Goal: Task Accomplishment & Management: Manage account settings

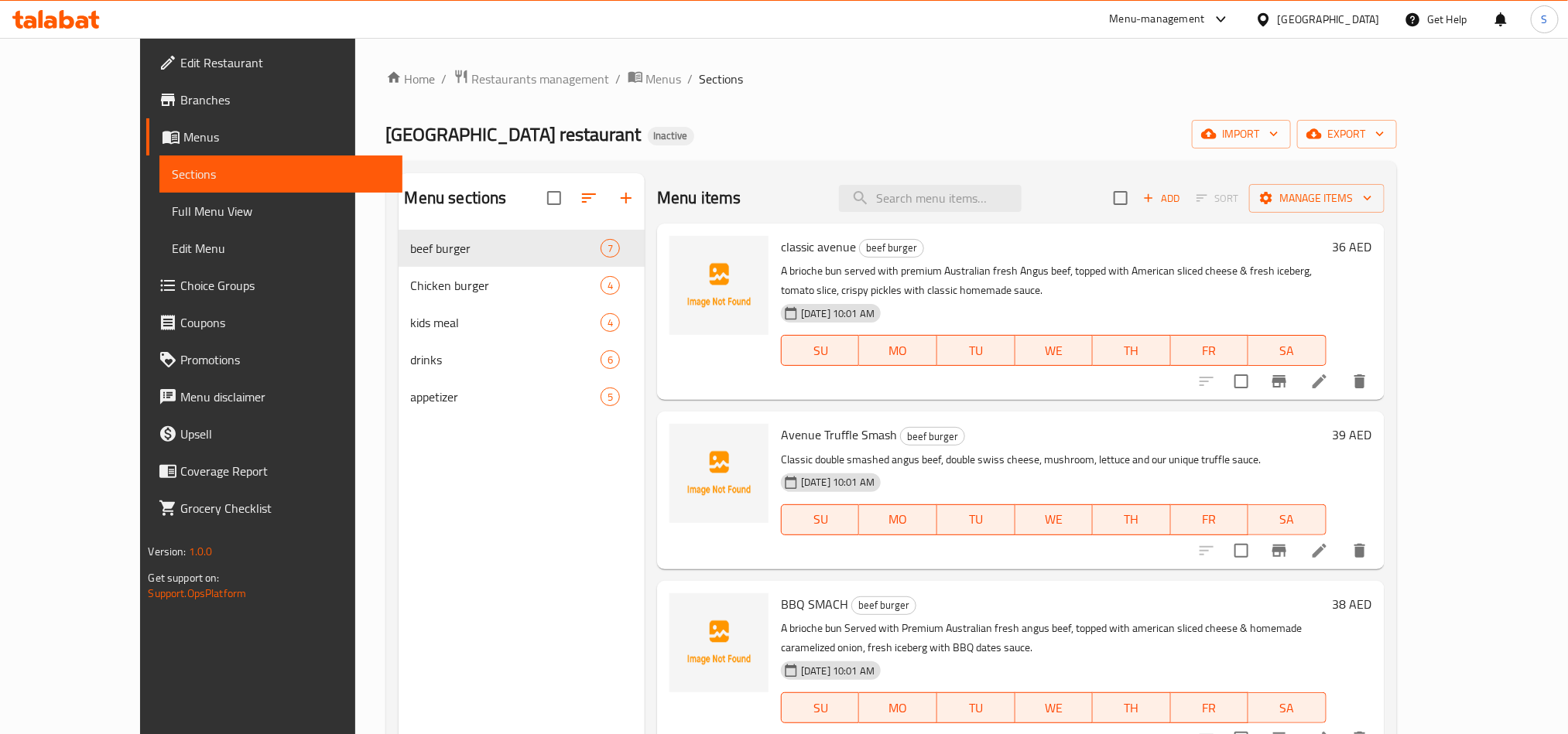
click at [159, 195] on link "Full Menu View" at bounding box center [280, 211] width 242 height 37
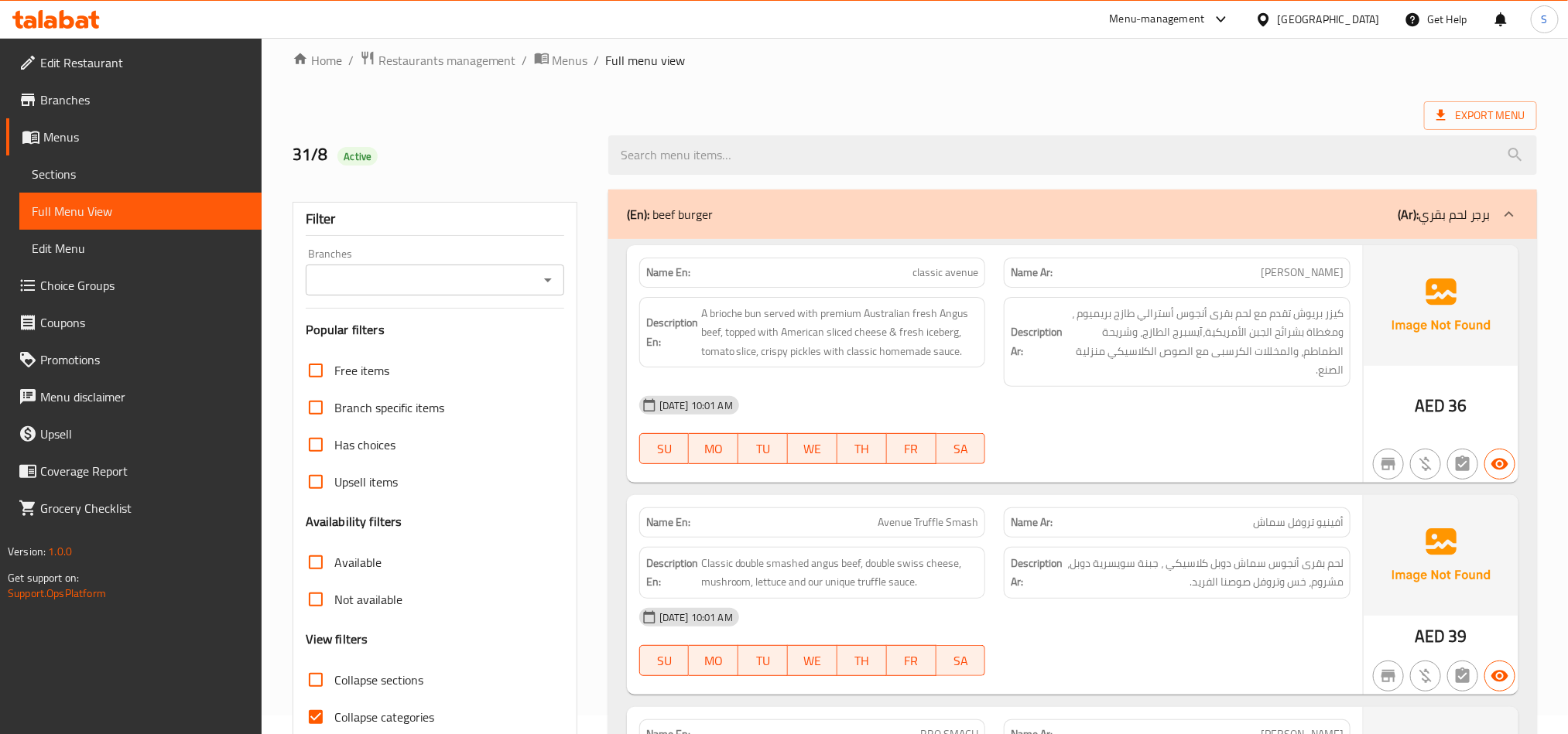
scroll to position [465, 0]
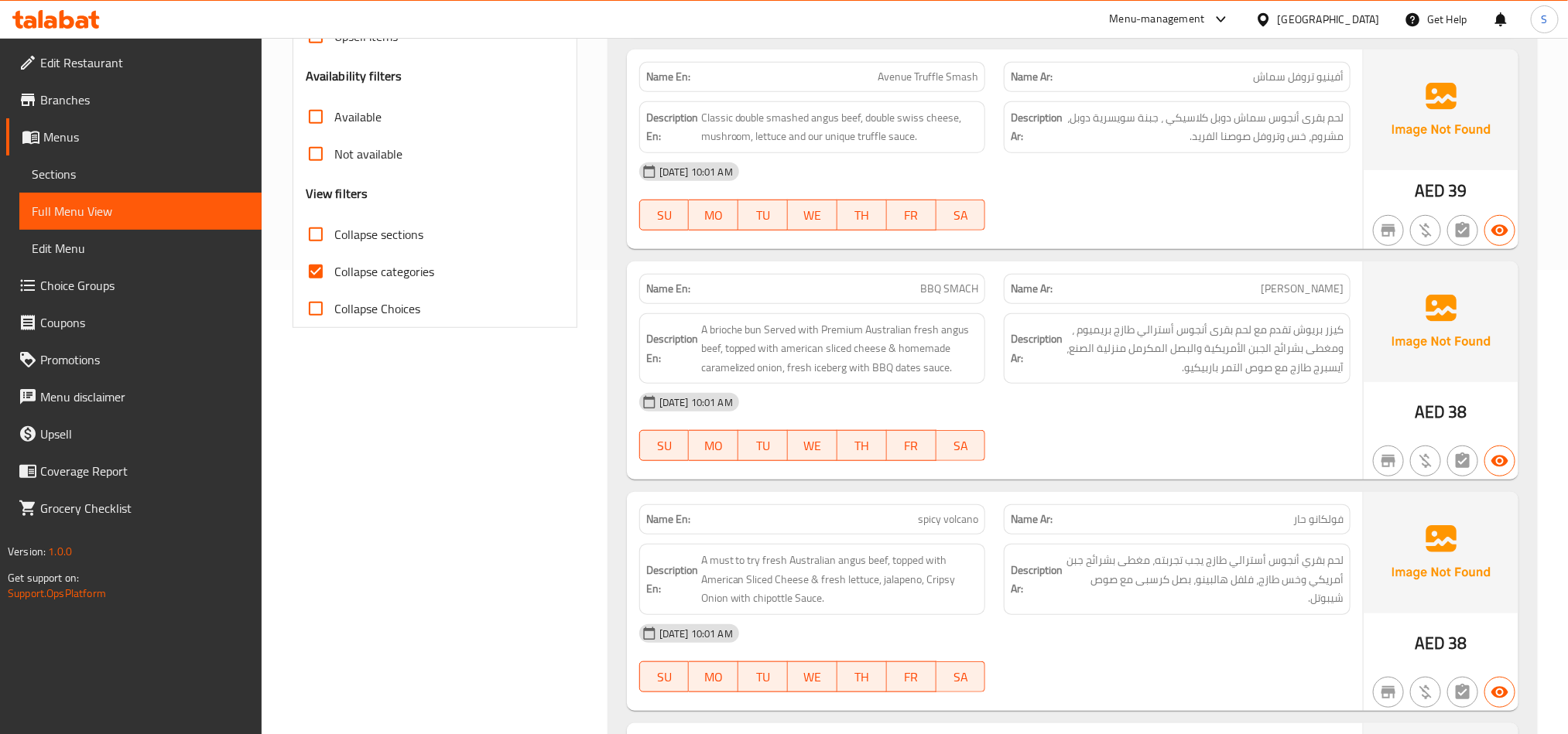
click at [310, 273] on input "Collapse categories" at bounding box center [315, 271] width 37 height 37
checkbox input "false"
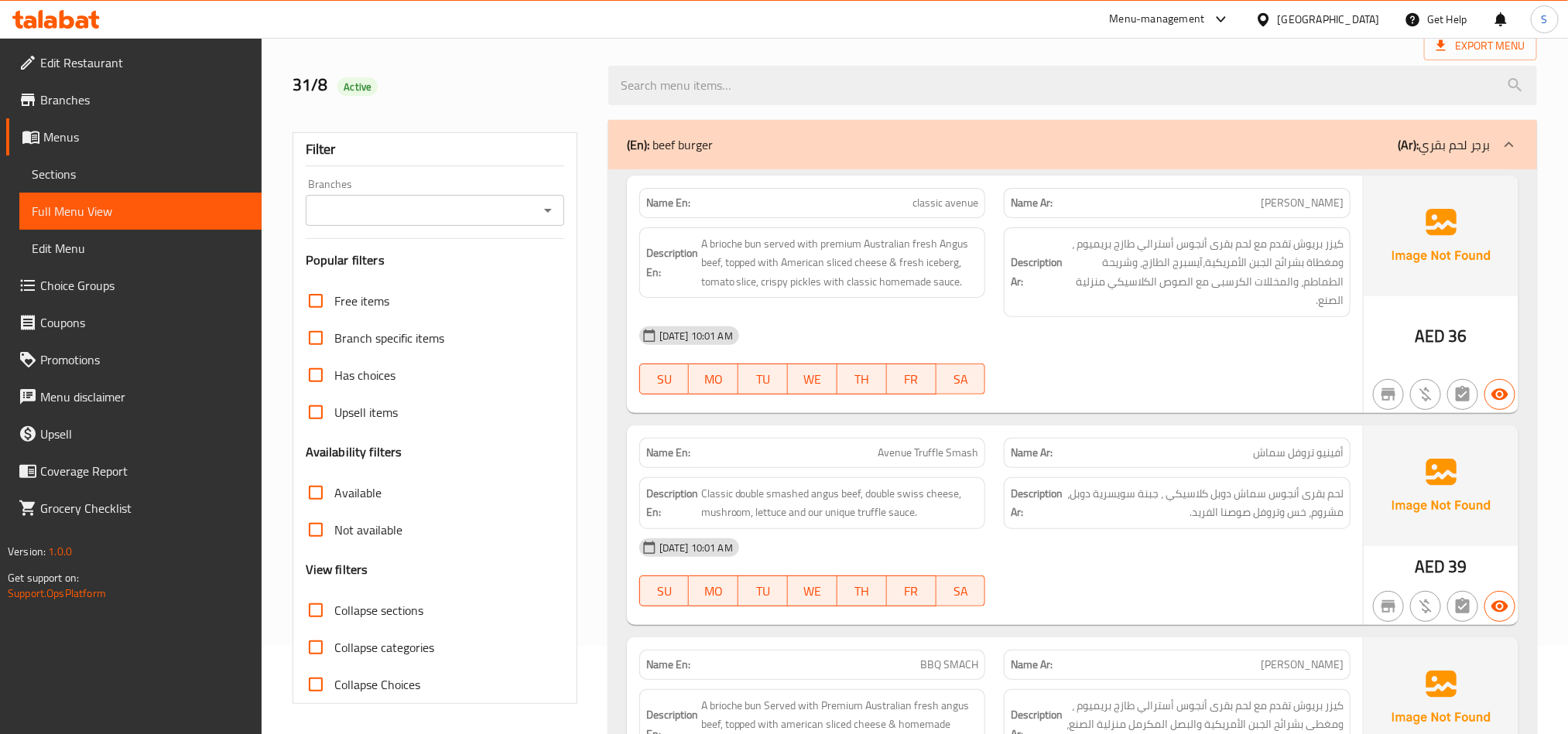
scroll to position [0, 0]
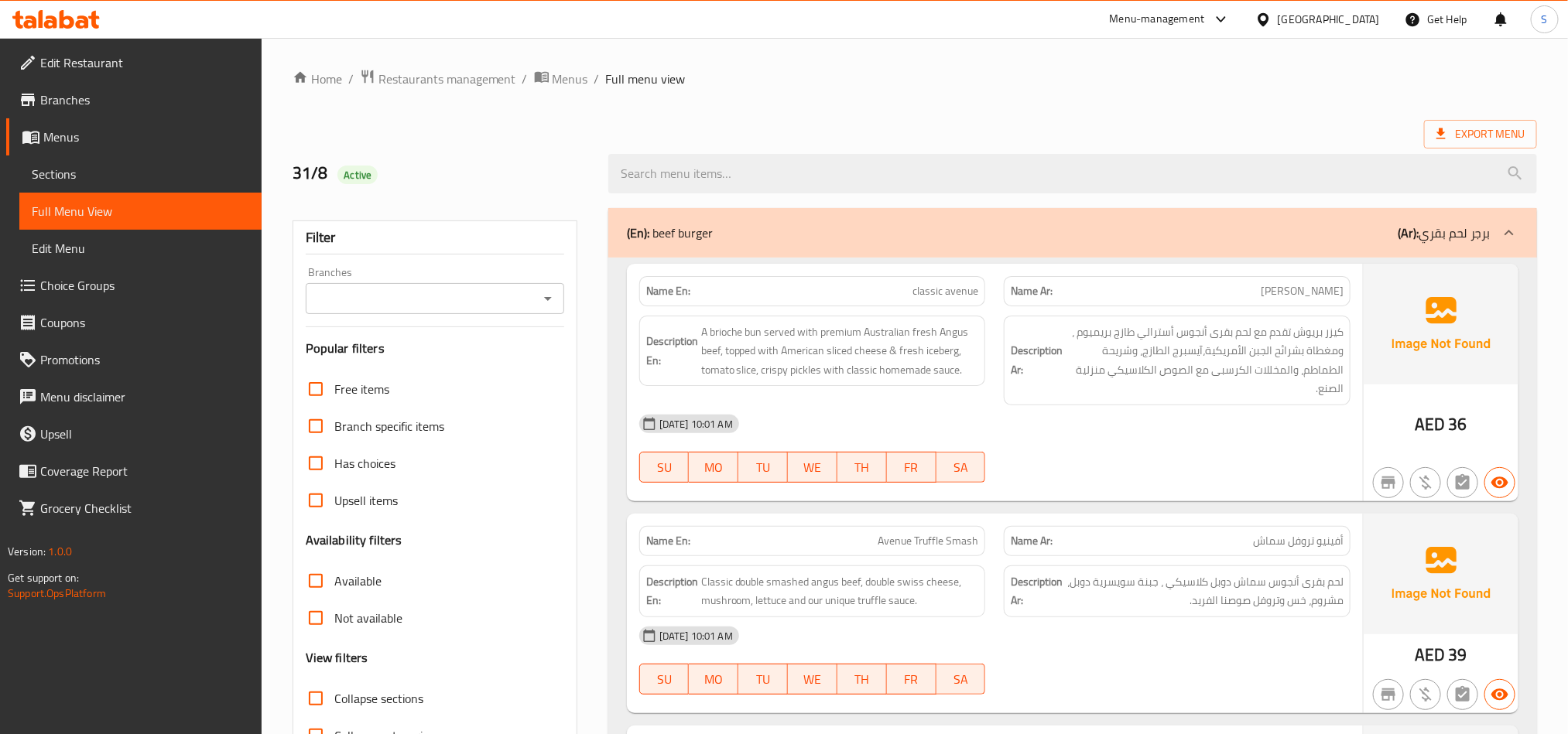
click at [676, 290] on strong "Name En:" at bounding box center [668, 291] width 44 height 16
copy strong "Name En:"
click at [780, 123] on div "Export Menu" at bounding box center [914, 134] width 1244 height 29
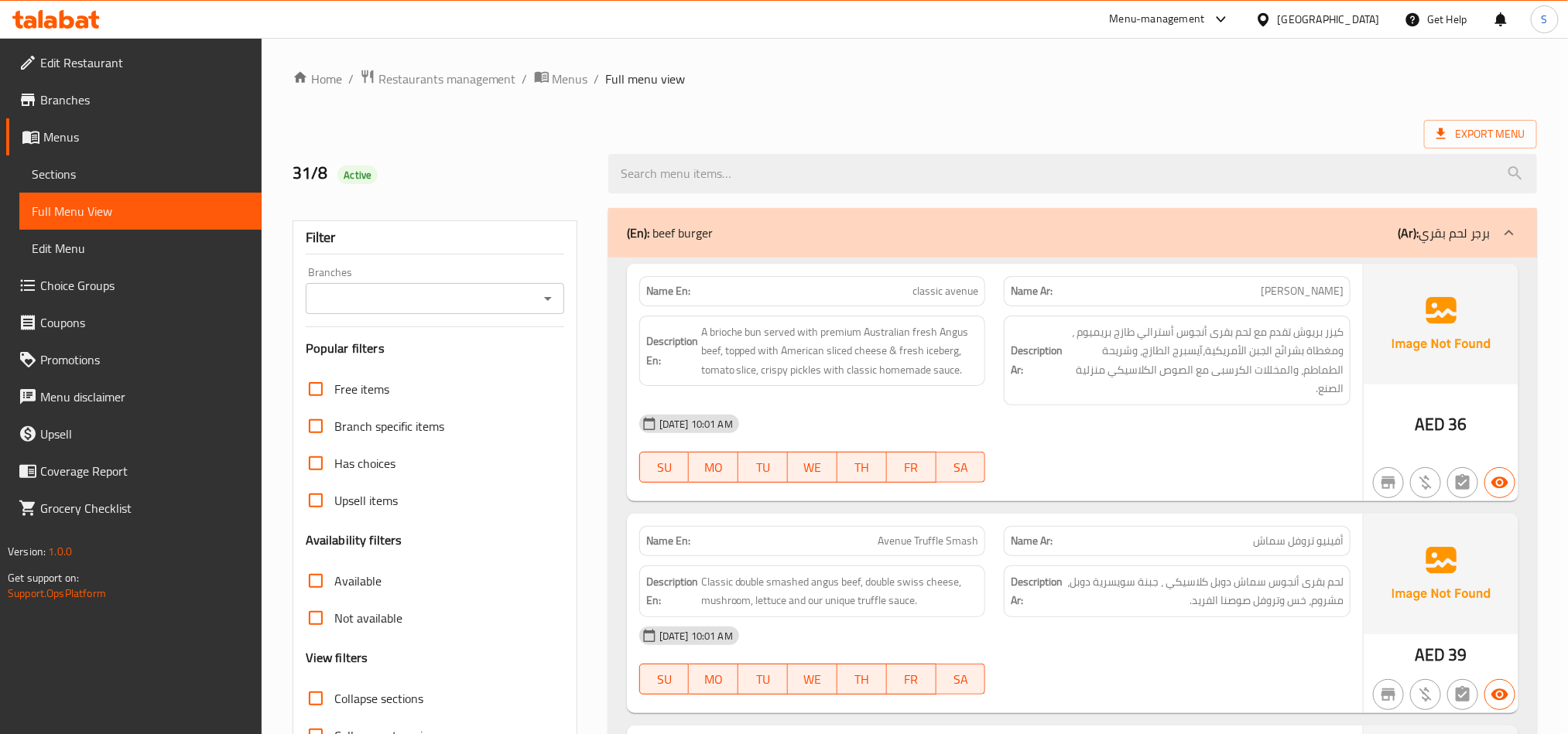
click at [110, 82] on link "Branches" at bounding box center [134, 99] width 255 height 37
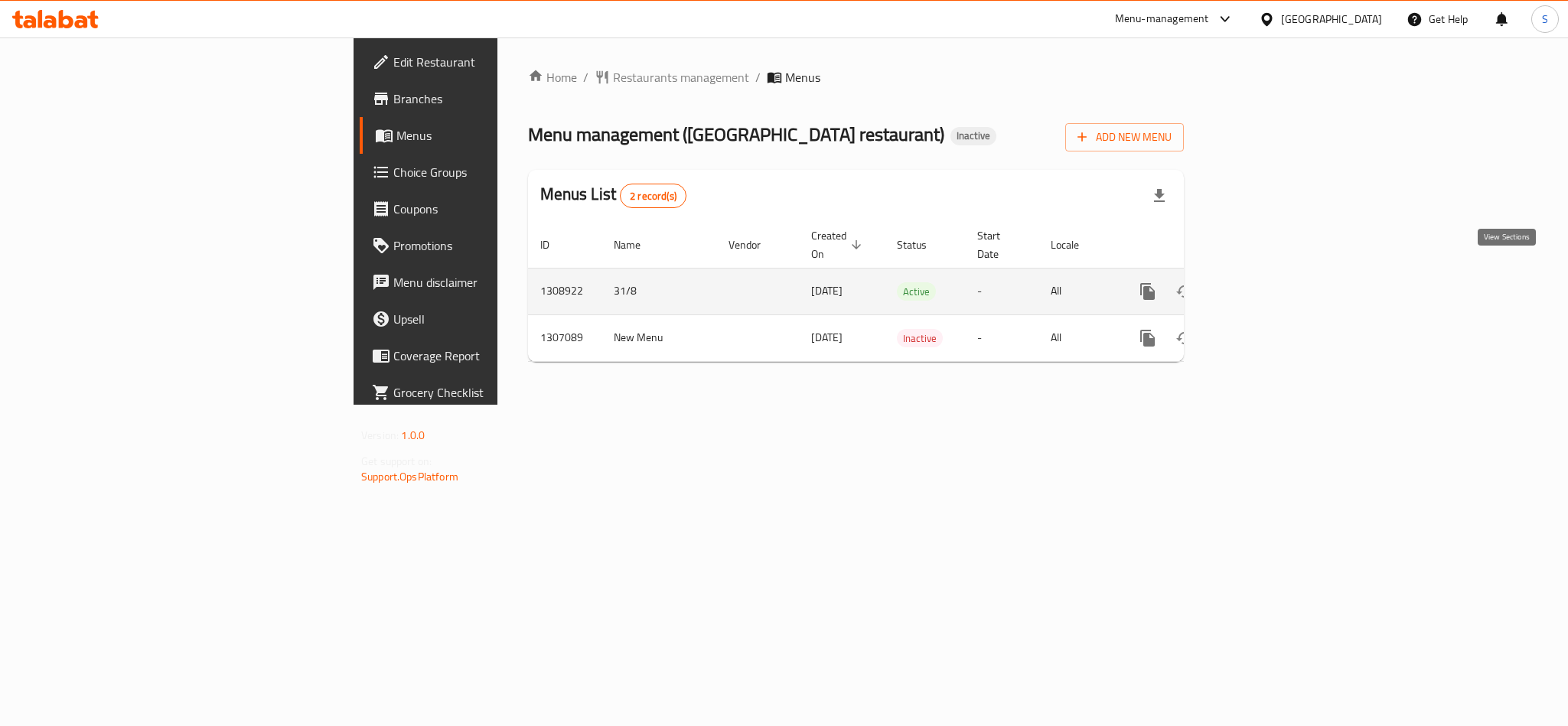
click at [1267, 283] on icon "enhanced table" at bounding box center [1258, 292] width 19 height 19
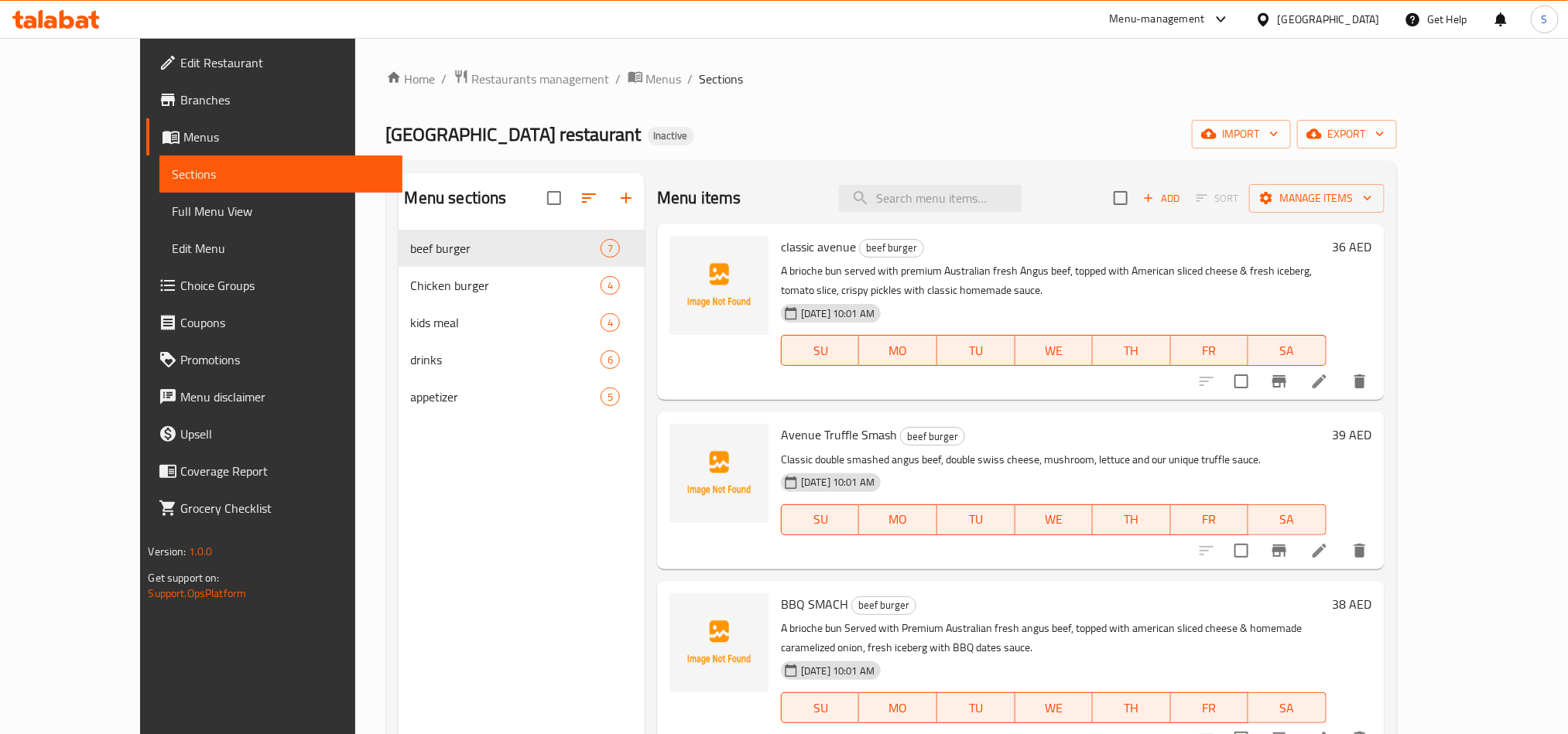
click at [180, 58] on span "Edit Restaurant" at bounding box center [284, 63] width 209 height 19
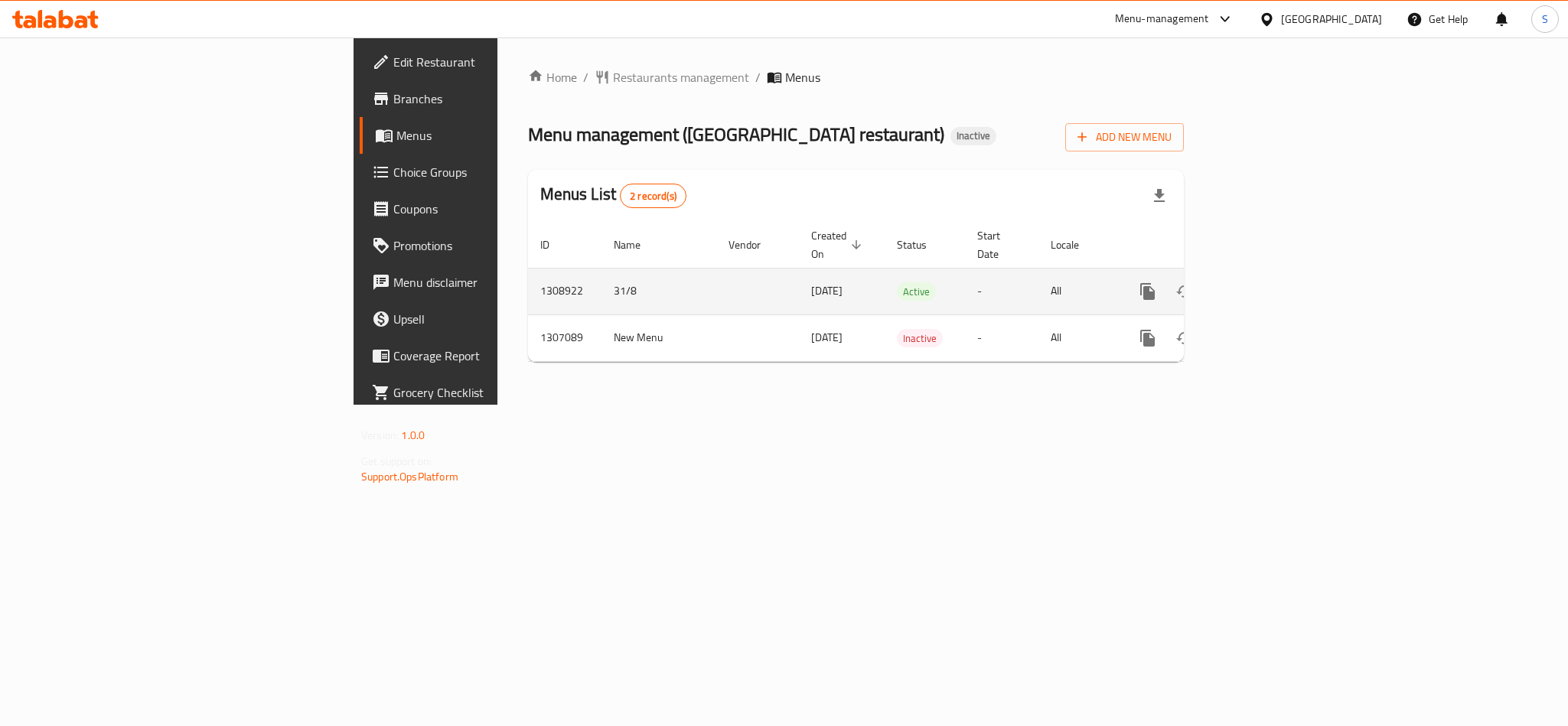
click at [1267, 283] on icon "enhanced table" at bounding box center [1258, 292] width 19 height 19
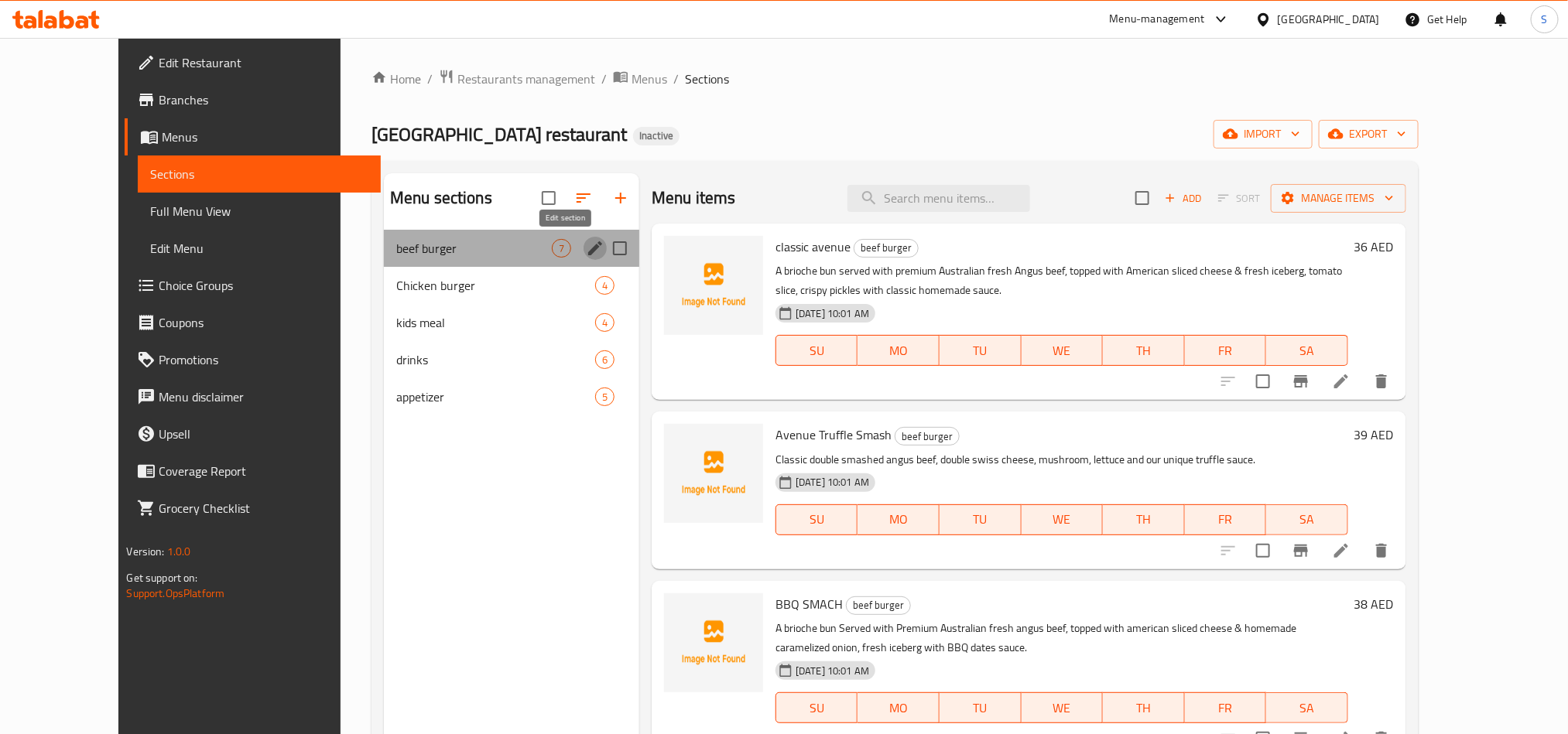
click at [588, 249] on icon "edit" at bounding box center [596, 248] width 14 height 14
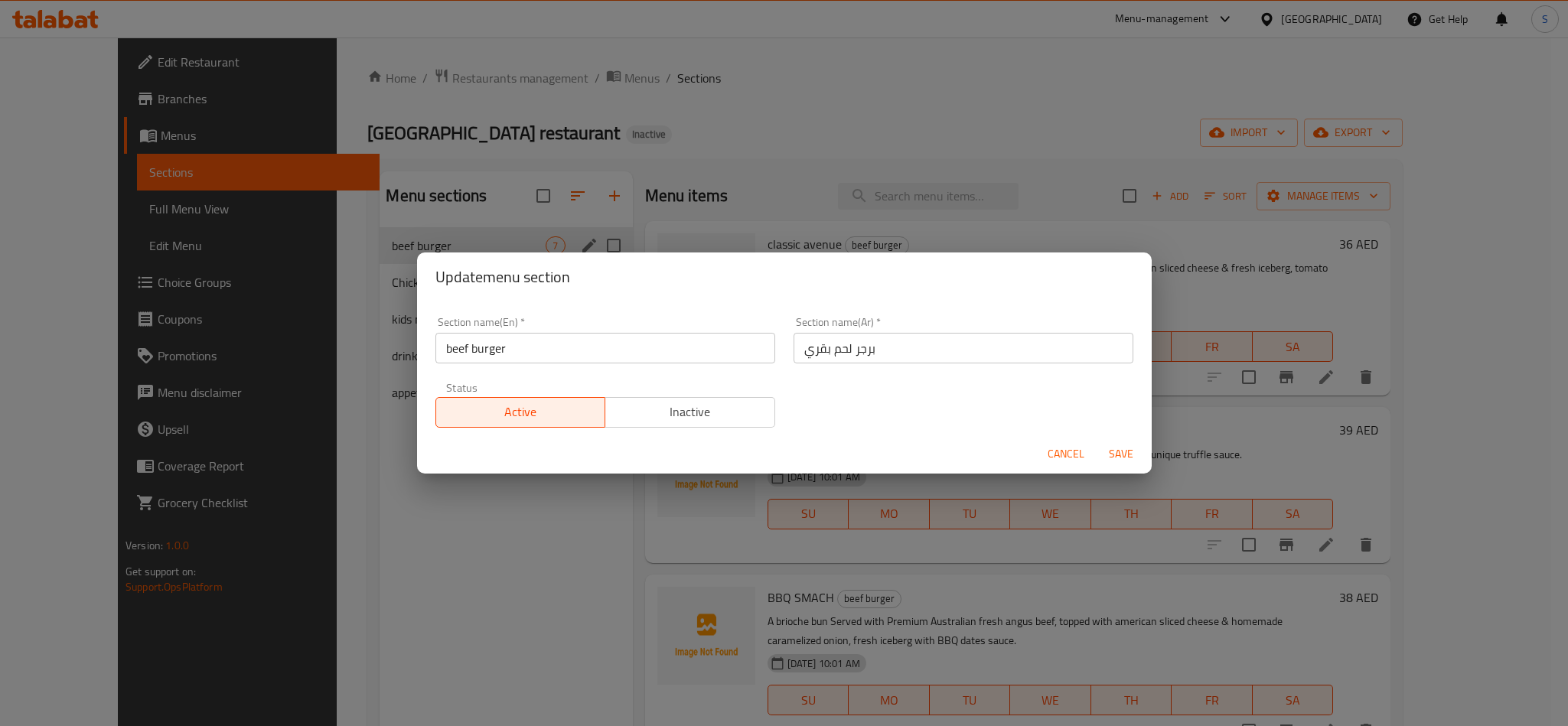
click at [597, 341] on input "beef burger" at bounding box center [605, 349] width 340 height 31
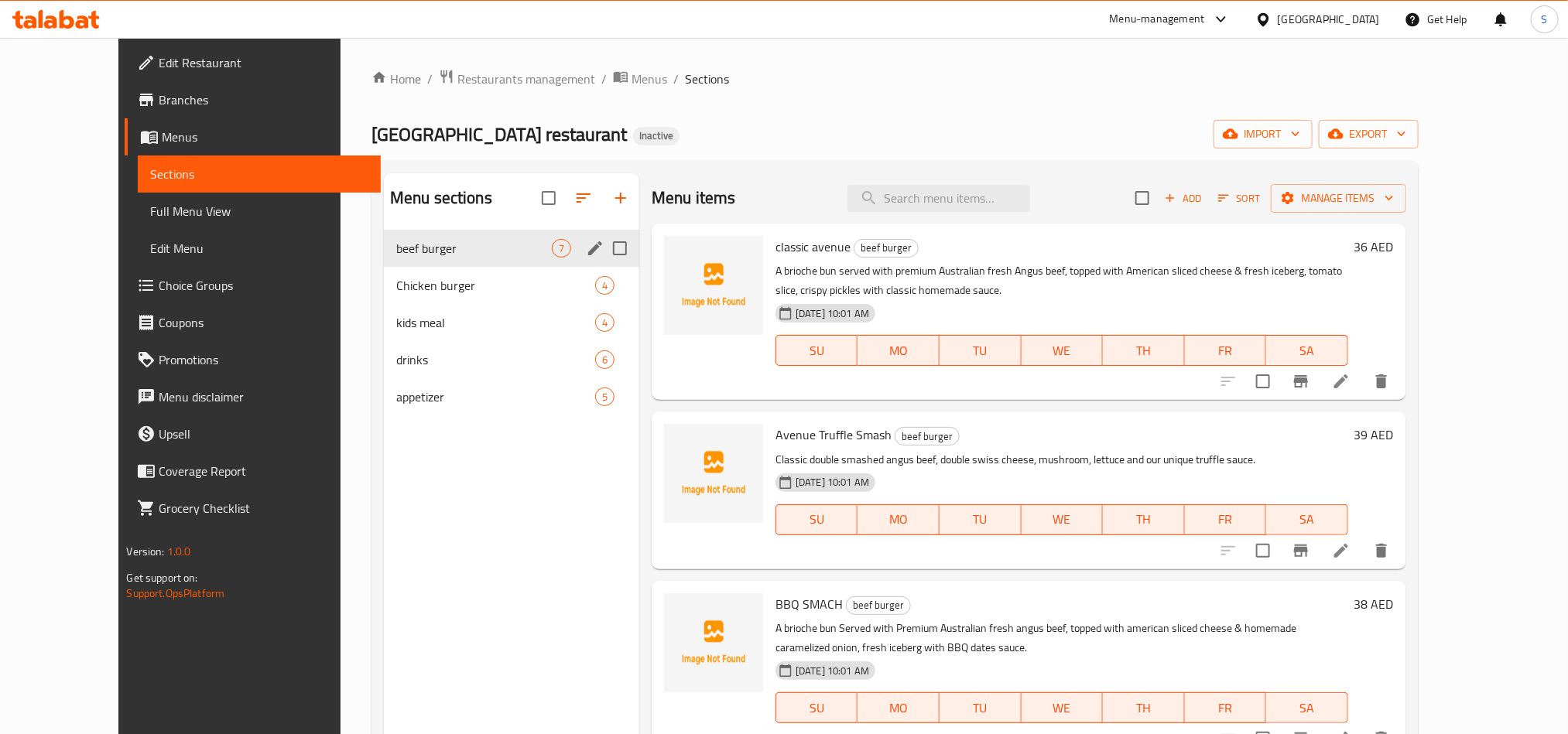
click at [586, 241] on icon "edit" at bounding box center [596, 248] width 19 height 19
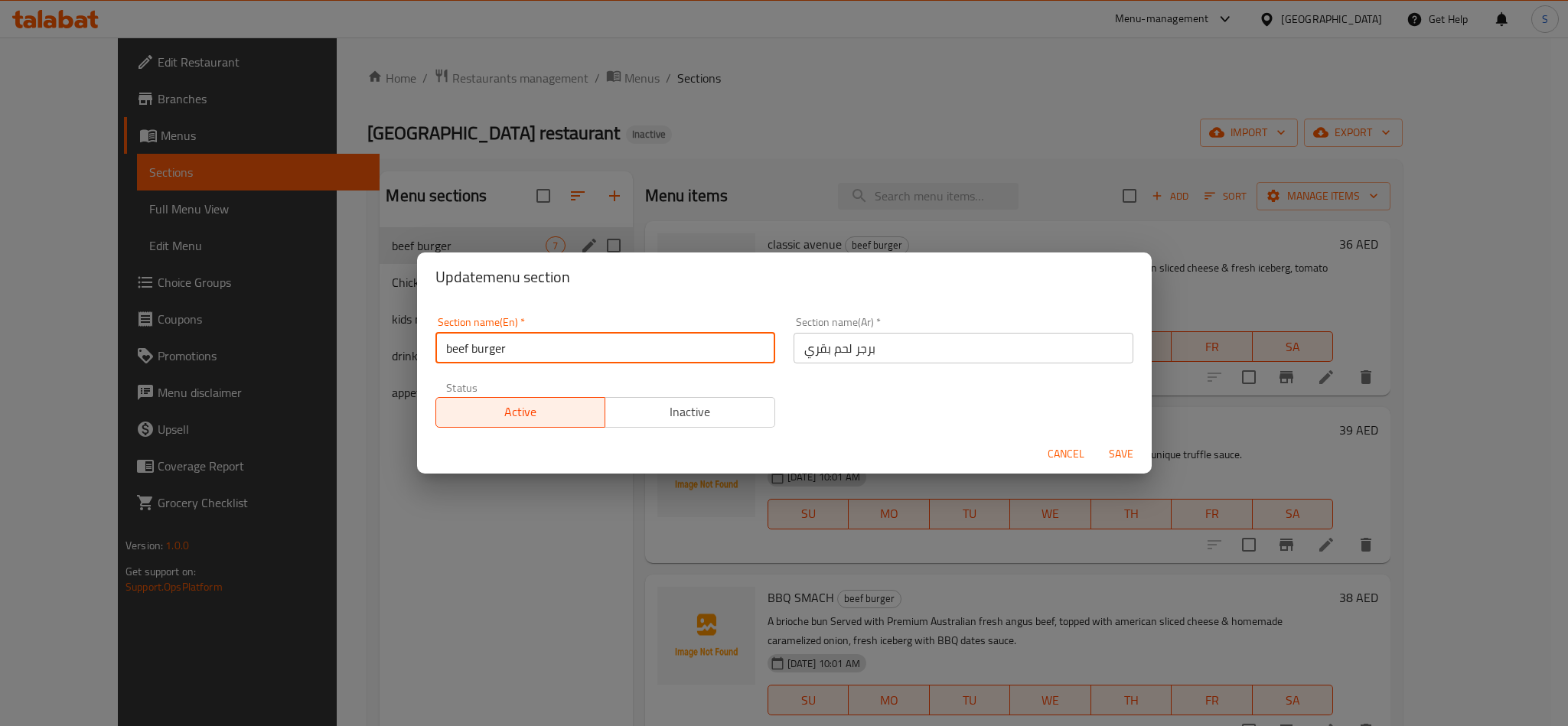
click at [570, 354] on input "beef burger" at bounding box center [605, 349] width 340 height 31
type input "Beef Burger"
click at [839, 351] on input "برجر لحم بقري" at bounding box center [963, 349] width 340 height 31
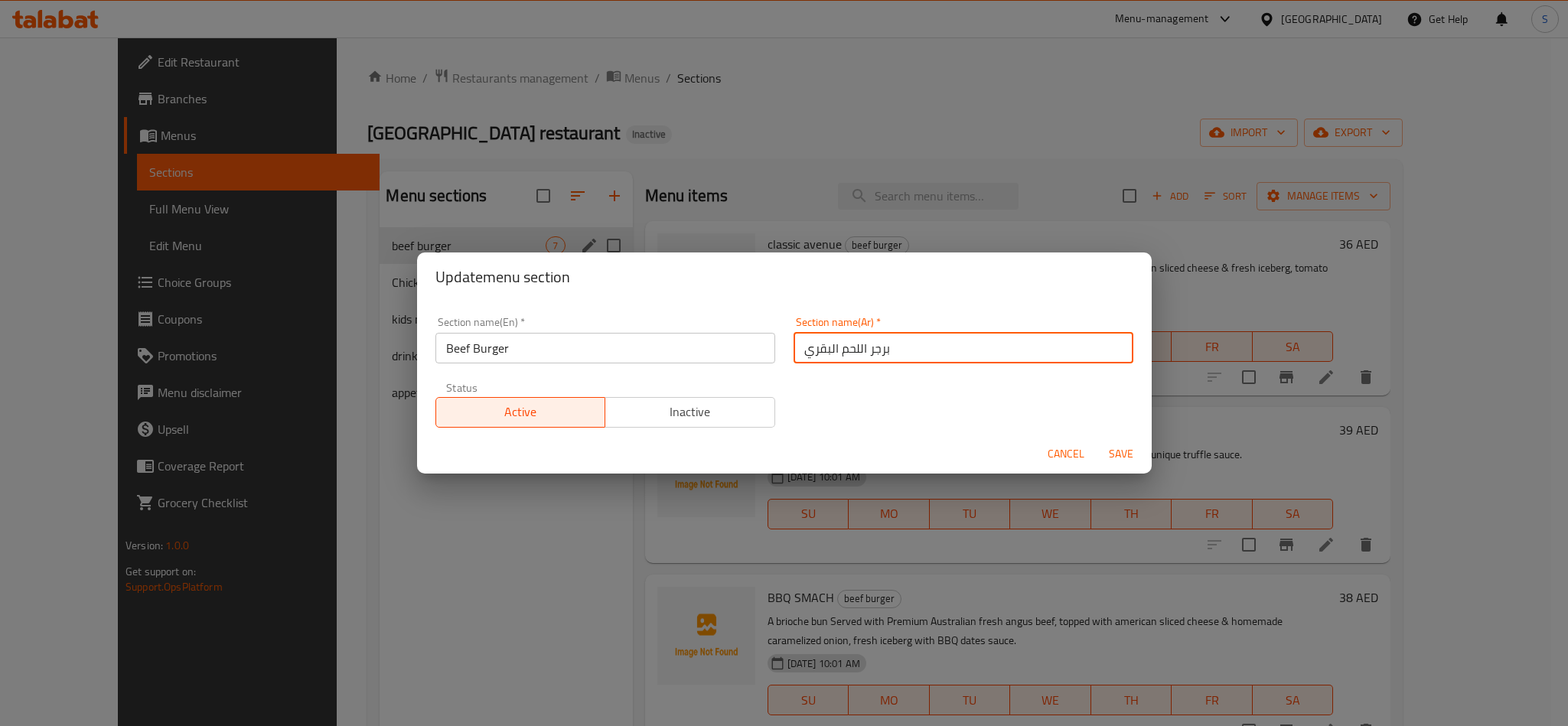
type input "برجر اللحم البقري"
click at [1097, 440] on button "Save" at bounding box center [1121, 454] width 49 height 29
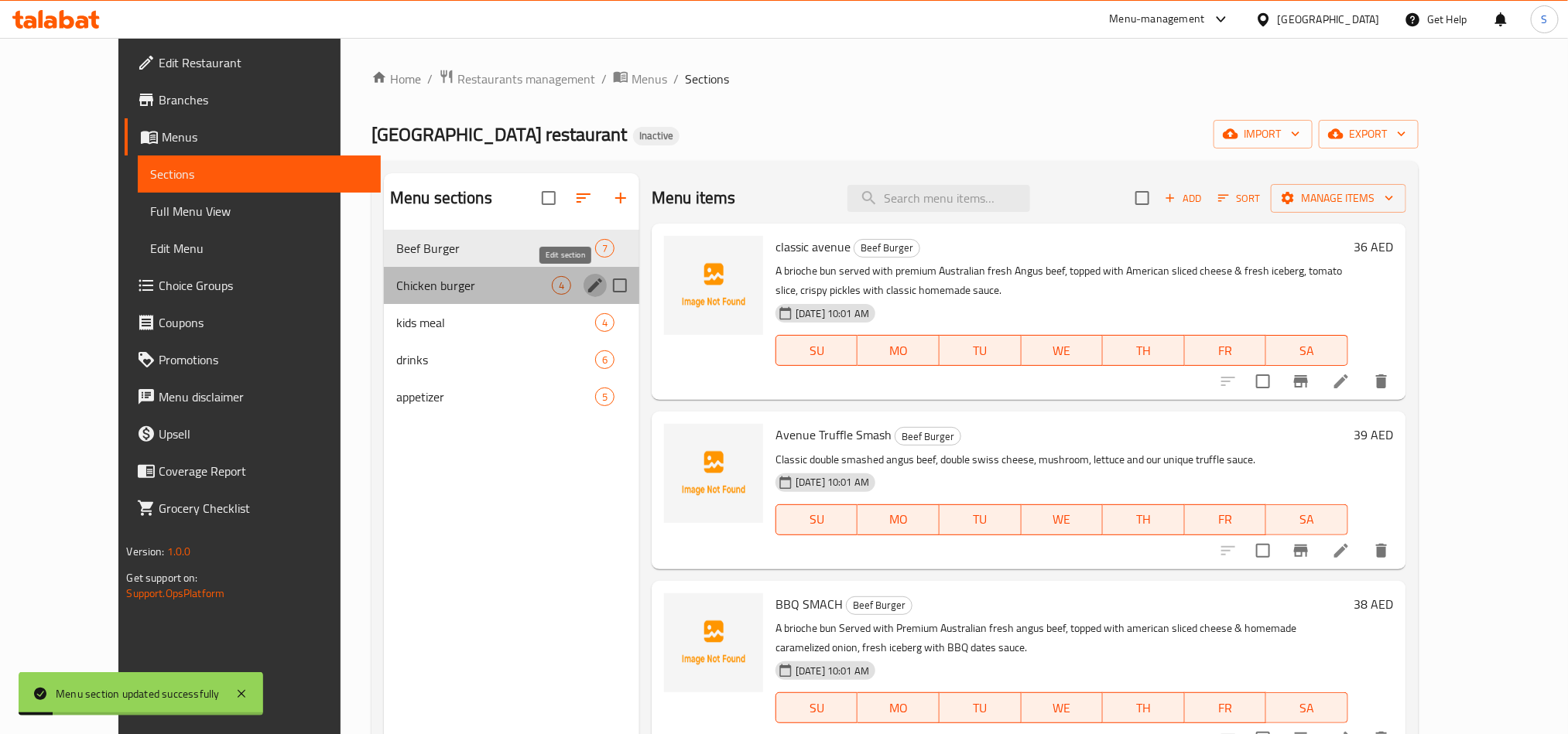
click at [586, 280] on icon "edit" at bounding box center [596, 286] width 19 height 19
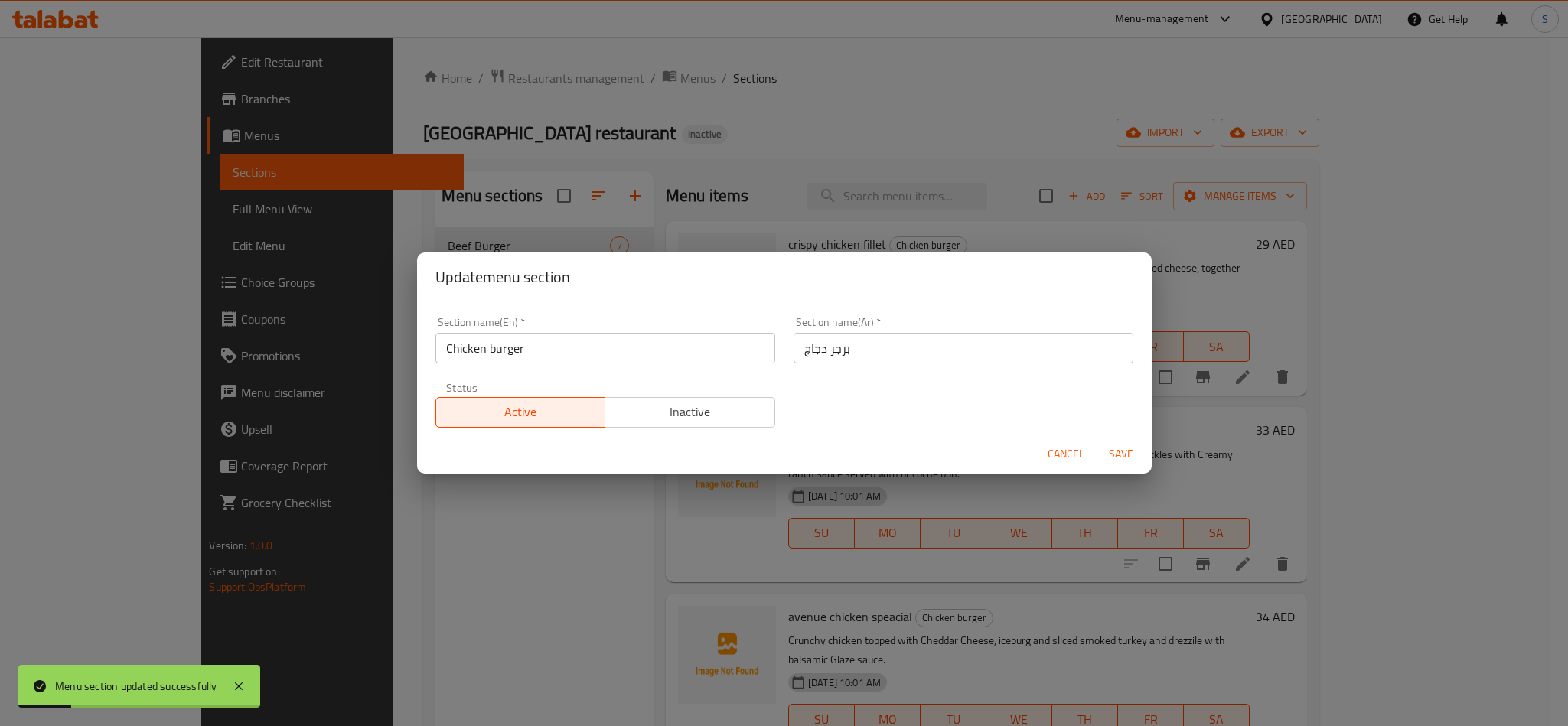
click at [535, 342] on input "Chicken burger" at bounding box center [605, 349] width 340 height 31
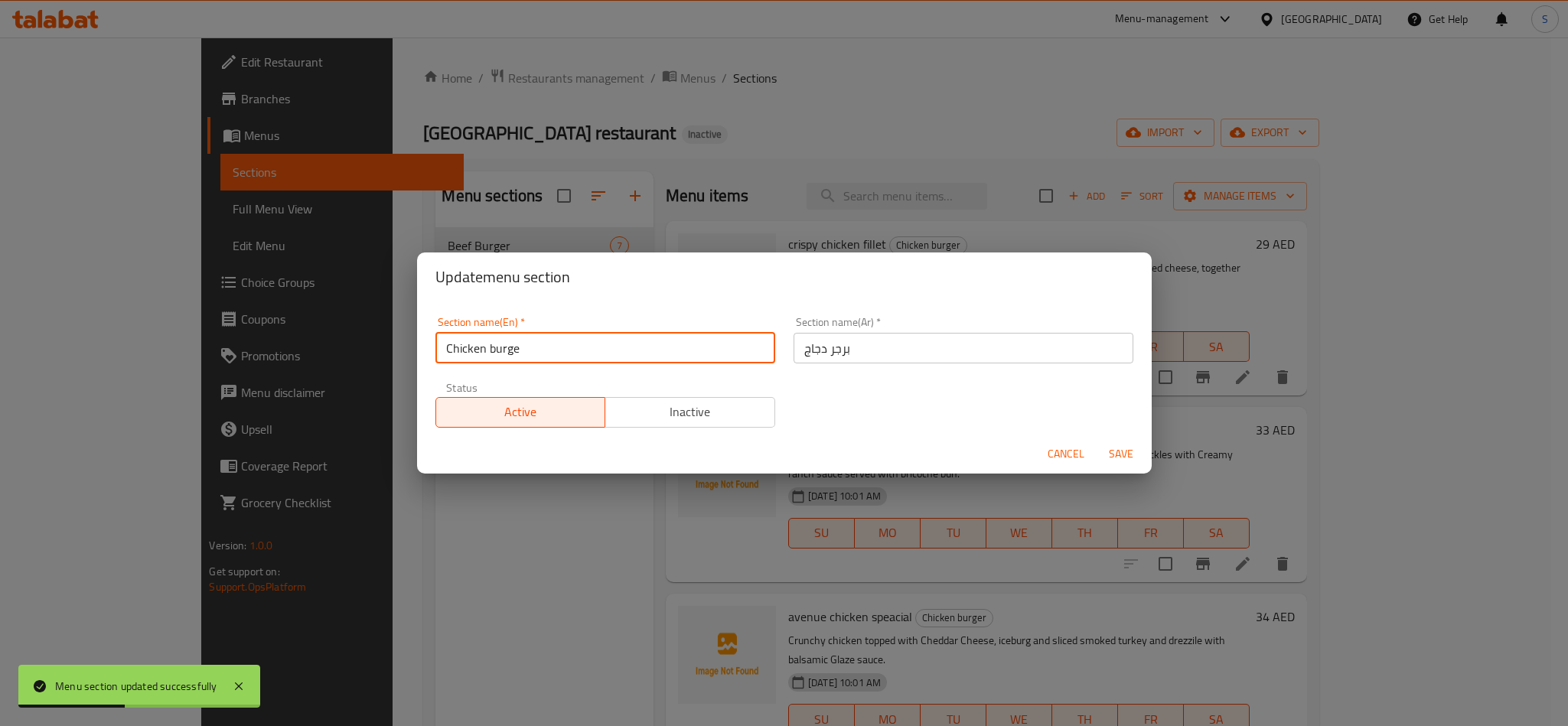
type input "Chicken Burger"
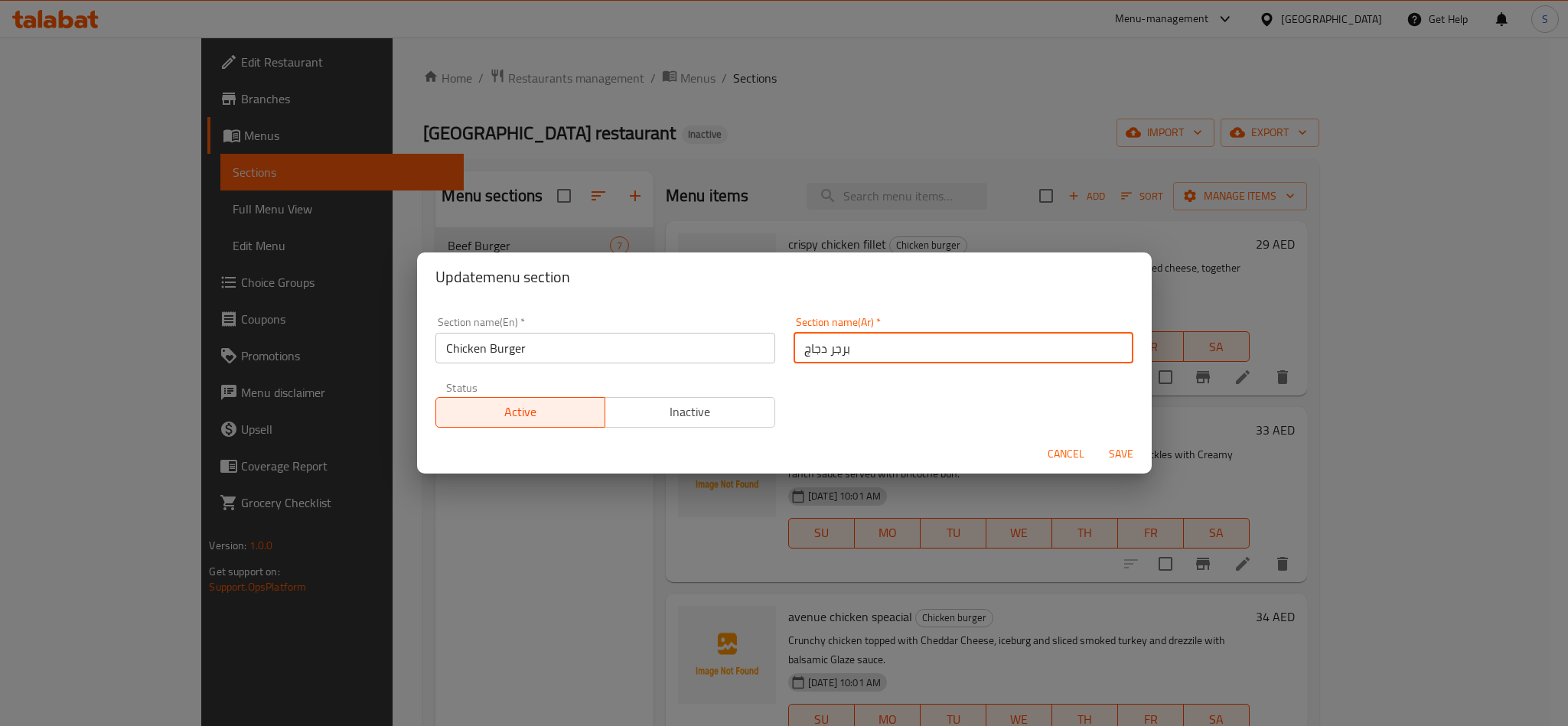
click at [813, 351] on input "برجر دجاج" at bounding box center [963, 349] width 340 height 31
type input "برجر الدجاج"
click at [1097, 440] on button "Save" at bounding box center [1121, 454] width 49 height 29
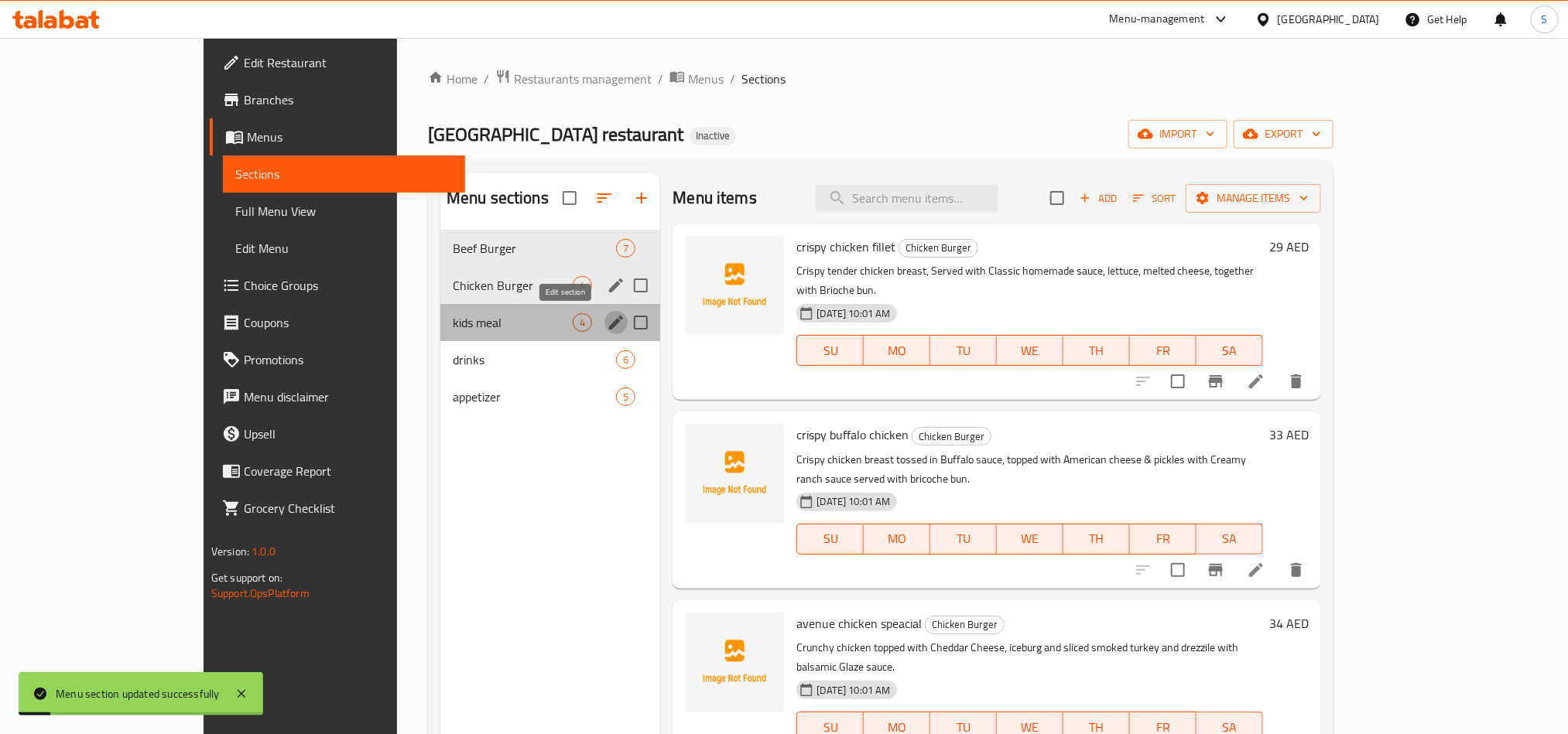
click at [607, 316] on icon "edit" at bounding box center [616, 323] width 19 height 19
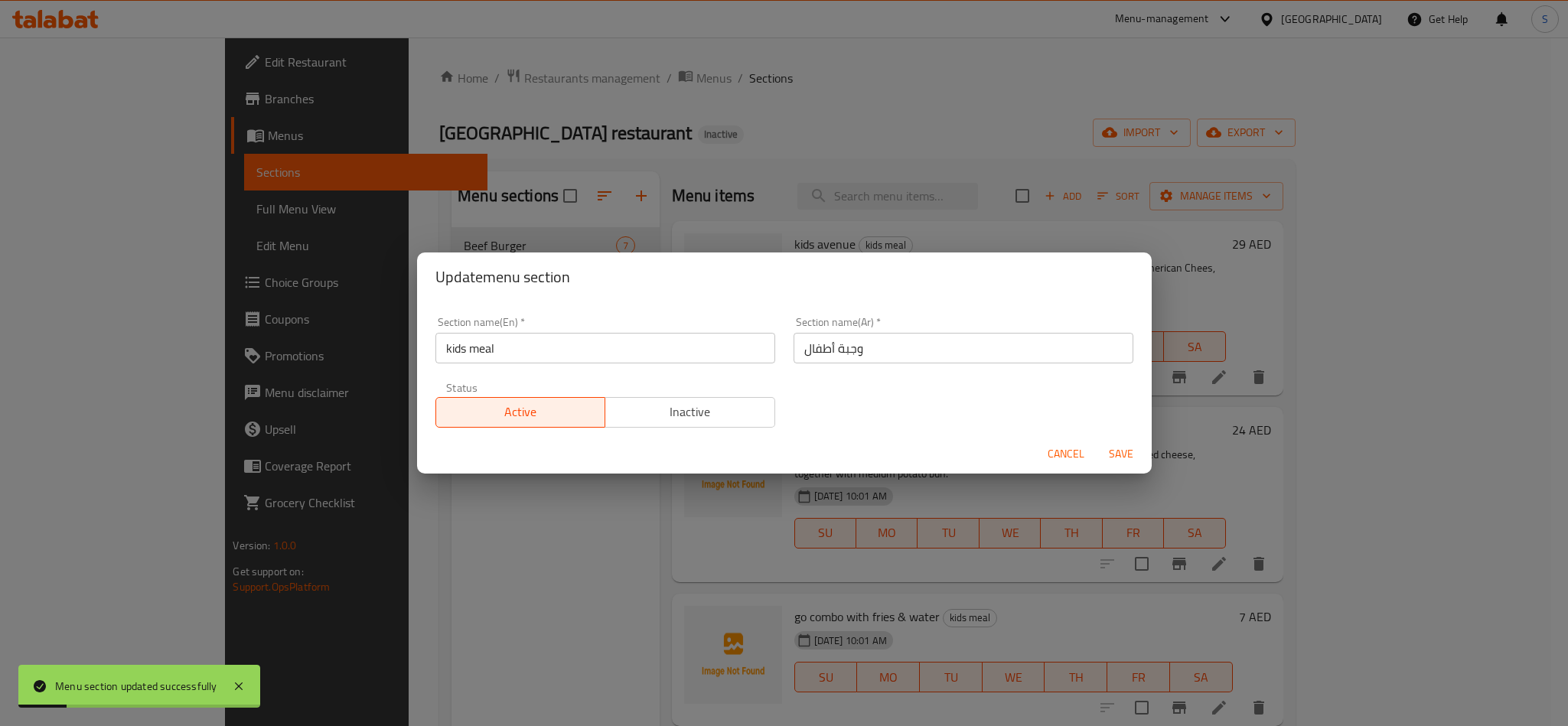
click at [547, 358] on input "kids meal" at bounding box center [605, 349] width 340 height 31
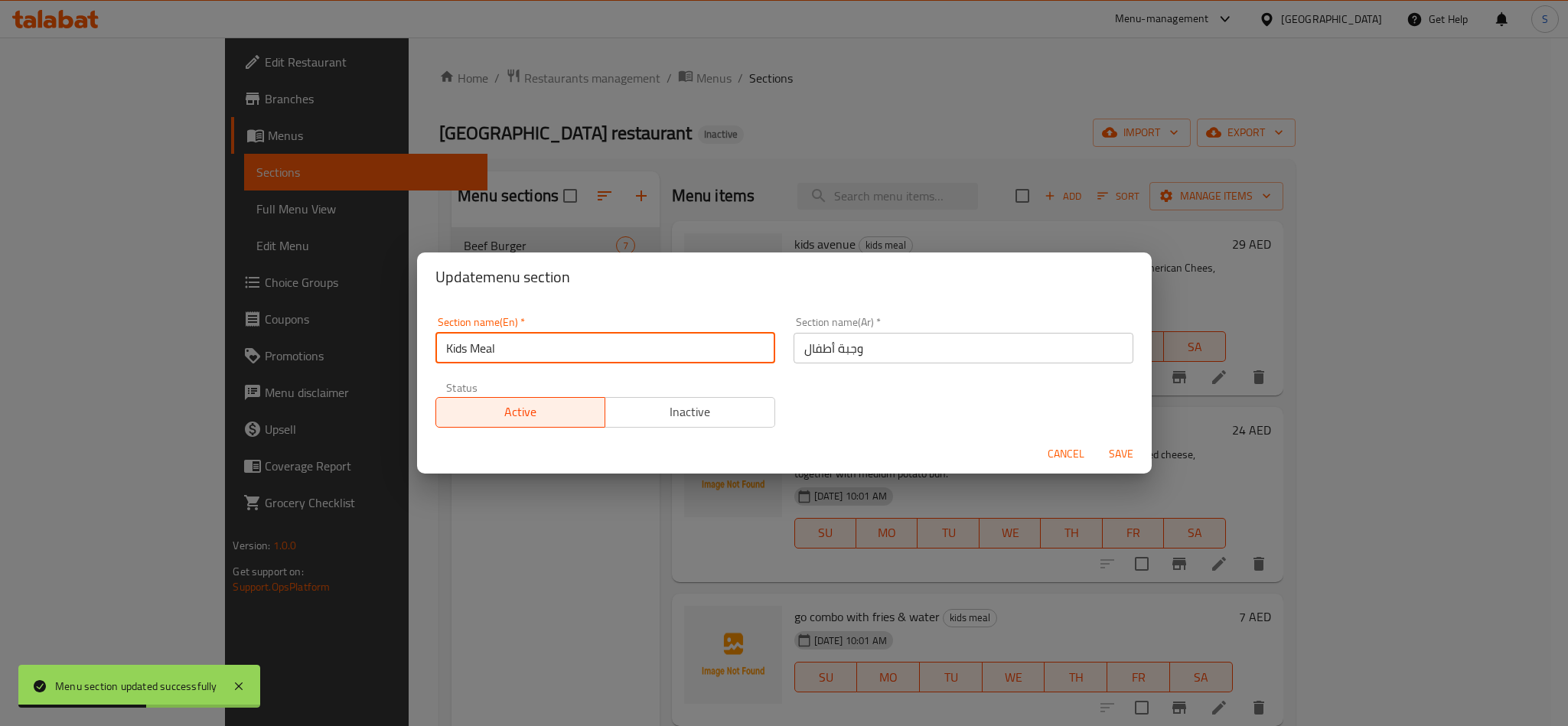
type input "Kids Meal"
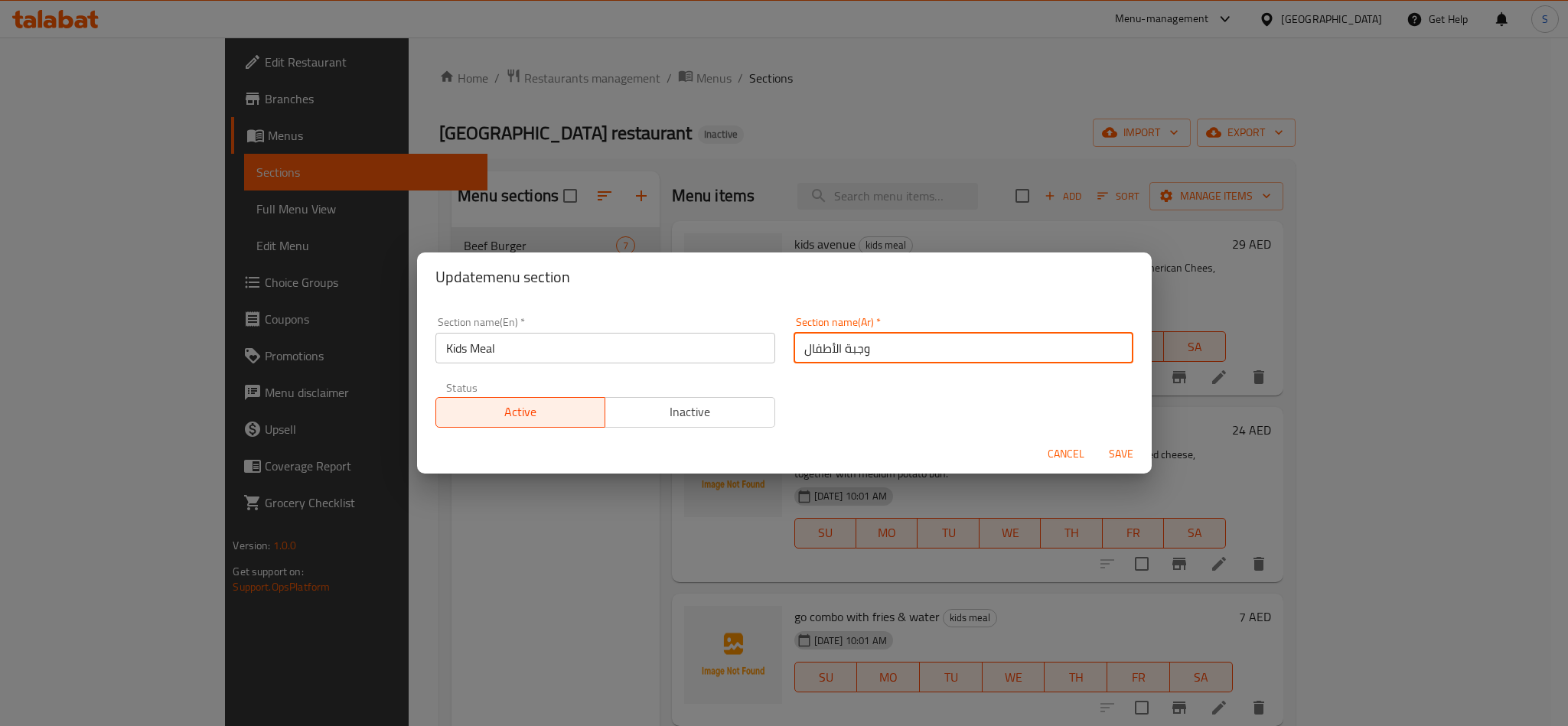
type input "وجبة الأطفال"
click at [1097, 440] on button "Save" at bounding box center [1121, 454] width 49 height 29
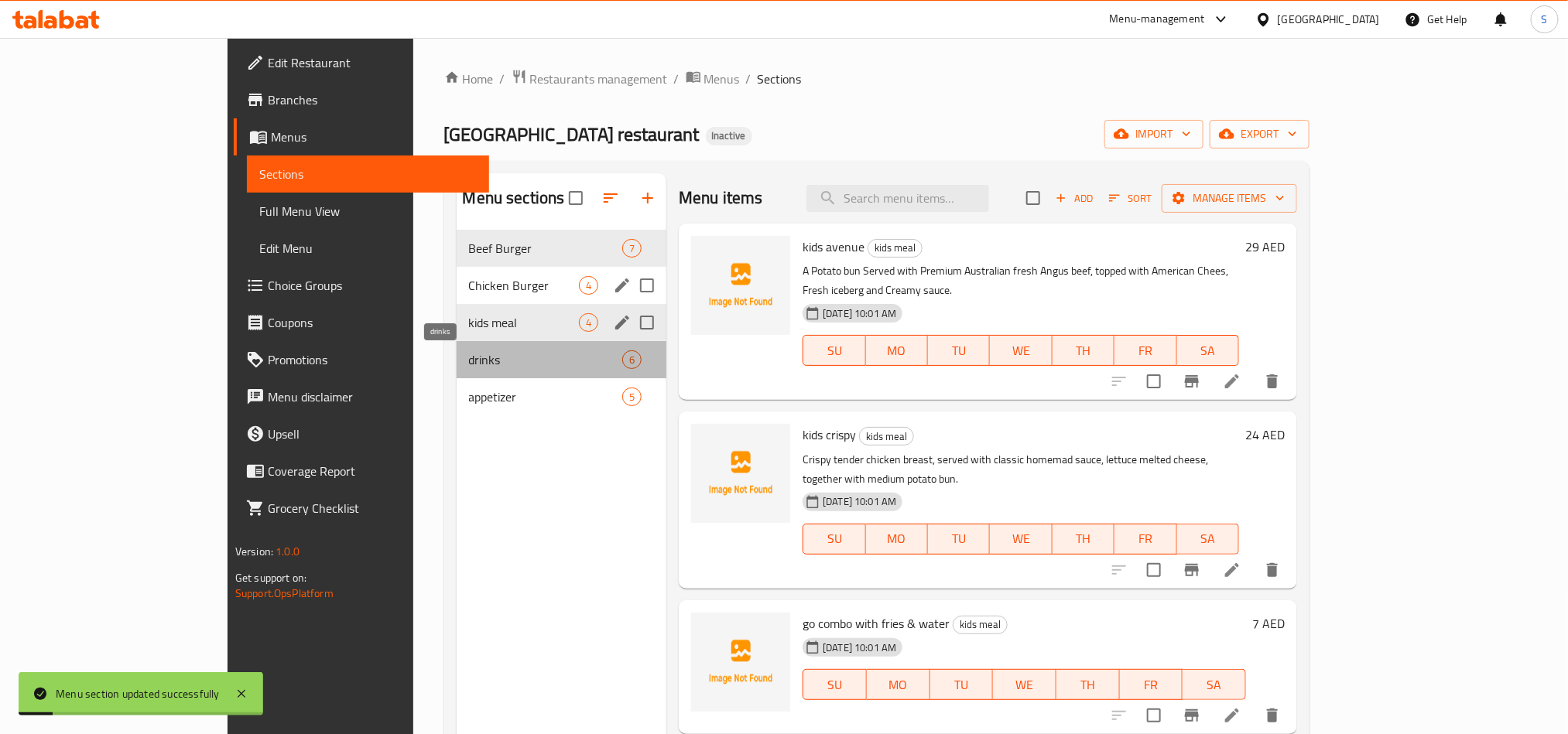
click at [469, 353] on span "drinks" at bounding box center [546, 360] width 154 height 19
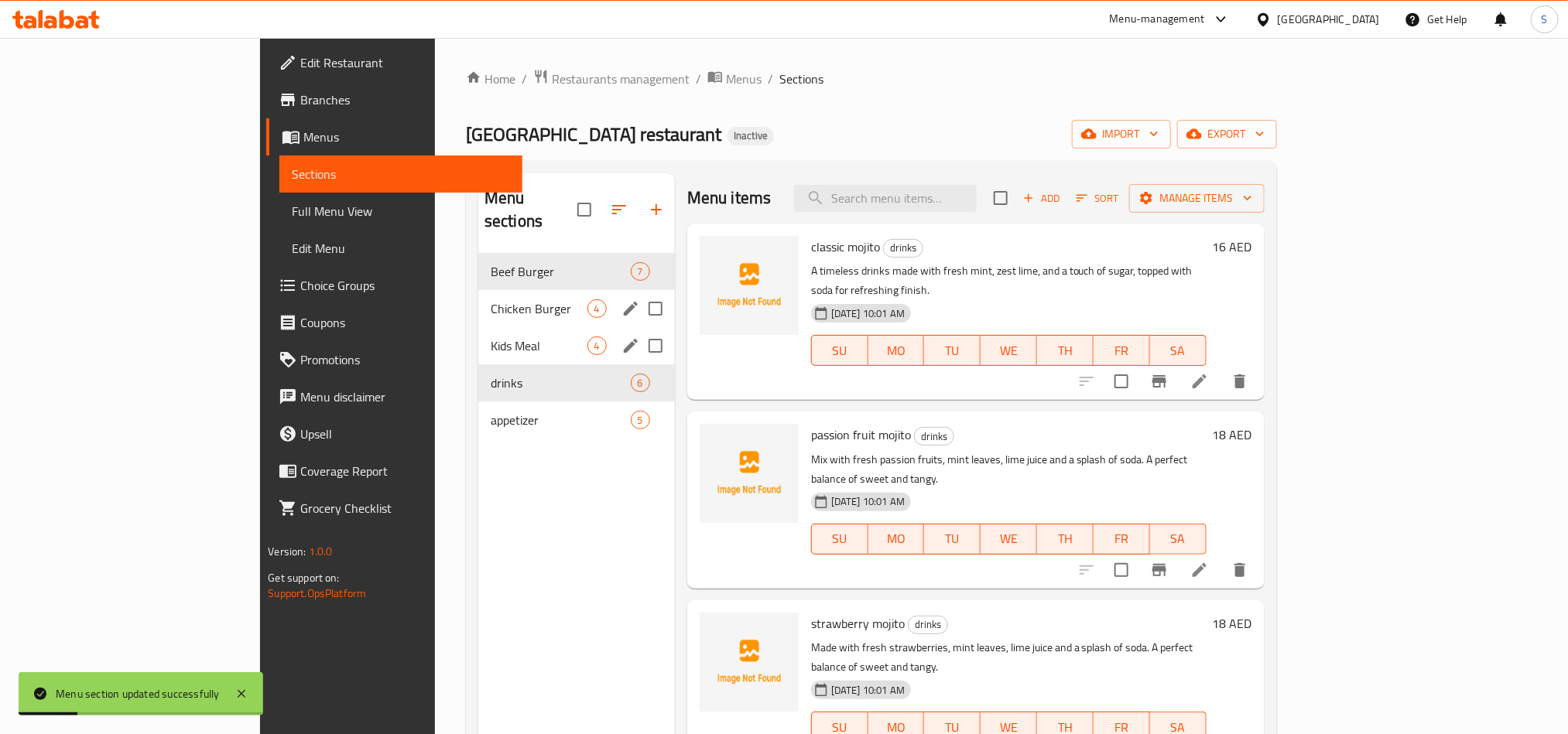
click at [540, 514] on div "Menu sections Beef Burger 7 Chicken Burger 4 Kids Meal 4 drinks 6 appetizer 5" at bounding box center [576, 540] width 197 height 734
click at [621, 374] on icon "edit" at bounding box center [631, 383] width 19 height 19
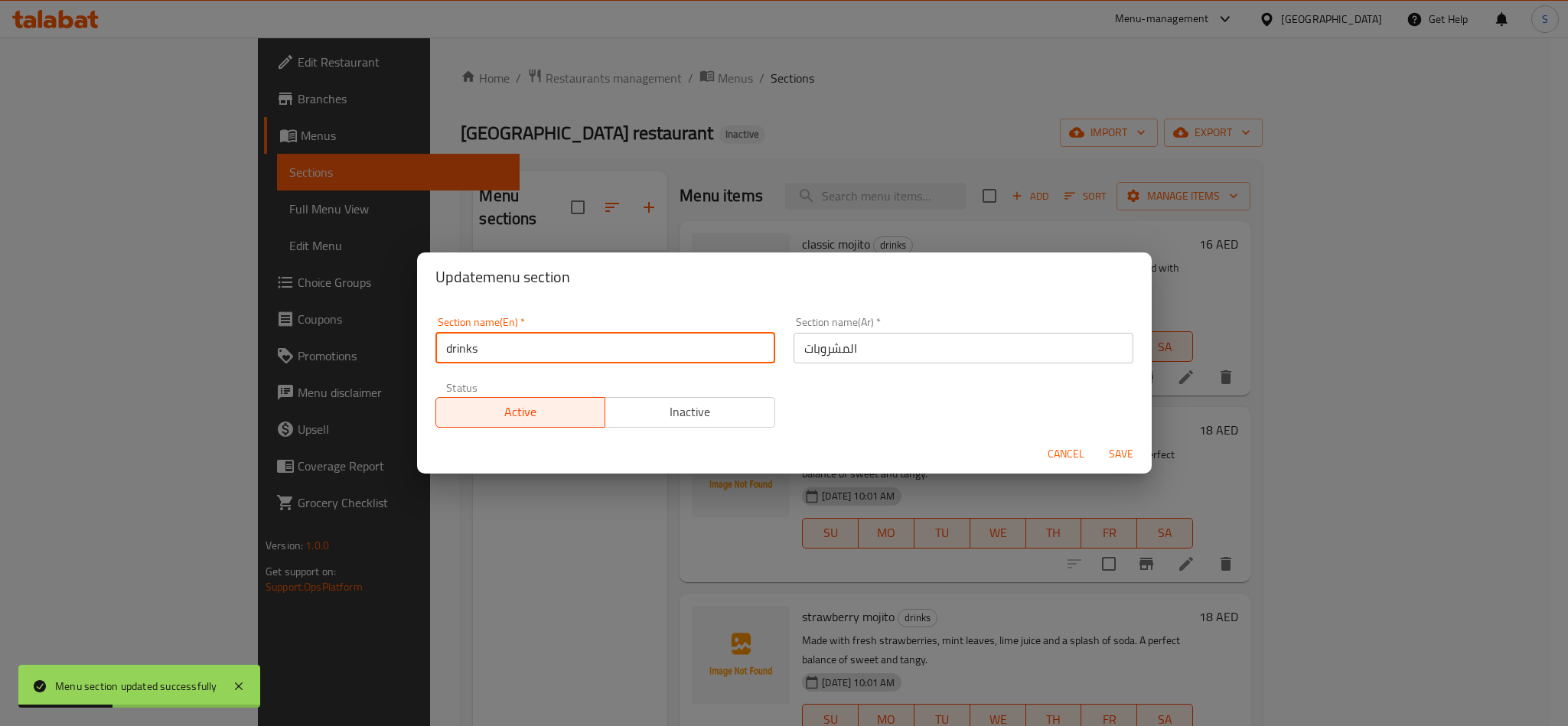
click at [568, 346] on input "drinks" at bounding box center [605, 349] width 340 height 31
type input "Drinks"
click at [1097, 440] on button "Save" at bounding box center [1121, 454] width 49 height 29
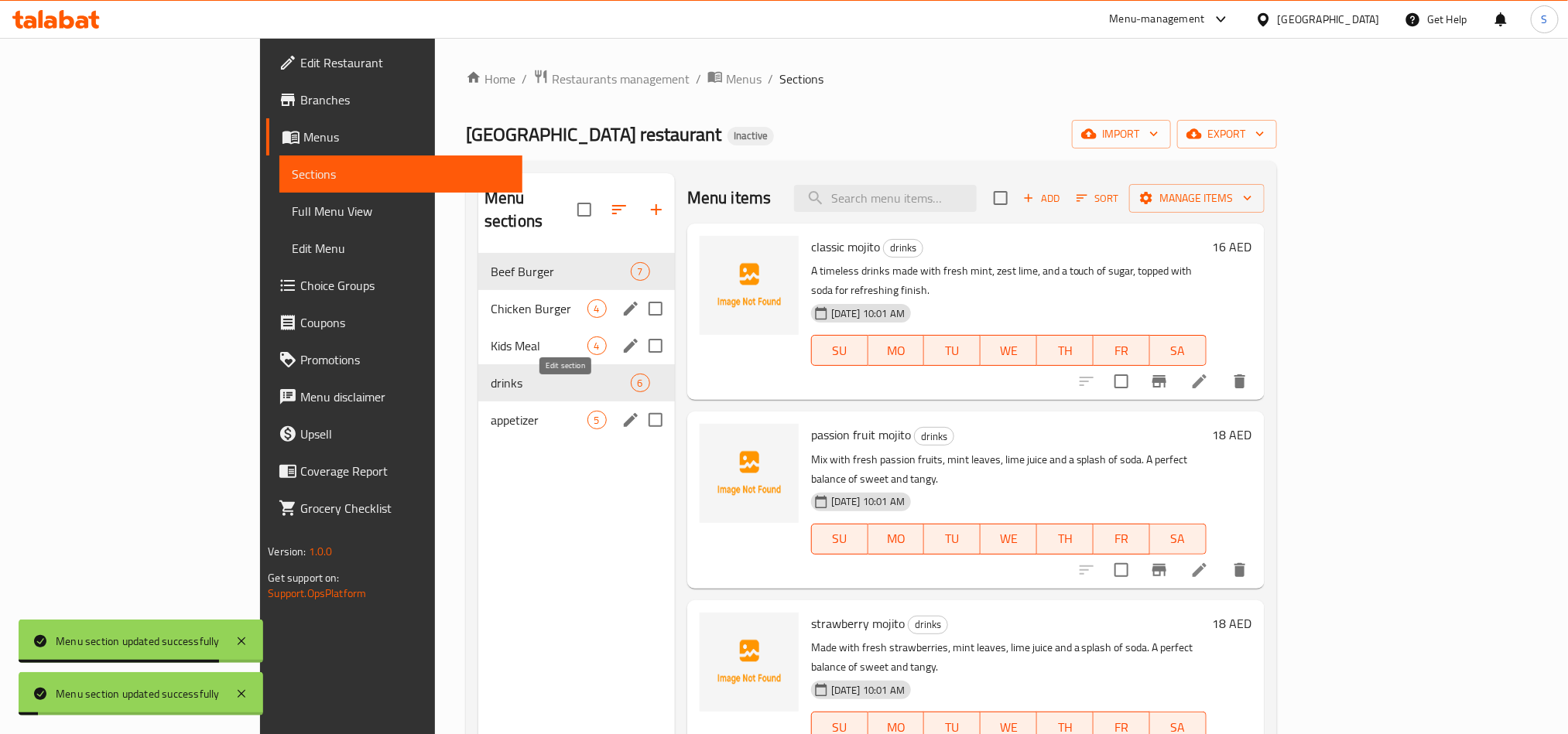
click at [624, 413] on icon "edit" at bounding box center [631, 420] width 14 height 14
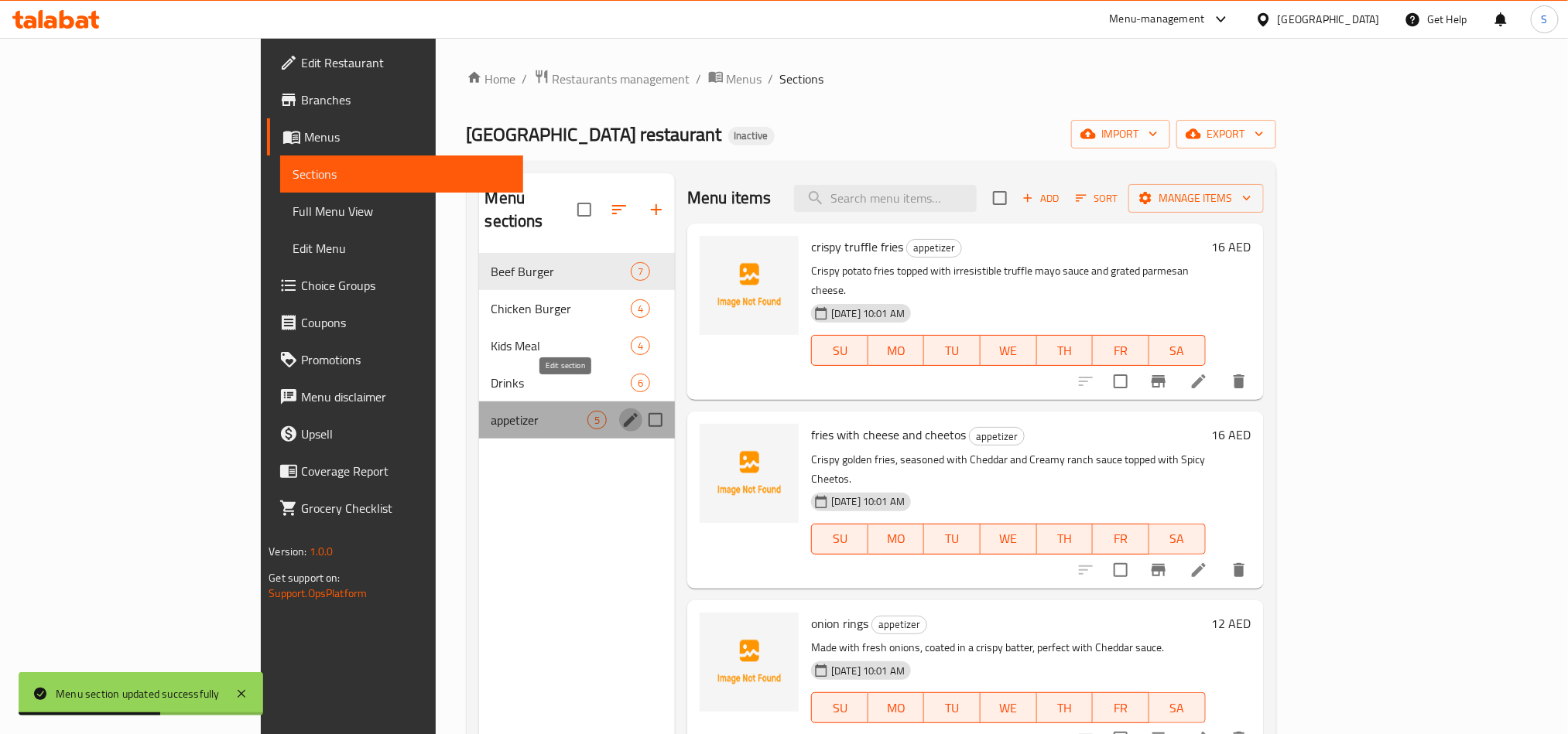
click at [624, 413] on icon "edit" at bounding box center [631, 420] width 14 height 14
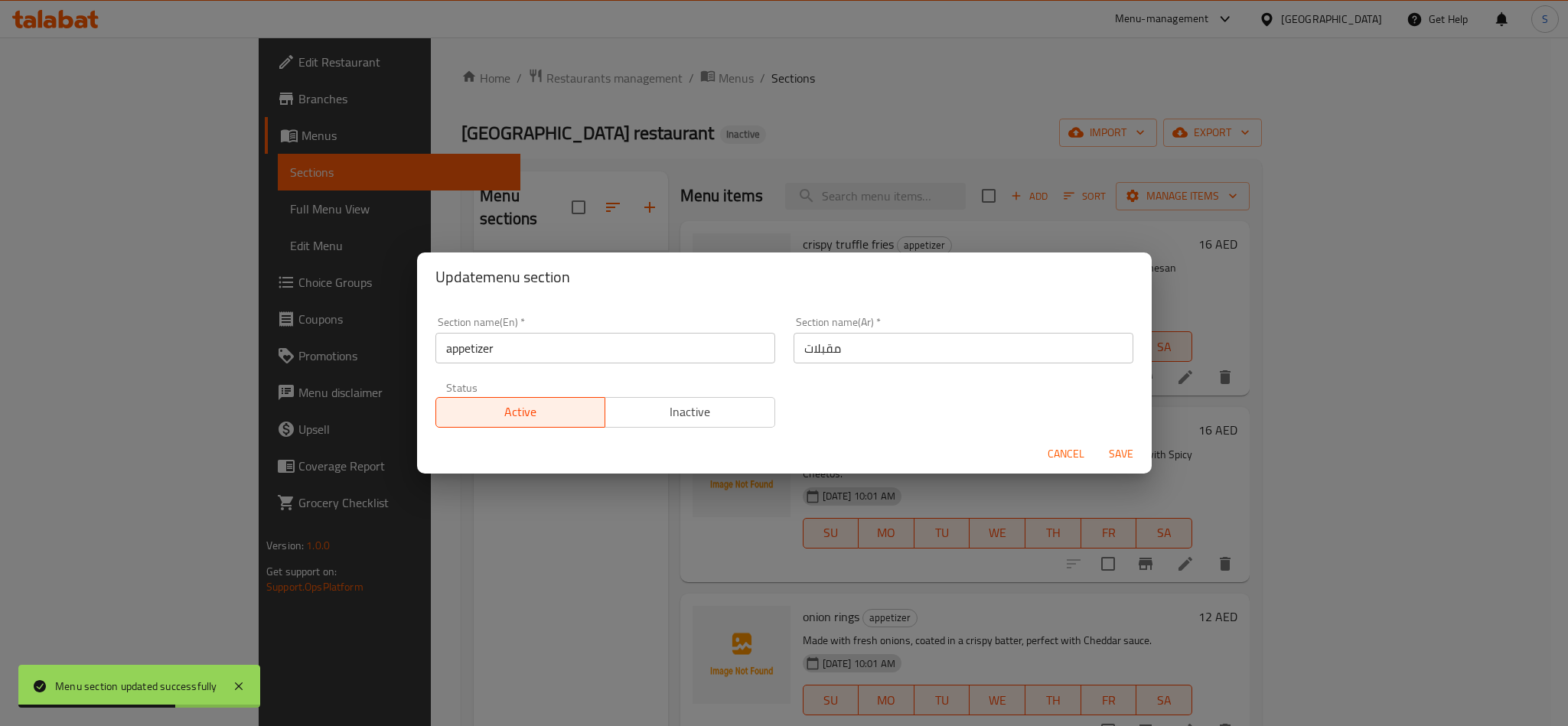
click at [544, 351] on input "appetizer" at bounding box center [605, 349] width 340 height 31
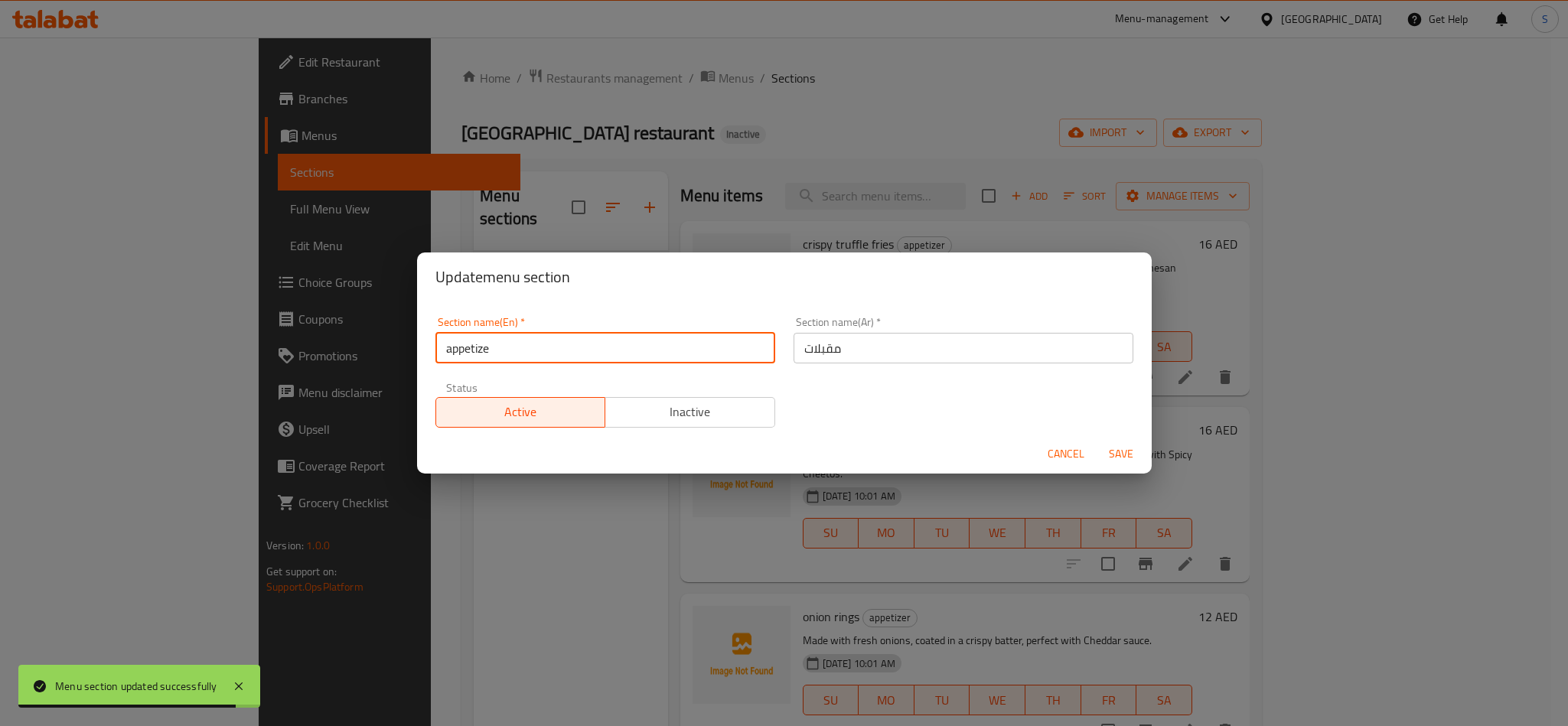
type input "Appetizer"
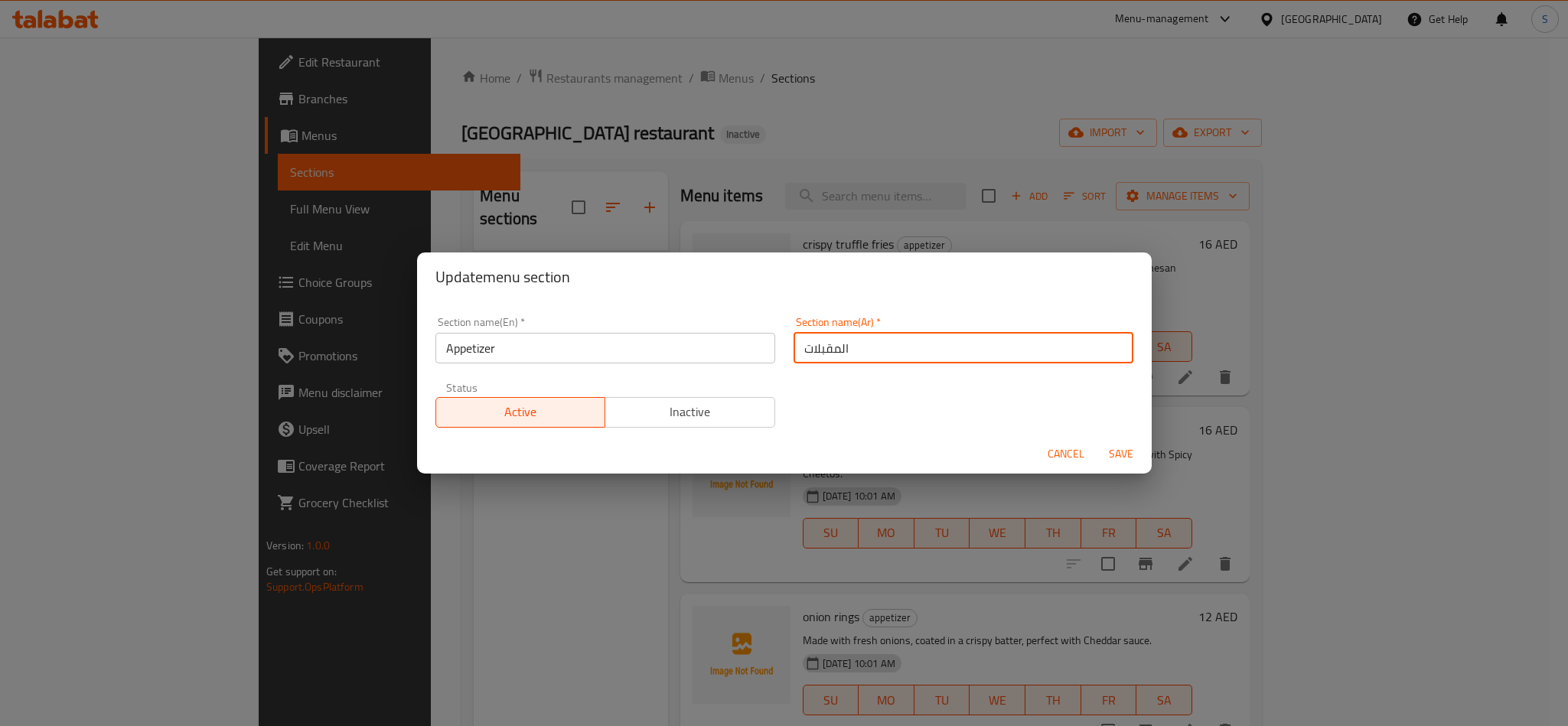
type input "المقبلات"
click at [1097, 440] on button "Save" at bounding box center [1121, 454] width 49 height 29
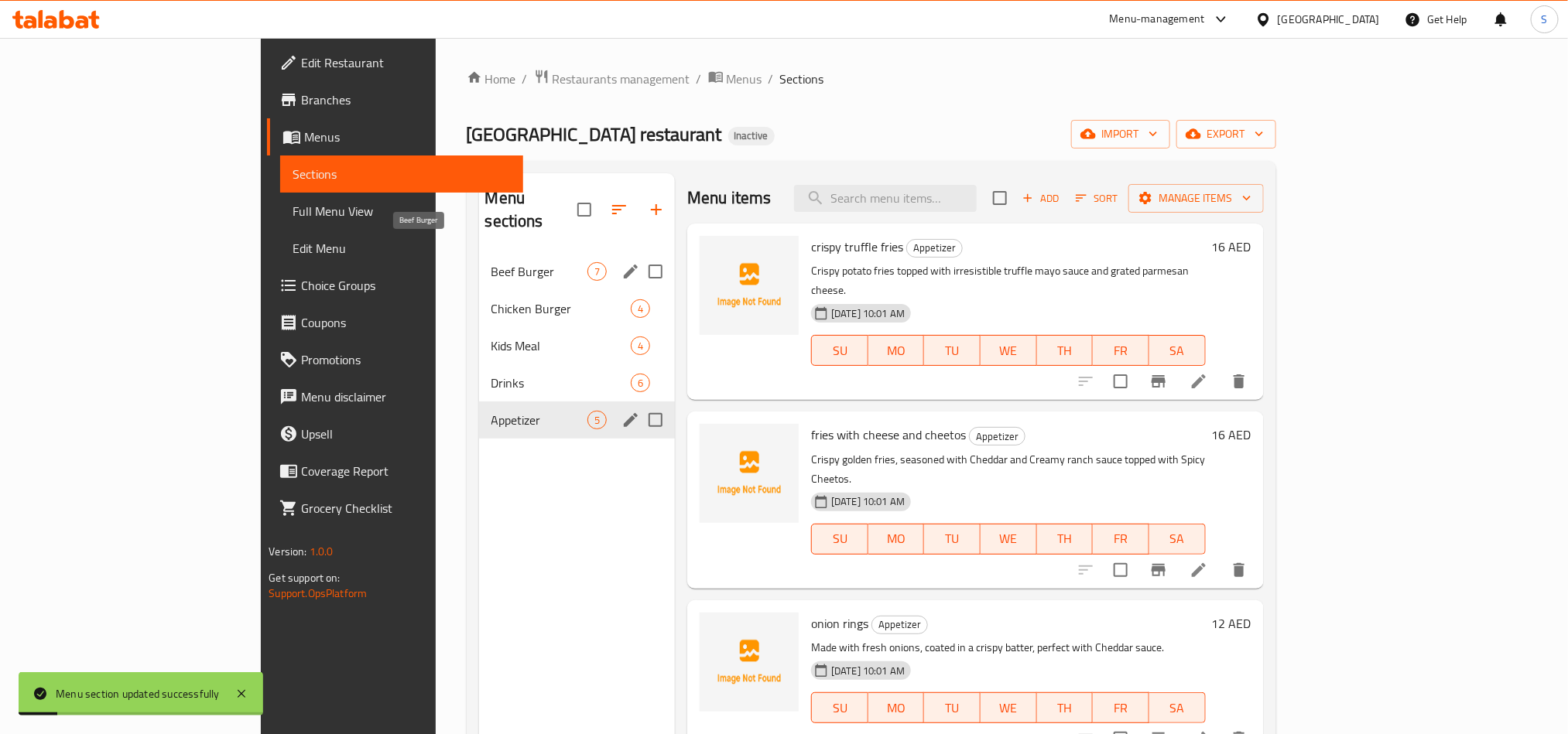
click at [491, 262] on span "Beef Burger" at bounding box center [539, 272] width 96 height 19
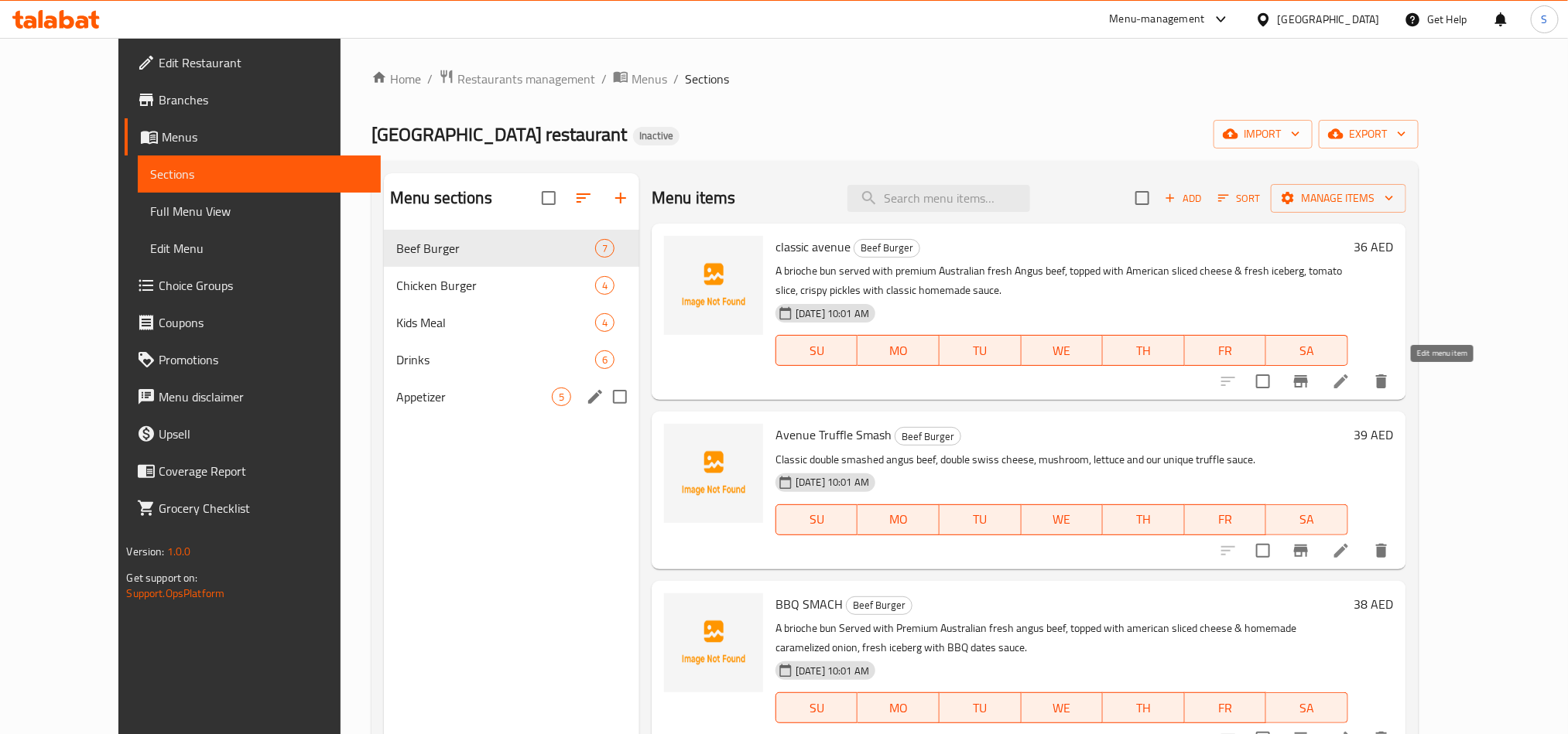
click at [1351, 374] on icon at bounding box center [1342, 381] width 19 height 19
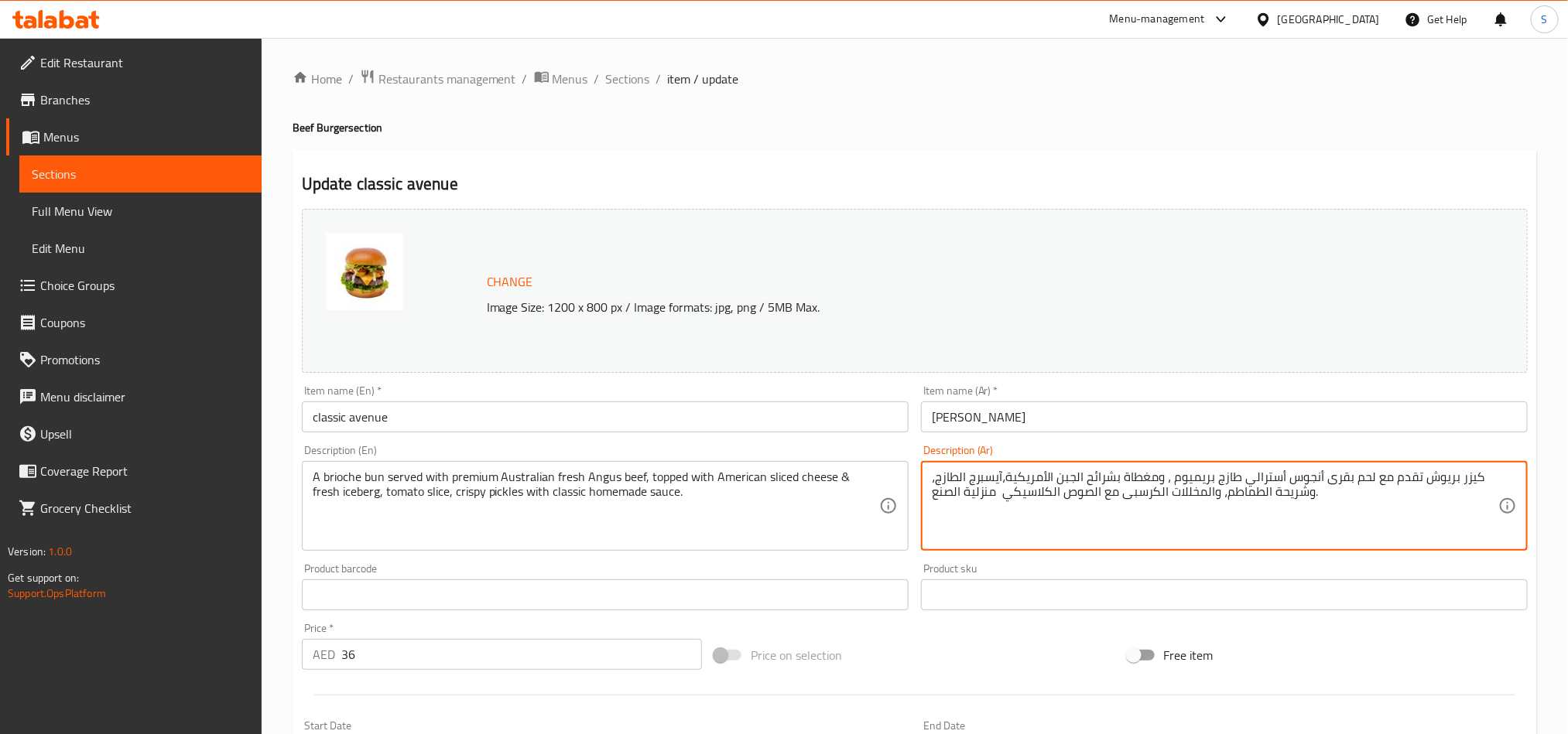
click at [1108, 476] on textarea "كيزر بريوش تقدم مع لحم بقرى أنجوس أسترالي طازج بريميوم ، ومغطاة بشرائح الجبن ال…" at bounding box center [1215, 507] width 567 height 74
click at [1175, 497] on textarea "كيزر بريوش تقدم مع لحم بقرى أنجوس أسترالي طازج بريميوم ، ومغطاة بالجبن الأمريكي…" at bounding box center [1215, 507] width 567 height 74
click at [1003, 499] on textarea "كيزر بريوش تقدم مع لحم بقرى أنجوس أسترالي طازج بريميوم ، ومغطاة بالجبن الأمريكي…" at bounding box center [1215, 507] width 567 height 74
click at [964, 492] on textarea "كيزر بريوش تقدم مع لحم بقرى أنجوس أسترالي طازج بريميوم ، ومغطاة بالجبن الأمريكي…" at bounding box center [1215, 507] width 567 height 74
type textarea "كيزر بريوش تقدم مع لحم بقرى أنجوس أسترالي طازج بريميوم ، ومغطاة بالجبن الأمريكي…"
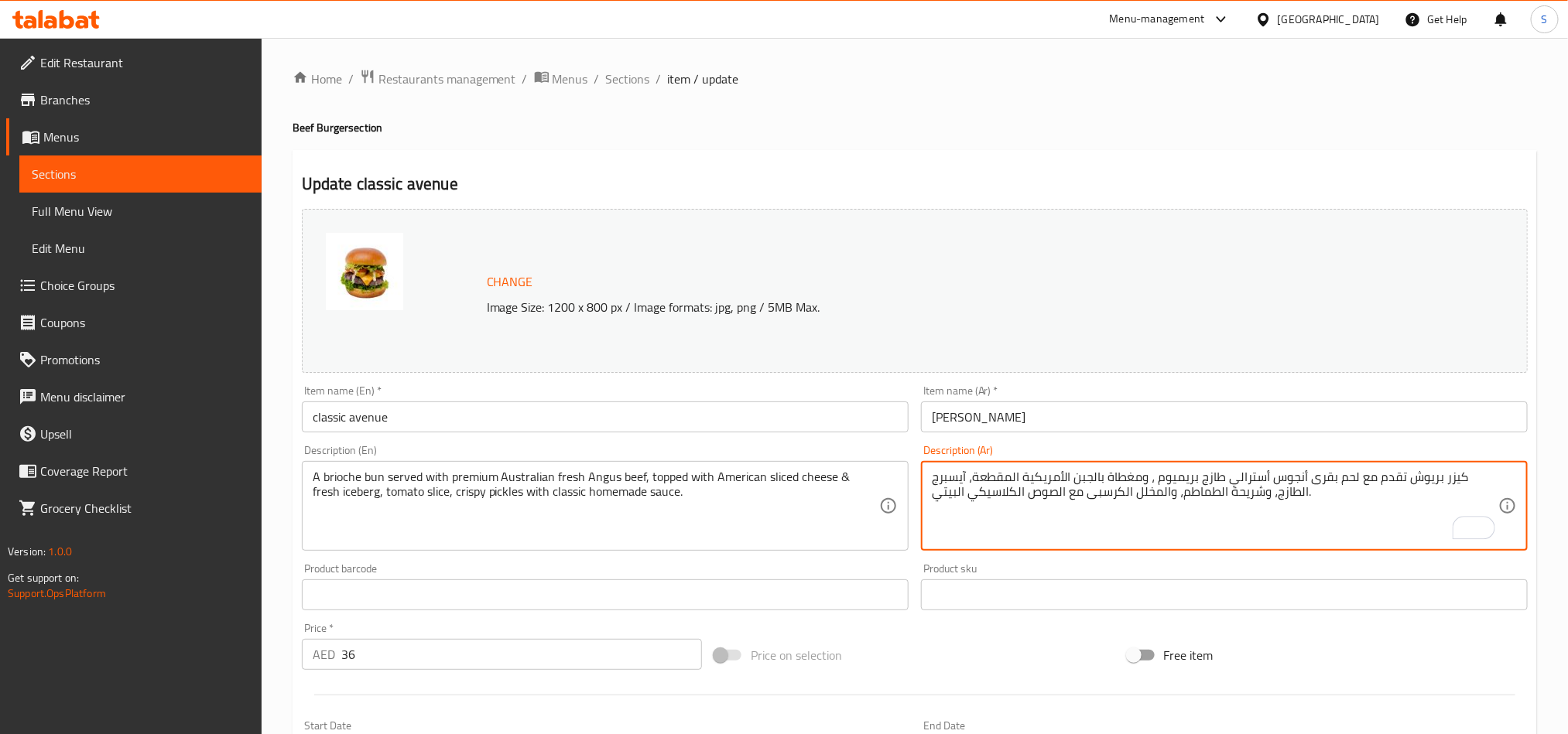
click at [585, 495] on textarea "A brioche bun served with premium Australian fresh Angus beef, topped with Amer…" at bounding box center [596, 507] width 567 height 74
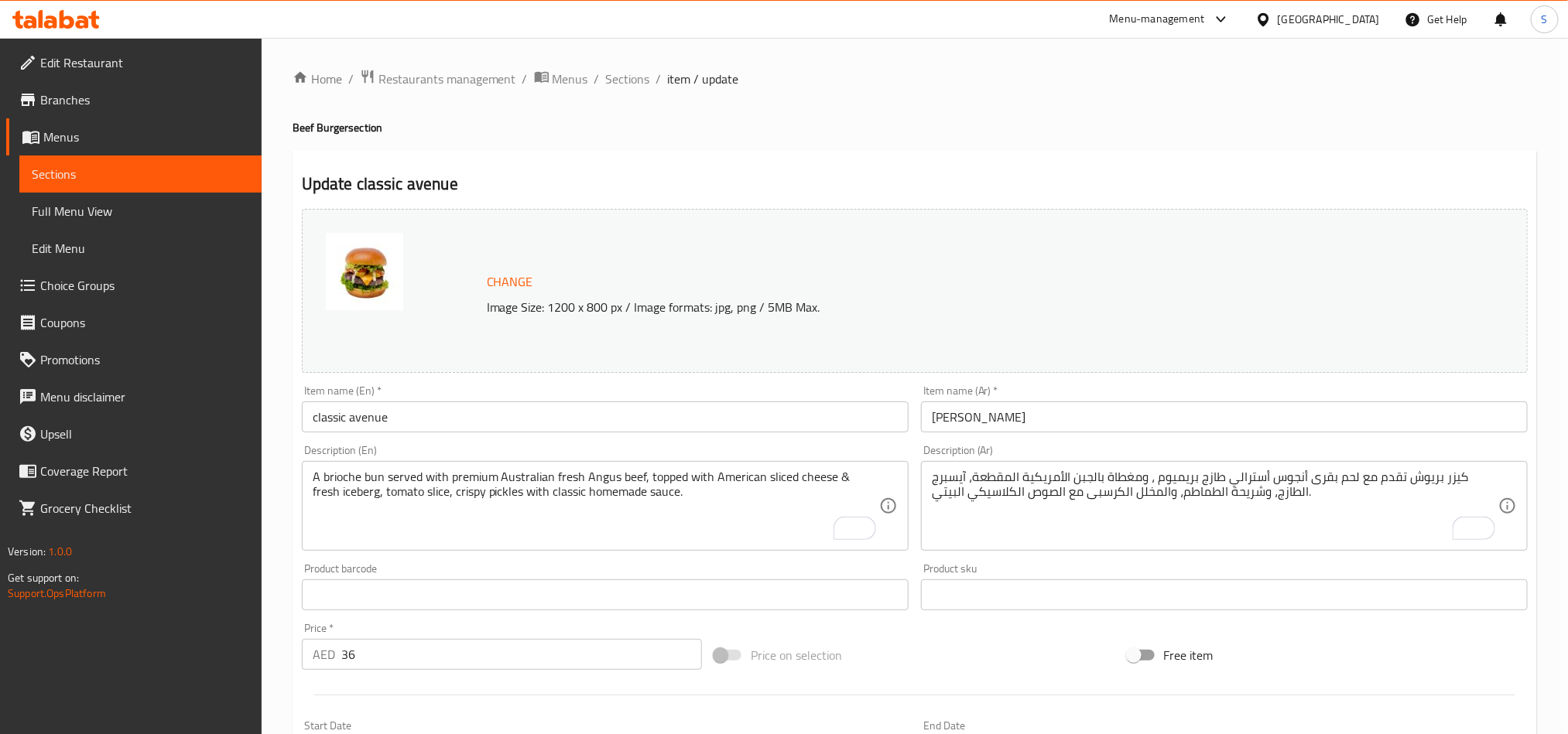
click at [880, 130] on h4 "Beef Burger section" at bounding box center [914, 128] width 1244 height 16
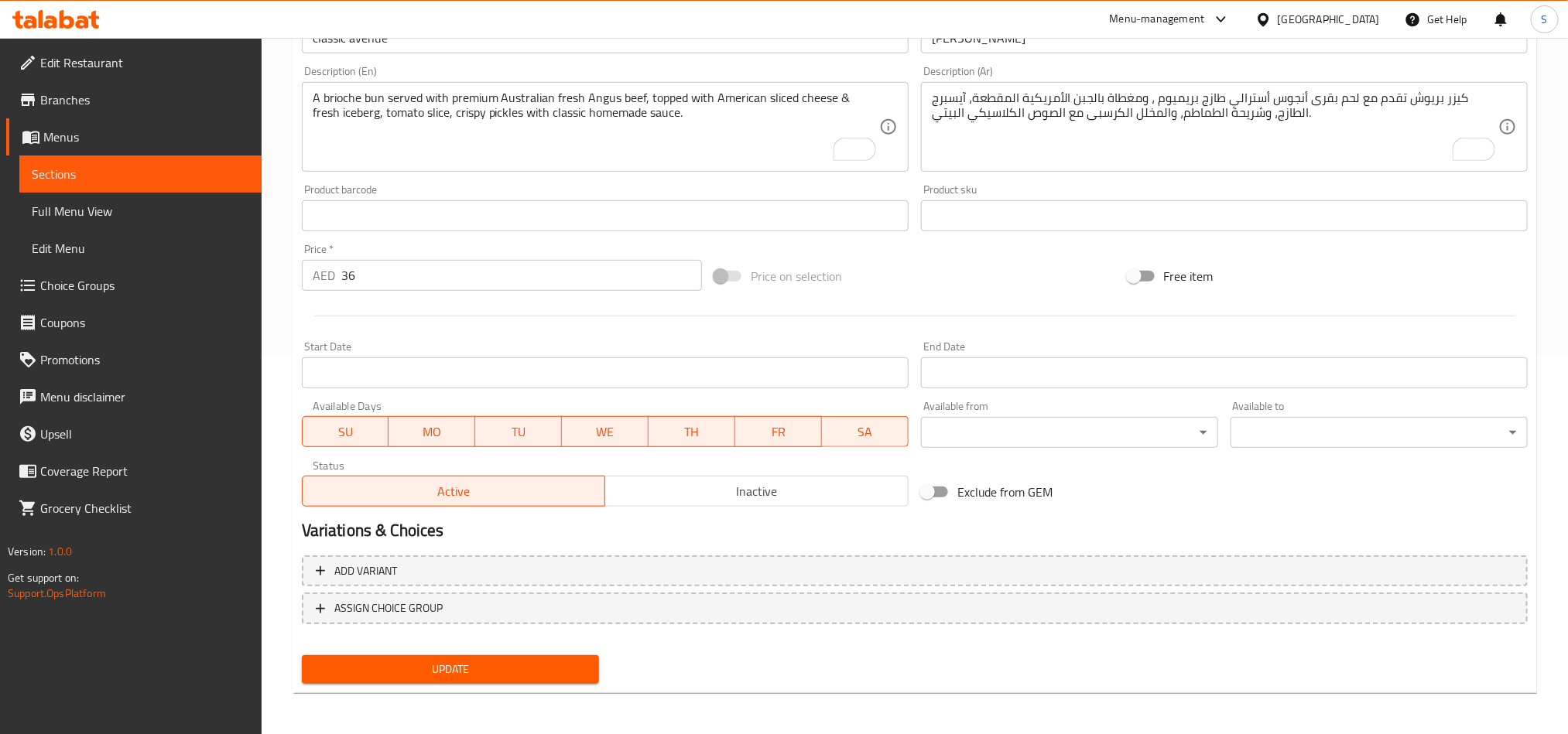
click at [498, 668] on span "Update" at bounding box center [451, 670] width 273 height 20
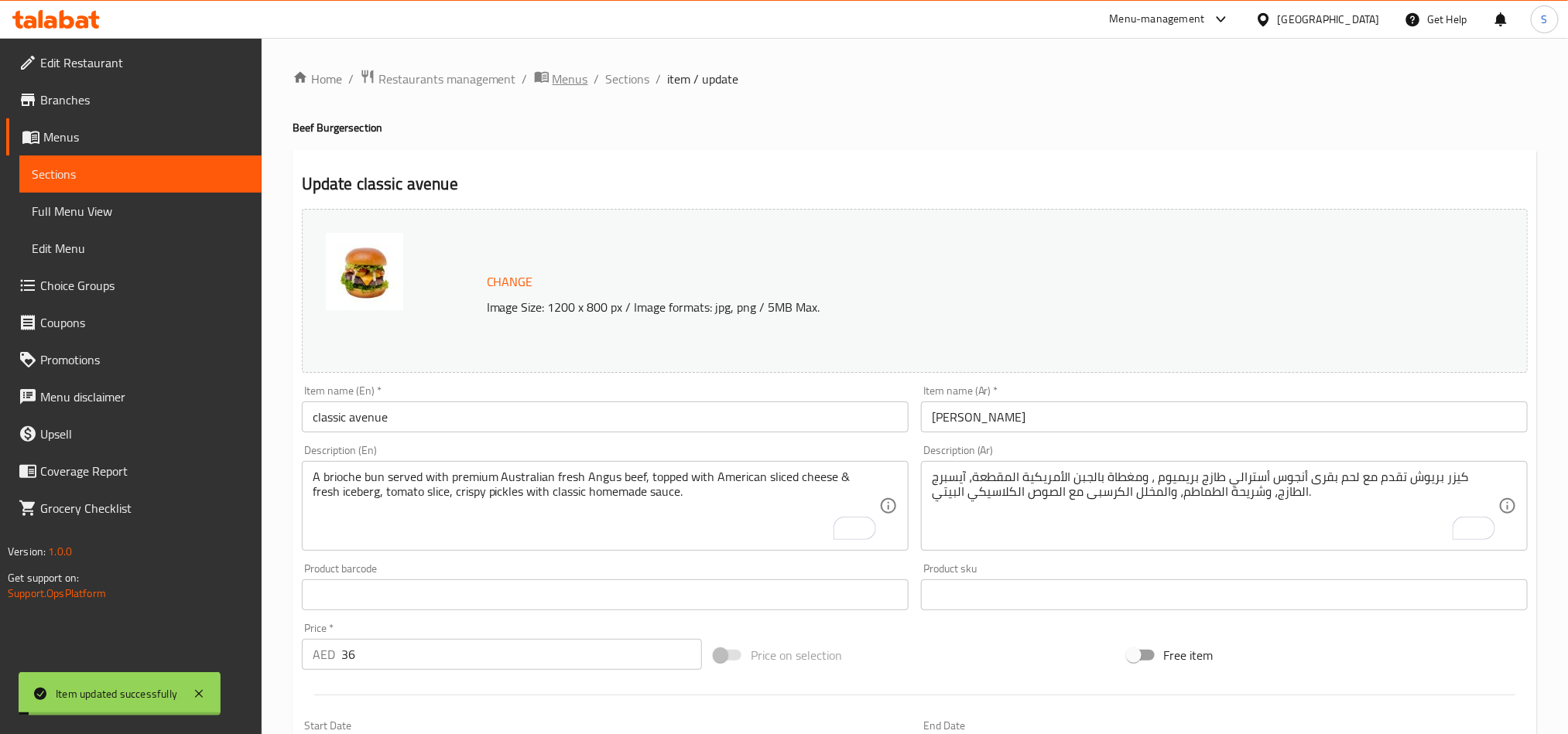
click at [570, 70] on span "Menus" at bounding box center [570, 79] width 35 height 19
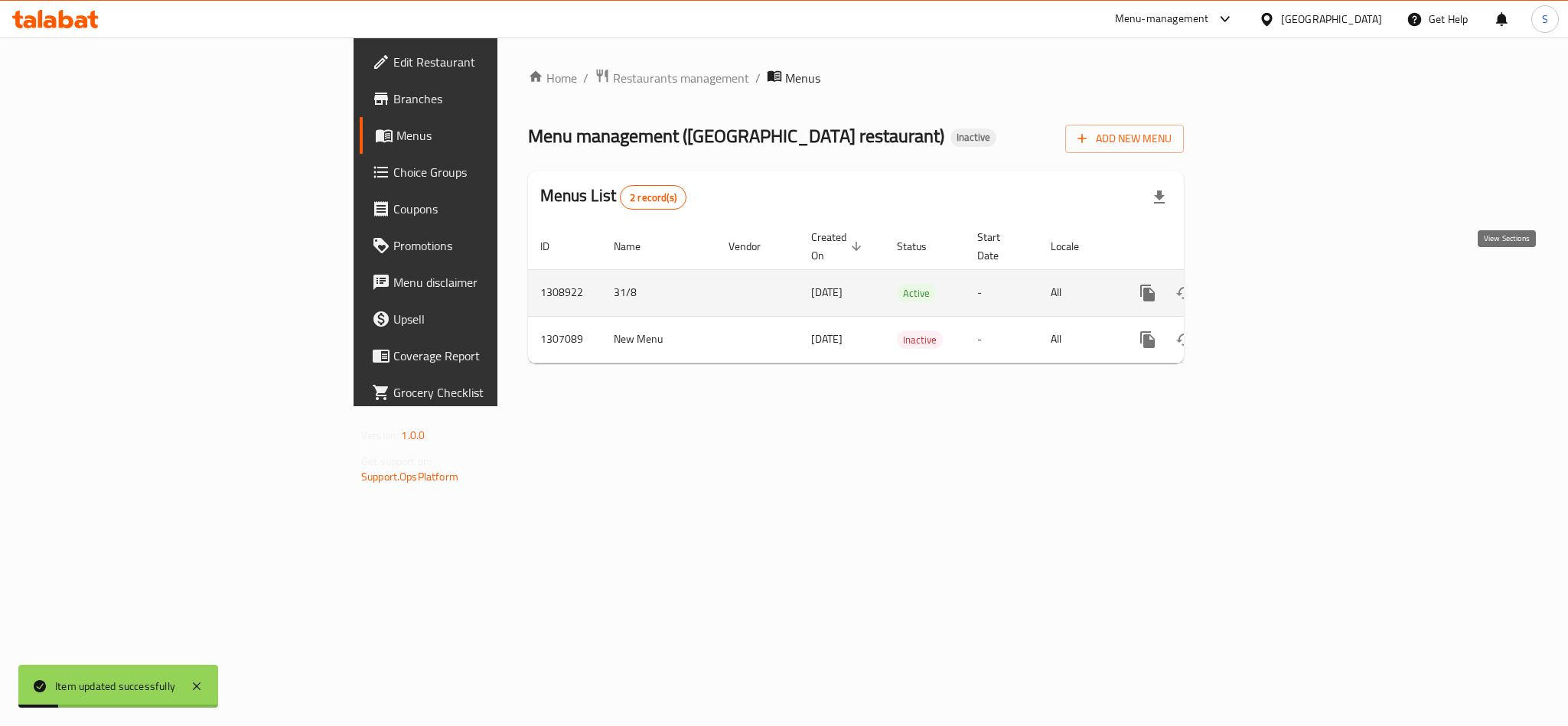
click at [1277, 275] on link "enhanced table" at bounding box center [1257, 293] width 36 height 36
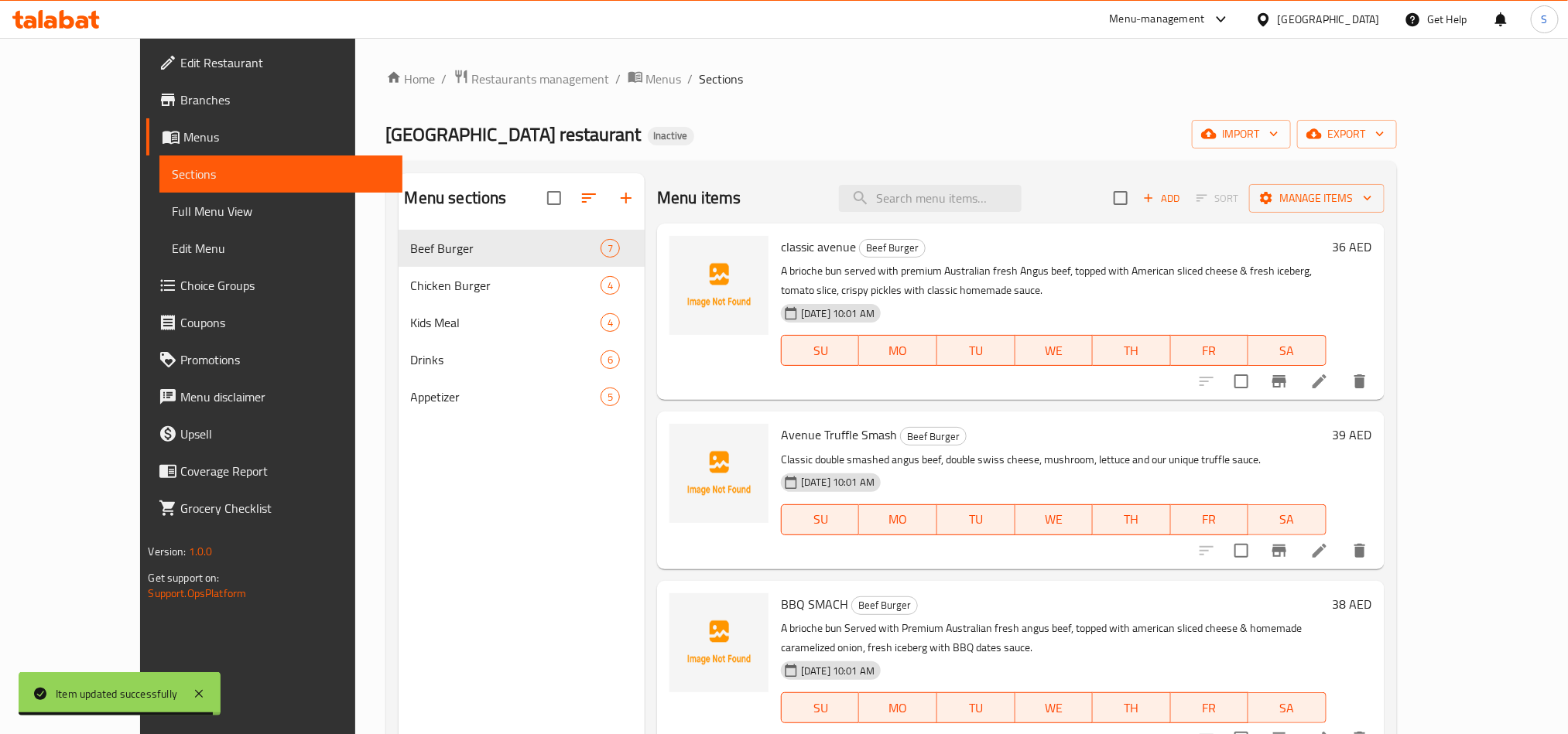
click at [1342, 548] on li at bounding box center [1320, 551] width 43 height 28
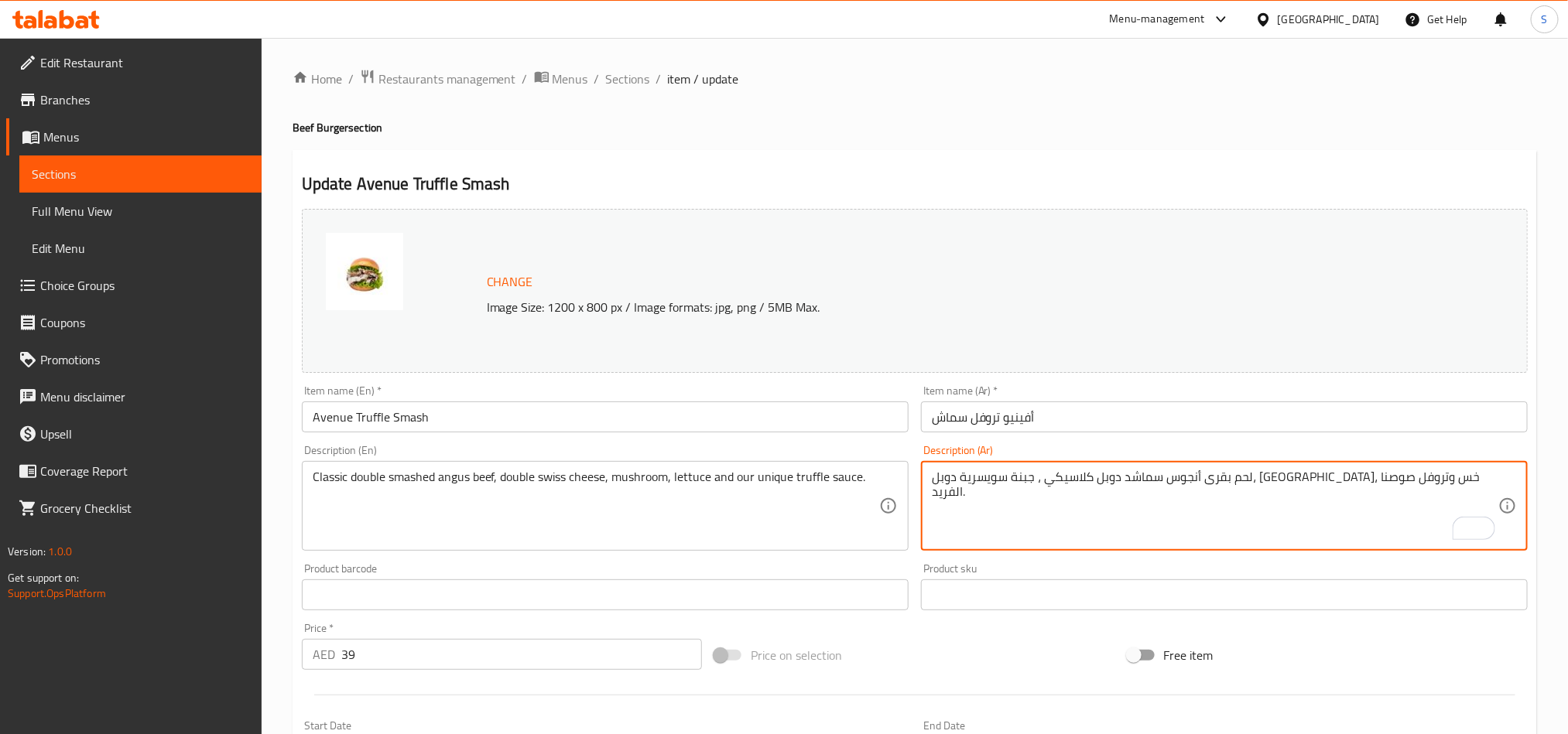
click at [1032, 480] on textarea "لحم بقرى أنجوس سماشد دوبل كلاسيكي ، جبنة سويسرية دوبل، مشروم، خس وتروفل صوصنا ا…" at bounding box center [1215, 507] width 567 height 74
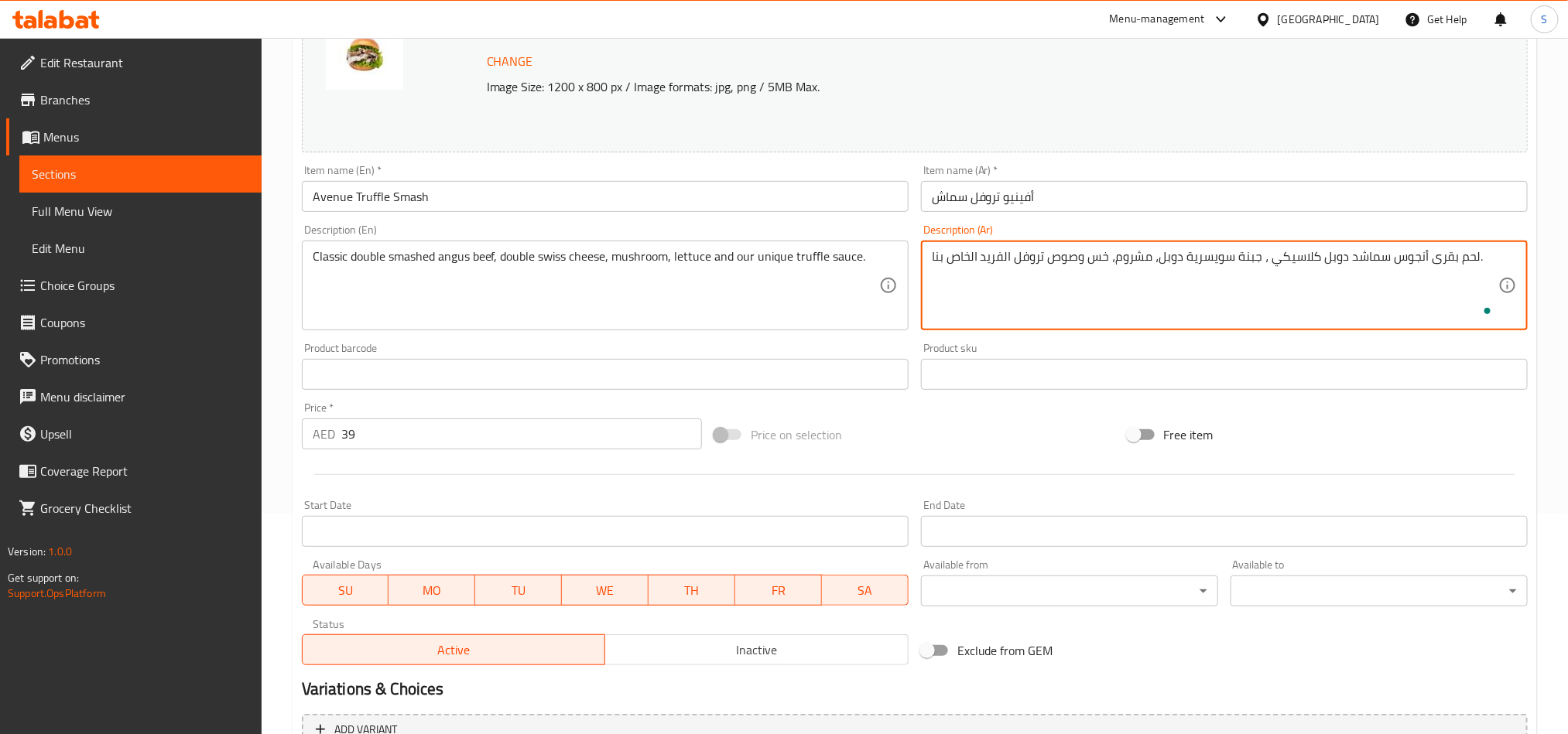
scroll to position [379, 0]
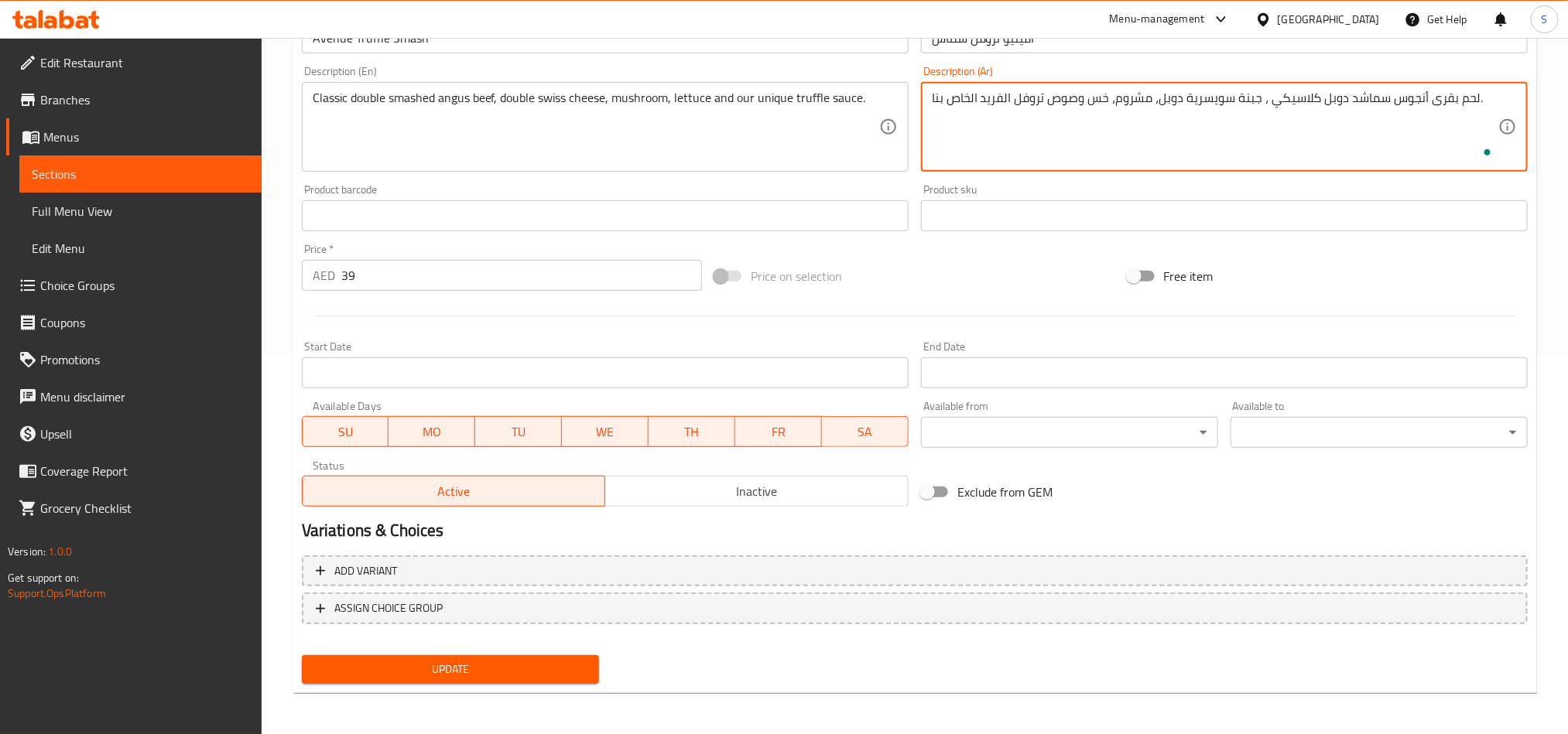
type textarea "لحم بقرى أنجوس سماشد دوبل كلاسيكي ، جبنة سويسرية دوبل، مشروم، خس وصوص تروفل الف…"
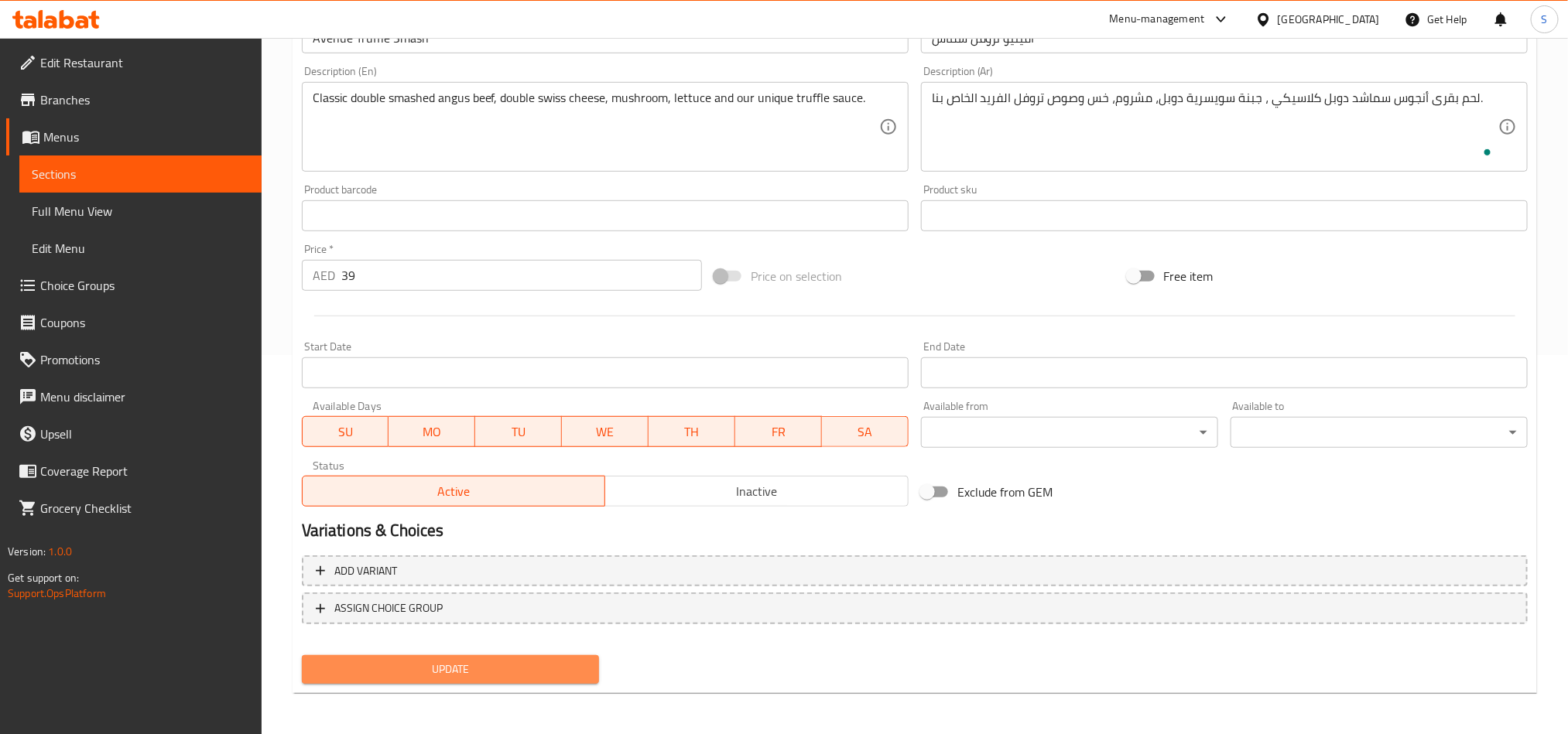
click at [474, 662] on span "Update" at bounding box center [451, 670] width 273 height 20
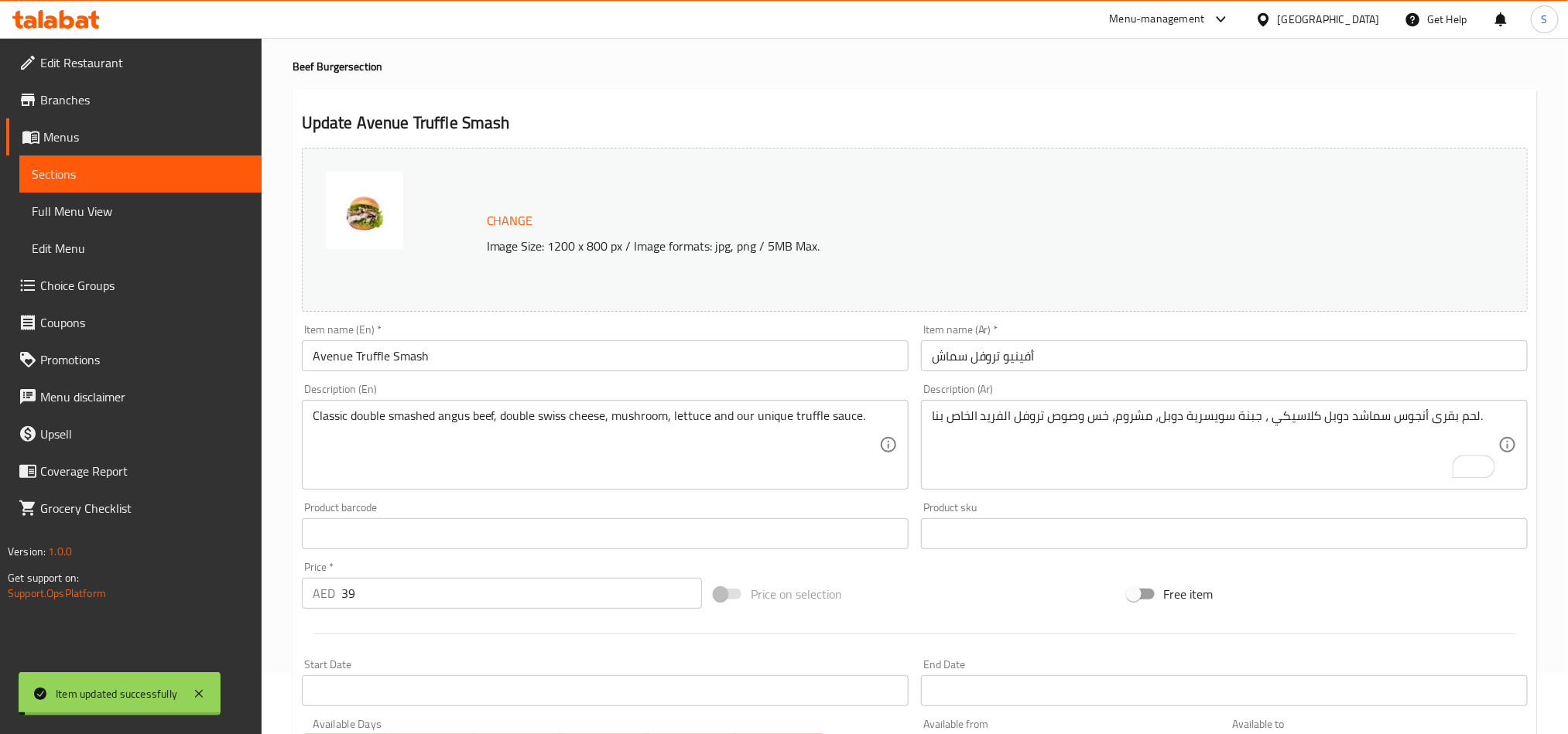
scroll to position [0, 0]
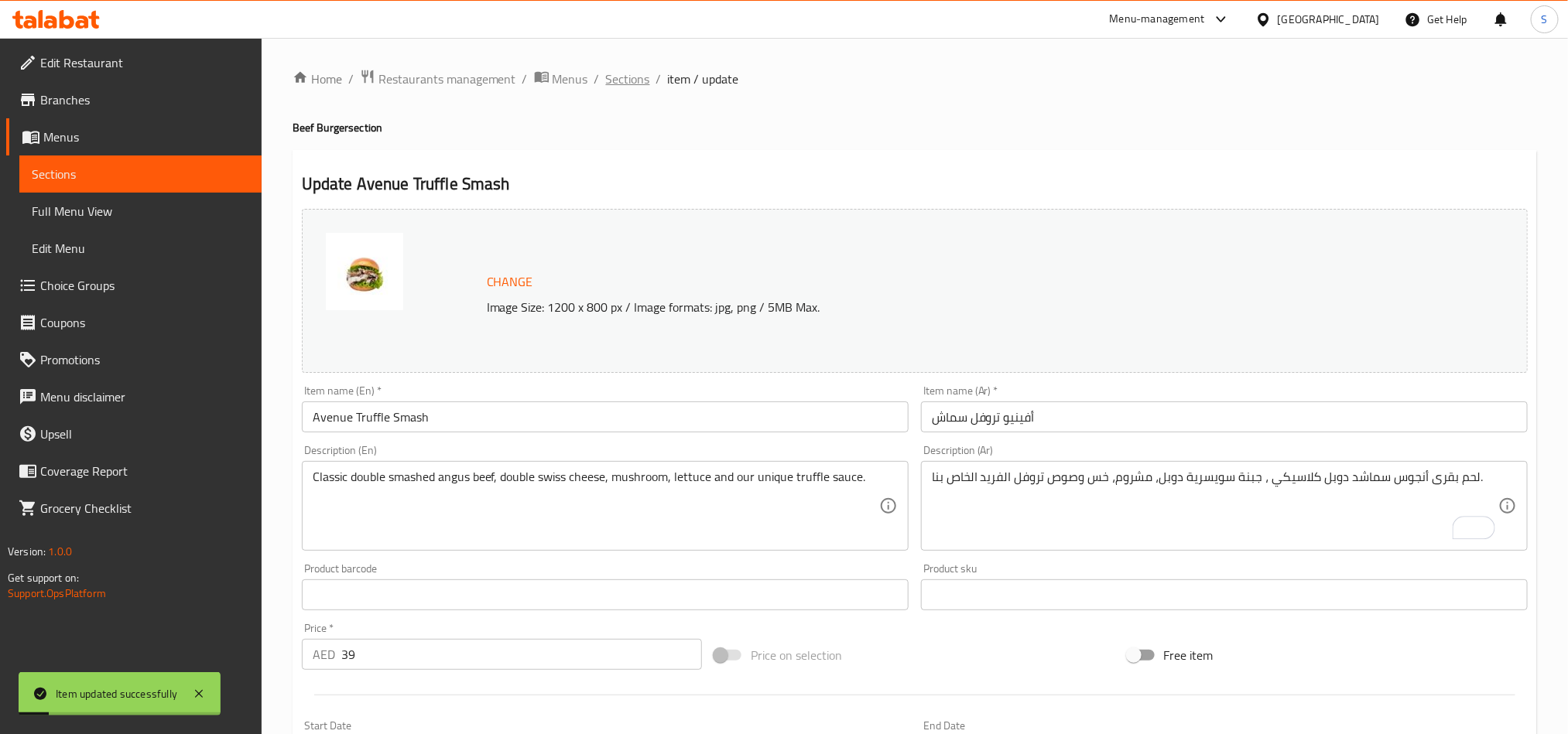
click at [613, 79] on span "Sections" at bounding box center [628, 79] width 44 height 19
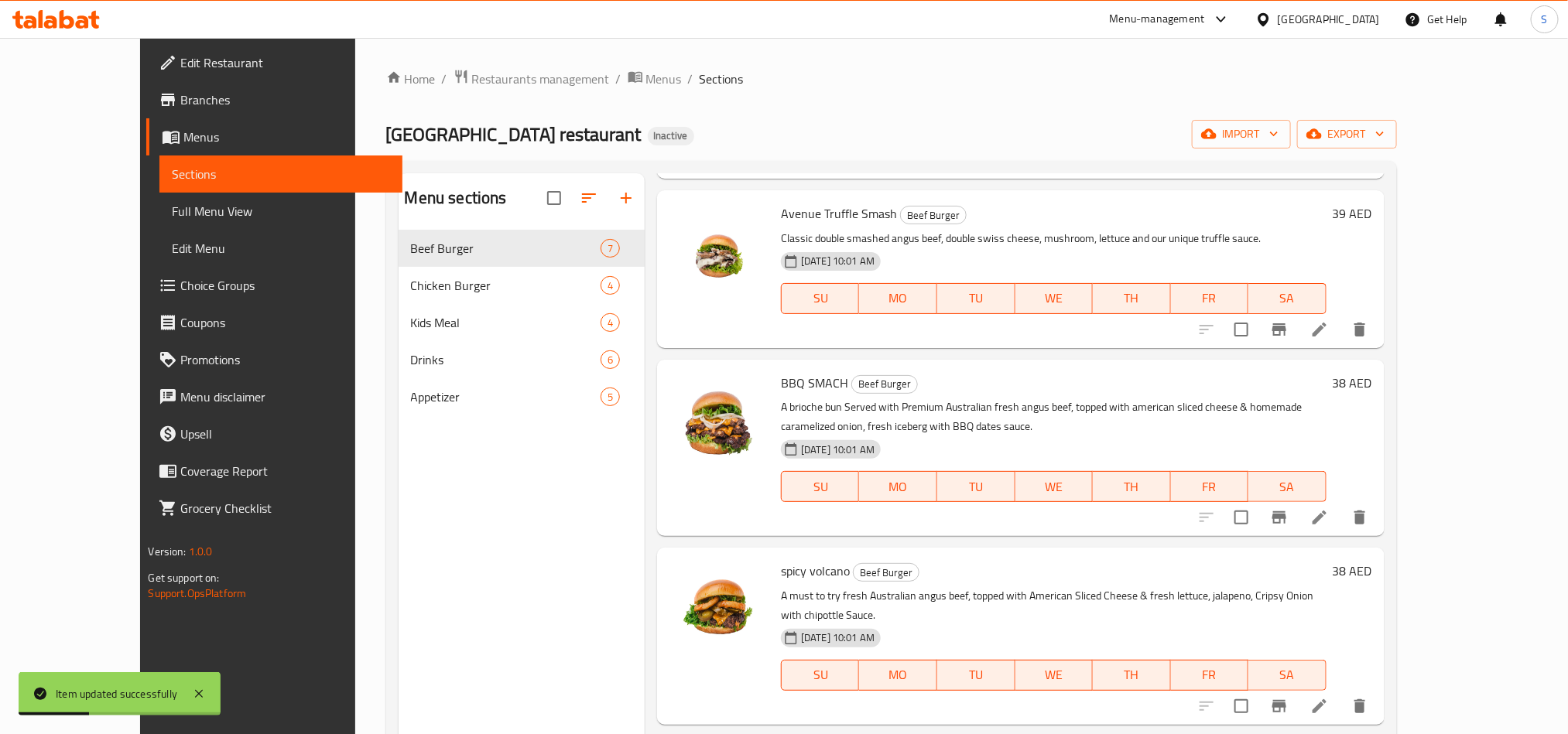
scroll to position [232, 0]
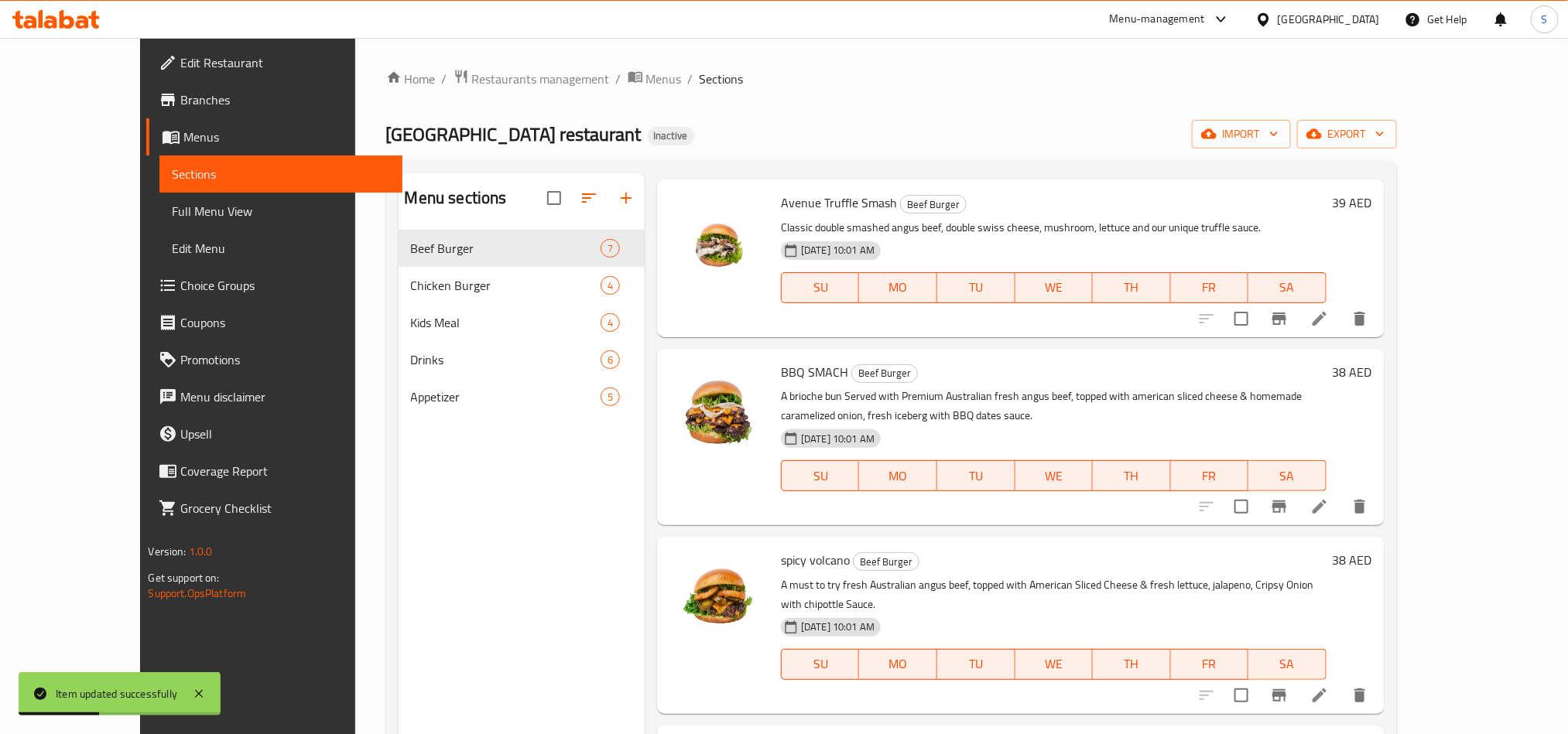
click at [1329, 501] on icon at bounding box center [1320, 507] width 19 height 19
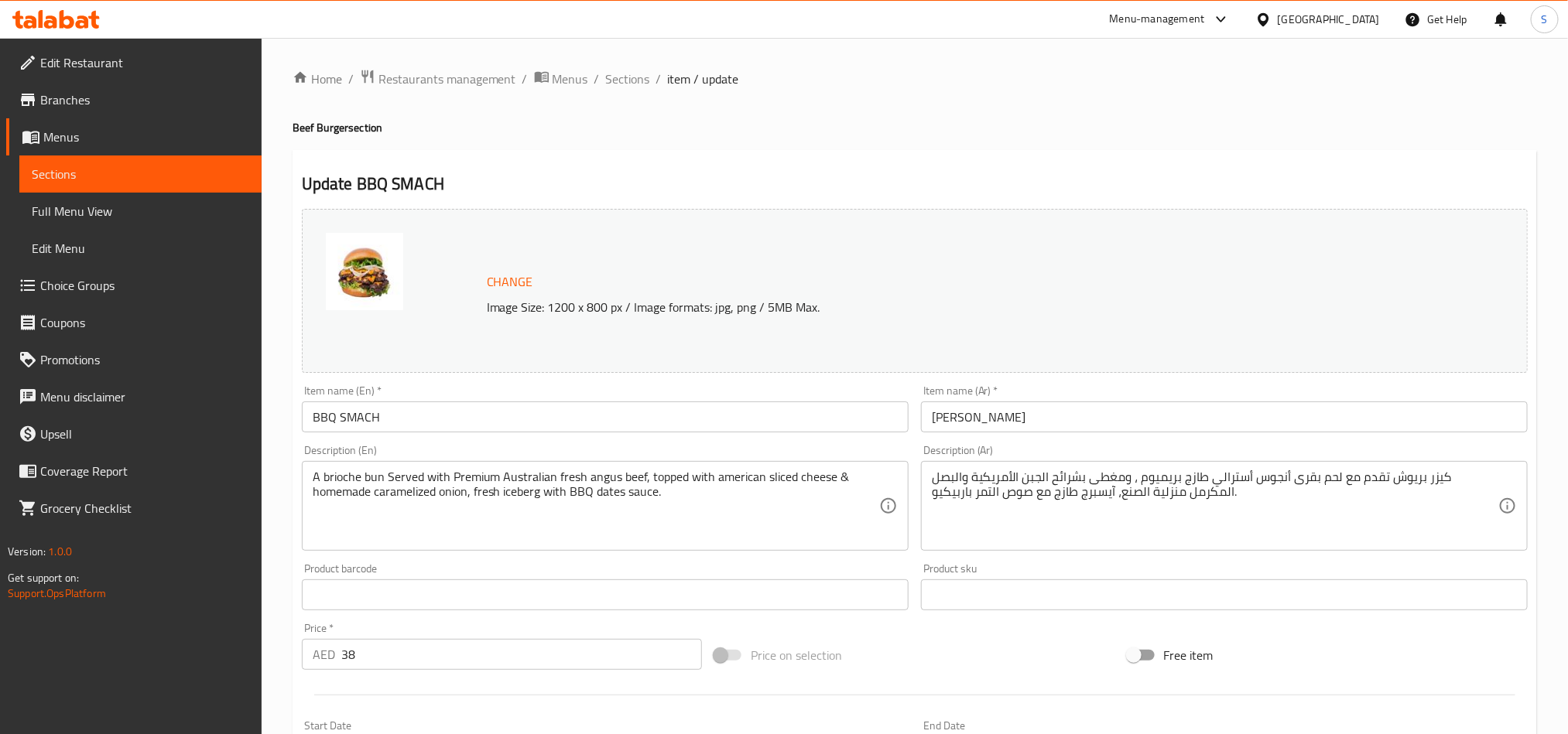
click at [1117, 476] on textarea "كيزر بريوش تقدم مع لحم بقرى أنجوس أسترالي طازج بريميوم ، ومغطى بشرائح الجبن الأ…" at bounding box center [1215, 507] width 567 height 74
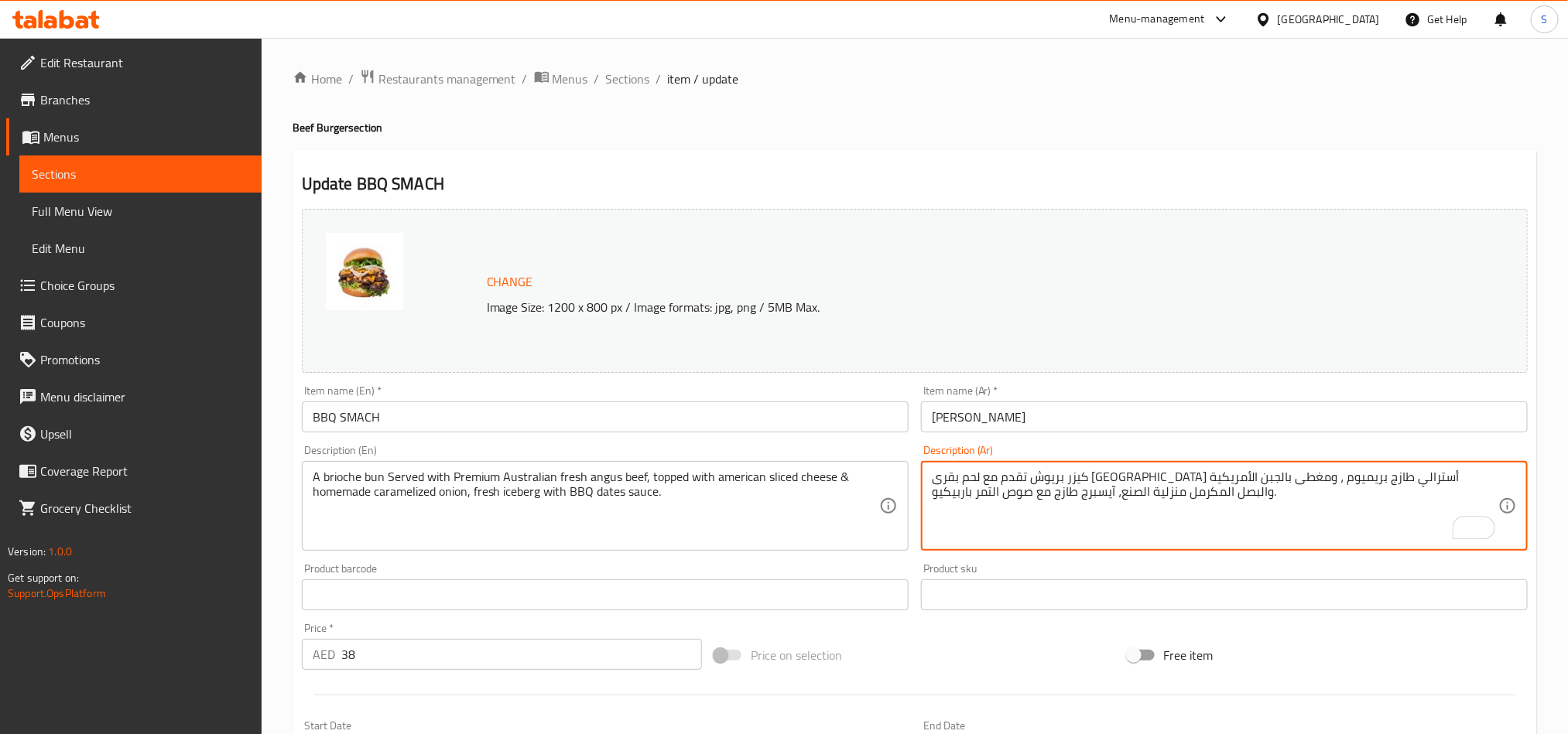
click at [1056, 483] on textarea "كيزر بريوش تقدم مع لحم بقرى أنجوس أسترالي طازج بريميوم ، ومغطى بالجبن الأمريكية…" at bounding box center [1215, 507] width 567 height 74
click at [1182, 493] on textarea "كيزر بريوش تقدم مع لحم بقرى أنجوس أسترالي طازج بريميوم ، ومغطى بالجبن الأمريكية…" at bounding box center [1215, 507] width 567 height 74
click at [1143, 495] on textarea "كيزر بريوش تقدم مع لحم بقرى أنجوس أسترالي طازج بريميوم ، ومغطى بالجبن الأمريكية…" at bounding box center [1215, 507] width 567 height 74
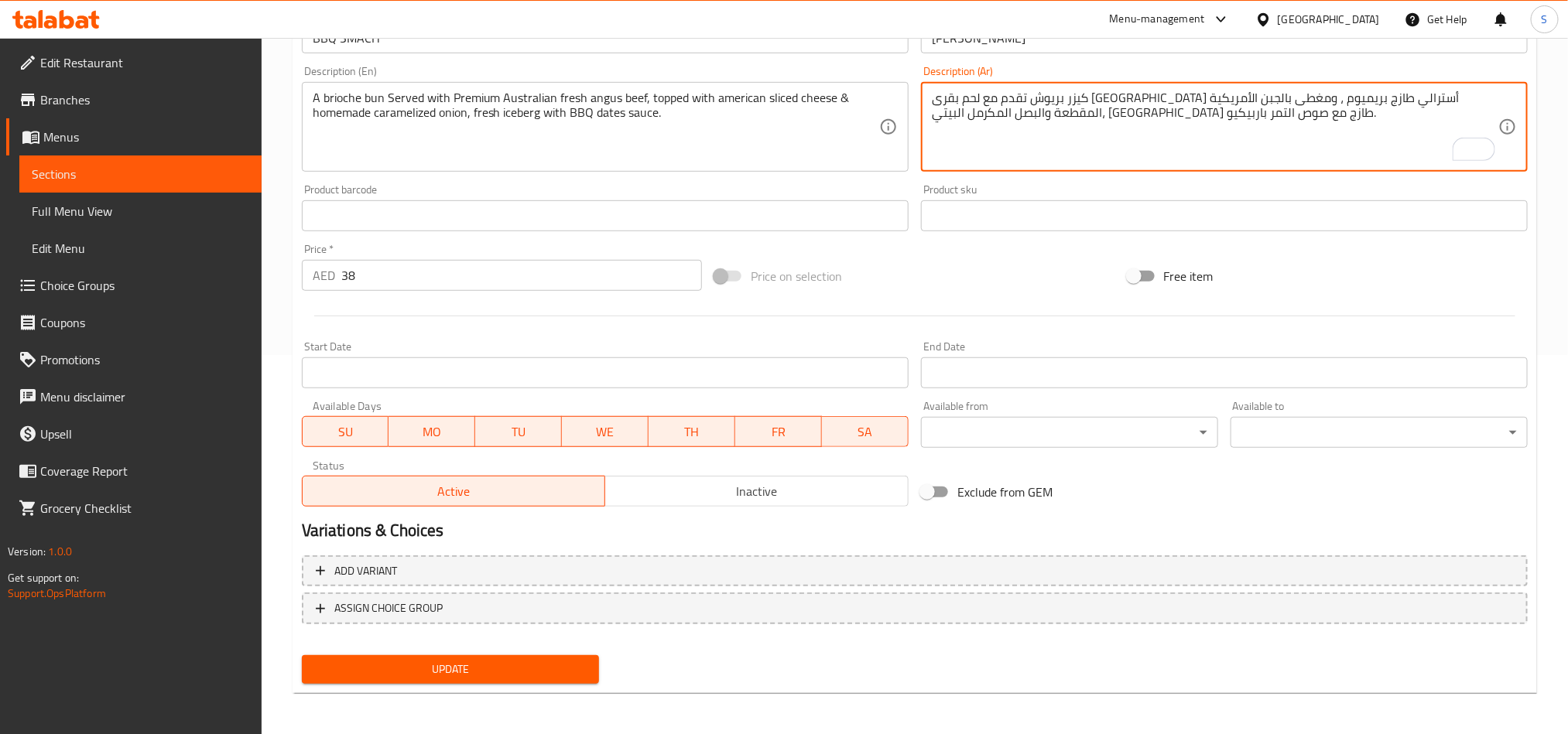
type textarea "كيزر بريوش تقدم مع لحم بقرى أنجوس أسترالي طازج بريميوم ، ومغطى بالجبن الأمريكية…"
click at [535, 671] on span "Update" at bounding box center [451, 670] width 273 height 20
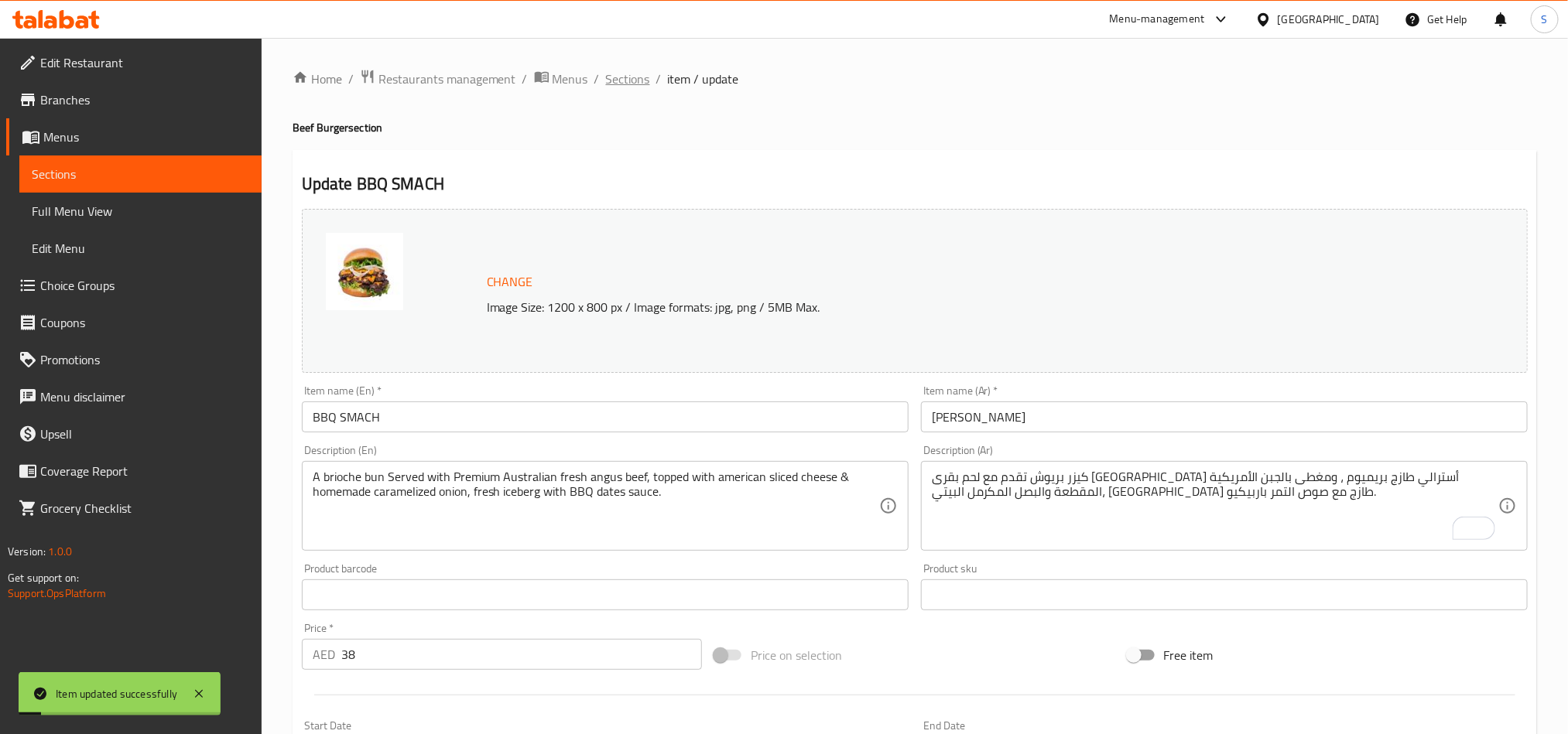
click at [623, 74] on span "Sections" at bounding box center [628, 79] width 44 height 19
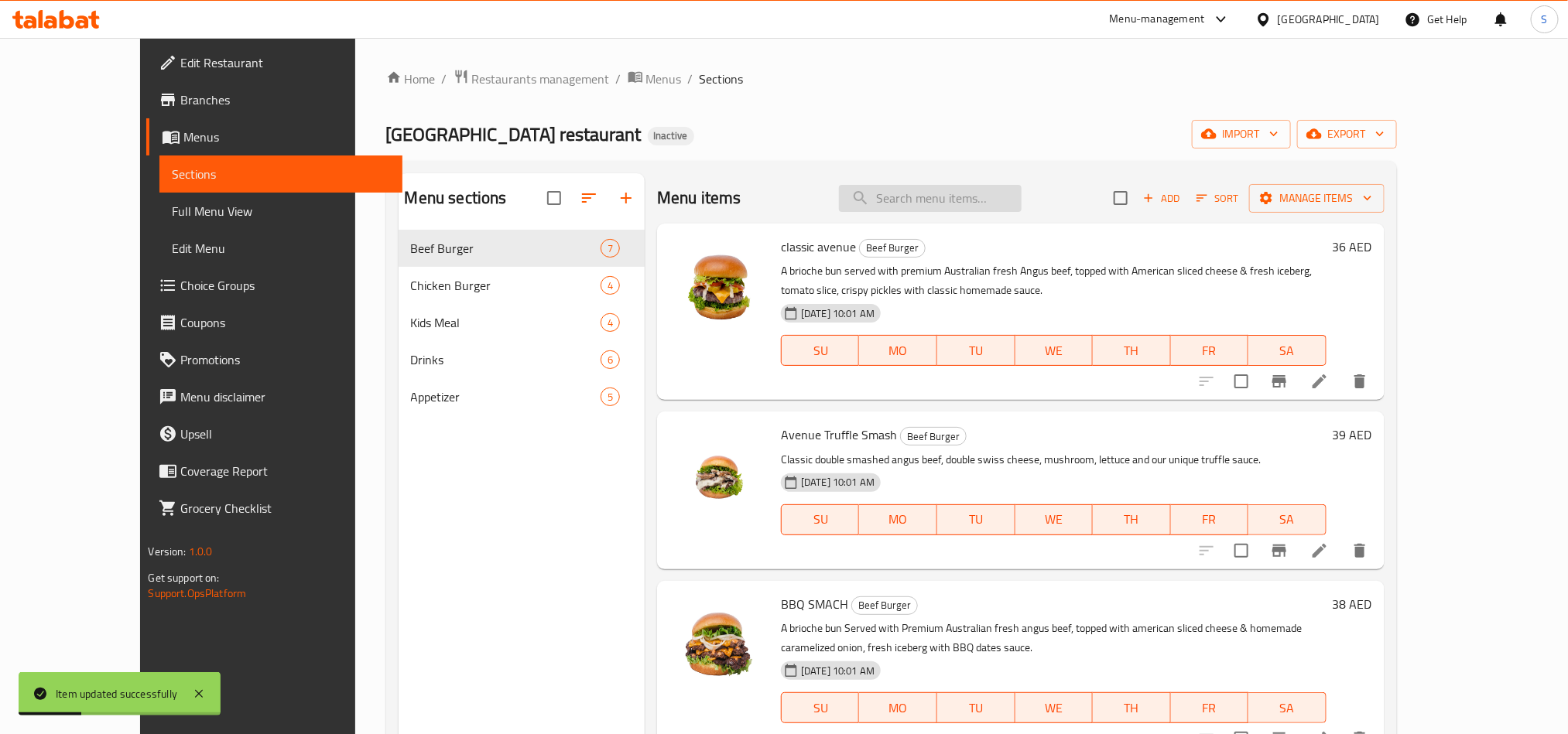
click at [966, 205] on input "search" at bounding box center [930, 198] width 183 height 27
paste input "spicy volcano"
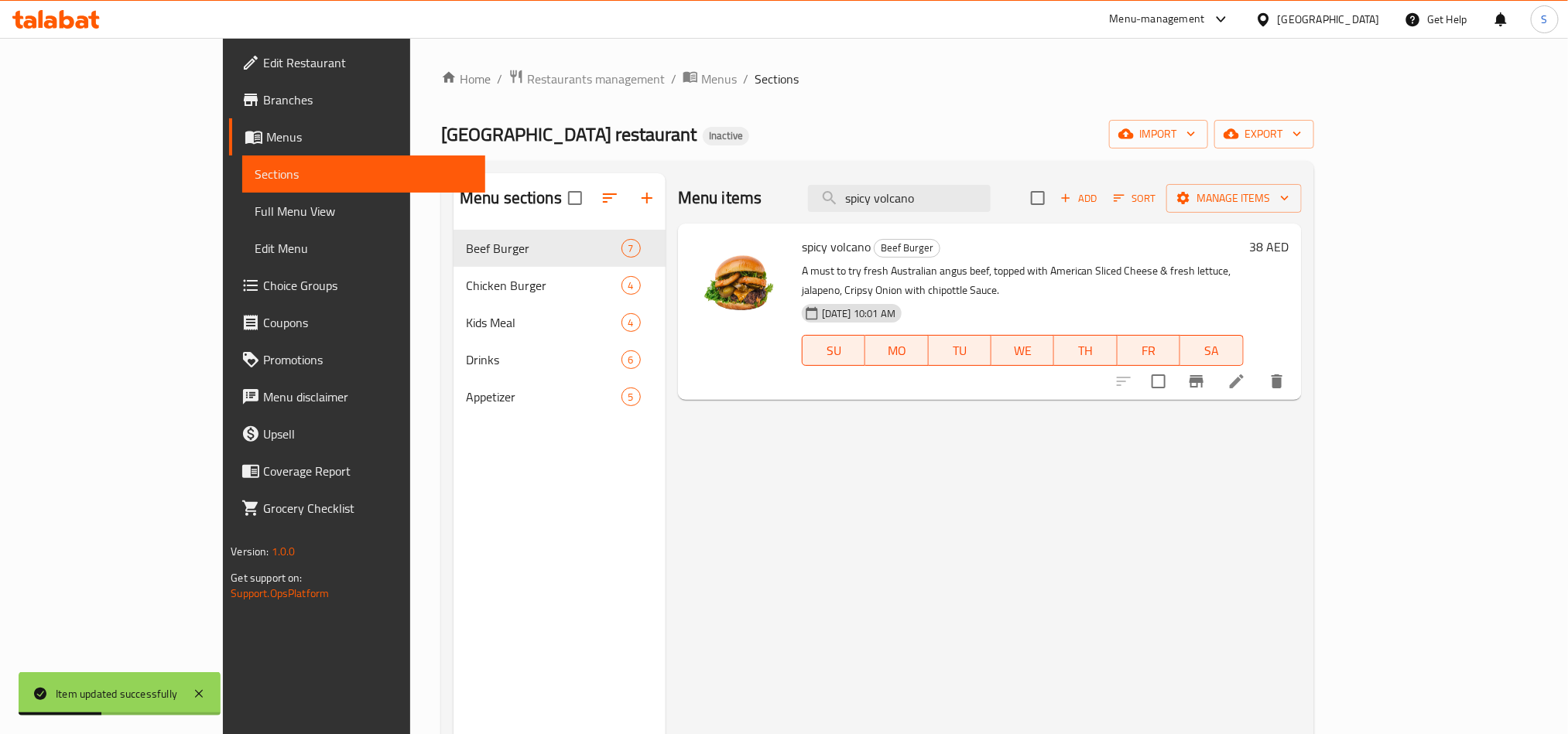
type input "spicy volcano"
click at [1246, 372] on icon at bounding box center [1237, 381] width 19 height 19
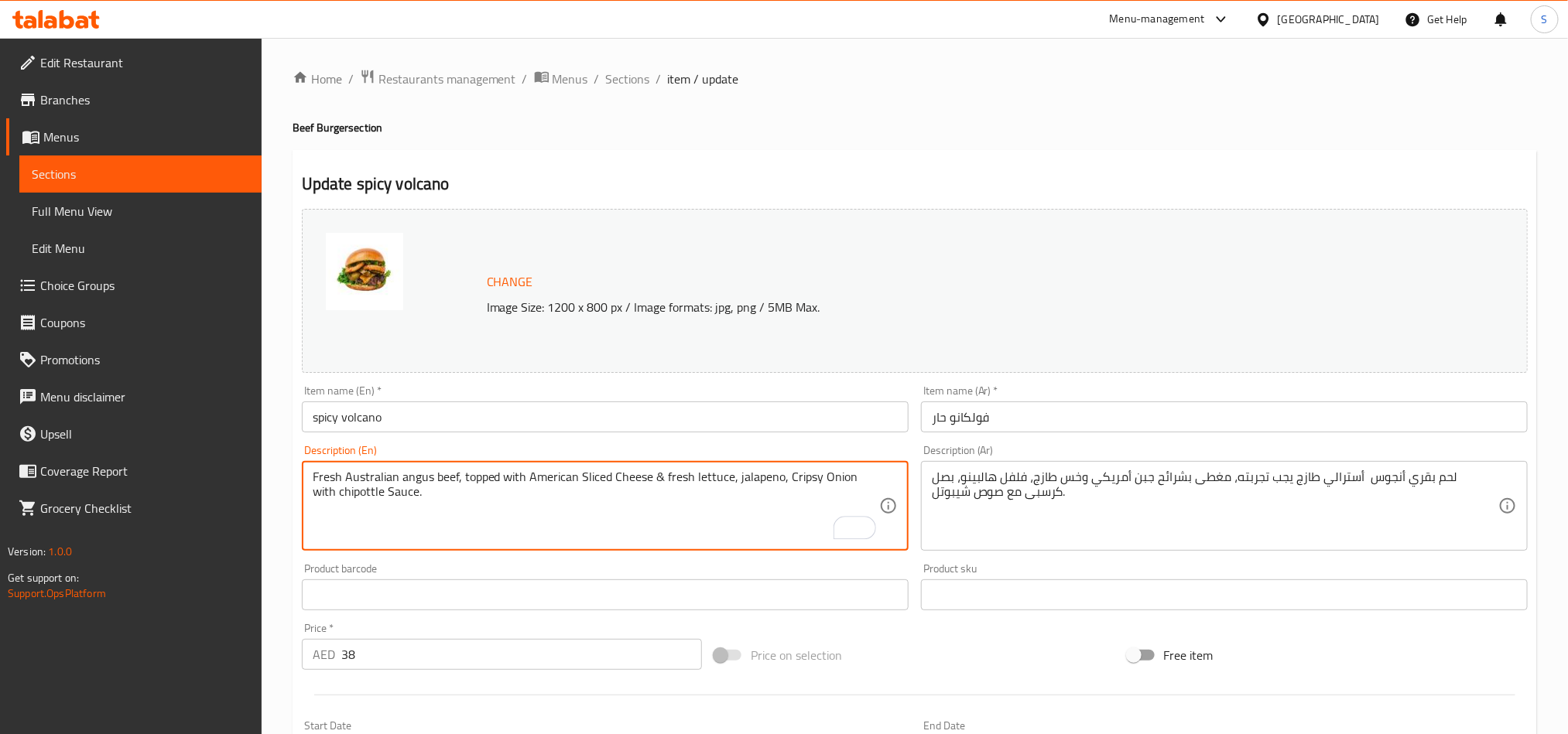
type textarea "Fresh Australian angus beef, topped with American Sliced Cheese & fresh lettuce…"
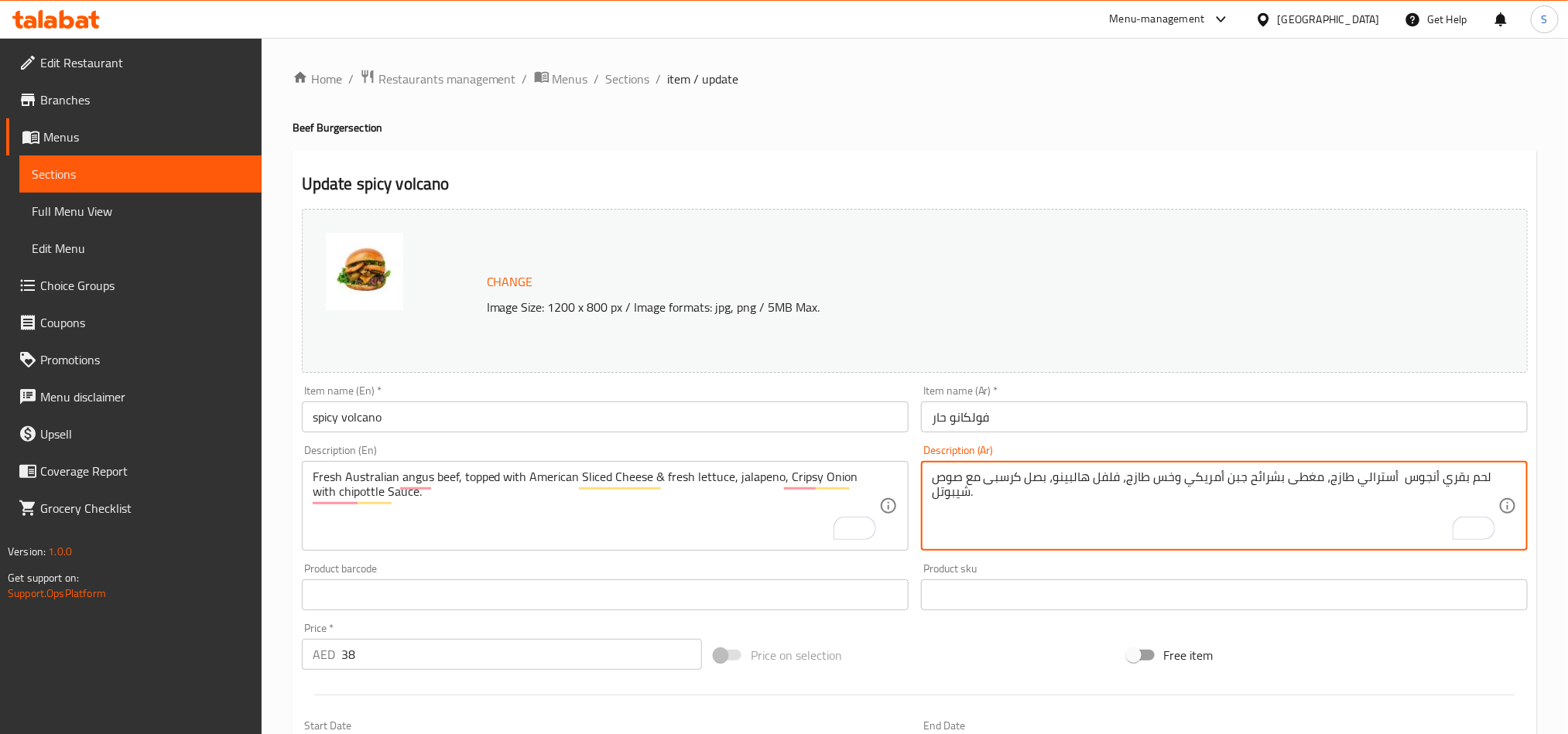
click at [1264, 476] on textarea "لحم بقري أنجوس أسترالي طازج، مغطى بشرائح جبن أمريكي وخس طازج، فلفل هالبينو، بصل…" at bounding box center [1215, 507] width 567 height 74
click at [1220, 480] on textarea "لحم بقري أنجوس أسترالي طازج، مغطى بجبن أمريكي وخس طازج، فلفل هالبينو، بصل كرسبى…" at bounding box center [1215, 507] width 567 height 74
click at [1106, 478] on textarea "لحم بقري أنجوس أسترالي طازج، مغطى بجبن أمريكي شرائح وخس طازج، فلفل هالبينو، بصل…" at bounding box center [1215, 507] width 567 height 74
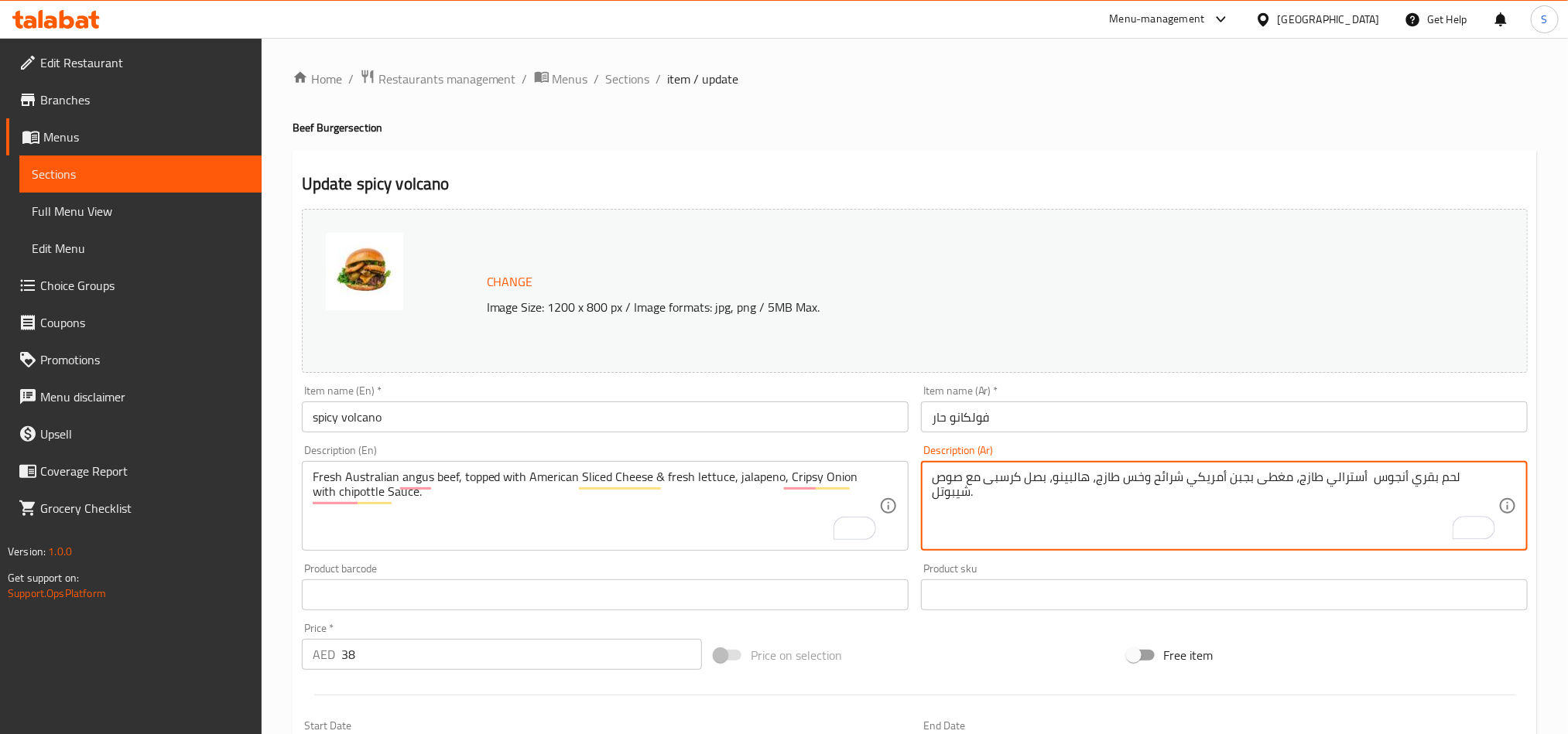
scroll to position [379, 0]
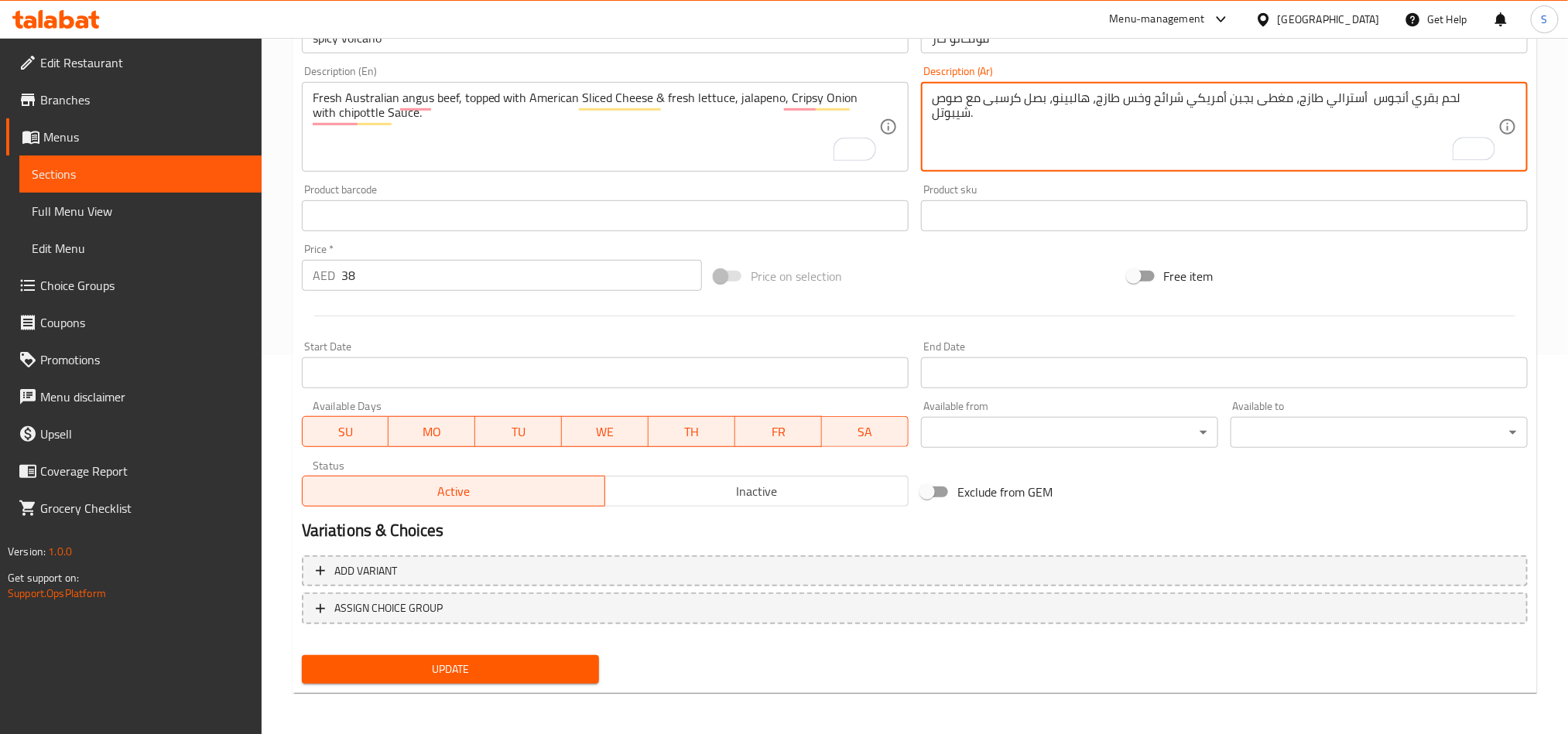
click at [558, 662] on div "Change Image Size: 1200 x 800 px / Image formats: jpg, png / 5MB Max. Item name…" at bounding box center [914, 257] width 1239 height 866
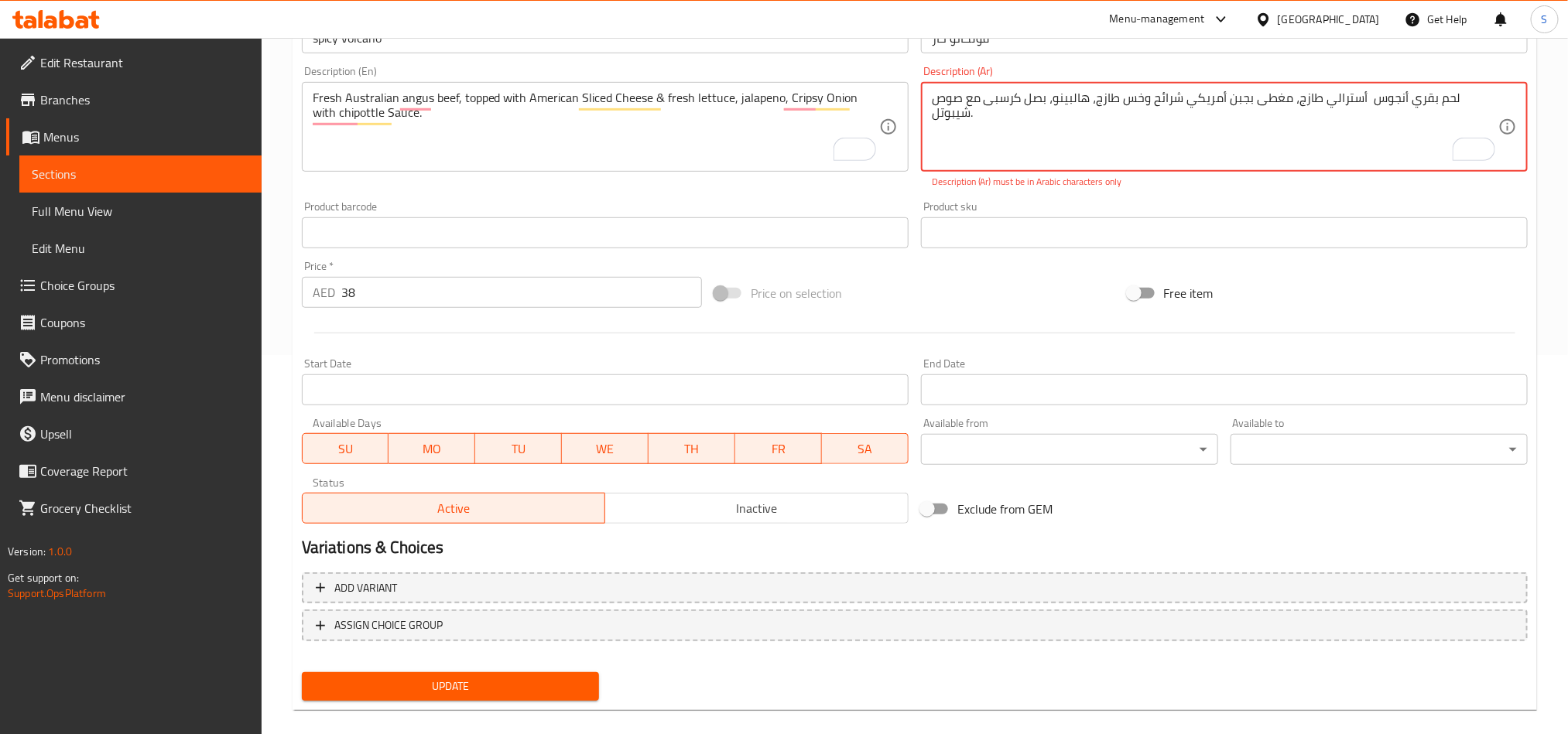
click at [1204, 102] on textarea "لحم بقري أنجوس أسترالي طازج، مغطى بجبن أمريكي شرائح وخس طازج، هالبينو، بصل كرسب…" at bounding box center [1215, 128] width 567 height 74
click at [1187, 133] on textarea "لحم بقري أنجوس أسترالي طازج، مغطى بجبن أمريكي شرائح وخس طازج، هالبينو، بصل كرسب…" at bounding box center [1215, 128] width 567 height 74
click at [1101, 96] on textarea "لحم بقري أنجوس أسترالي طازج، مغطى بجبن أمريكي شرائح وخس طازج، هالبينو، بصل كرسب…" at bounding box center [1215, 128] width 567 height 74
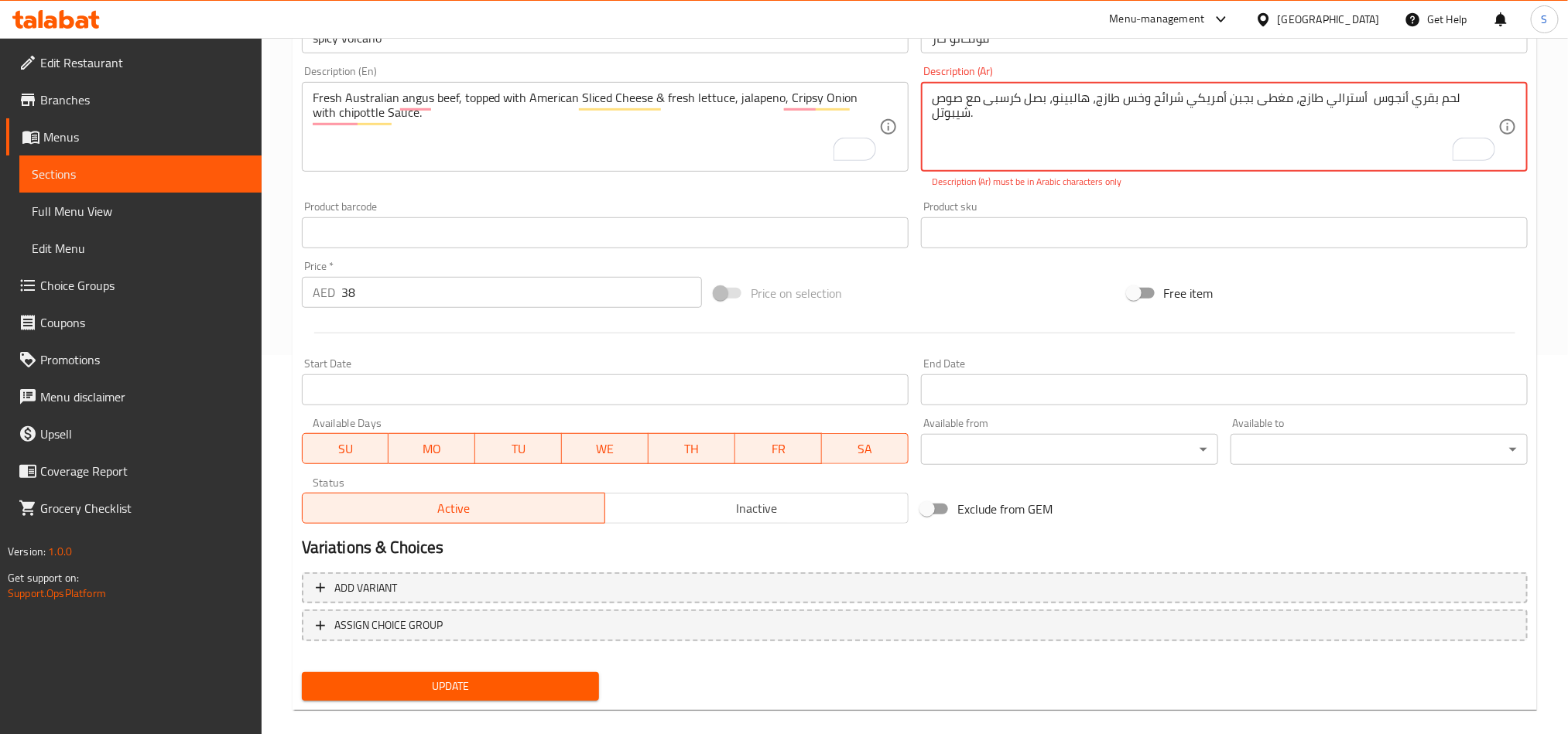
click at [1101, 96] on textarea "لحم بقري أنجوس أسترالي طازج، مغطى بجبن أمريكي شرائح وخس طازج، هالبينو، بصل كرسب…" at bounding box center [1215, 128] width 567 height 74
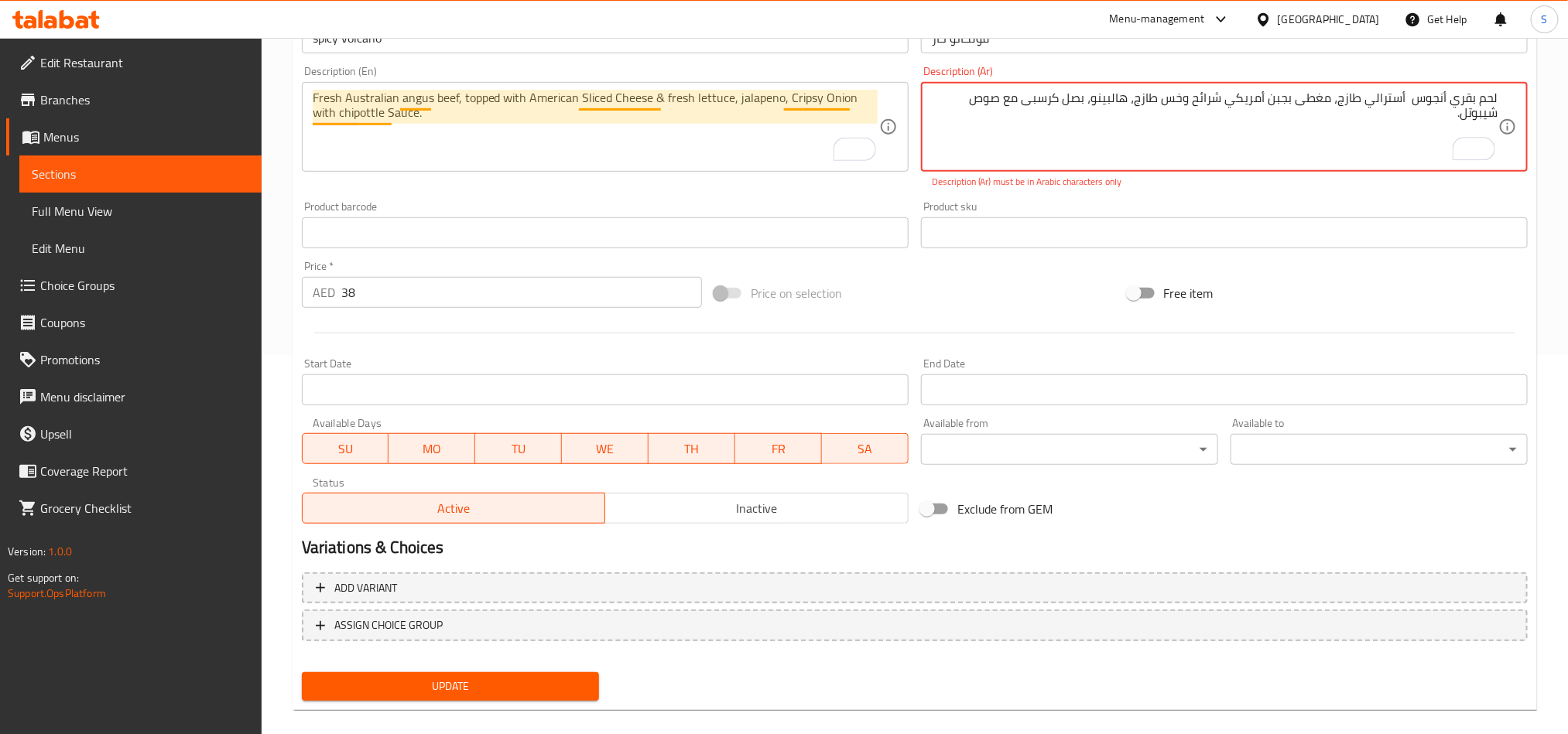
type textarea "لحم بقري أنجوس أسترالي طازج، مغطى بجبن أمريكي شرائح وخس طازج، هالبينو، بصل كرسب…"
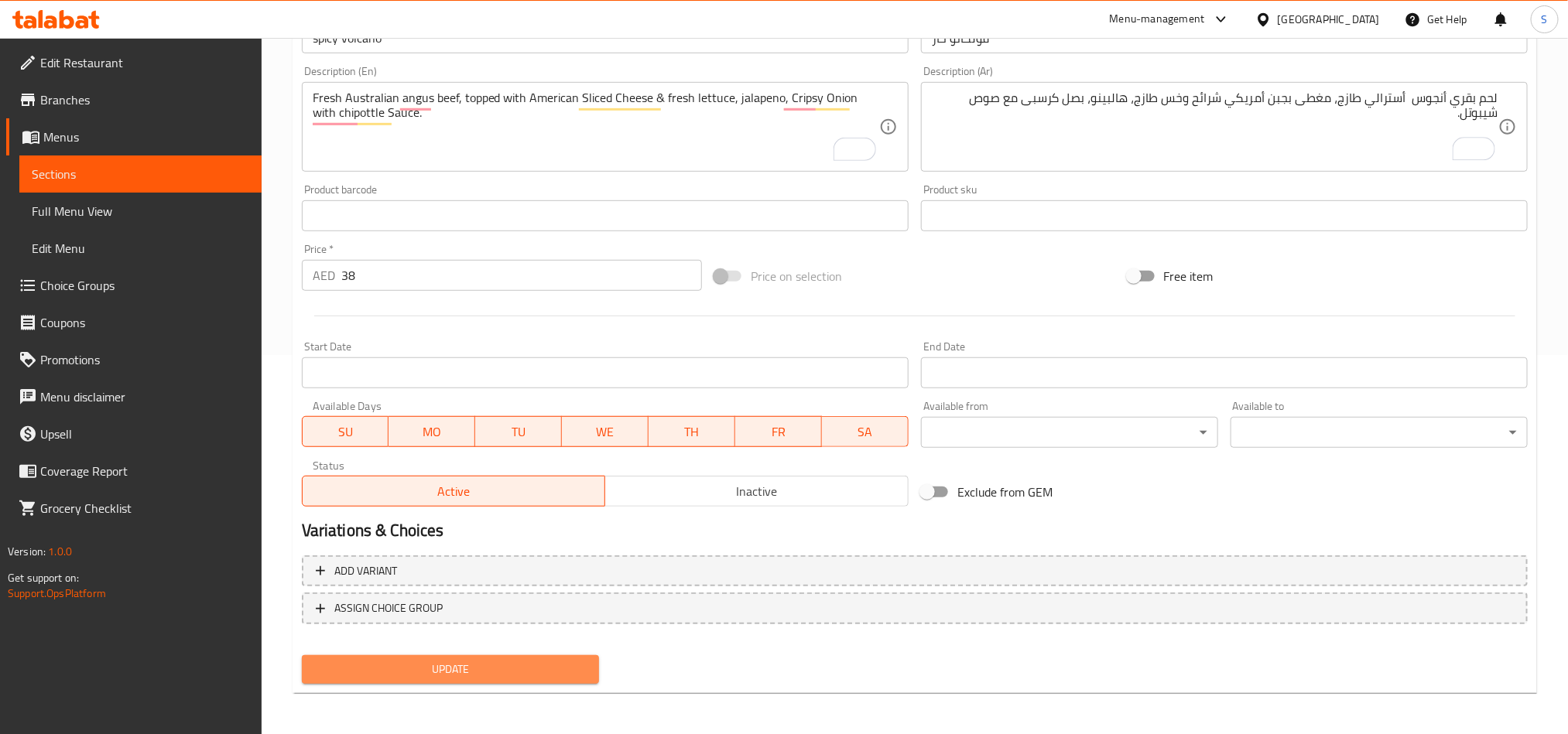
click at [540, 678] on button "Update" at bounding box center [450, 670] width 297 height 29
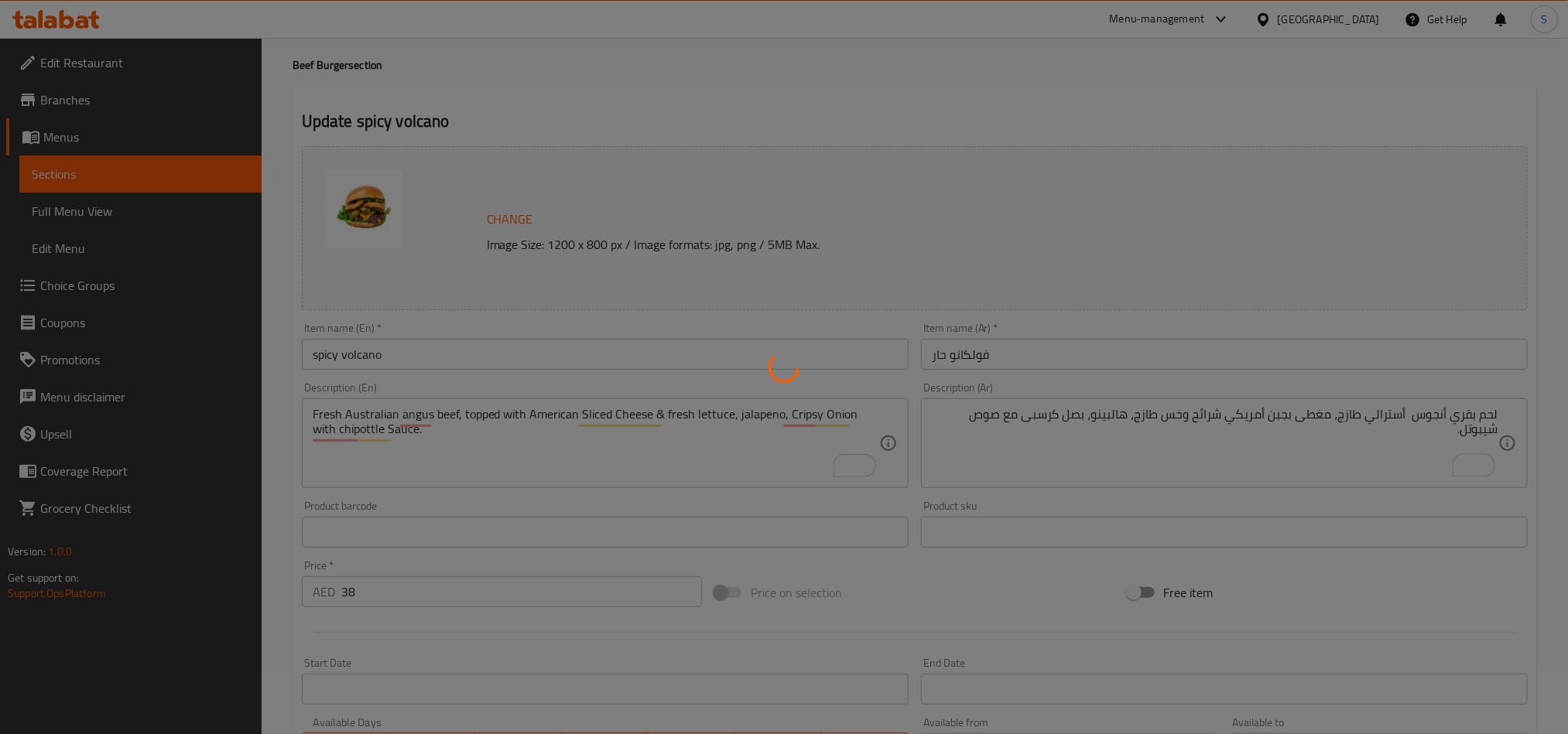
scroll to position [0, 0]
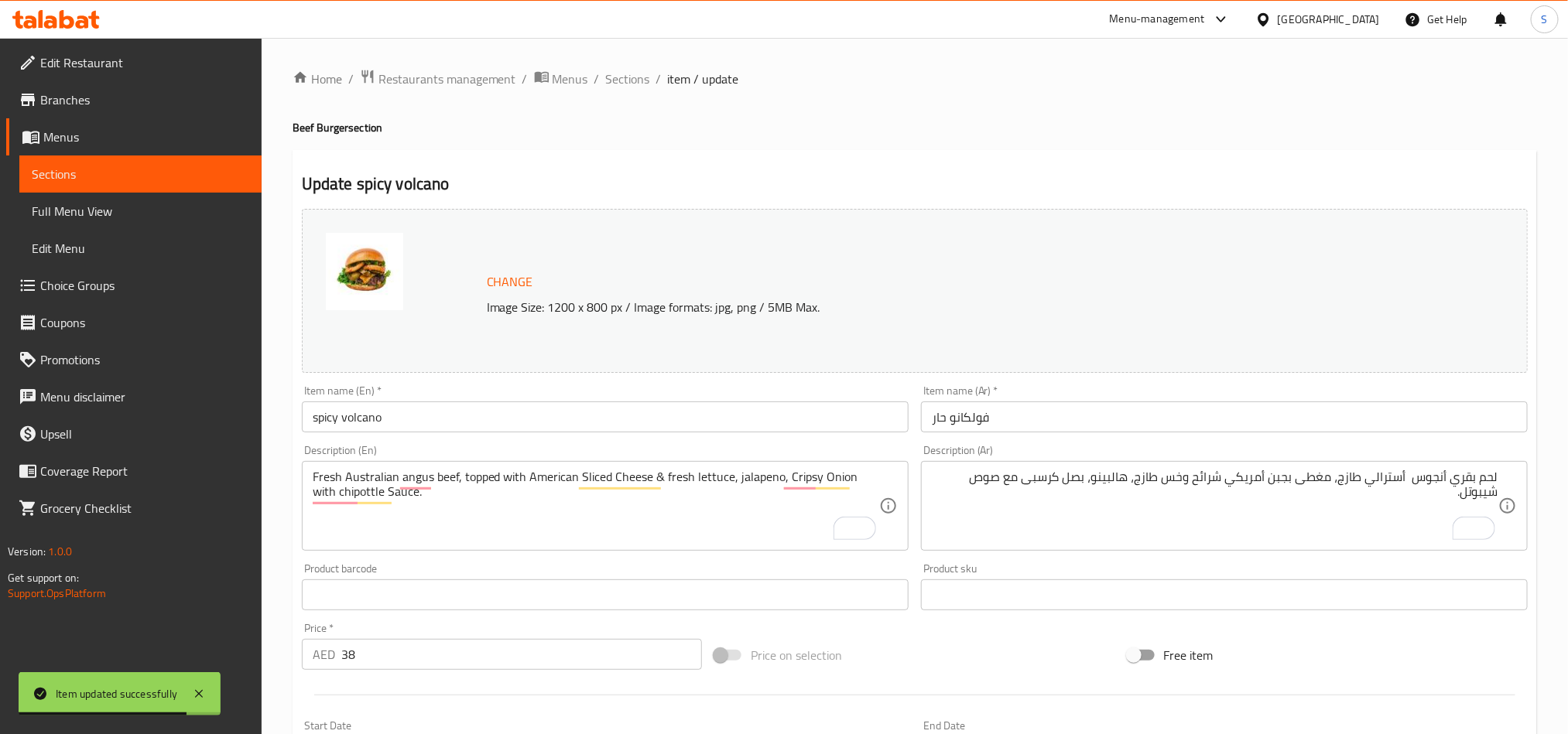
click at [494, 400] on div "Item name (En)   * spicy volcano Item name (En) *" at bounding box center [605, 409] width 607 height 47
click at [347, 418] on input "spicy volcano" at bounding box center [605, 418] width 607 height 31
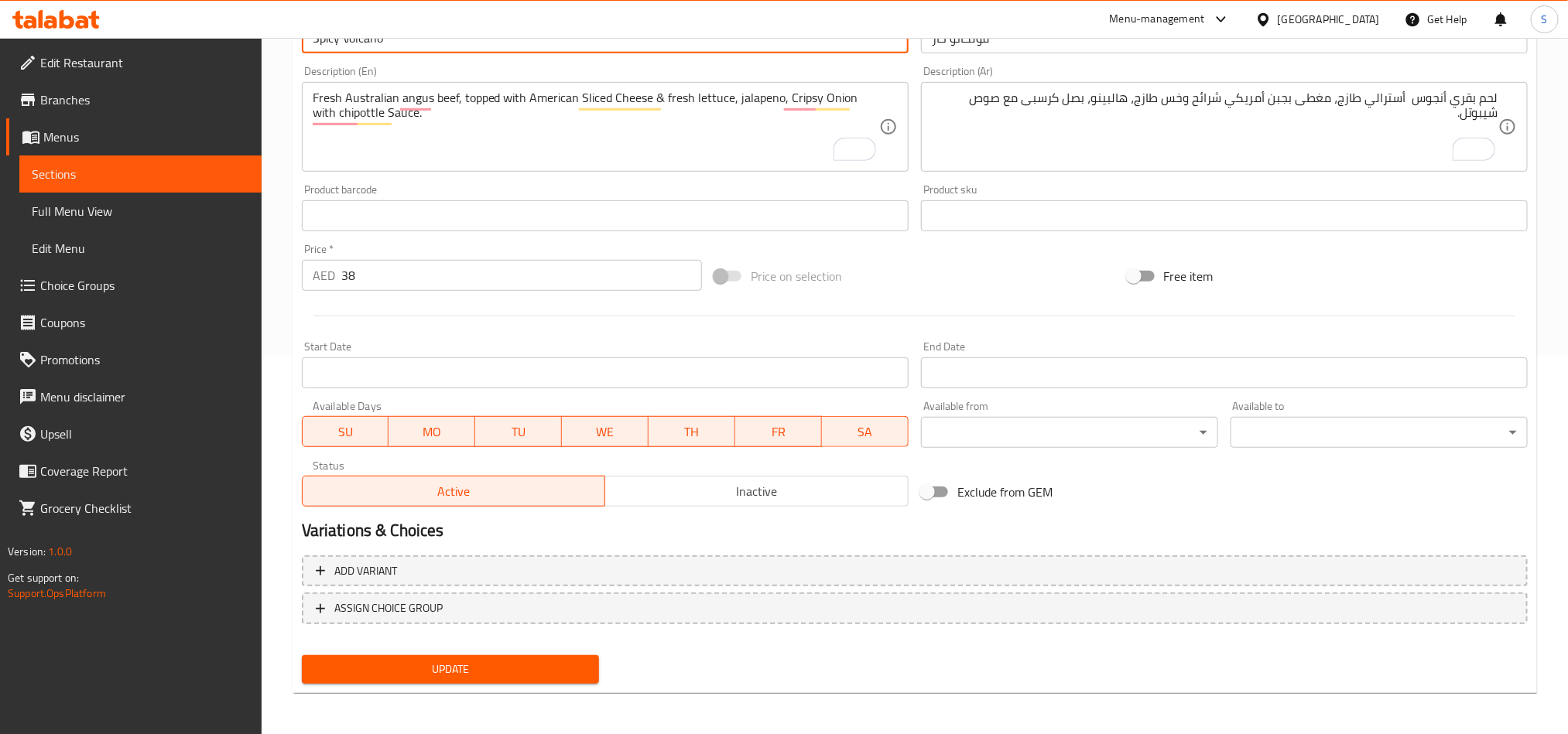
type input "Spicy Volcano"
click at [440, 675] on span "Update" at bounding box center [451, 670] width 273 height 20
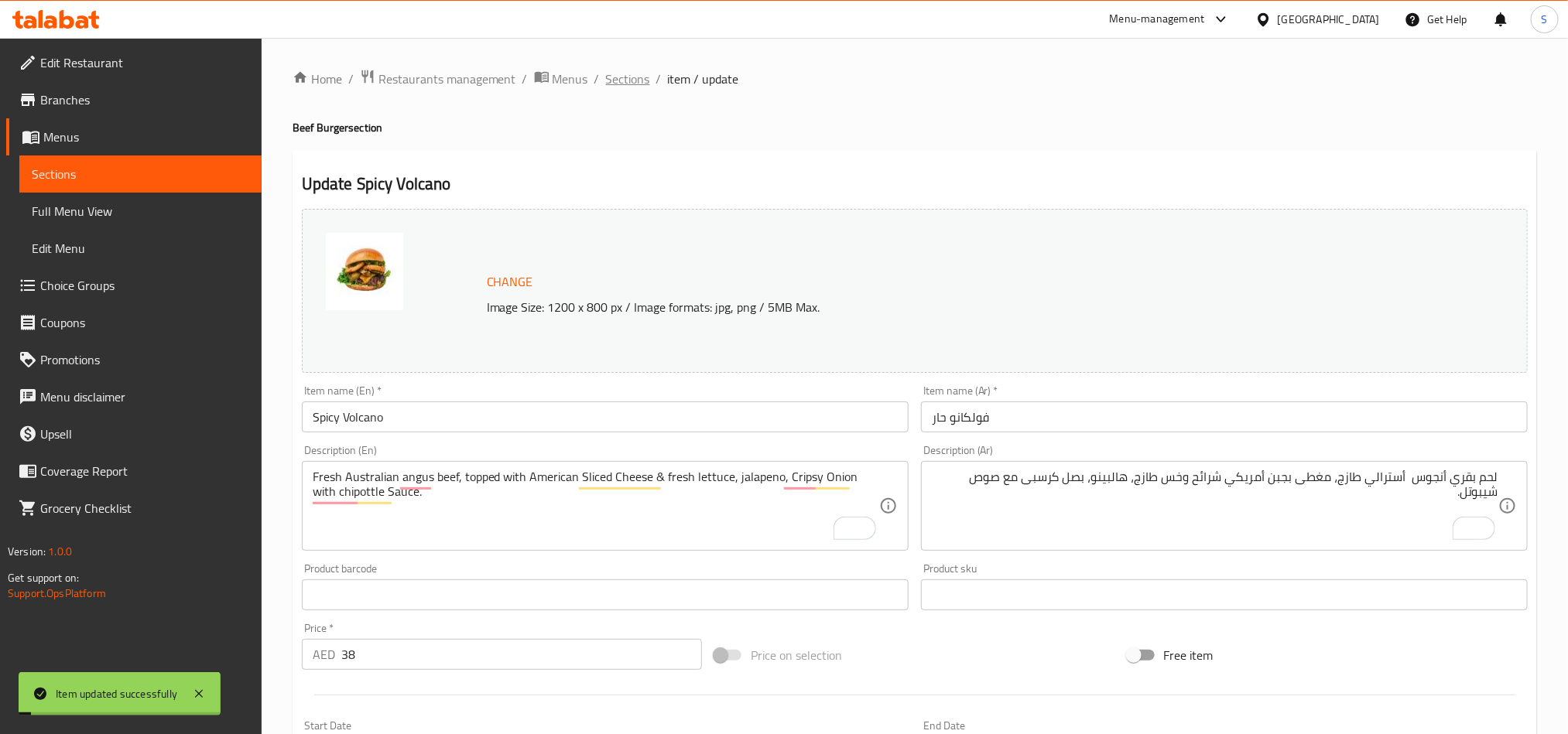
click at [648, 81] on span "Sections" at bounding box center [628, 79] width 44 height 19
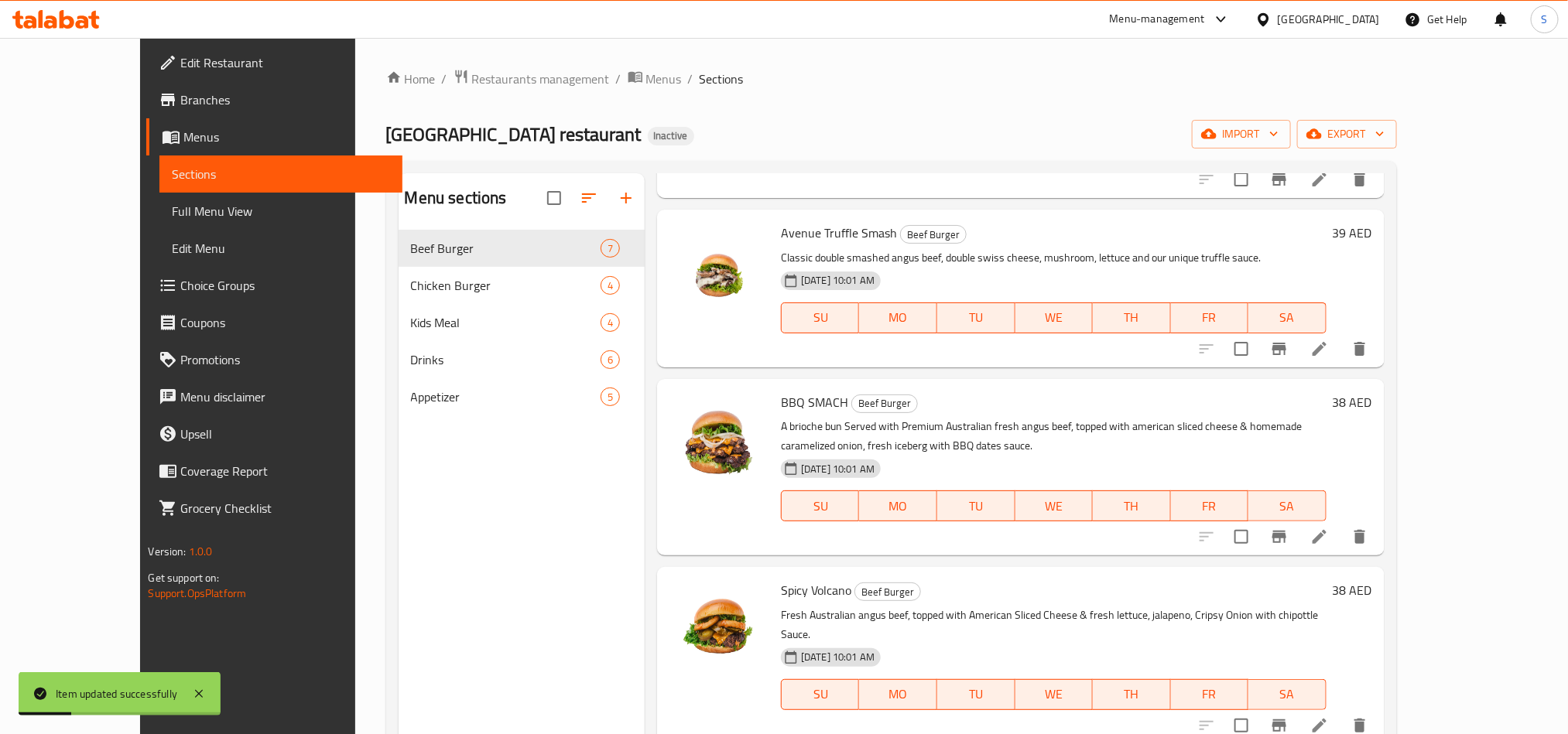
scroll to position [232, 0]
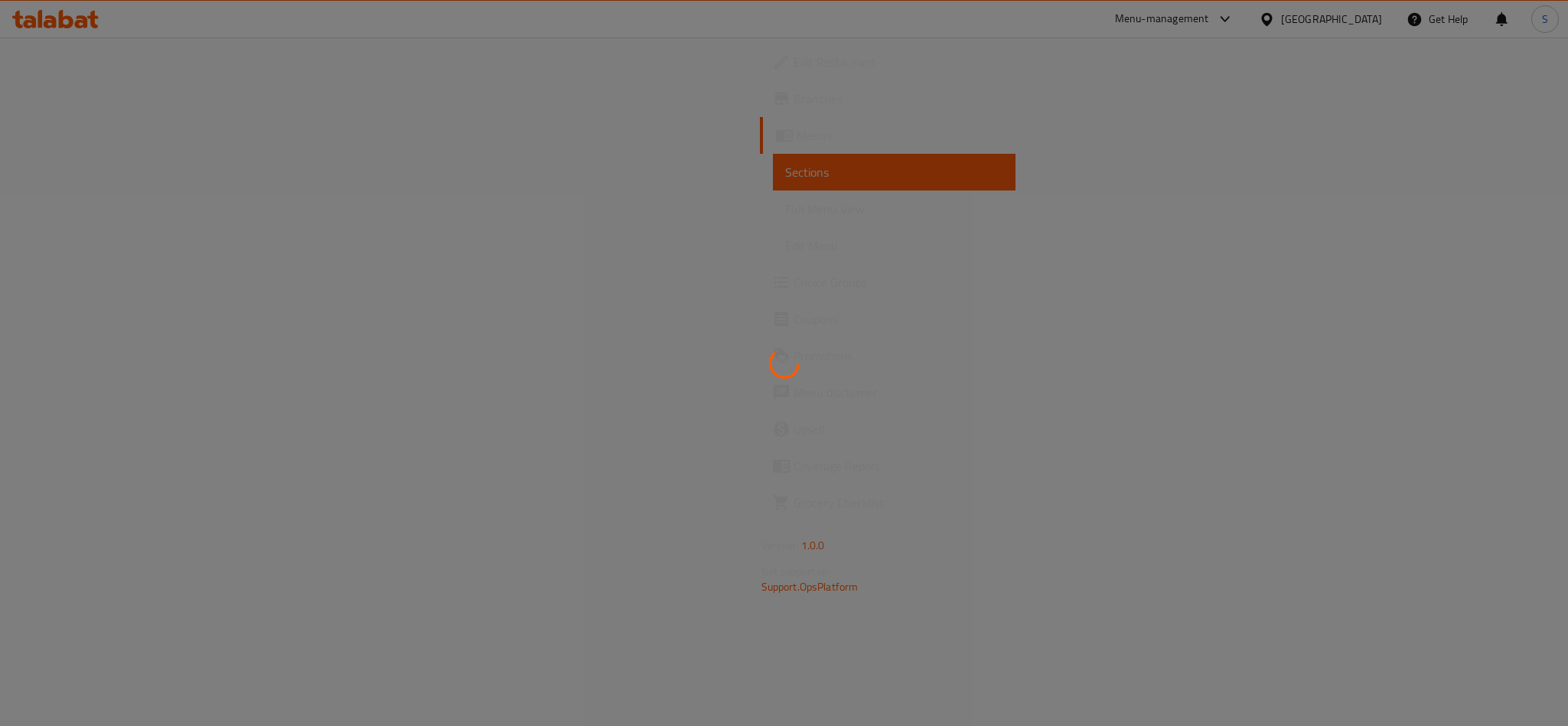
click at [141, 201] on div at bounding box center [784, 363] width 1568 height 726
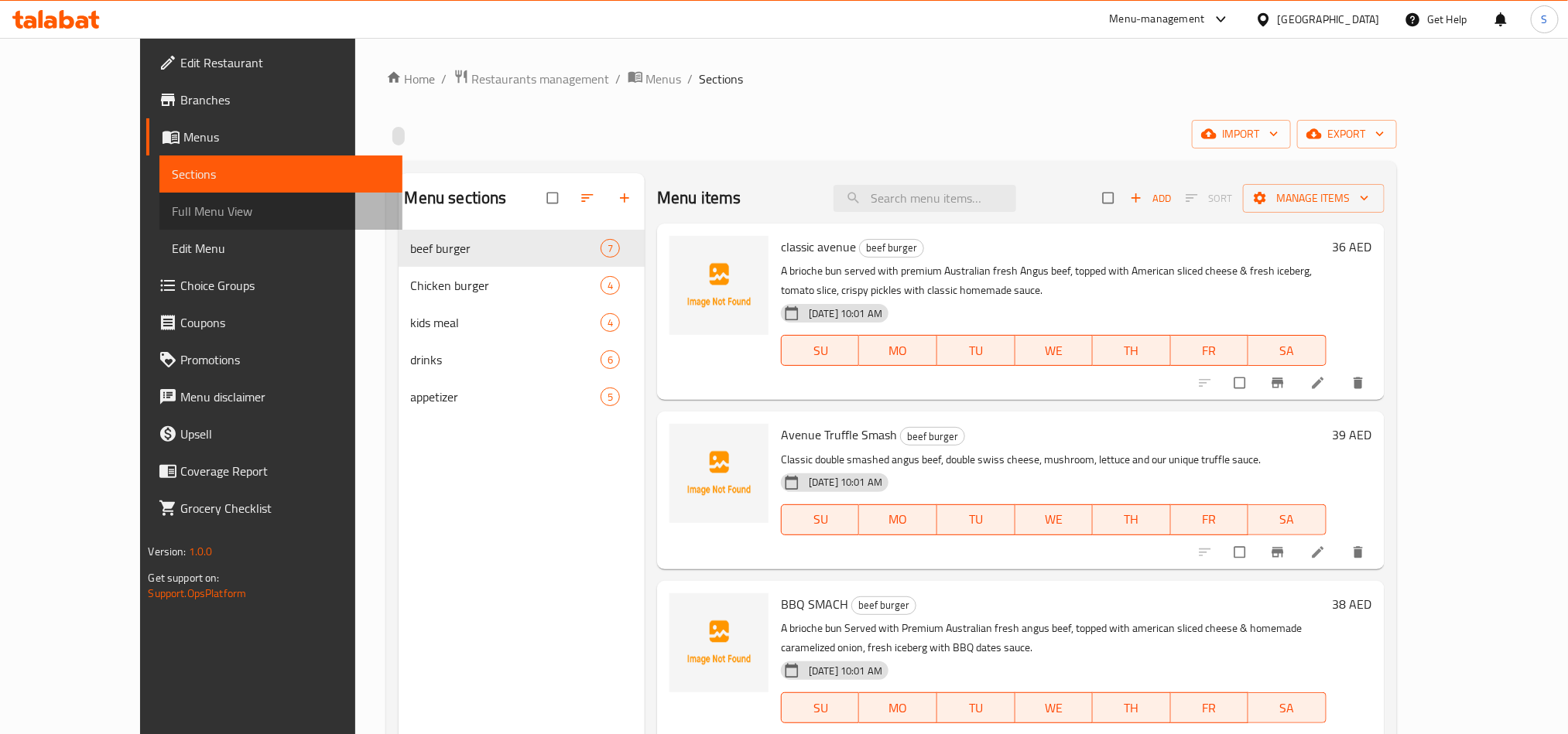
click at [172, 205] on span "Full Menu View" at bounding box center [281, 212] width 218 height 19
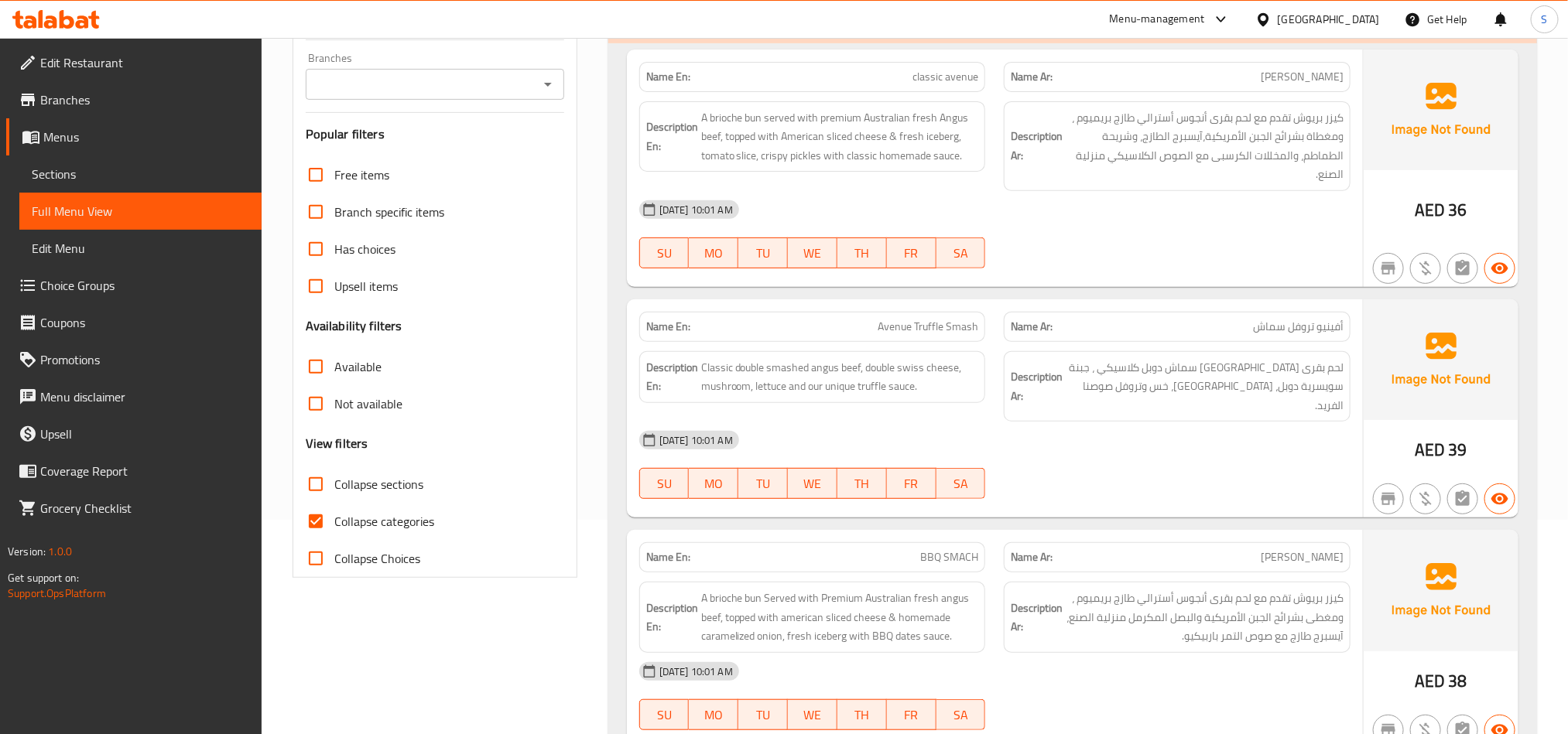
scroll to position [232, 0]
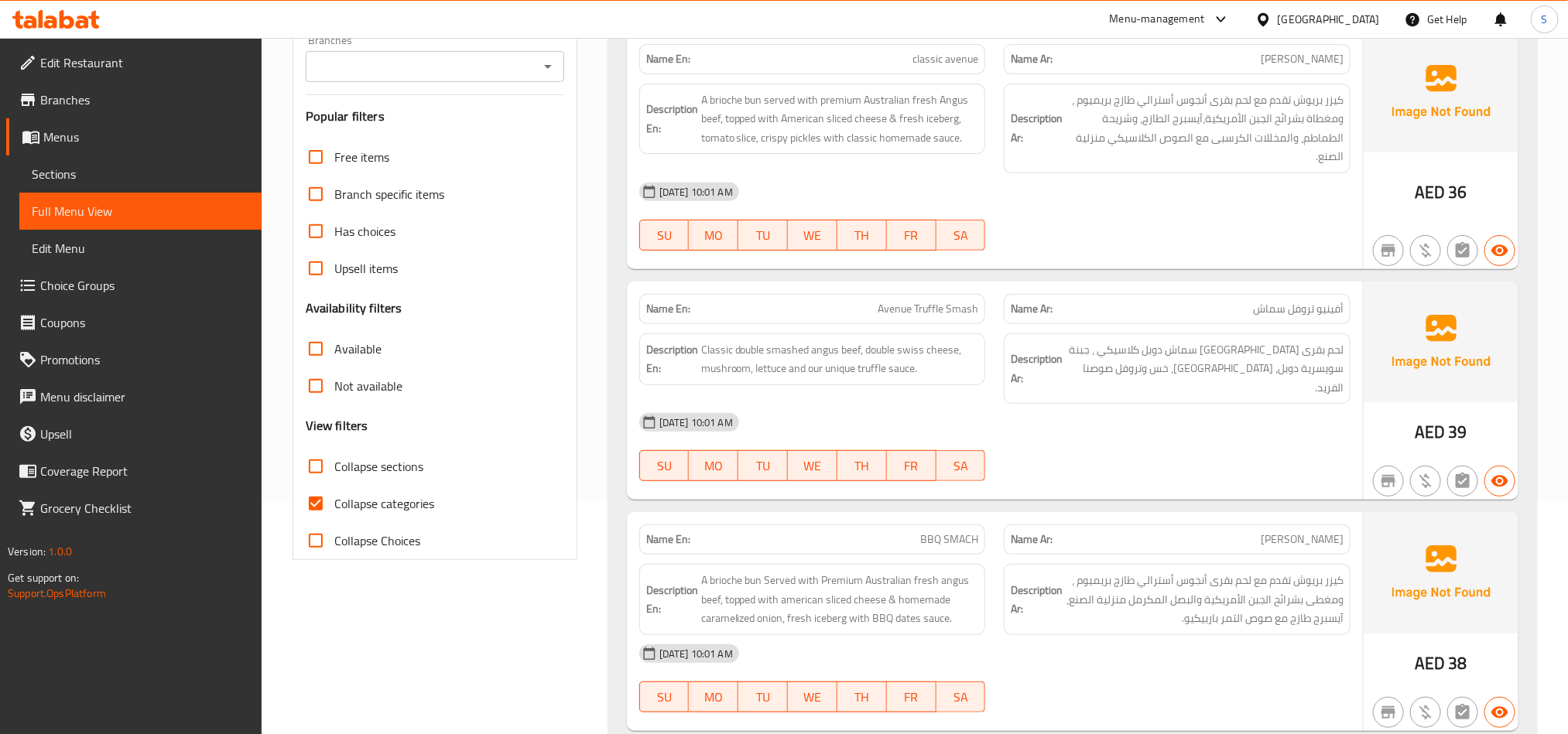
click at [311, 506] on input "Collapse categories" at bounding box center [315, 503] width 37 height 37
checkbox input "false"
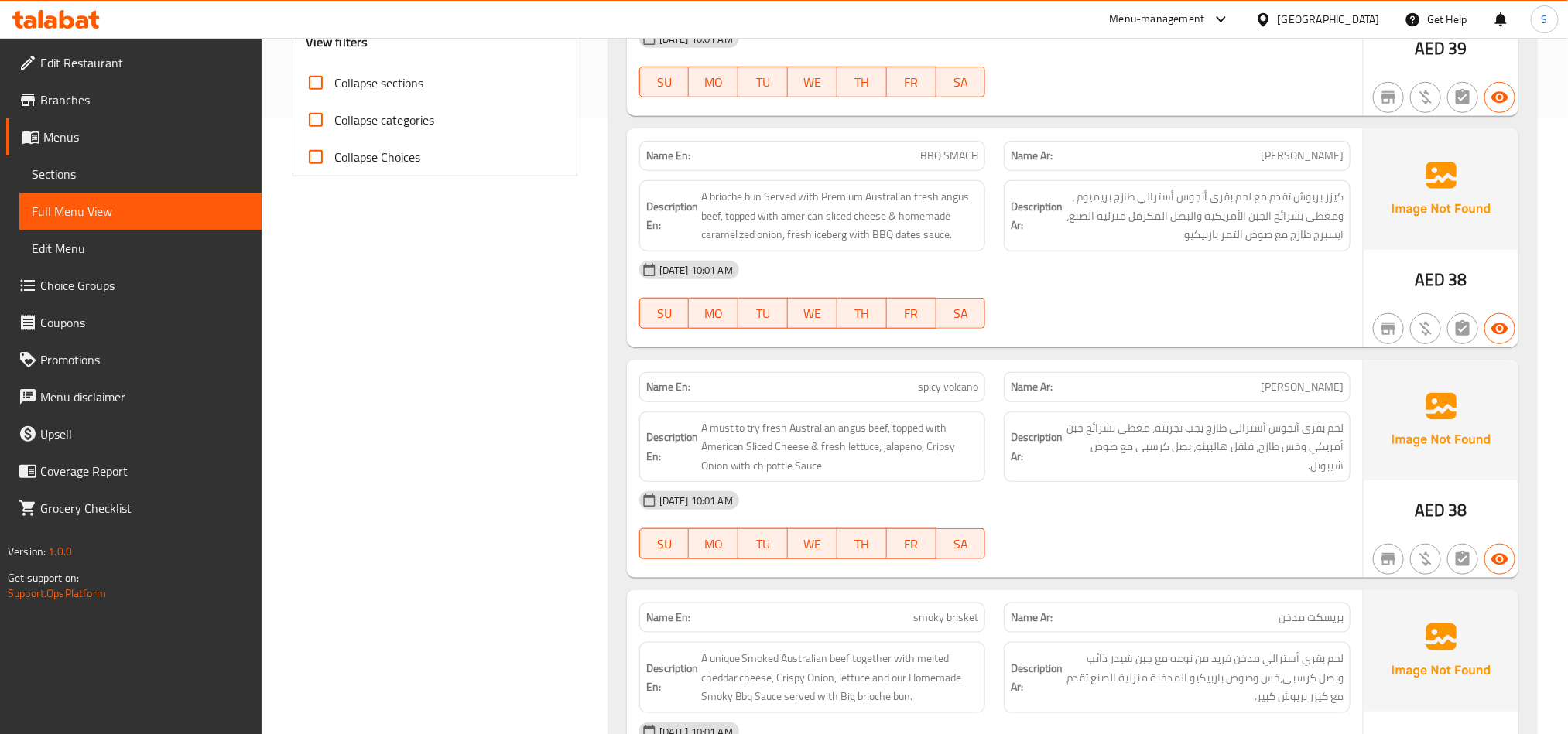
scroll to position [0, 0]
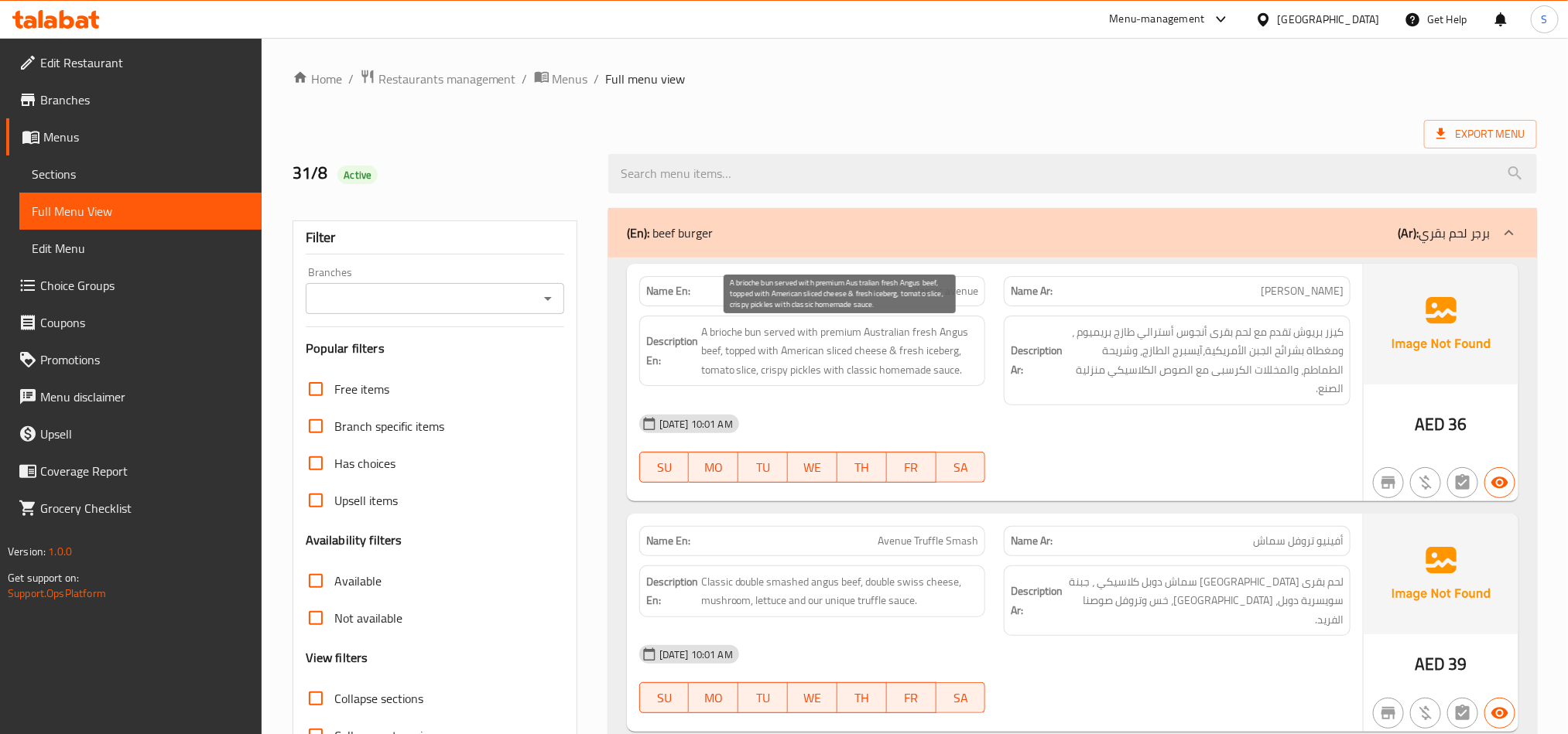
click at [844, 351] on span "A brioche bun served with premium Australian fresh Angus beef, topped with Amer…" at bounding box center [840, 351] width 278 height 57
copy span "sliced"
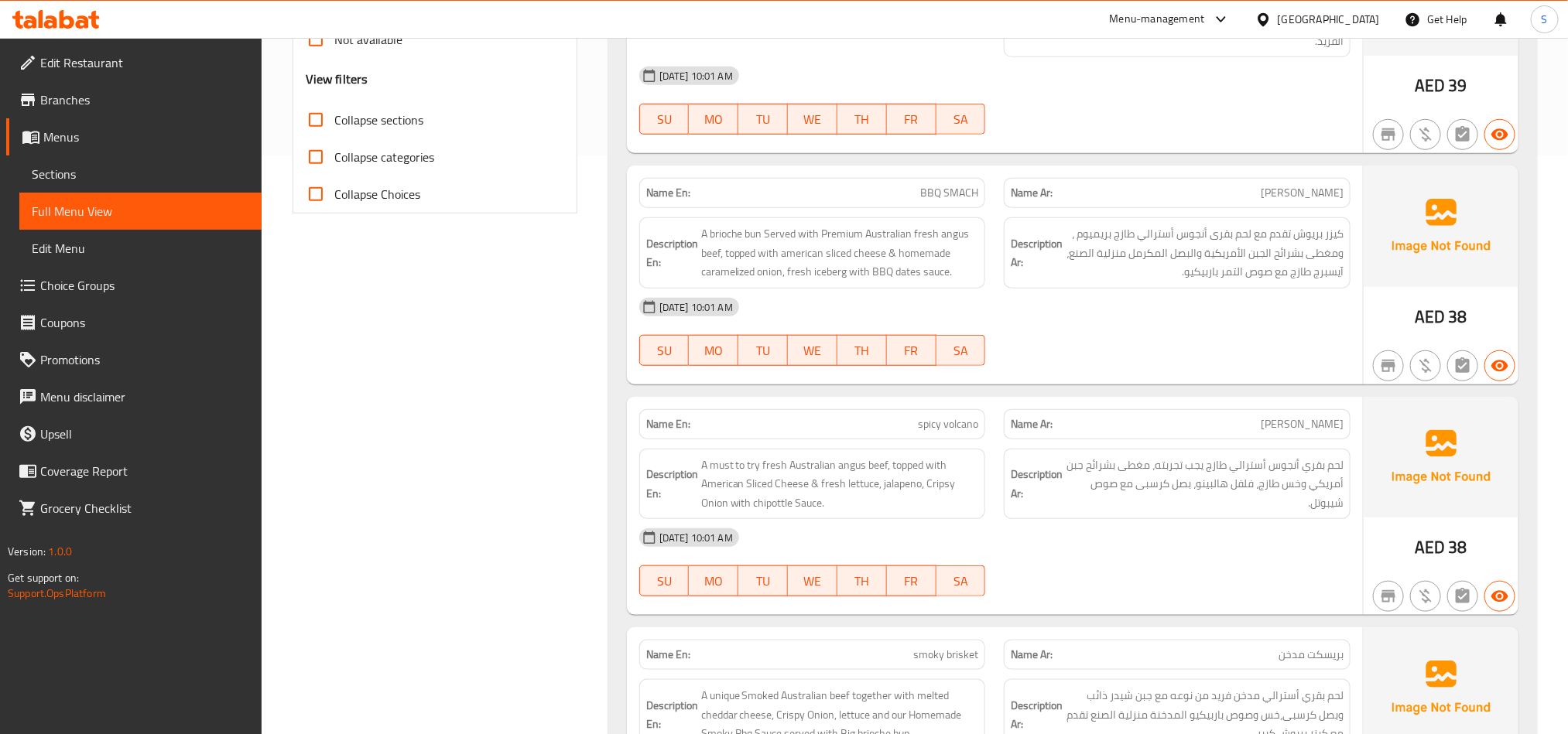
scroll to position [465, 0]
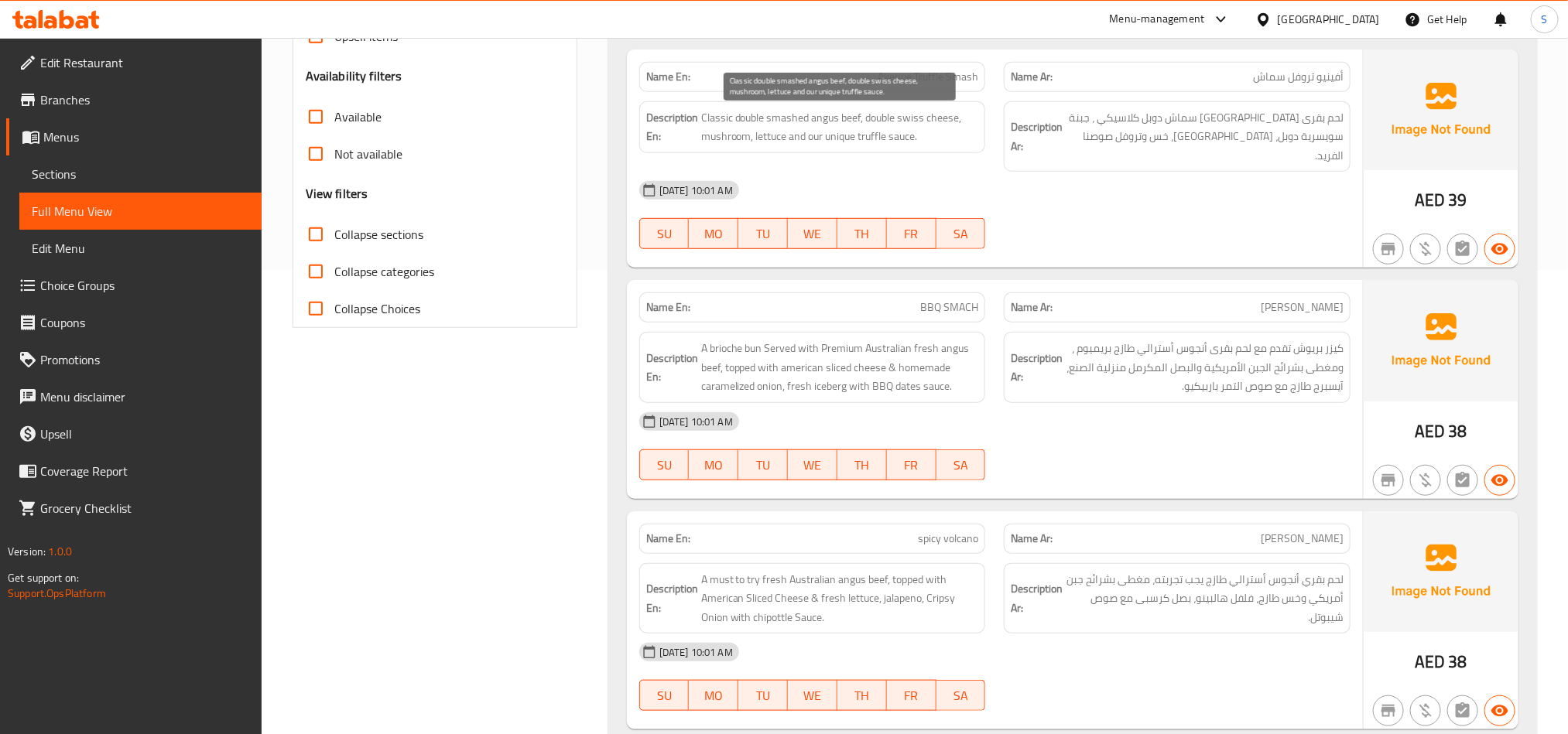
click at [791, 125] on span "Classic double smashed angus beef, double swiss cheese, mushroom, lettuce and o…" at bounding box center [840, 127] width 278 height 38
copy span "smashed"
click at [920, 73] on span "Avenue Truffle Smash" at bounding box center [928, 77] width 100 height 16
click at [931, 74] on span "Avenue Truffle Smash" at bounding box center [928, 77] width 100 height 16
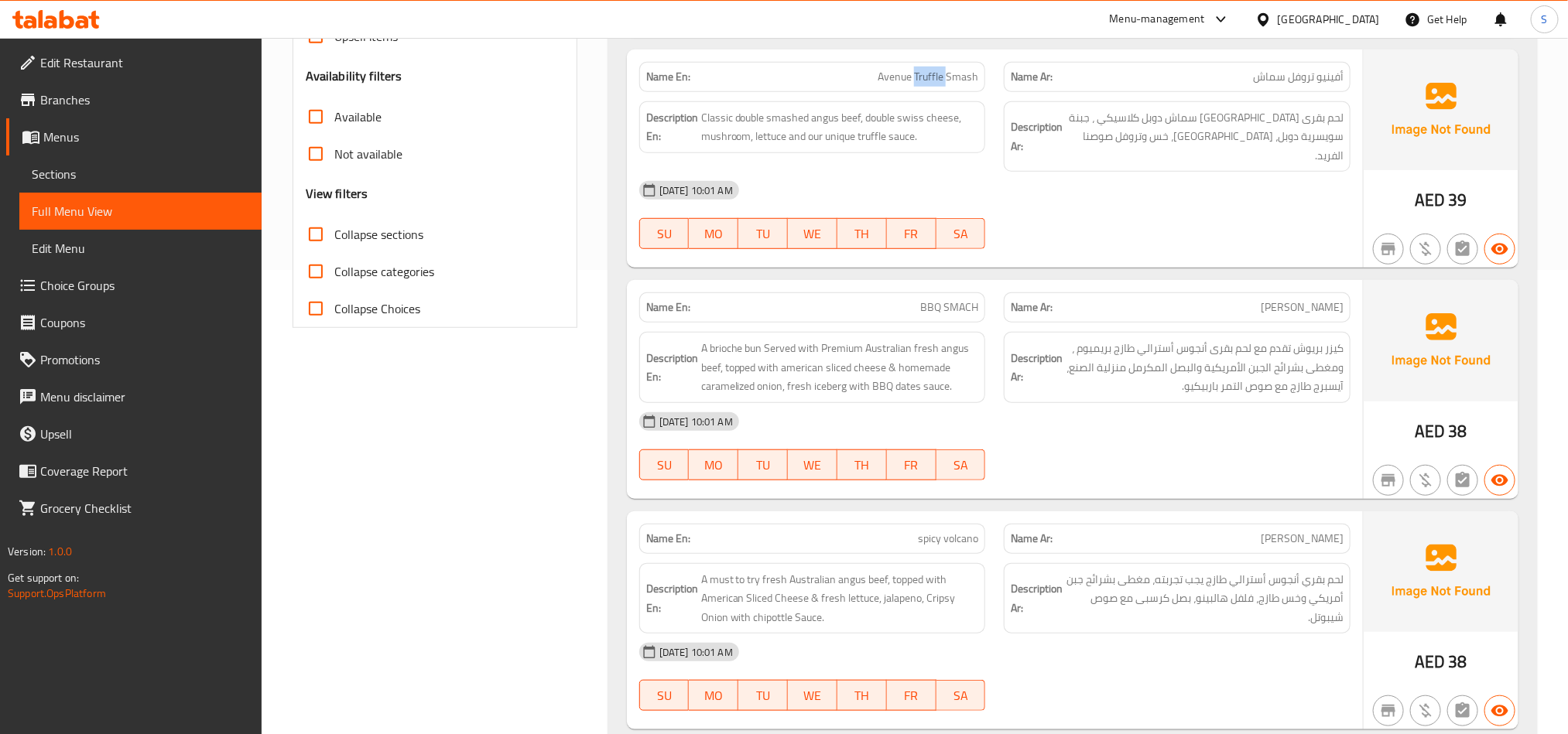
click at [931, 74] on span "Avenue Truffle Smash" at bounding box center [928, 77] width 100 height 16
click at [951, 299] on span "BBQ SMACH" at bounding box center [950, 307] width 58 height 16
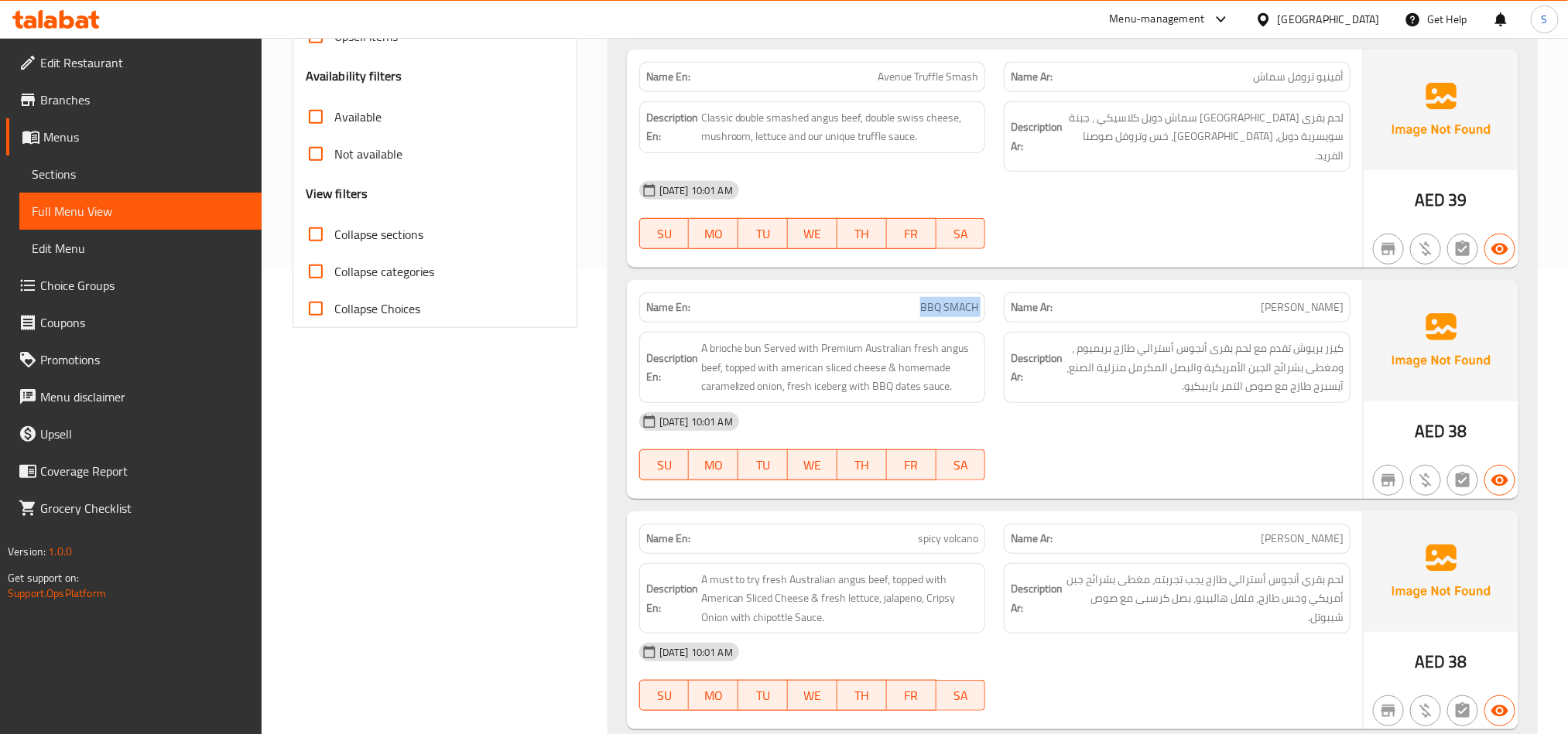
copy span "BBQ SMACH"
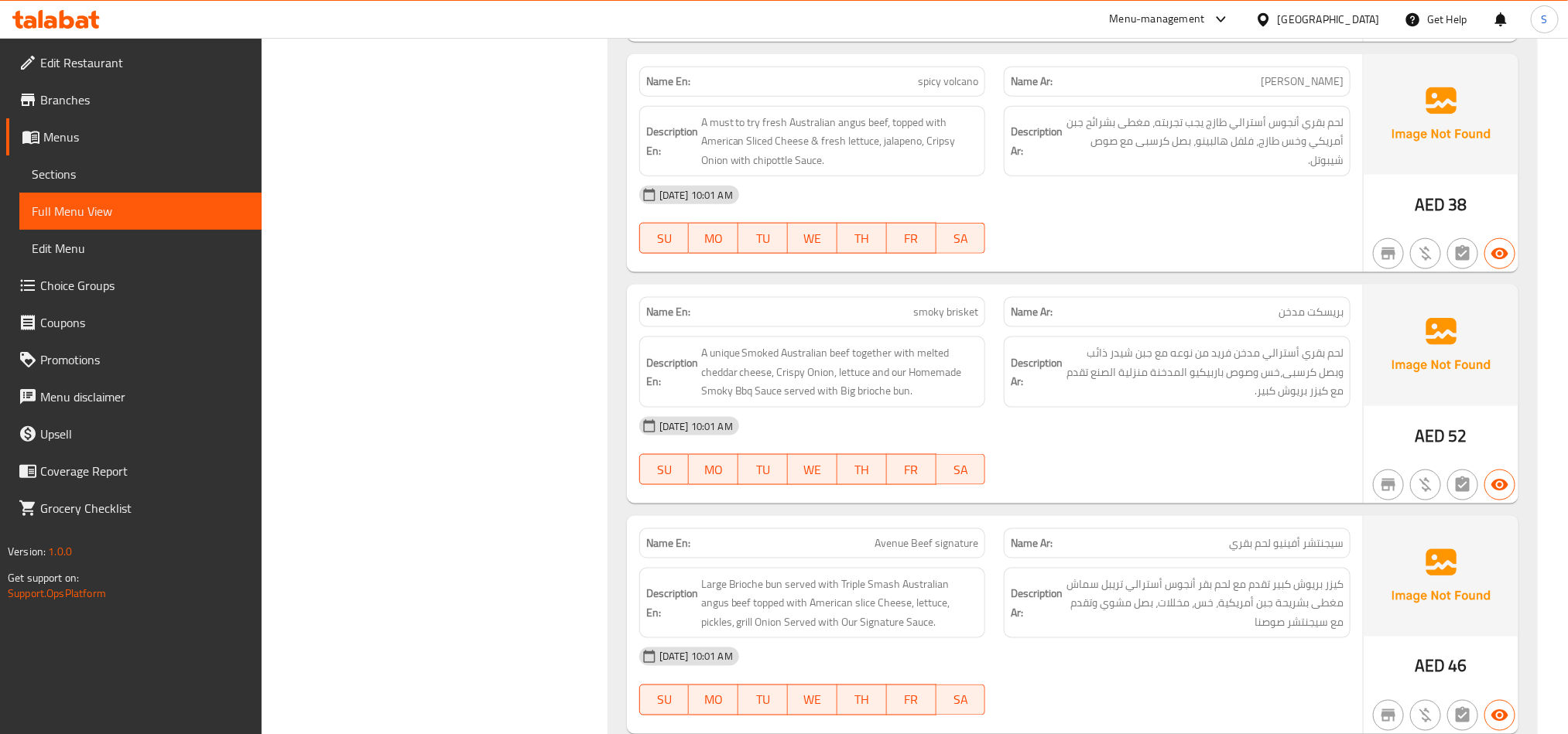
scroll to position [928, 0]
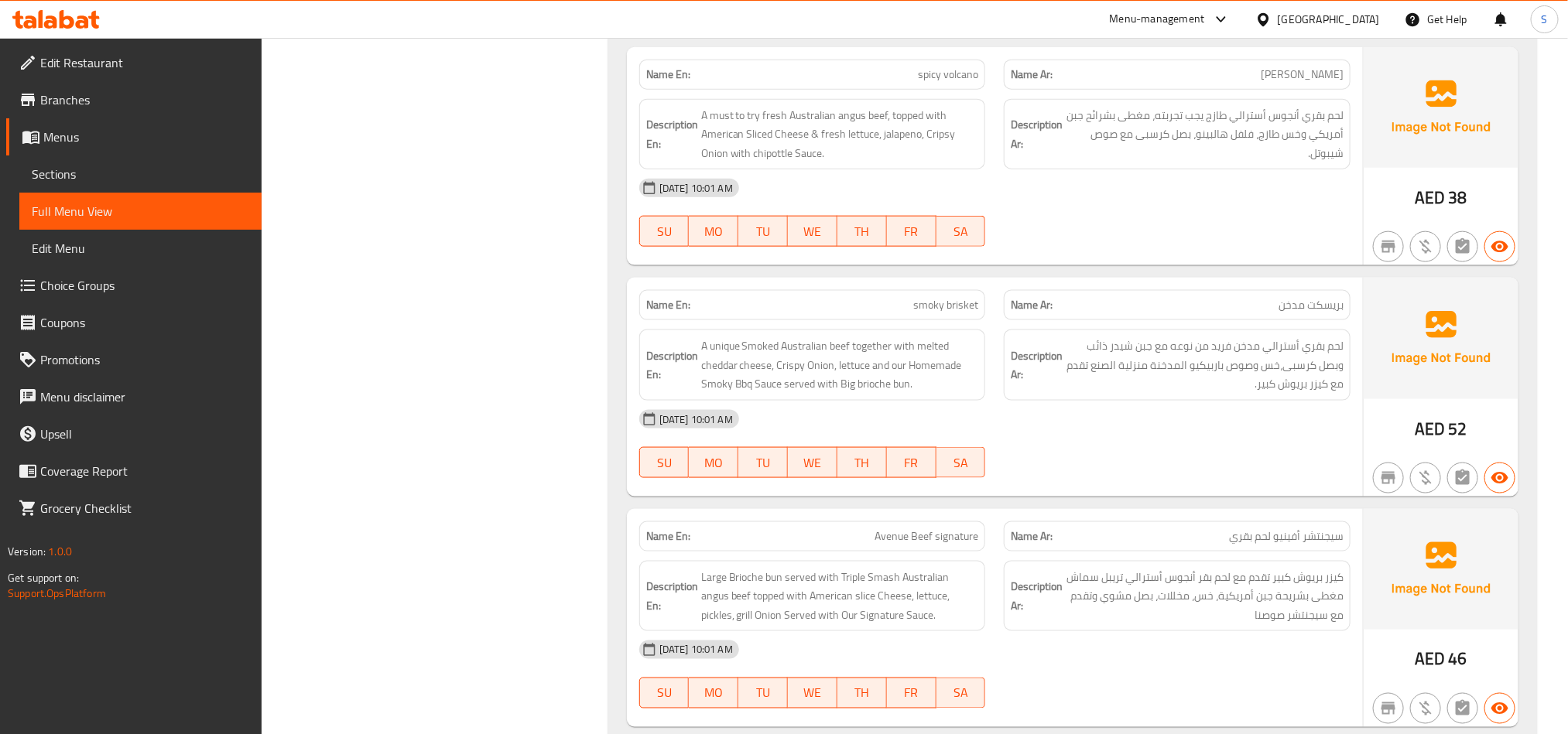
click at [953, 67] on span "spicy volcano" at bounding box center [948, 74] width 60 height 16
copy span "spicy volcano"
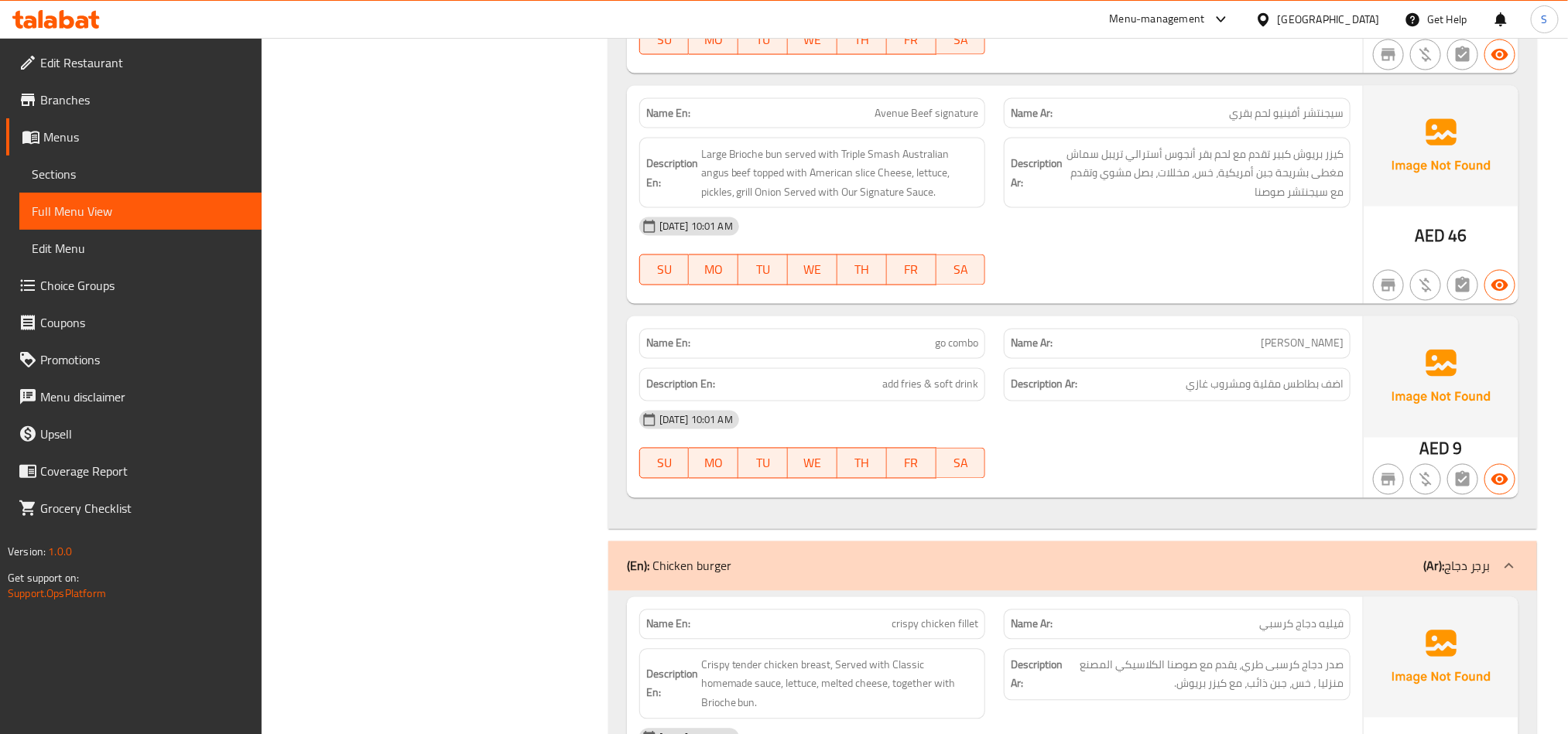
scroll to position [1393, 0]
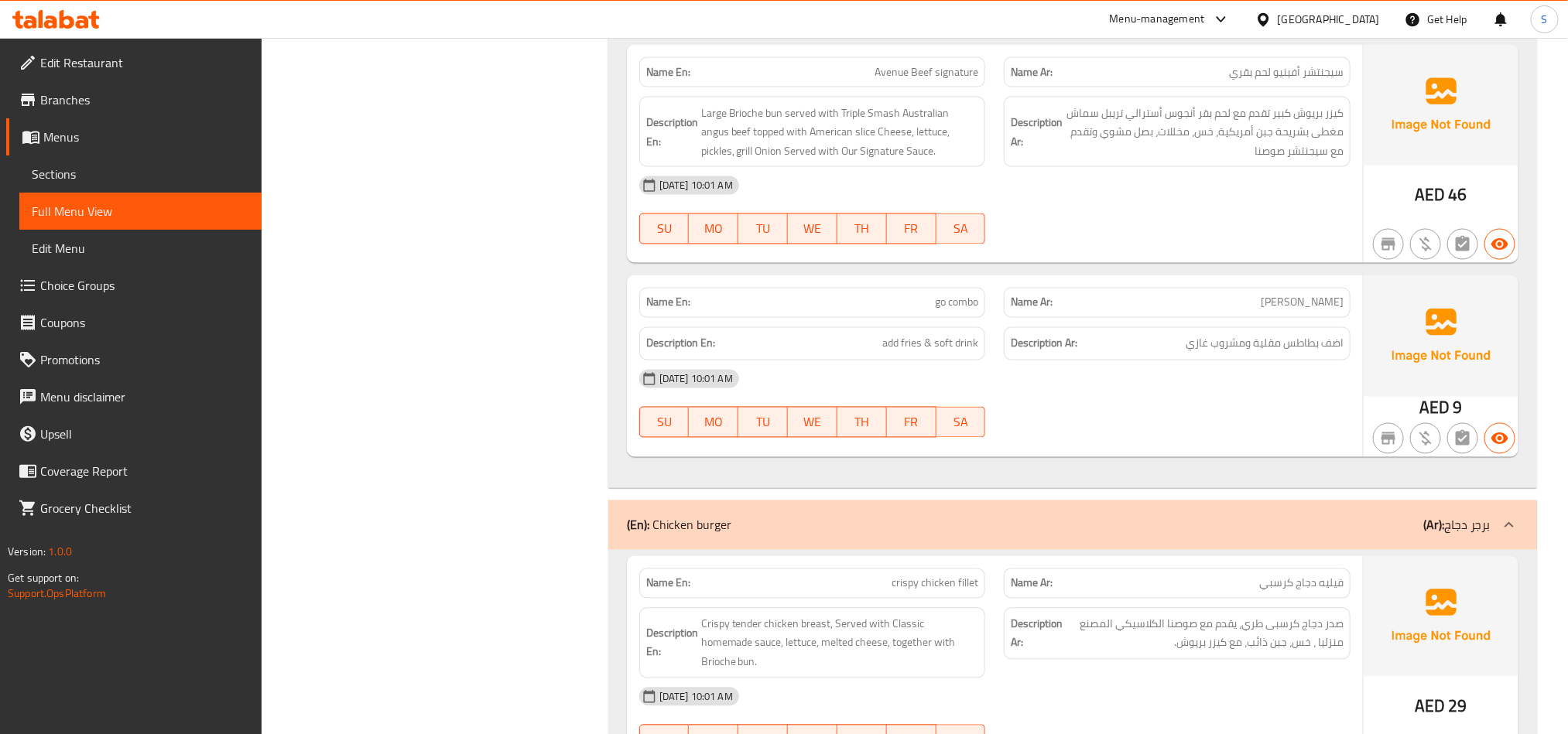
click at [962, 67] on span "Avenue Beef signature" at bounding box center [926, 72] width 103 height 16
copy span "Avenue Beef signature"
click at [959, 299] on span "go combo" at bounding box center [956, 302] width 43 height 16
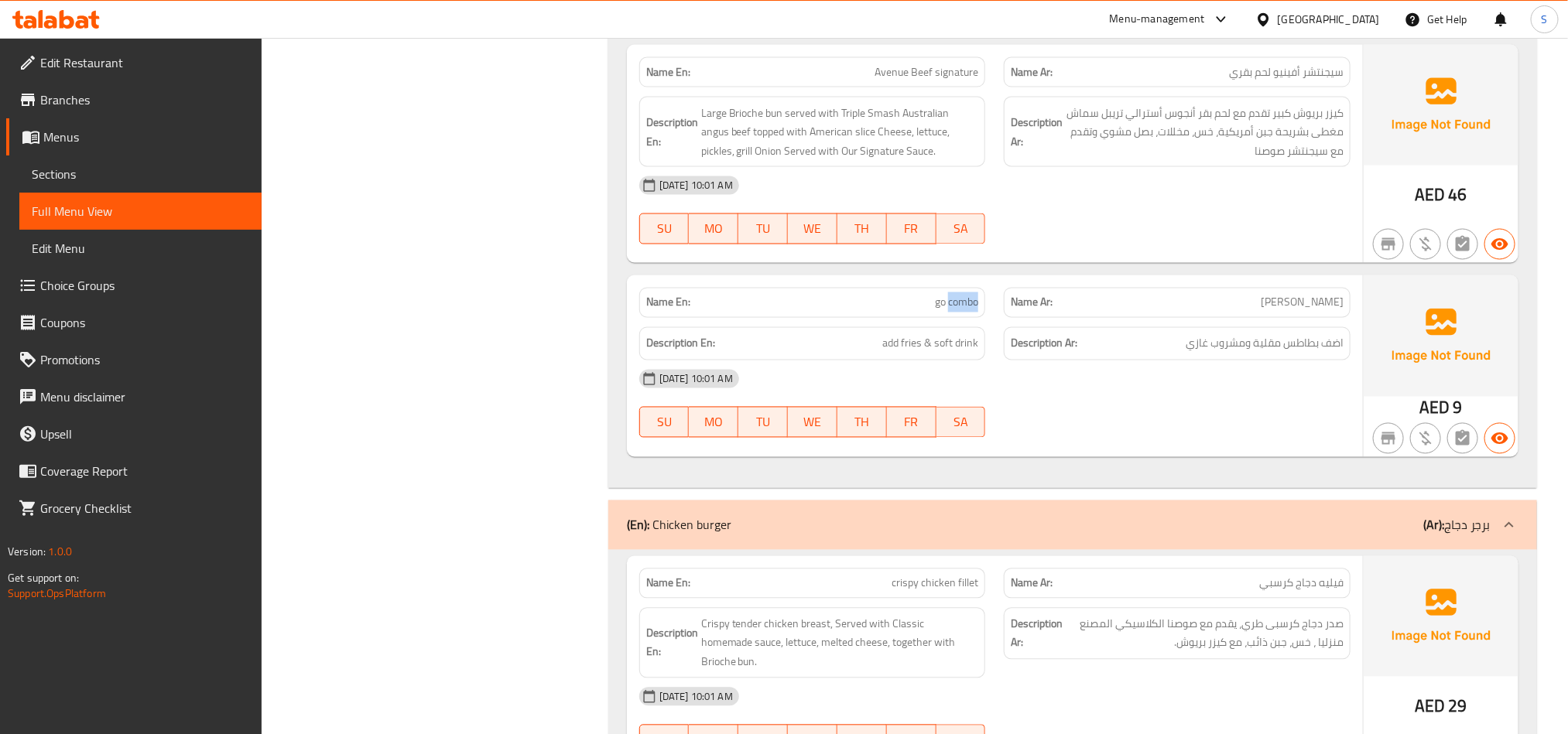
click at [959, 299] on span "go combo" at bounding box center [956, 302] width 43 height 16
copy span "go combo"
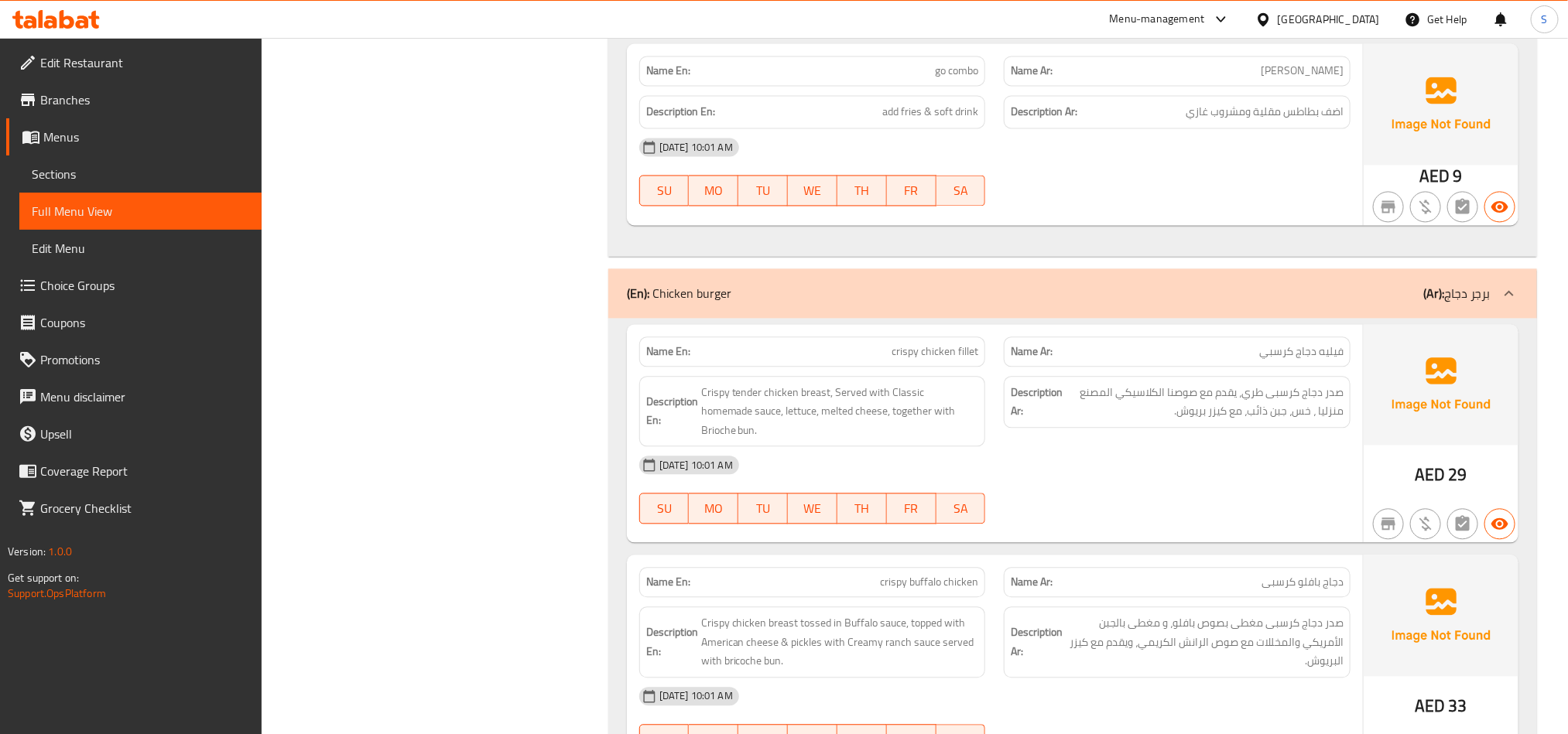
scroll to position [1741, 0]
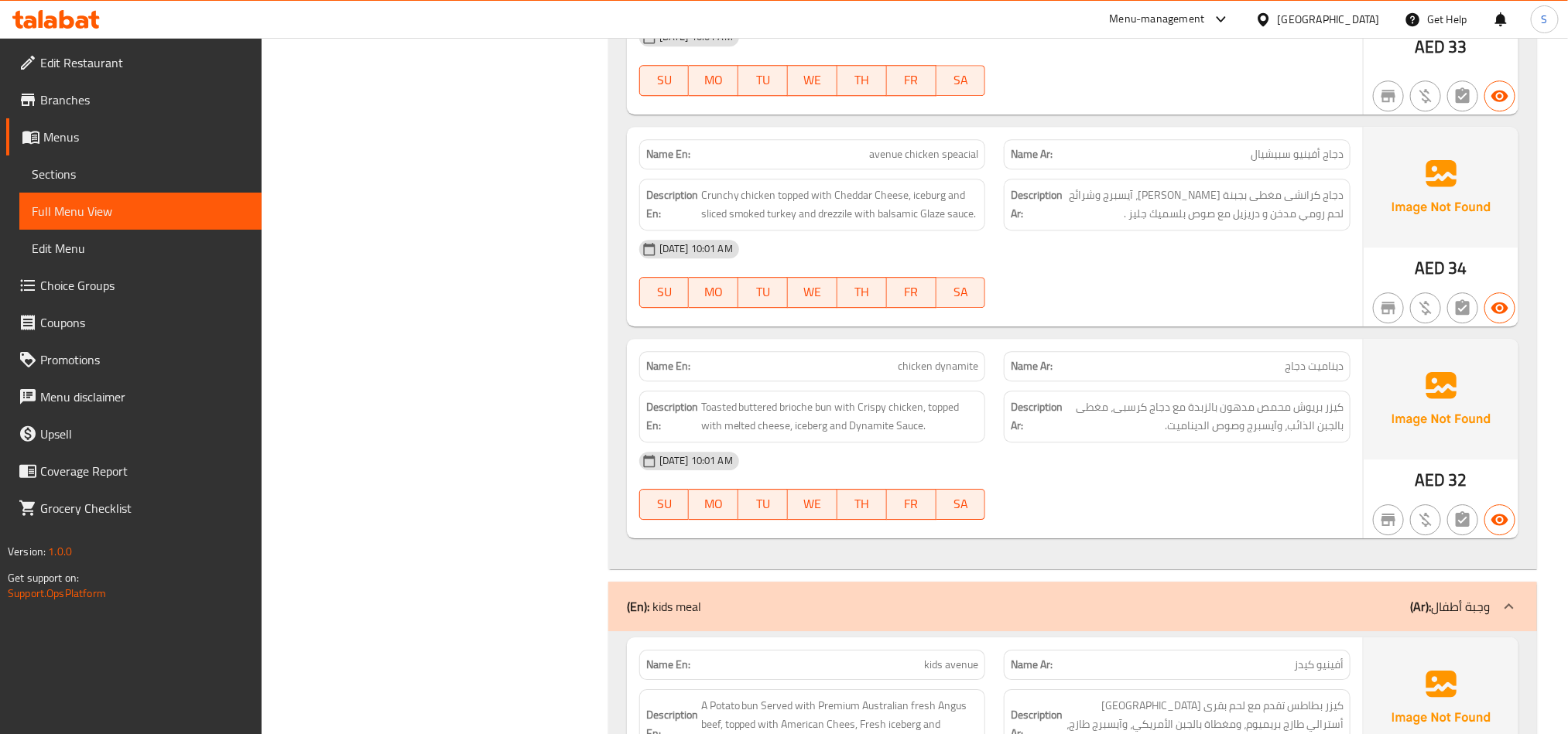
scroll to position [2321, 0]
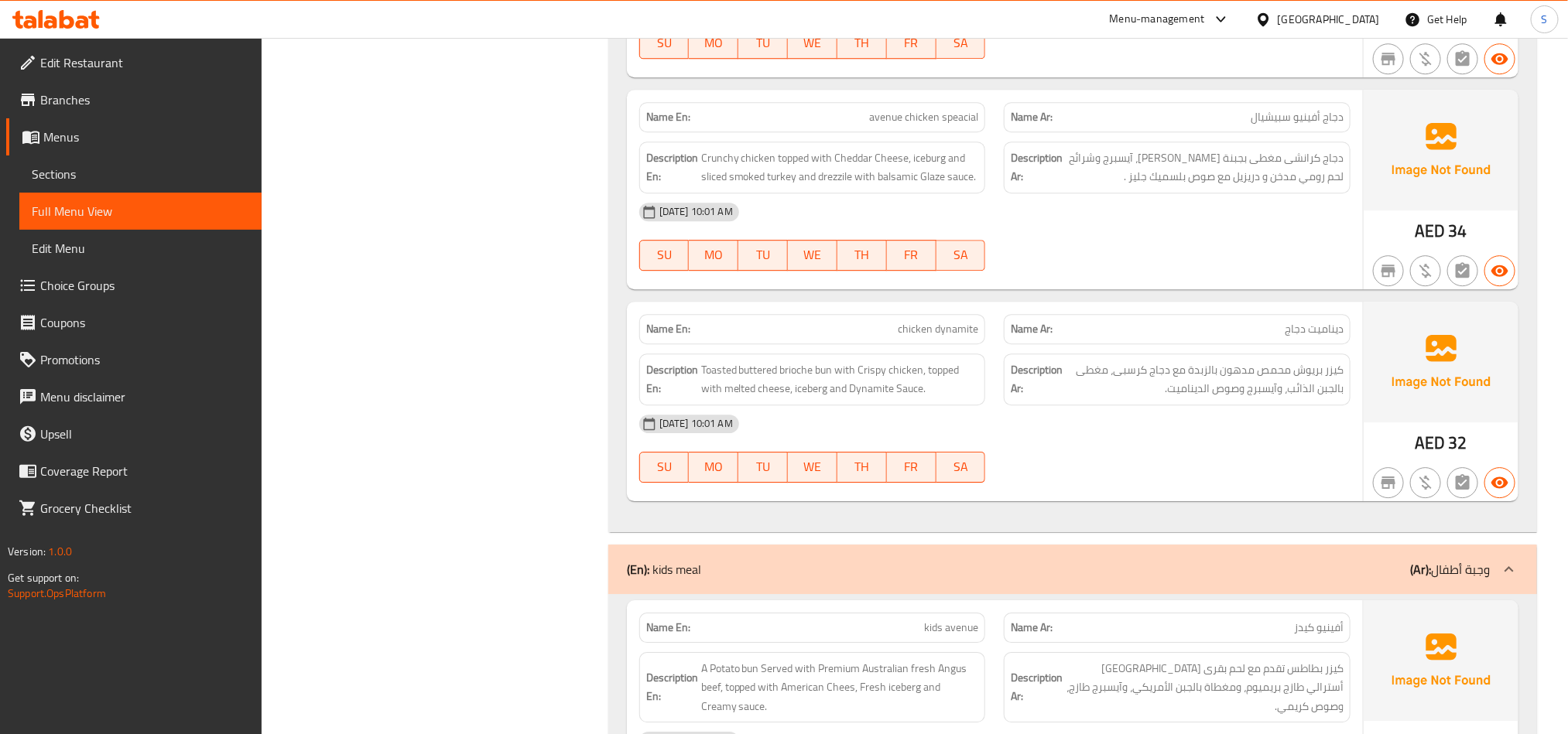
click at [948, 109] on span "avenue chicken speacial" at bounding box center [923, 117] width 109 height 16
copy span "avenue chicken speacial"
click at [933, 321] on span "chicken dynamite" at bounding box center [938, 329] width 81 height 16
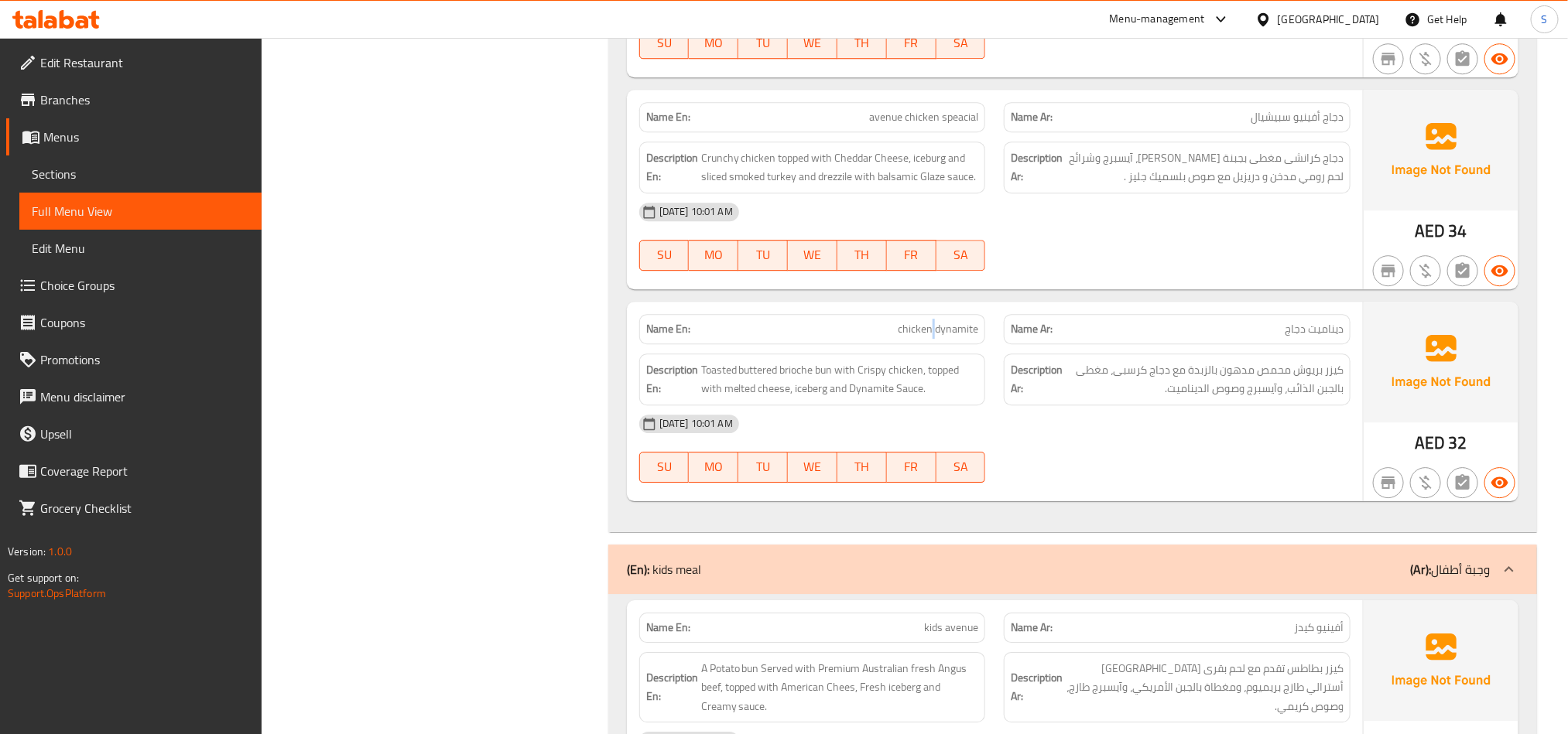
click at [933, 321] on span "chicken dynamite" at bounding box center [938, 329] width 81 height 16
copy span "chicken dynamite"
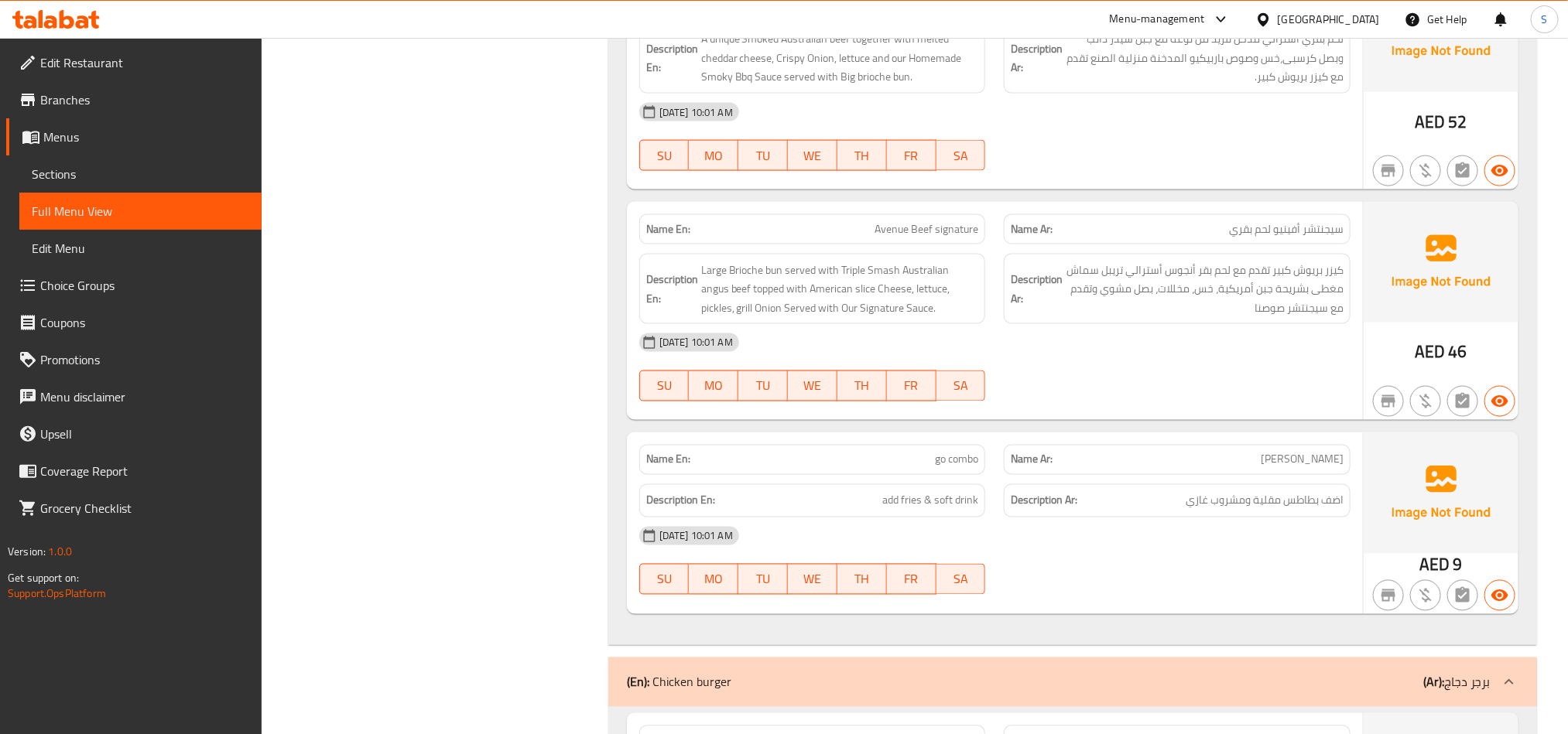
scroll to position [1277, 0]
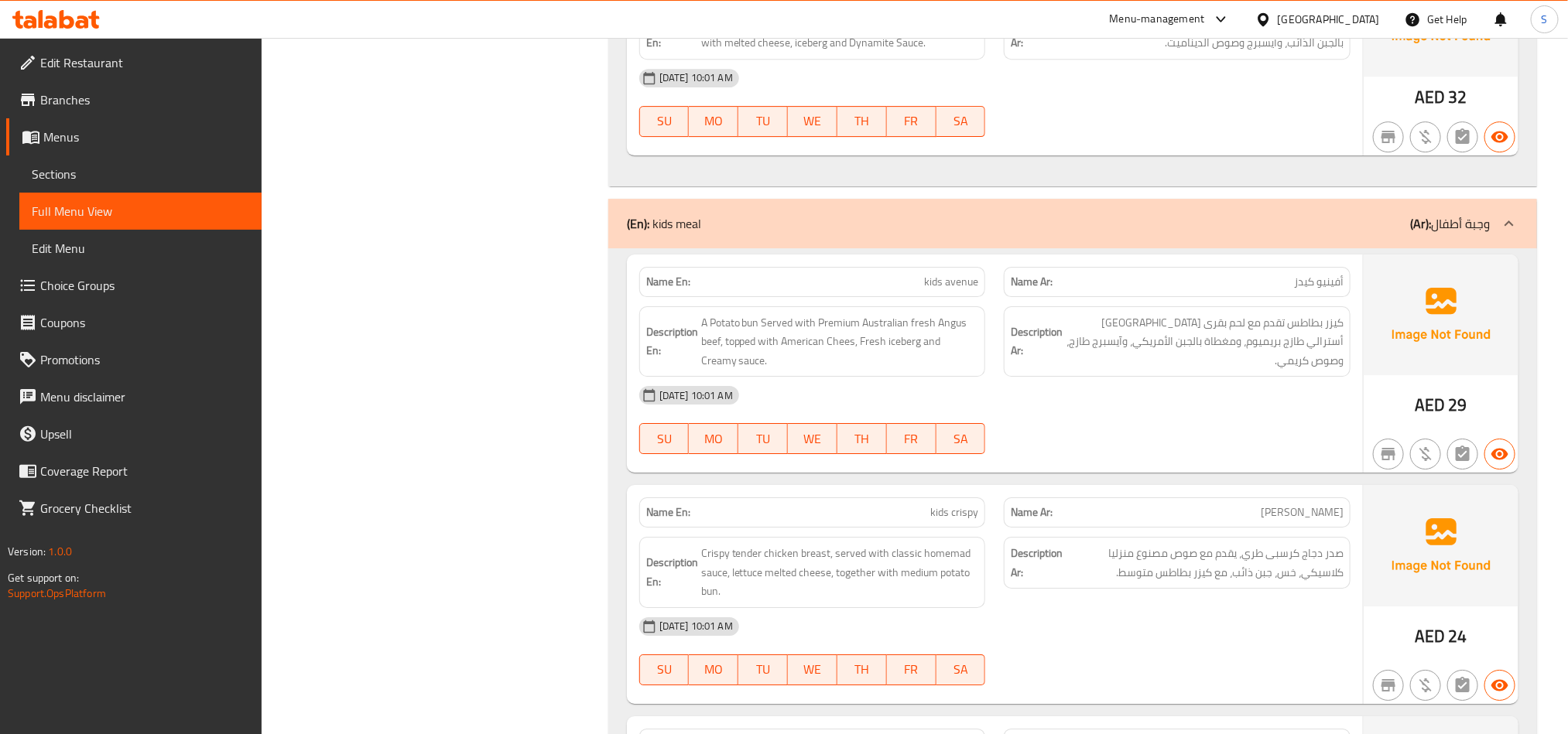
scroll to position [2670, 0]
click at [548, 522] on div "Filter Branches Branches Popular filters Free items Branch specific items Has c…" at bounding box center [441, 554] width 316 height 6049
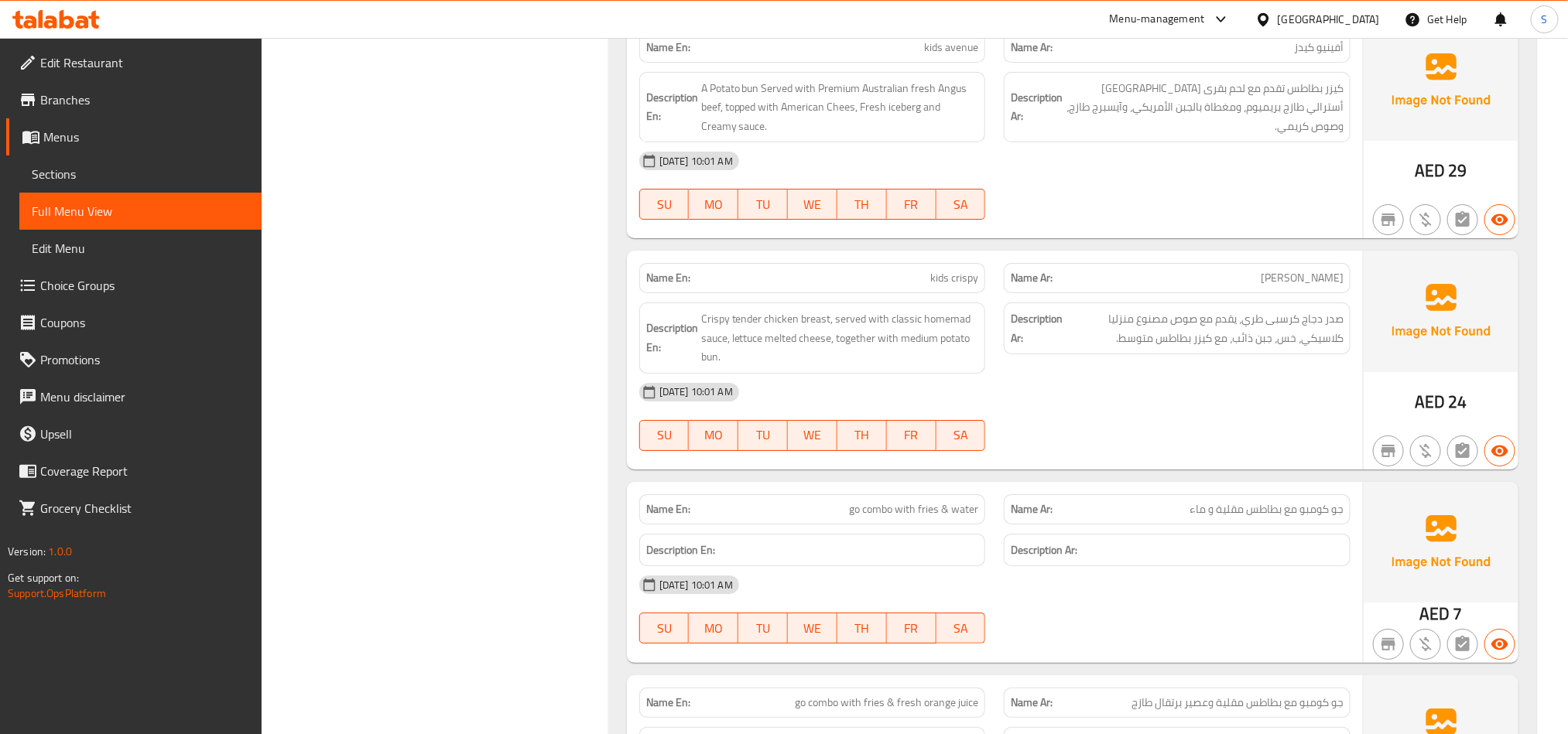
scroll to position [3017, 0]
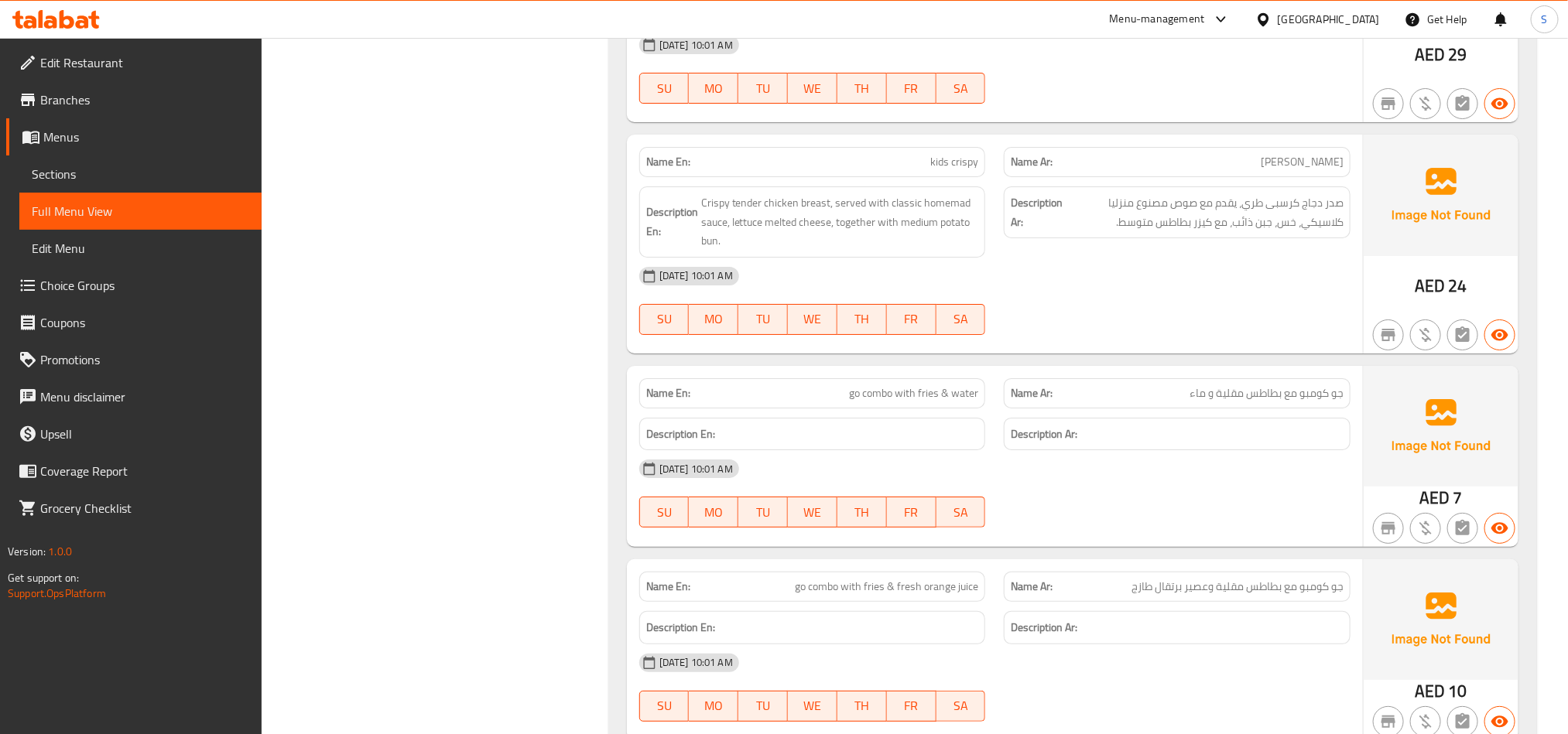
click at [468, 391] on div "Filter Branches Branches Popular filters Free items Branch specific items Has c…" at bounding box center [441, 205] width 316 height 6049
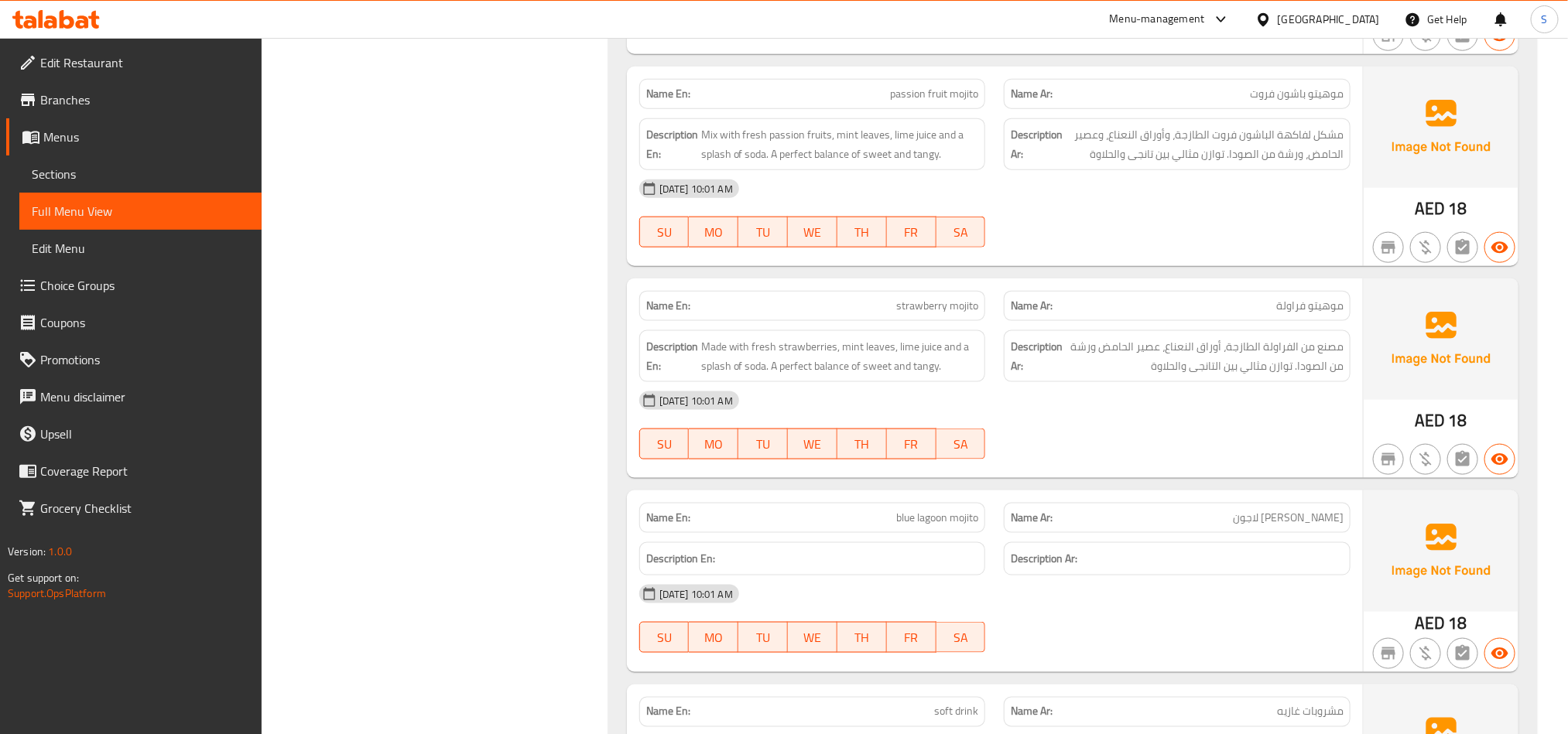
scroll to position [4178, 0]
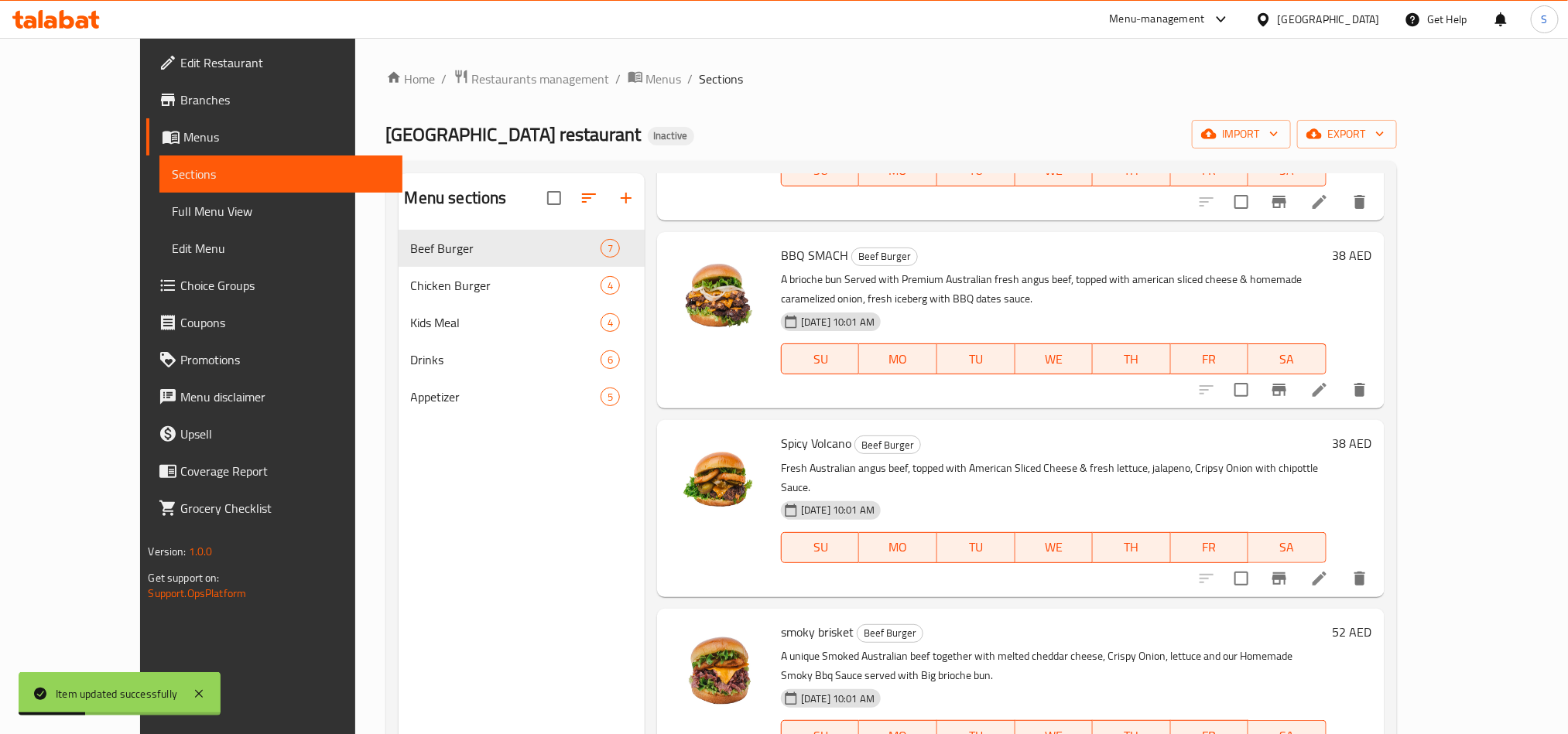
scroll to position [465, 0]
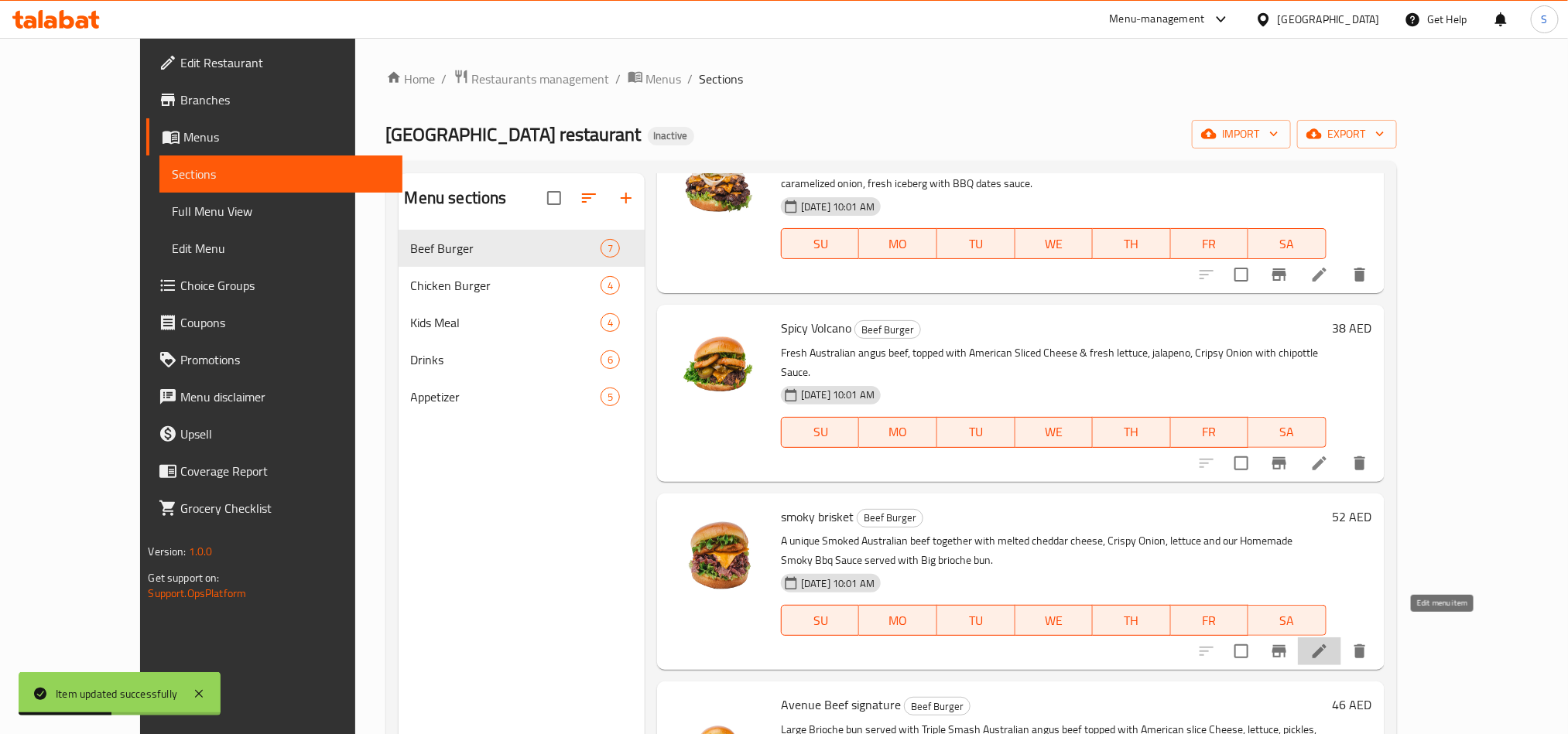
click at [1327, 645] on icon at bounding box center [1320, 652] width 14 height 14
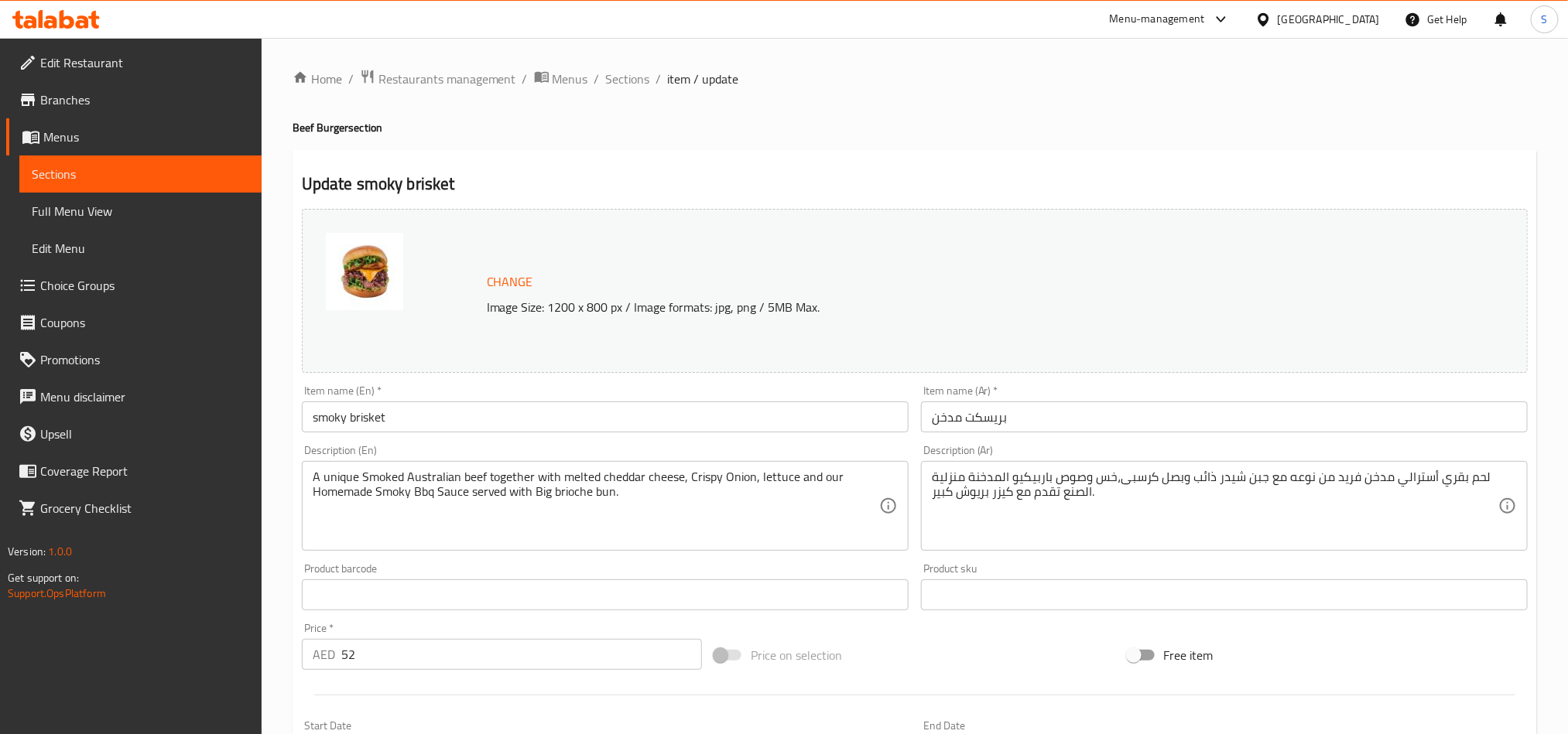
click at [943, 425] on input "بريسكت مدخن" at bounding box center [1225, 418] width 607 height 31
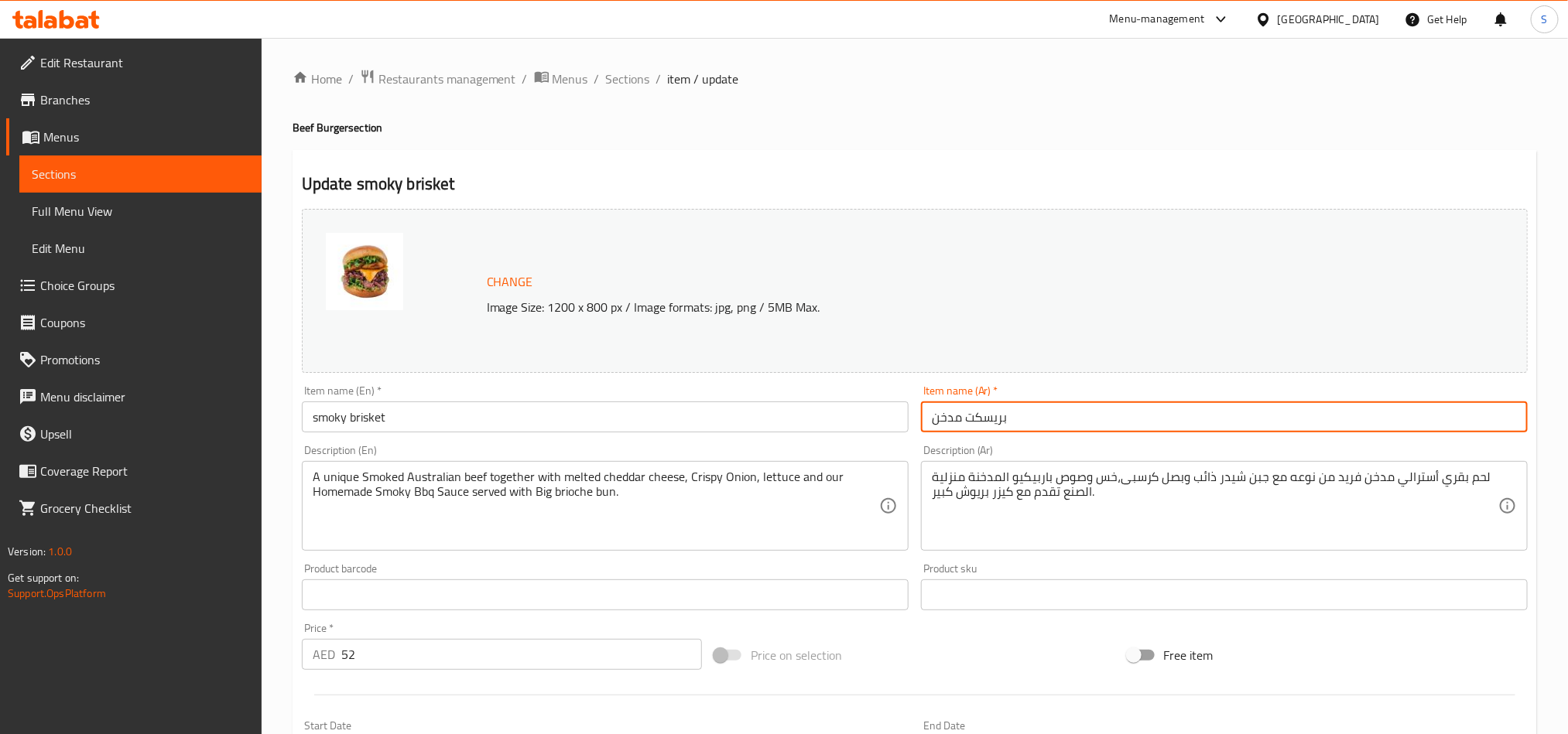
click at [943, 425] on input "بريسكت مدخن" at bounding box center [1225, 418] width 607 height 31
type input "بريسكت سموكي"
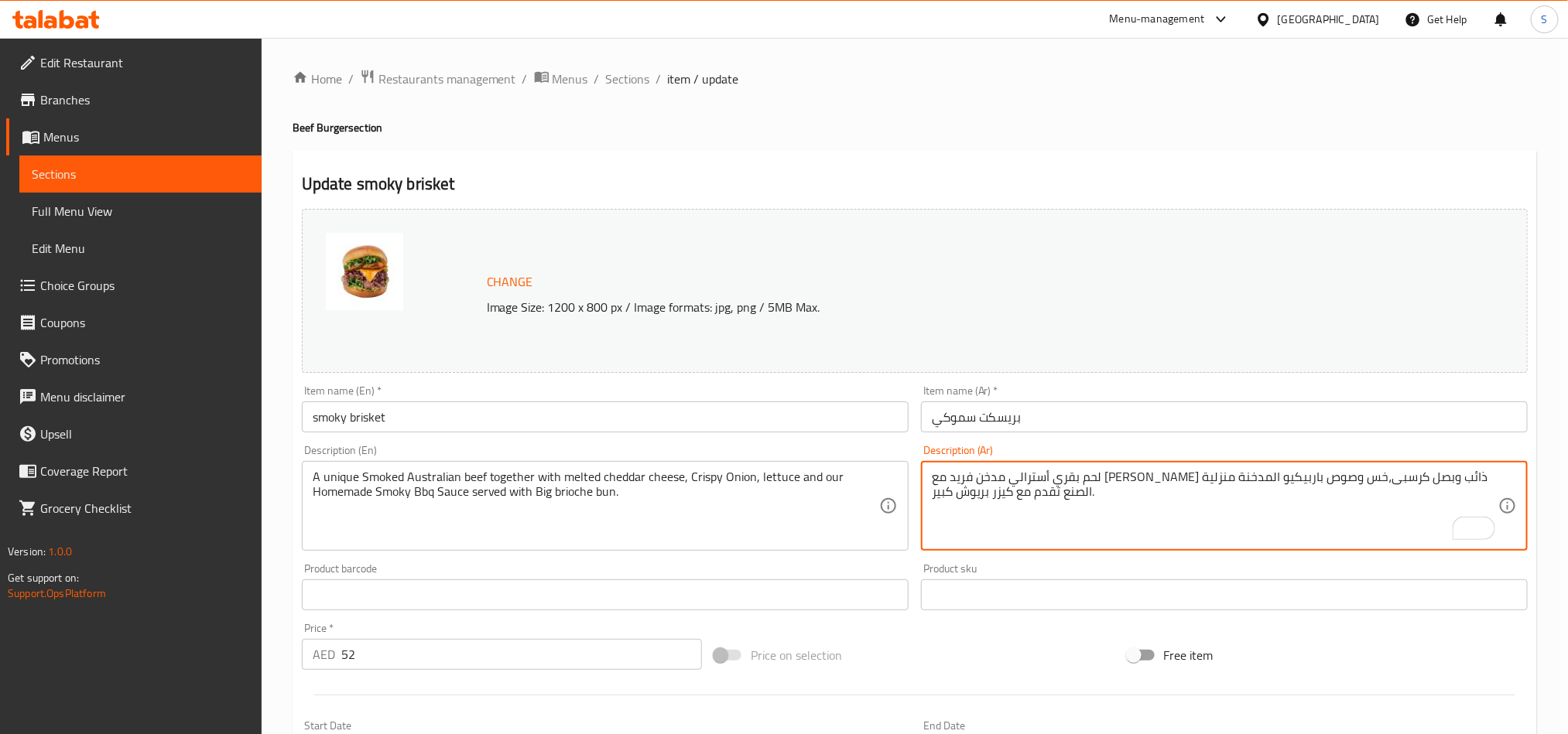
click at [1173, 476] on textarea "لحم بقري أسترالي مدخن فريد مع [PERSON_NAME] ذائب وبصل كرسبى،خس وصوص باربيكيو ال…" at bounding box center [1215, 507] width 567 height 74
click at [1048, 476] on textarea "لحم بقري أسترالي مدخن فريد مع [PERSON_NAME] ذائب وبصل كرسبى، خس وصوص باربيكيو ا…" at bounding box center [1215, 507] width 567 height 74
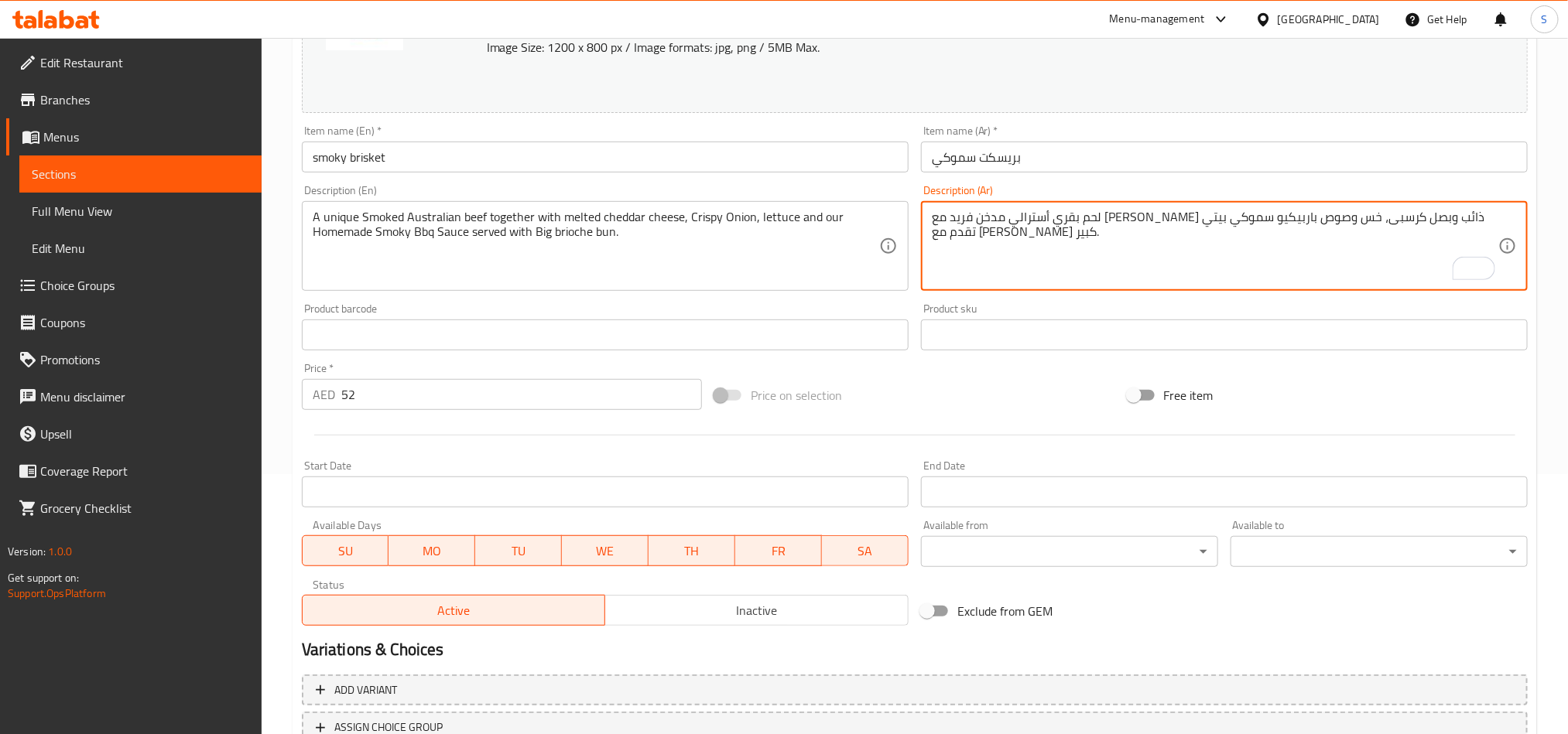
scroll to position [379, 0]
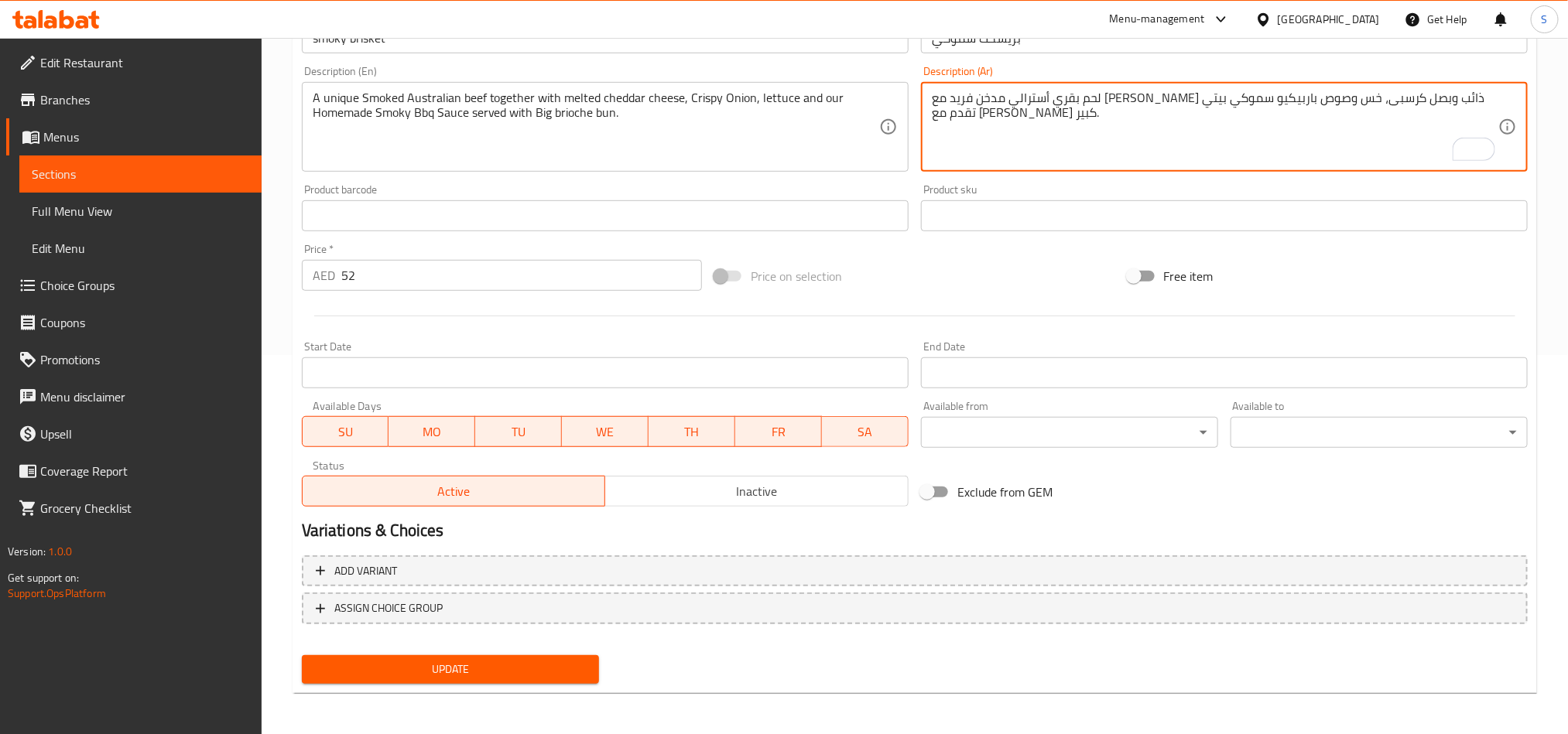
type textarea "لحم بقري أسترالي مدخن فريد مع [PERSON_NAME] ذائب وبصل كرسبى، خس وصوص باربيكيو س…"
click at [555, 656] on button "Update" at bounding box center [450, 670] width 297 height 29
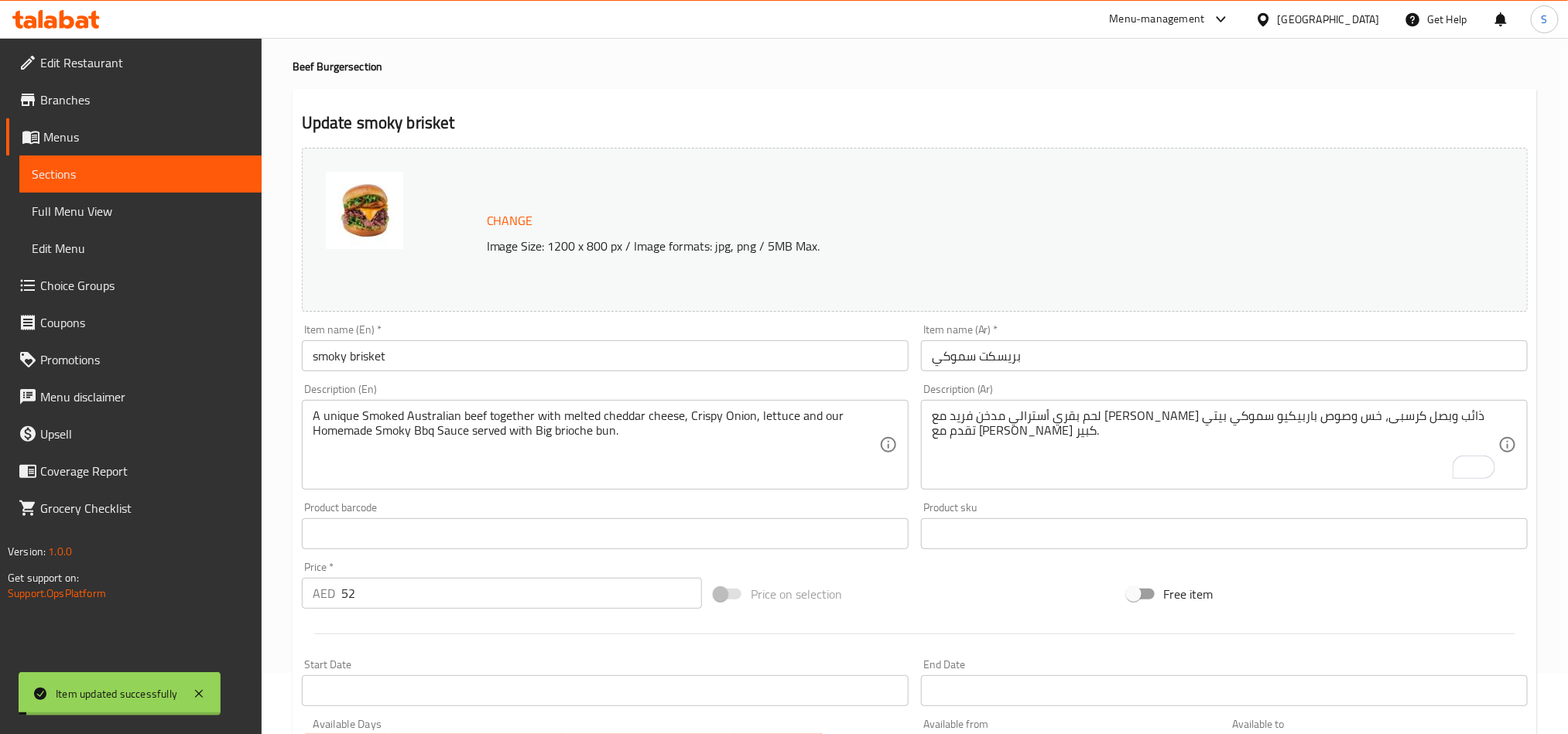
scroll to position [0, 0]
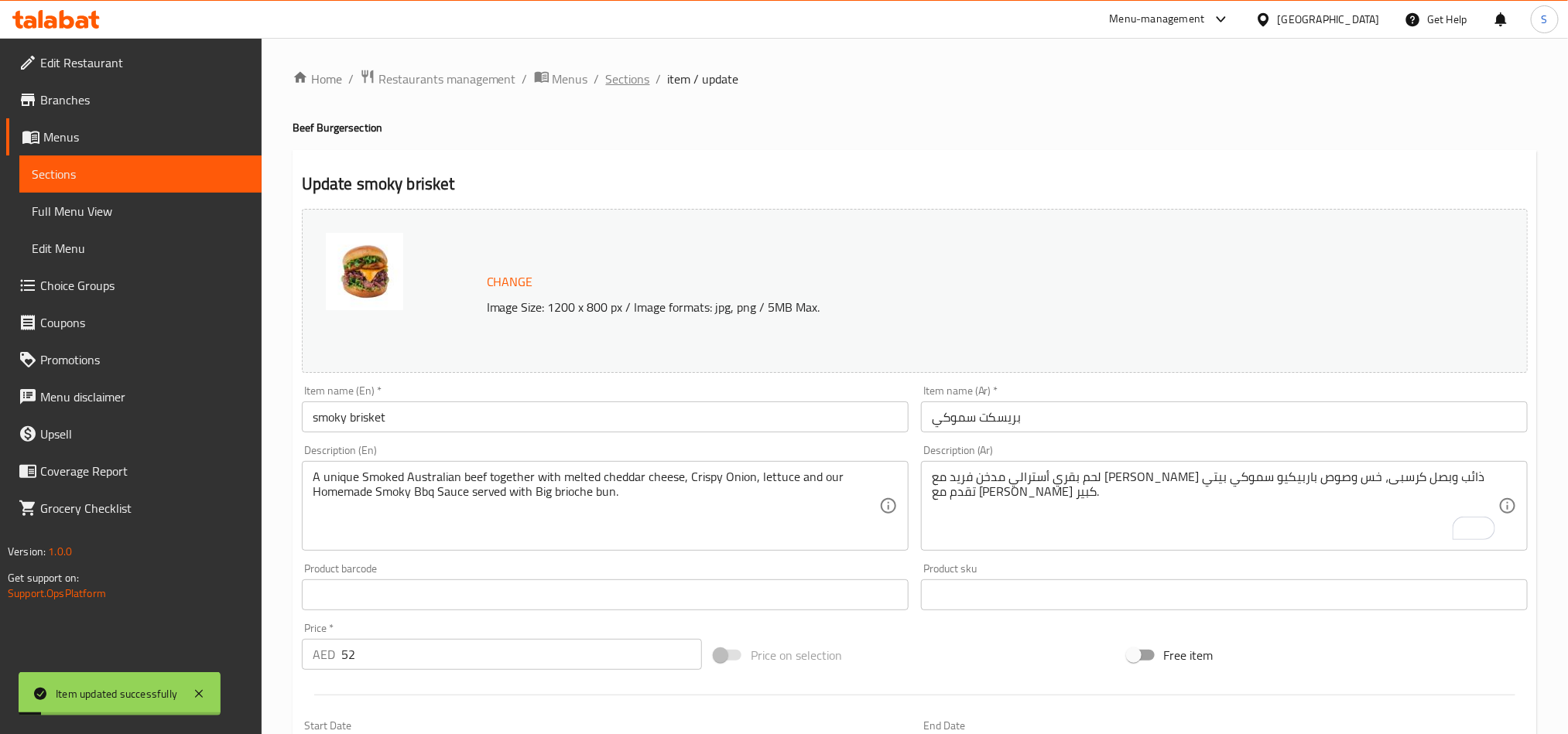
click at [632, 84] on span "Sections" at bounding box center [628, 79] width 44 height 19
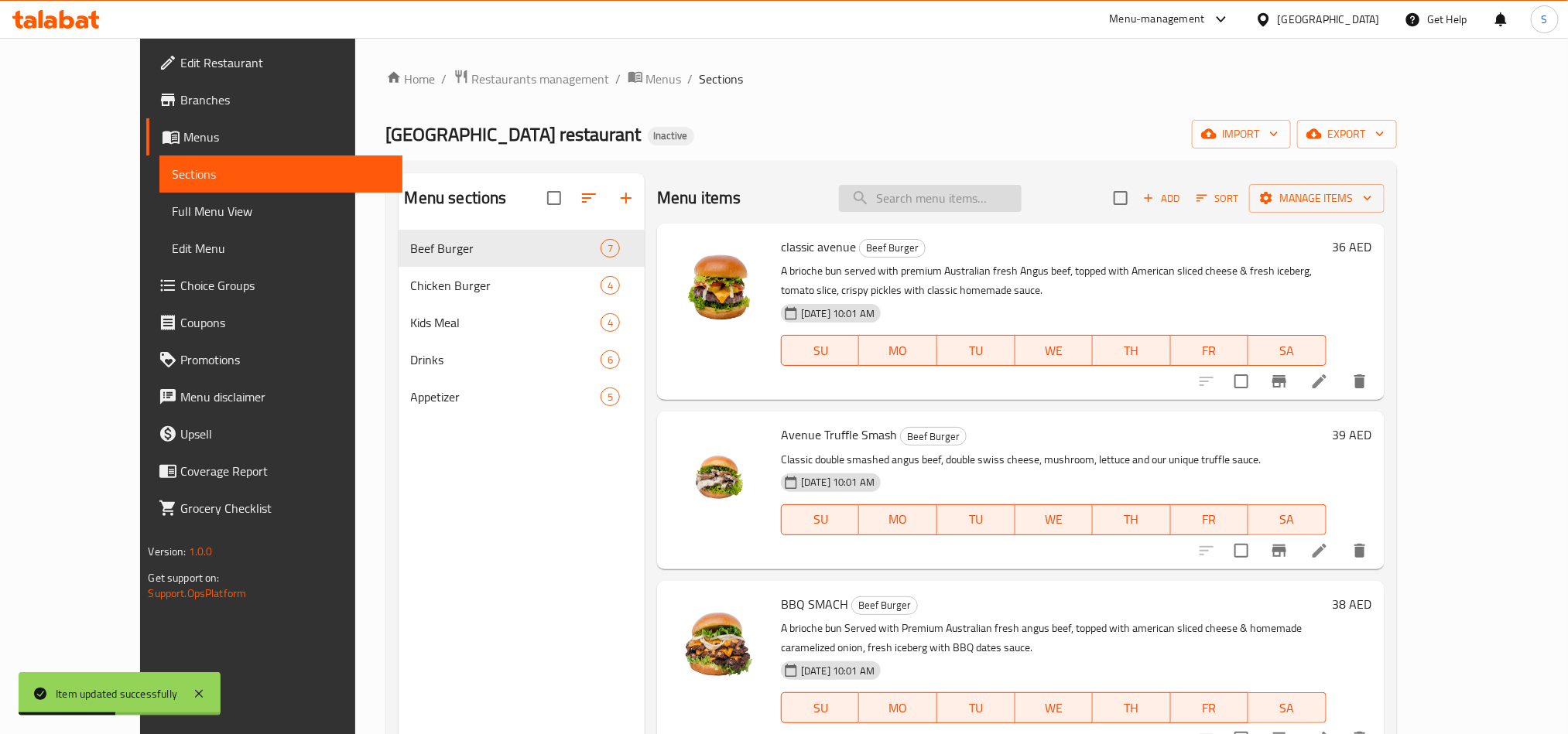
click at [992, 196] on input "search" at bounding box center [930, 198] width 183 height 27
paste input "Avenue Beef signature"
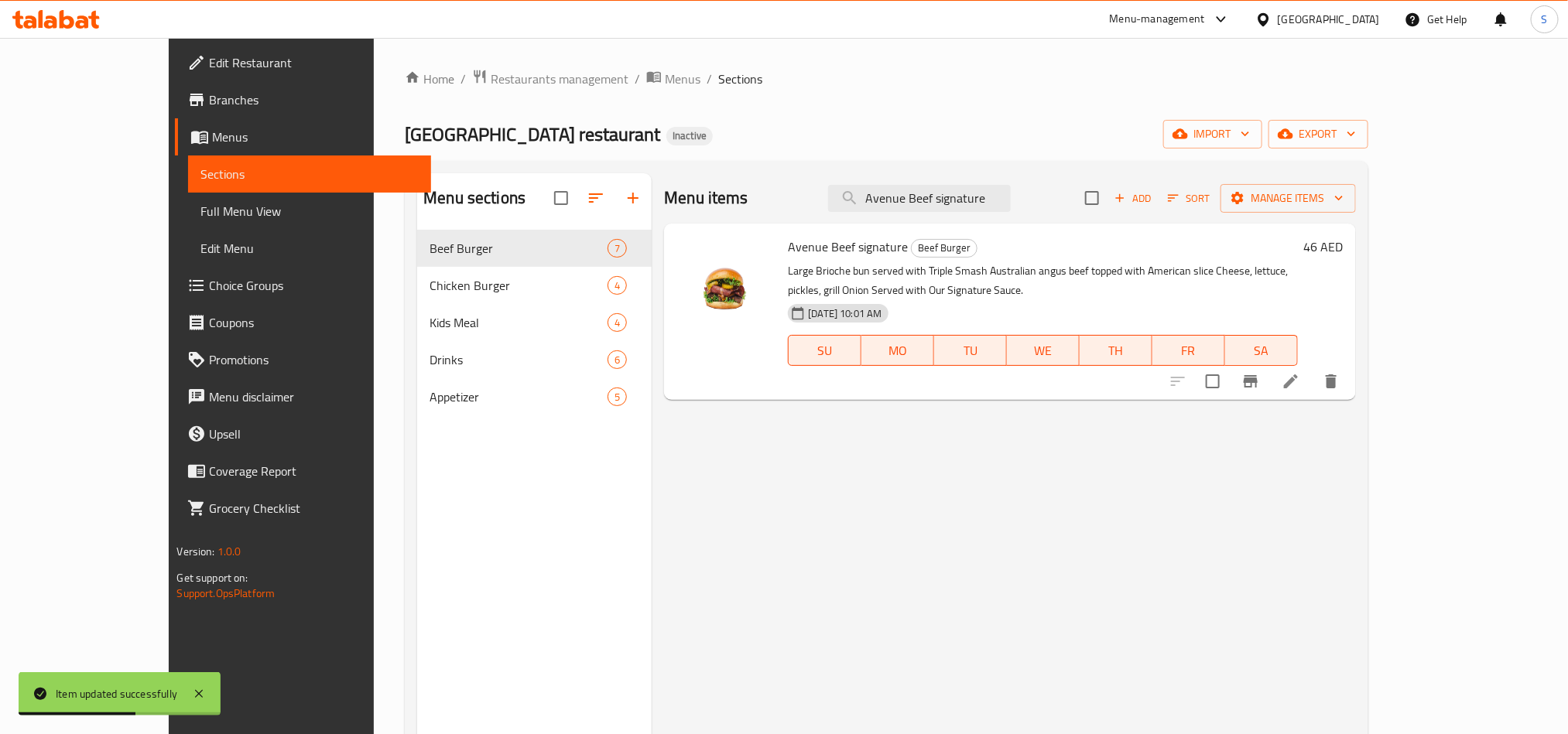
type input "Avenue Beef signature"
click at [1301, 383] on icon at bounding box center [1291, 381] width 19 height 19
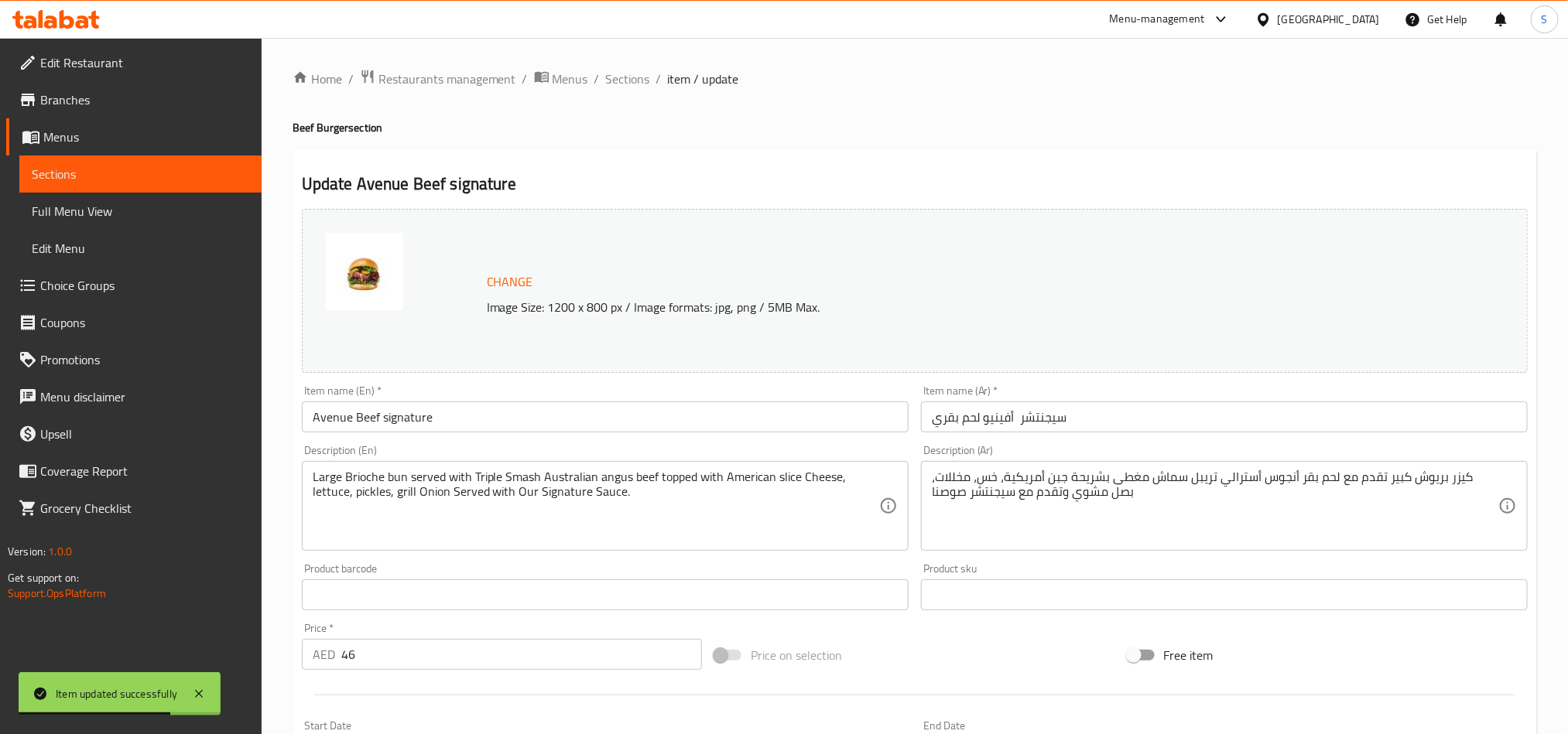
click at [485, 422] on input "Avenue Beef signature" at bounding box center [605, 418] width 607 height 31
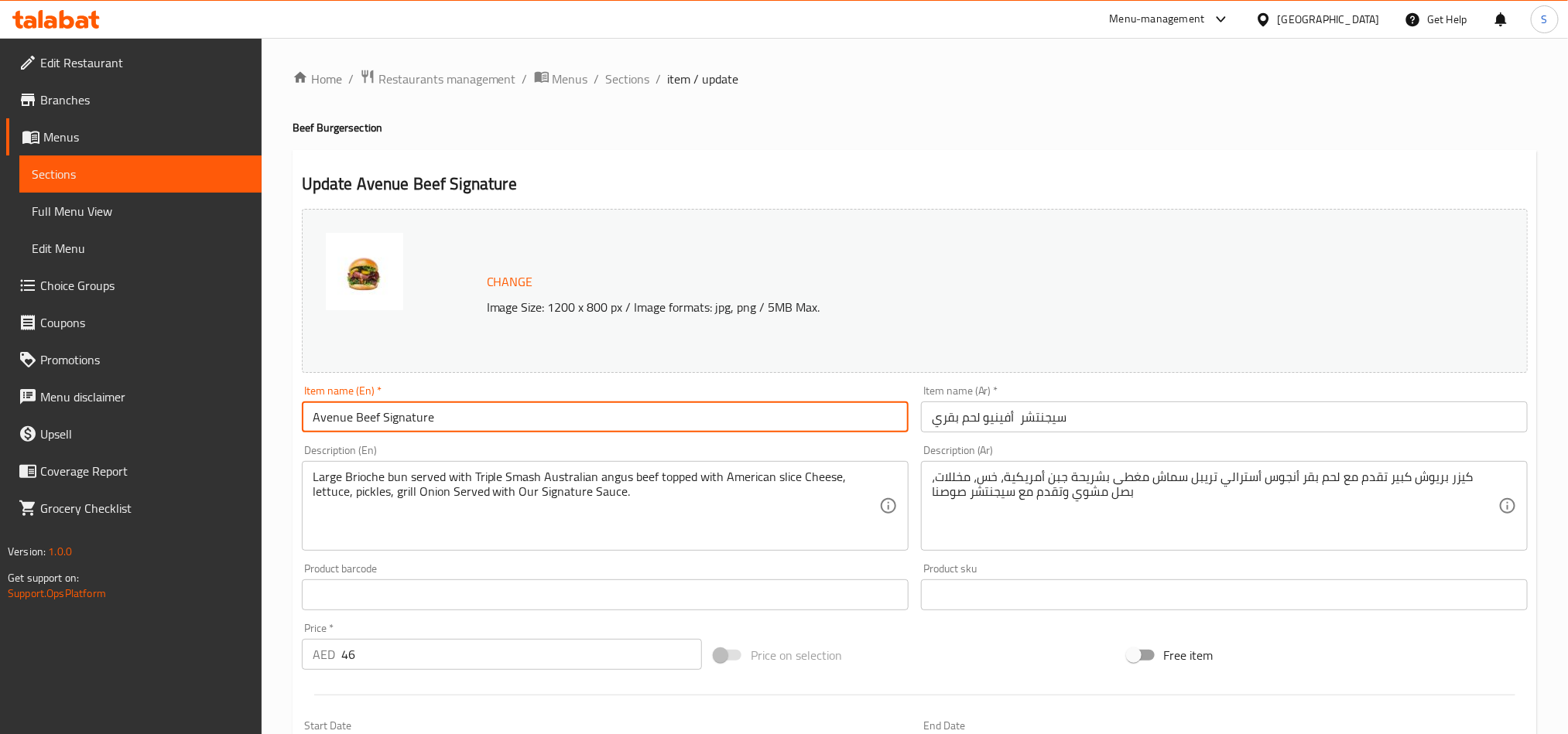
type input "Avenue Beef Signature"
click at [1034, 420] on input "سيجنتشر أفينيو لحم بقري" at bounding box center [1225, 418] width 607 height 31
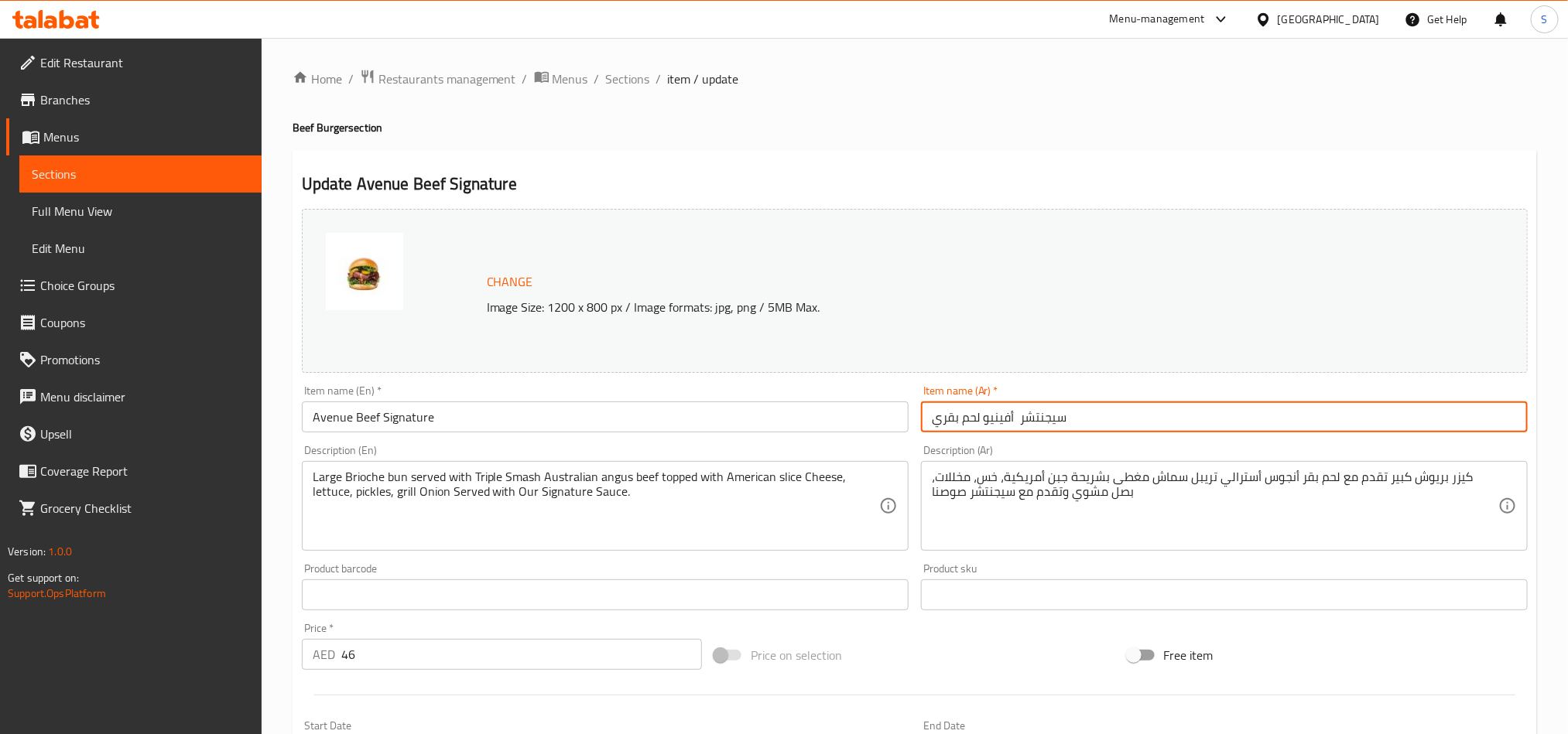
click at [1034, 420] on input "سيجنتشر أفينيو لحم بقري" at bounding box center [1225, 418] width 607 height 31
click at [836, 425] on input "Avenue Beef Signature" at bounding box center [605, 418] width 607 height 31
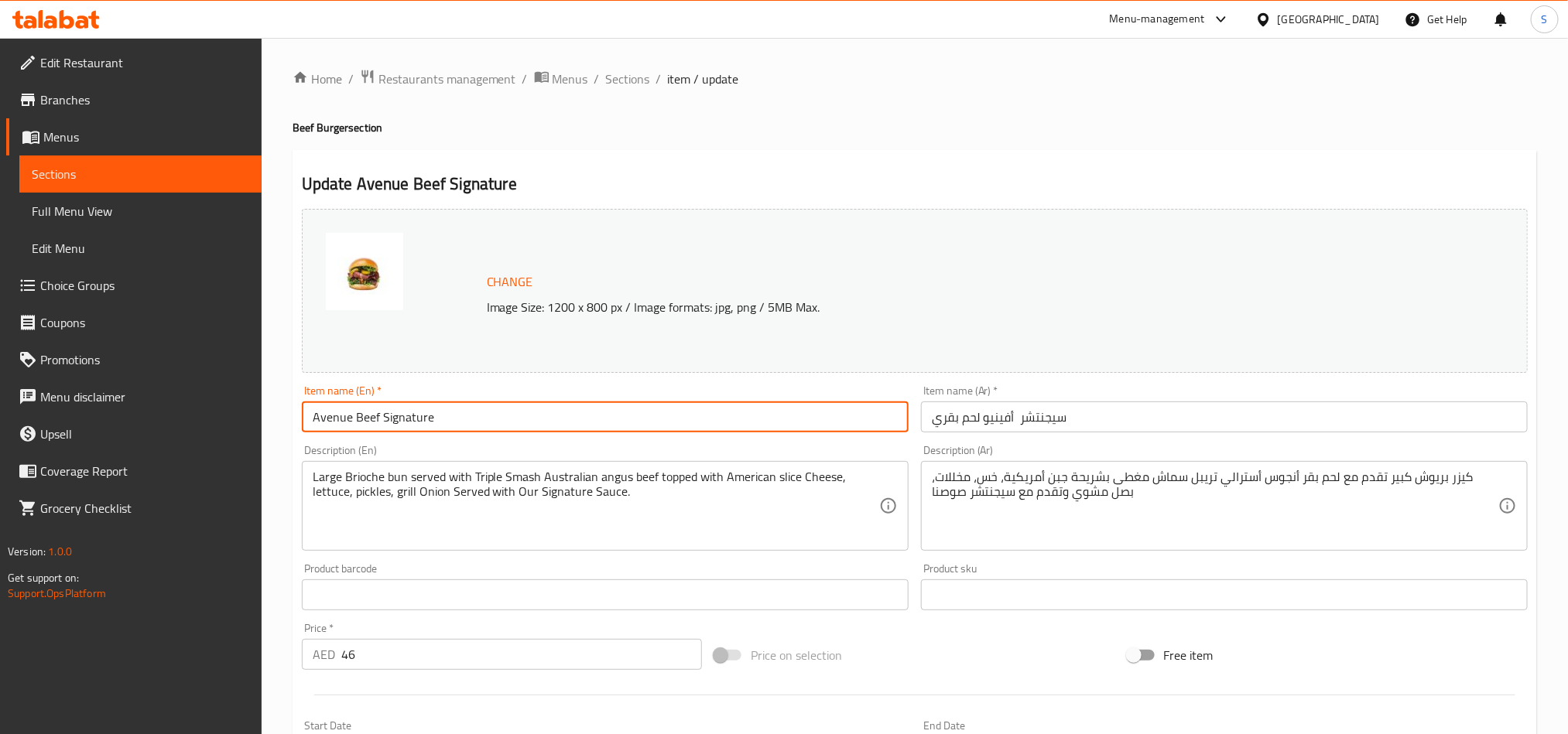
click at [1018, 422] on input "سيجنتشر أفينيو لحم بقري" at bounding box center [1225, 418] width 607 height 31
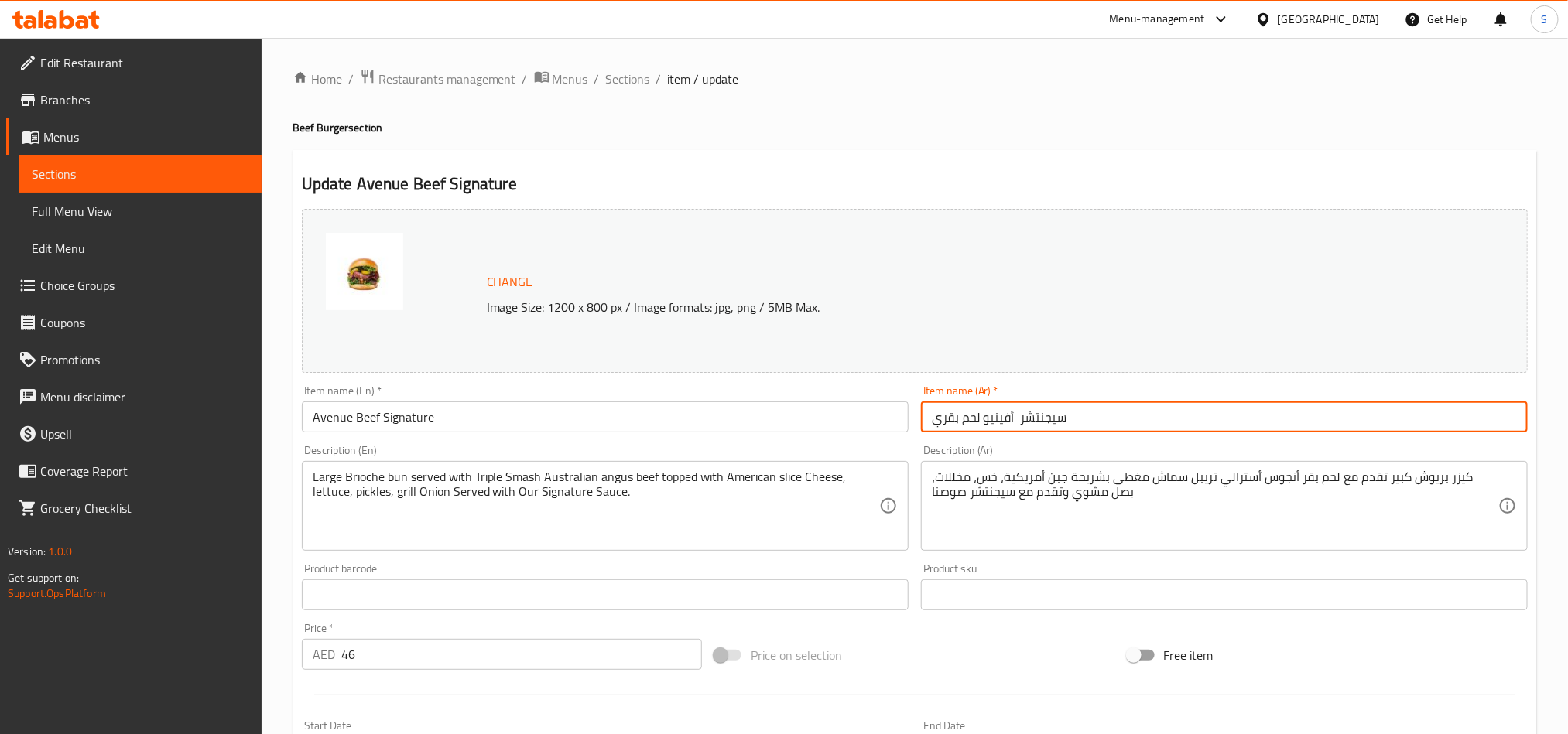
click at [1018, 422] on input "سيجنتشر أفينيو لحم بقري" at bounding box center [1225, 418] width 607 height 31
click at [1335, 430] on input "سيجنتشر أفينيو لحم بقري" at bounding box center [1225, 418] width 607 height 31
click at [1468, 421] on input "سيجنتشر أفينيو لحم بقري" at bounding box center [1225, 418] width 607 height 31
paste input "سيجنتشر"
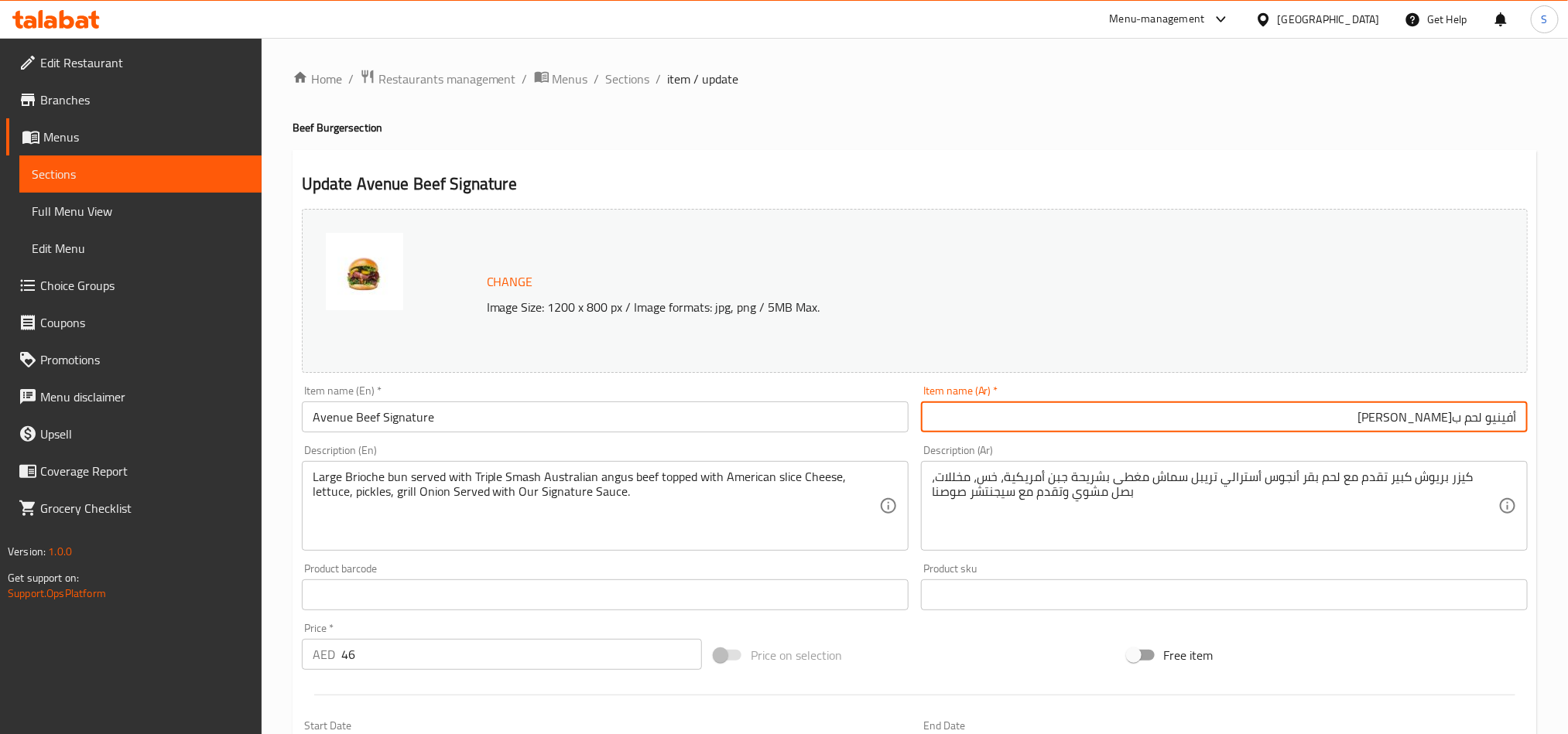
type input "أفينيو لحم ب[PERSON_NAME]"
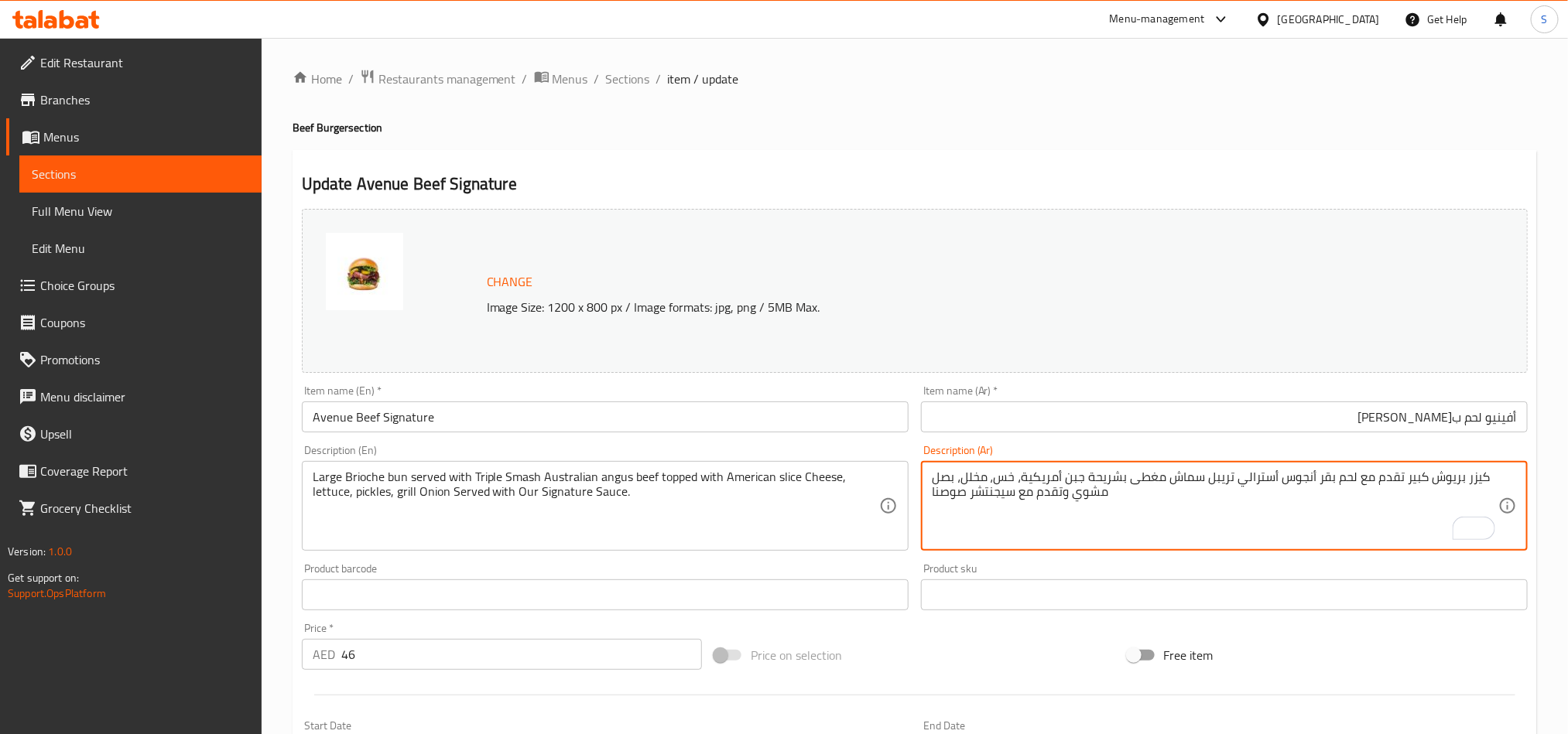
click at [1012, 497] on textarea "كيزر بريوش كبير تقدم مع لحم بقر أنجوس أسترالي تريبل سماش مغطى بشريحة جبن أمريكي…" at bounding box center [1215, 507] width 567 height 74
click at [1057, 497] on textarea "كيزر بريوش كبير تقدم مع لحم بقر أنجوس أسترالي تريبل سماش مغطى بشريحة جبن أمريكي…" at bounding box center [1215, 507] width 567 height 74
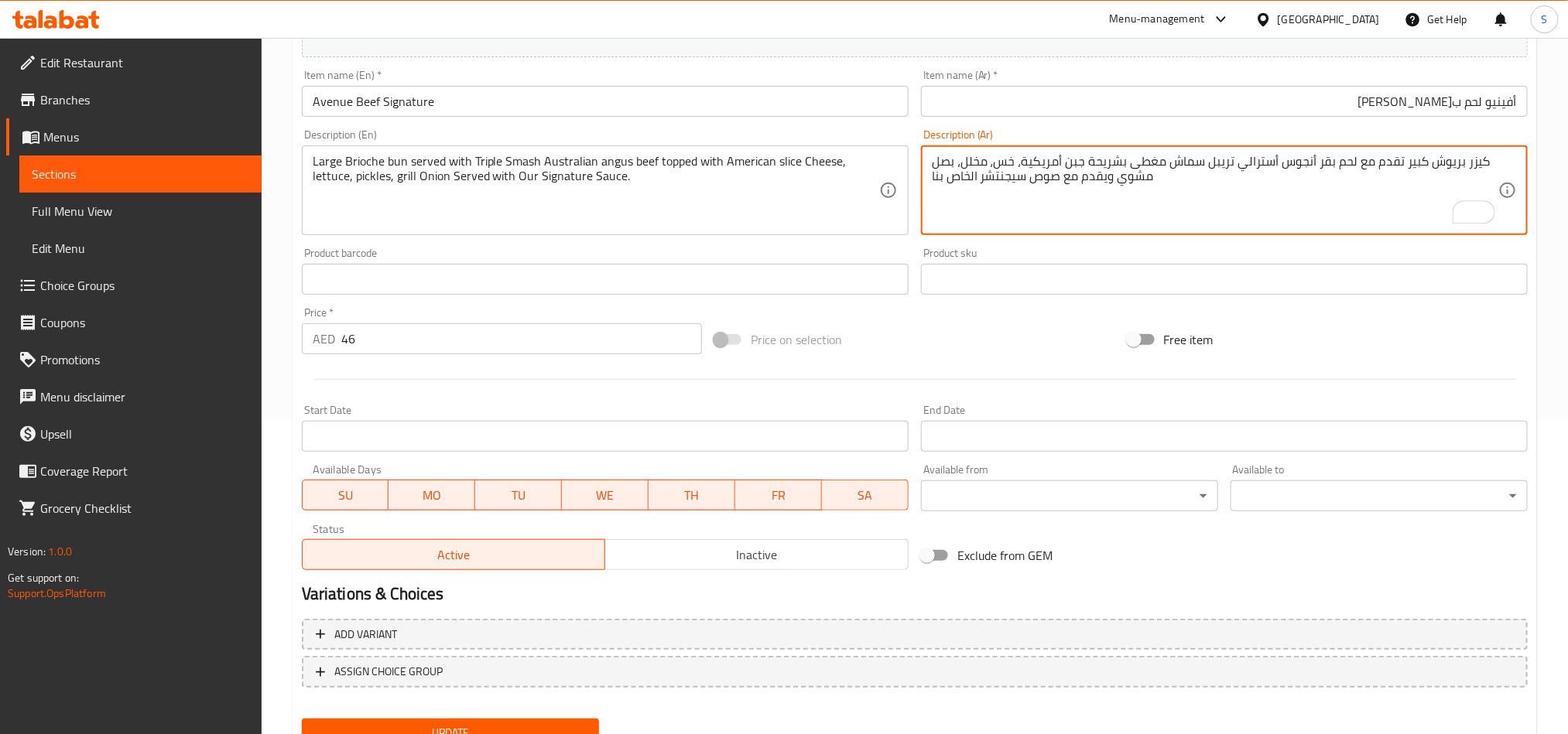
scroll to position [379, 0]
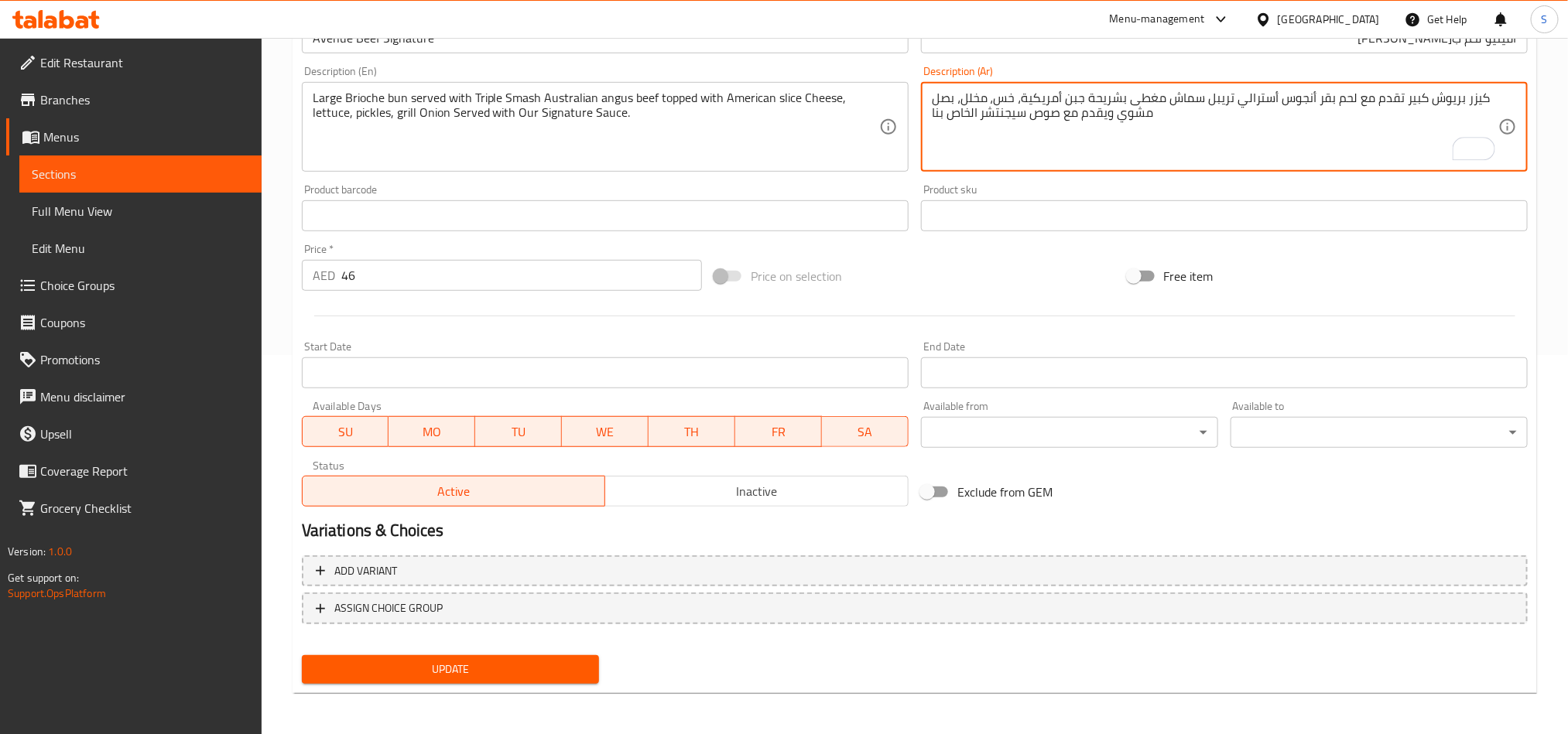
type textarea "كيزر بريوش كبير تقدم مع لحم بقر أنجوس أسترالي تريبل سماش مغطى بشريحة جبن أمريكي…"
click at [498, 671] on span "Update" at bounding box center [451, 670] width 273 height 20
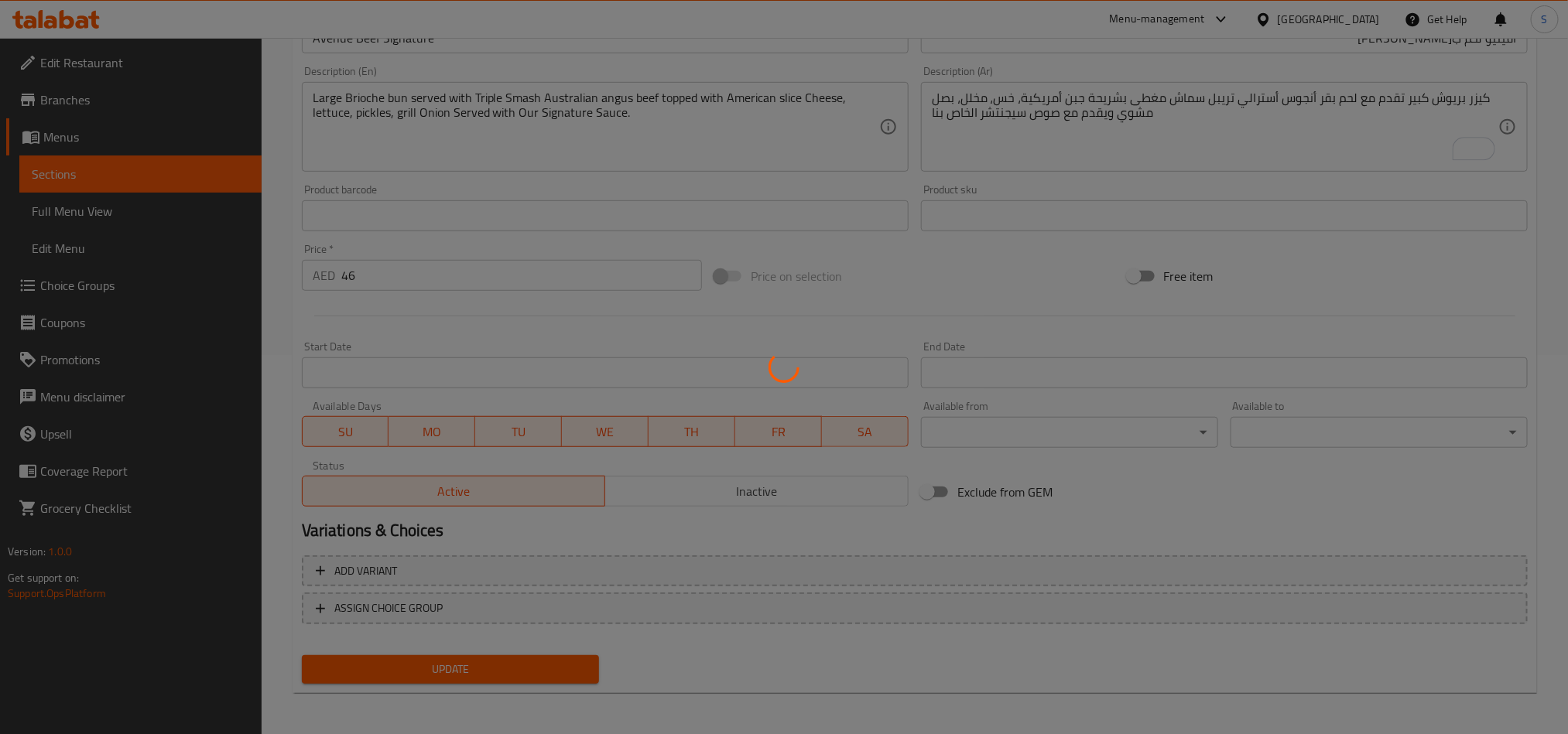
scroll to position [0, 0]
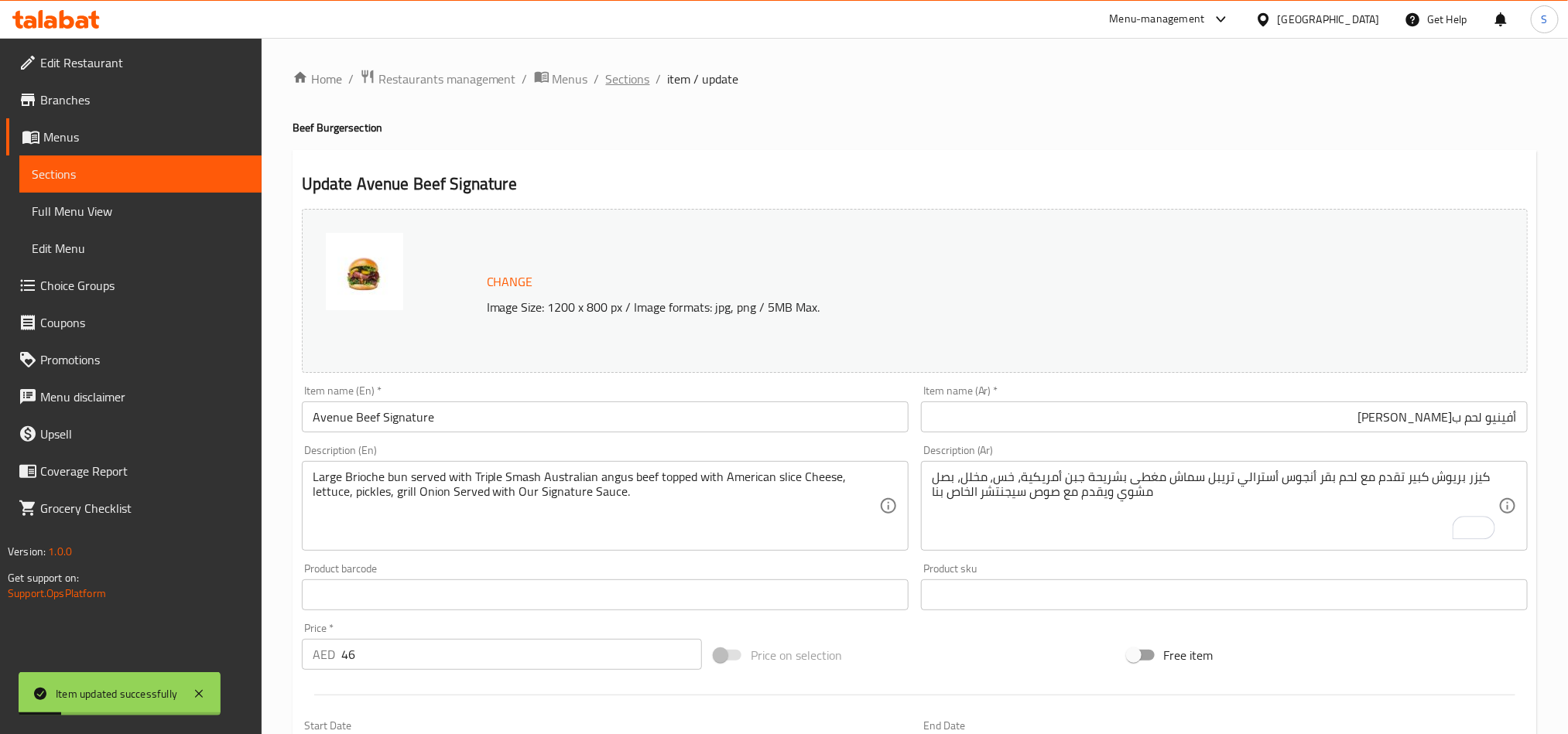
click at [617, 81] on span "Sections" at bounding box center [628, 79] width 44 height 19
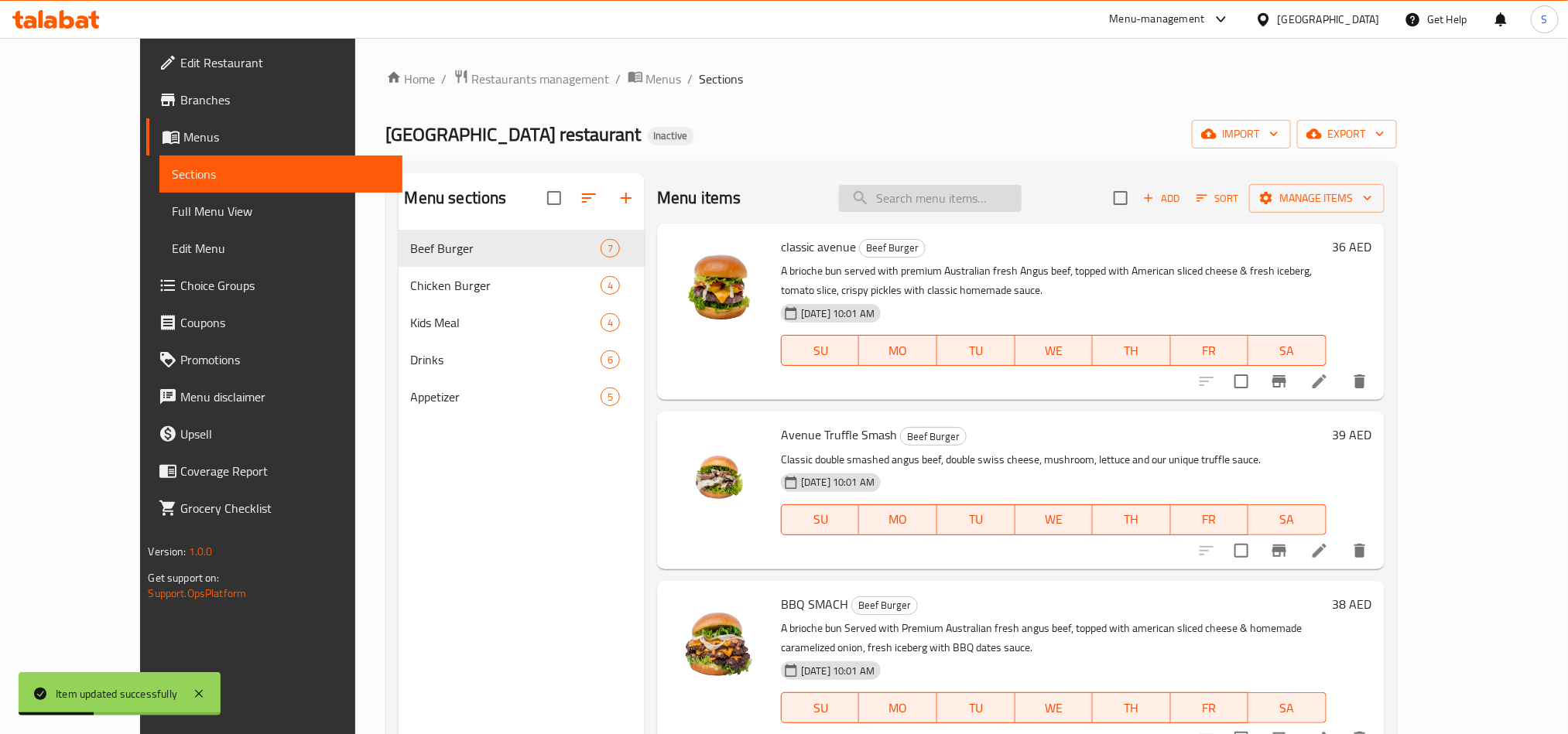
click at [1001, 207] on input "search" at bounding box center [930, 198] width 183 height 27
paste input "go combo"
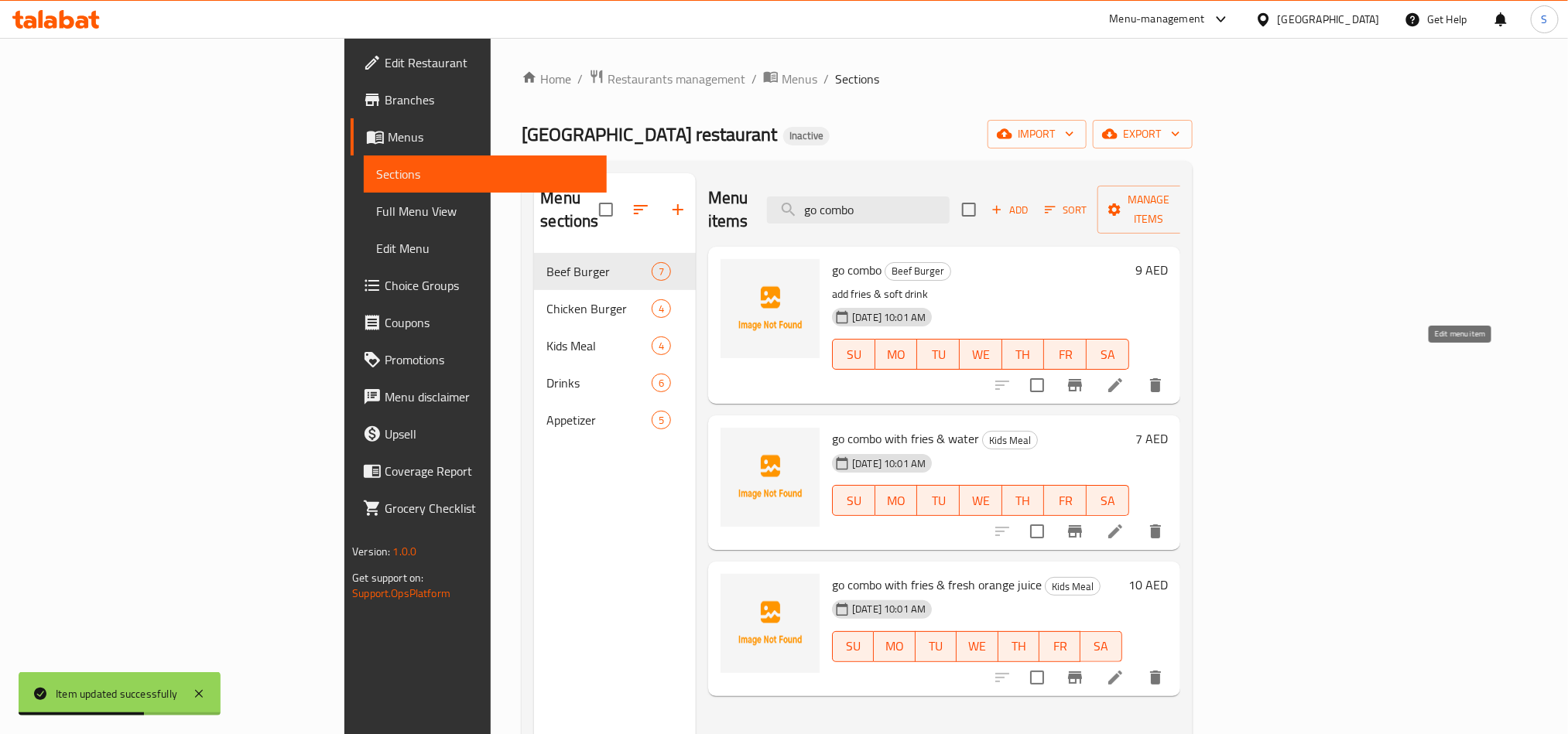
type input "go combo"
click at [1124, 376] on icon at bounding box center [1116, 385] width 19 height 19
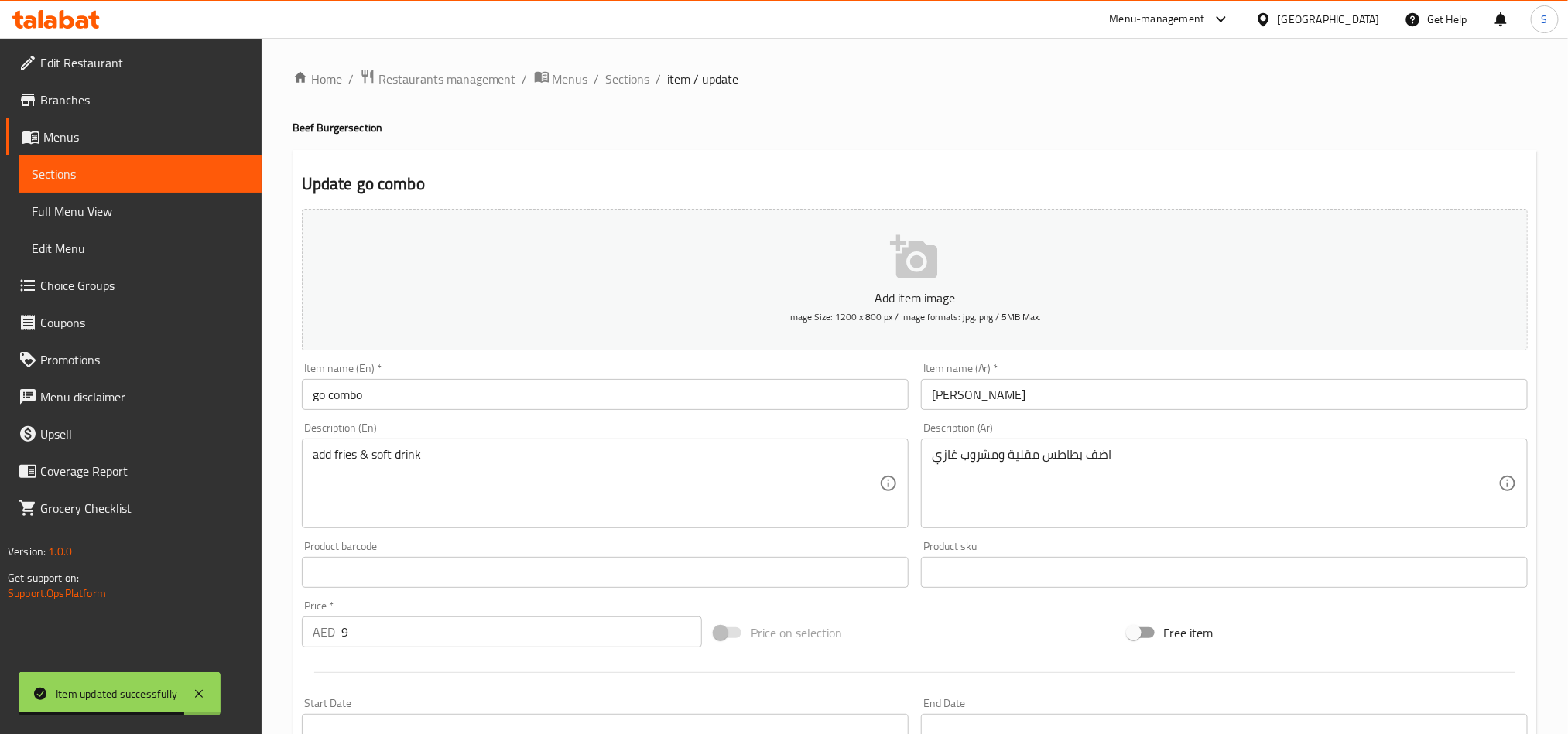
click at [332, 396] on input "go combo" at bounding box center [605, 395] width 607 height 31
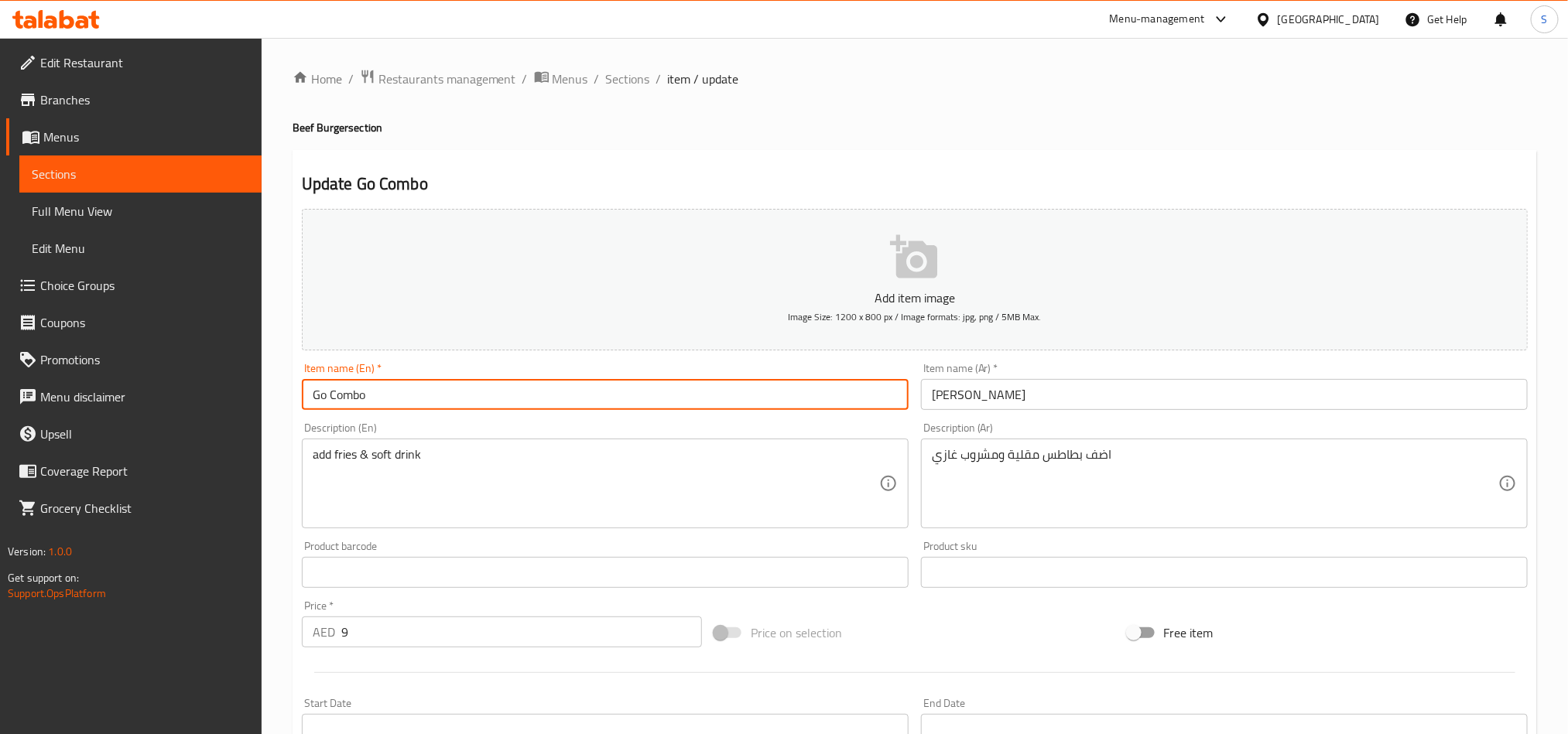
type input "Go Combo"
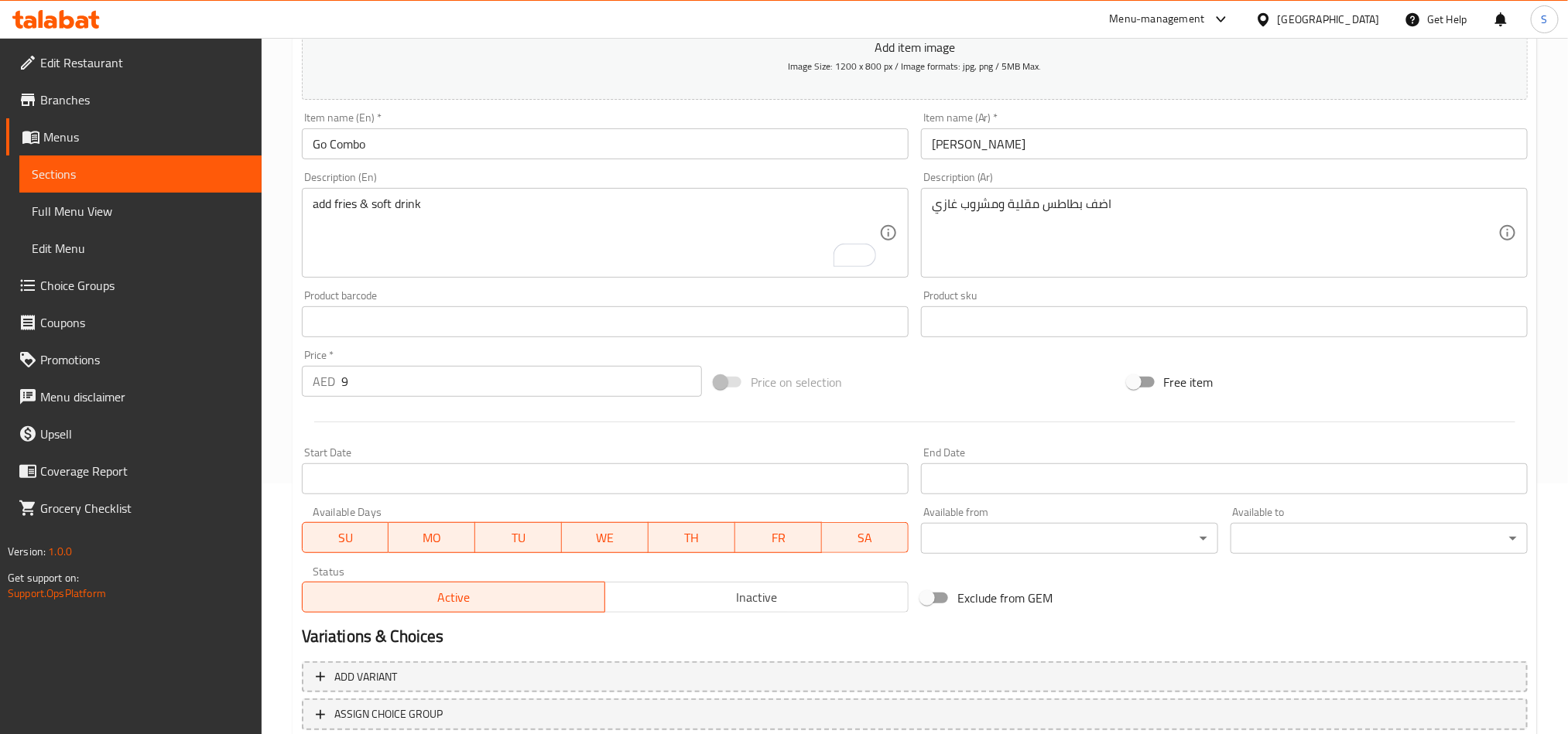
scroll to position [357, 0]
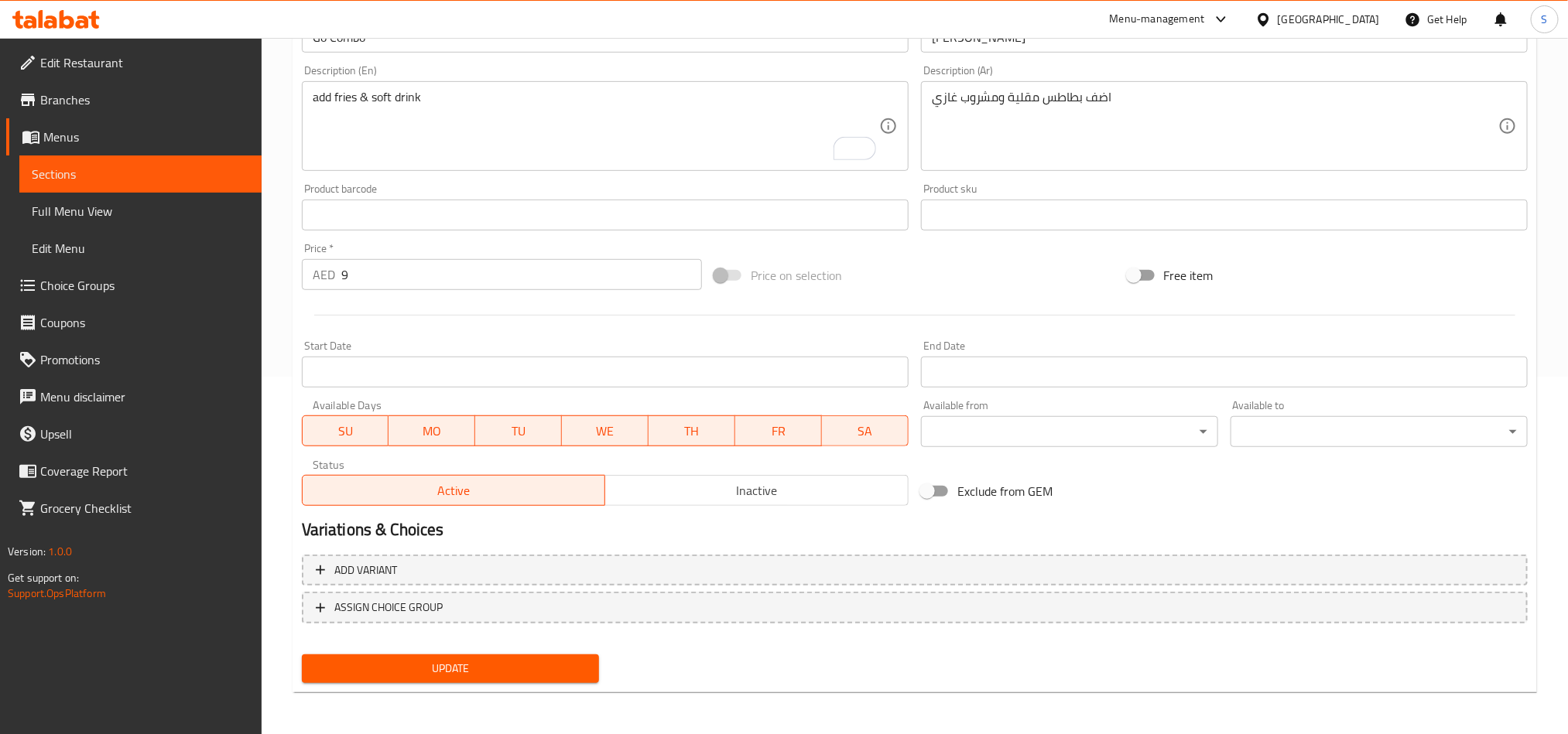
click at [497, 669] on span "Update" at bounding box center [451, 669] width 273 height 20
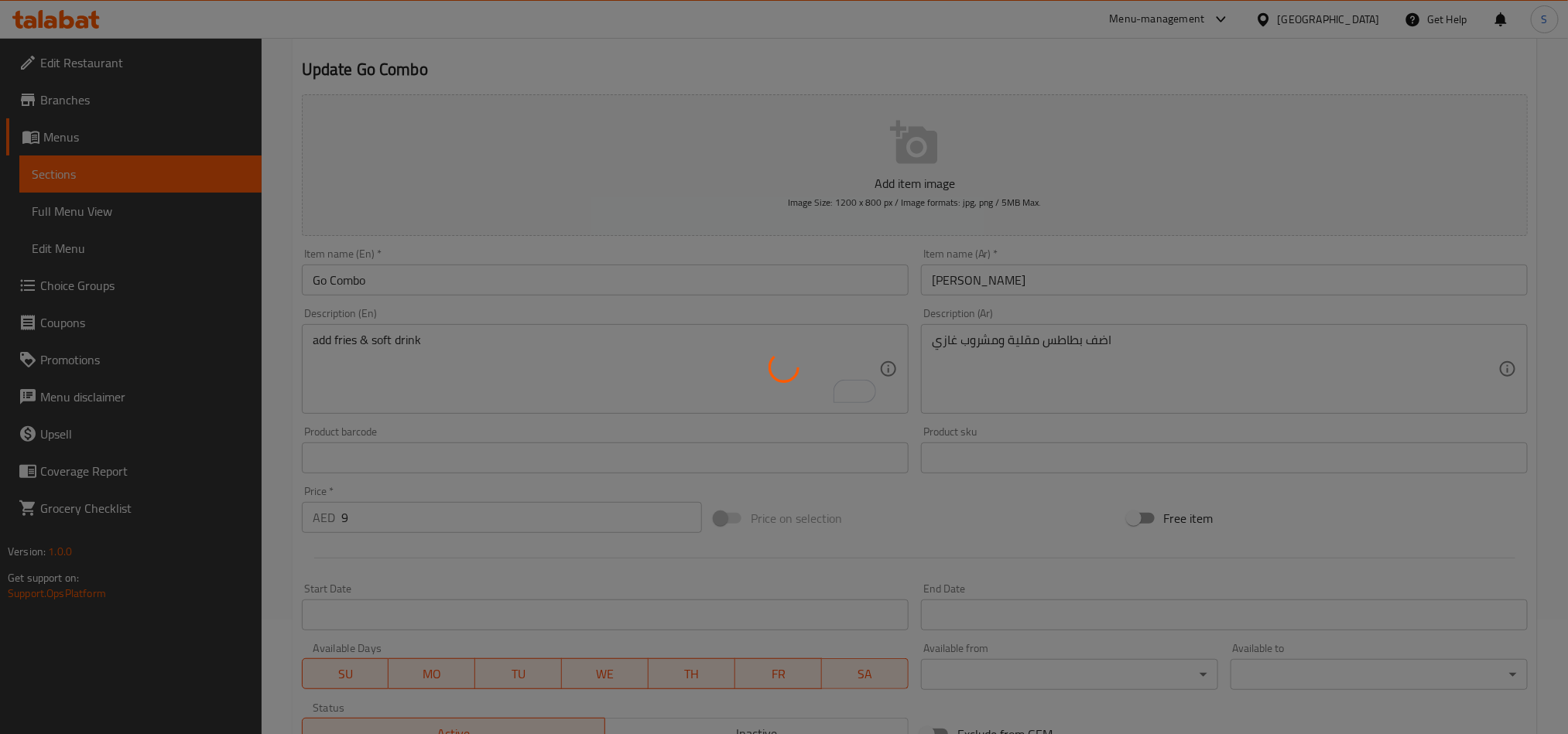
scroll to position [0, 0]
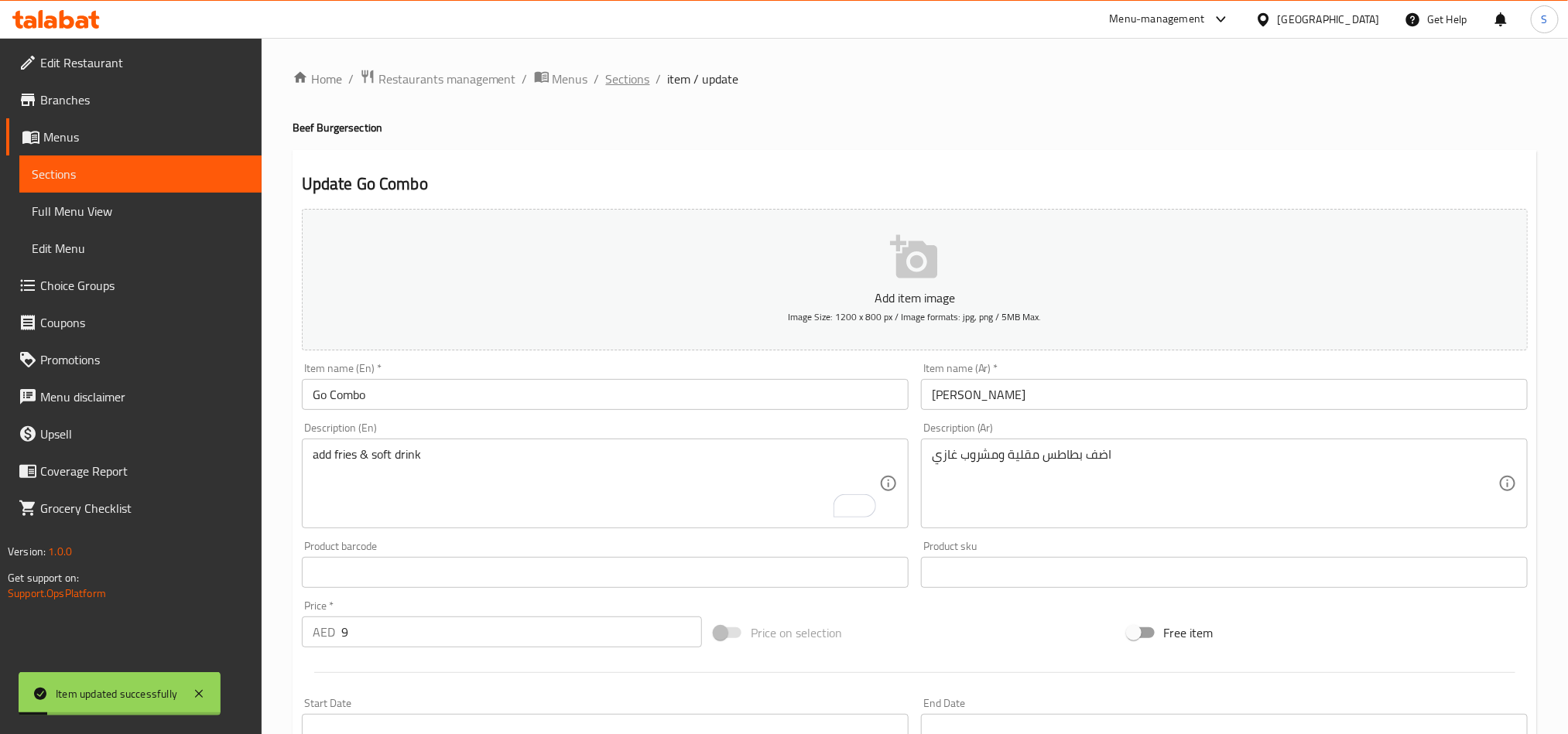
click at [641, 72] on span "Sections" at bounding box center [628, 79] width 44 height 19
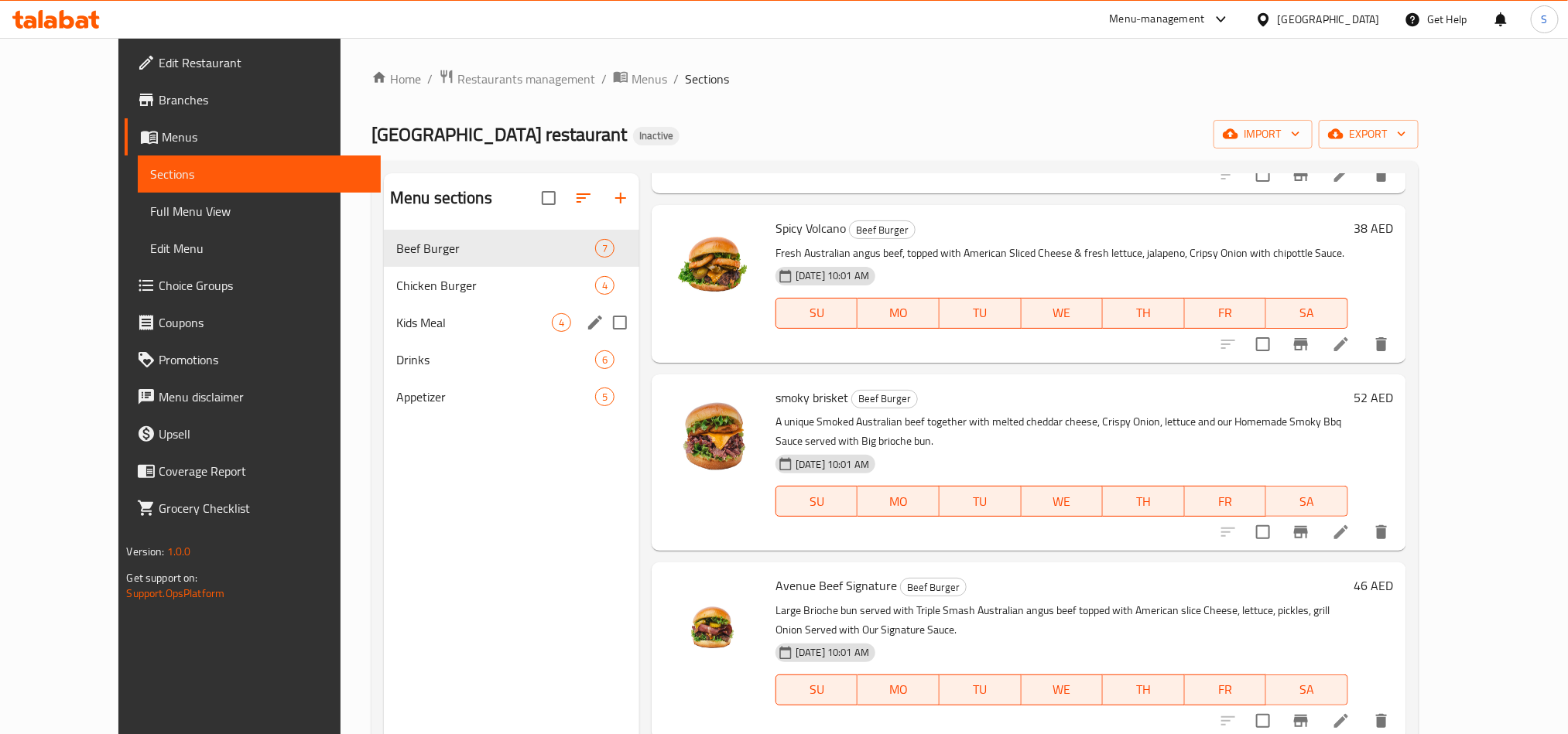
click at [441, 272] on div "Chicken Burger 4" at bounding box center [512, 285] width 255 height 37
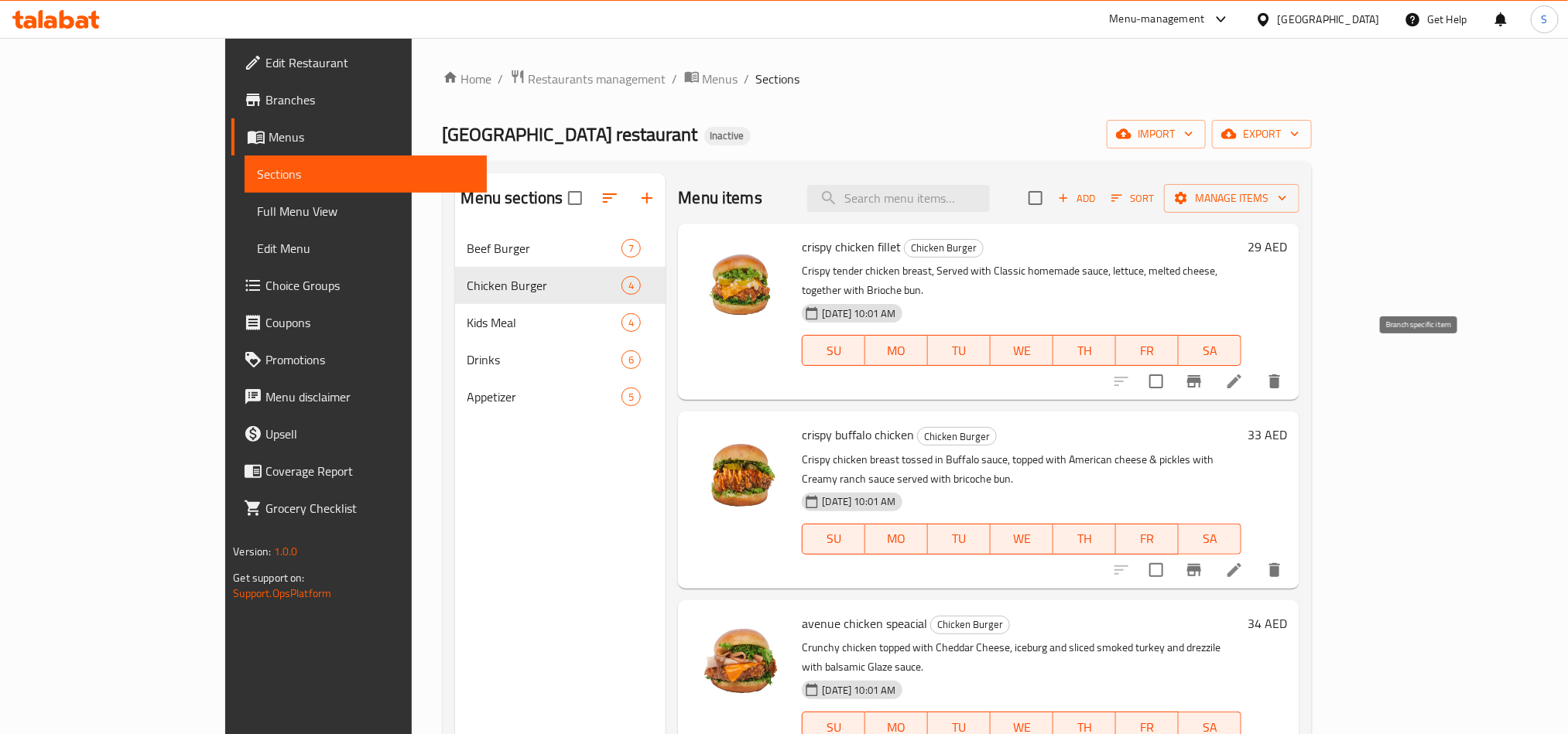
click at [1244, 372] on icon at bounding box center [1235, 381] width 19 height 19
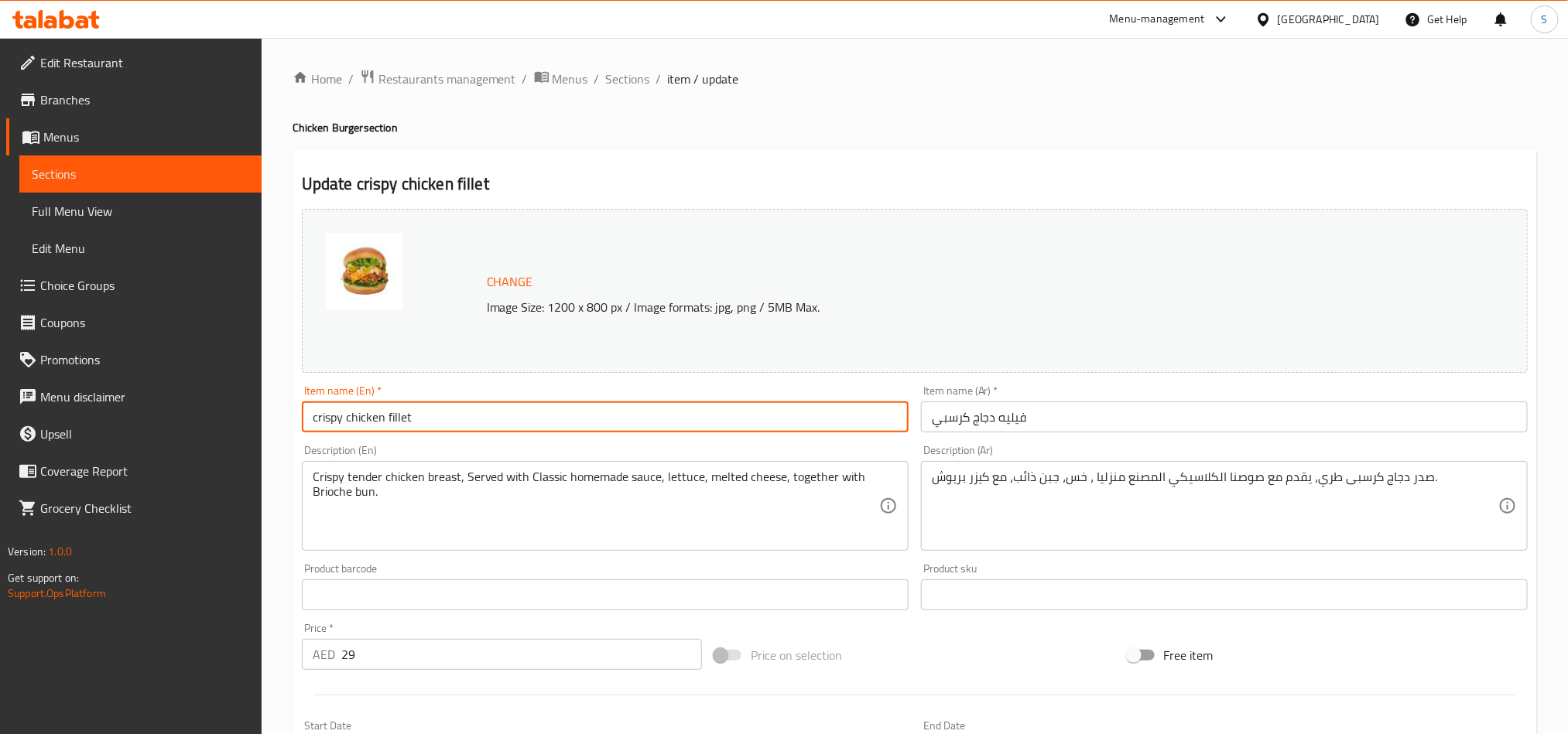
click at [516, 422] on input "crispy chicken fillet" at bounding box center [605, 418] width 607 height 31
type input "Crispy Chicken Fillet"
click at [1324, 480] on textarea "صدر دجاج كرسبى طري، يقدم مع صوصنا الكلاسيكي المصنع منزليا ، خس، جبن ذائب، مع كي…" at bounding box center [1215, 507] width 567 height 74
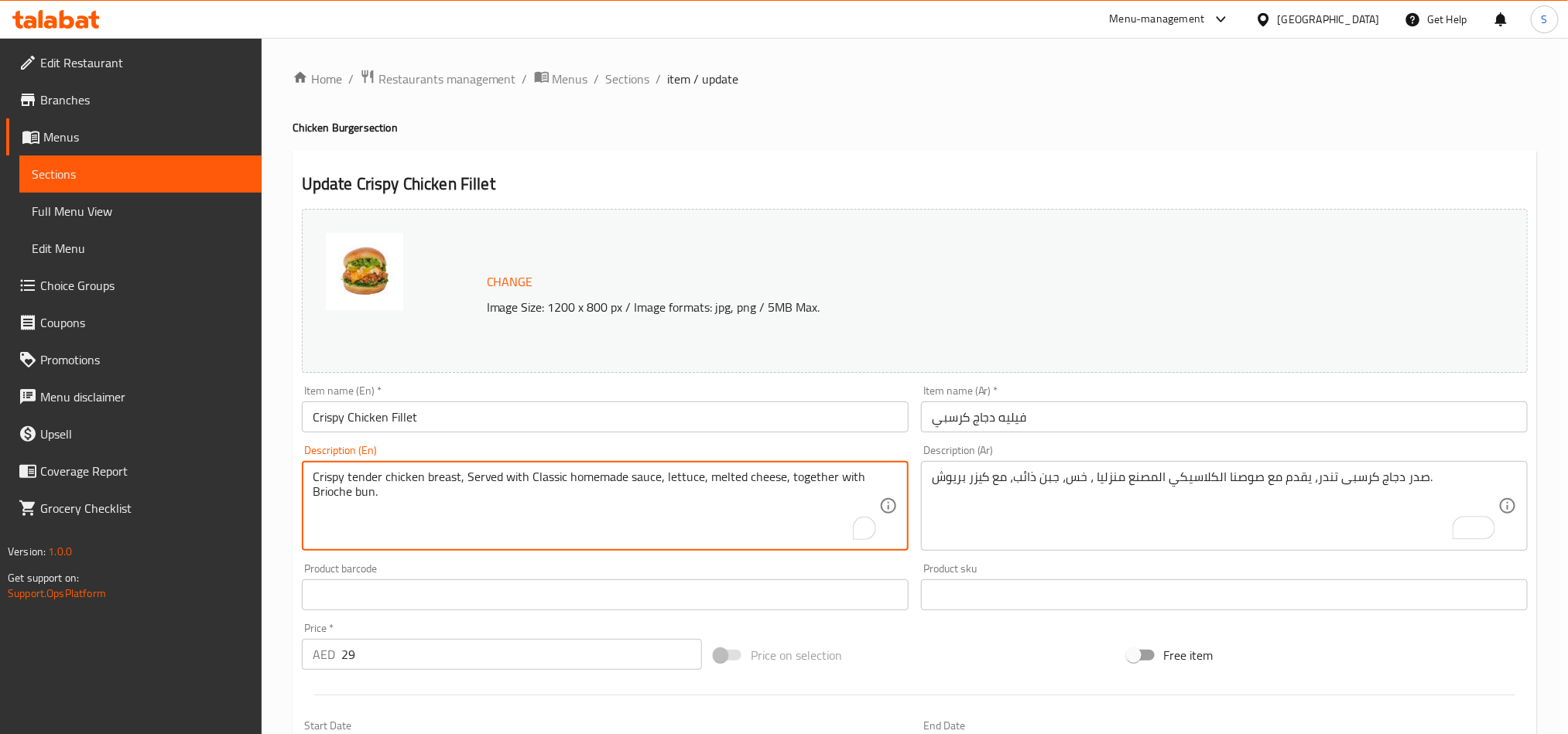
click at [367, 476] on textarea "Crispy tender chicken breast, Served with Classic homemade sauce, lettuce, melt…" at bounding box center [596, 507] width 567 height 74
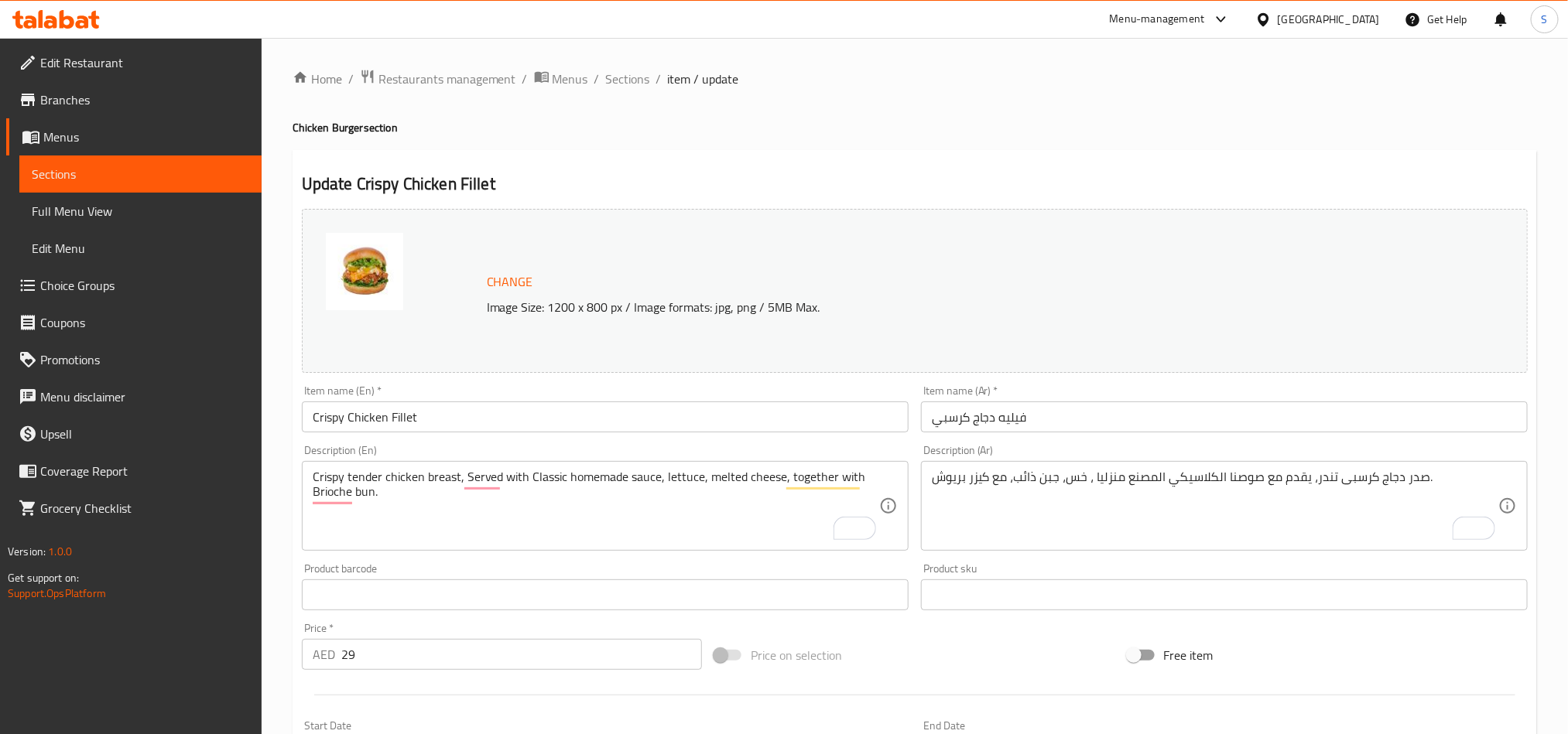
click at [454, 530] on textarea "Crispy tender chicken breast, Served with Classic homemade sauce, lettuce, melt…" at bounding box center [596, 507] width 567 height 74
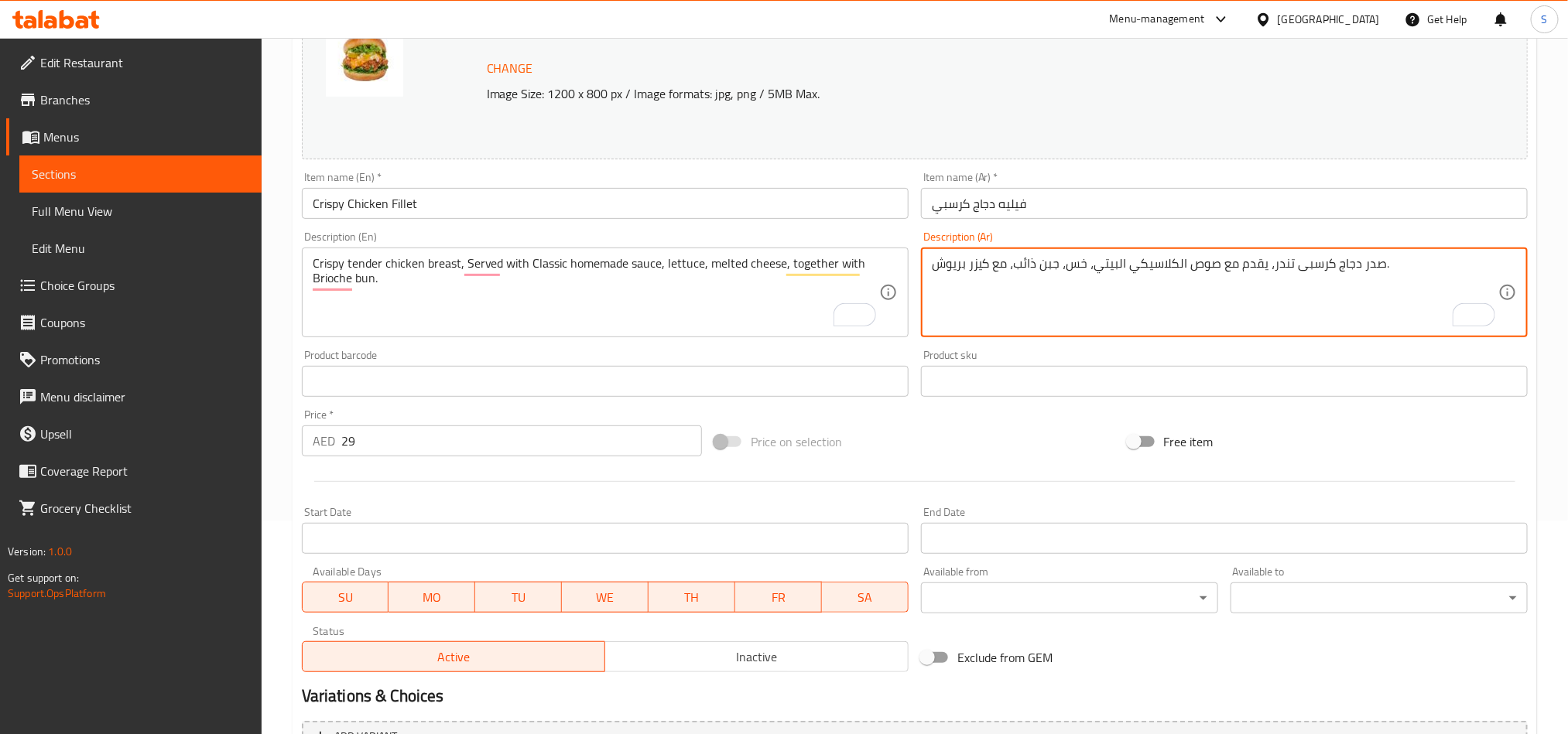
scroll to position [379, 0]
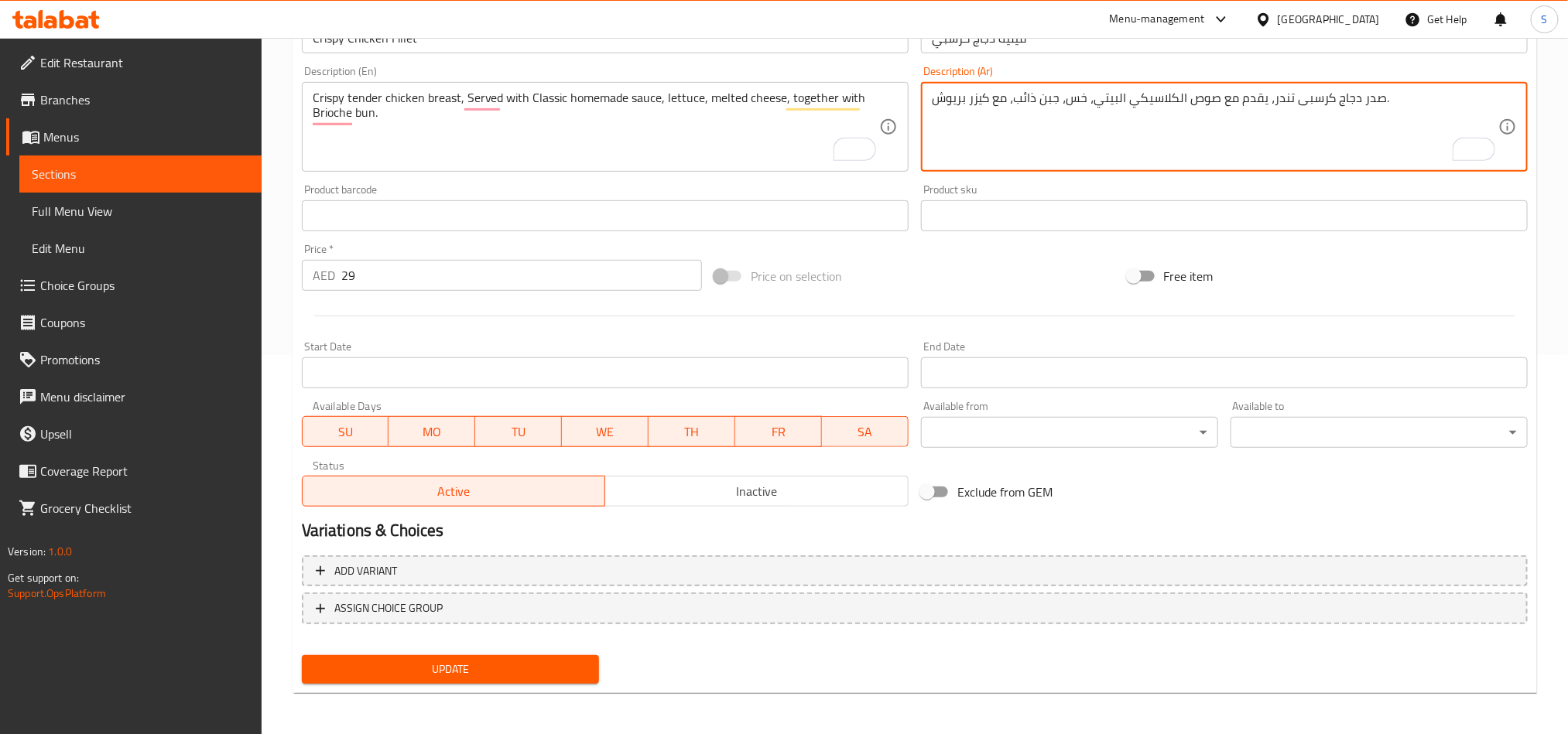
type textarea "صدر دجاج كرسبى تندر، يقدم مع صوص الكلاسيكي البيتي، خس، جبن ذائب، مع كيزر بريوش."
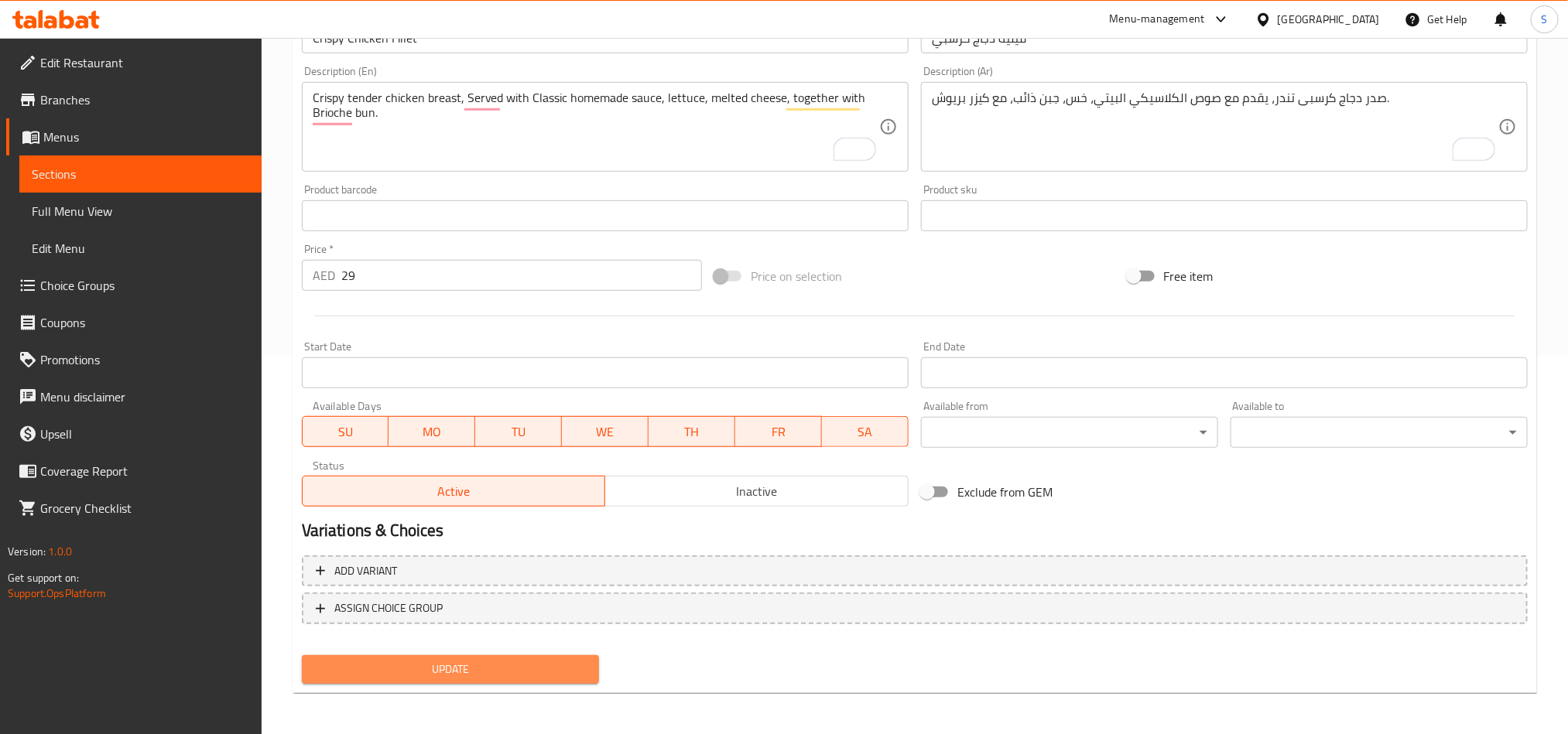
click at [539, 656] on button "Update" at bounding box center [450, 670] width 297 height 29
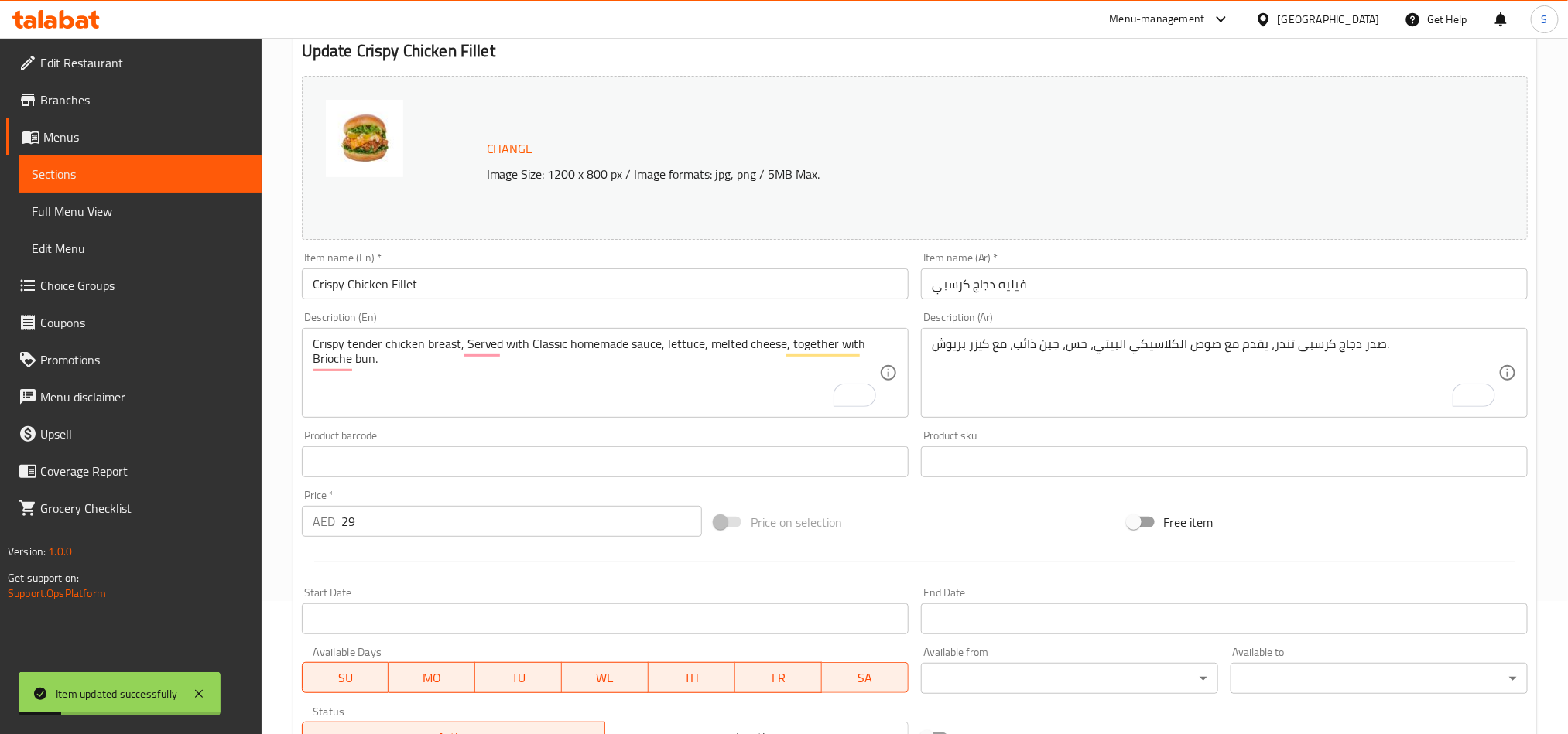
scroll to position [0, 0]
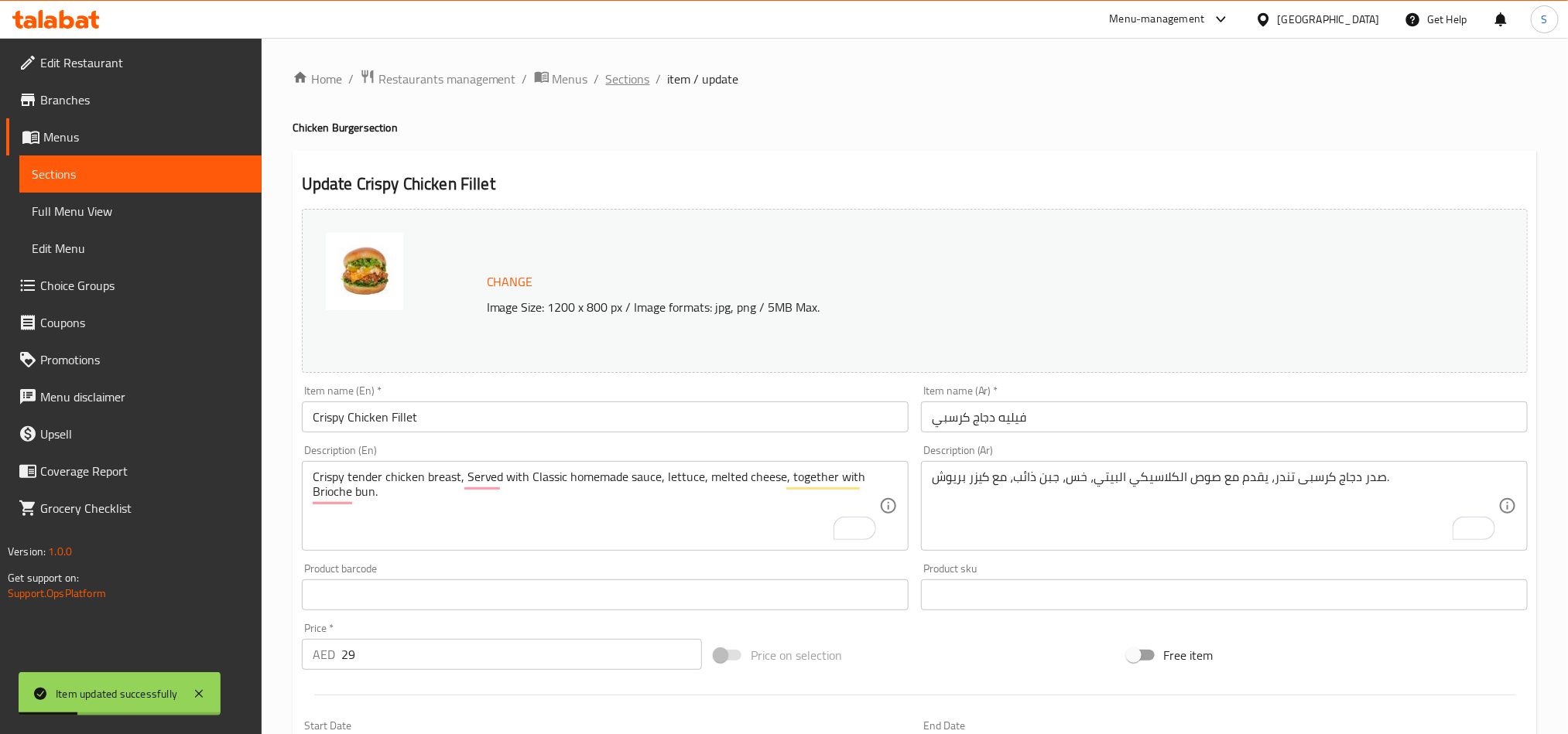
click at [611, 73] on span "Sections" at bounding box center [628, 79] width 44 height 19
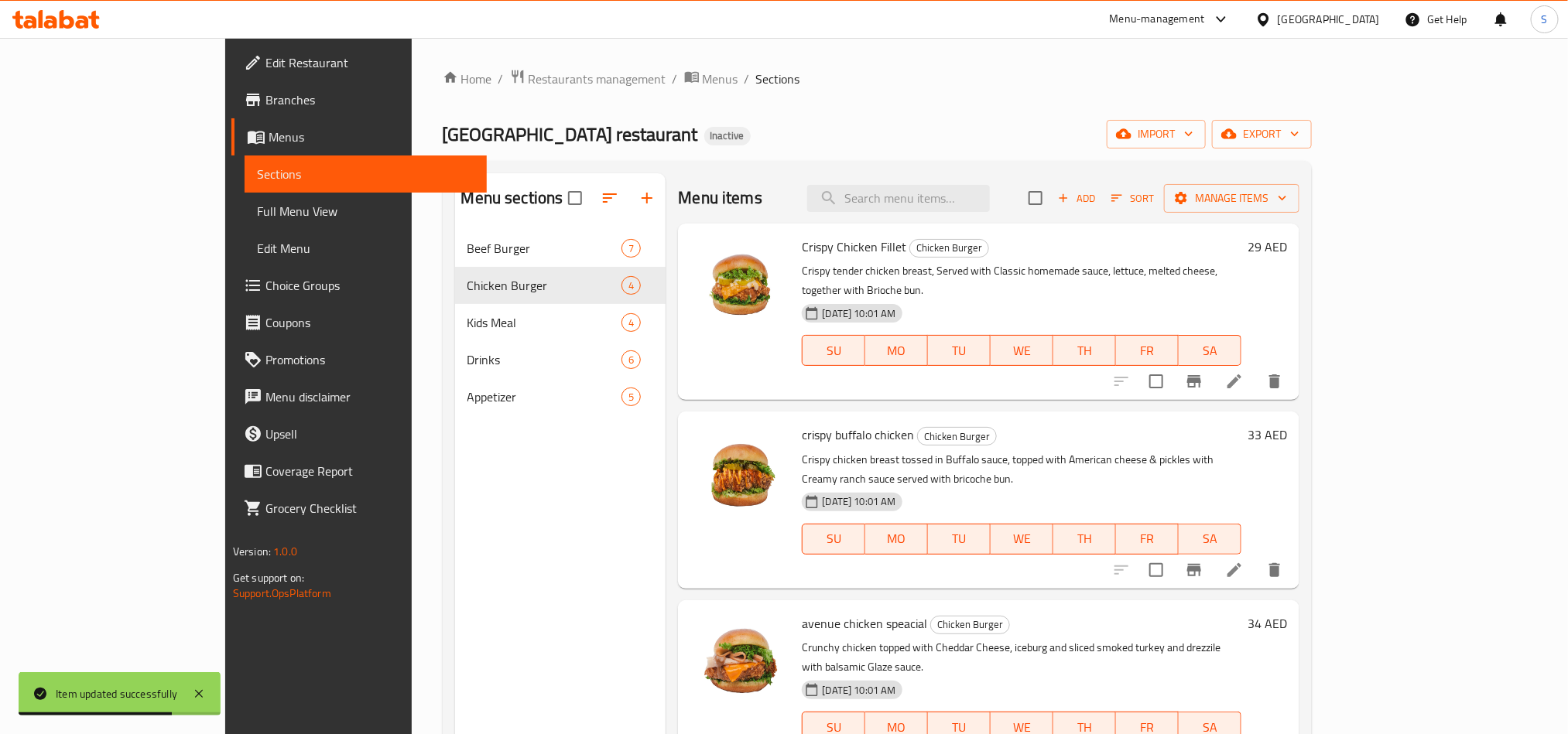
click at [1256, 556] on li at bounding box center [1234, 570] width 43 height 28
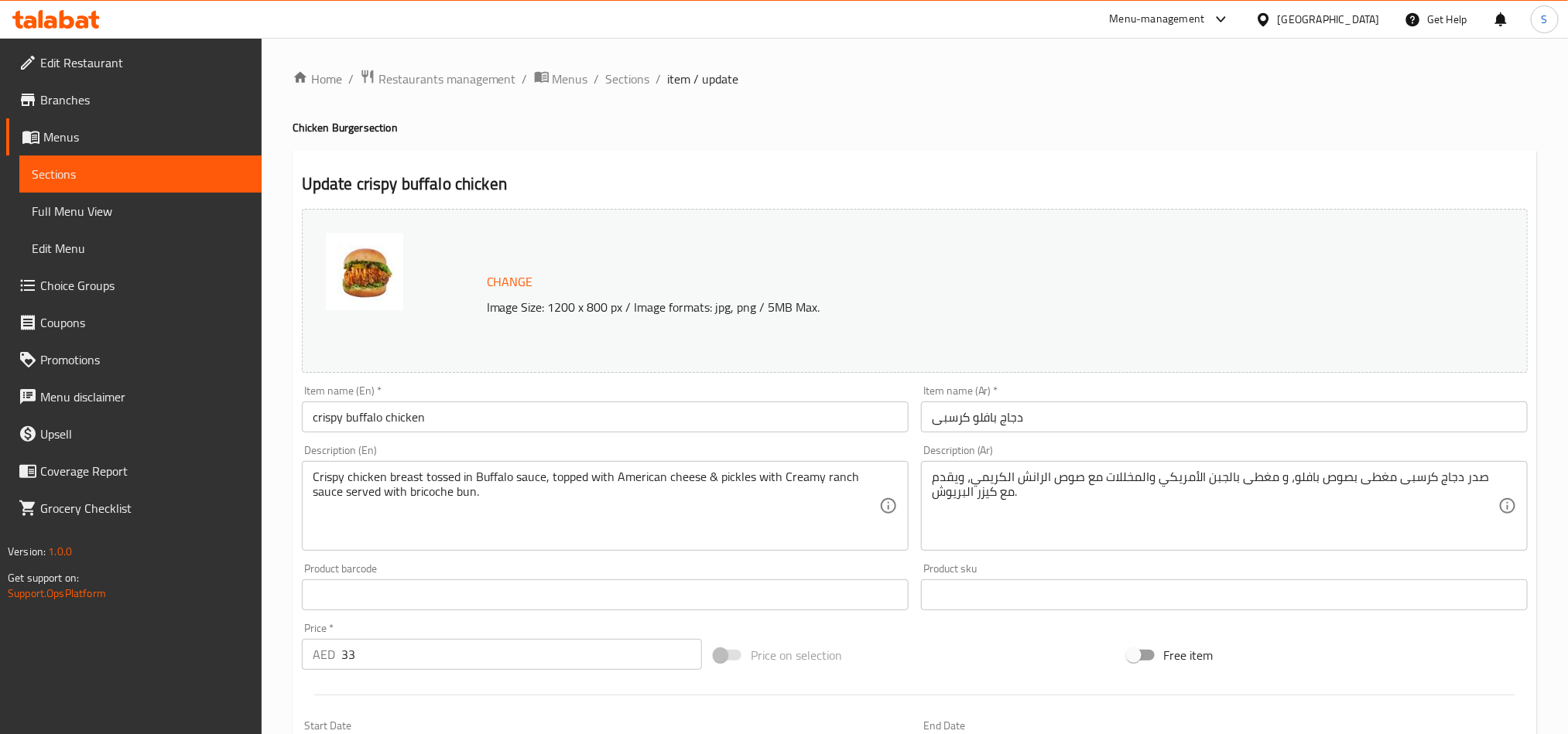
click at [1375, 480] on textarea "صدر دجاج كرسبى مغطى بصوص بافلو، و مغطى بالجبن الأمريكي والمخللات مع صوص الرانش …" at bounding box center [1215, 507] width 567 height 74
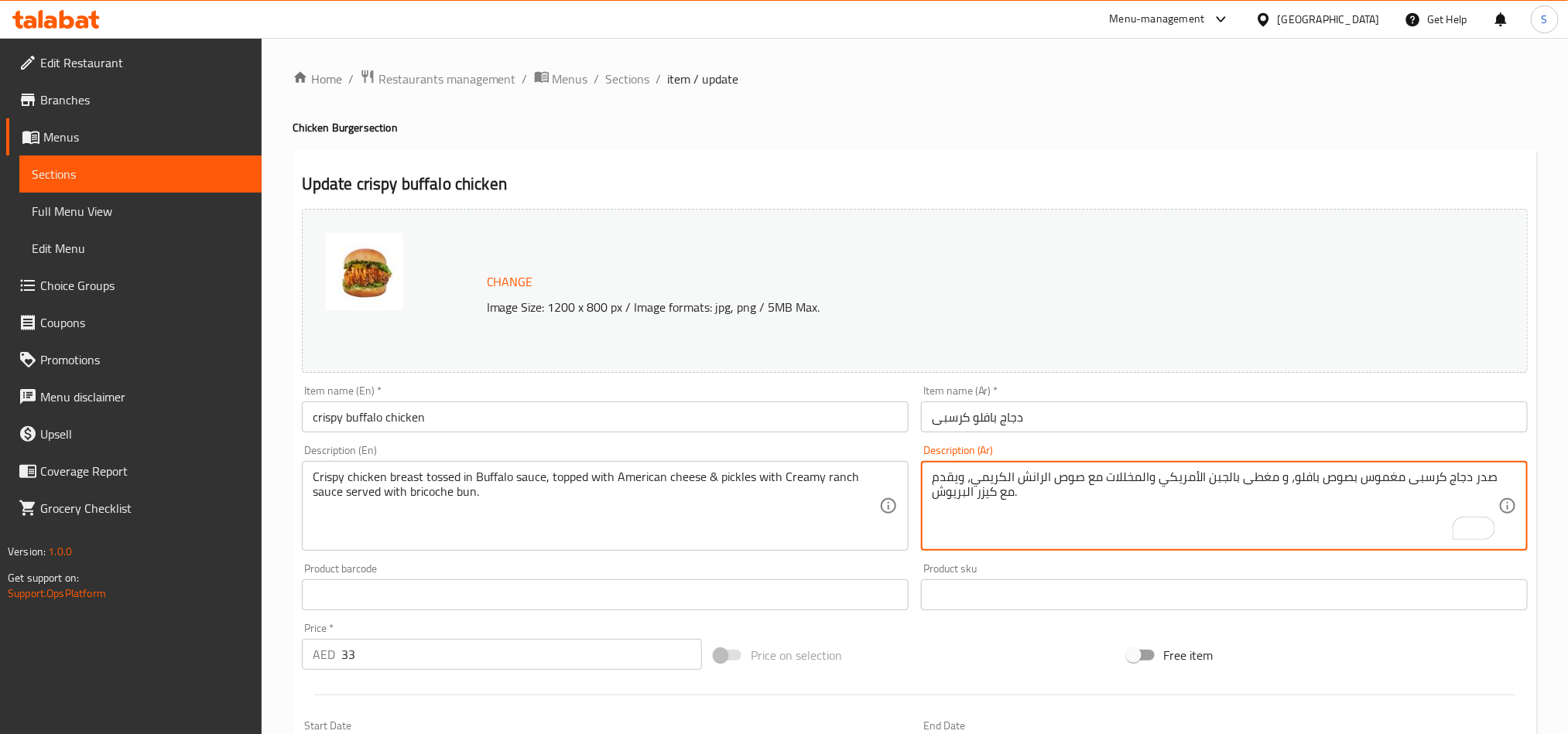
click at [1103, 475] on textarea "صدر دجاج كرسبى مغموس بصوص بافلو، و مغطى بالجبن الأمريكي والمخللات مع صوص الرانش…" at bounding box center [1215, 507] width 567 height 74
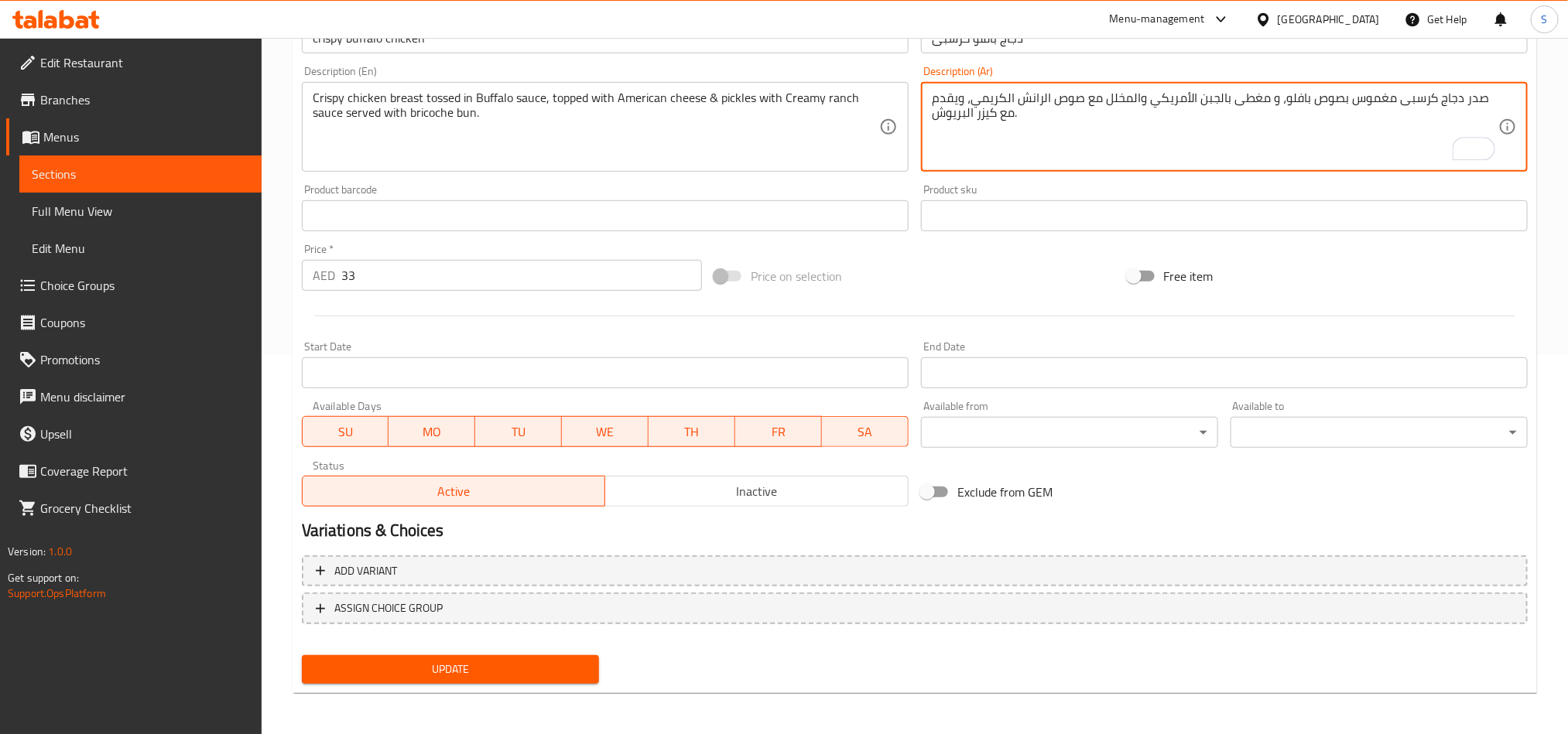
type textarea "صدر دجاج كرسبى مغموس بصوص بافلو، و مغطى بالجبن الأمريكي والمخلل مع صوص الرانش ا…"
click at [506, 673] on span "Update" at bounding box center [451, 670] width 273 height 20
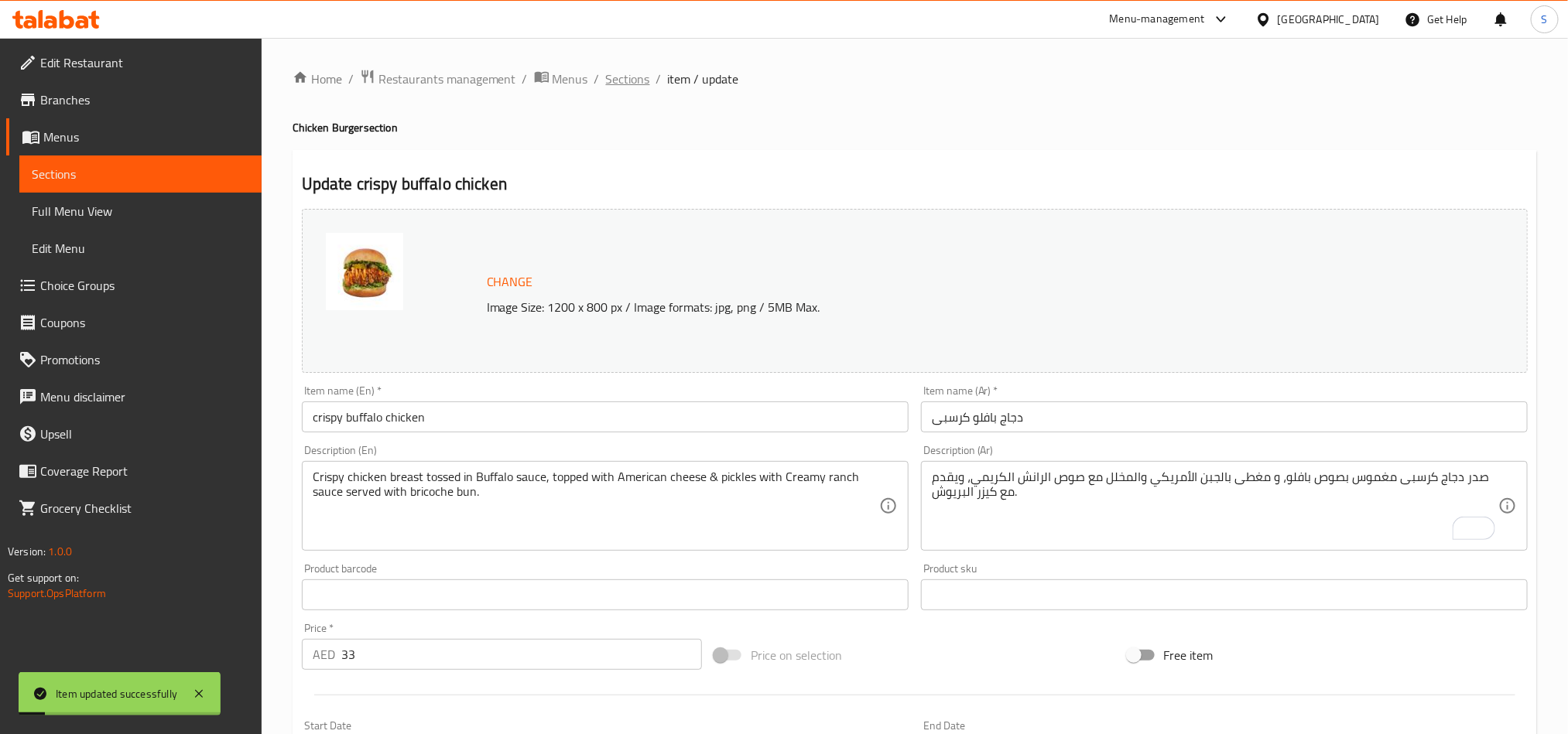
click at [641, 78] on span "Sections" at bounding box center [628, 79] width 44 height 19
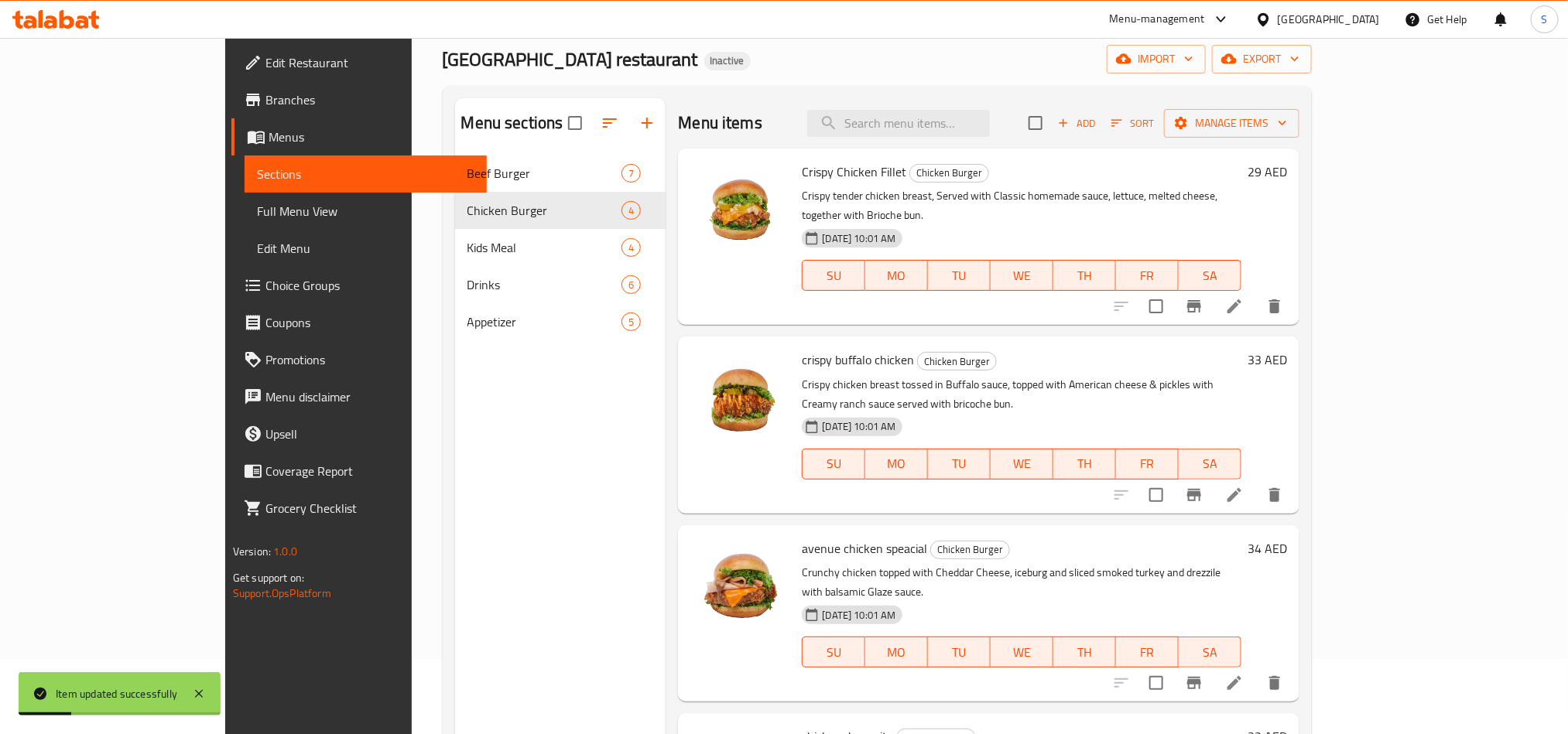
scroll to position [116, 0]
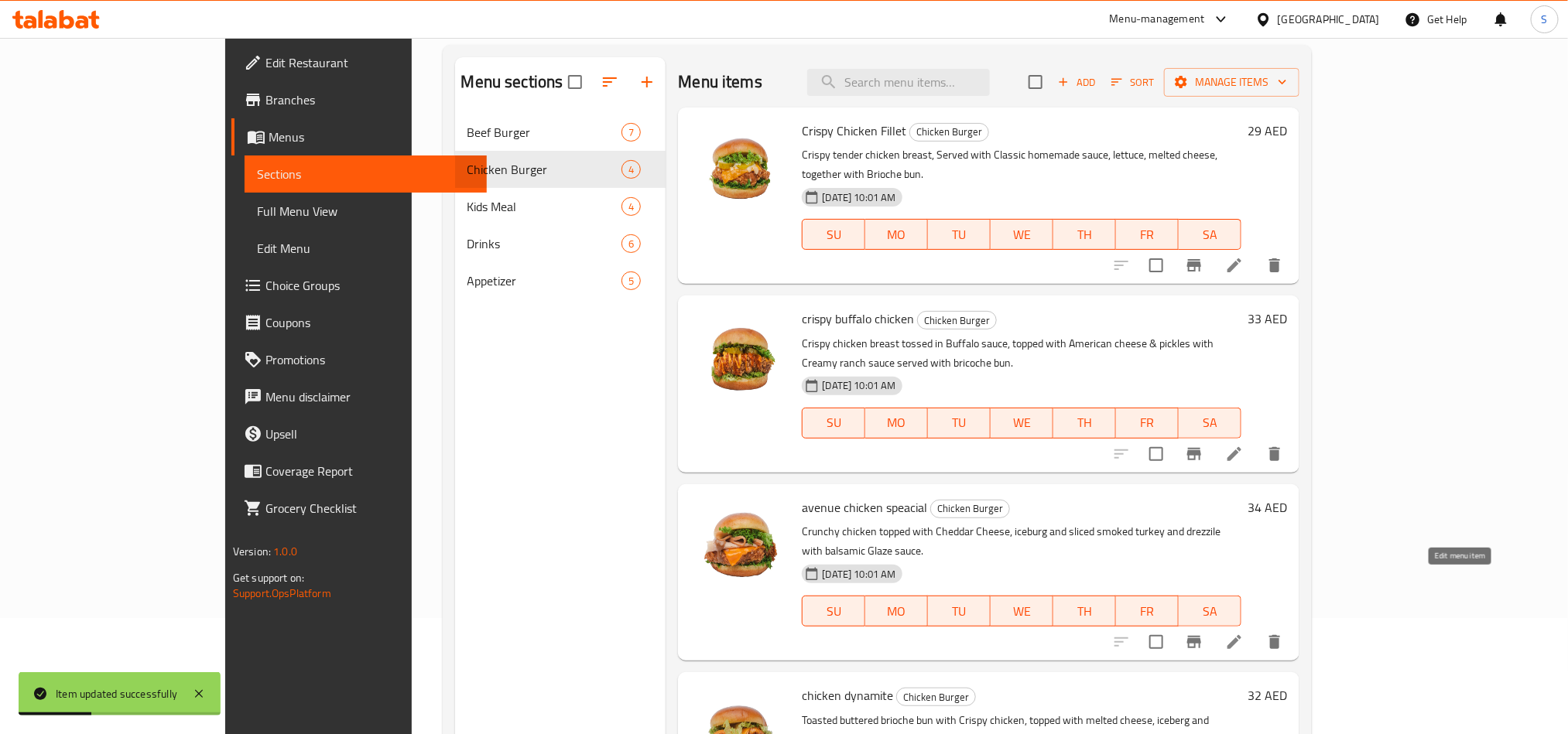
click at [1244, 633] on icon at bounding box center [1235, 642] width 19 height 19
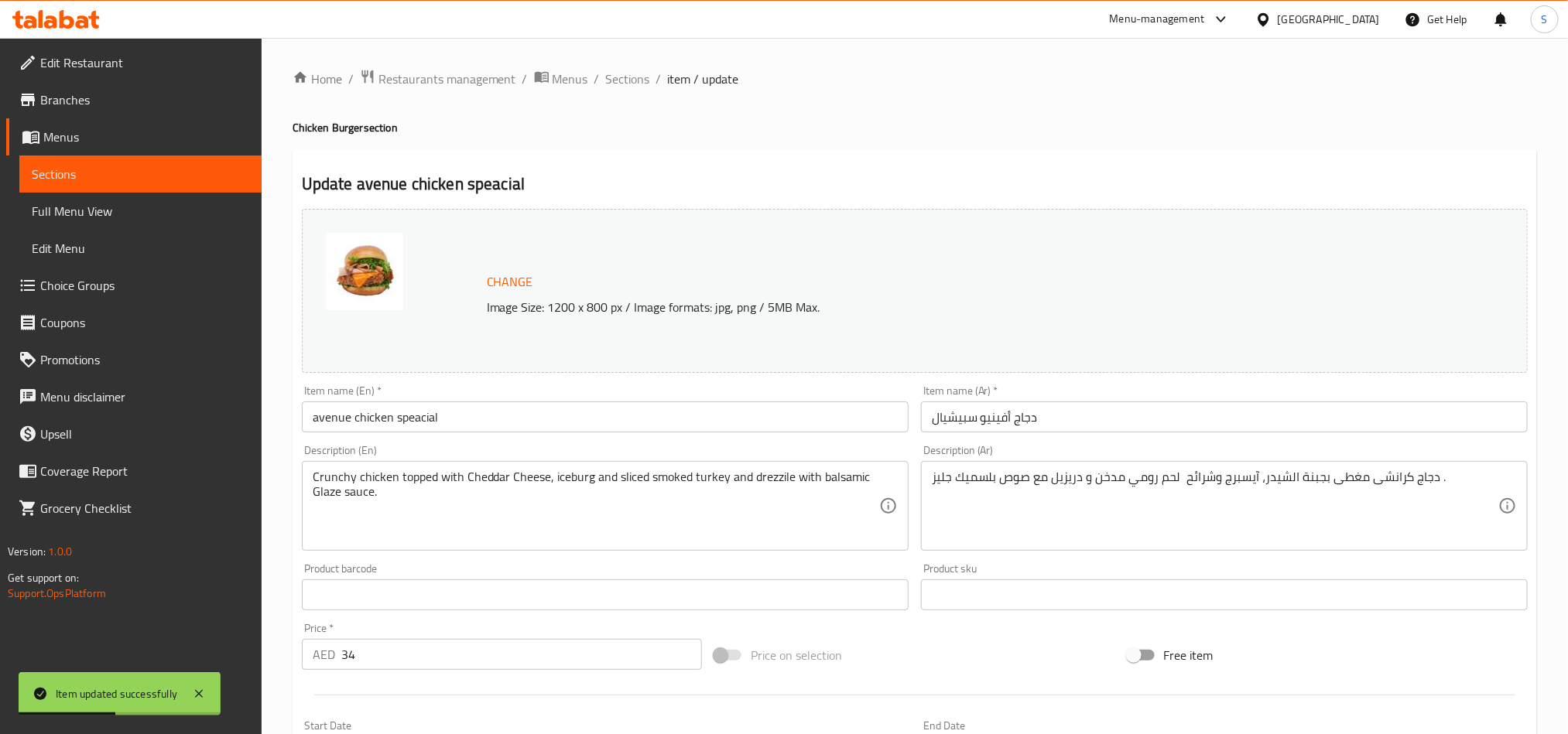
click at [483, 416] on input "avenue chicken speacial" at bounding box center [605, 418] width 607 height 31
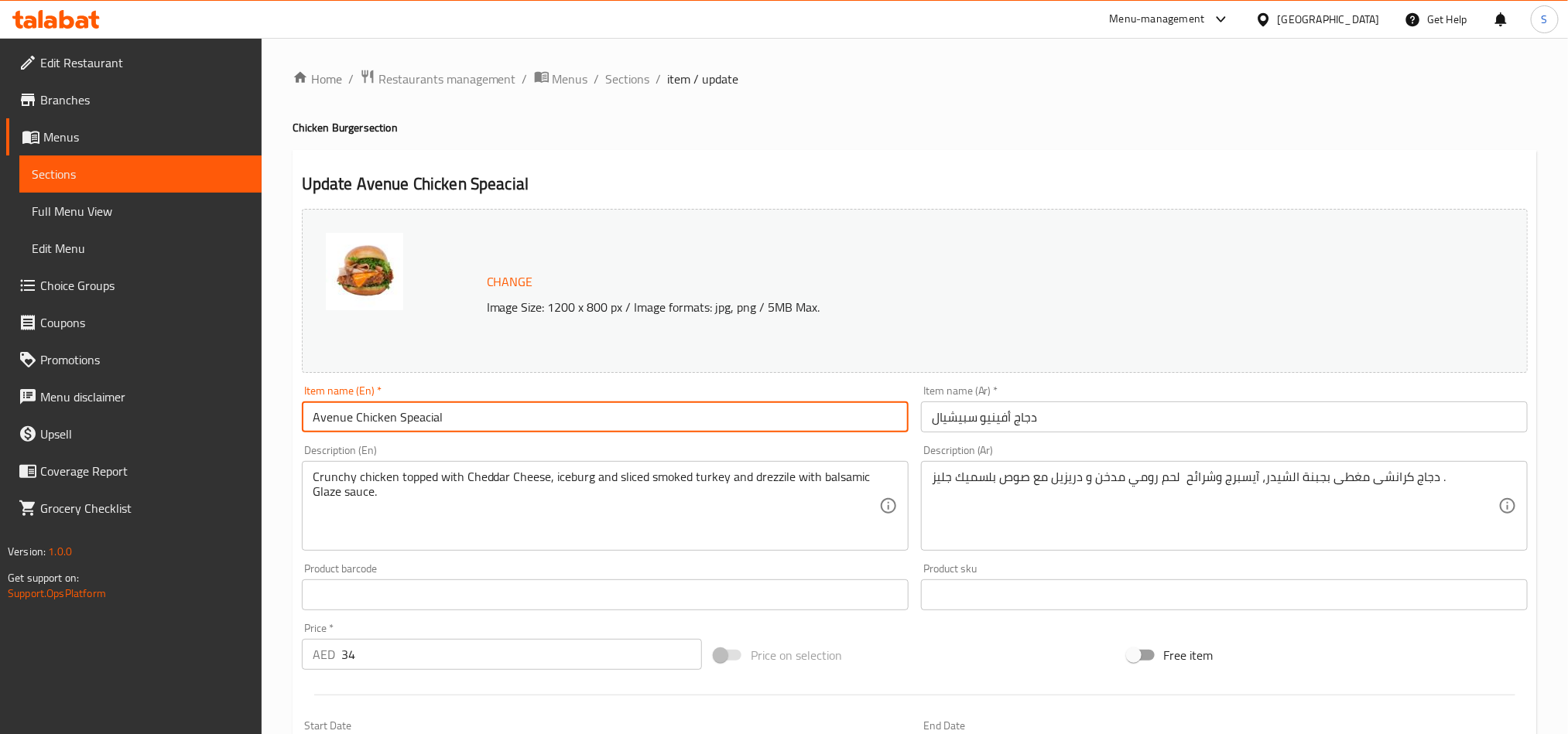
type input "Avenue Chicken Speacial"
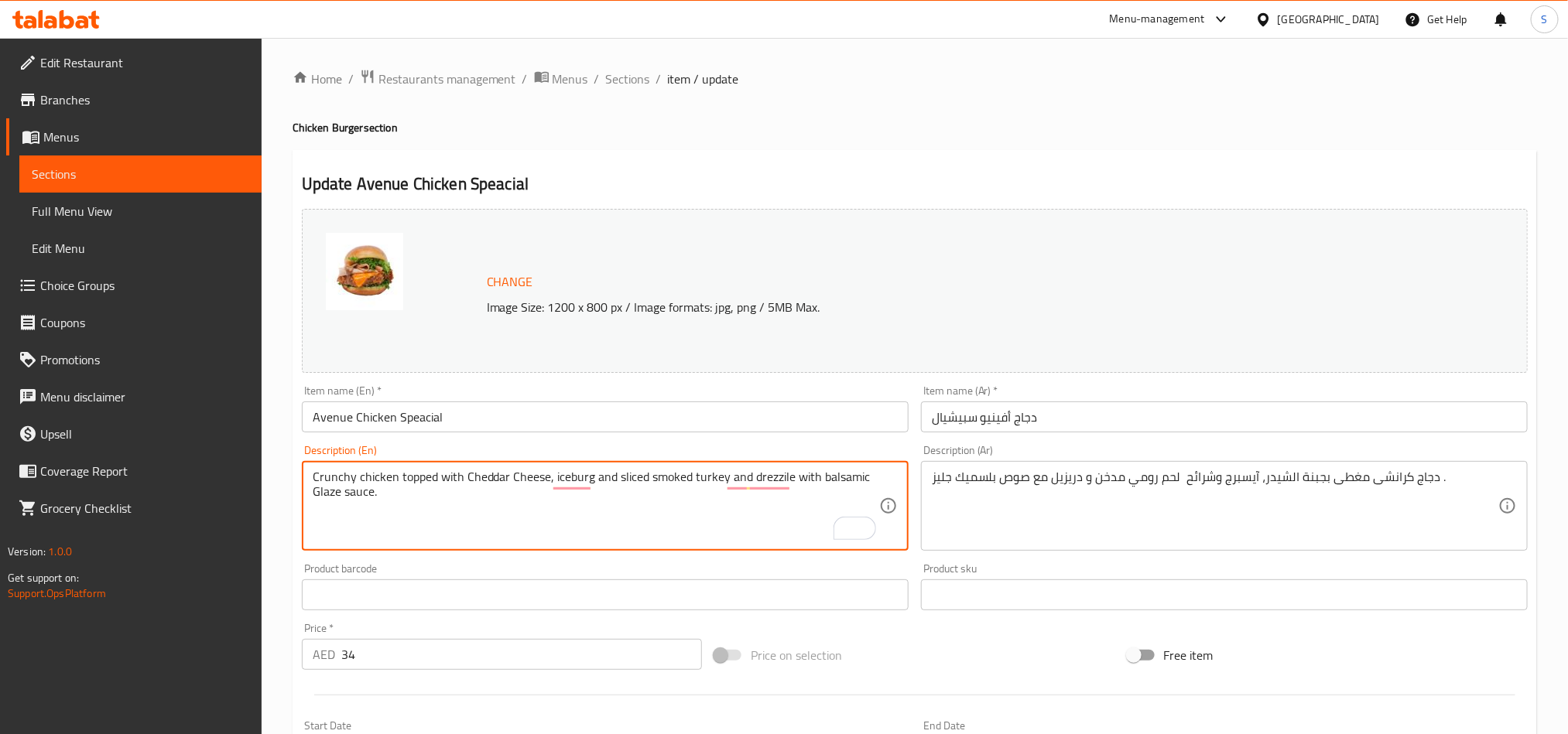
click at [1206, 476] on textarea "دجاج كرانشى مغطى بجبنة الشيدر، آيسبرج وشرائح لحم رومي مدخن و دريزيل مع صوص بلسم…" at bounding box center [1215, 507] width 567 height 74
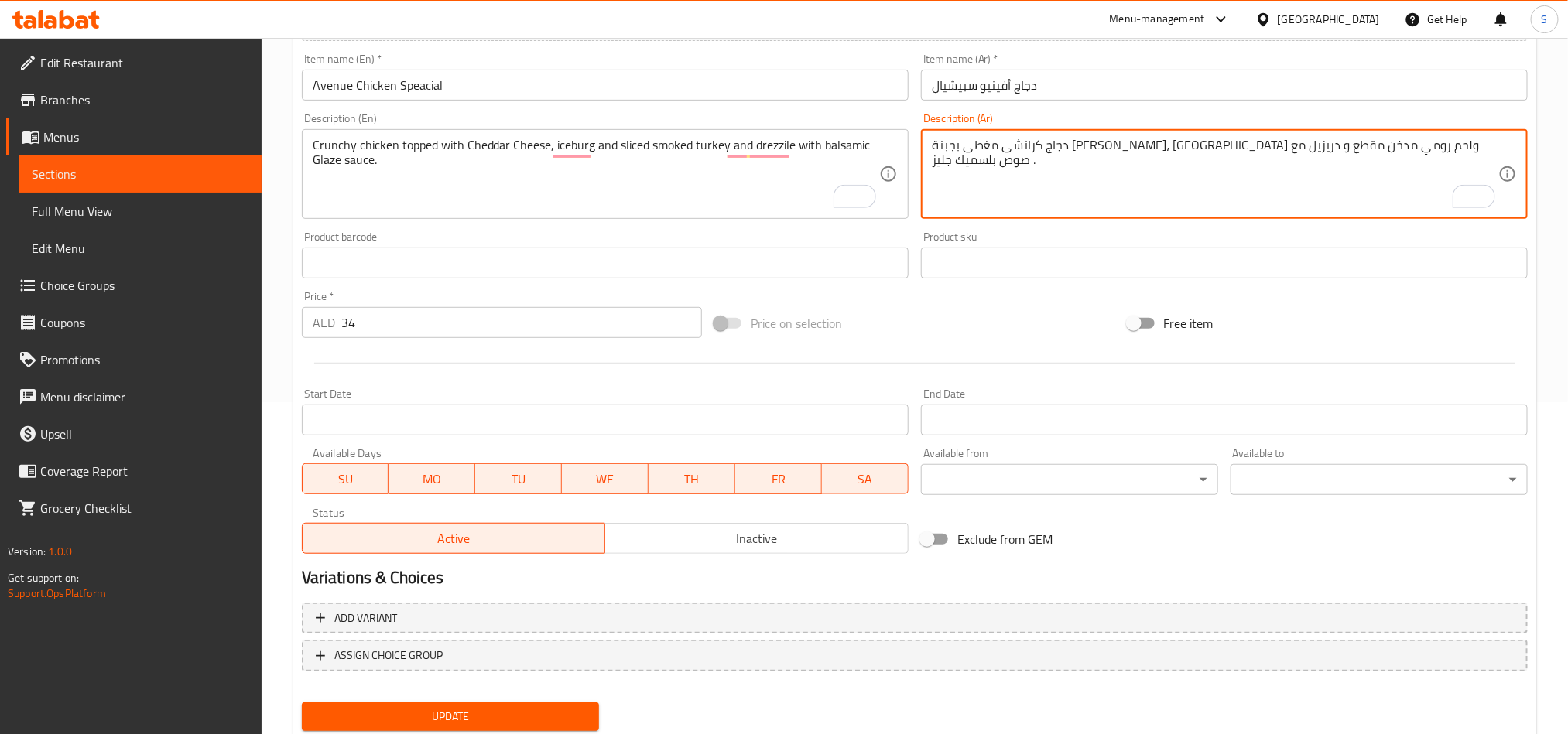
scroll to position [379, 0]
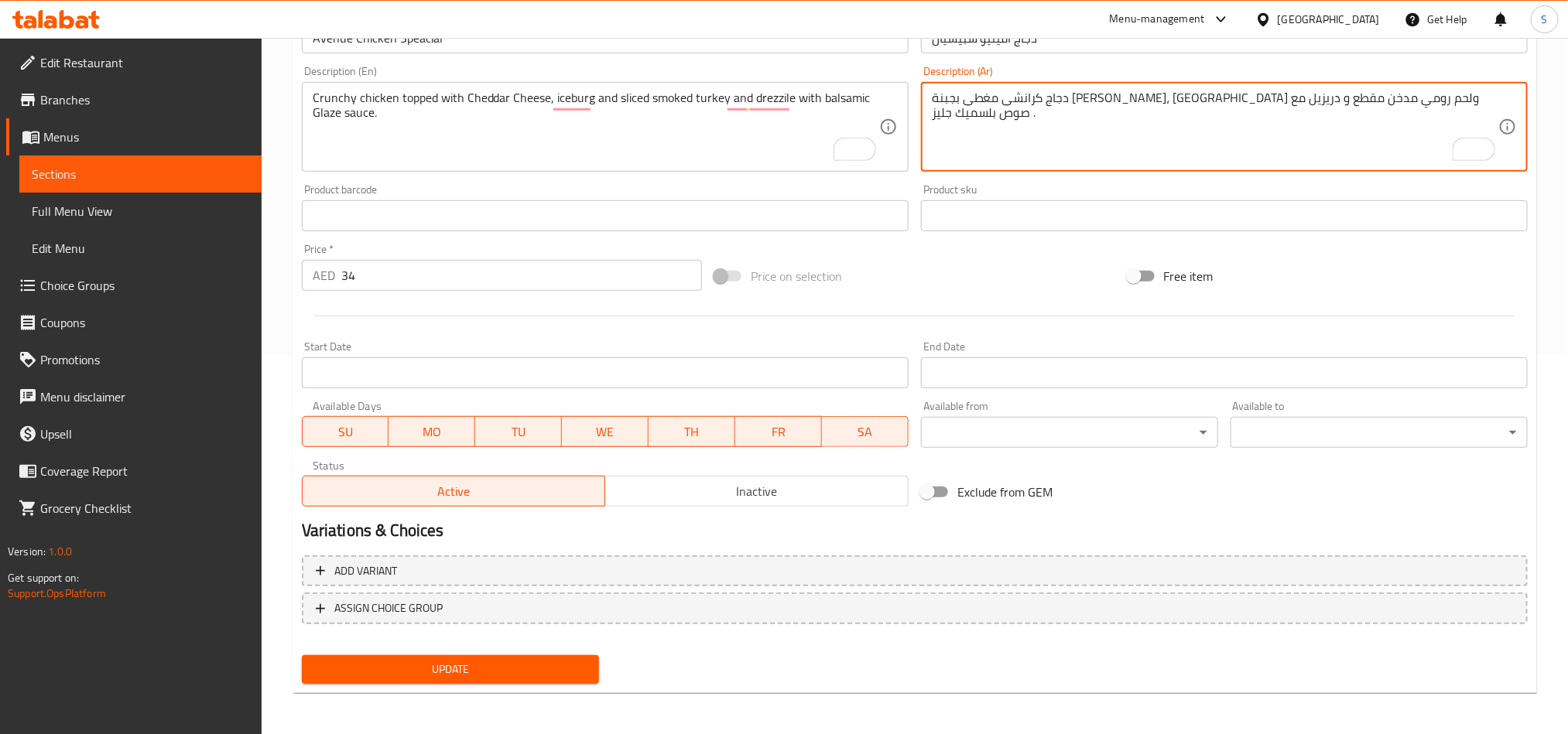
type textarea "دجاج كرانشى مغطى بجبنة [PERSON_NAME]، [GEOGRAPHIC_DATA] ولحم رومي مدخن مقطع و د…"
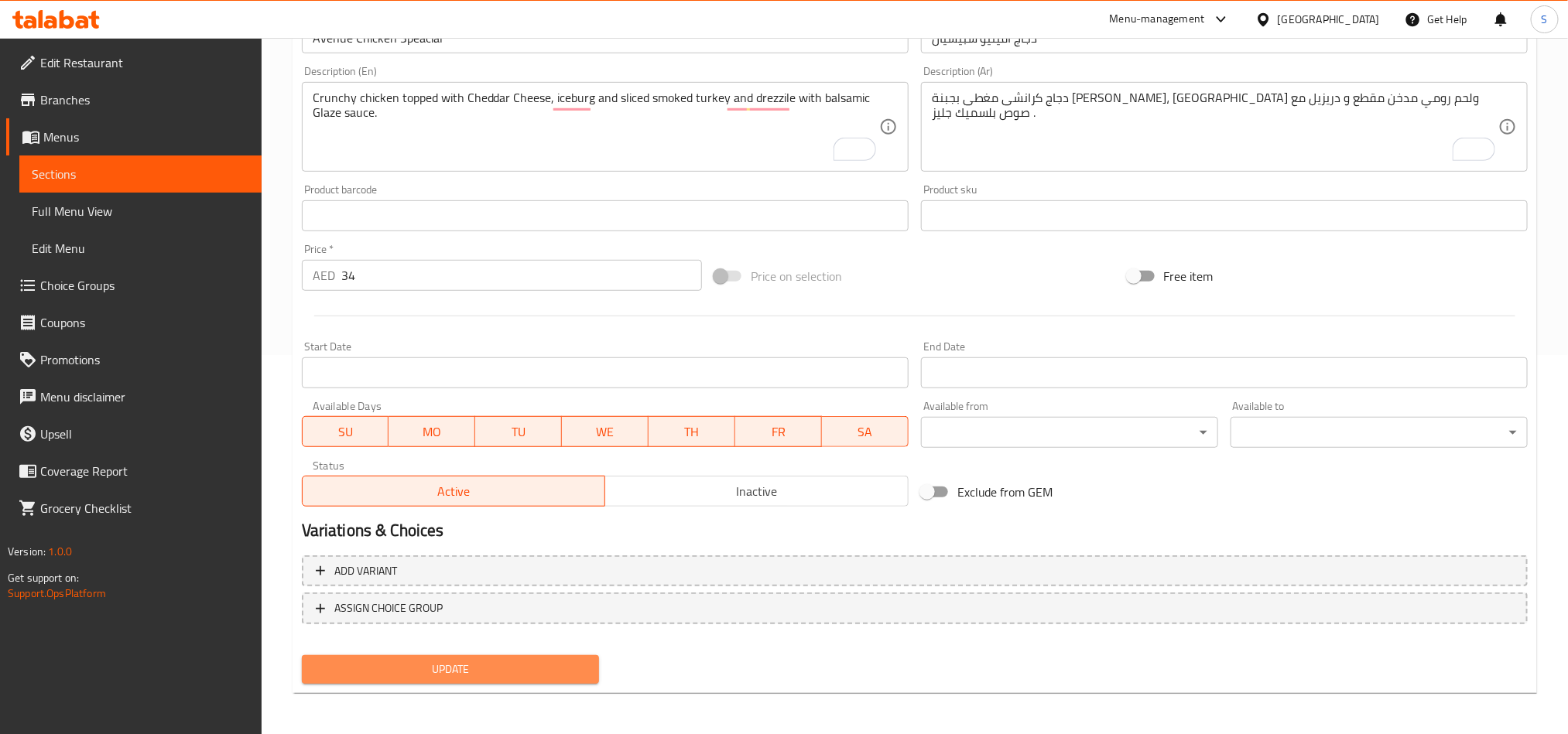
click at [454, 682] on button "Update" at bounding box center [450, 670] width 297 height 29
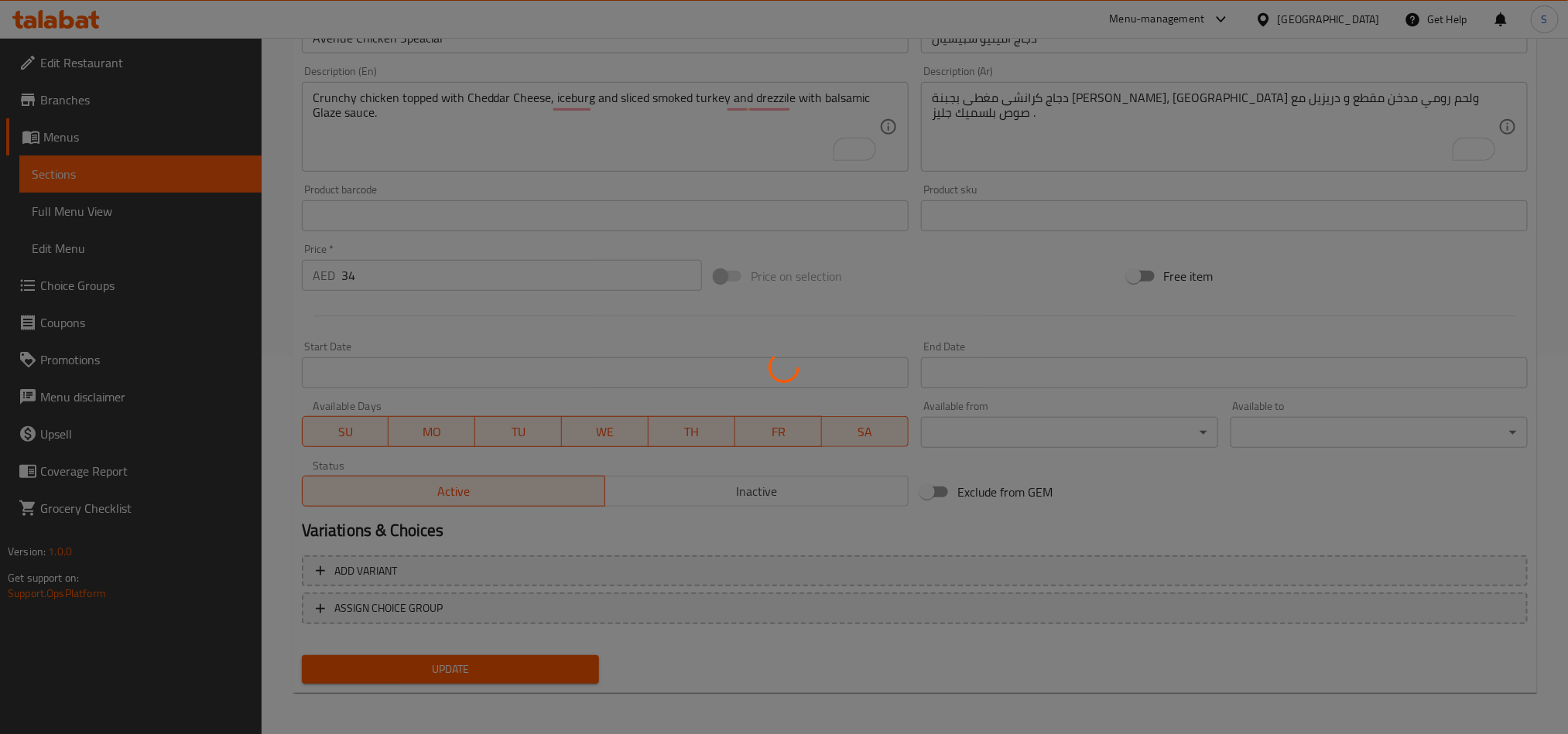
scroll to position [0, 0]
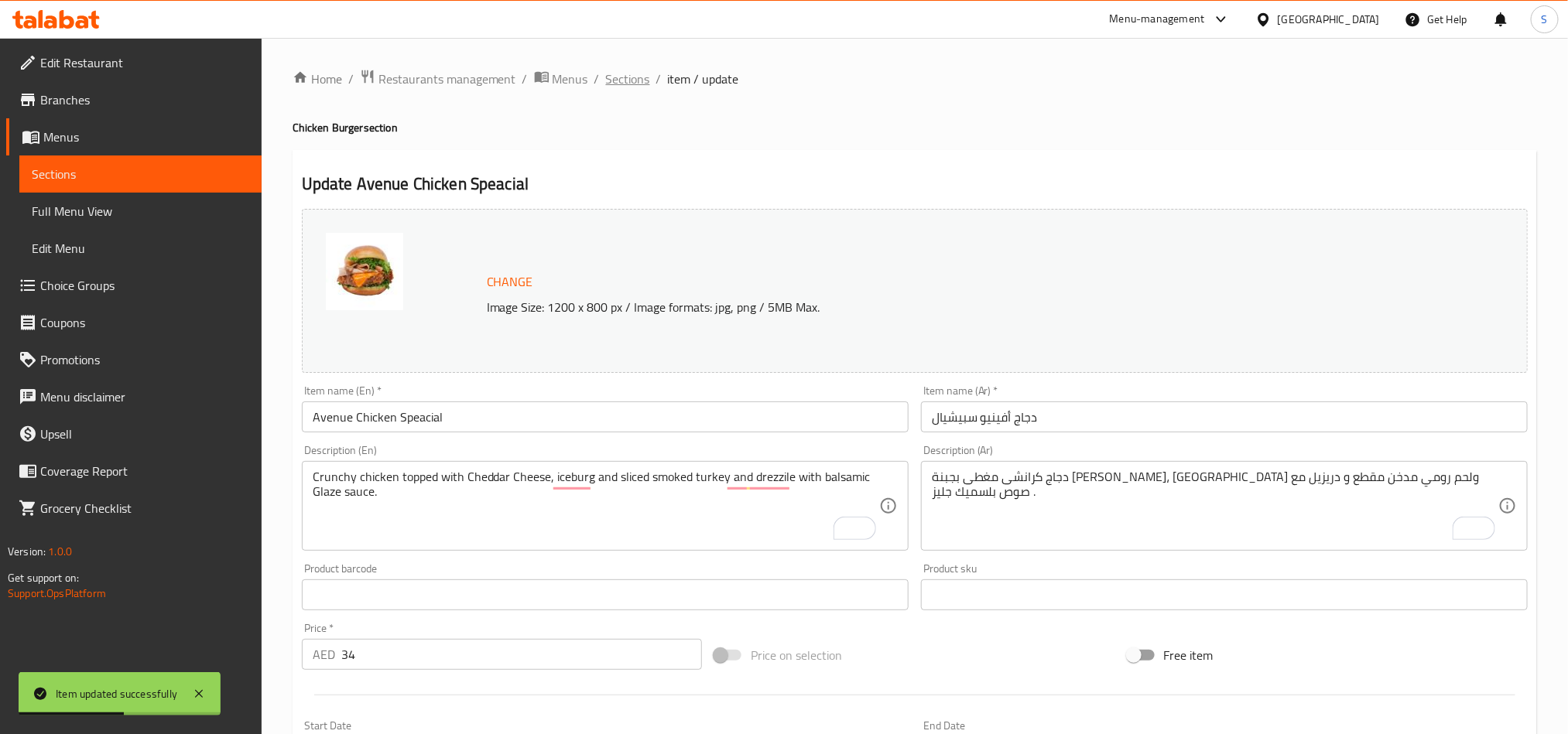
click at [627, 85] on span "Sections" at bounding box center [628, 79] width 44 height 19
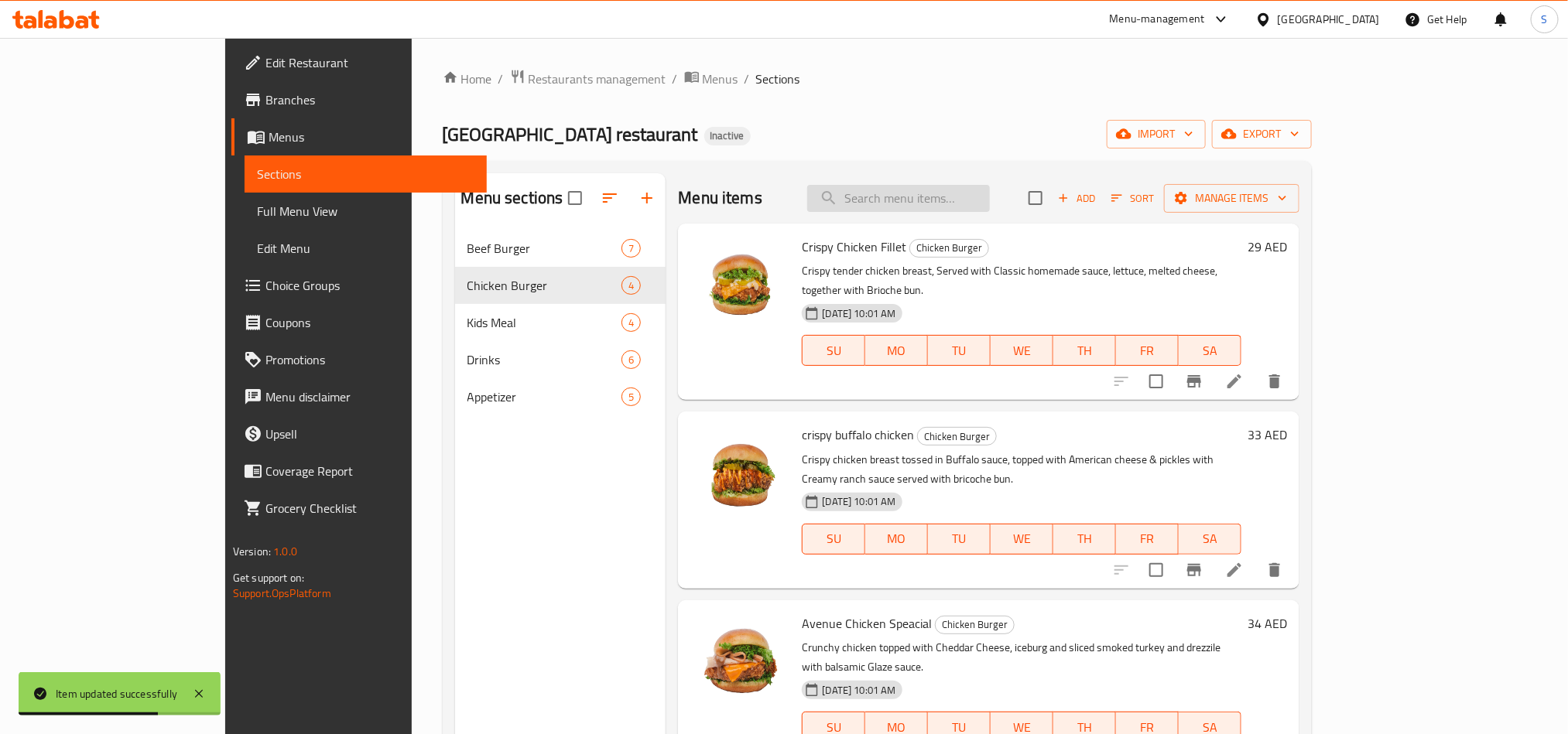
click at [990, 209] on input "search" at bounding box center [898, 198] width 183 height 27
paste input "chicken dynamite"
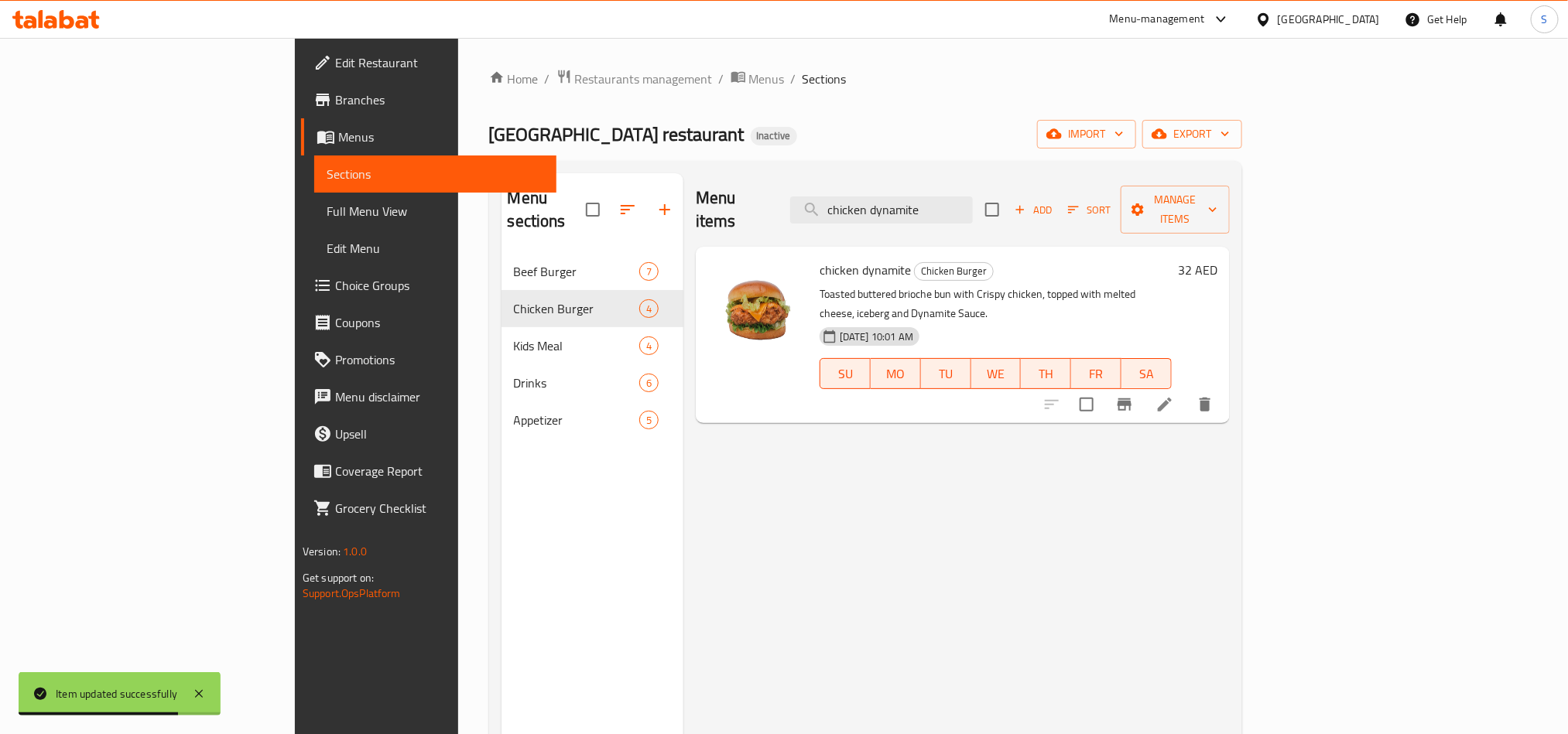
type input "chicken dynamite"
click at [1186, 391] on li at bounding box center [1164, 405] width 43 height 28
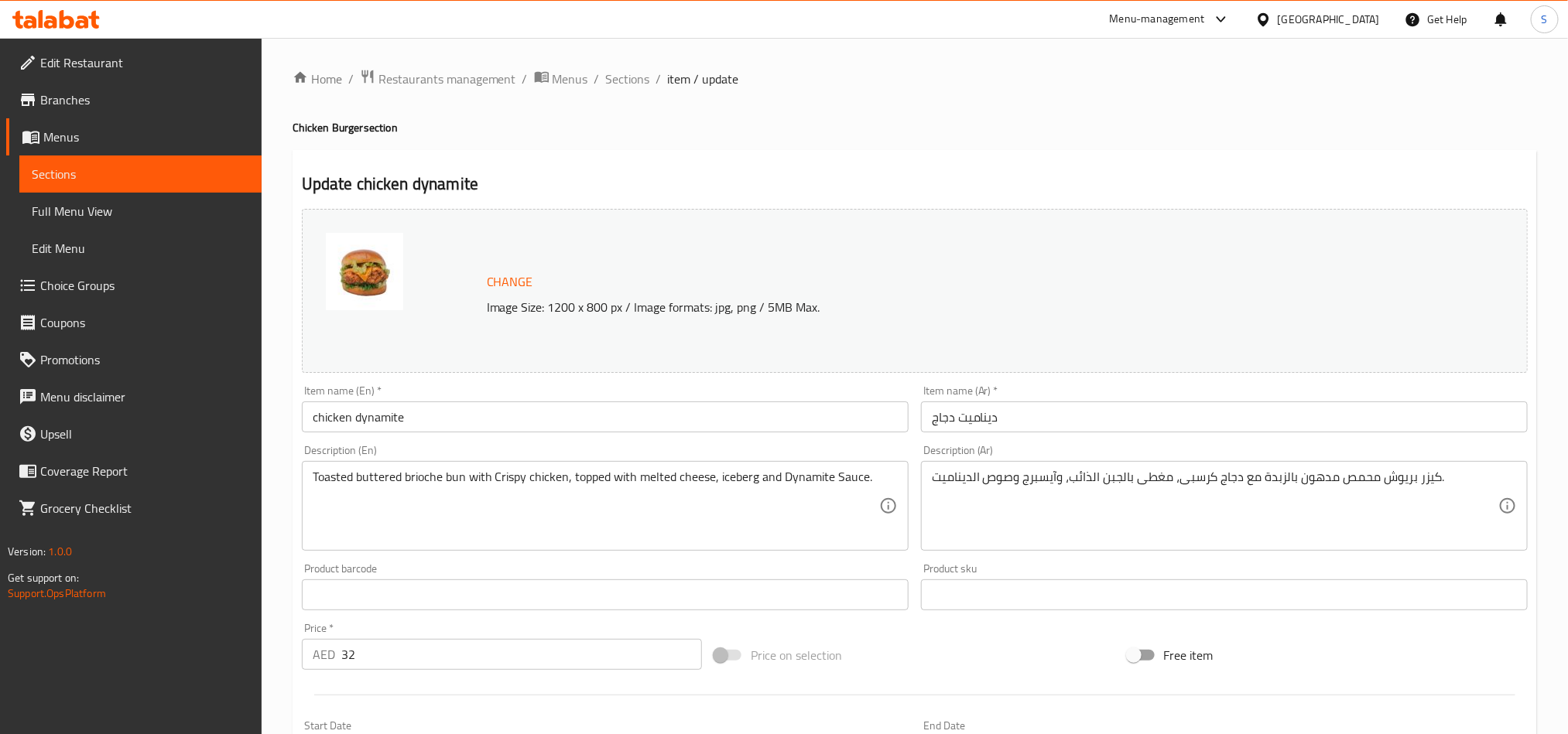
click at [360, 421] on input "chicken dynamite" at bounding box center [605, 418] width 607 height 31
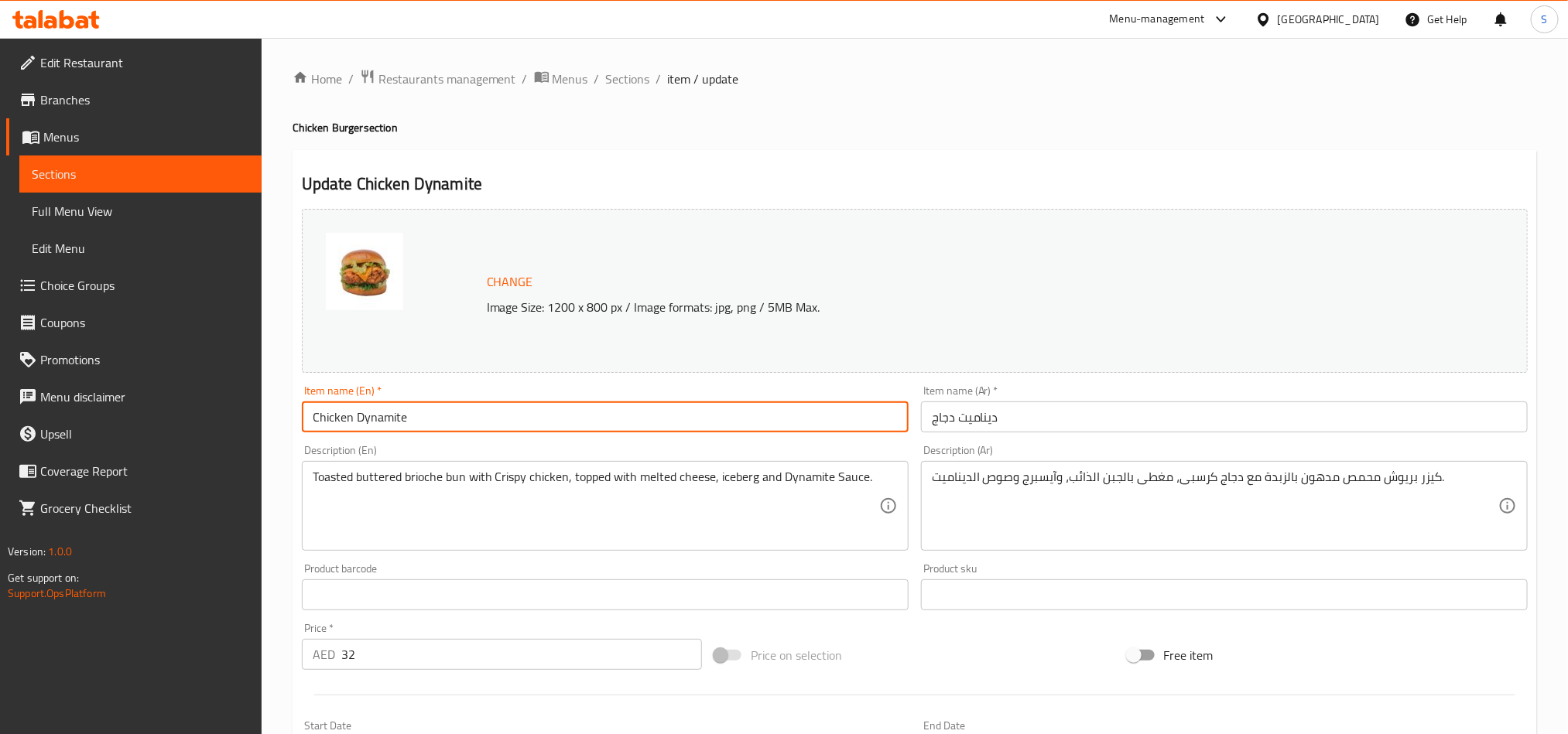
type input "Chicken Dynamite"
click at [1324, 483] on textarea "كيزر بريوش محمص مدهون بالزبدة مع دجاج كرسبى، مغطى بالجبن الذائب، وآيسبرج وصوص ا…" at bounding box center [1215, 507] width 567 height 74
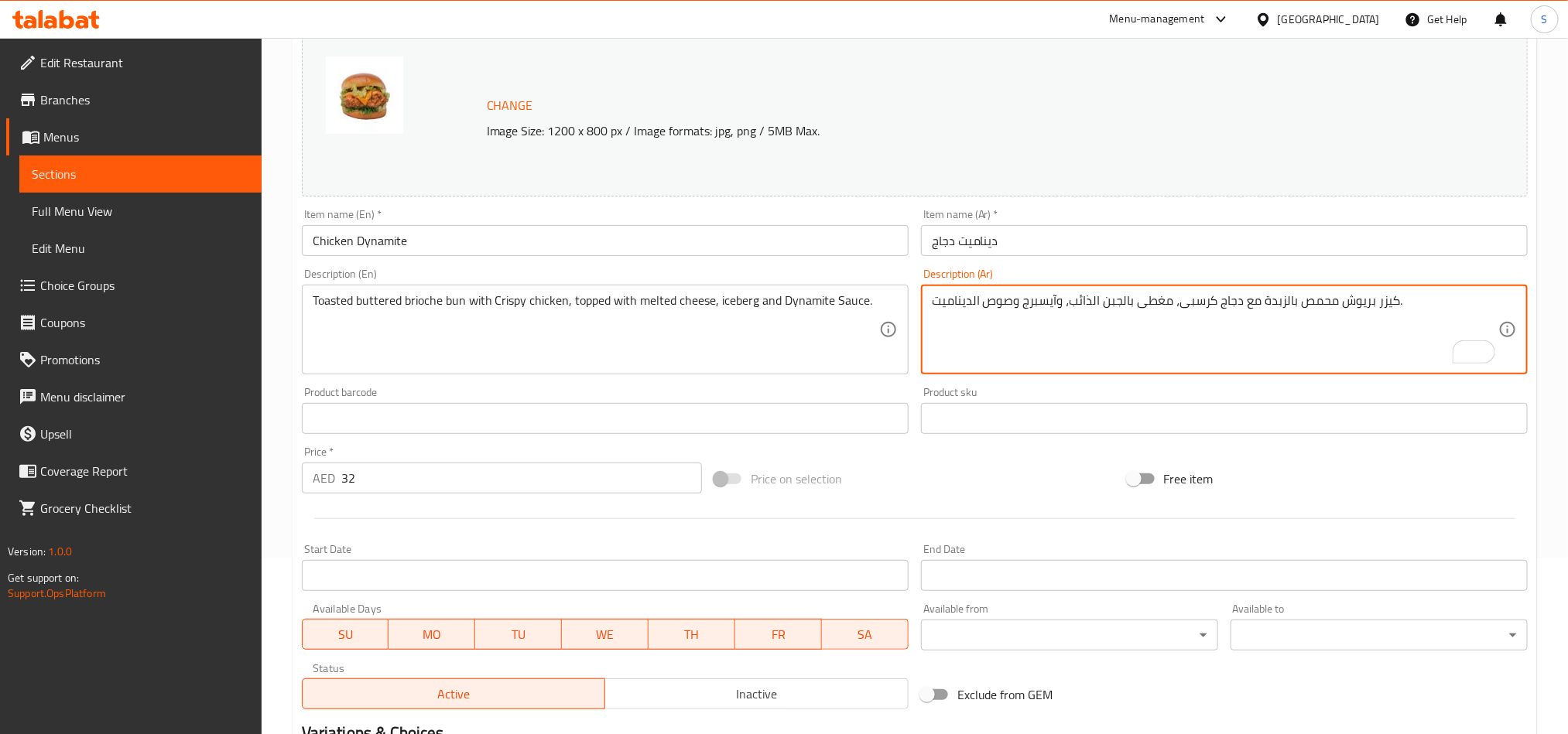
scroll to position [379, 0]
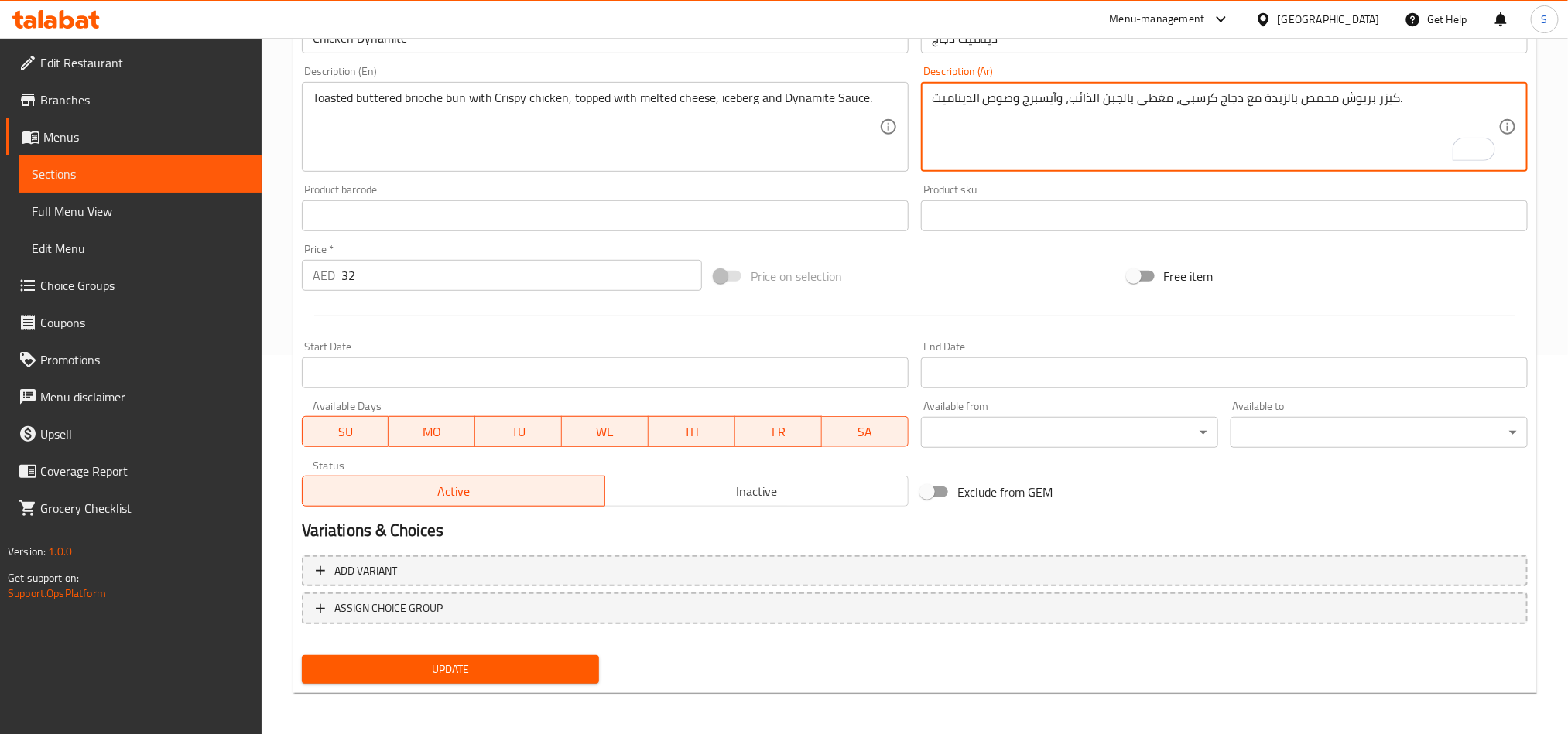
type textarea "كيزر بريوش محمص بالزبدة مع دجاج كرسبى، مغطى بالجبن الذائب، وآيسبرج وصوص الدينام…"
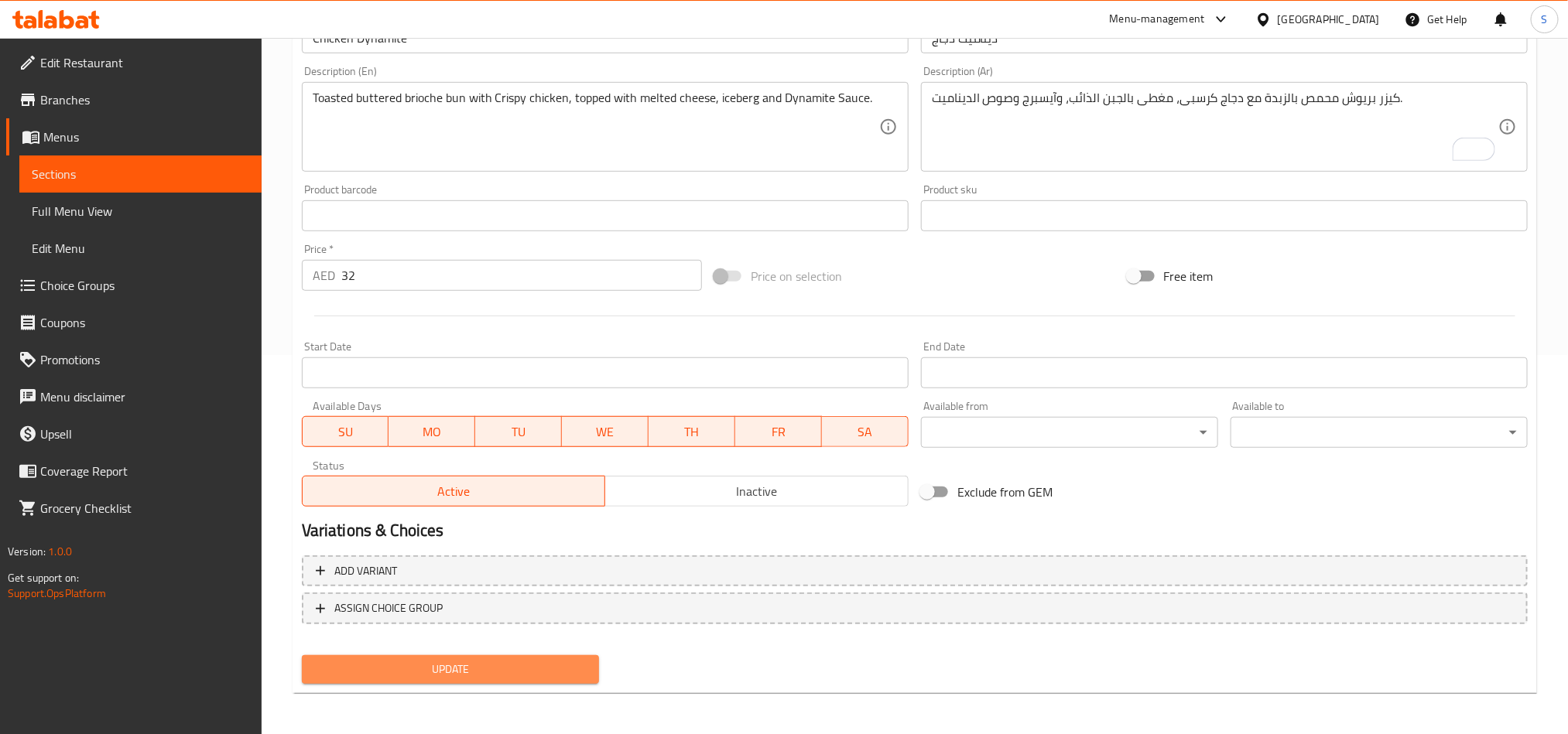
click at [514, 664] on span "Update" at bounding box center [451, 670] width 273 height 20
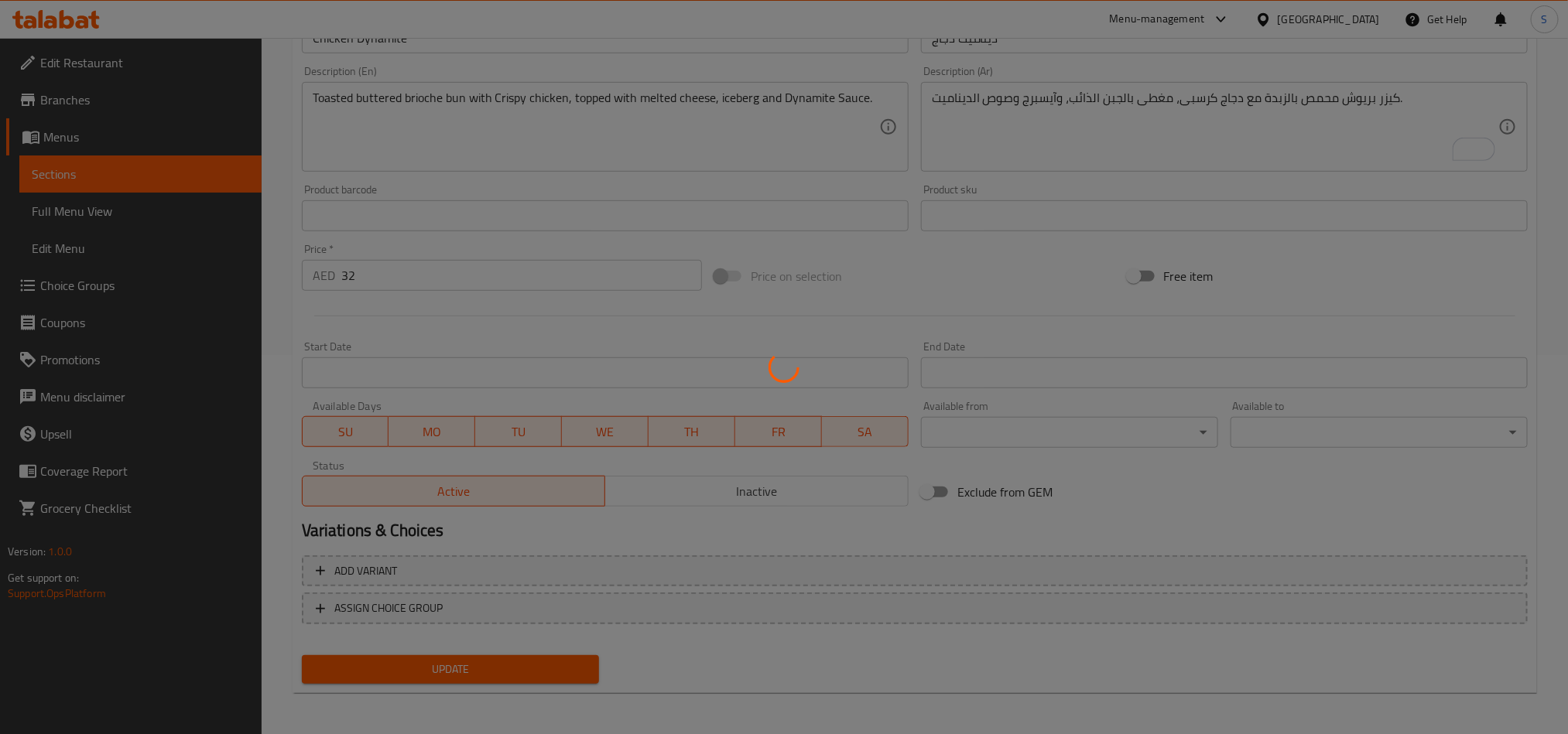
scroll to position [0, 0]
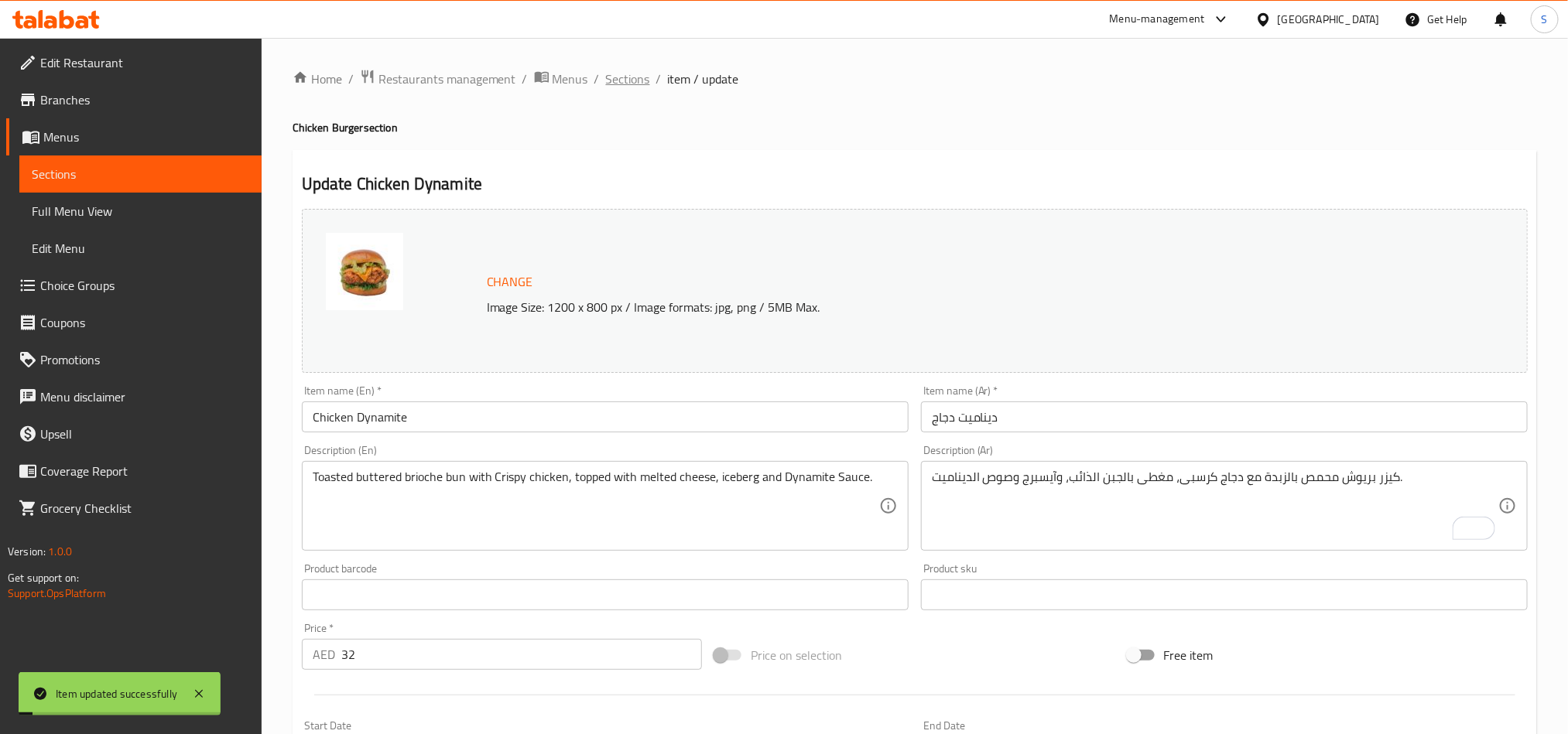
click at [620, 70] on span "Sections" at bounding box center [628, 79] width 44 height 19
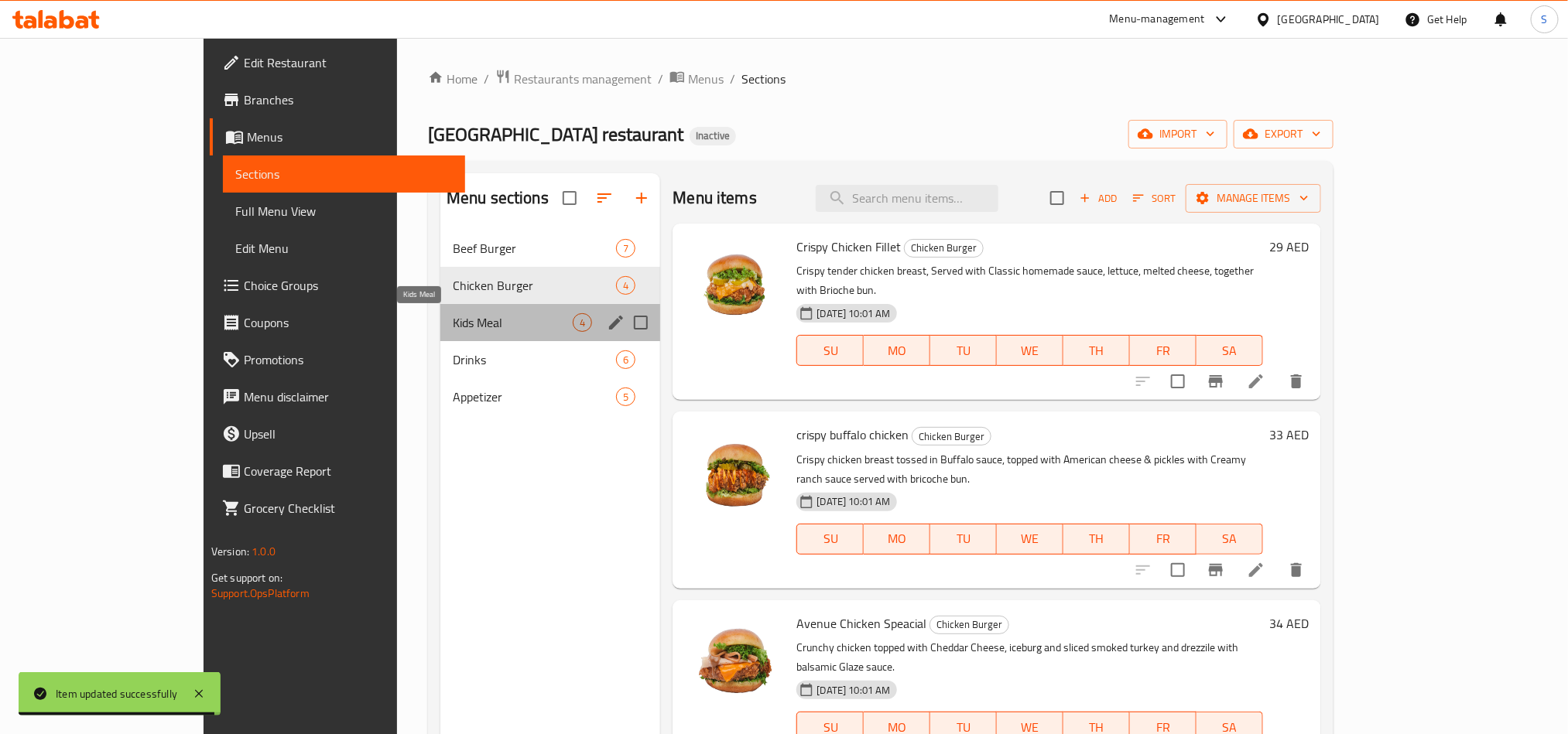
click at [453, 318] on span "Kids Meal" at bounding box center [512, 323] width 120 height 19
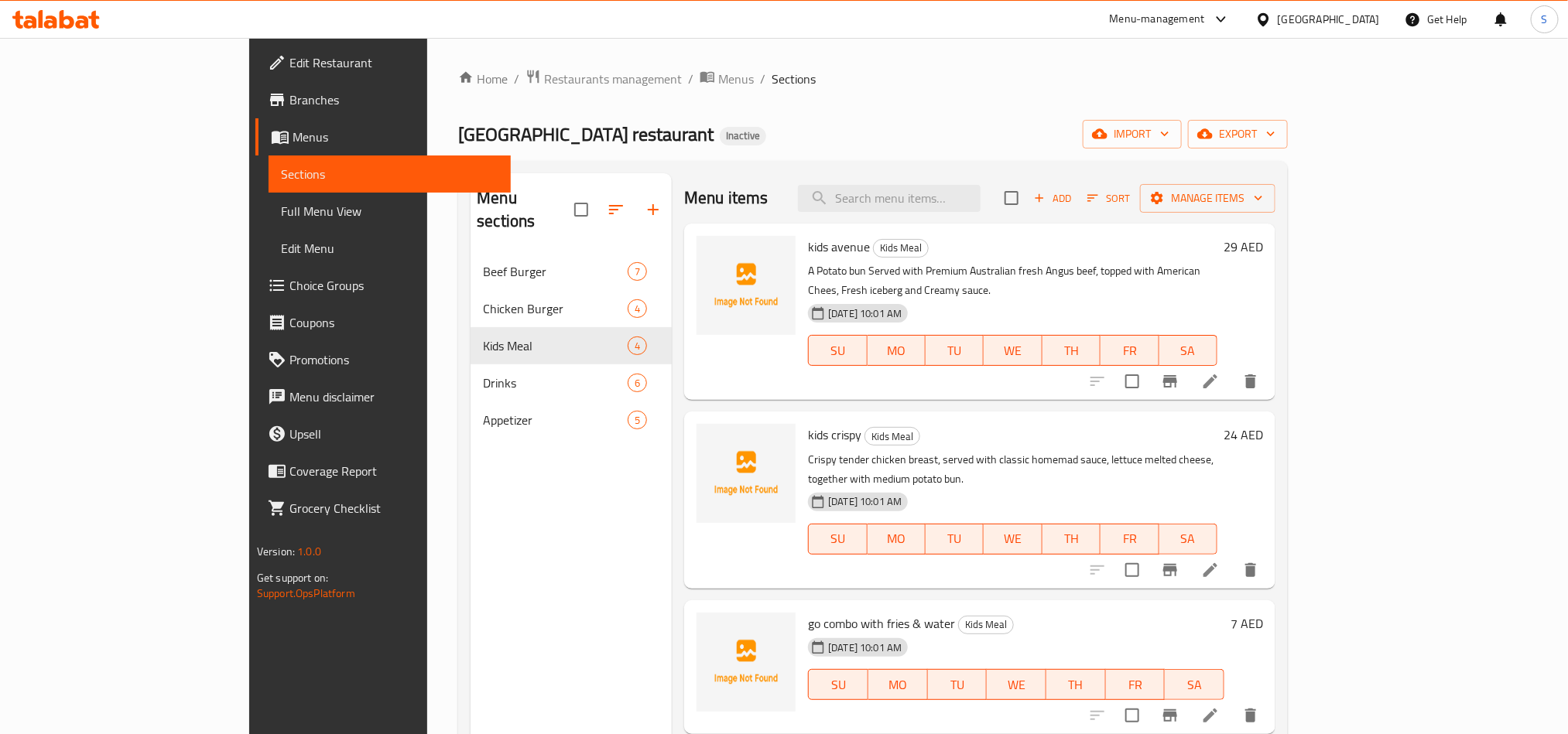
click at [1233, 370] on li at bounding box center [1210, 381] width 43 height 28
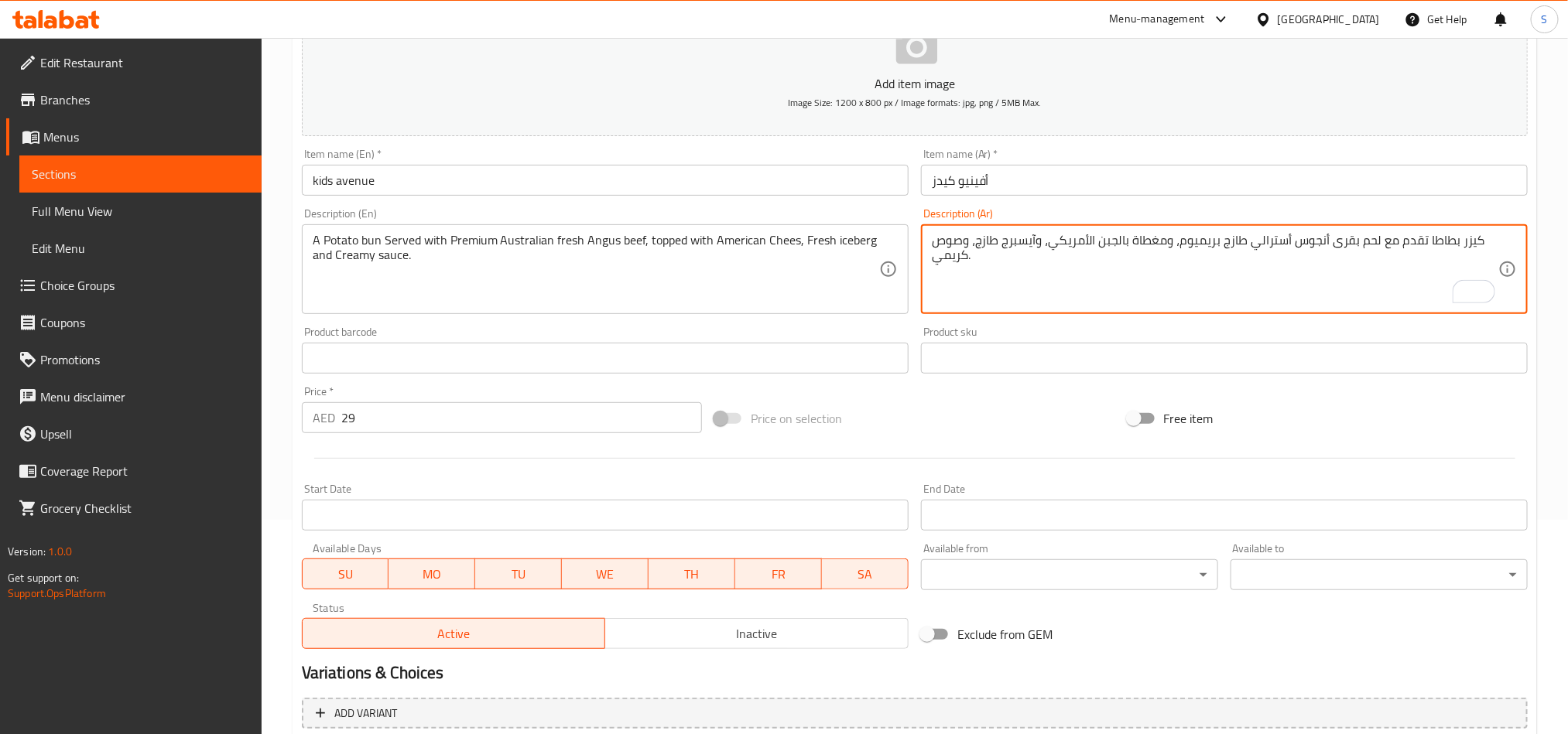
scroll to position [357, 0]
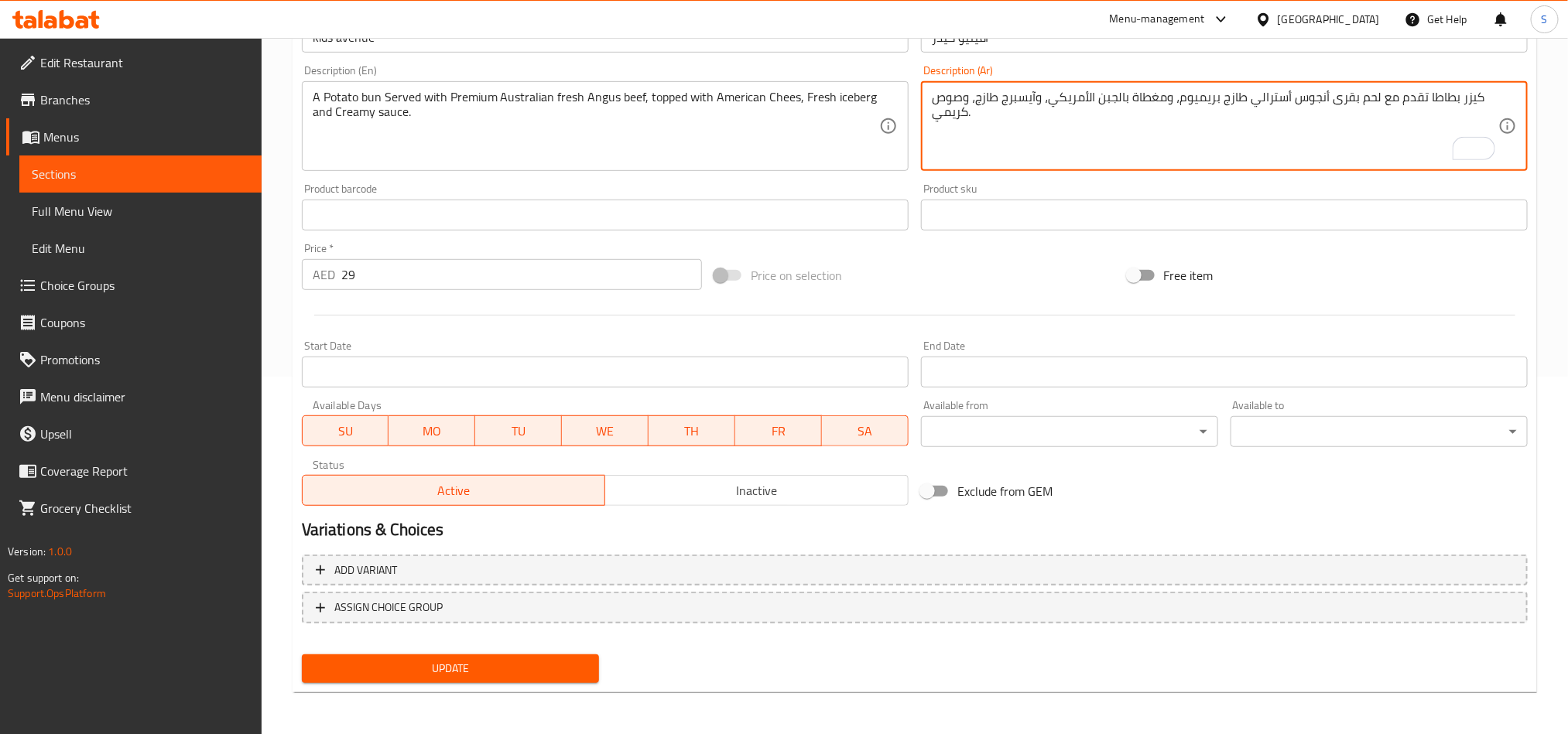
type textarea "كيزر بطاطا تقدم مع لحم بقرى أنجوس أسترالي طازج بريميوم، ومغطاة بالجبن الأمريكي،…"
click at [488, 671] on span "Update" at bounding box center [451, 669] width 273 height 20
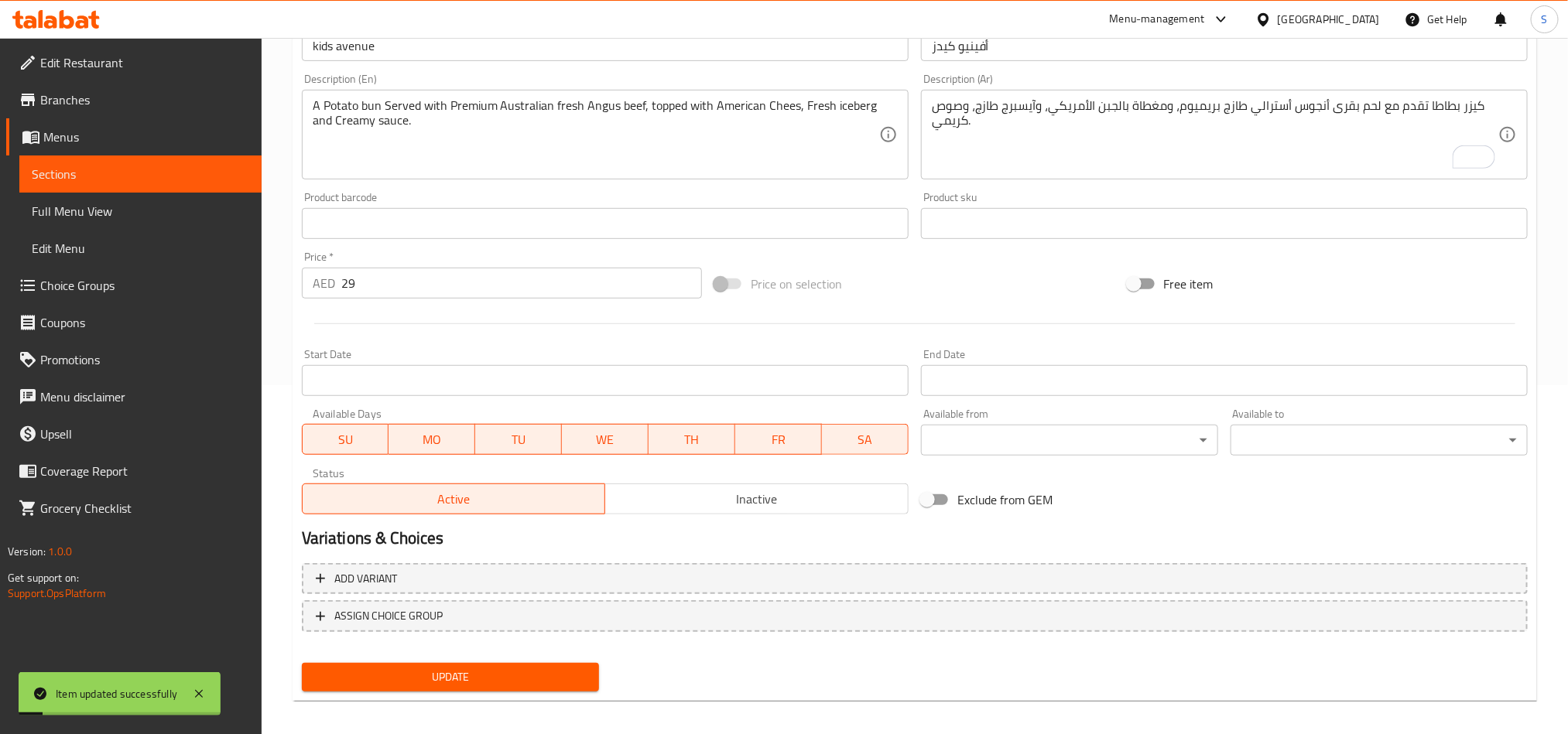
scroll to position [0, 0]
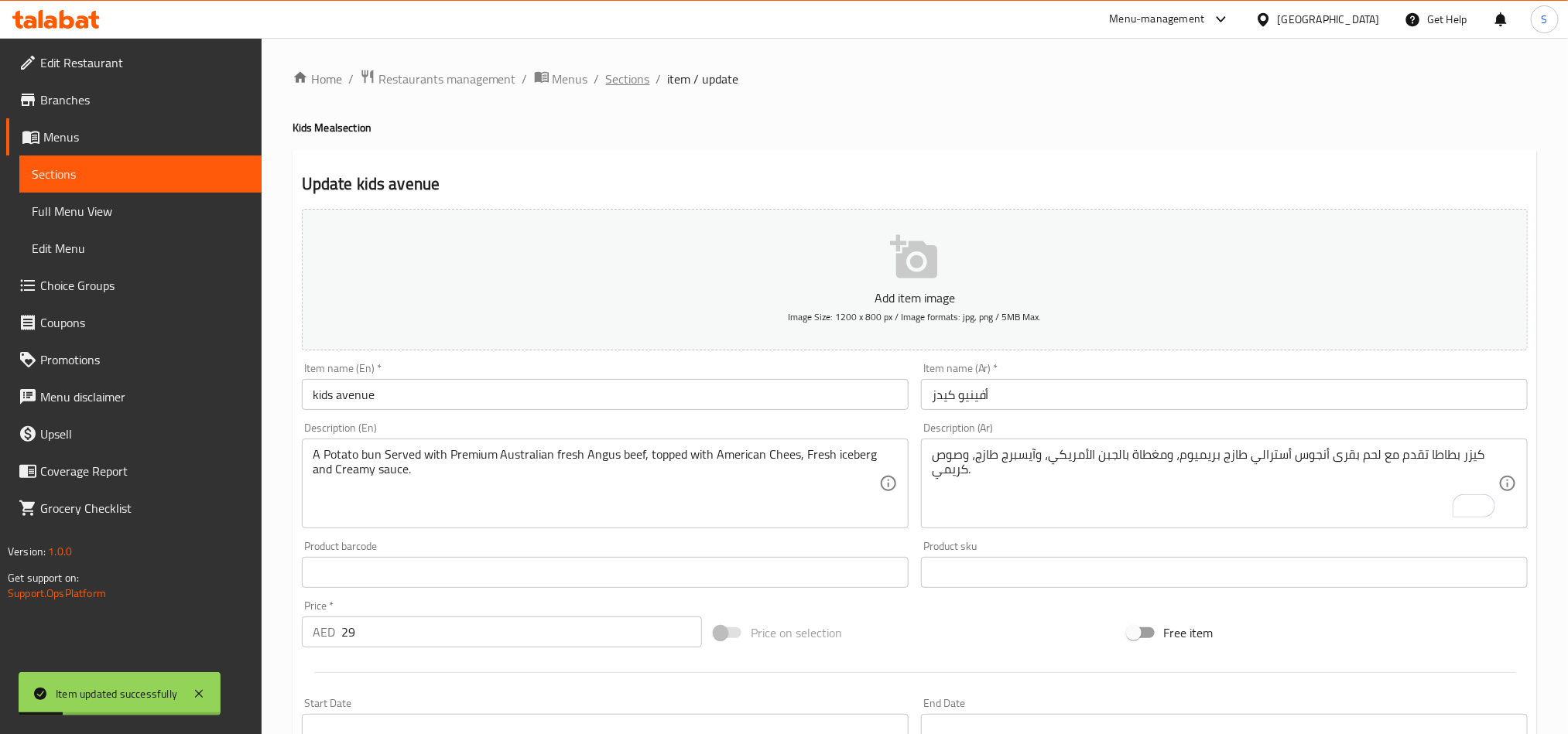
click at [628, 71] on span "Sections" at bounding box center [628, 79] width 44 height 19
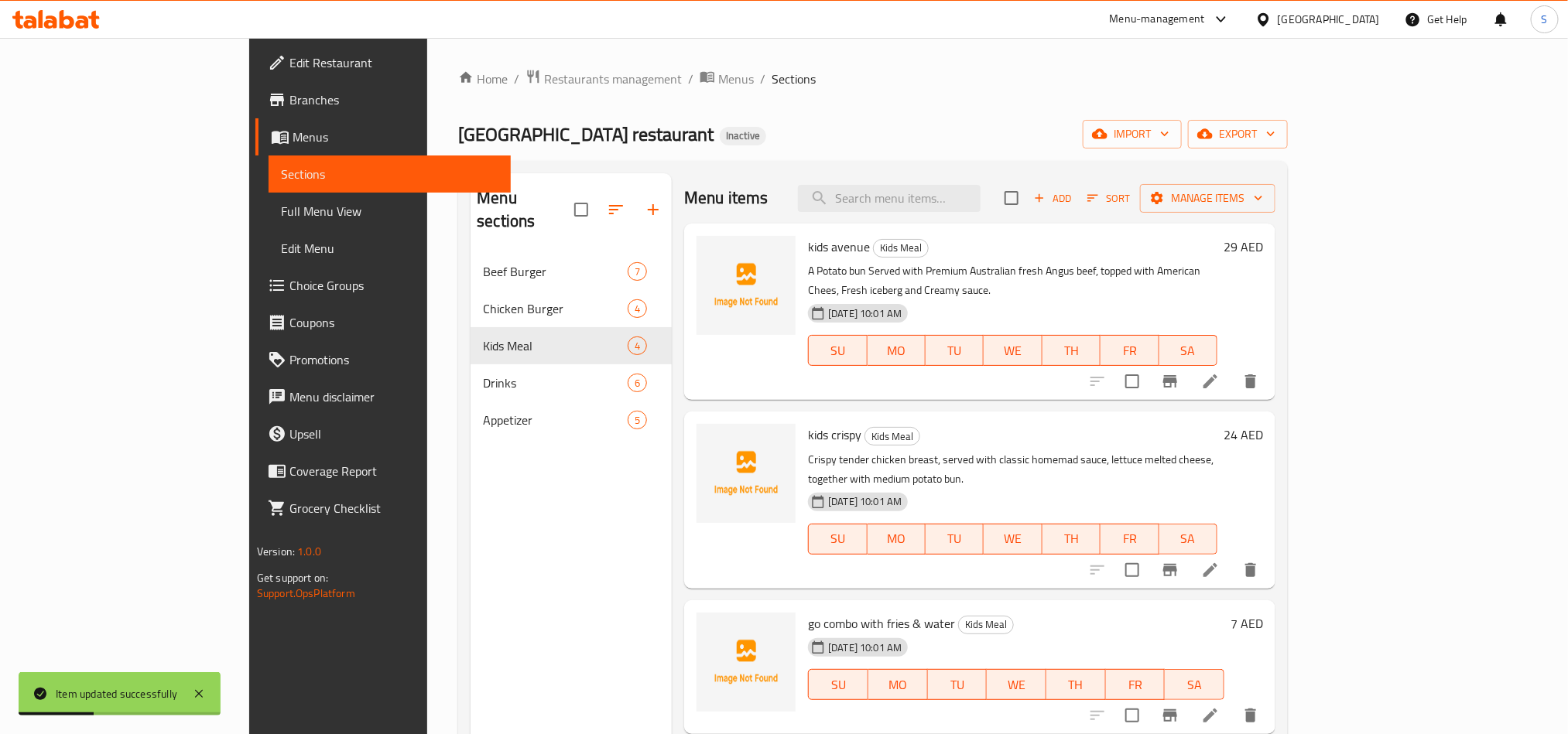
click at [1233, 556] on li at bounding box center [1210, 570] width 43 height 28
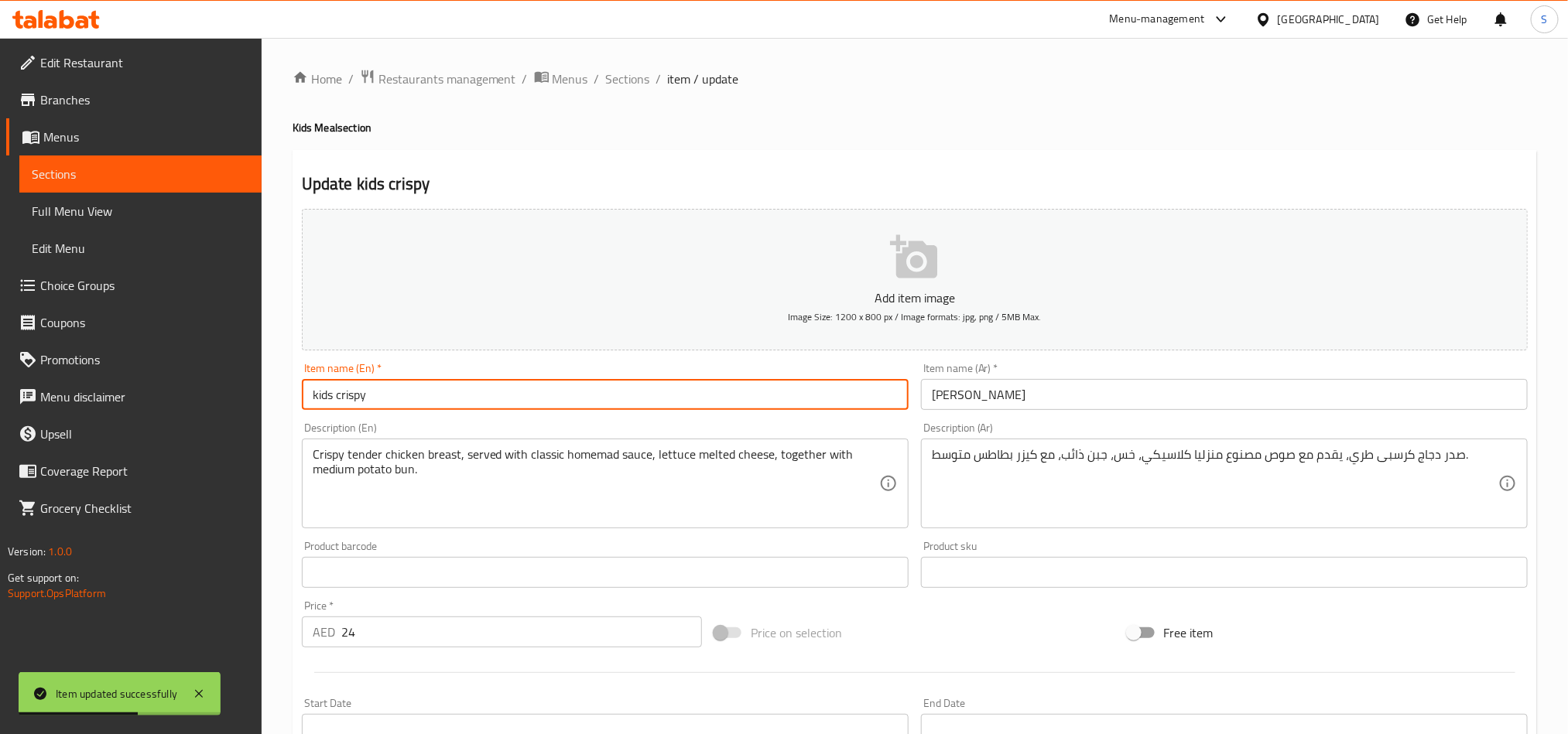
click at [423, 386] on input "kids crispy" at bounding box center [605, 395] width 607 height 31
type input "Kids Crispy"
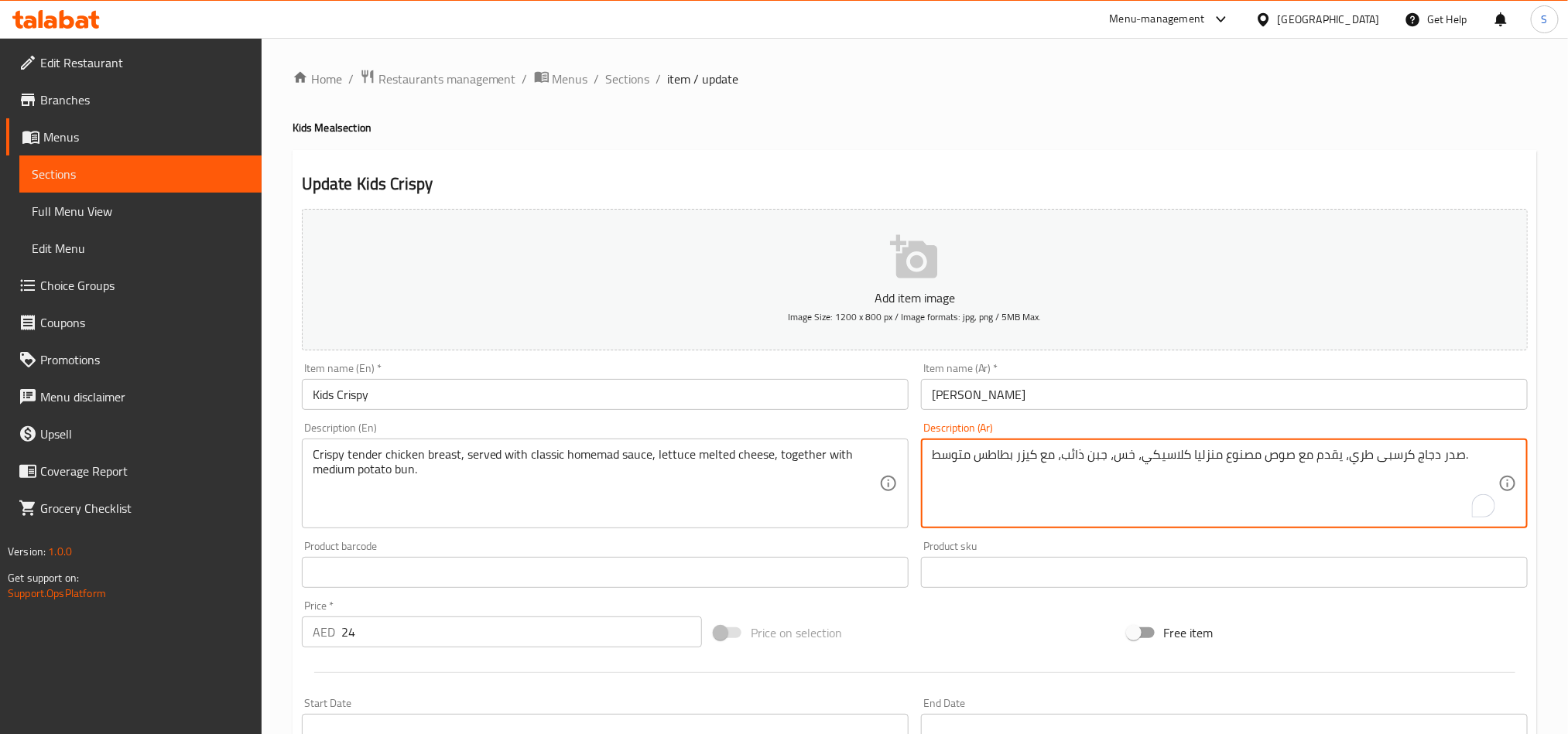
click at [1354, 460] on textarea "صدر دجاج كرسبى طري، يقدم مع صوص مصنوع منزليا كلاسيكي، خس، جبن ذائب، مع كيزر بطا…" at bounding box center [1215, 484] width 567 height 74
click at [1256, 456] on textarea "صدر دجاج كرسبى تندر، يقدم مع صوص مصنوع منزليا كلاسيكي، خس، جبن ذائب، مع كيزر بط…" at bounding box center [1215, 484] width 567 height 74
click at [1054, 462] on textarea "صدر دجاج كرسبى تندر، يقدم مع صوص كلاسيكي بيتي، خس، جبن ذائب، مع كيزر بطاطس متوس…" at bounding box center [1215, 484] width 567 height 74
drag, startPoint x: 1043, startPoint y: 463, endPoint x: 1043, endPoint y: 481, distance: 18.0
click at [1041, 463] on textarea "صدر دجاج كرسبى تندر، يقدم مع صوص كلاسيكي بيتي، خس، جبن ذائب، مع كيزر بطاطس متوس…" at bounding box center [1215, 484] width 567 height 74
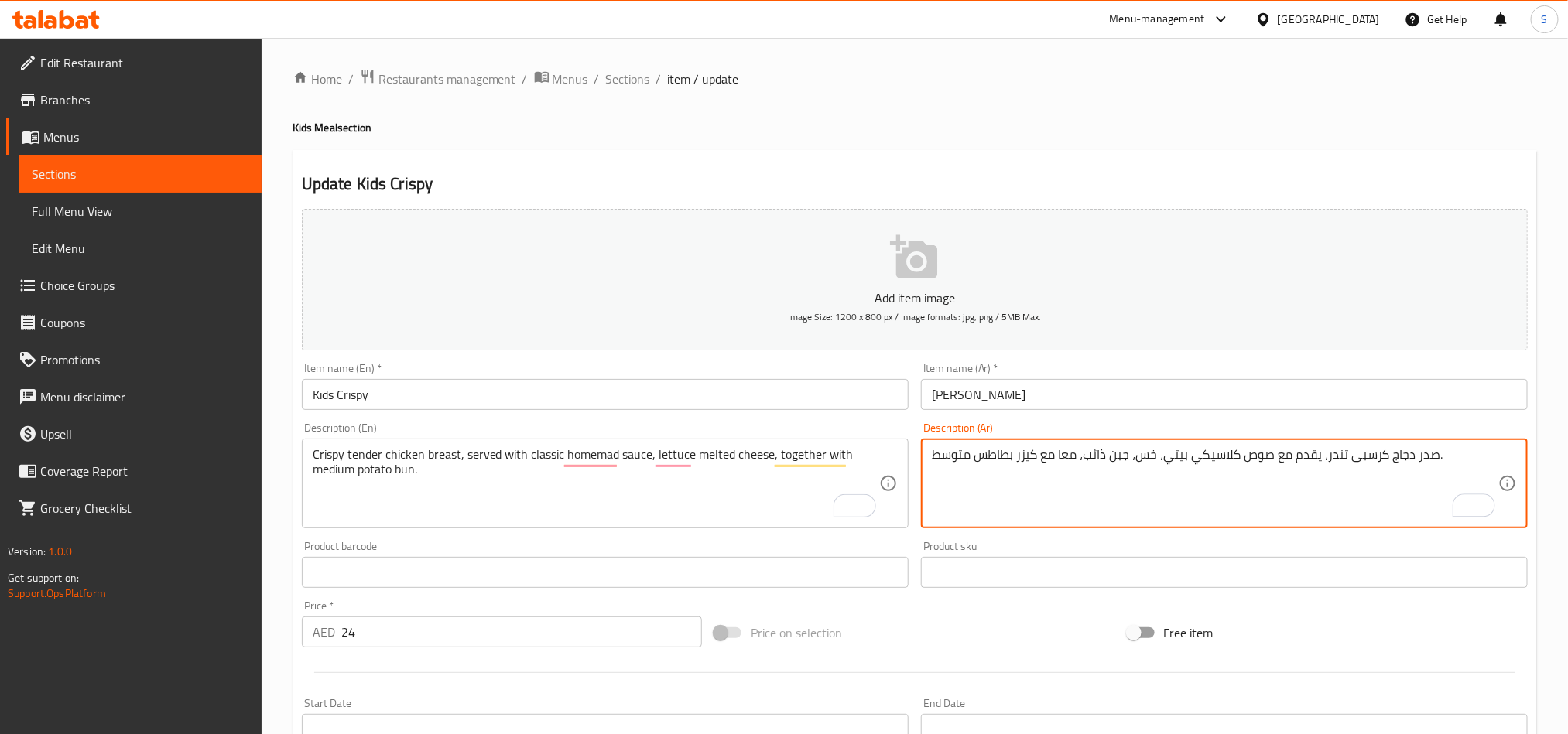
click at [959, 457] on textarea "صدر دجاج كرسبى تندر، يقدم مع صوص كلاسيكي بيتي، خس، جبن ذائب، معا مع كيزر بطاطس …" at bounding box center [1215, 484] width 567 height 74
type textarea "صدر دجاج كرسبى تندر، يقدم مع صوص كلاسيكي بيتي، خس، جبن ذائب، معا مع كيزر بطاطس …"
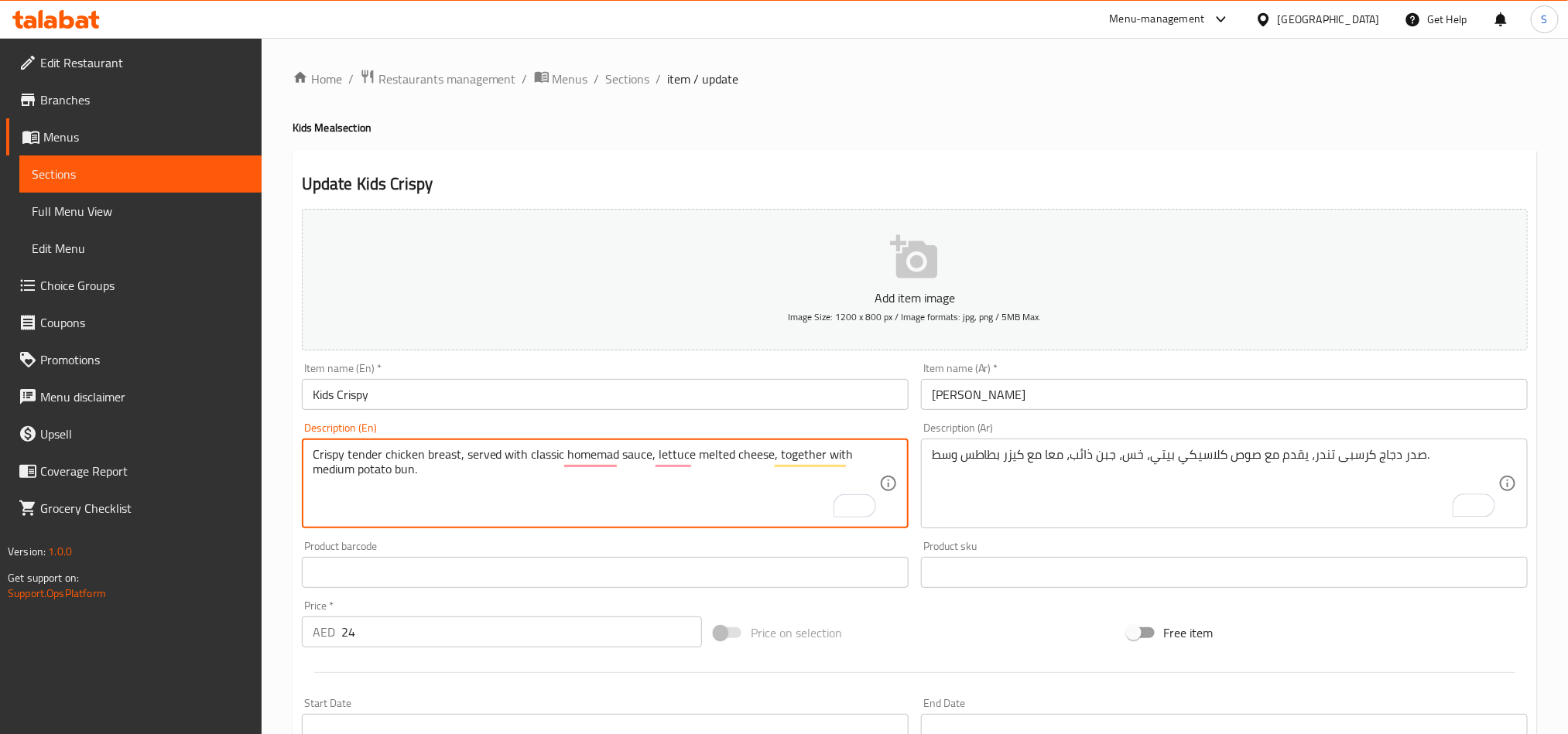
click at [321, 474] on textarea "Crispy tender chicken breast, served with classic homemad sauce, lettuce melted…" at bounding box center [596, 484] width 567 height 74
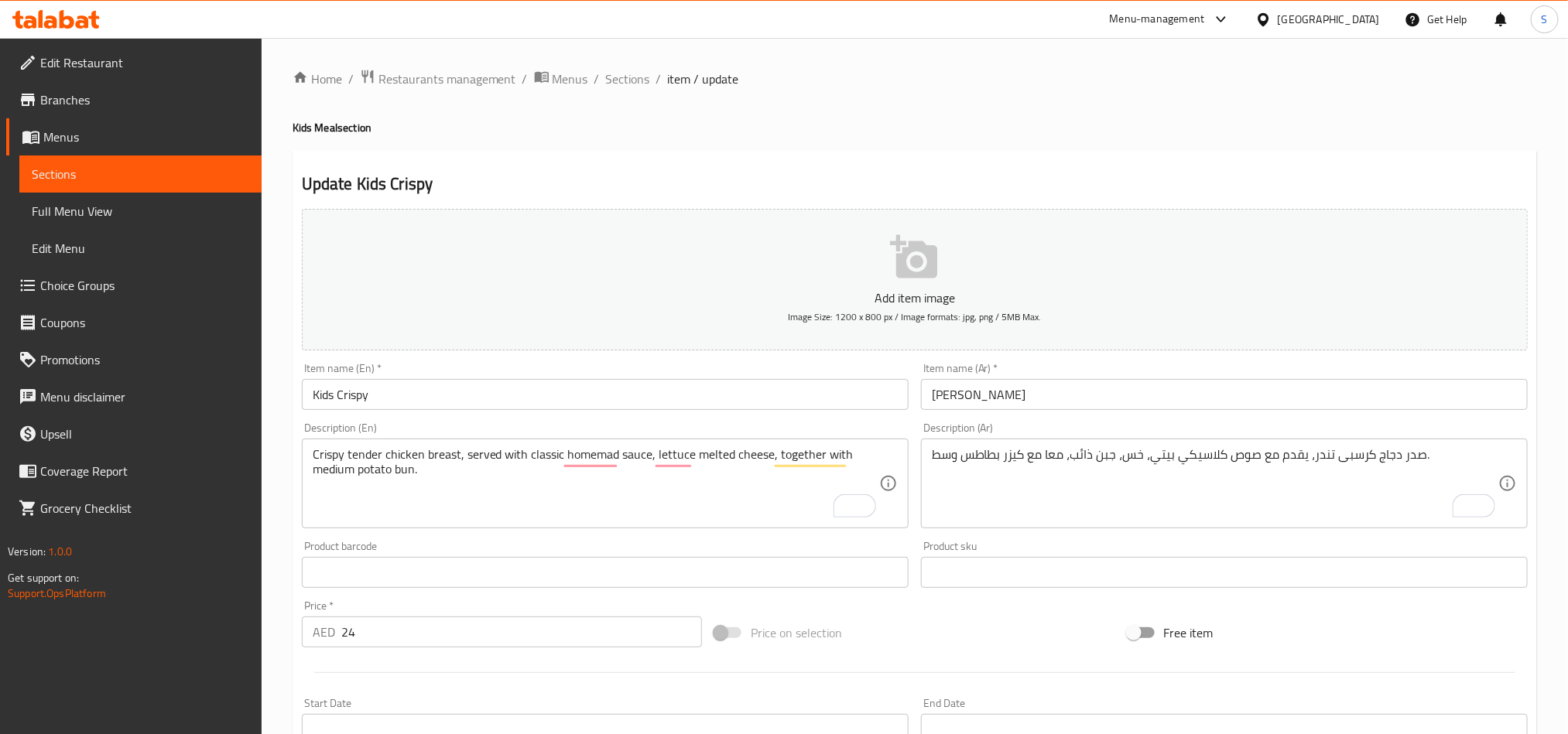
click at [788, 140] on div "Home / Restaurants management / Menus / Sections / item / update Kids Meal sect…" at bounding box center [914, 566] width 1244 height 993
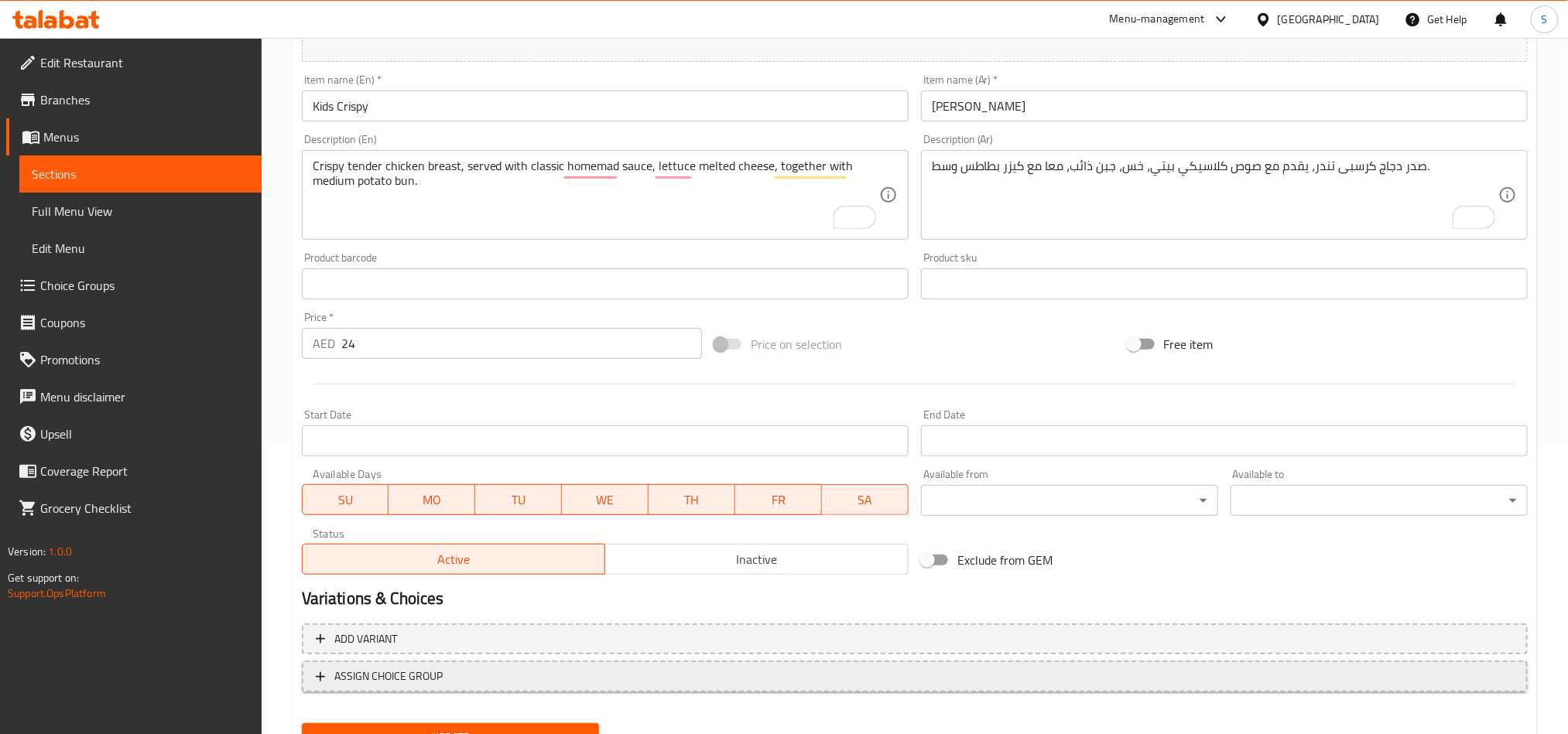
scroll to position [357, 0]
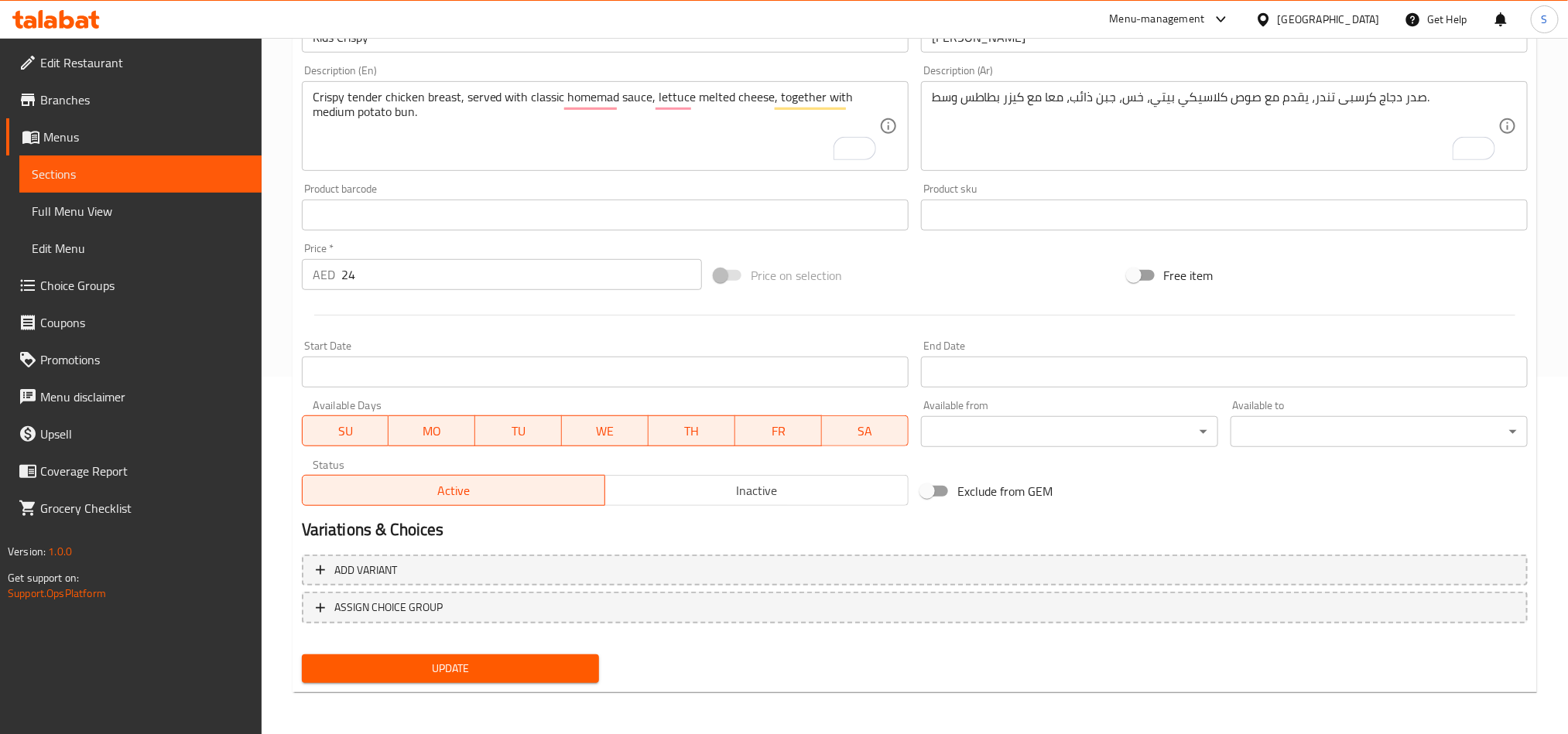
click at [505, 662] on span "Update" at bounding box center [451, 669] width 273 height 20
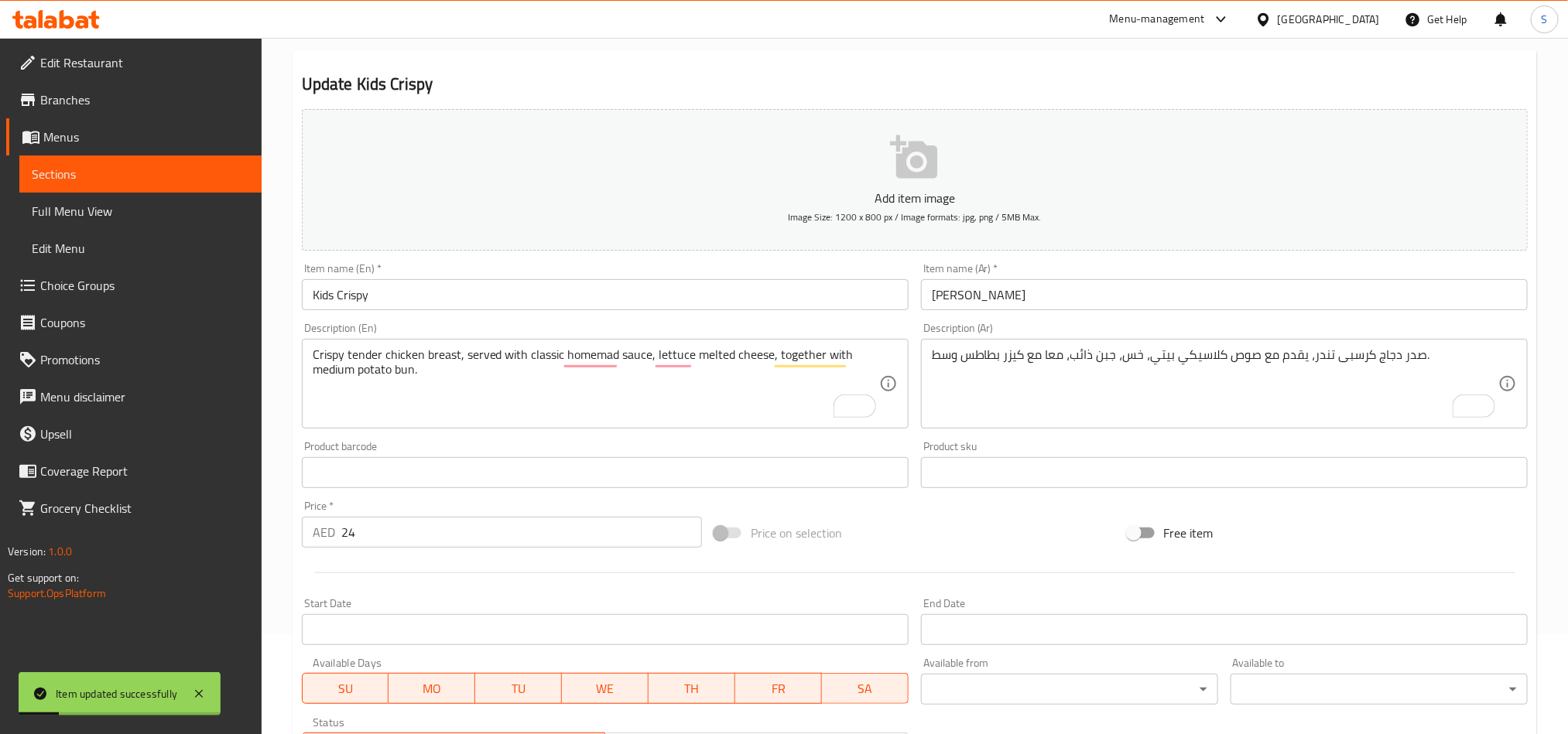
scroll to position [0, 0]
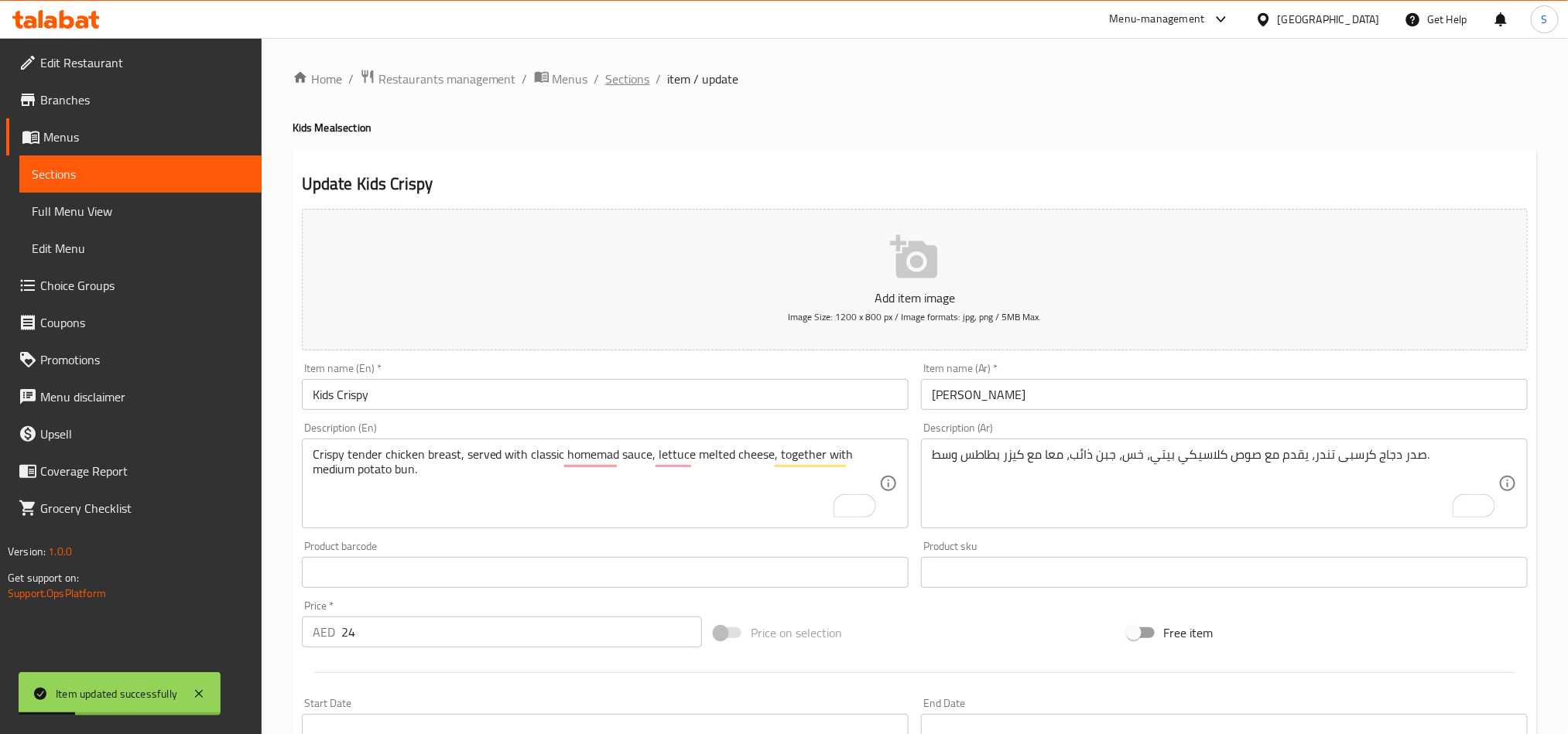
click at [609, 81] on span "Sections" at bounding box center [628, 79] width 44 height 19
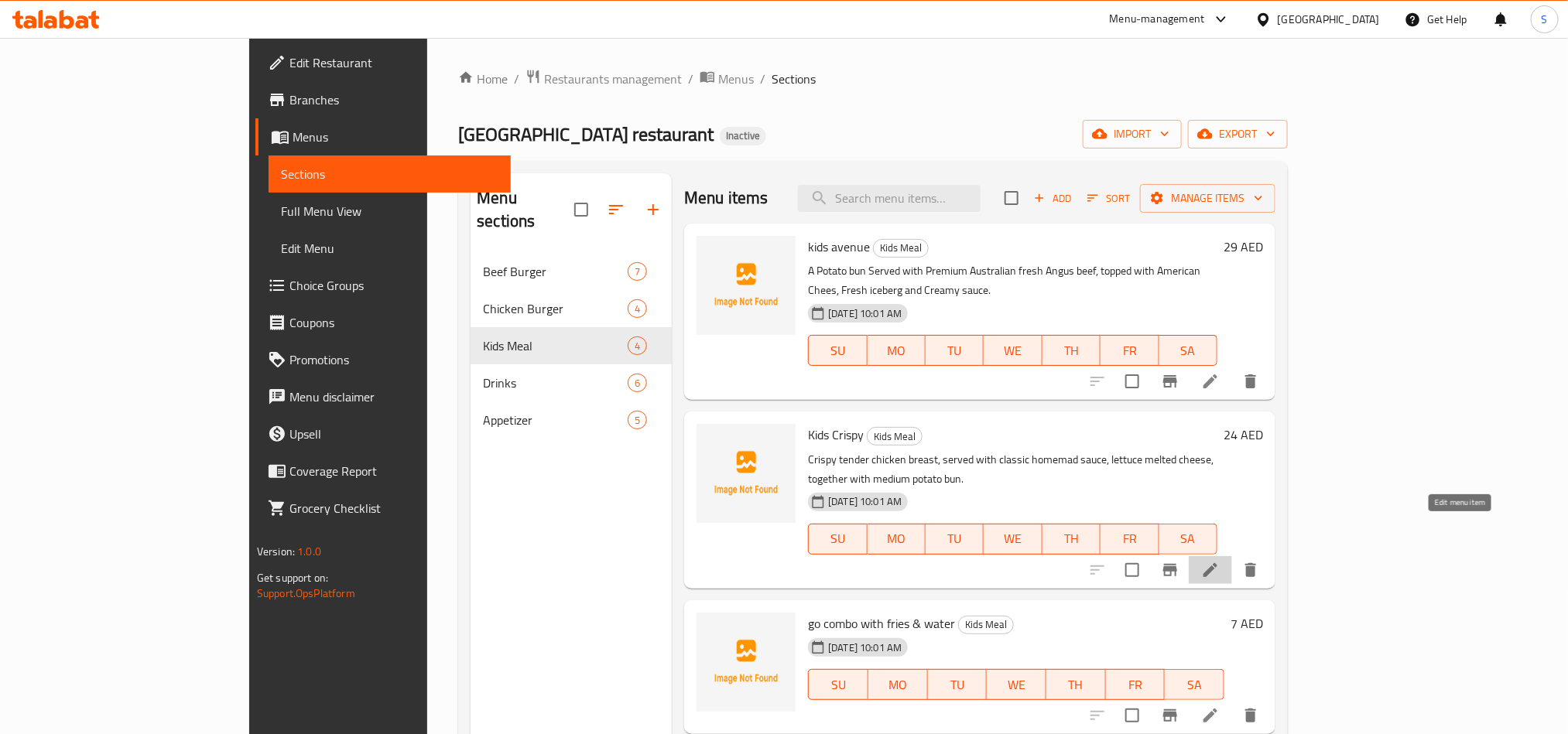
click at [1220, 561] on icon at bounding box center [1211, 570] width 19 height 19
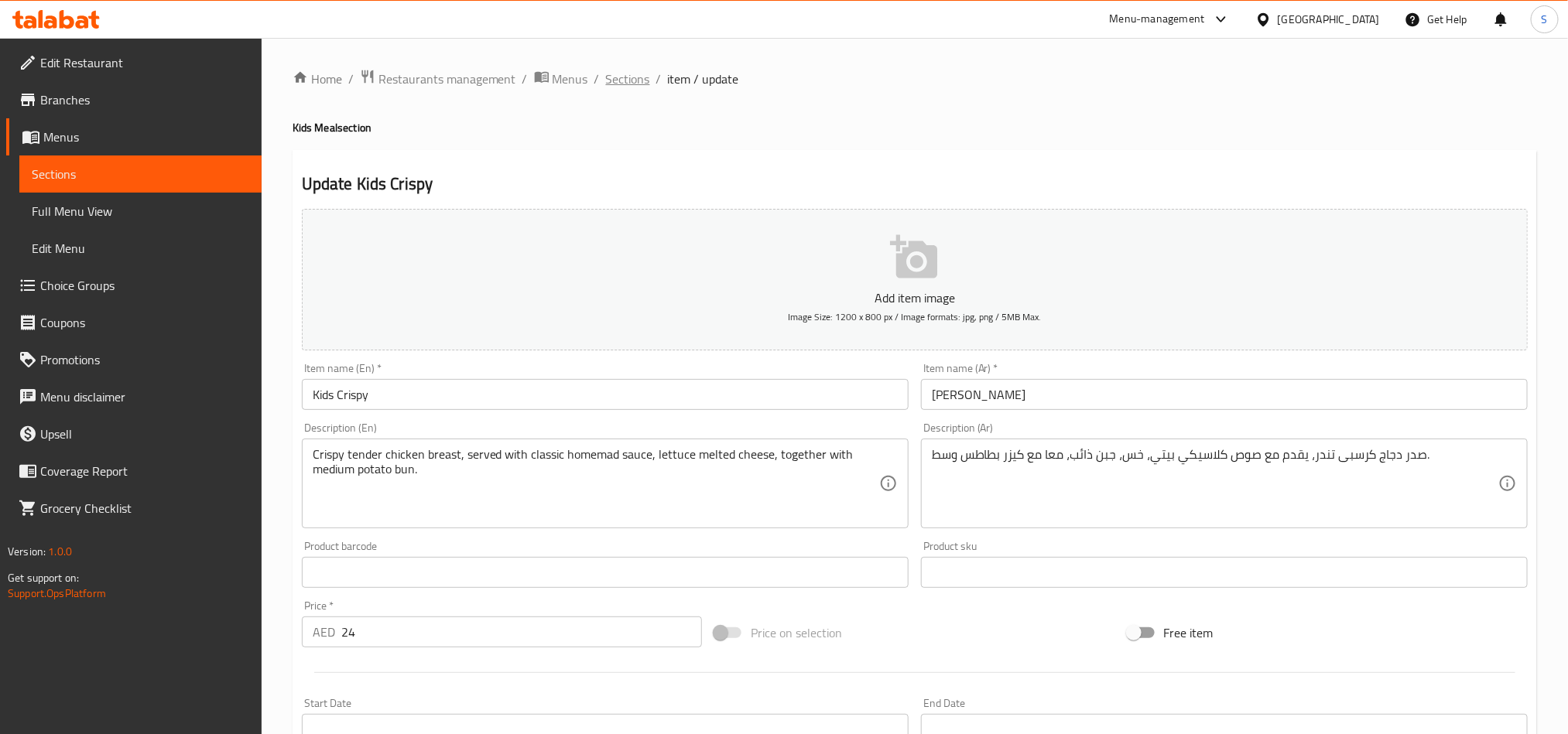
click at [639, 75] on span "Sections" at bounding box center [628, 79] width 44 height 19
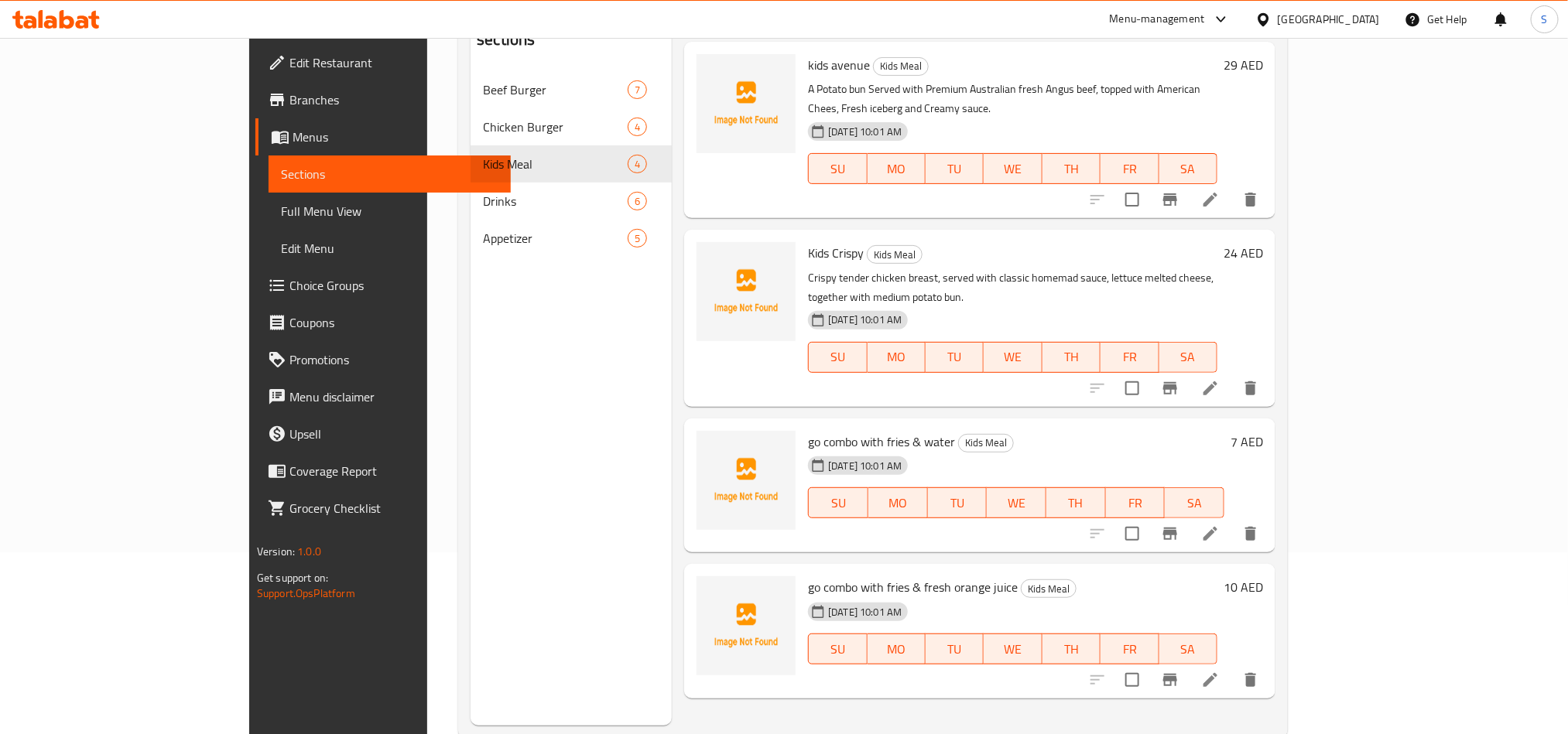
scroll to position [217, 0]
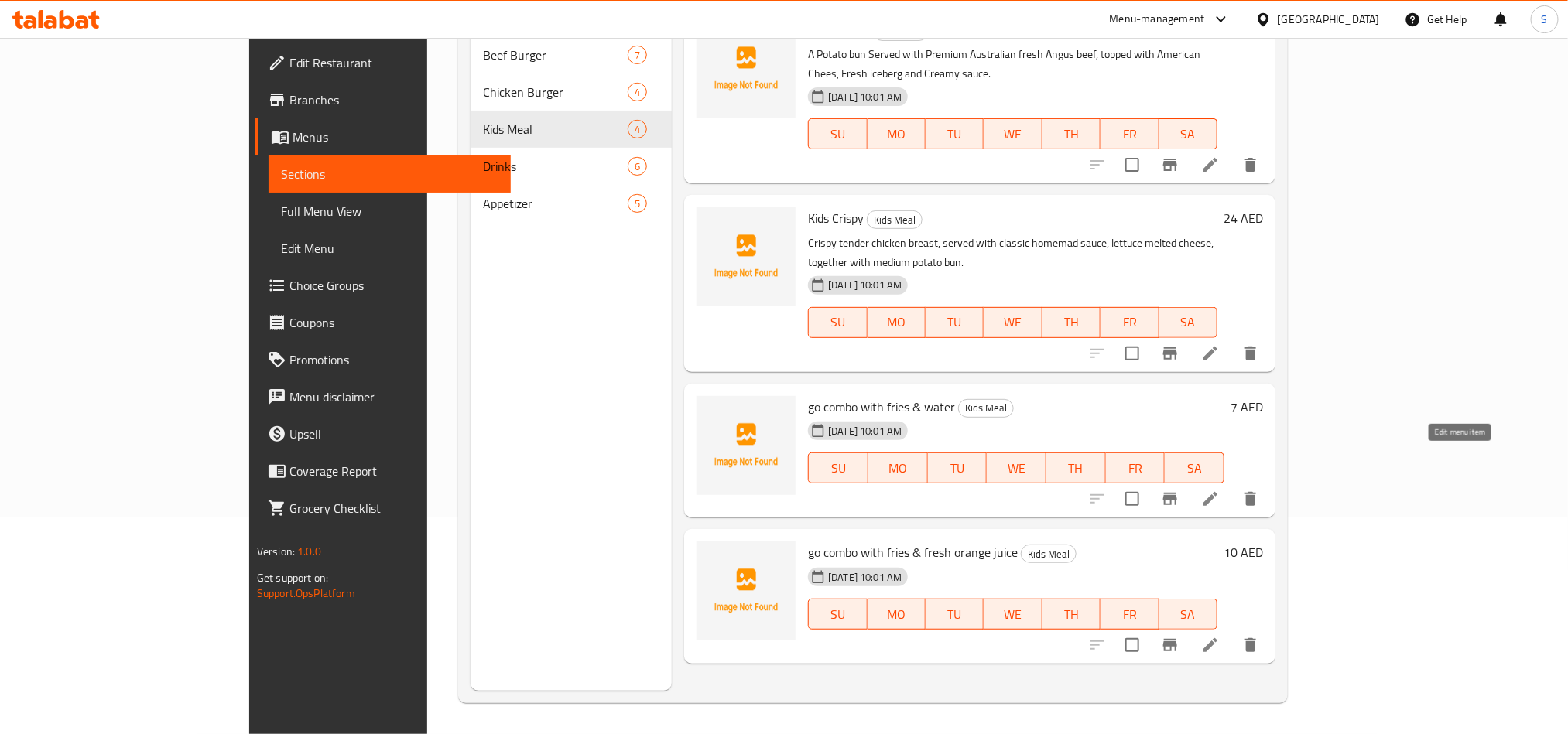
click at [1220, 490] on icon at bounding box center [1211, 499] width 19 height 19
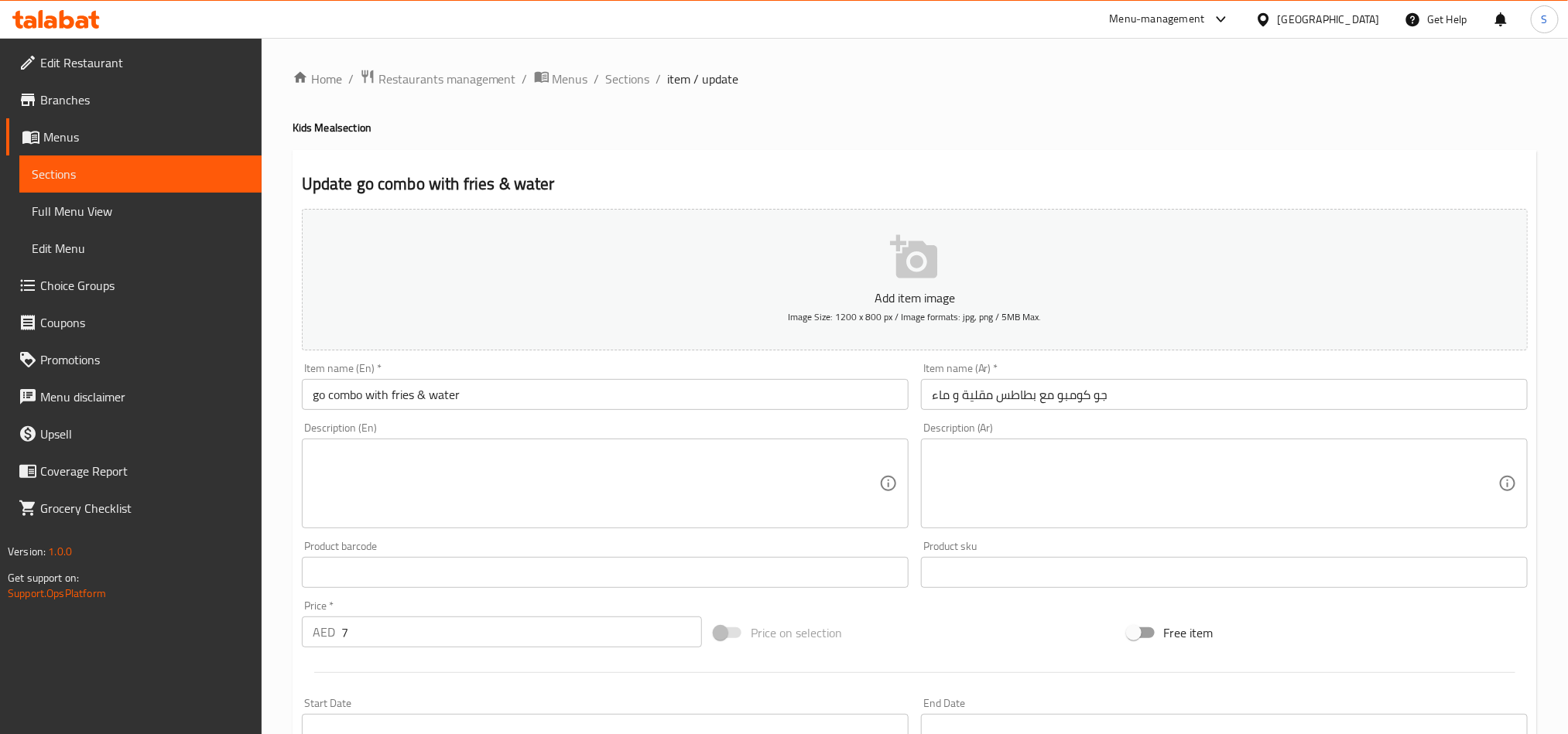
click at [539, 403] on input "go combo with fries & water" at bounding box center [605, 395] width 607 height 31
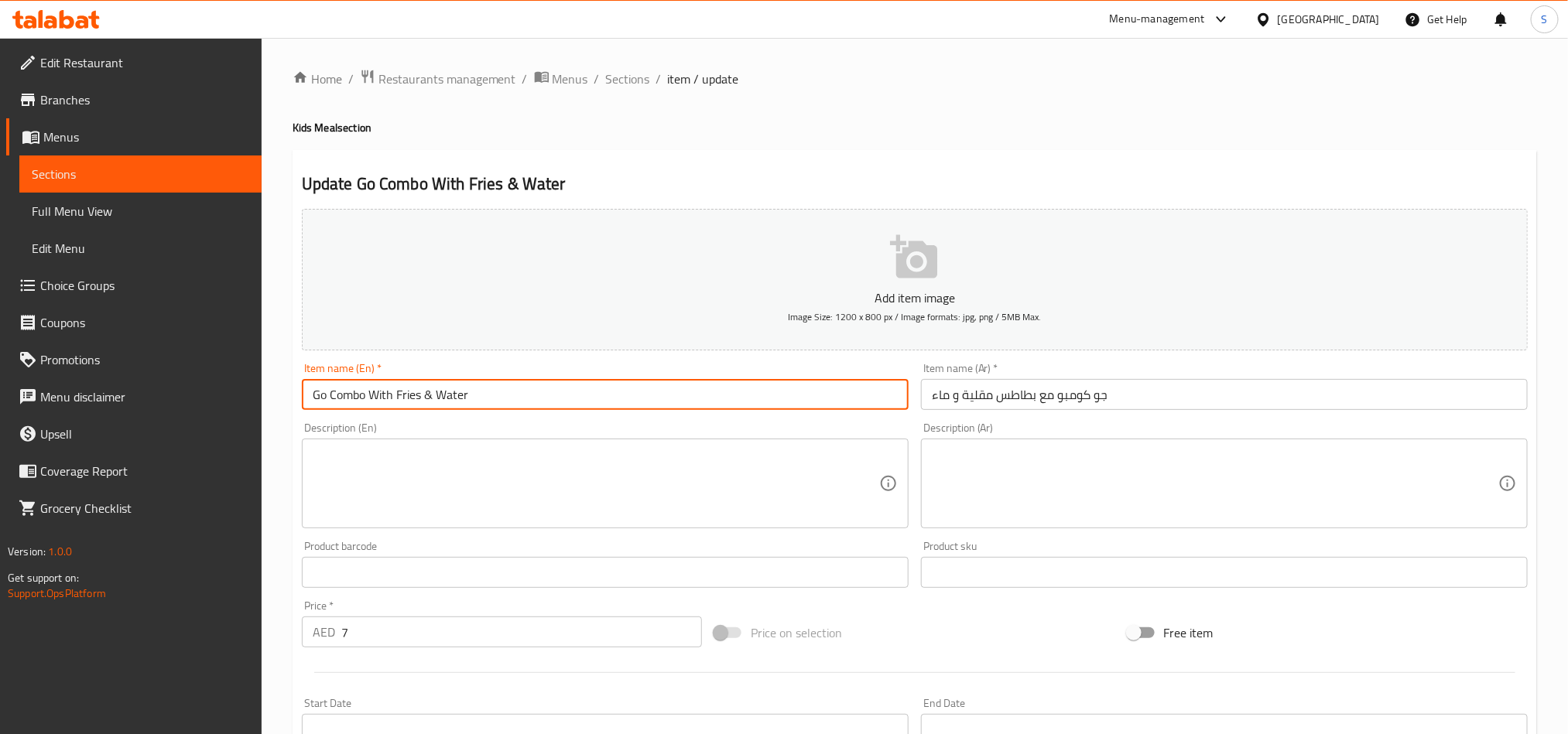
type input "Go Combo With Fries & Water"
click at [939, 397] on input "جو كومبو مع بطاطس مقلية و ماء" at bounding box center [1225, 395] width 607 height 31
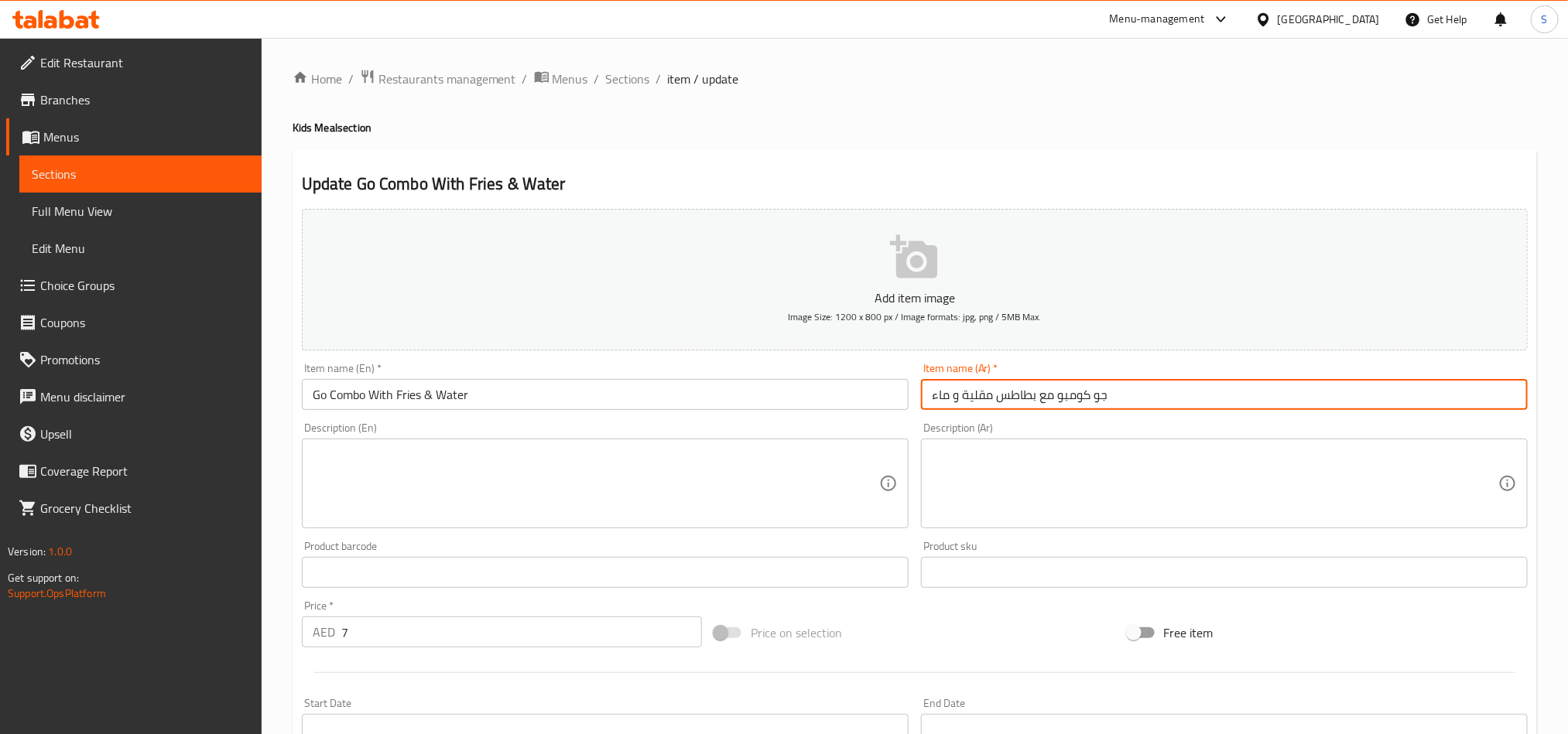
click at [939, 397] on input "جو كومبو مع بطاطس مقلية و ماء" at bounding box center [1225, 395] width 607 height 31
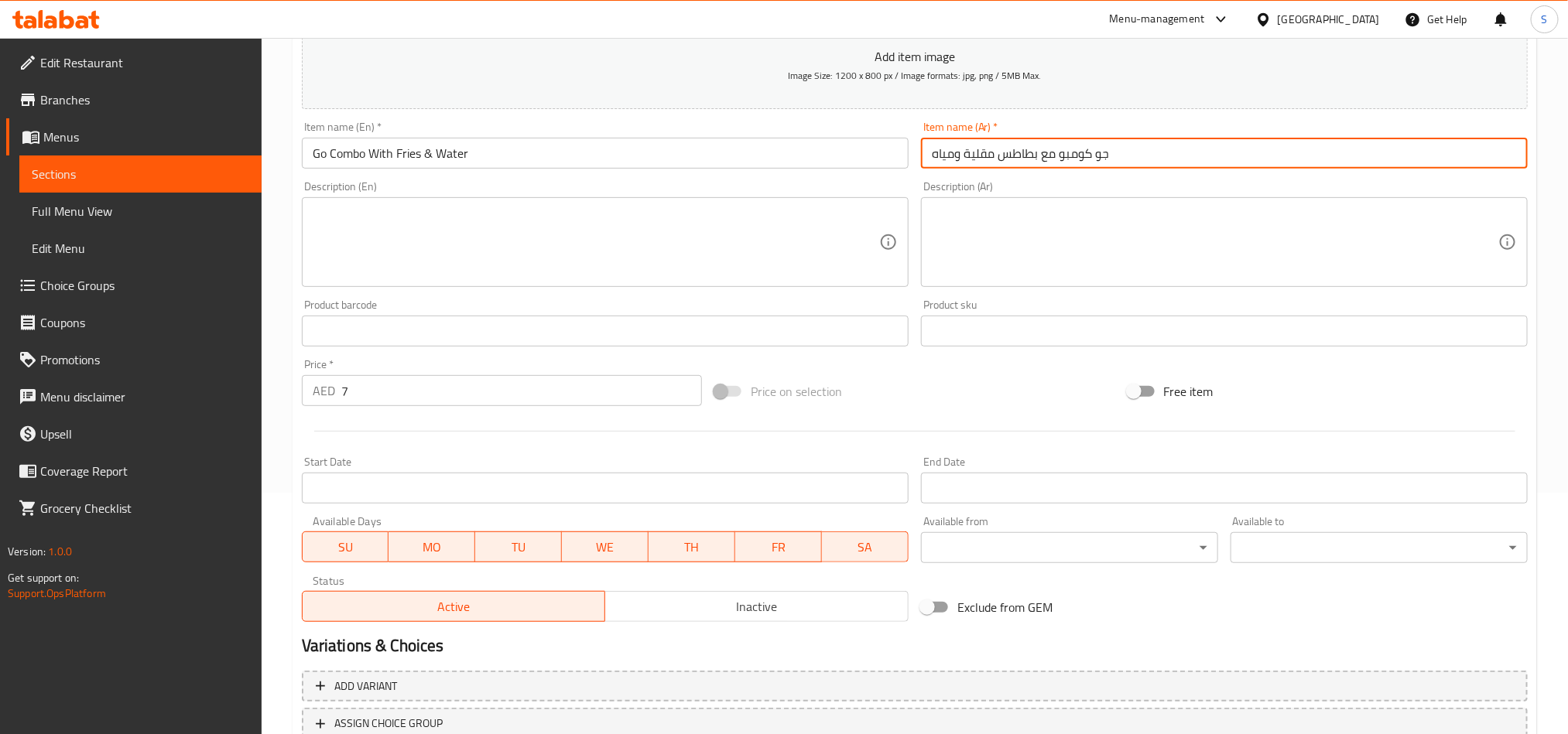
scroll to position [357, 0]
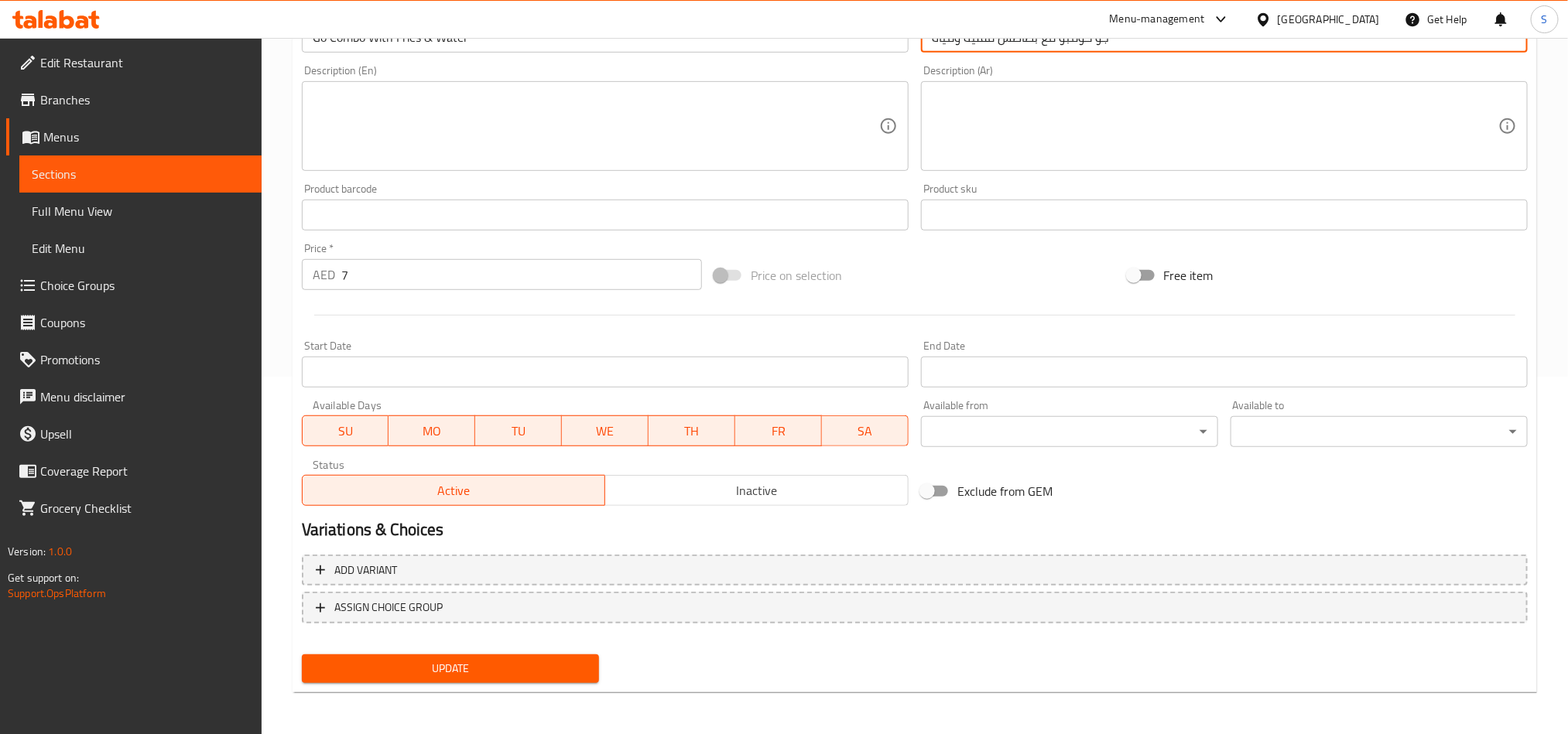
type input "جو كومبو مع بطاطس مقلية ومياه"
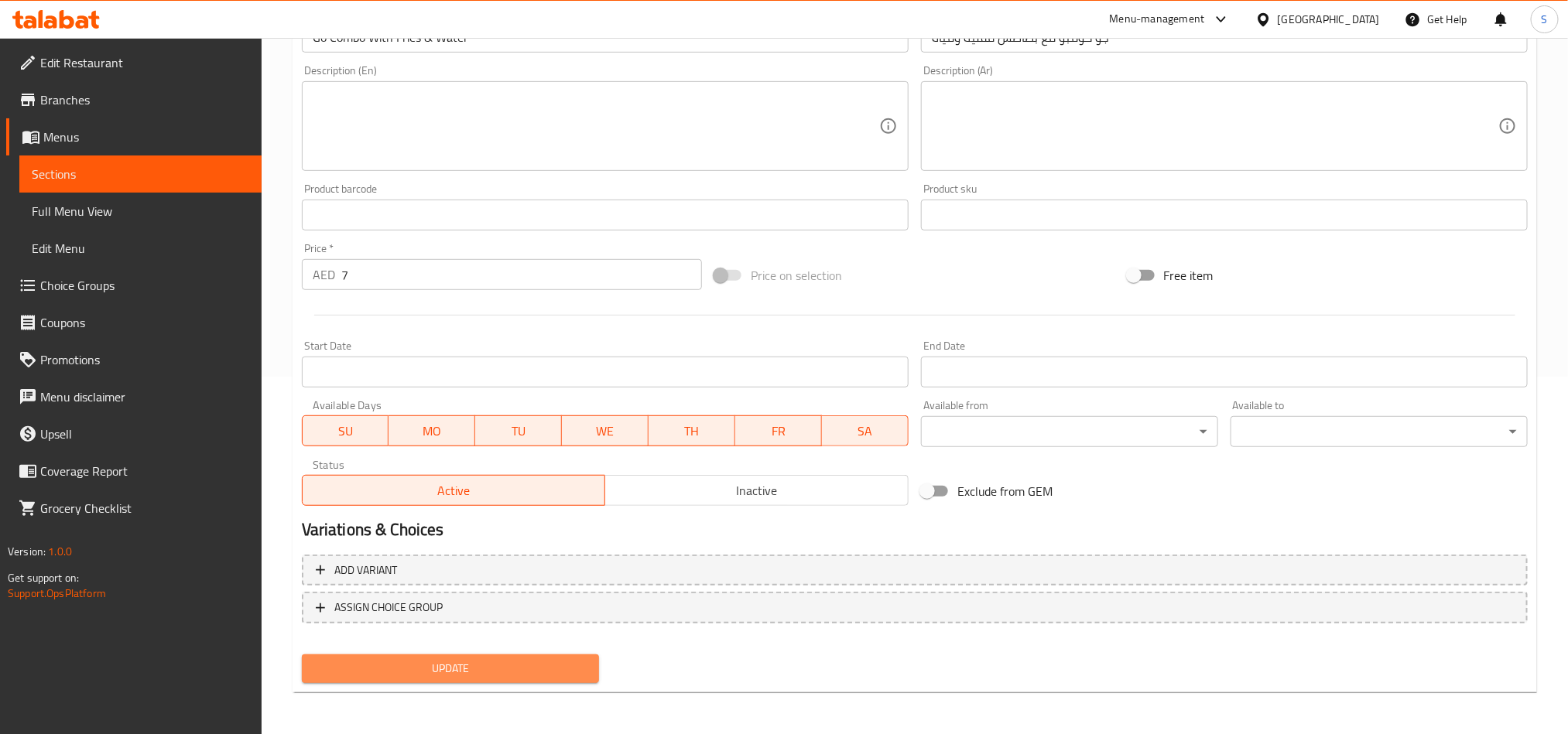
click at [514, 668] on span "Update" at bounding box center [451, 669] width 273 height 20
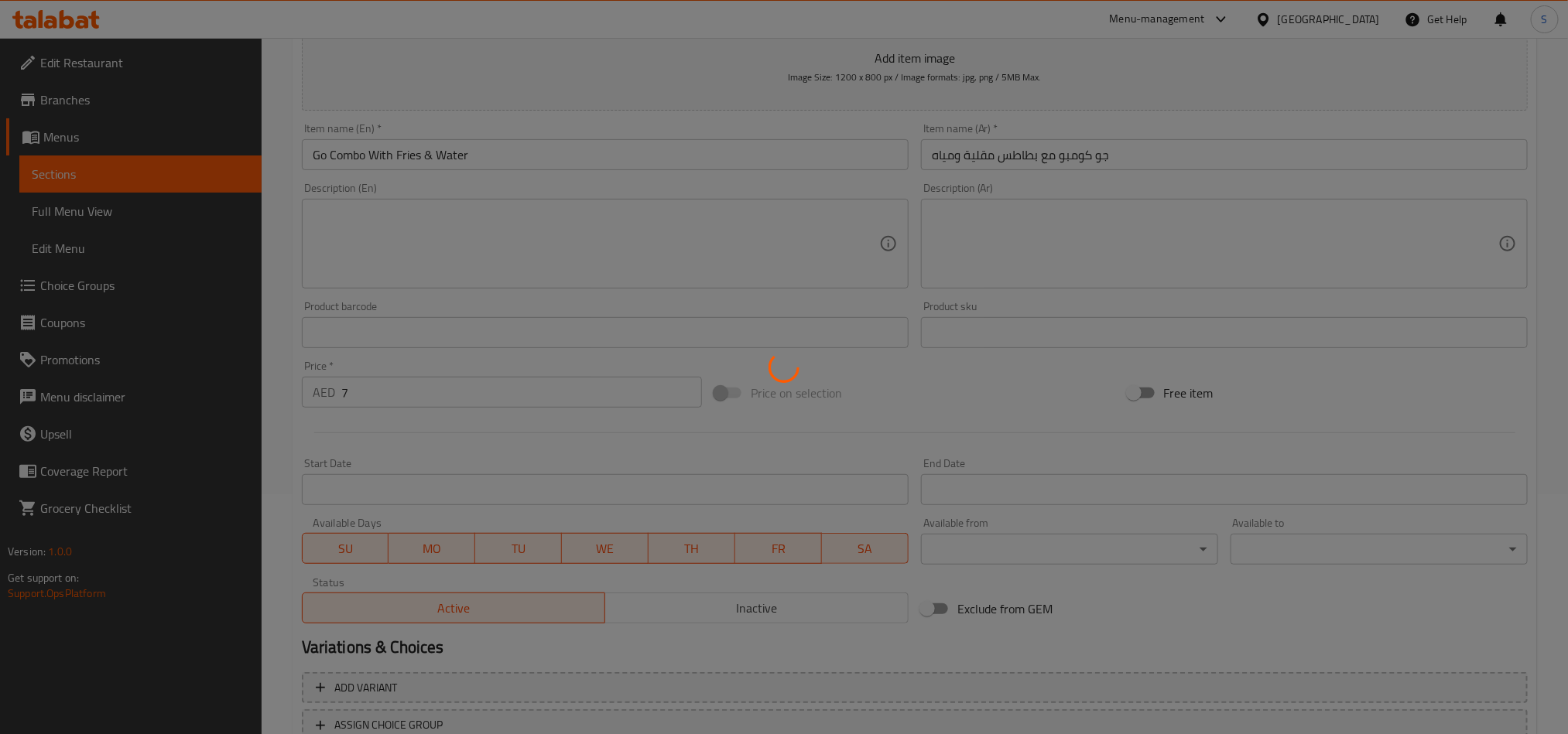
scroll to position [0, 0]
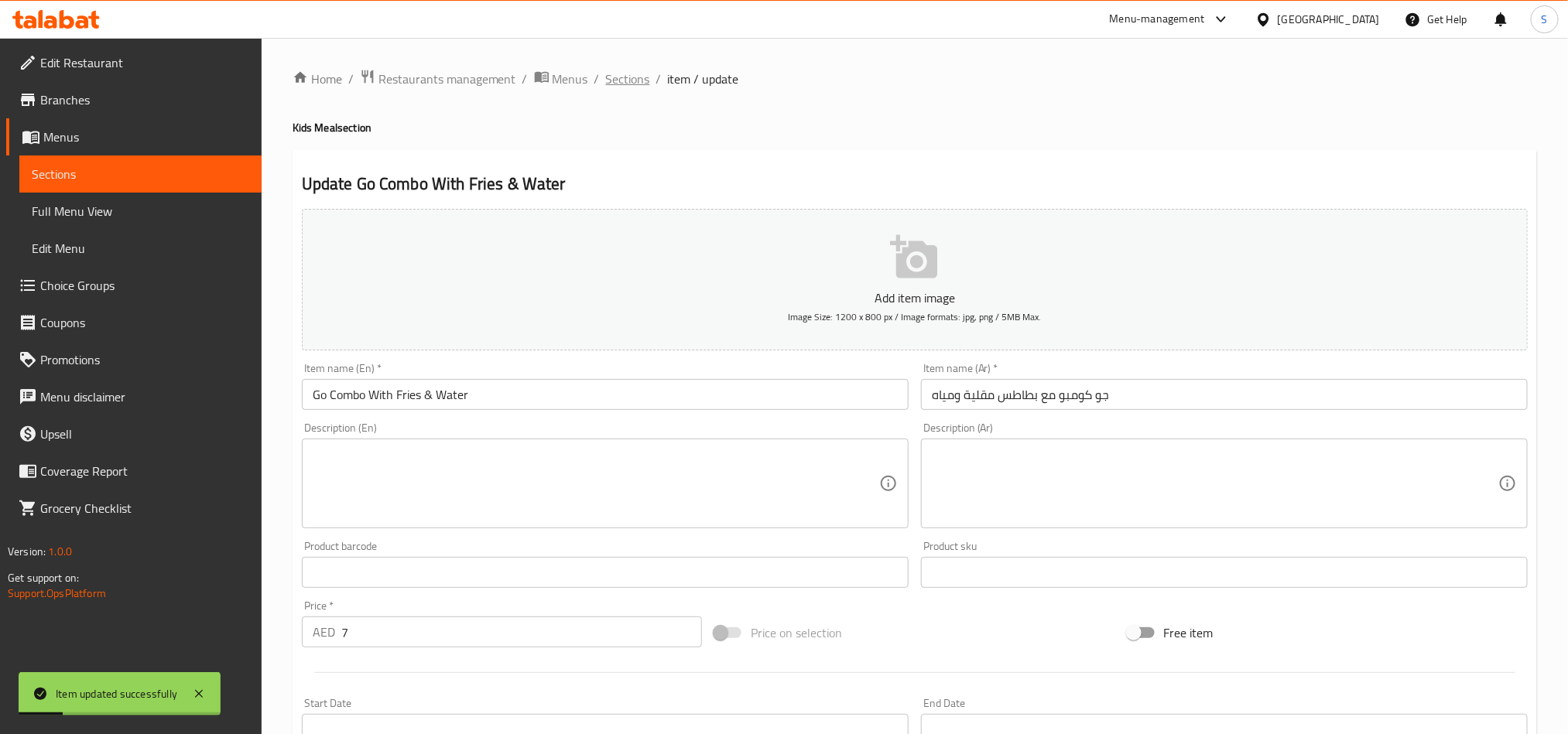
click at [632, 85] on span "Sections" at bounding box center [628, 79] width 44 height 19
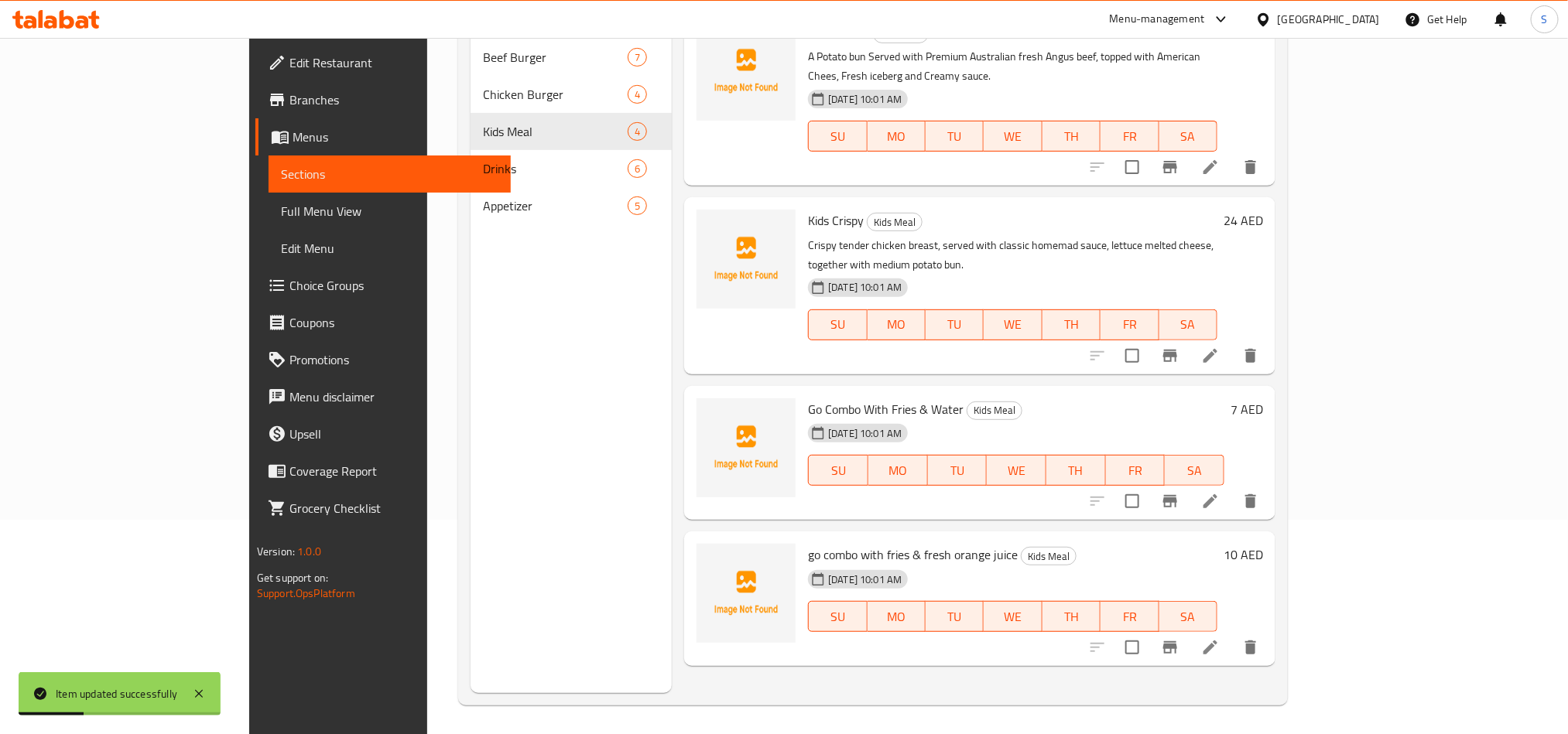
scroll to position [217, 0]
click at [1220, 636] on icon at bounding box center [1211, 645] width 19 height 19
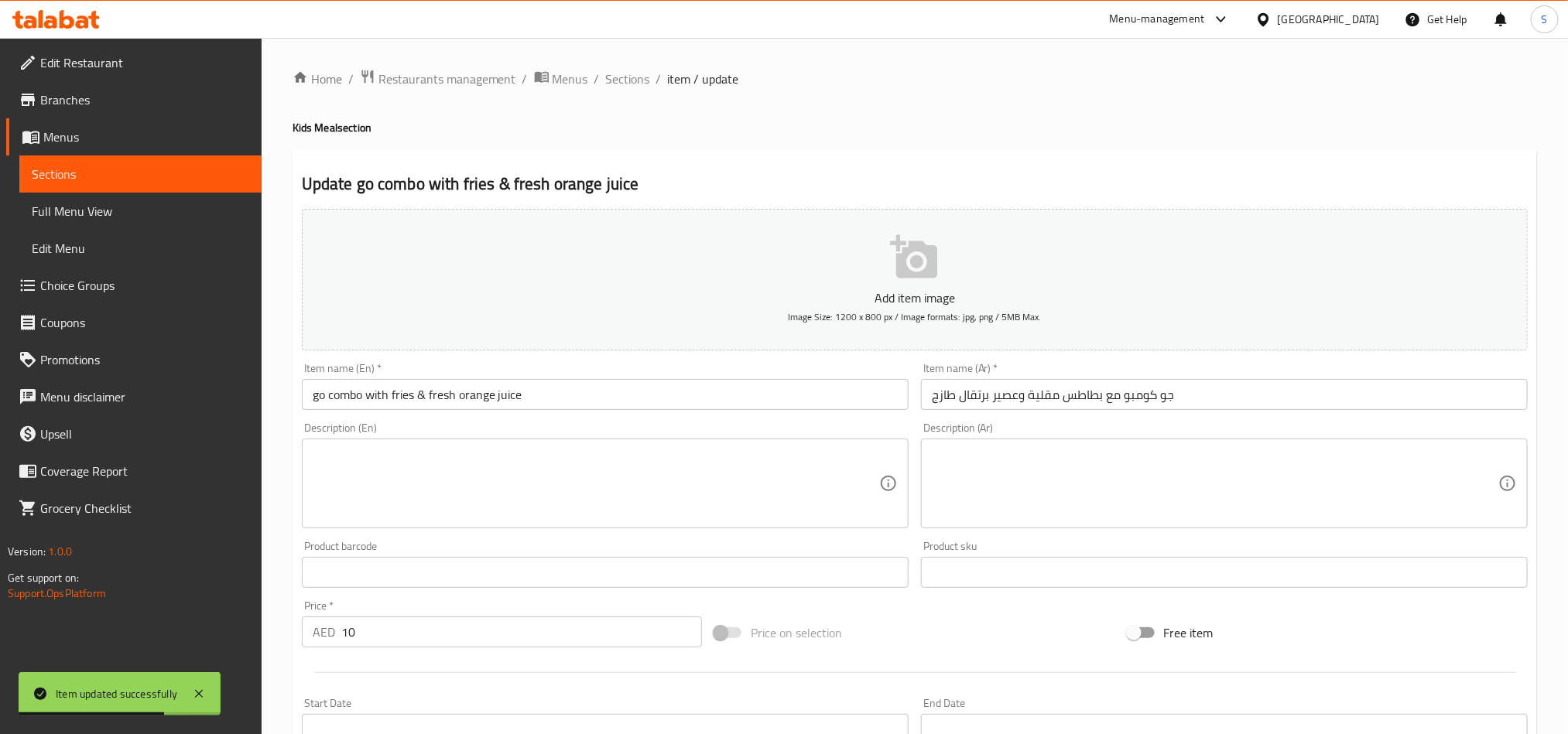
click at [628, 407] on input "go combo with fries & fresh orange juice" at bounding box center [605, 395] width 607 height 31
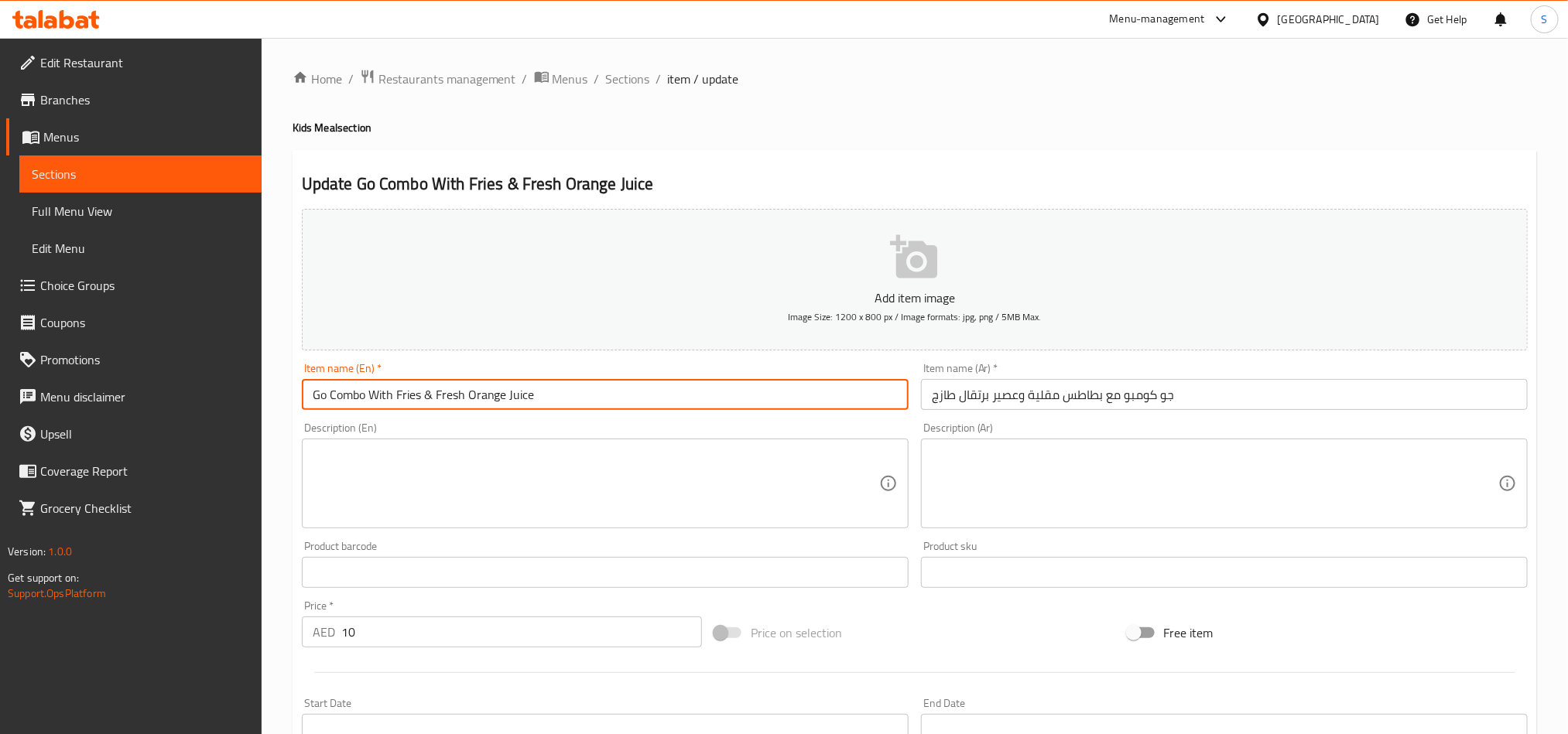
type input "Go Combo With Fries & Fresh Orange Juice"
click at [680, 519] on textarea at bounding box center [596, 484] width 567 height 74
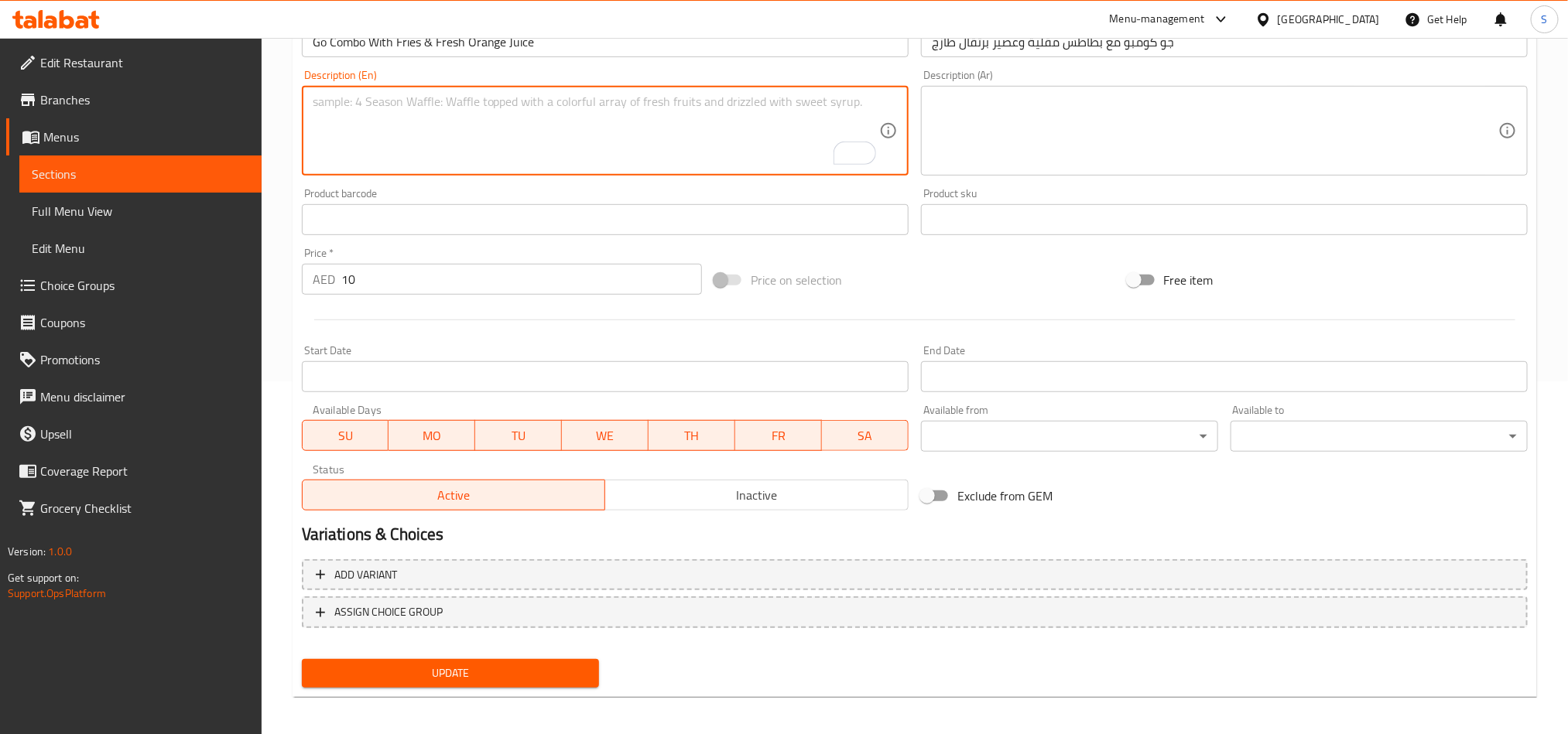
scroll to position [357, 0]
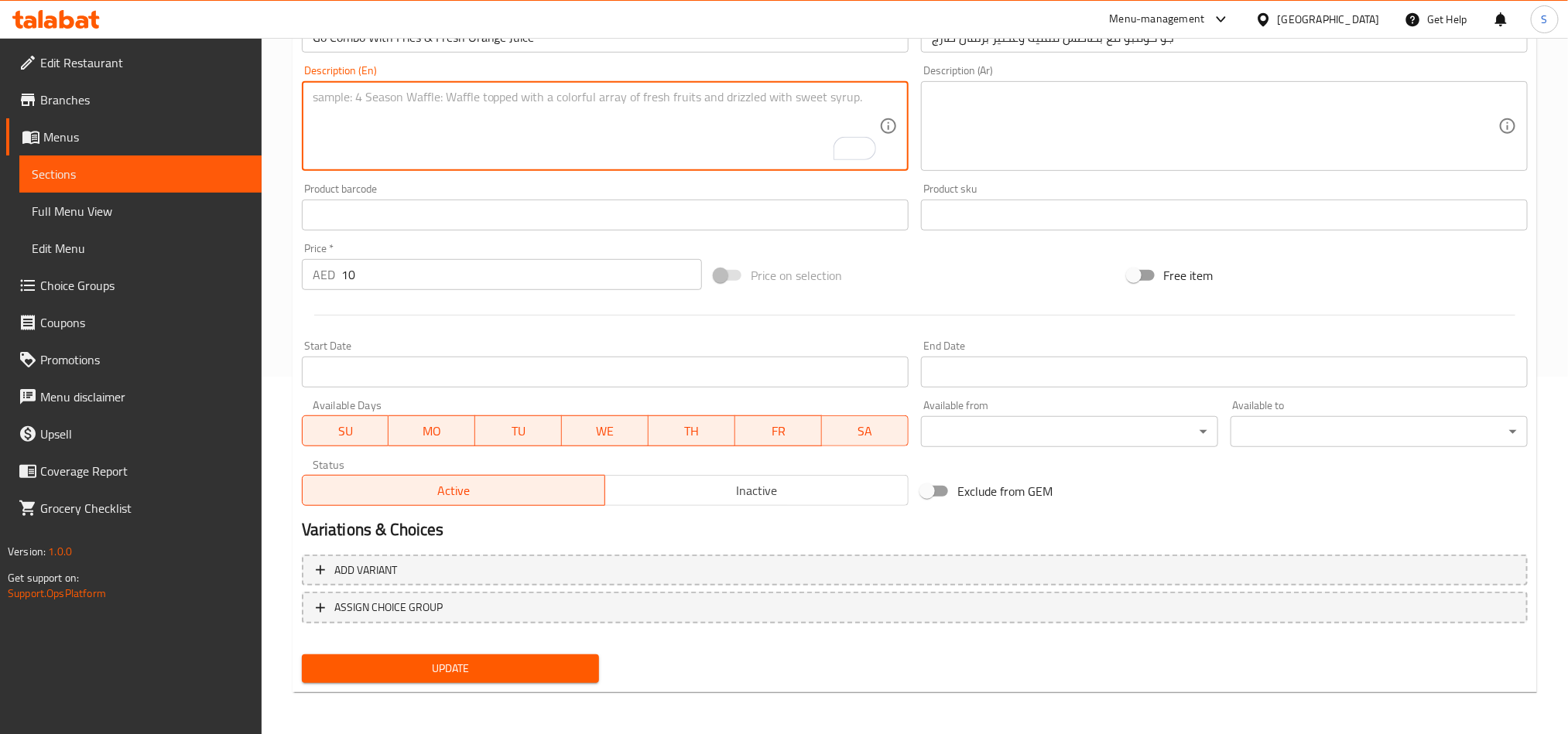
click at [448, 671] on span "Update" at bounding box center [451, 669] width 273 height 20
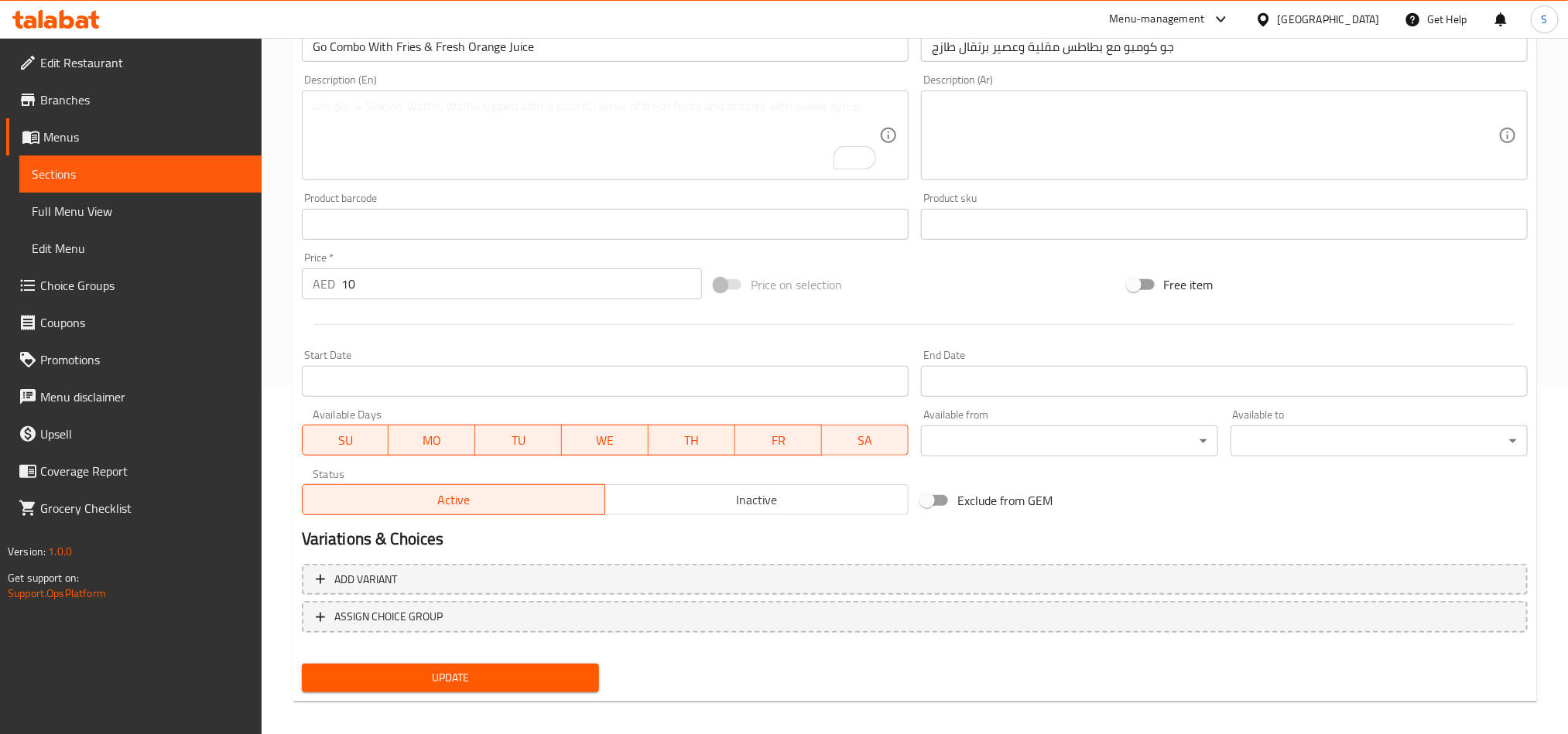
scroll to position [0, 0]
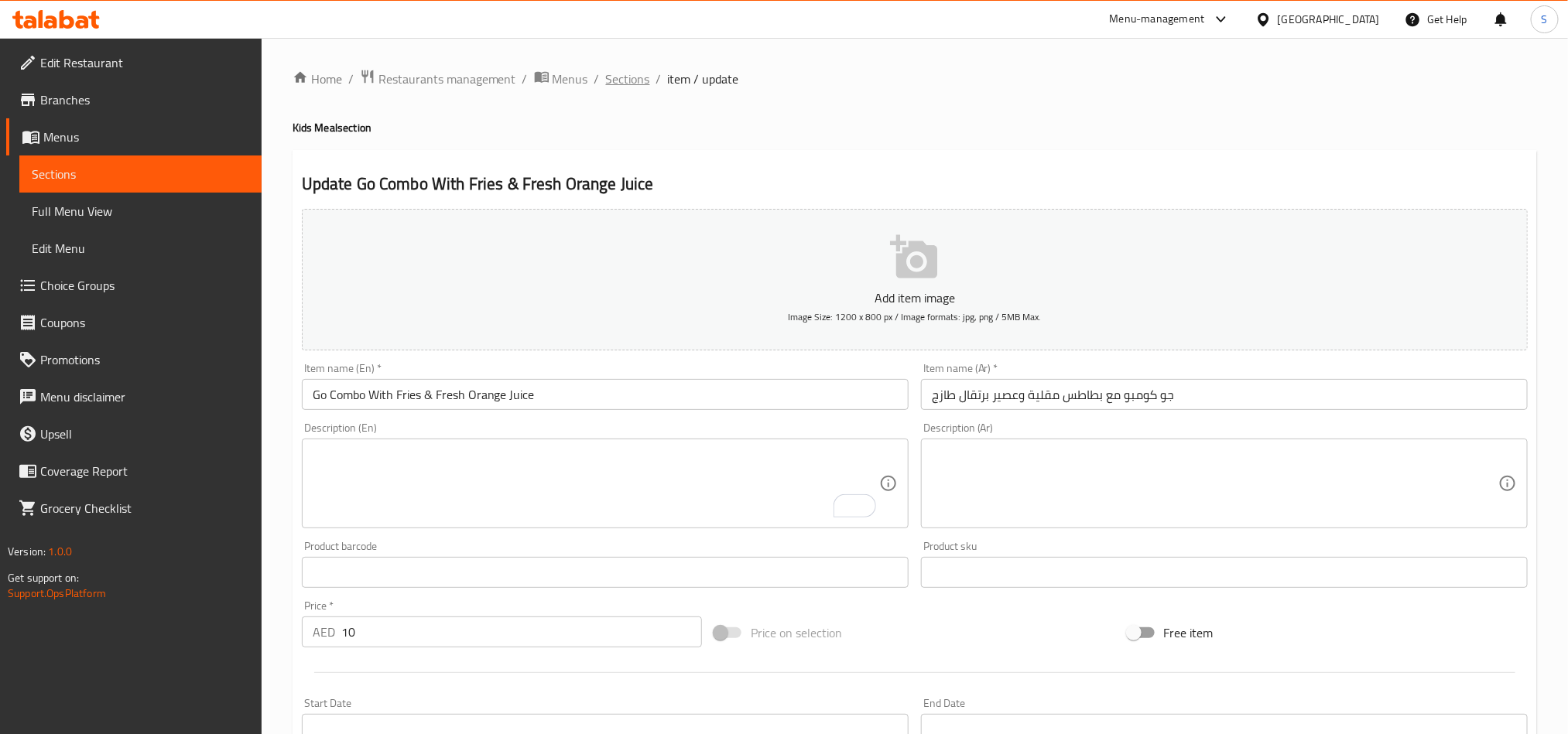
click at [620, 85] on span "Sections" at bounding box center [628, 79] width 44 height 19
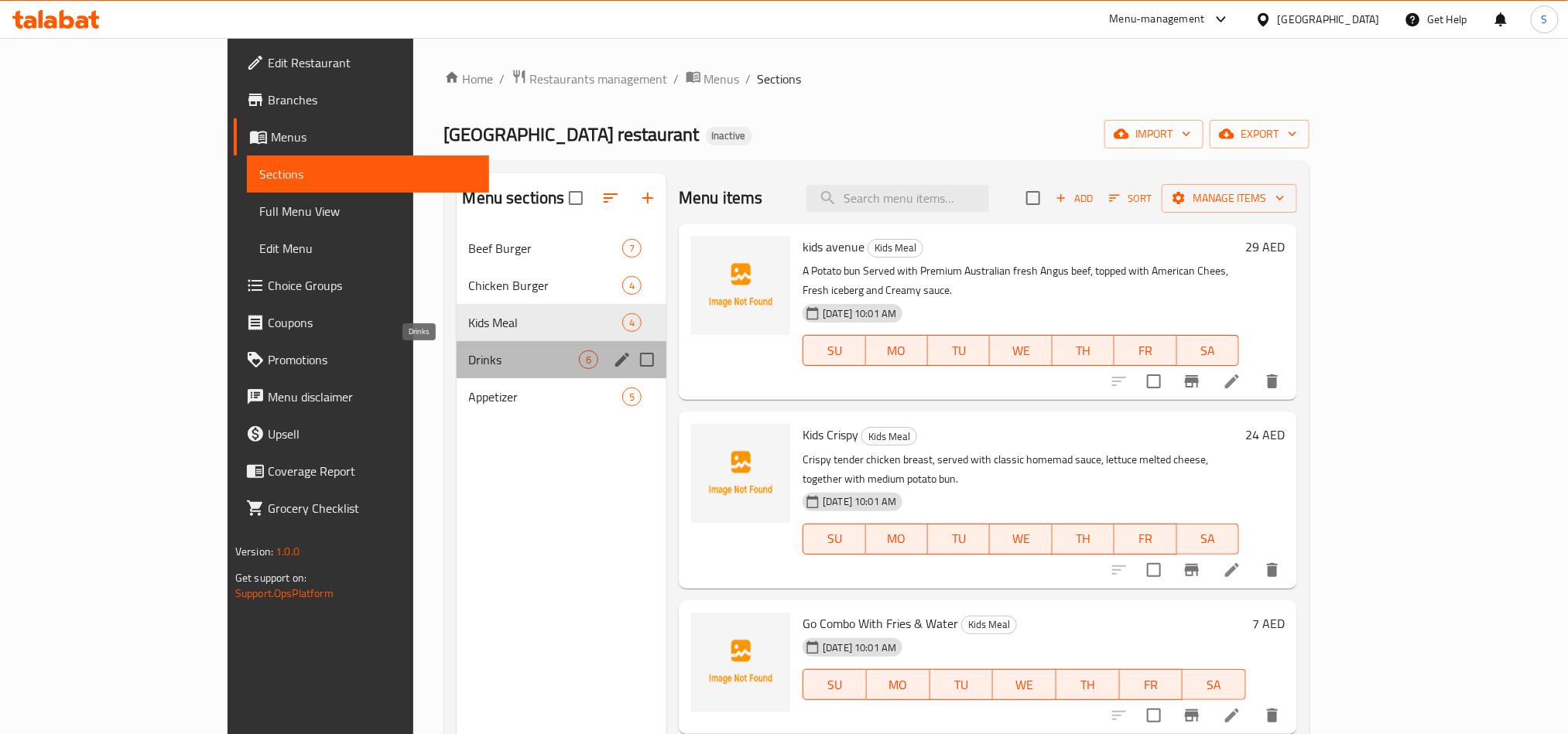
drag, startPoint x: 421, startPoint y: 358, endPoint x: 465, endPoint y: 356, distance: 44.0
click at [469, 358] on span "Drinks" at bounding box center [524, 360] width 110 height 19
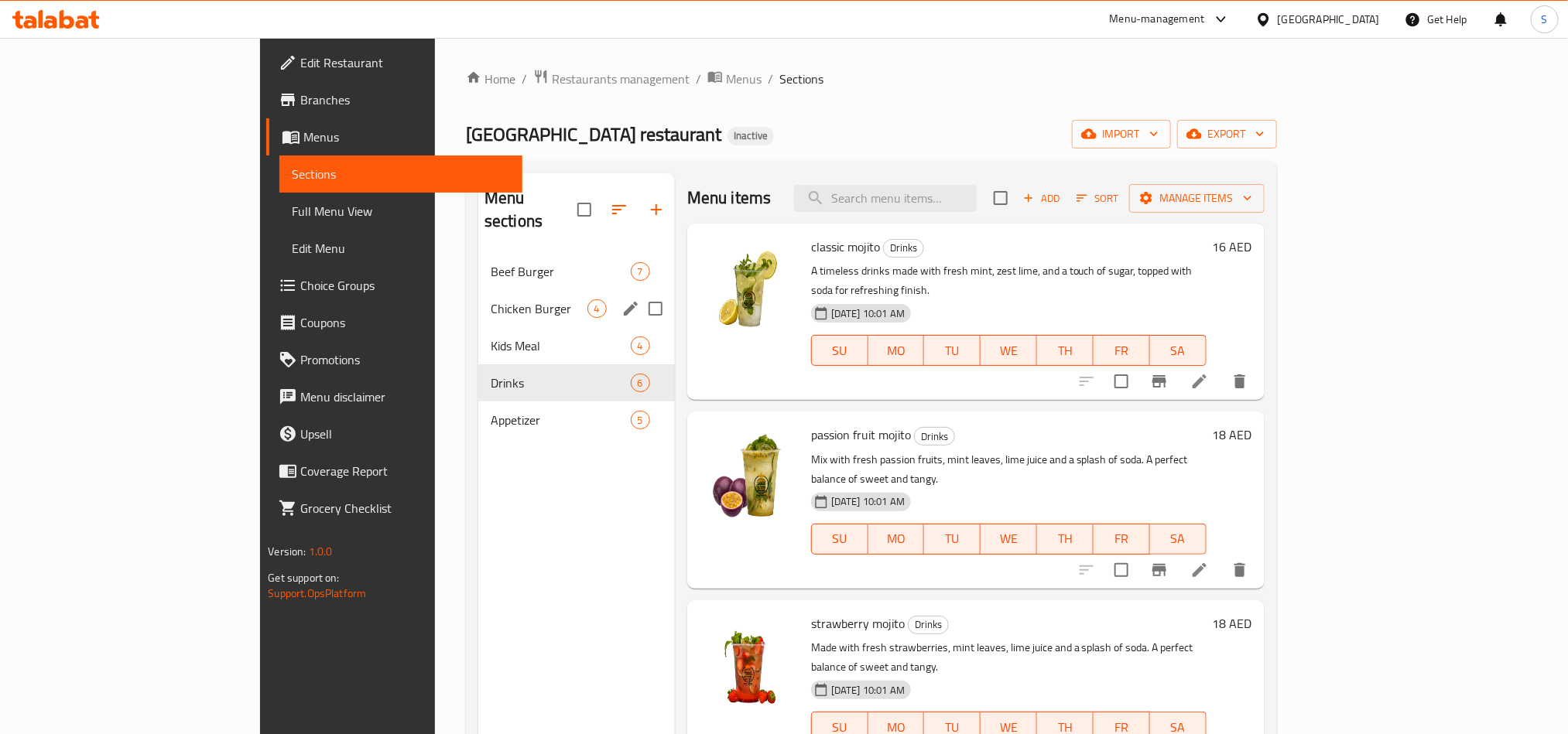
click at [483, 290] on div "Chicken Burger 4" at bounding box center [576, 308] width 197 height 37
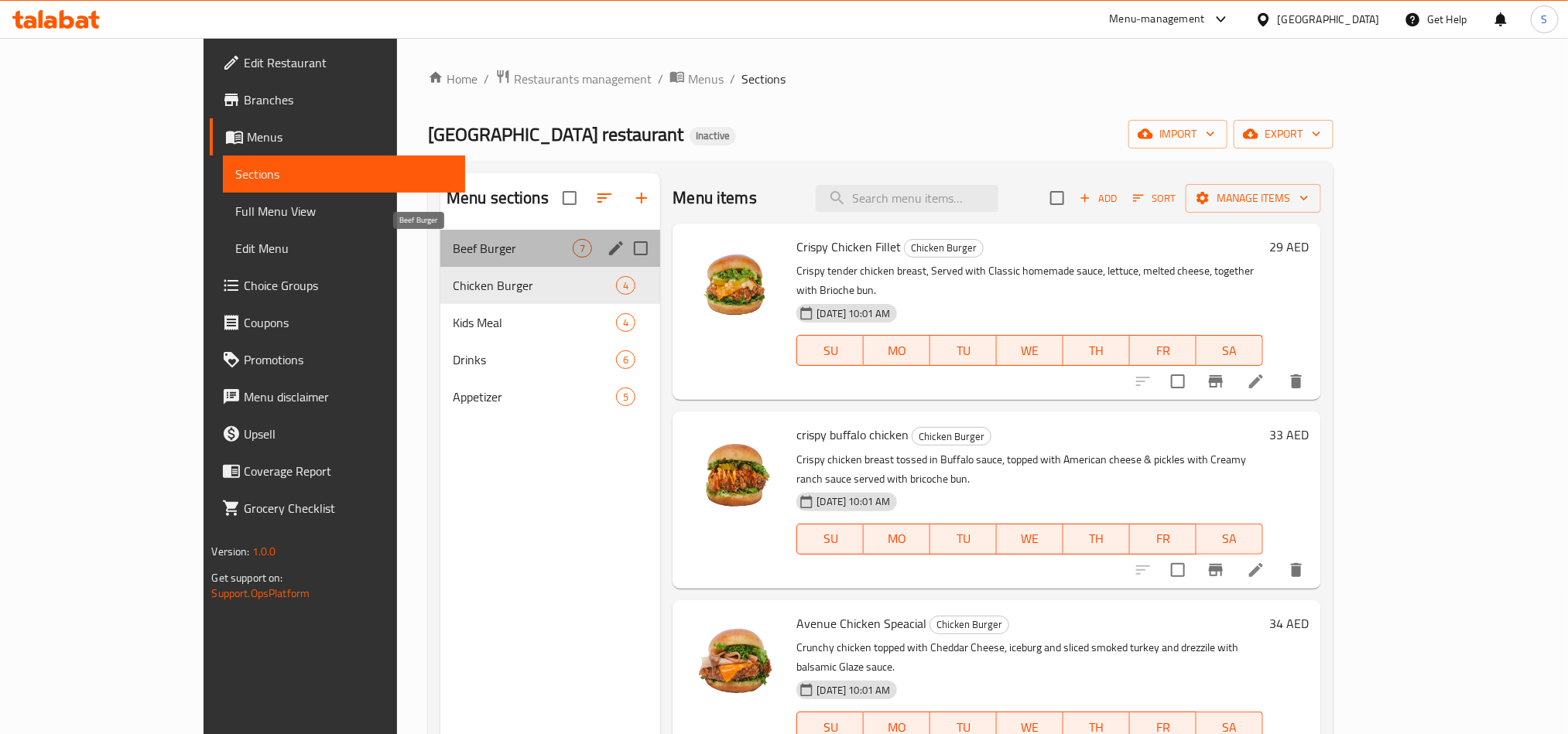
click at [483, 240] on span "Beef Burger" at bounding box center [512, 248] width 120 height 19
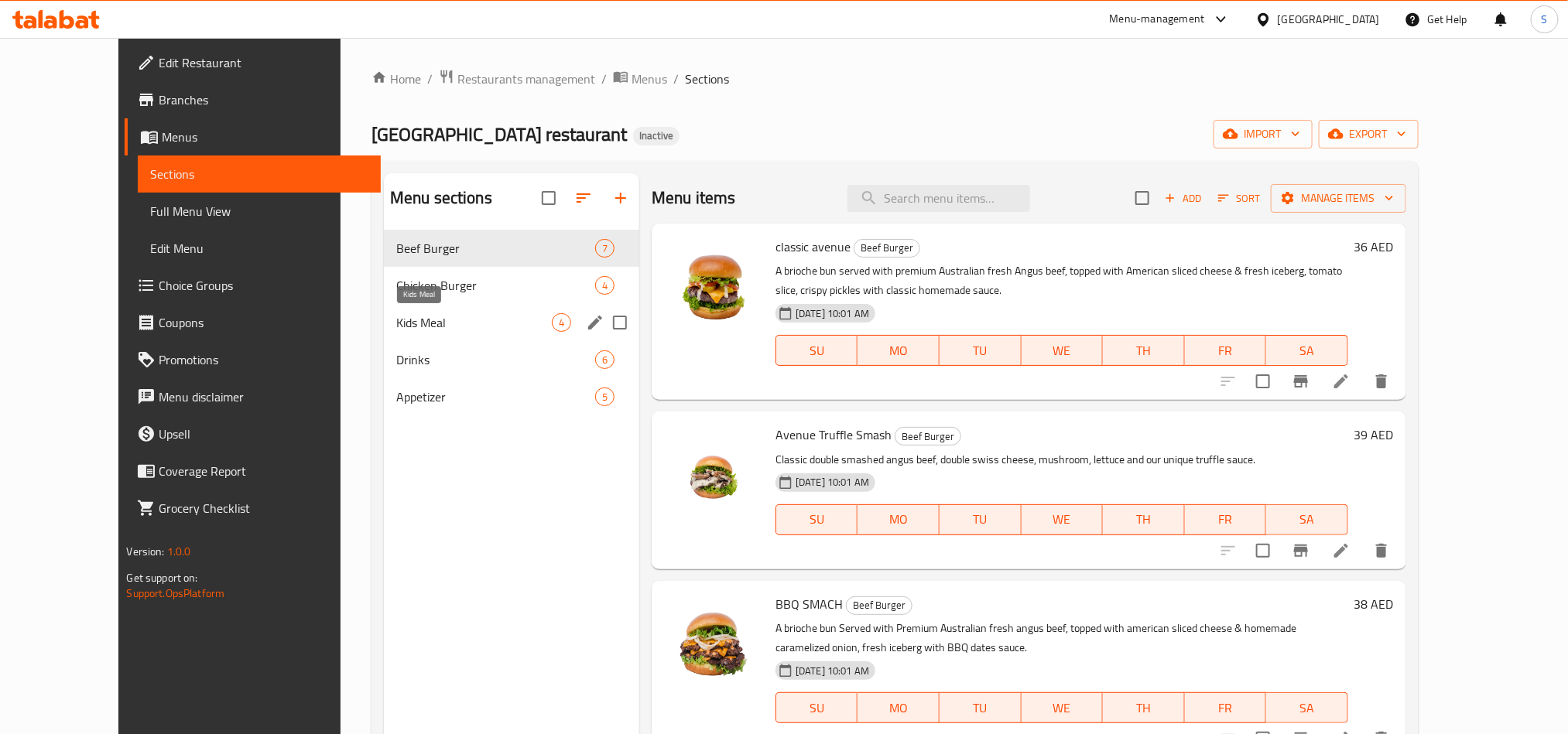
click at [479, 349] on div "Drinks 6" at bounding box center [512, 360] width 255 height 37
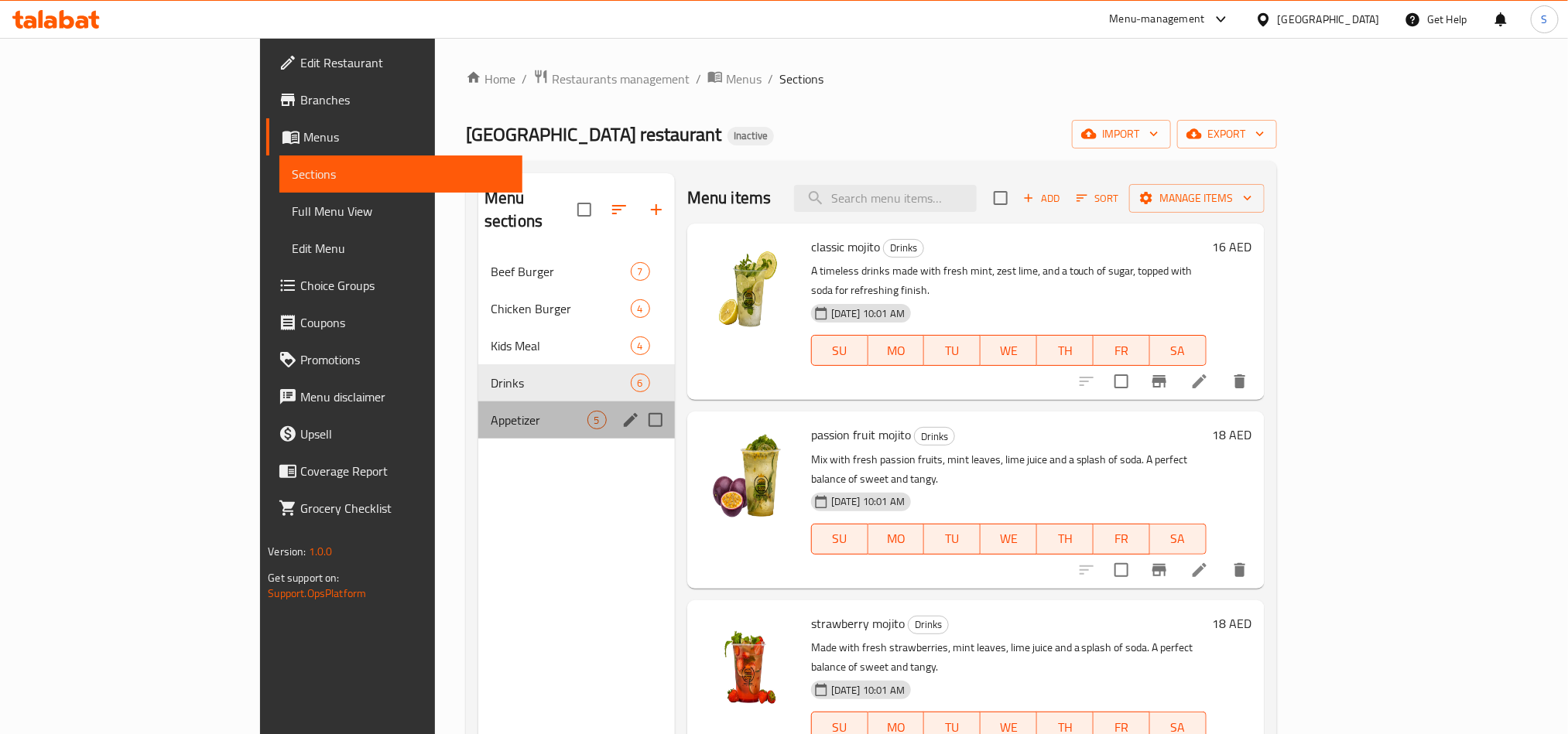
click at [478, 413] on div "Appetizer 5" at bounding box center [576, 420] width 197 height 37
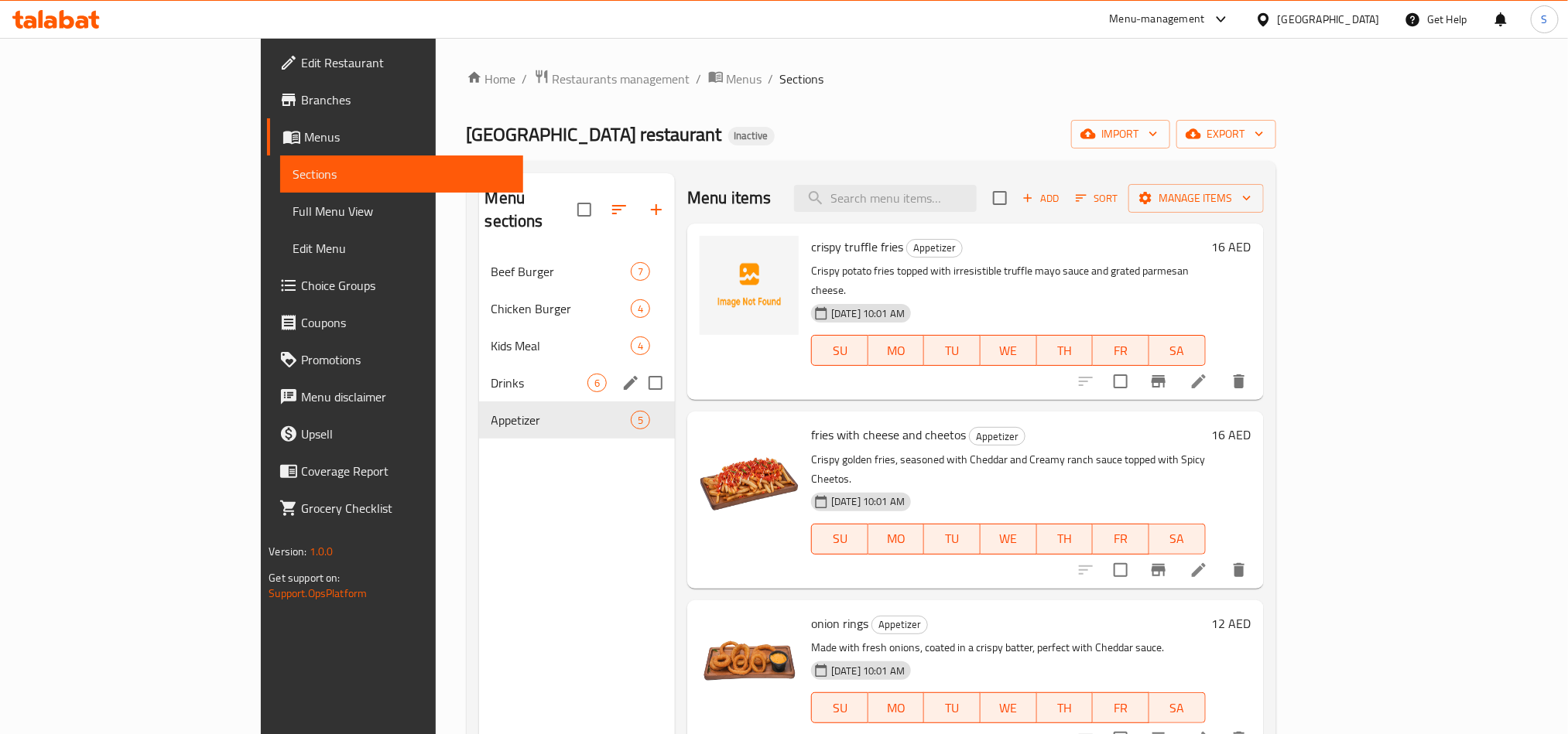
click at [491, 374] on span "Drinks" at bounding box center [539, 383] width 96 height 19
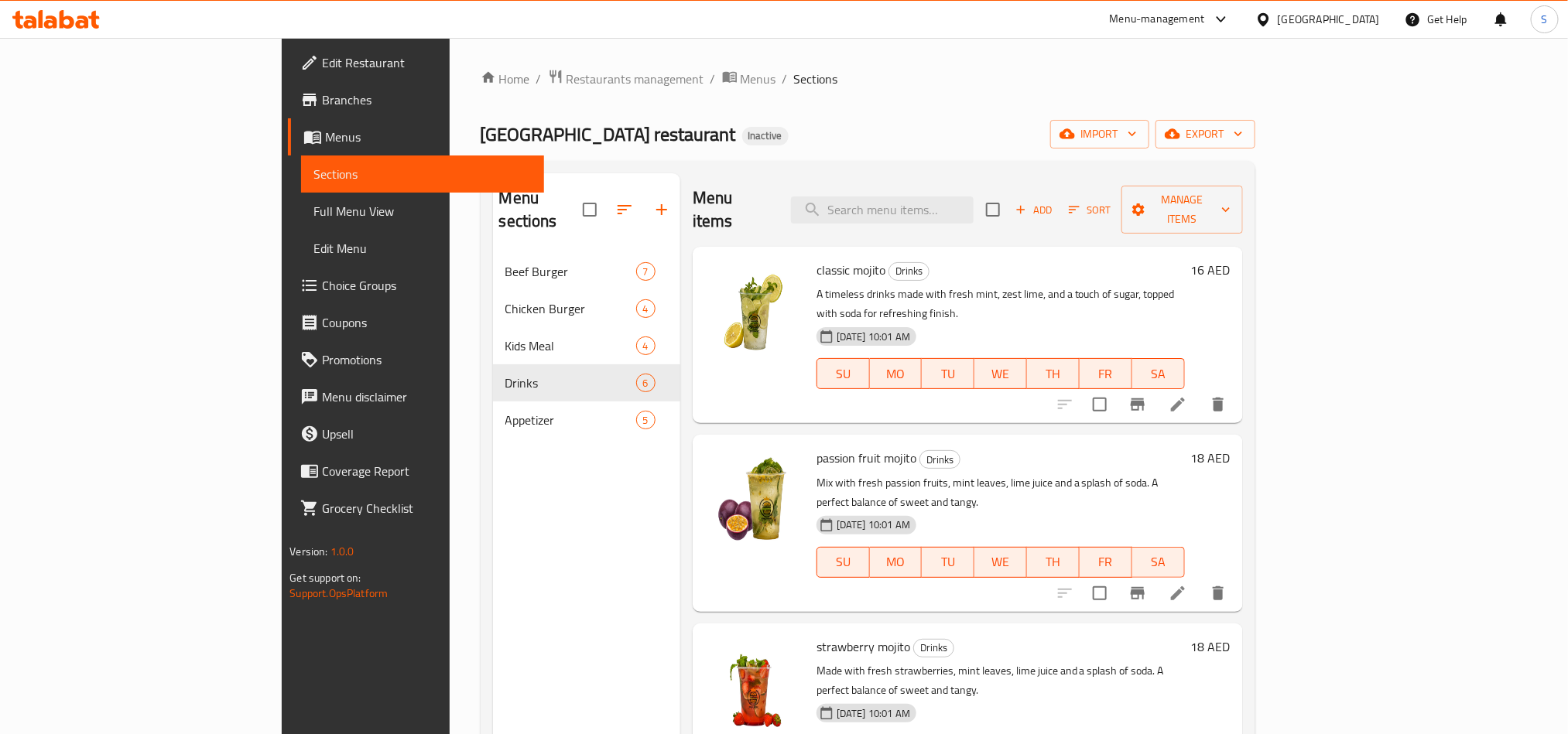
click at [1187, 396] on icon at bounding box center [1179, 405] width 19 height 19
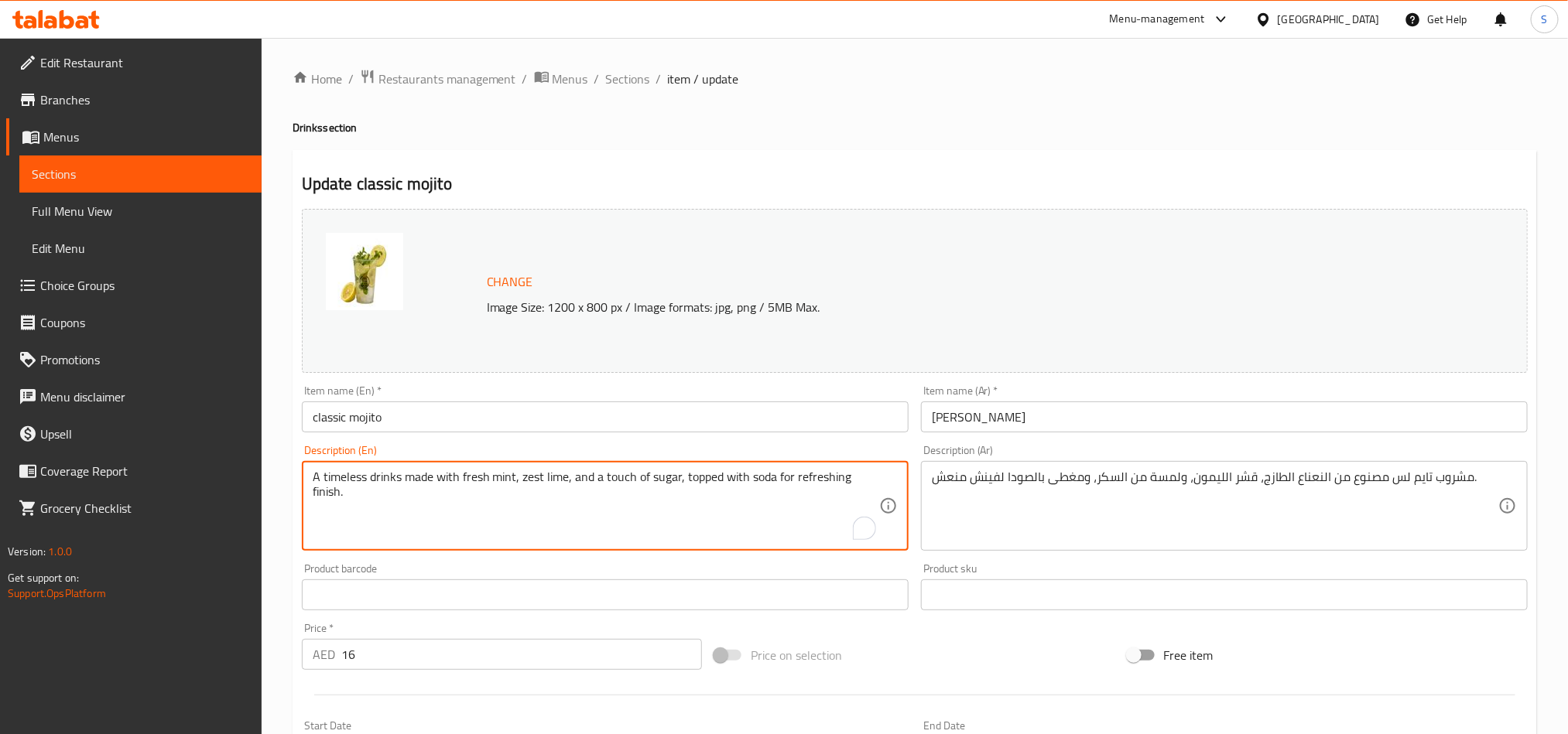
click at [342, 470] on textarea "A timeless drinks made with fresh mint, zest lime, and a touch of sugar, topped…" at bounding box center [596, 507] width 567 height 74
type textarea "A drinks made with fresh mint, zest lime, and a touch of sugar, topped with sod…"
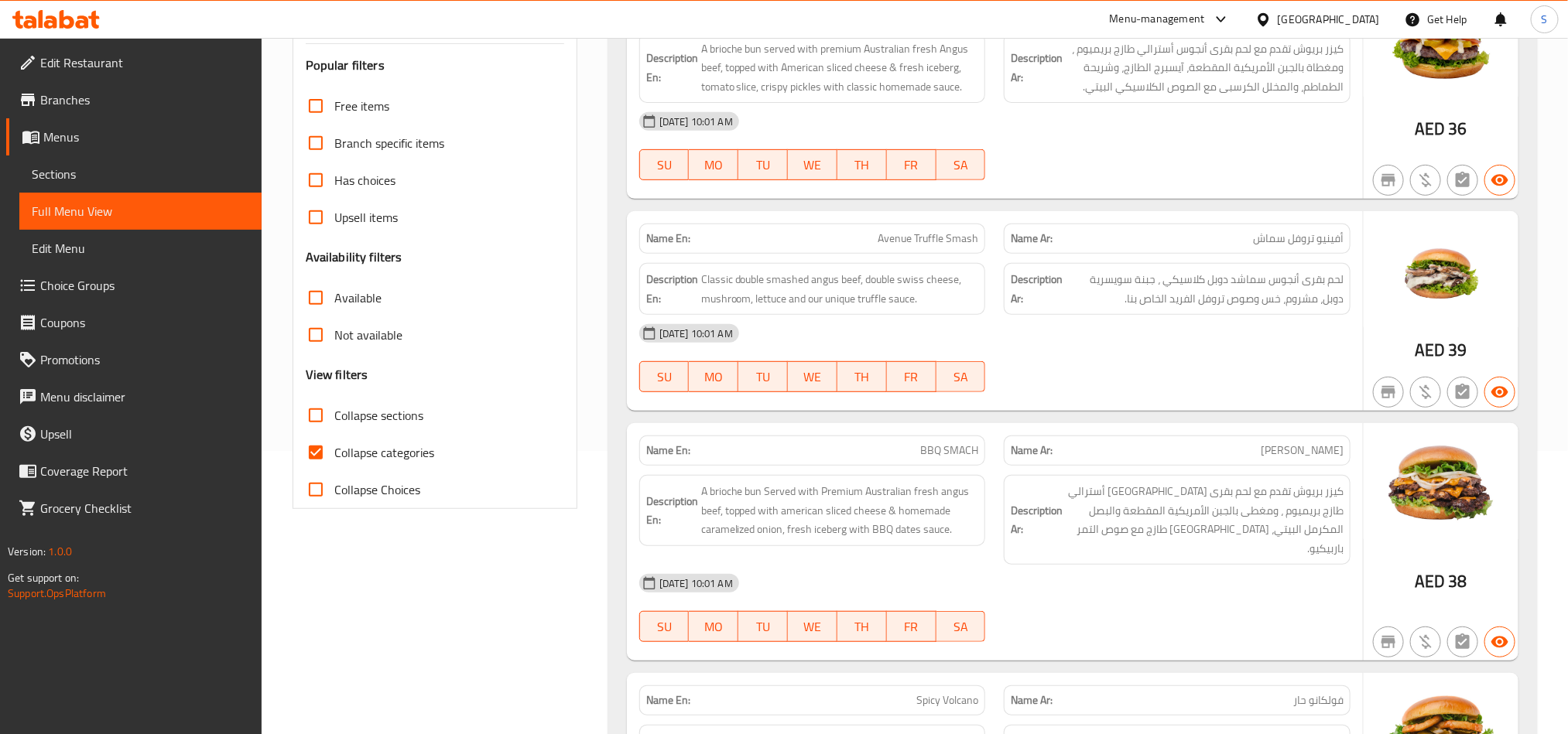
scroll to position [116, 0]
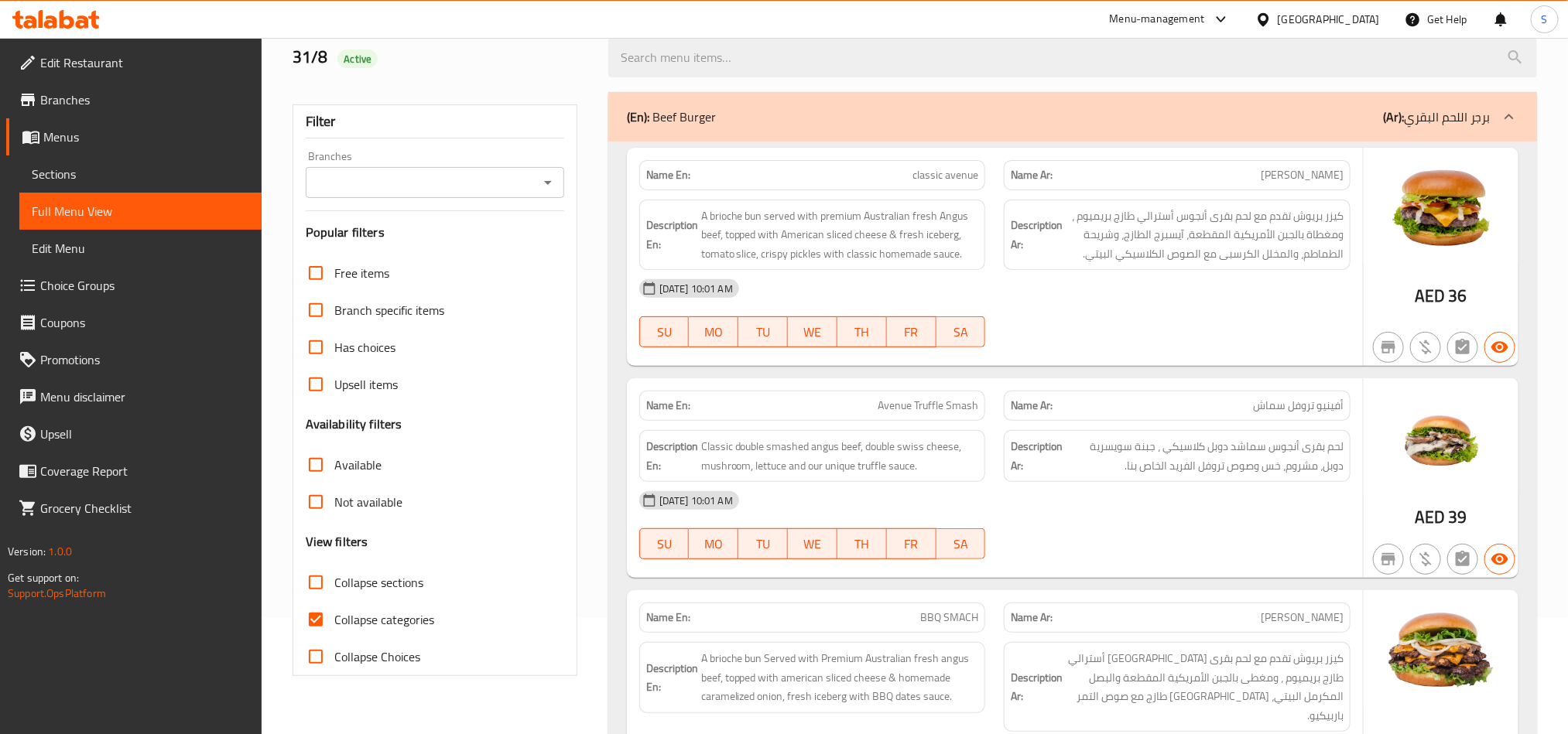
click at [319, 608] on input "Collapse categories" at bounding box center [315, 620] width 37 height 37
checkbox input "false"
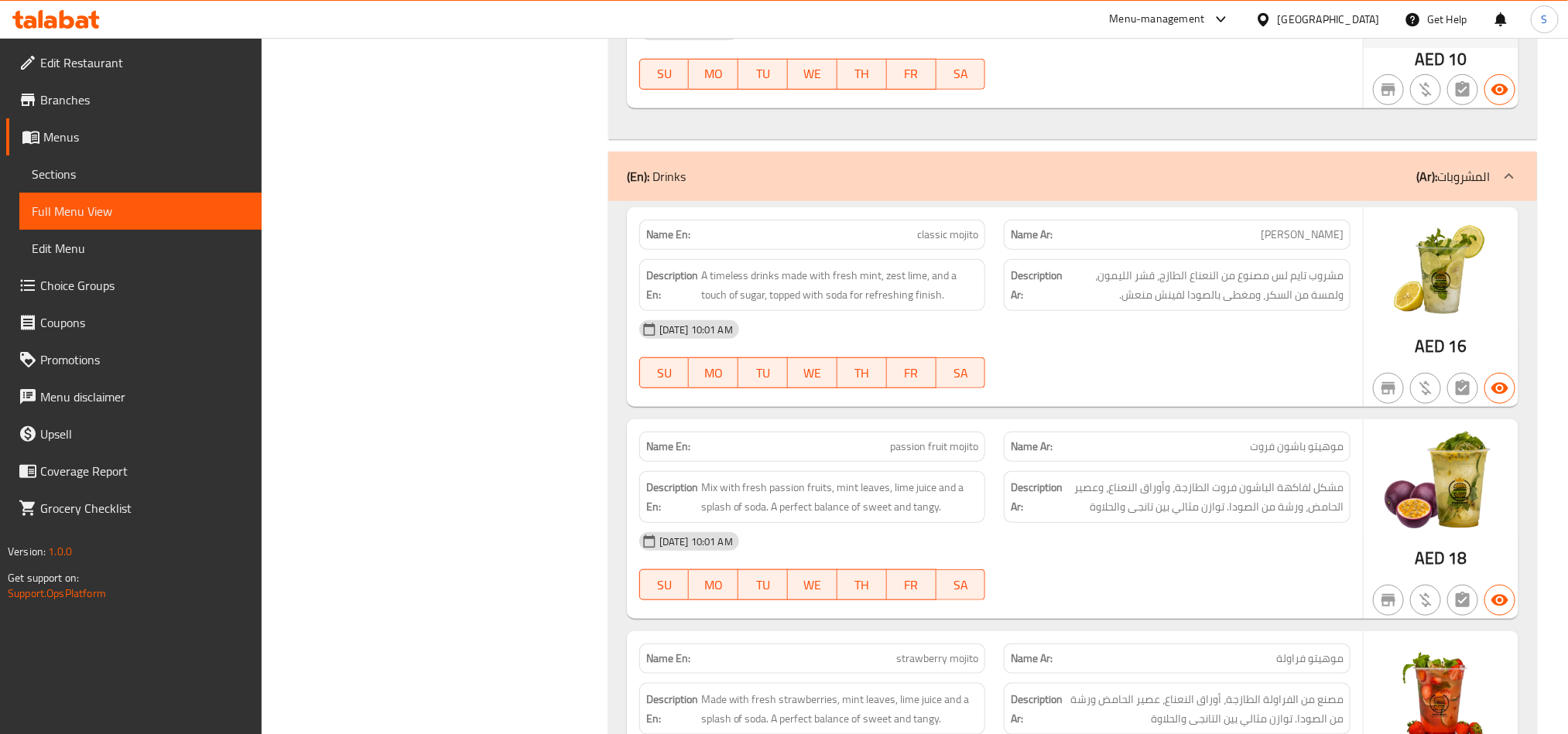
scroll to position [3656, 0]
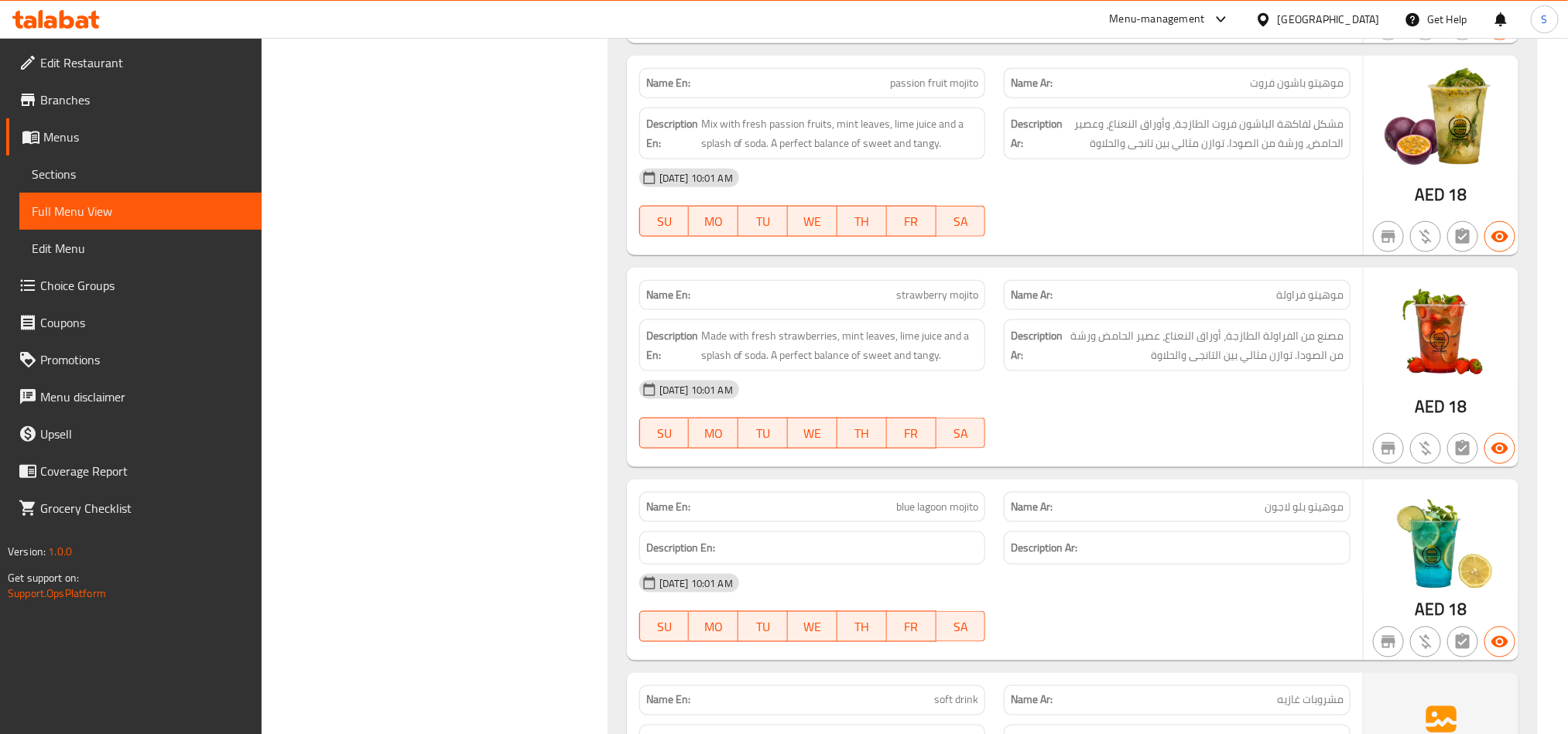
scroll to position [4352, 0]
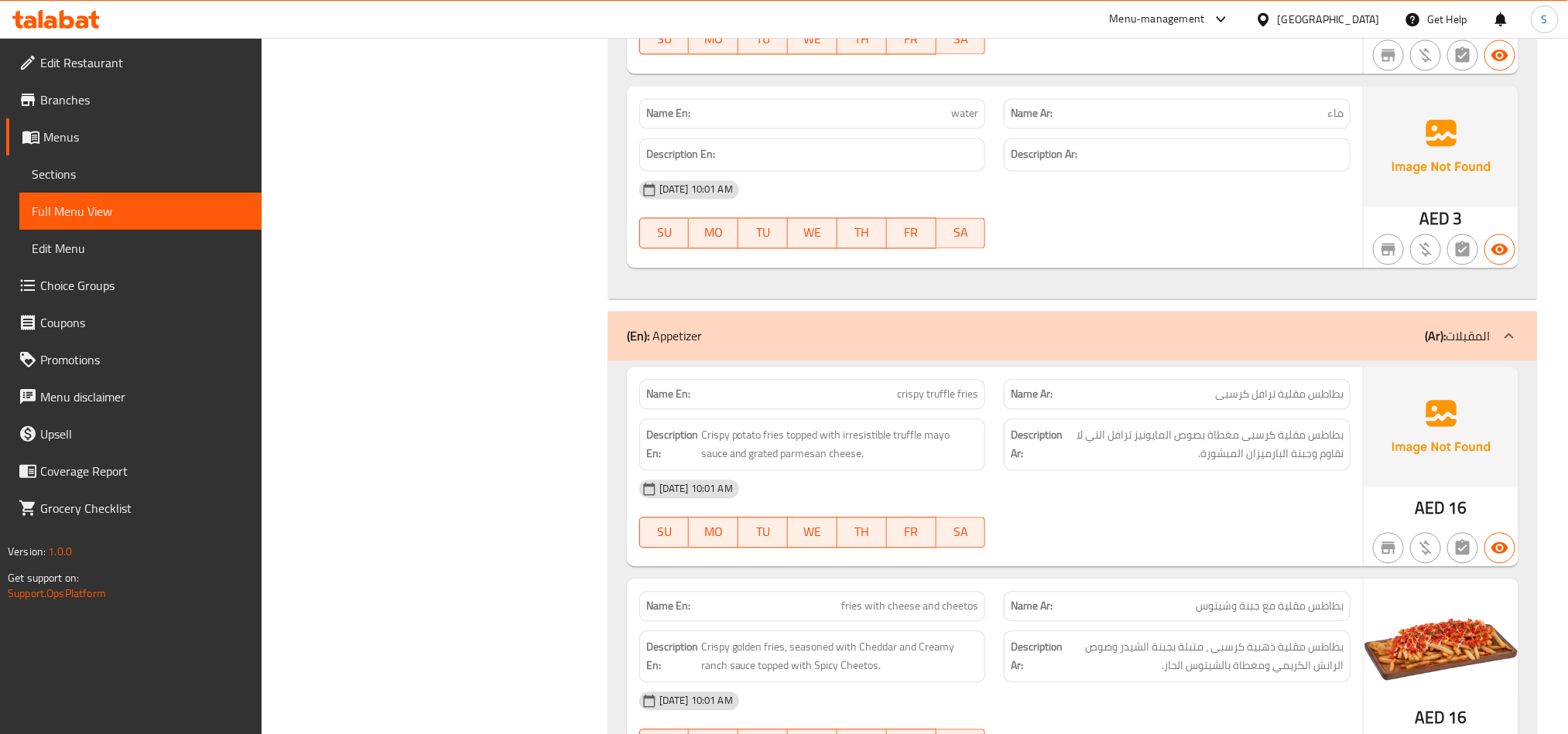
scroll to position [4933, 0]
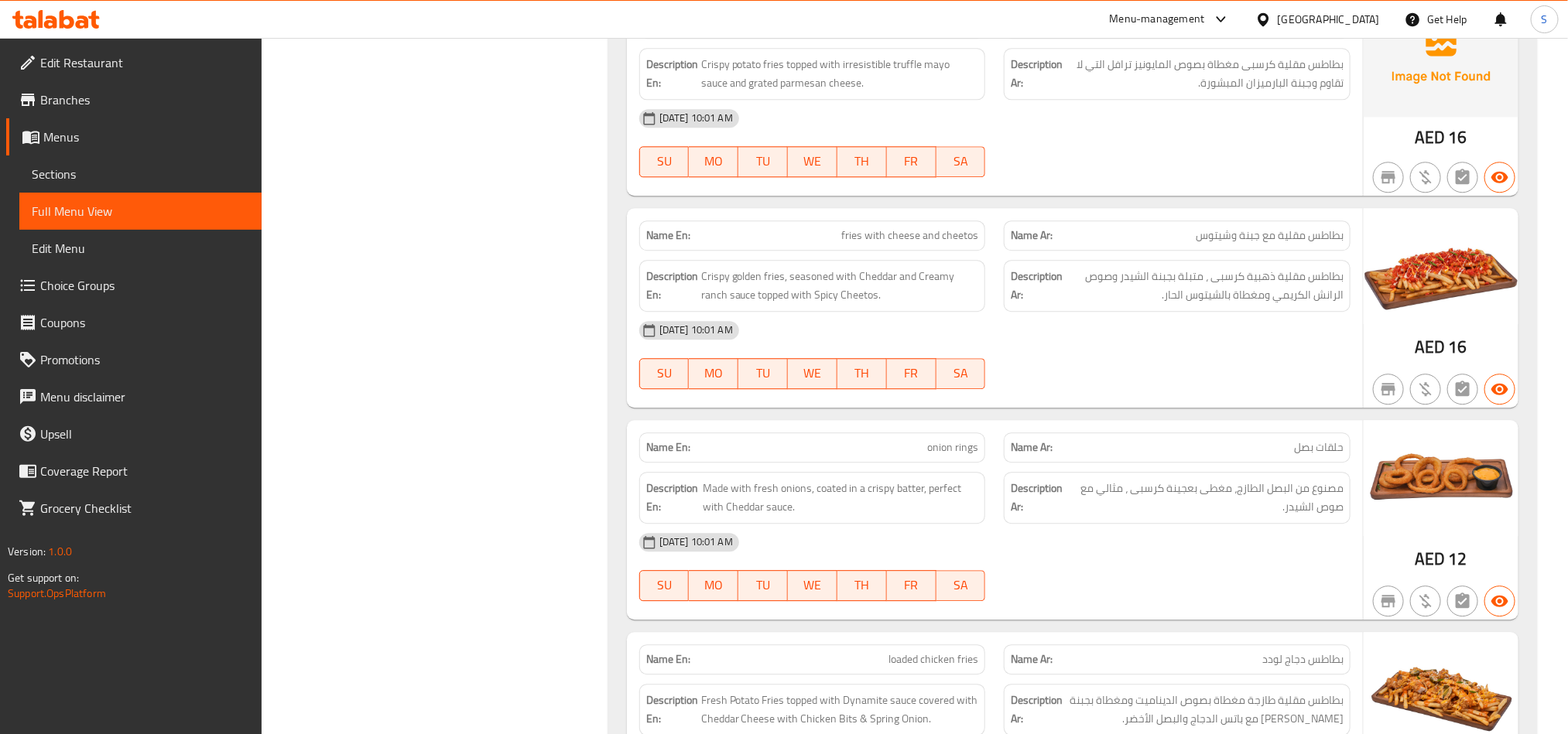
scroll to position [5281, 0]
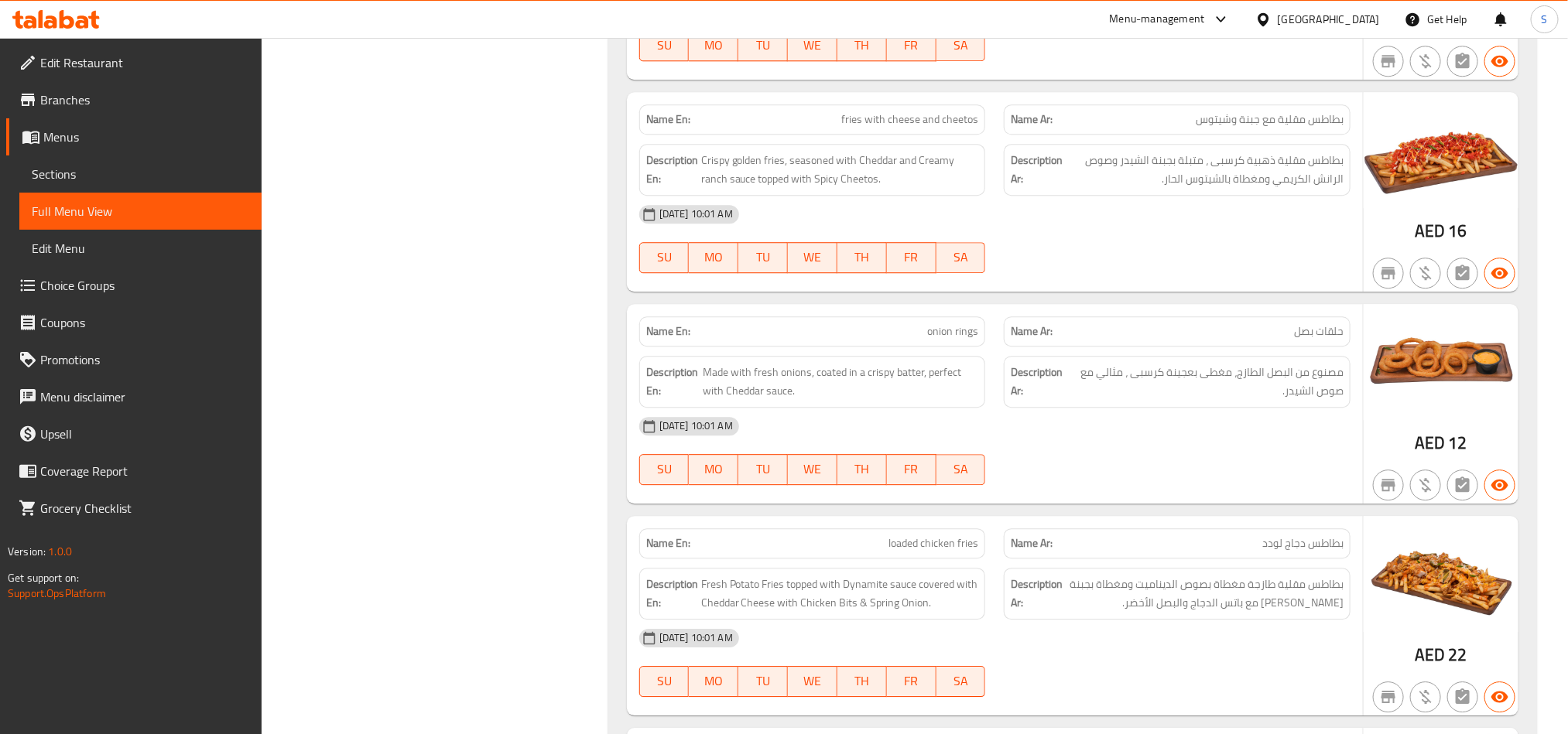
click at [948, 324] on span "onion rings" at bounding box center [952, 331] width 51 height 16
copy span "onion rings"
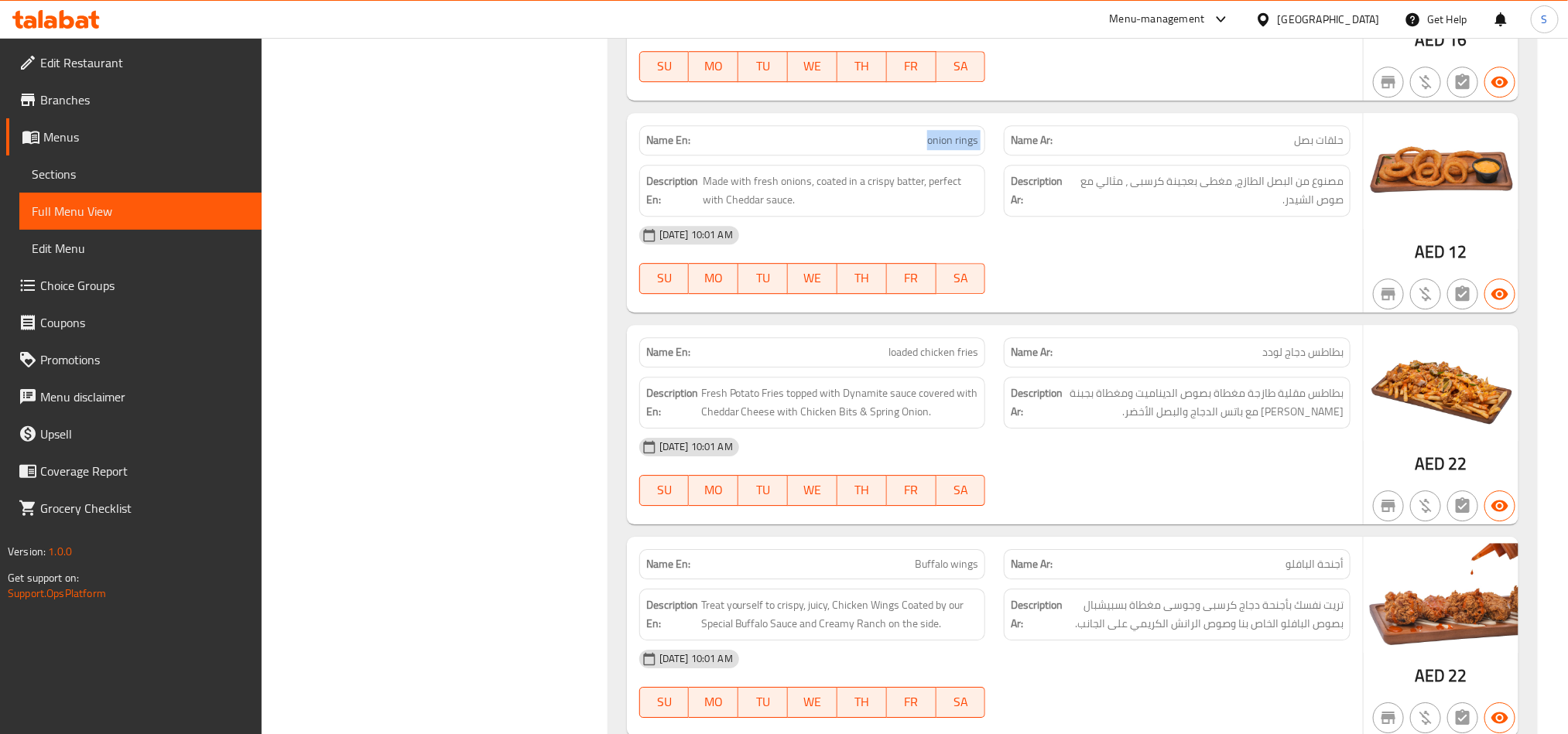
scroll to position [5513, 0]
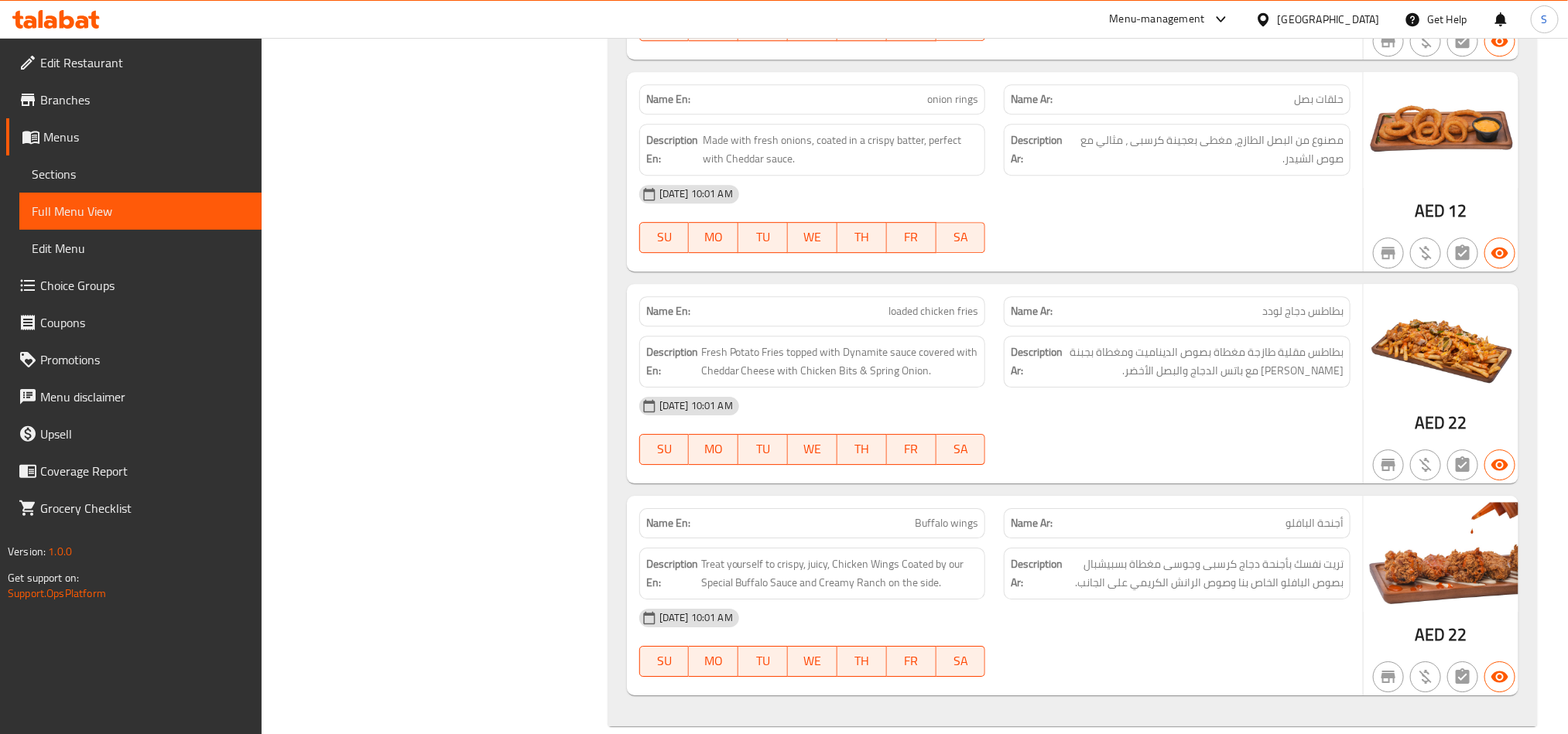
click at [969, 515] on span "Buffalo wings" at bounding box center [947, 523] width 63 height 16
copy span "Buffalo wings"
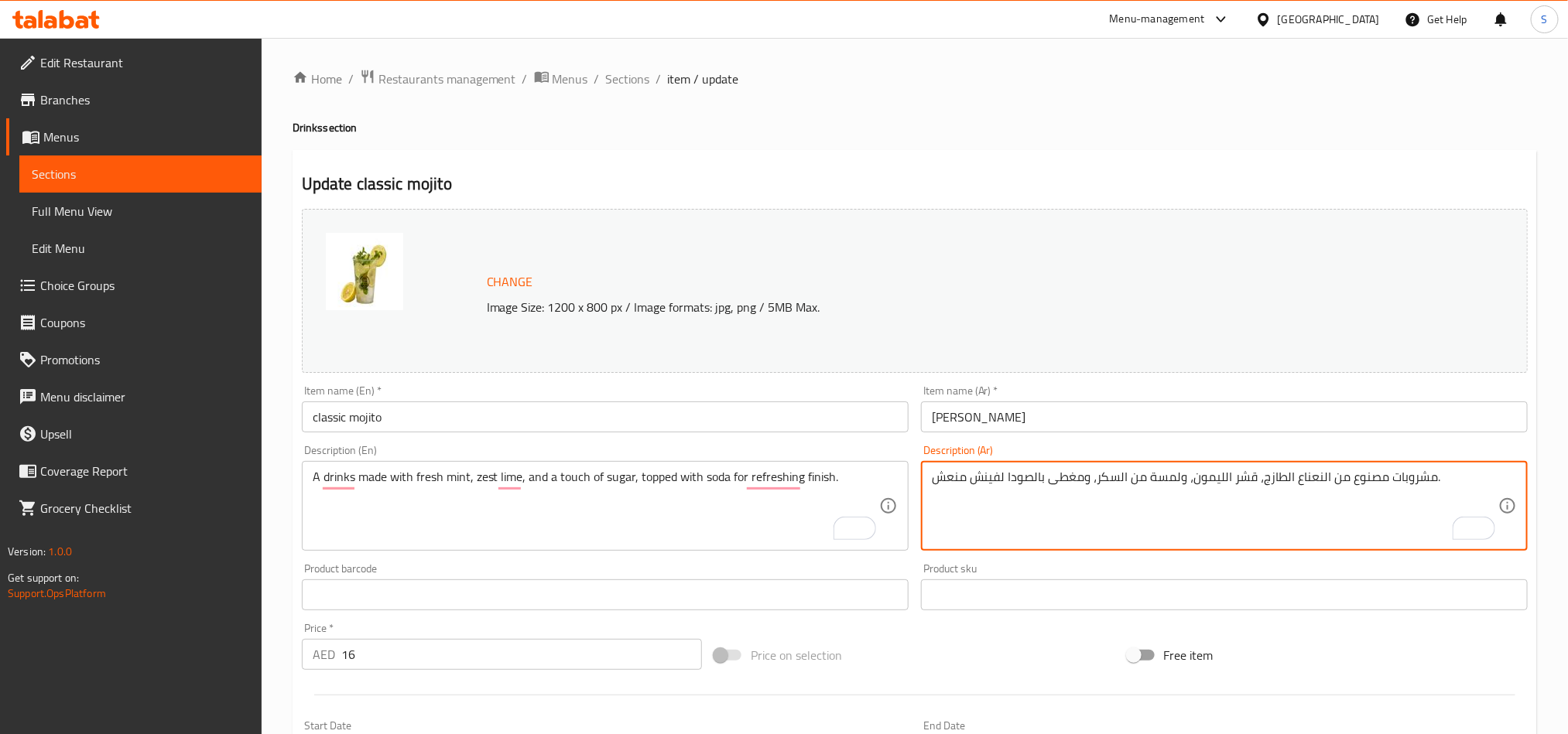
click at [1244, 479] on textarea "مشروبات مصنوع من النعناع الطازج، قشر الليمون، ولمسة من السكر، ومغطى بالصودا لفي…" at bounding box center [1215, 507] width 567 height 74
drag, startPoint x: 519, startPoint y: 479, endPoint x: 534, endPoint y: 501, distance: 26.6
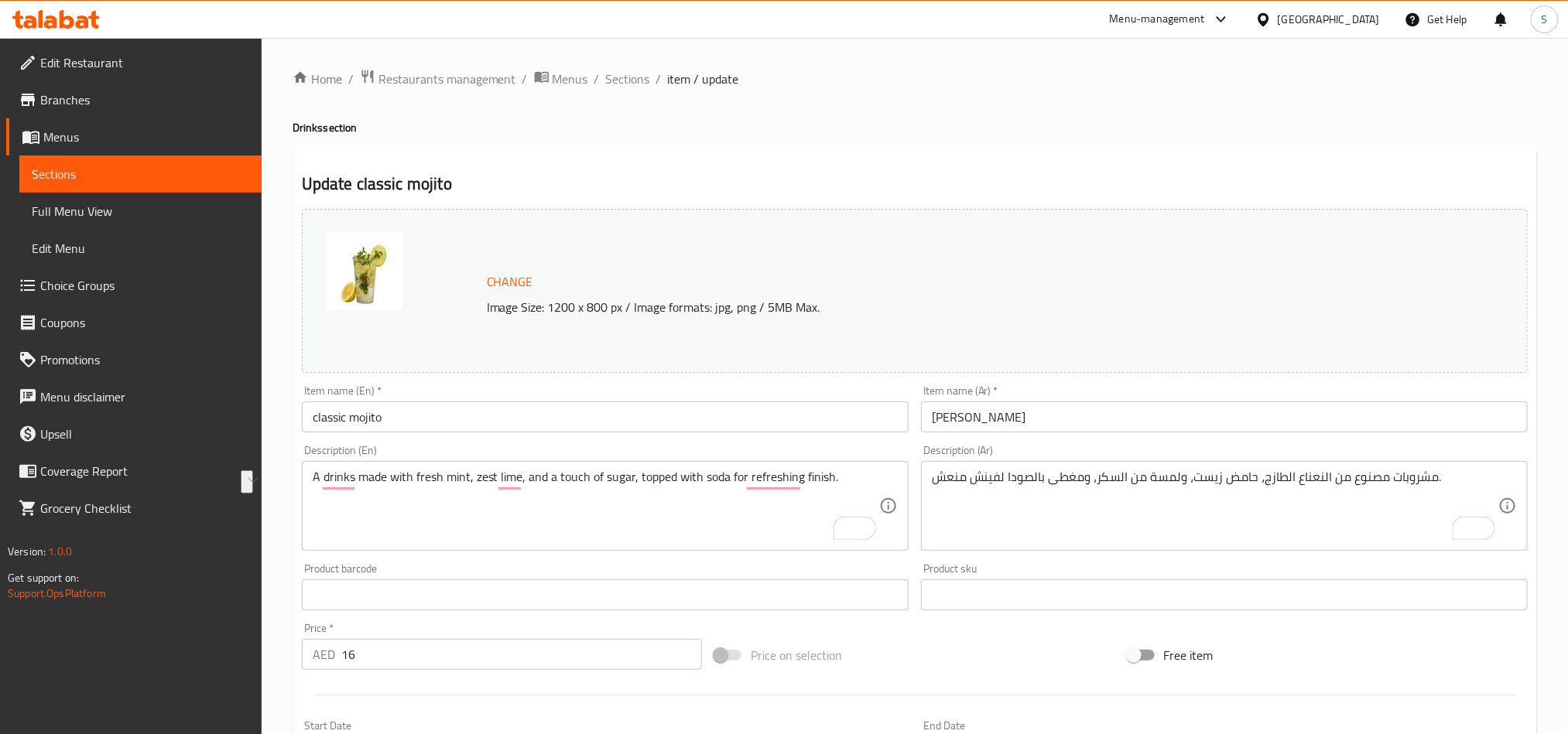
click at [827, 163] on div "Update classic mojito Change Image Size: 1200 x 800 px / Image formats: jpg, pn…" at bounding box center [914, 612] width 1244 height 923
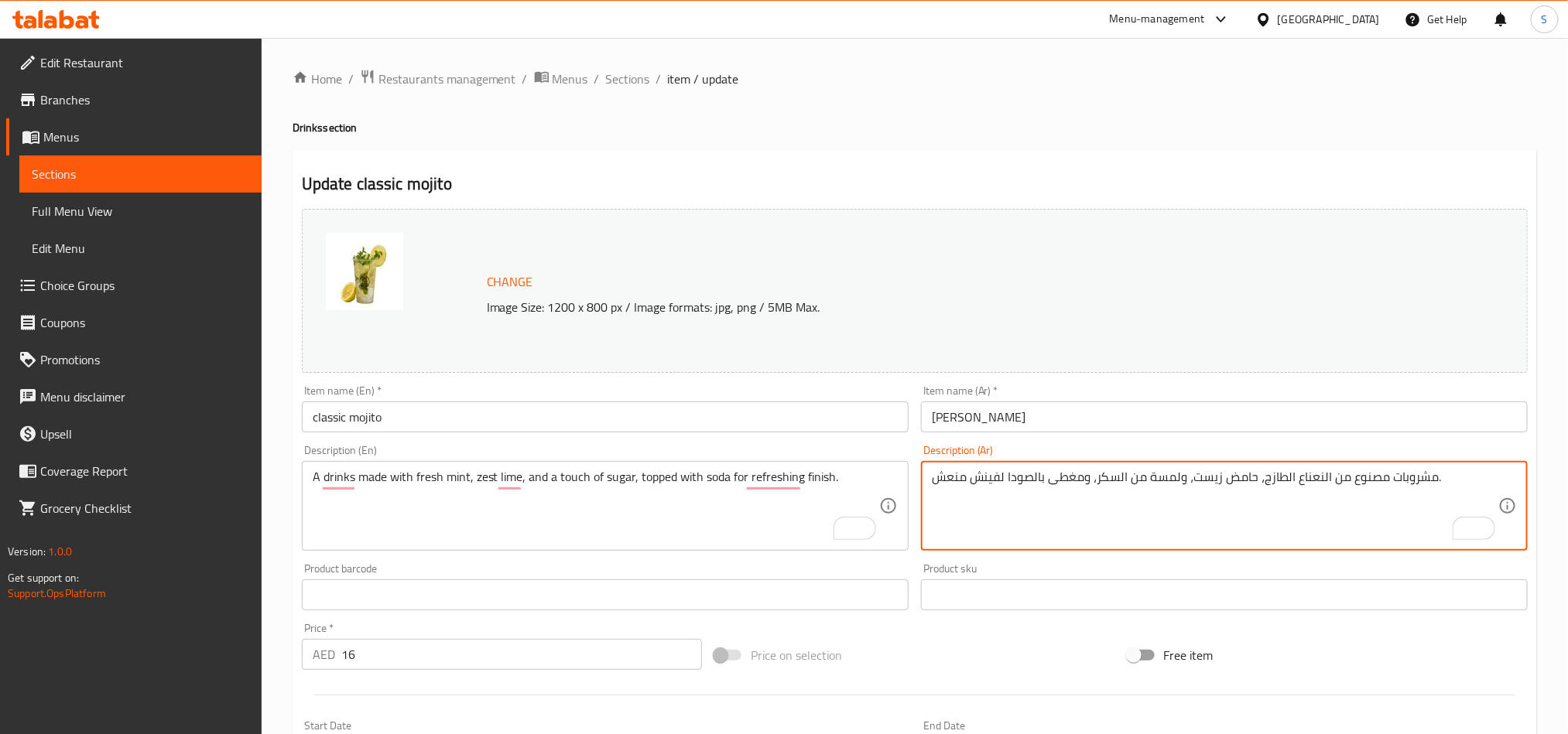
click at [994, 478] on textarea "مشروبات مصنوع من النعناع الطازج، حامض زيست، ولمسة من السكر، ومغطى بالصودا لفينش…" at bounding box center [1215, 507] width 567 height 74
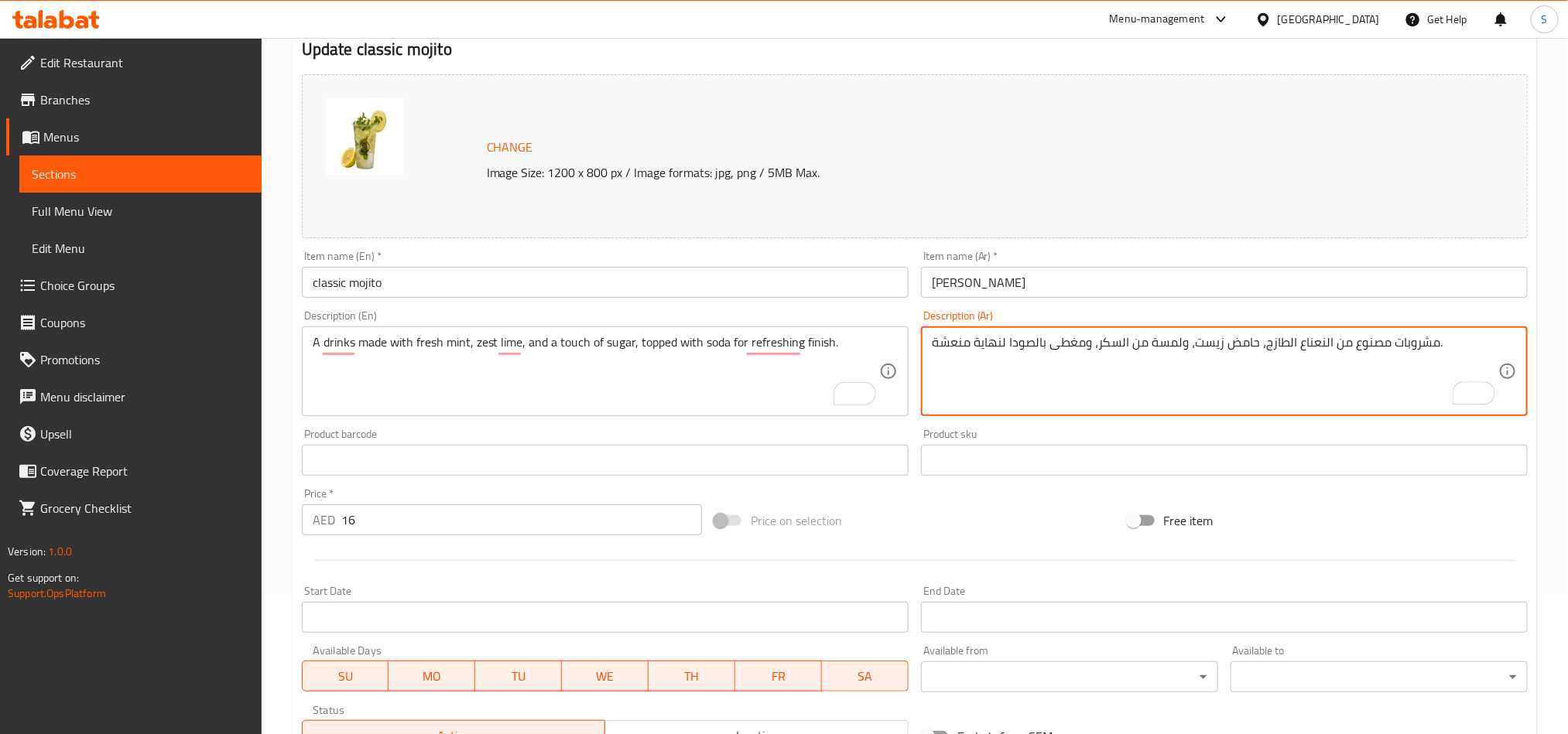
scroll to position [379, 0]
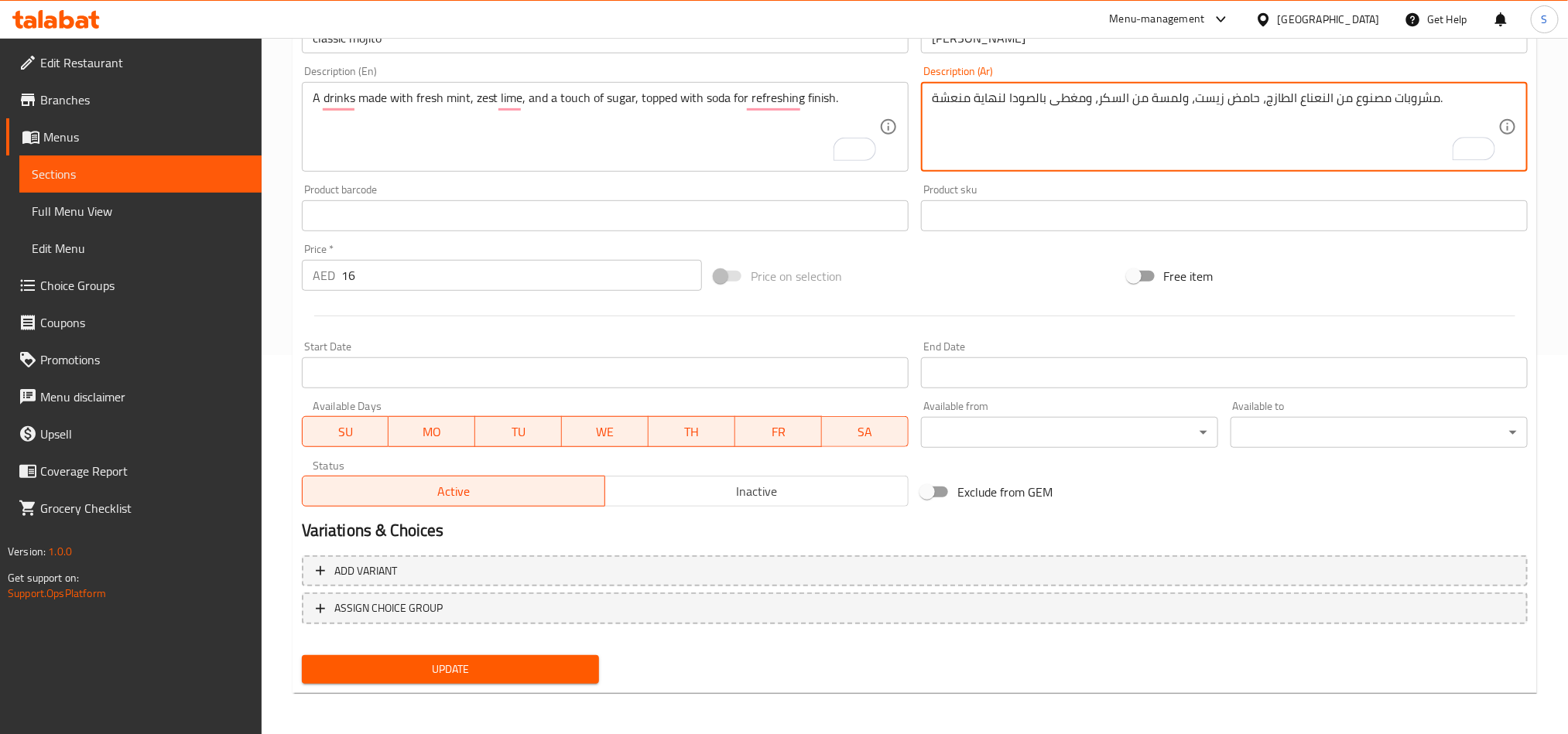
type textarea "مشروبات مصنوع من النعناع الطازج، حامض زيست، ولمسة من السكر، ومغطى بالصودا لنهاي…"
click at [549, 665] on span "Update" at bounding box center [451, 670] width 273 height 20
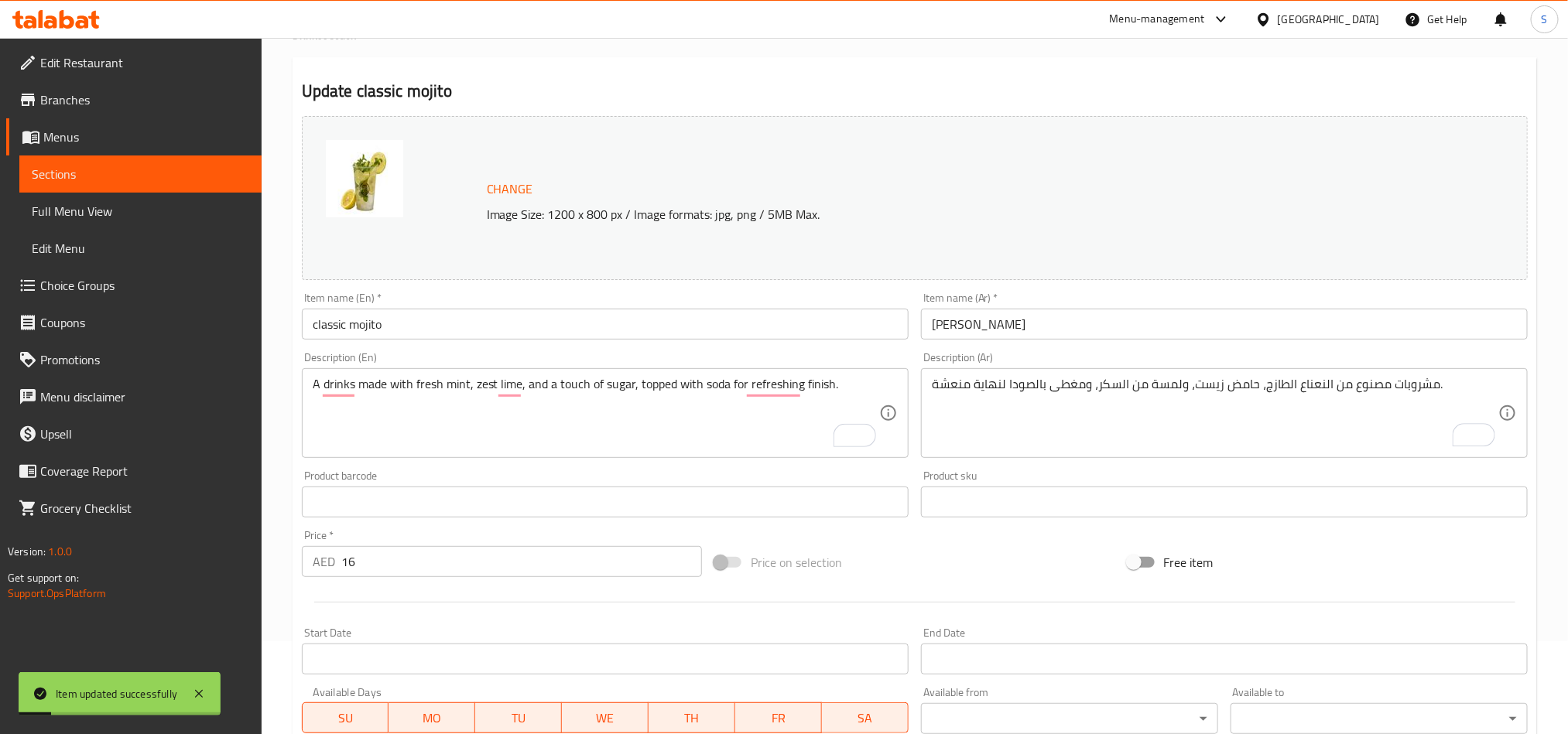
scroll to position [0, 0]
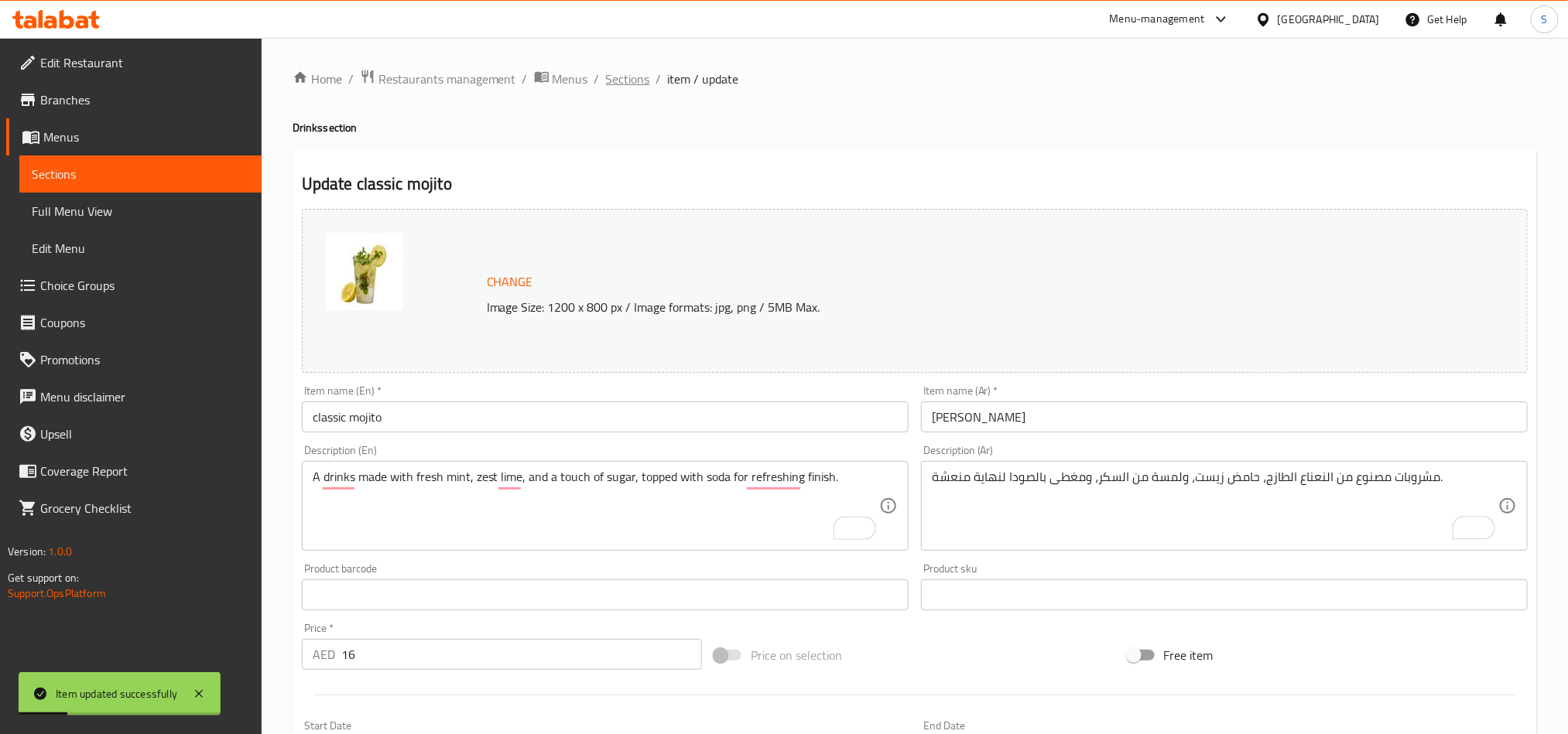
click at [629, 82] on span "Sections" at bounding box center [628, 79] width 44 height 19
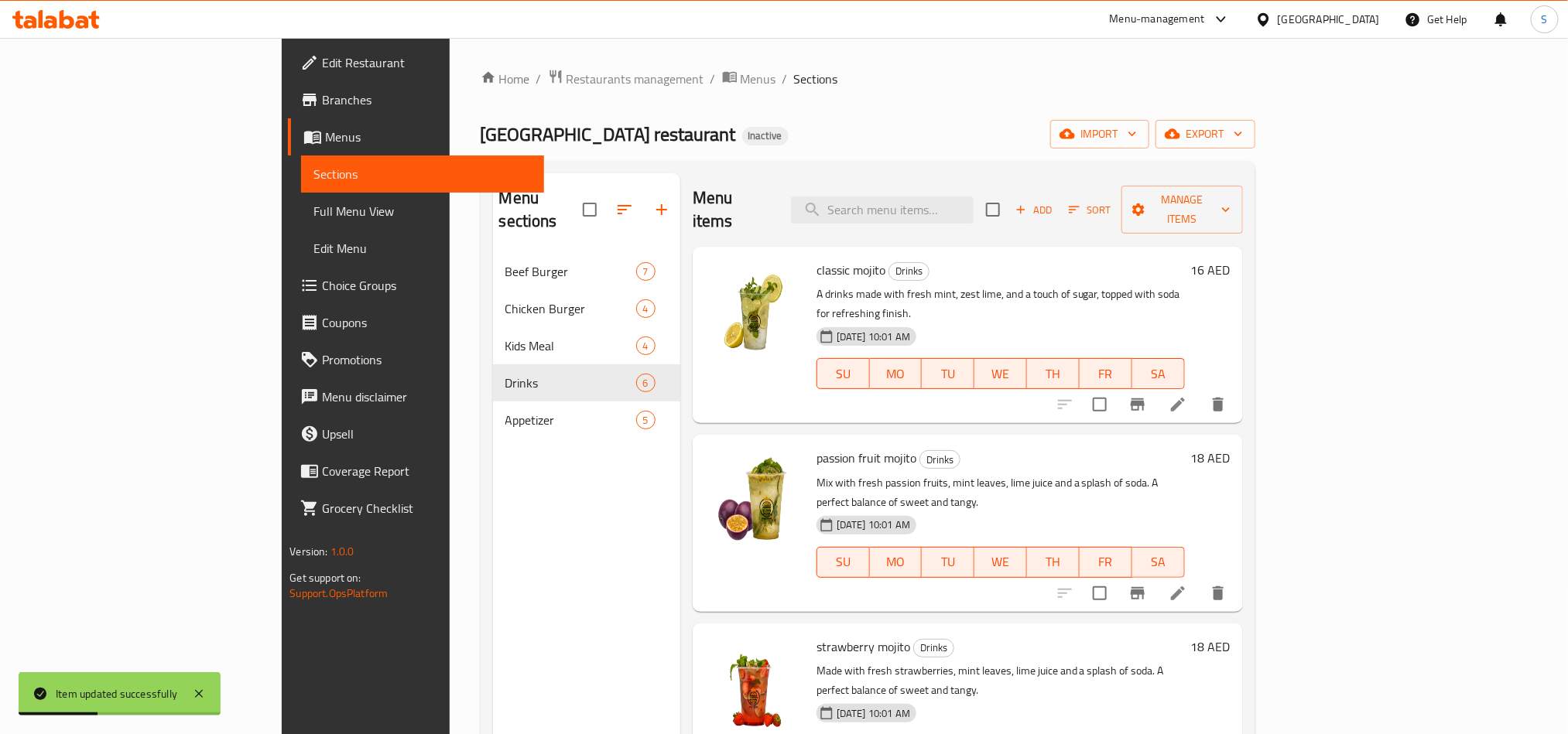
click at [1187, 584] on icon at bounding box center [1179, 594] width 19 height 19
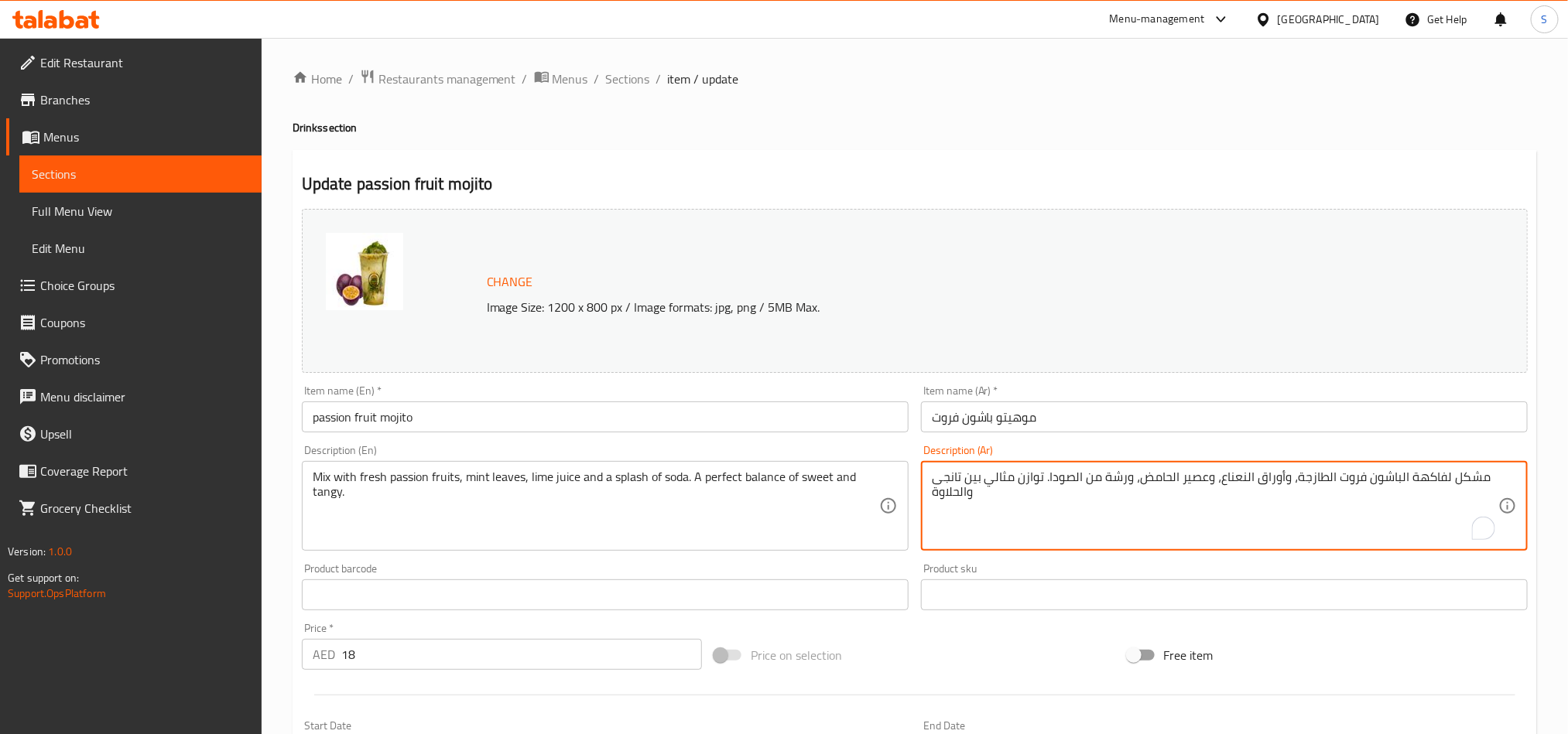
click at [1468, 483] on textarea "مشكل لفاكهة الباشون فروت الطازجة، وأوراق النعناع، وعصير الحامض، ورشة من الصودا.…" at bounding box center [1215, 507] width 567 height 74
click at [1400, 478] on textarea "ميكس من فاكهة الباشون فروت الطازجة، وأوراق النعناع، وعصير الحامض، ورشة من الصود…" at bounding box center [1215, 507] width 567 height 74
click at [1114, 476] on textarea "ميكس من الباشون فروت الطازجة، وأوراق النعناع، وعصير الحامض، ورشة من الصودا. توا…" at bounding box center [1215, 507] width 567 height 74
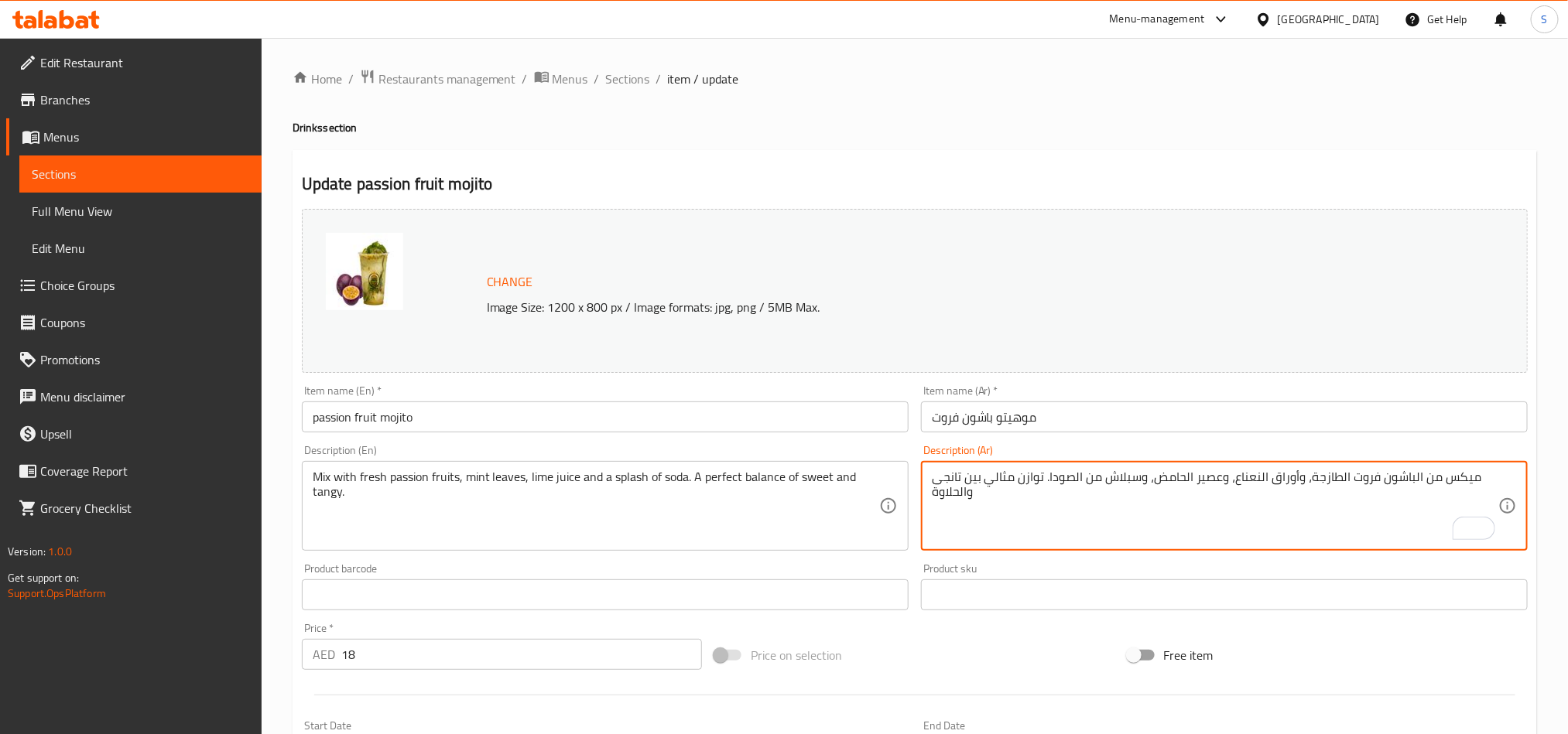
click at [951, 476] on textarea "ميكس من الباشون فروت الطازجة، وأوراق النعناع، وعصير الحامض، وسبلاش من الصودا. ت…" at bounding box center [1215, 507] width 567 height 74
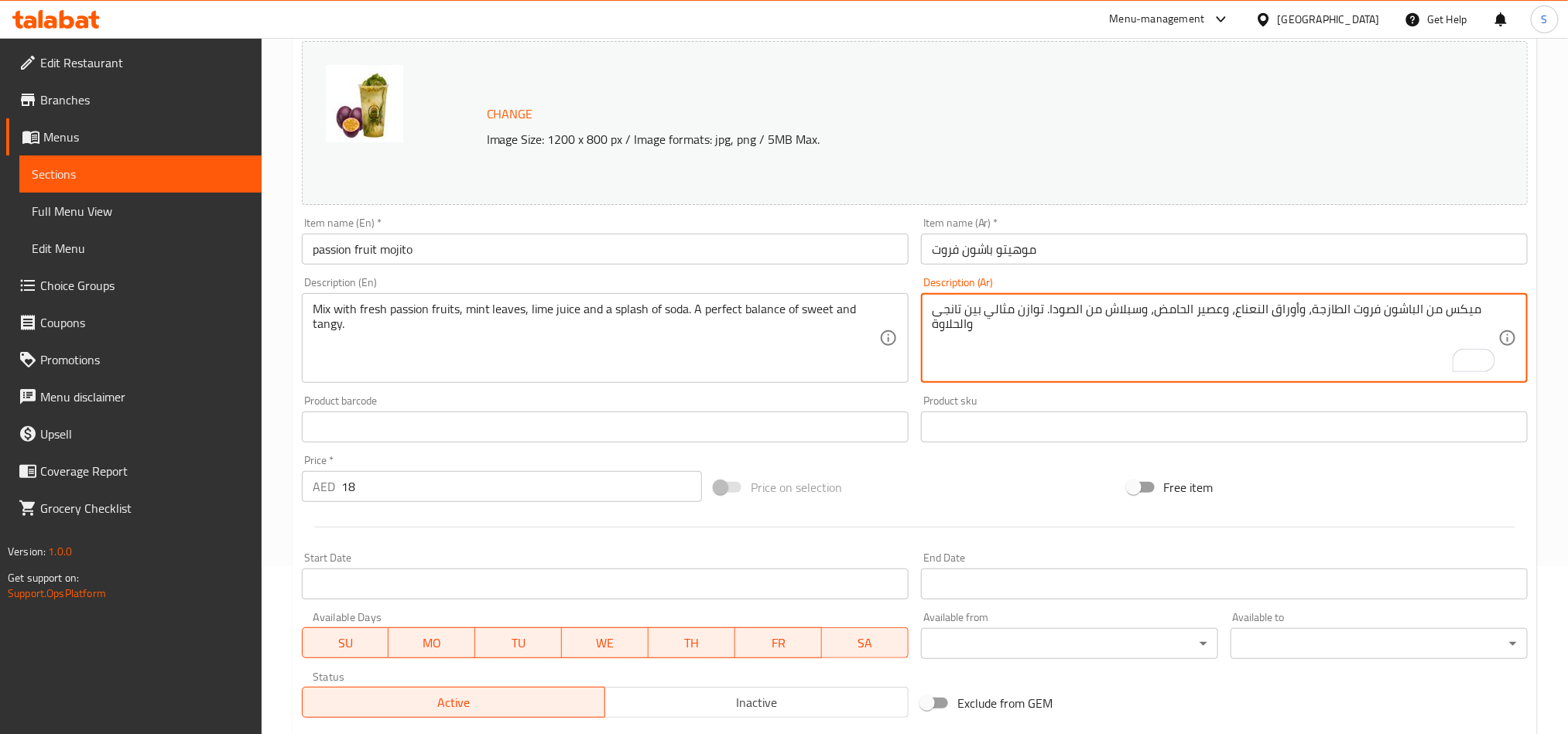
scroll to position [379, 0]
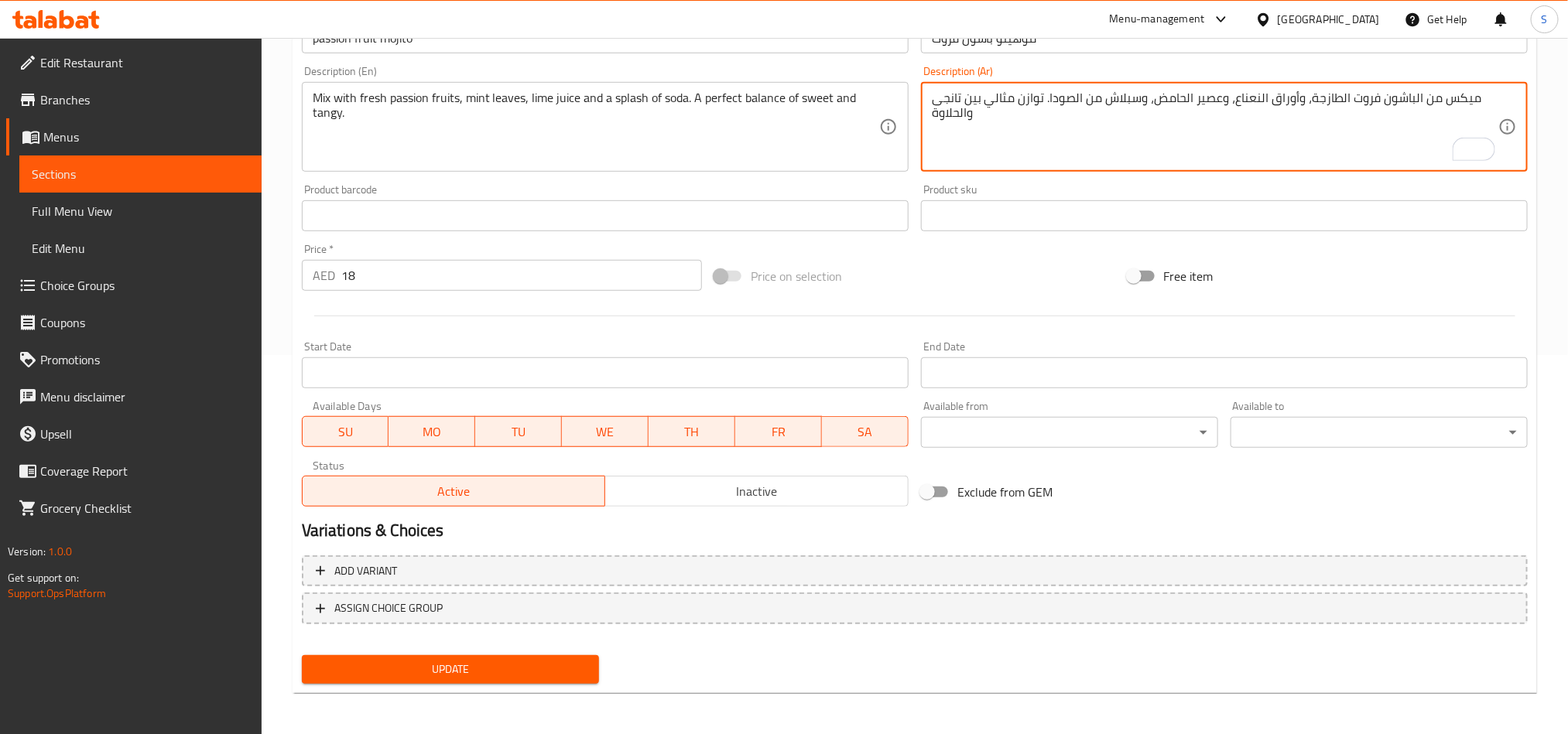
type textarea "ميكس من الباشون فروت الطازجة، وأوراق النعناع، وعصير الحامض، وسبلاش من الصودا. ت…"
click at [539, 673] on span "Update" at bounding box center [451, 670] width 273 height 20
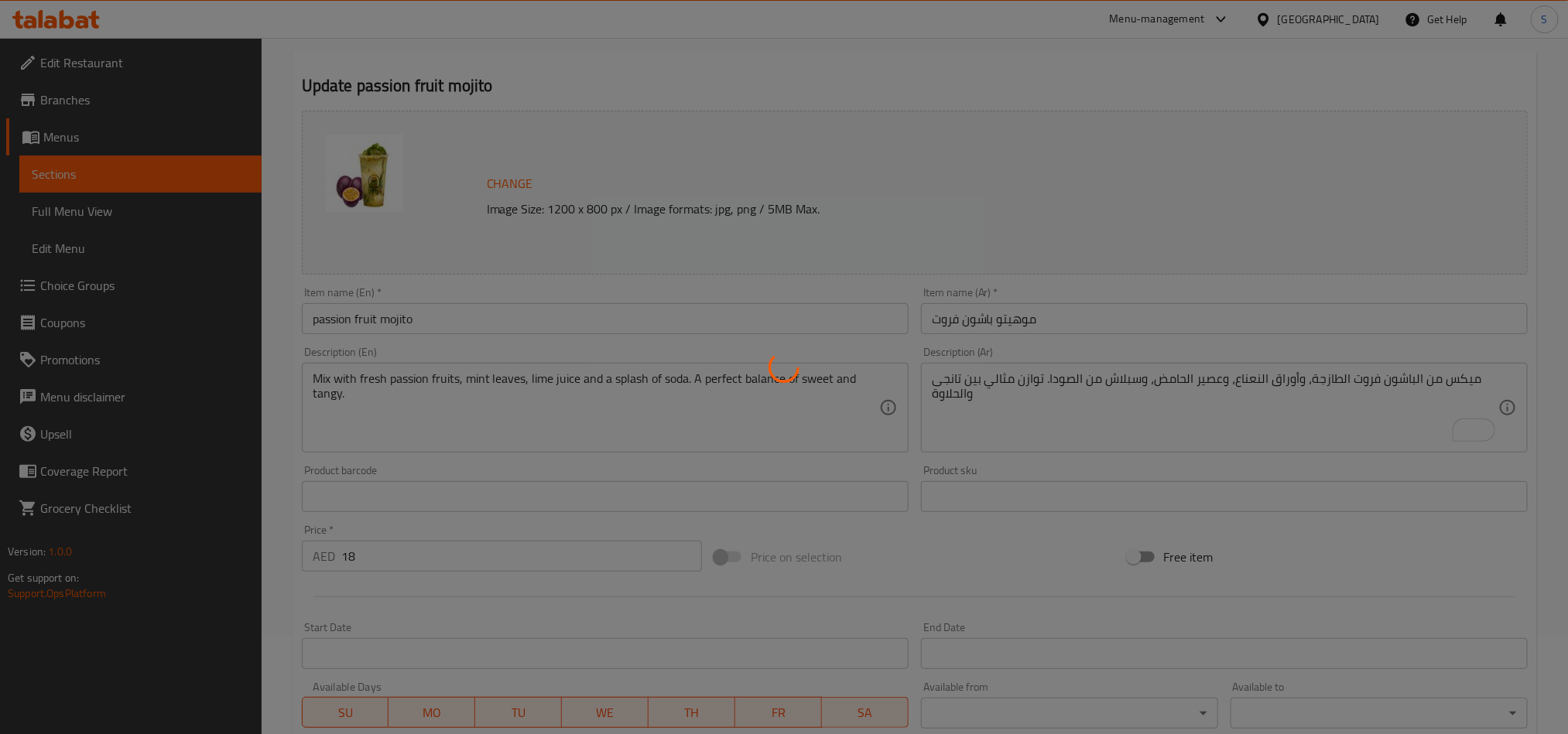
scroll to position [0, 0]
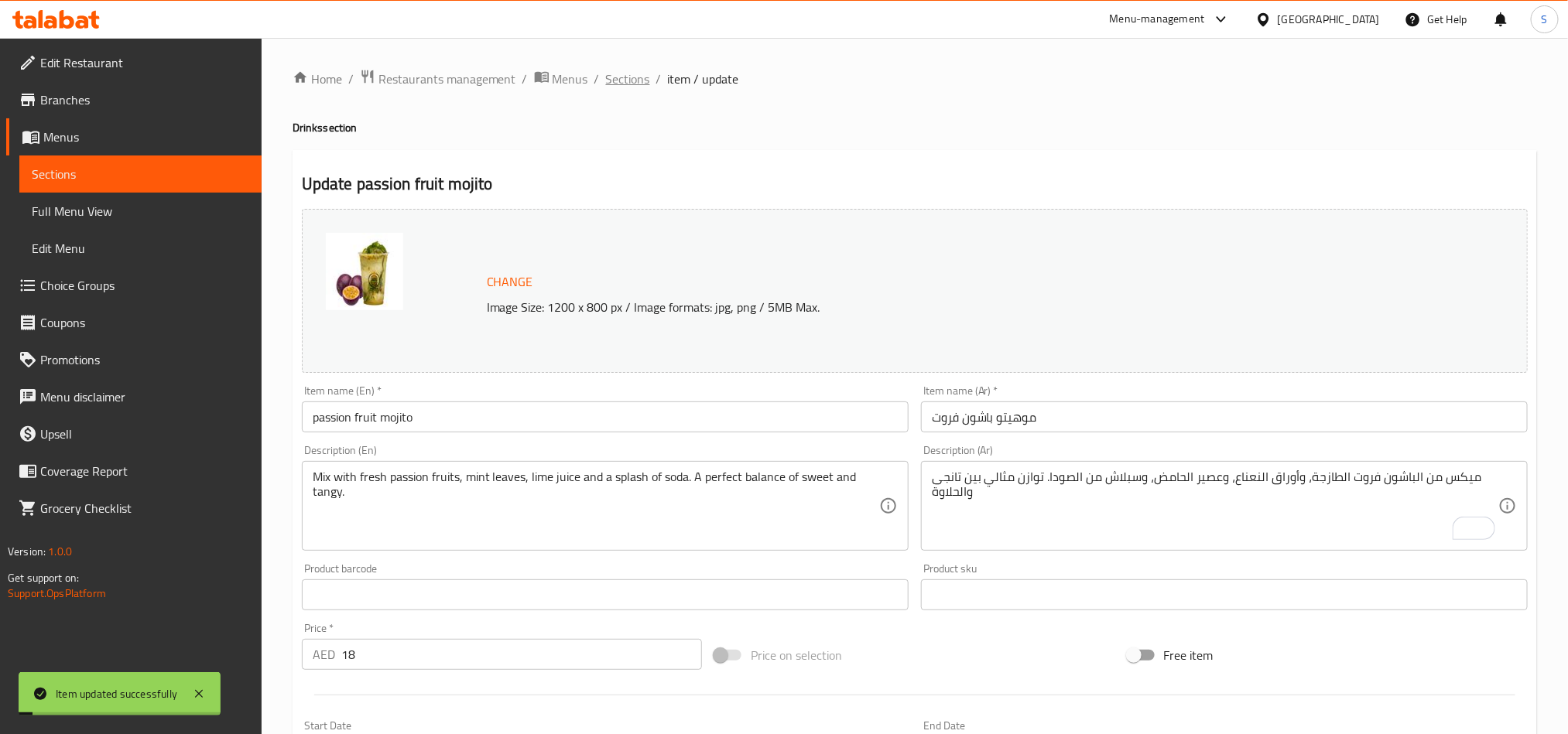
click at [634, 82] on span "Sections" at bounding box center [628, 79] width 44 height 19
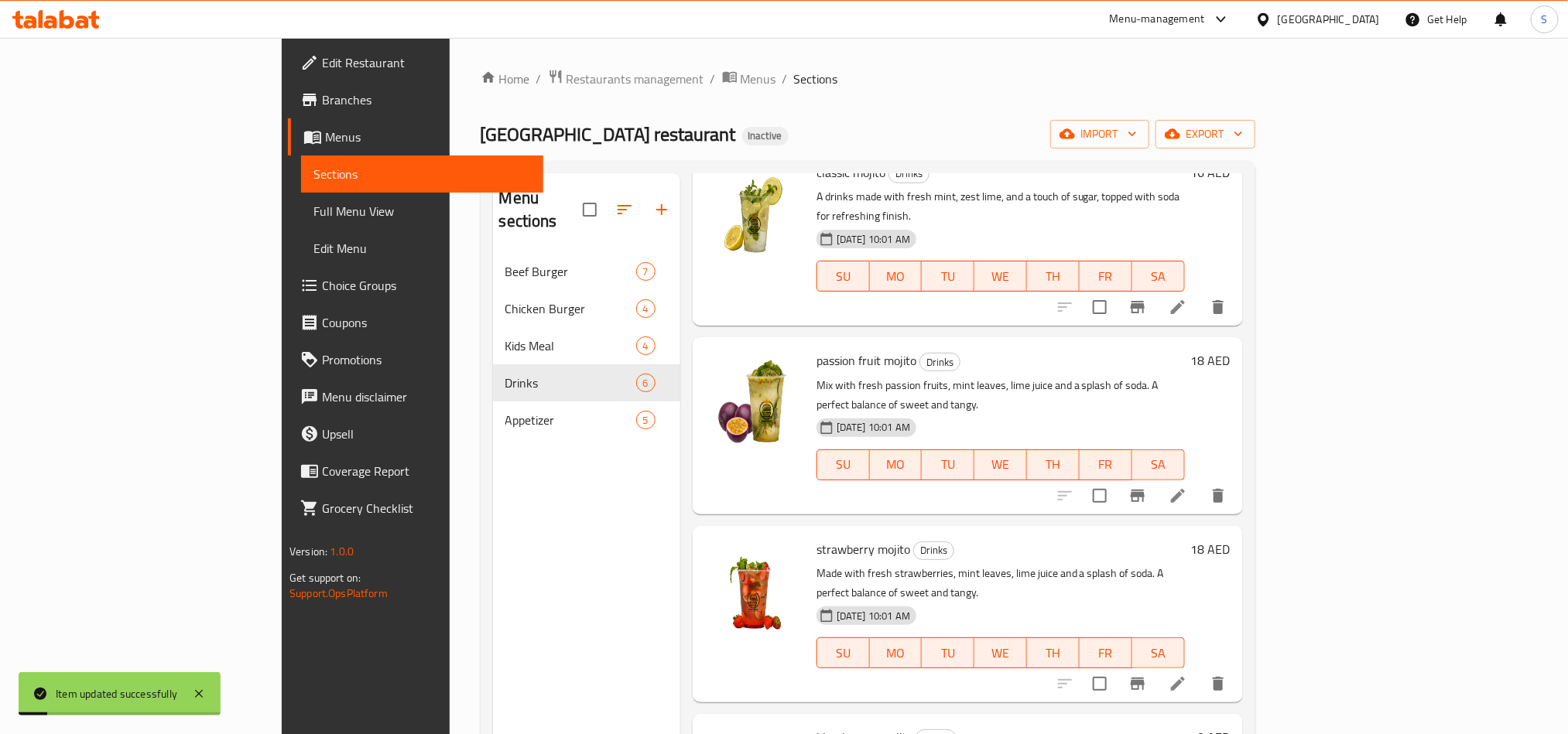
scroll to position [232, 0]
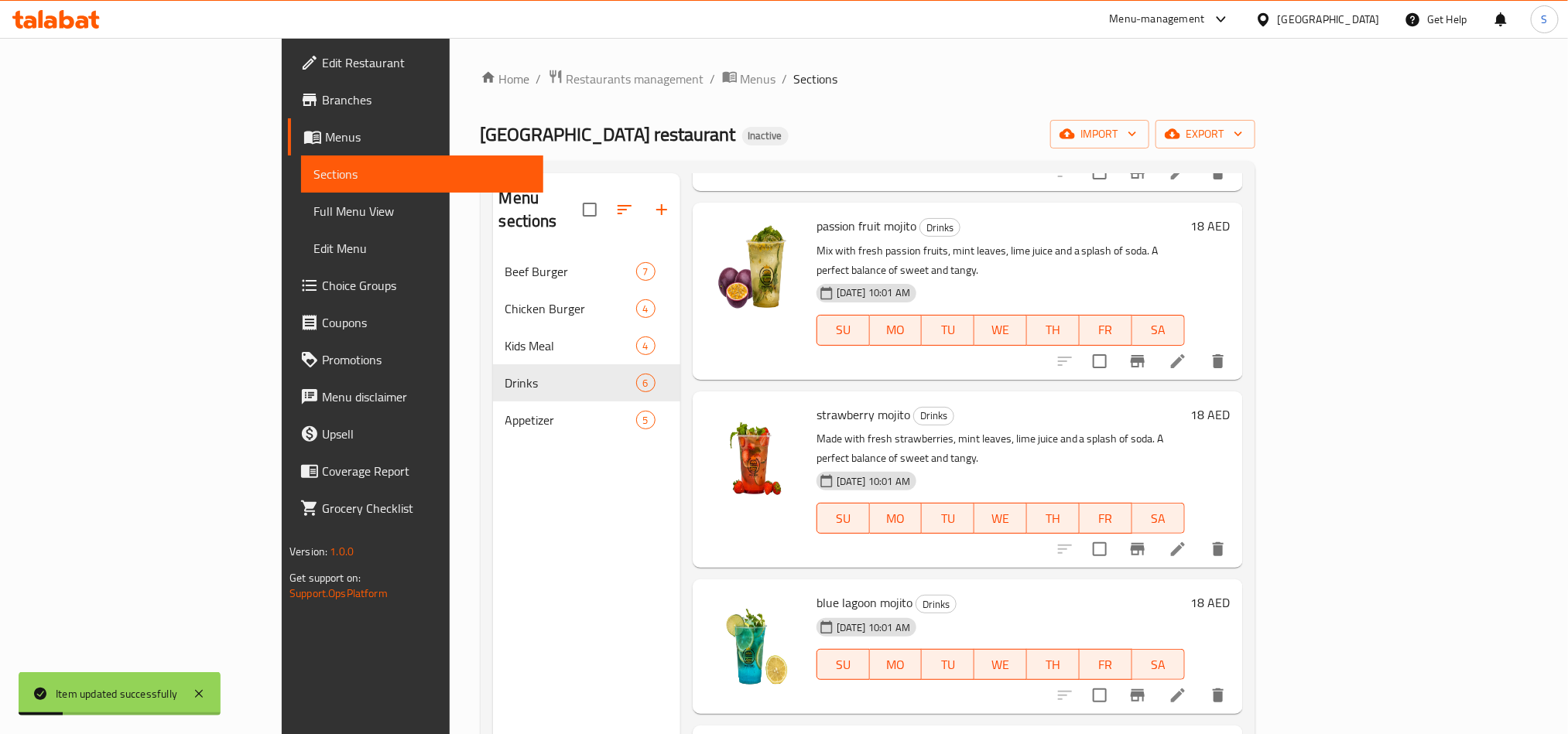
click at [1187, 540] on icon at bounding box center [1179, 549] width 19 height 19
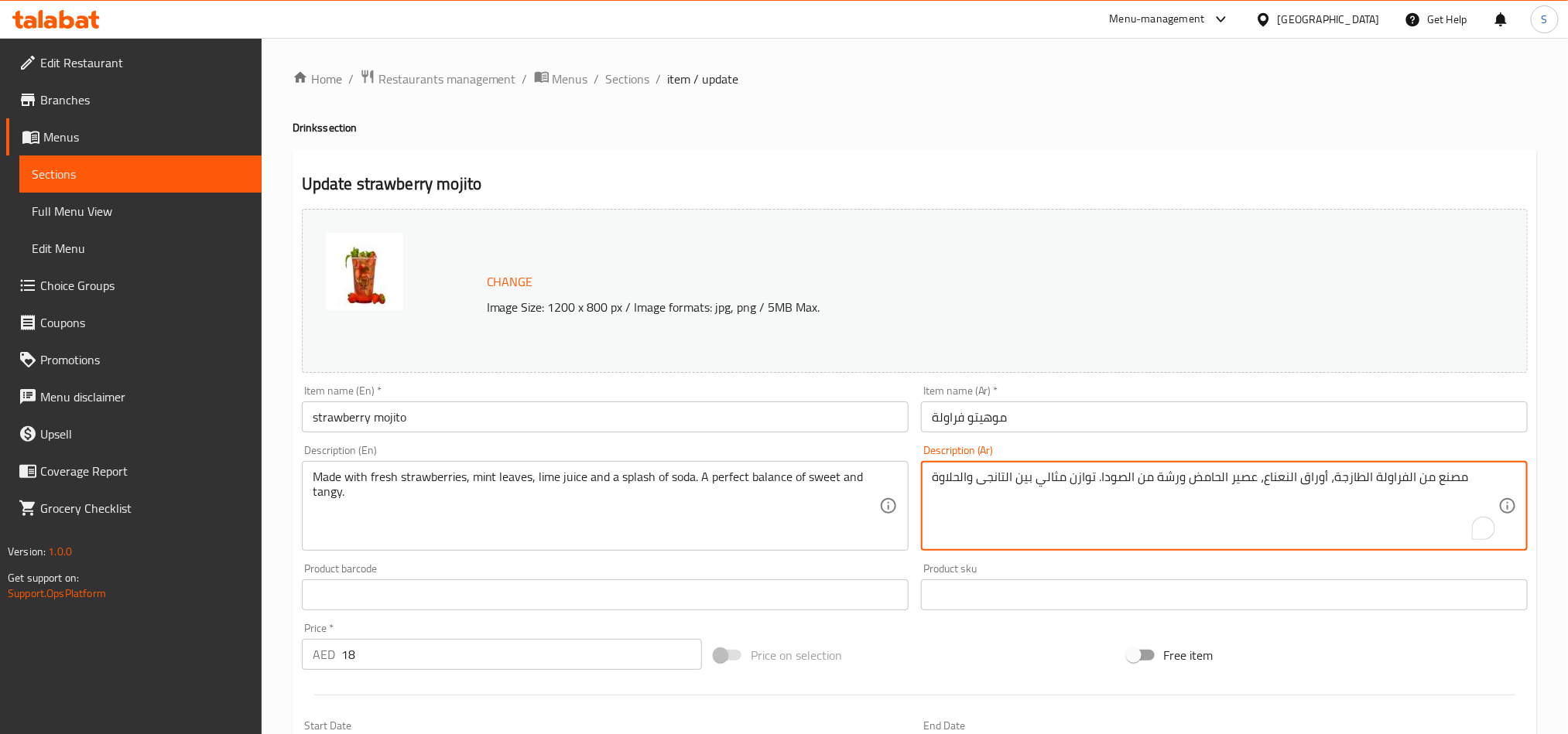
click at [1166, 475] on textarea "مصنع من الفراولة الطازجة، أوراق النعناع، عصير الحامض ورشة من الصودا. توازن مثال…" at bounding box center [1215, 507] width 567 height 74
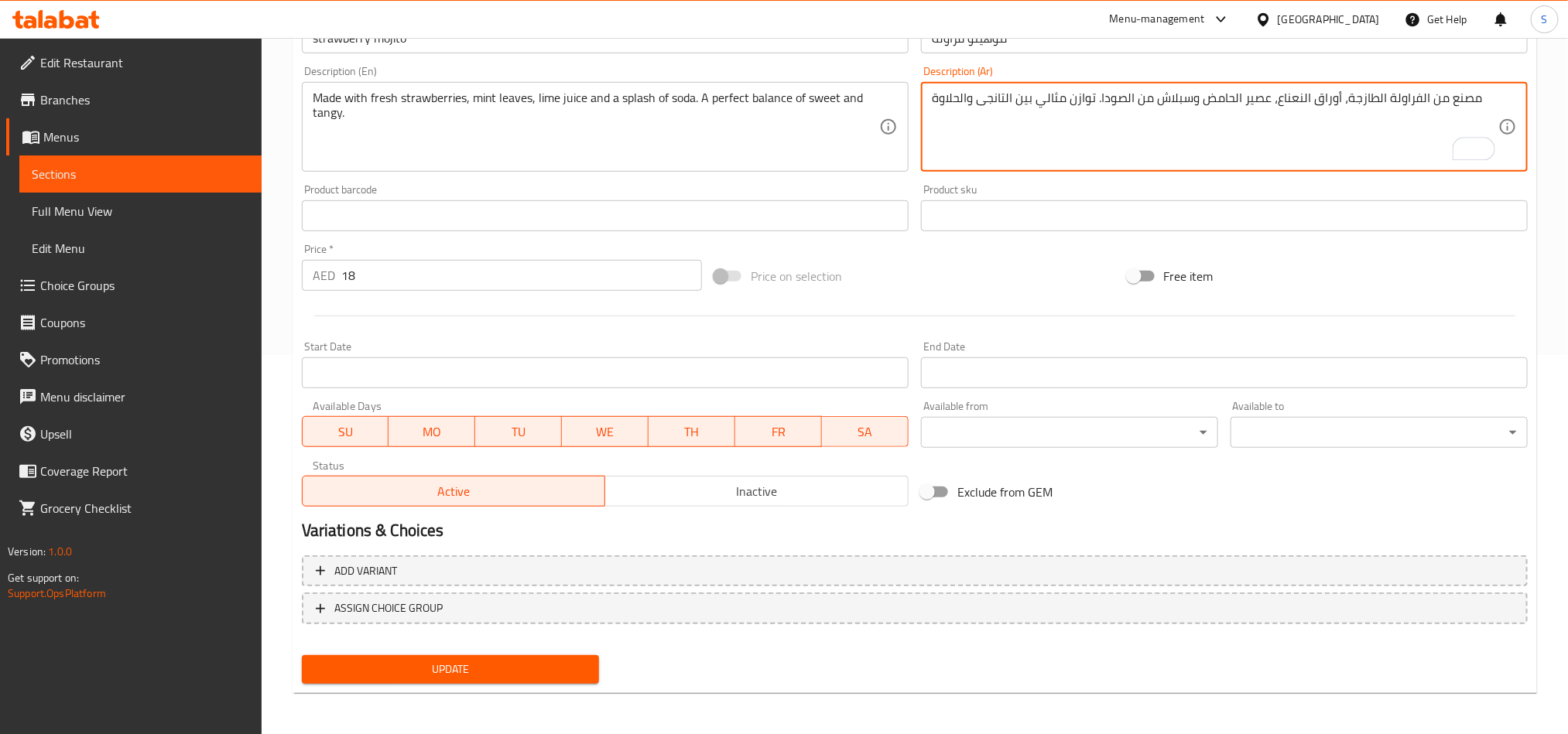
type textarea "مصنع من الفراولة الطازجة، أوراق النعناع، عصير الحامض وسبلاش من الصودا. توازن مث…"
click at [467, 681] on button "Update" at bounding box center [450, 670] width 297 height 29
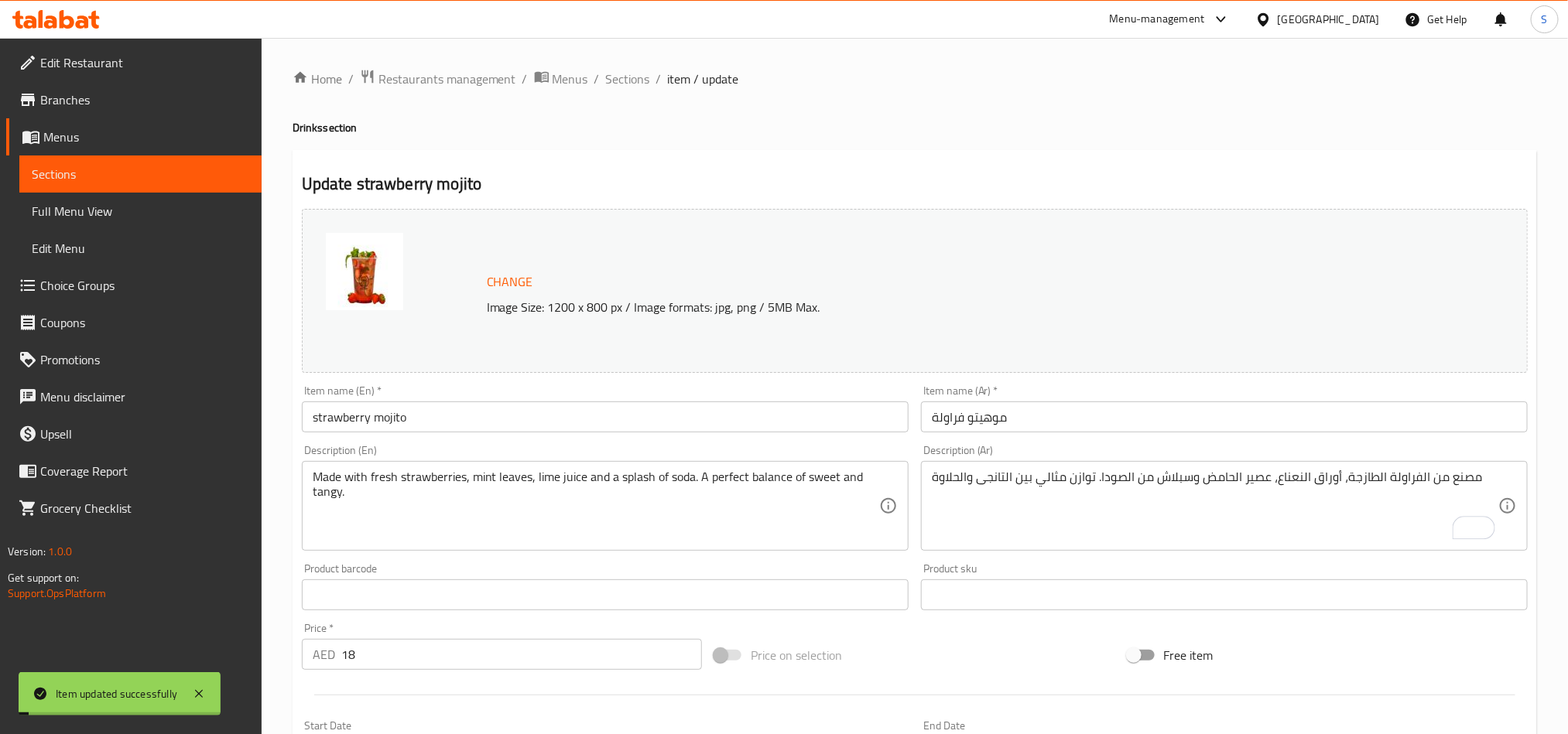
drag, startPoint x: 618, startPoint y: 71, endPoint x: 623, endPoint y: 104, distance: 33.4
click at [618, 71] on span "Sections" at bounding box center [628, 79] width 44 height 19
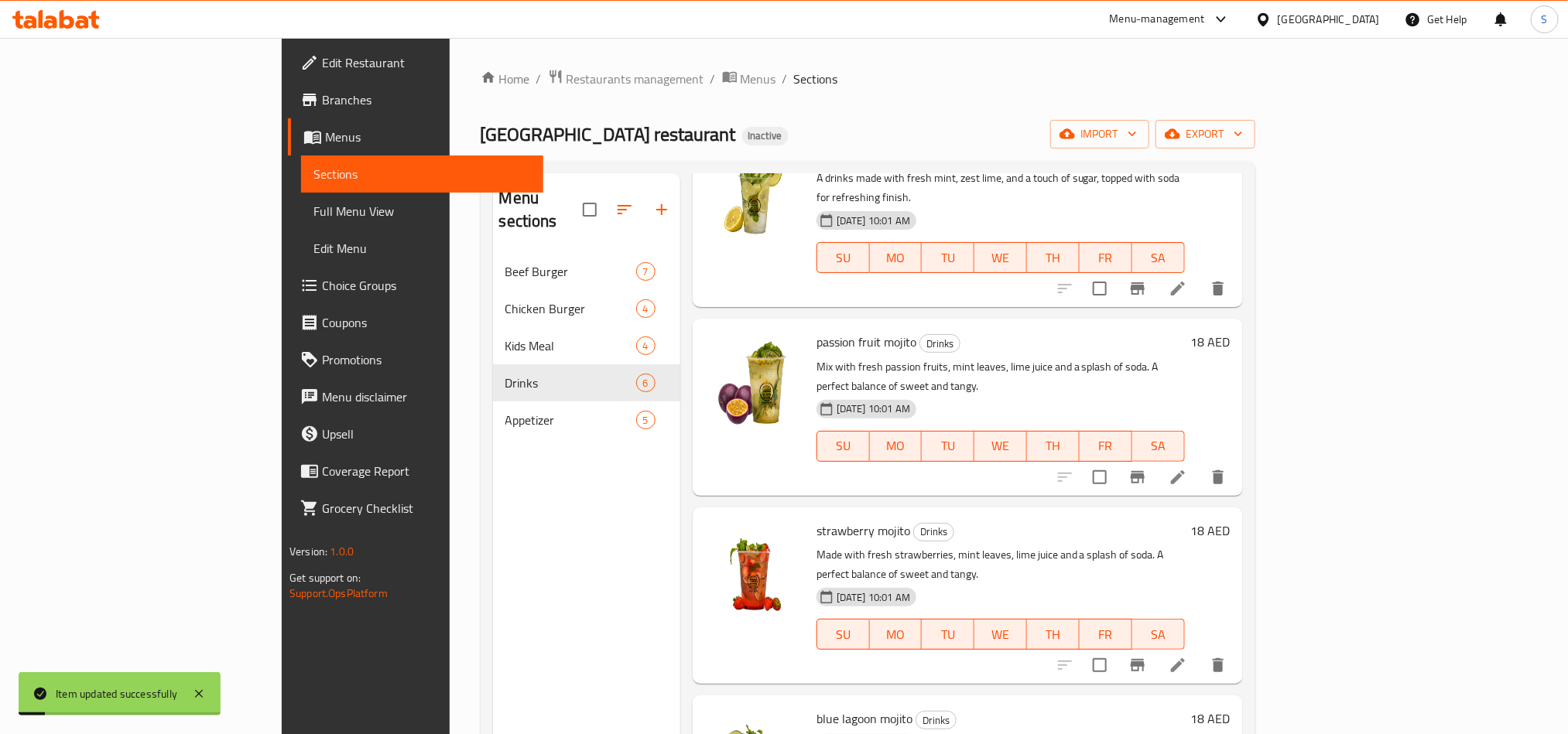
scroll to position [248, 0]
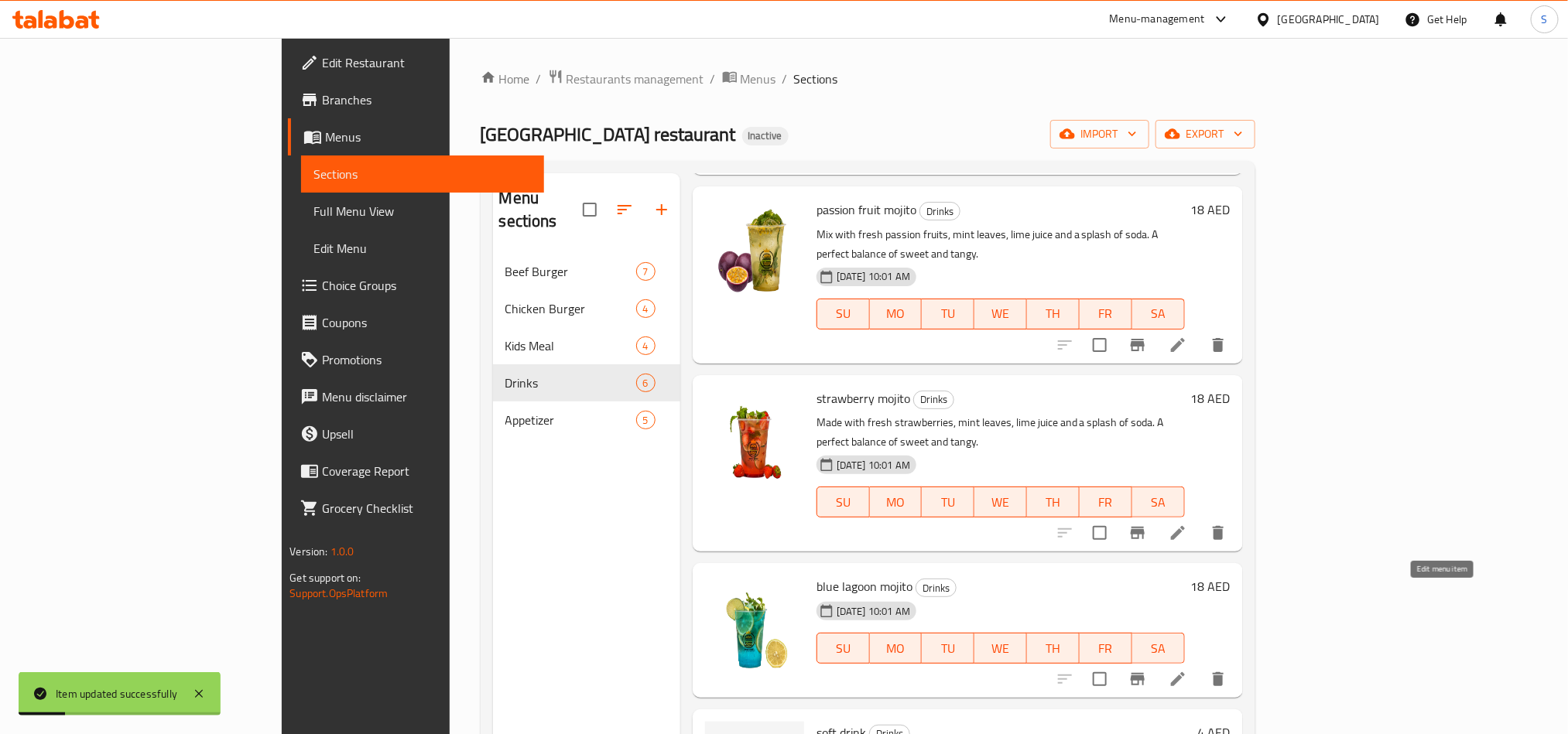
click at [1185, 672] on icon at bounding box center [1179, 679] width 14 height 14
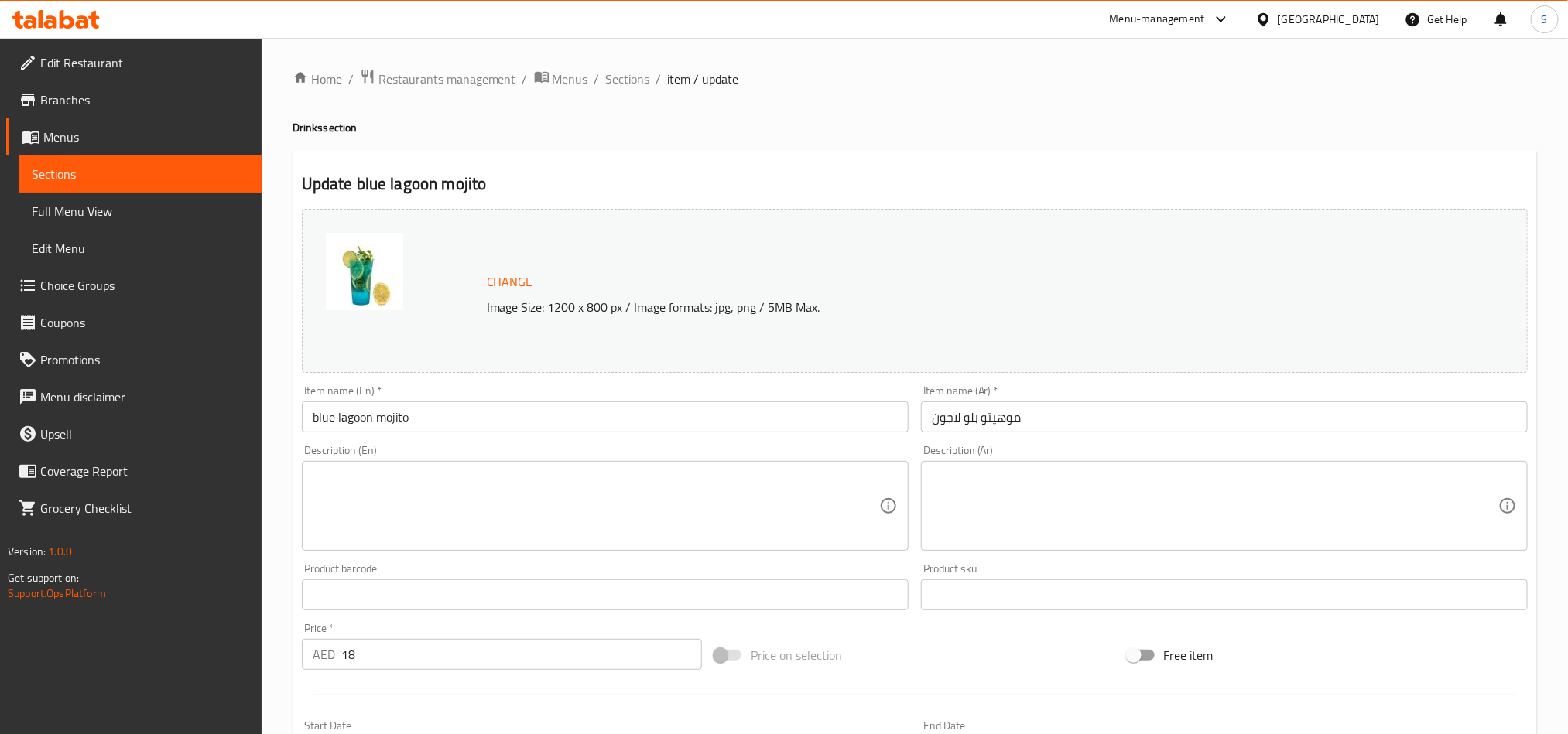
click at [523, 519] on textarea at bounding box center [596, 507] width 567 height 74
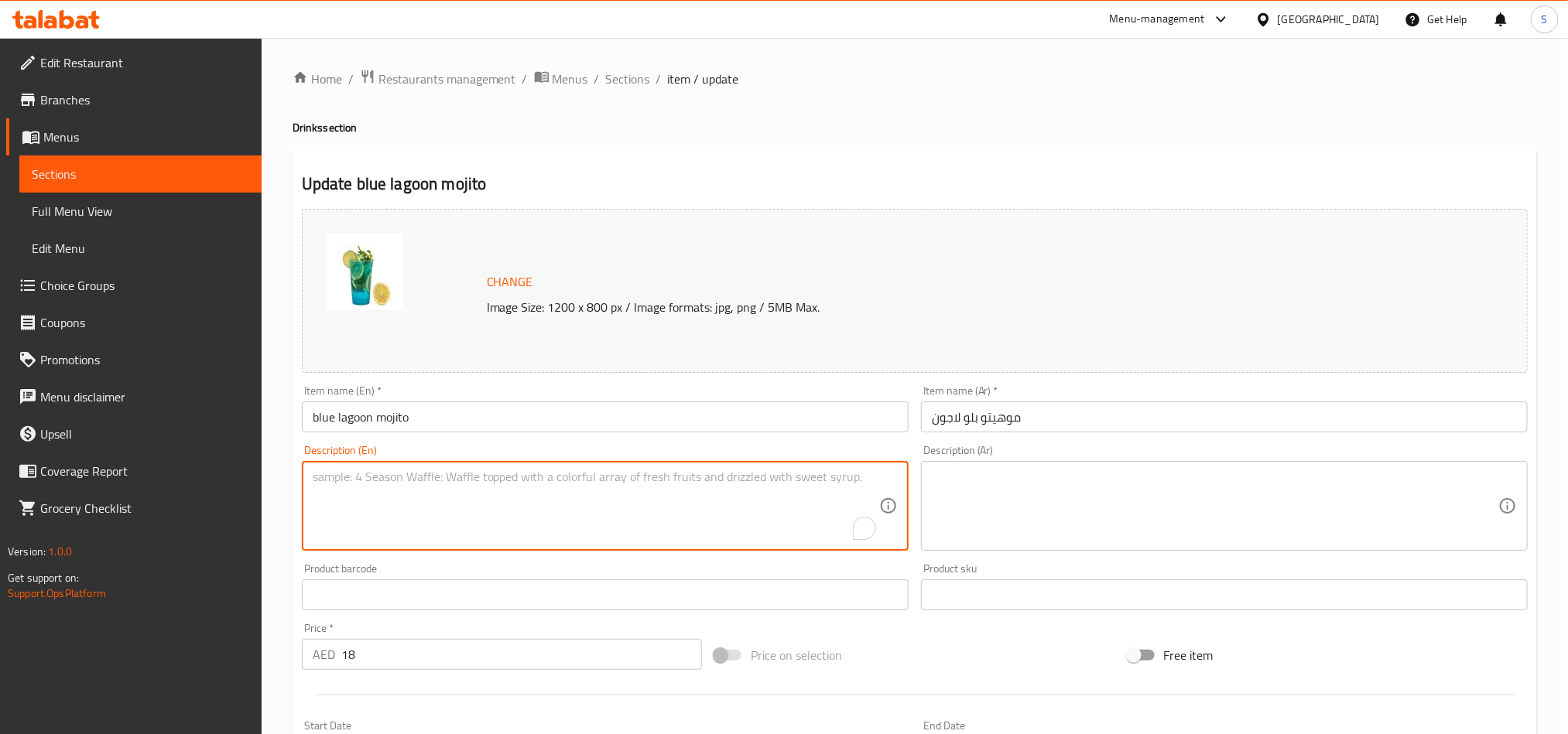
paste textarea "Ablue lagoon mojito is tropical cousin. It takes all the freshness of mint and …"
click at [386, 476] on textarea "Ablue lagoon mojito is tropical cousin. It takes all the freshness of mint and …" at bounding box center [596, 507] width 567 height 74
type textarea "Tropical cousin. It takes all the freshness of mint and lime , then throws in s…"
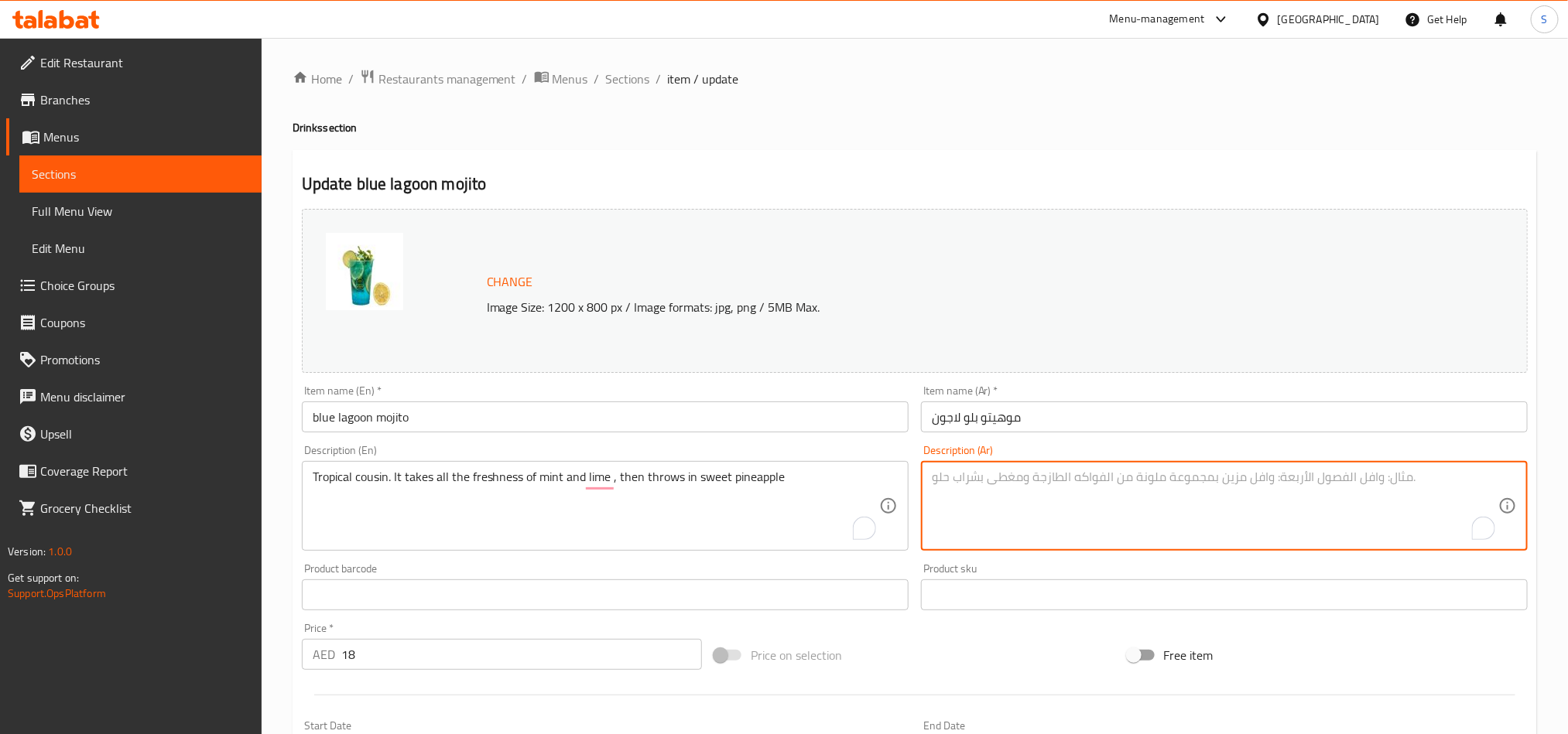
click at [1096, 521] on textarea "To enrich screen reader interactions, please activate Accessibility in Grammarl…" at bounding box center [1215, 507] width 567 height 74
paste textarea "قريب استوائي. يجمع بين نضارة النعناع والليمون، ثم يُضيف إليه نكهة الأناناس الحل…"
click at [1341, 476] on textarea "قريب استوائي. يجمع بين نضارة النعناع والليمون، ثم يُضيف إليه نكهة الأناناس الحل…" at bounding box center [1215, 507] width 567 height 74
click at [1333, 560] on div "Product sku Product sku" at bounding box center [1225, 587] width 619 height 60
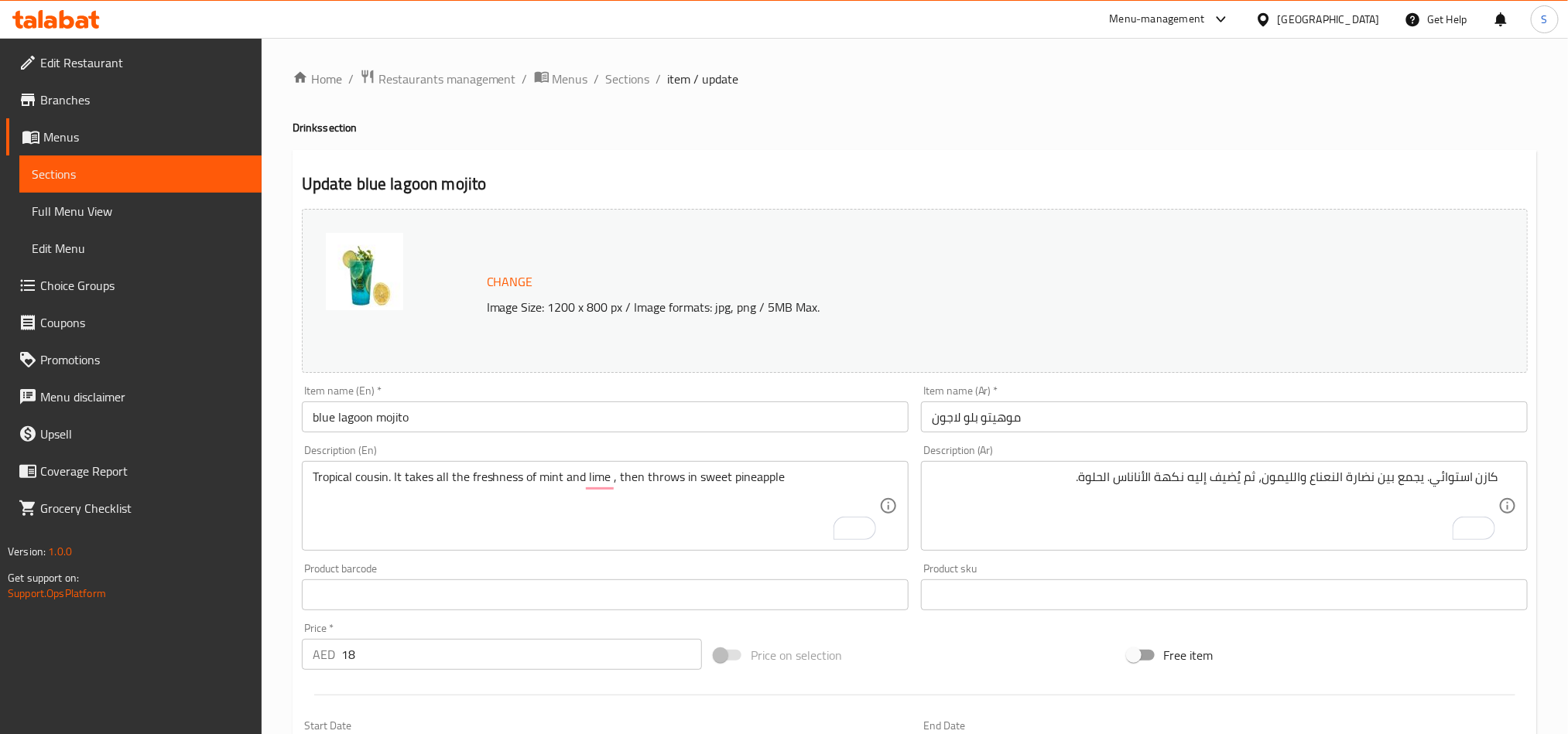
click at [1285, 479] on textarea "كازن استوائي. يجمع بين نضارة النعناع والليمون، ثم يُضيف إليه نكهة الأناناس الحل…" at bounding box center [1215, 507] width 567 height 74
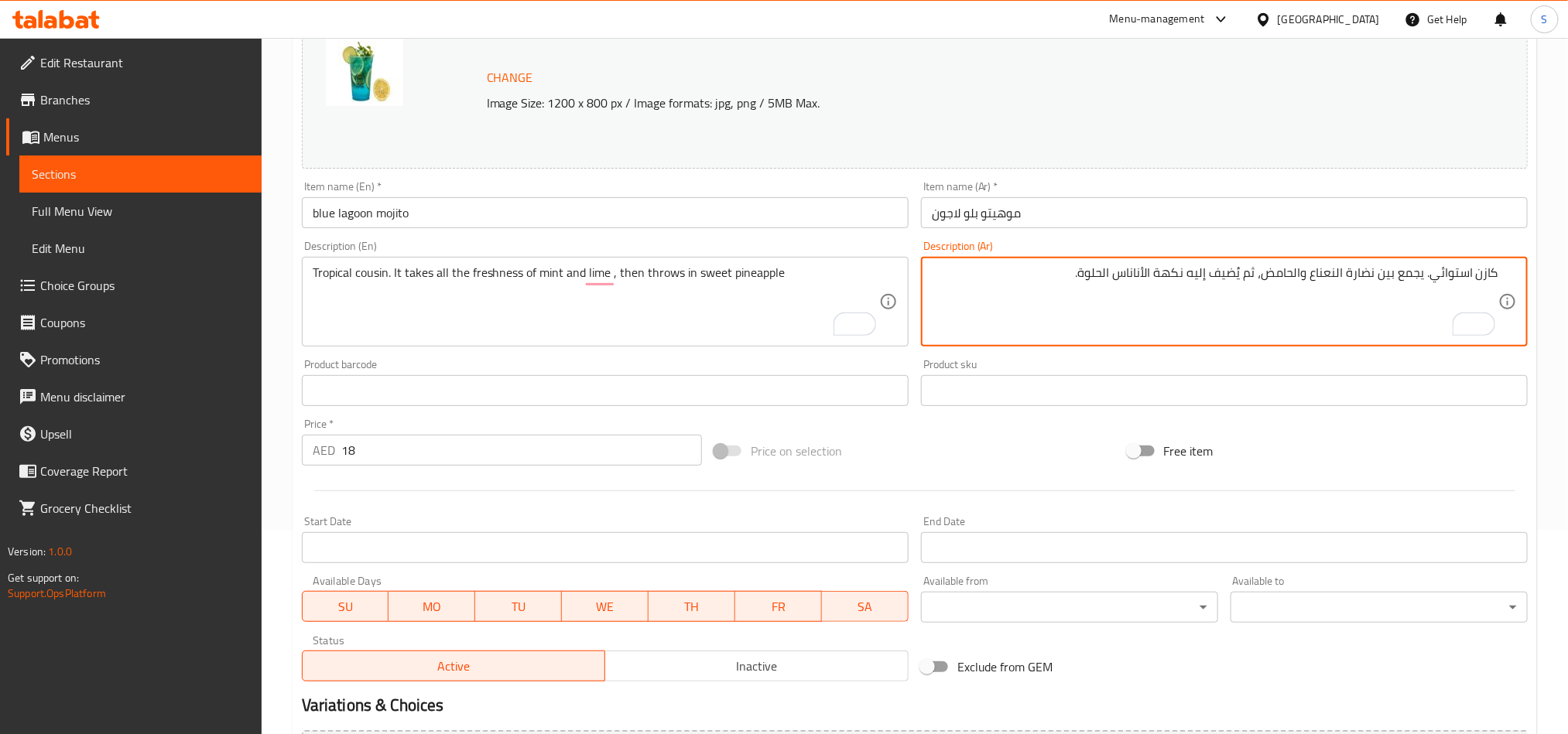
scroll to position [379, 0]
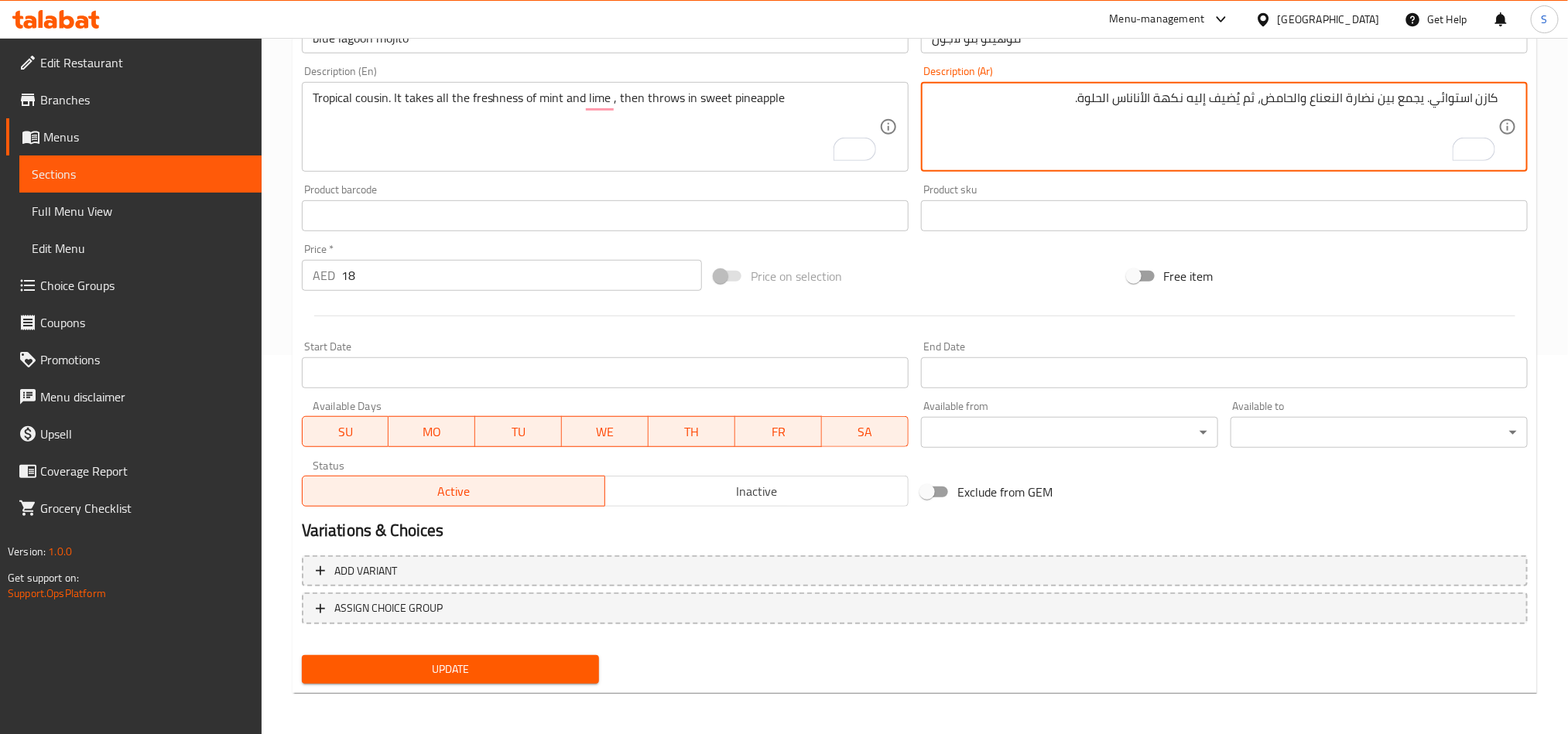
type textarea "كازن استوائي. يجمع بين نضارة النعناع والحامض، ثم يُضيف إليه نكهة الأناناس الحلو…"
click at [531, 681] on button "Update" at bounding box center [450, 670] width 297 height 29
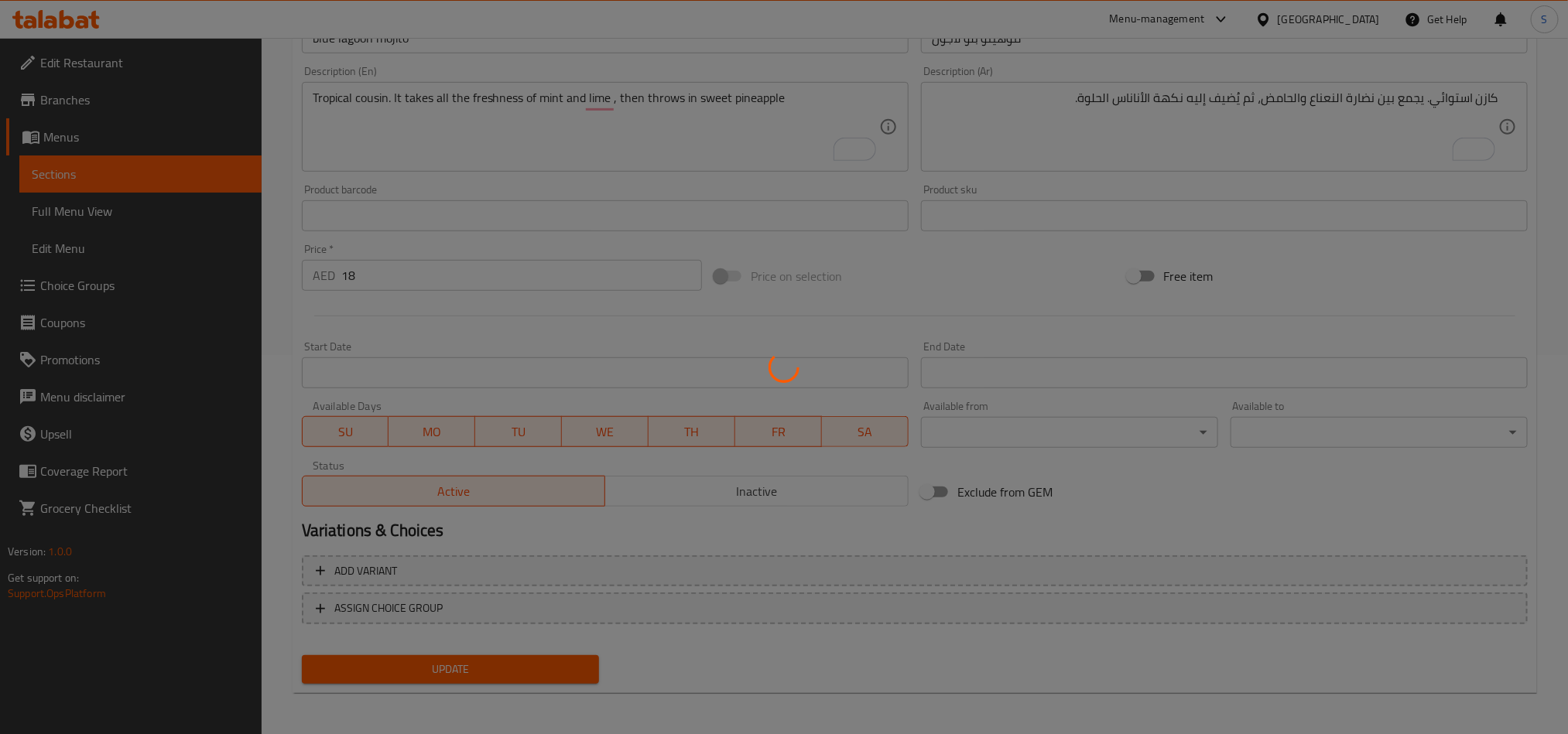
scroll to position [0, 0]
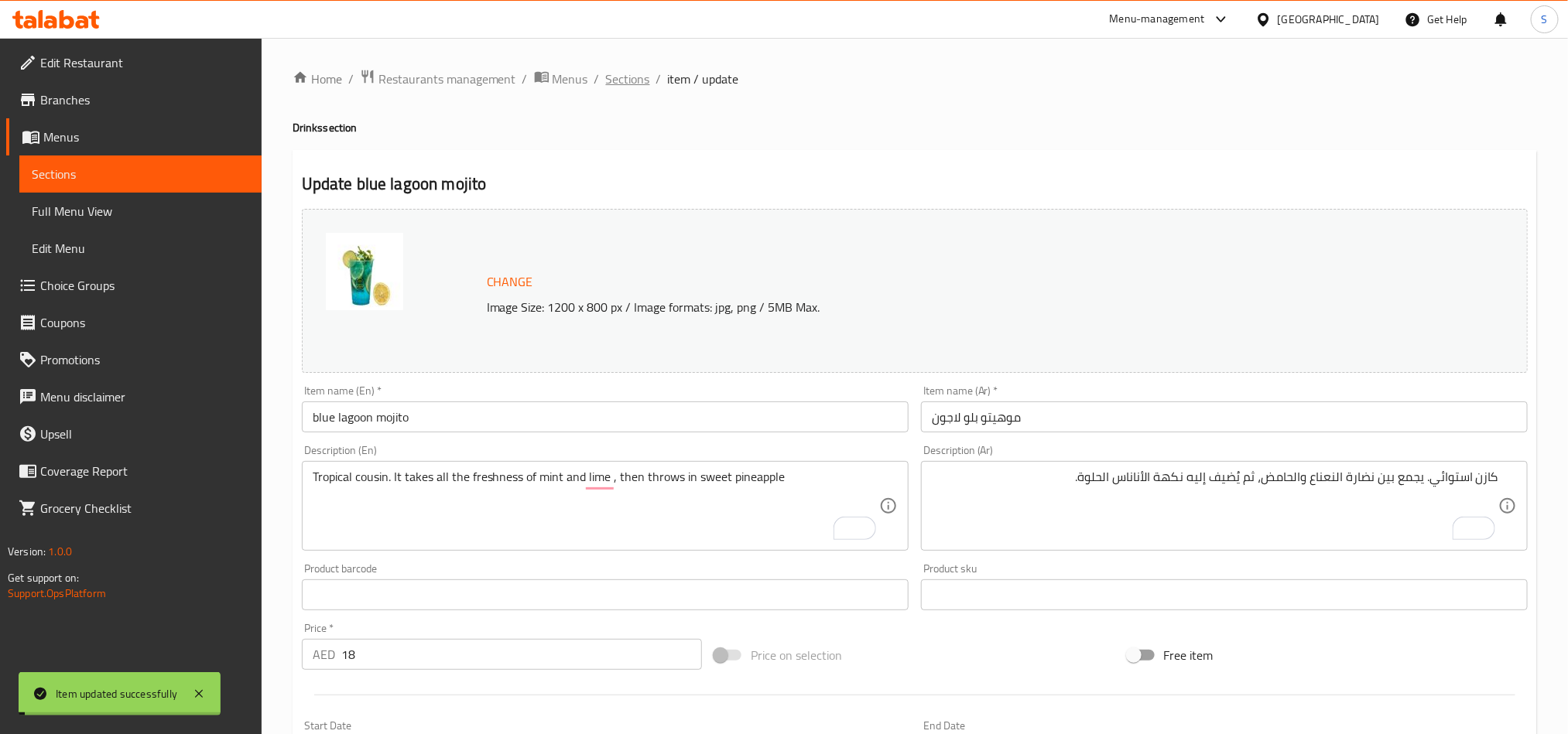
click at [621, 81] on span "Sections" at bounding box center [628, 79] width 44 height 19
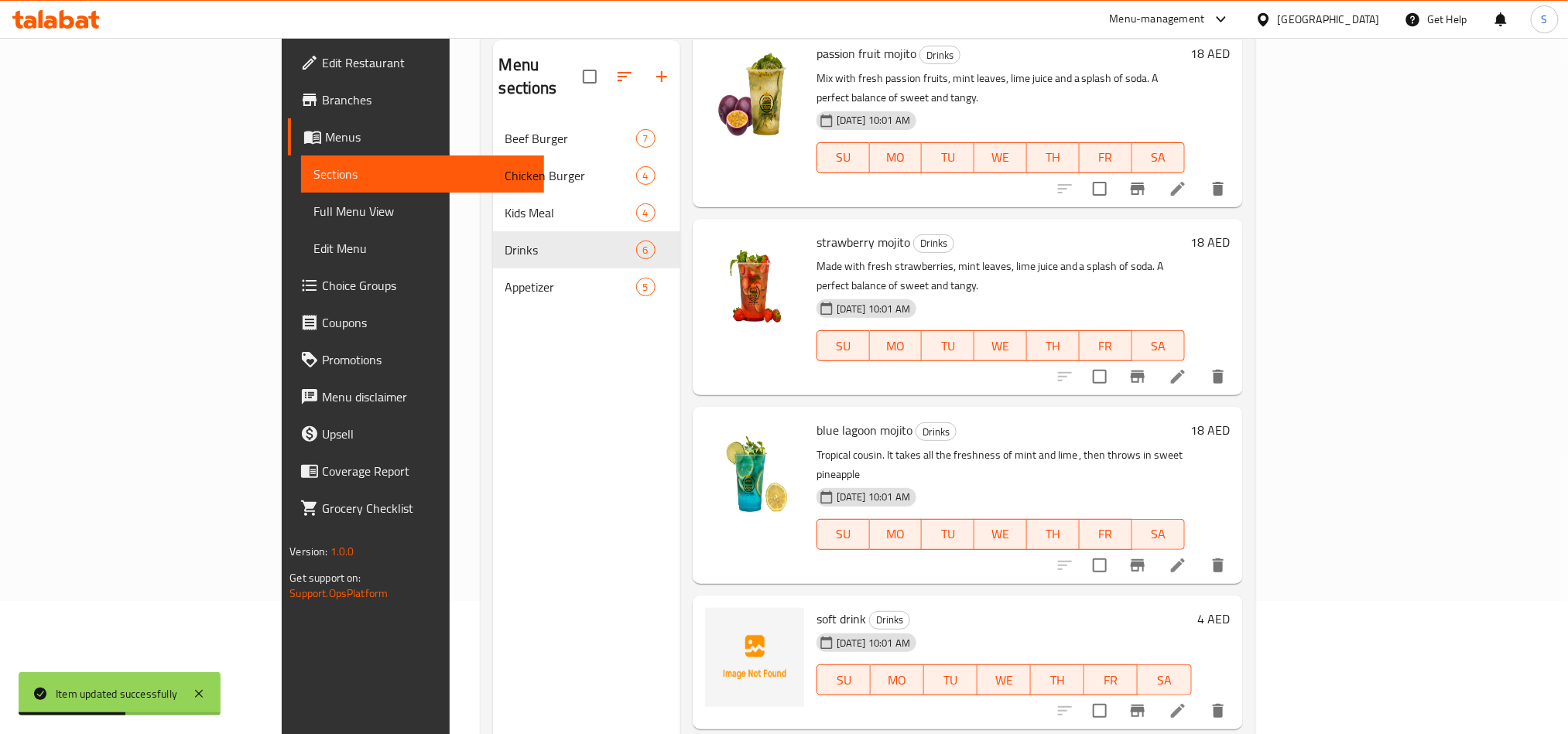
scroll to position [217, 0]
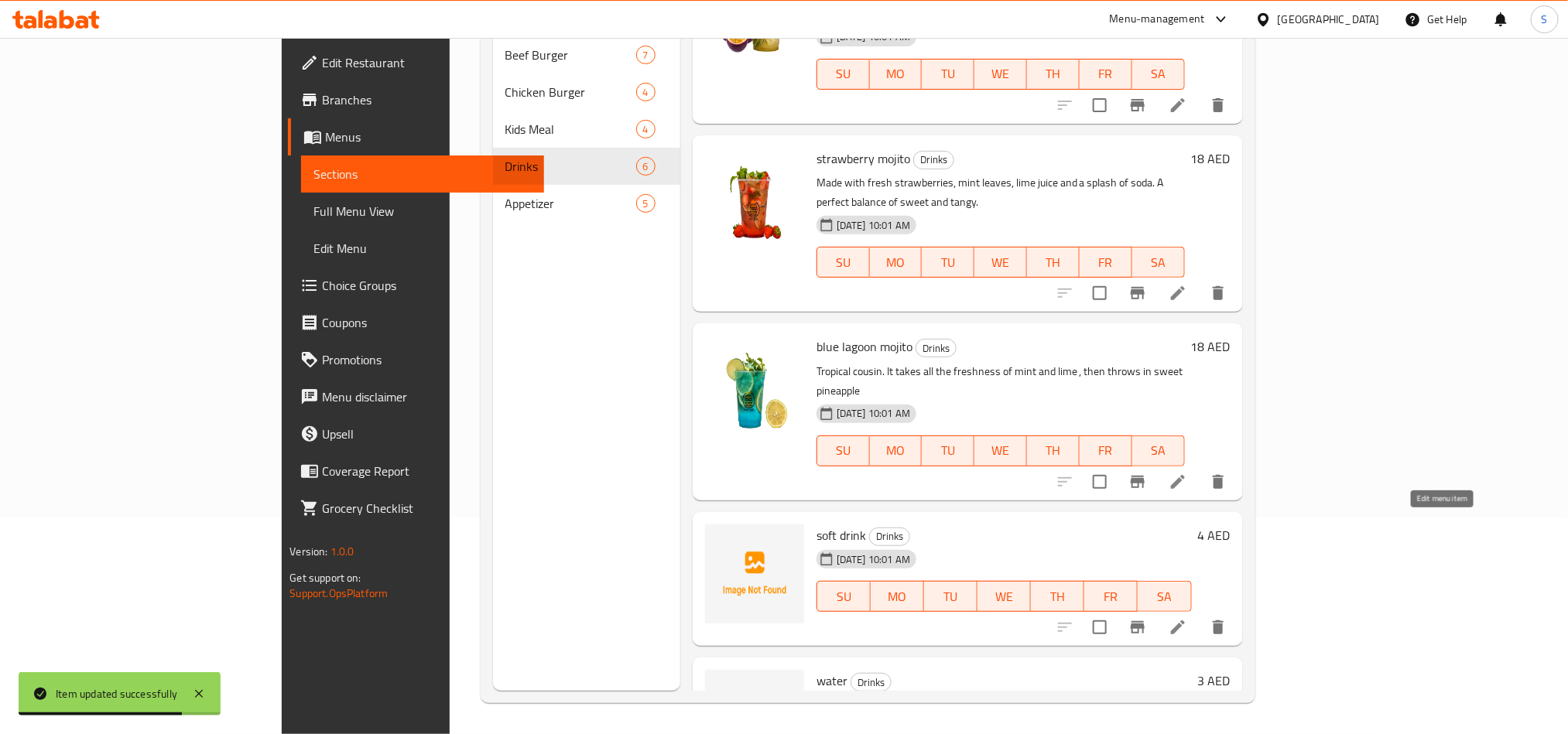
click at [1187, 618] on icon at bounding box center [1179, 627] width 19 height 19
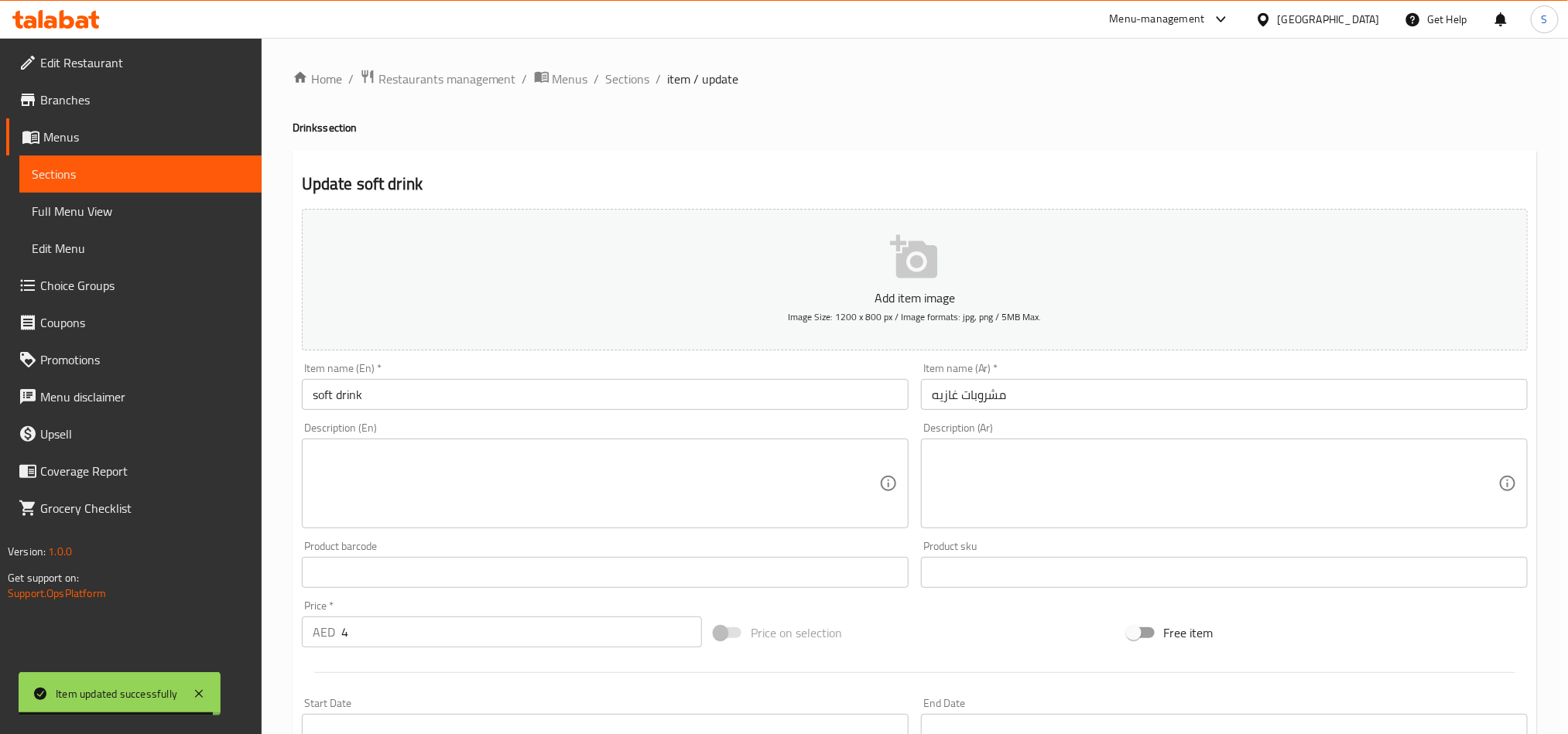
click at [967, 402] on input "مشروبات غازيه" at bounding box center [1225, 395] width 607 height 31
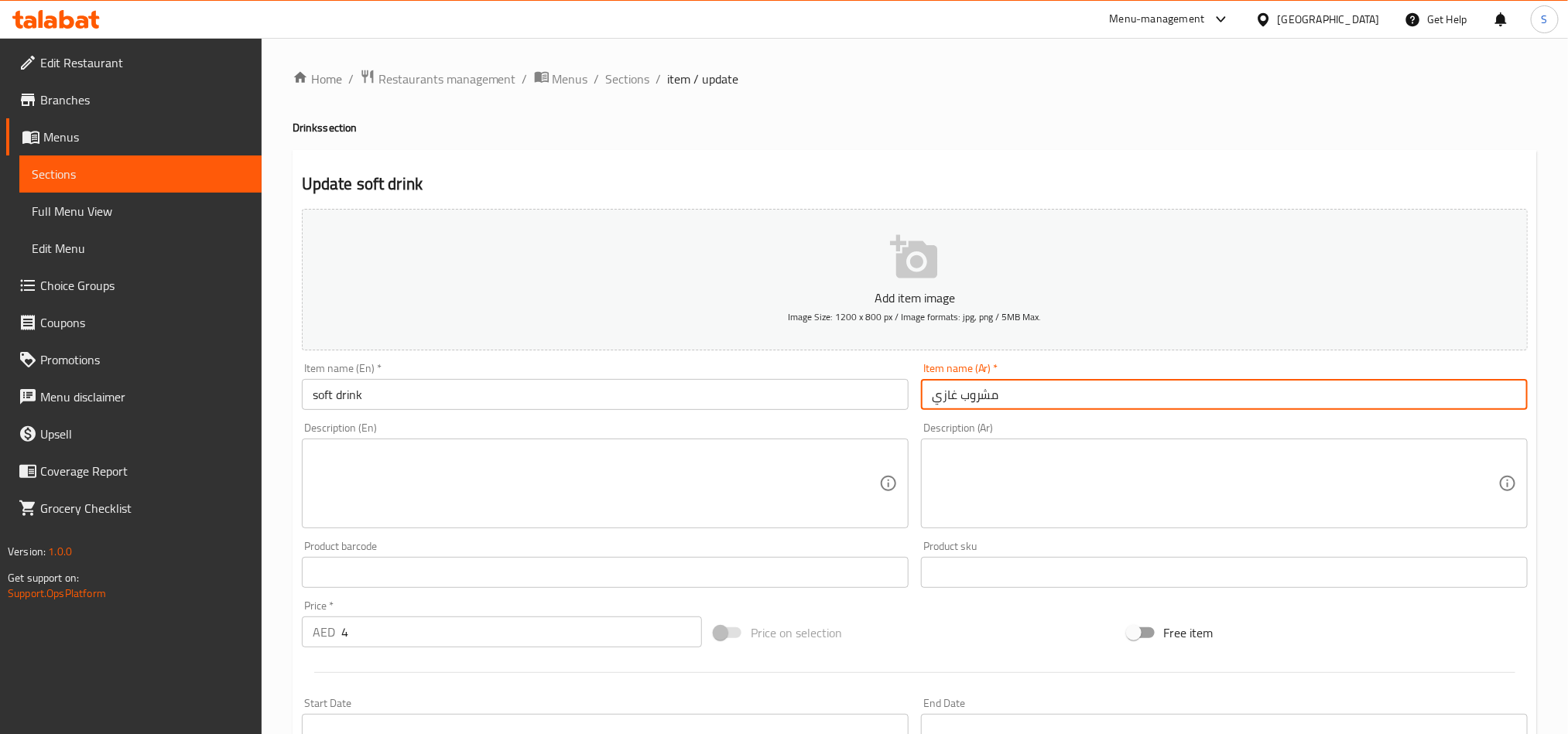
type input "مشروب غازي"
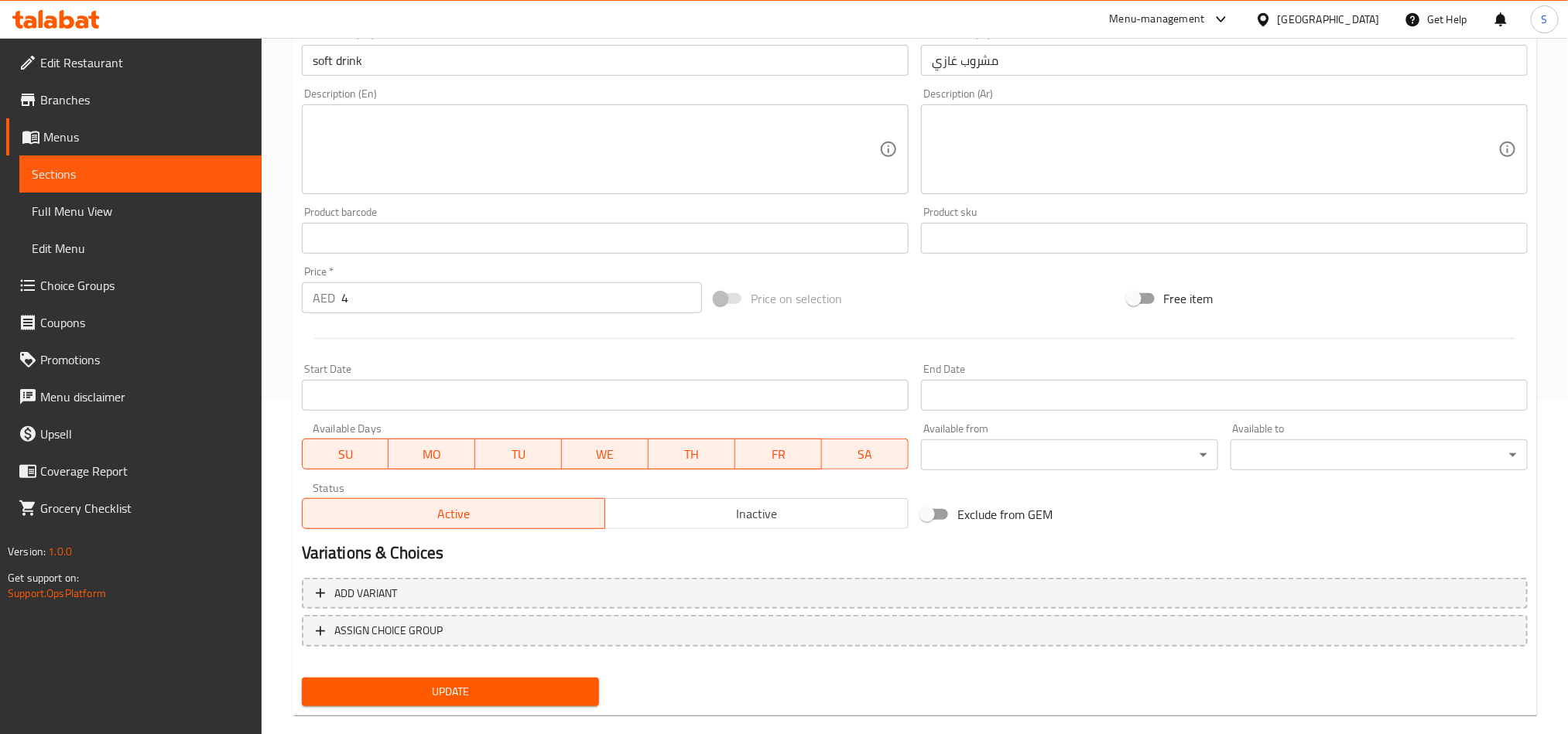
scroll to position [357, 0]
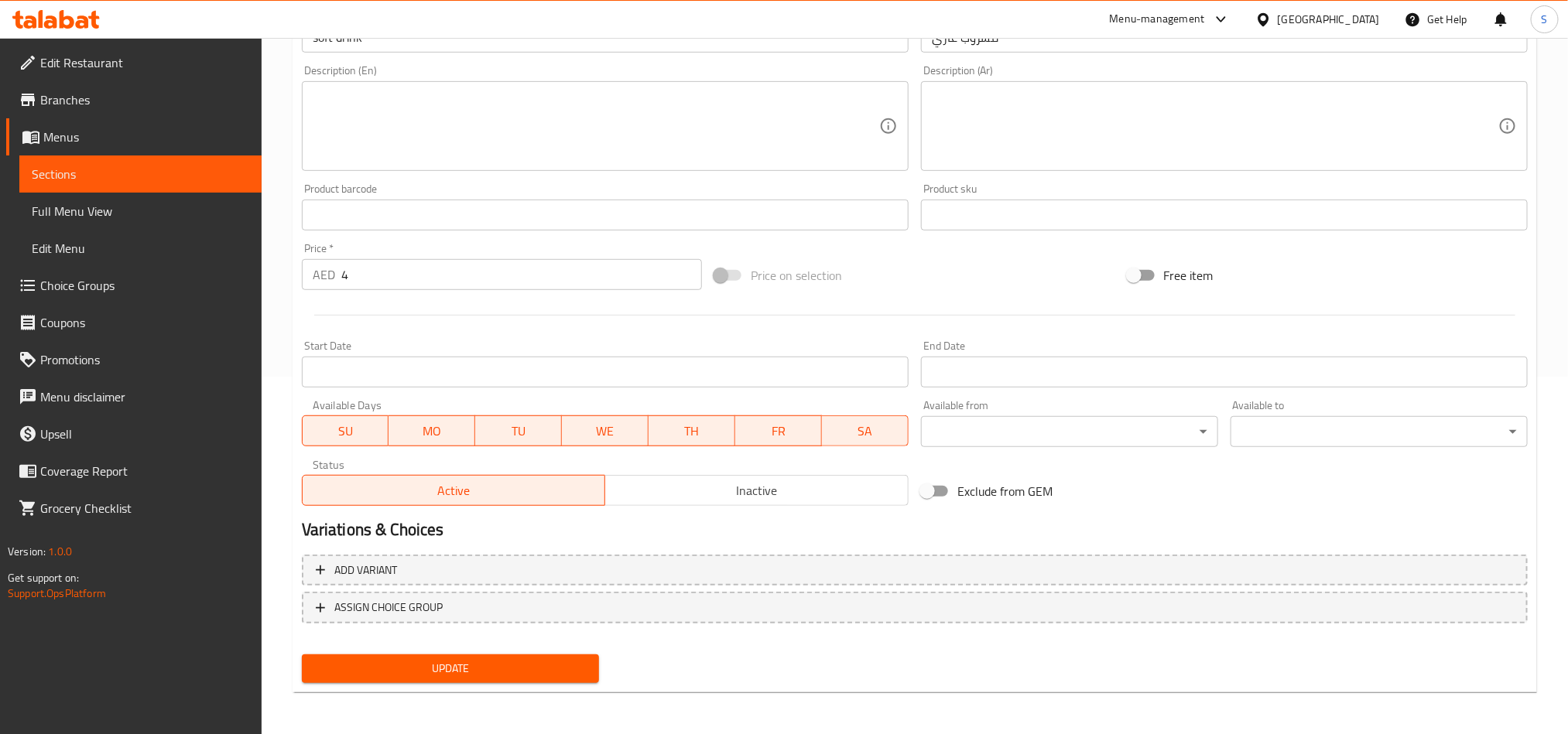
click at [400, 664] on span "Update" at bounding box center [451, 669] width 273 height 20
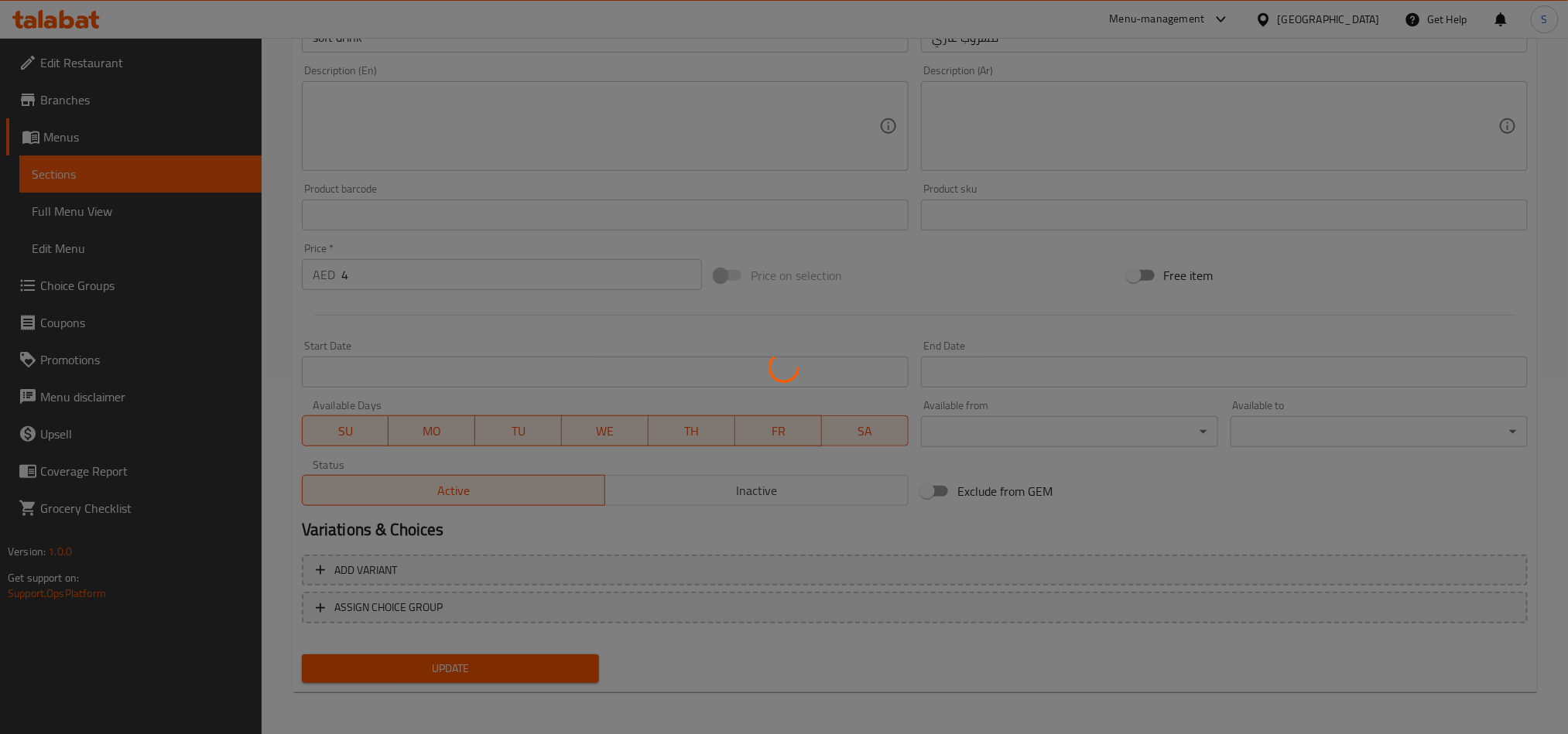
scroll to position [0, 0]
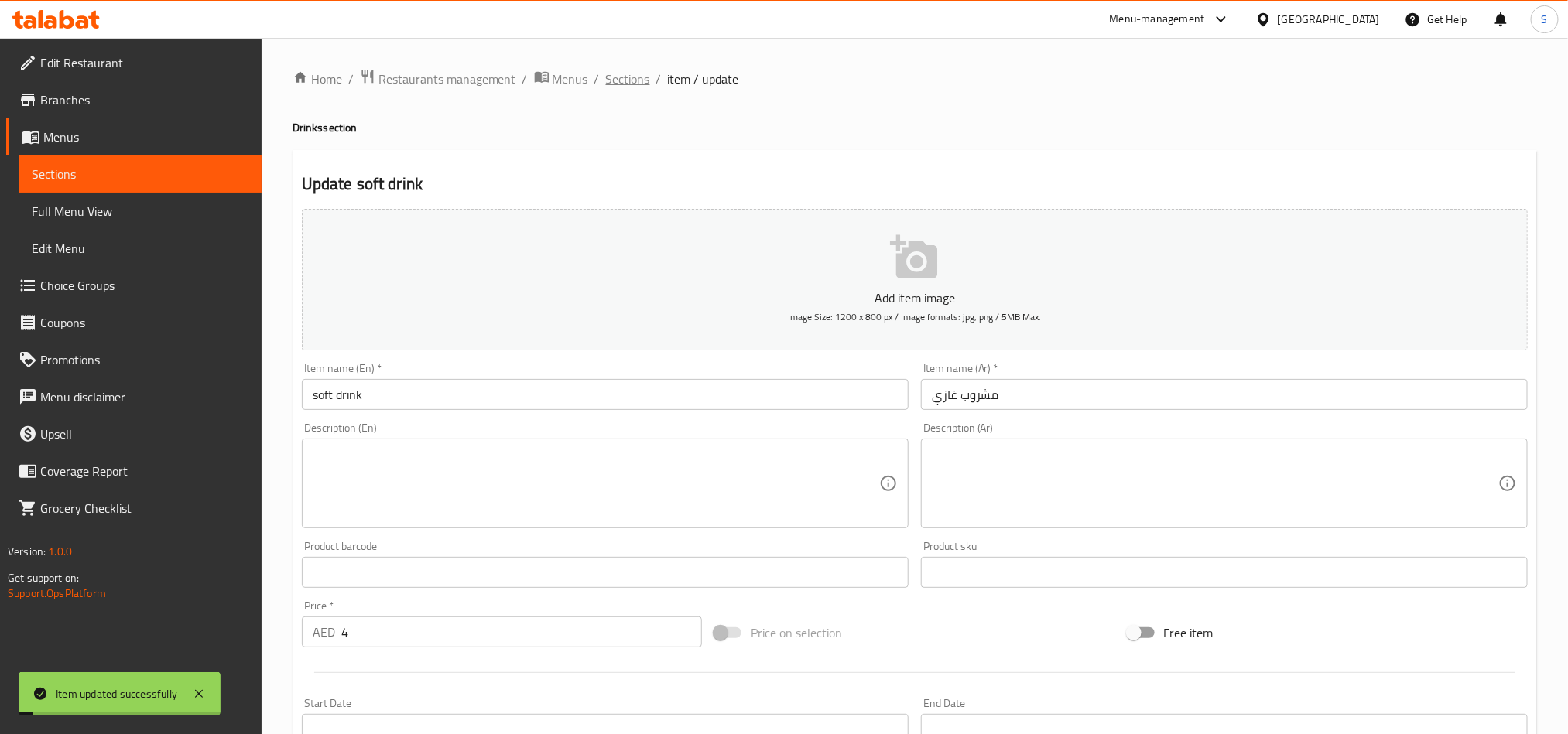
click at [627, 73] on span "Sections" at bounding box center [628, 79] width 44 height 19
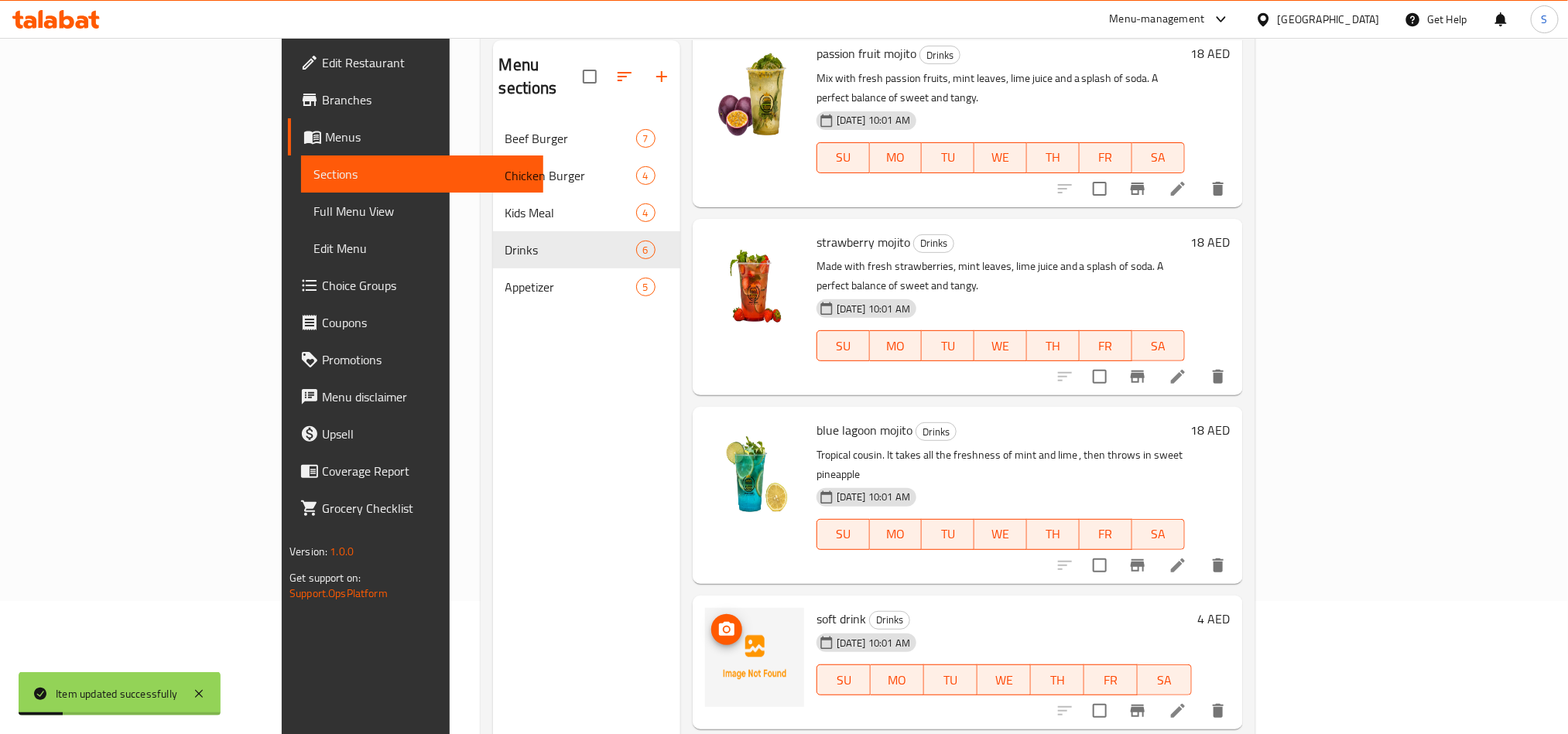
scroll to position [217, 0]
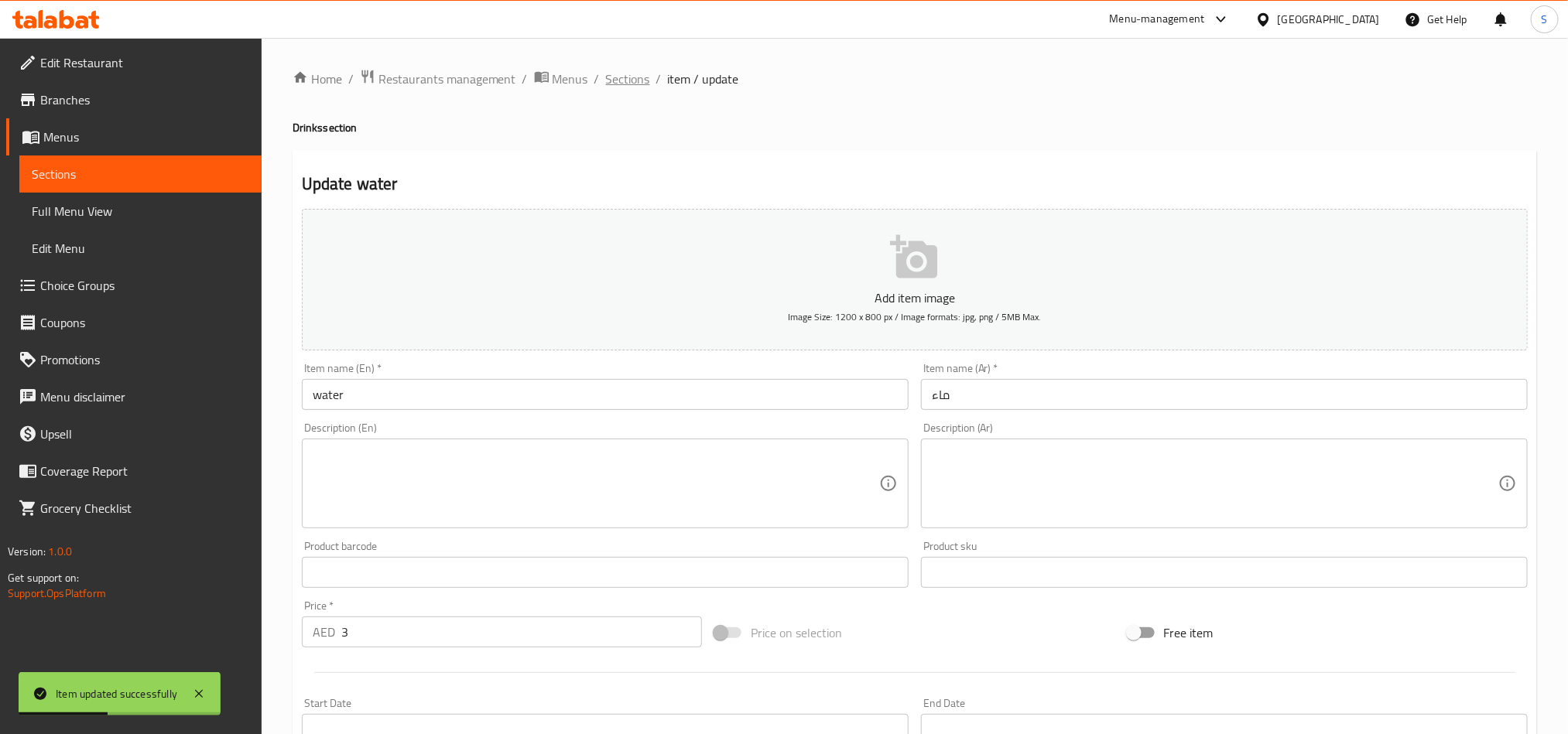
click at [623, 71] on span "Sections" at bounding box center [628, 79] width 44 height 19
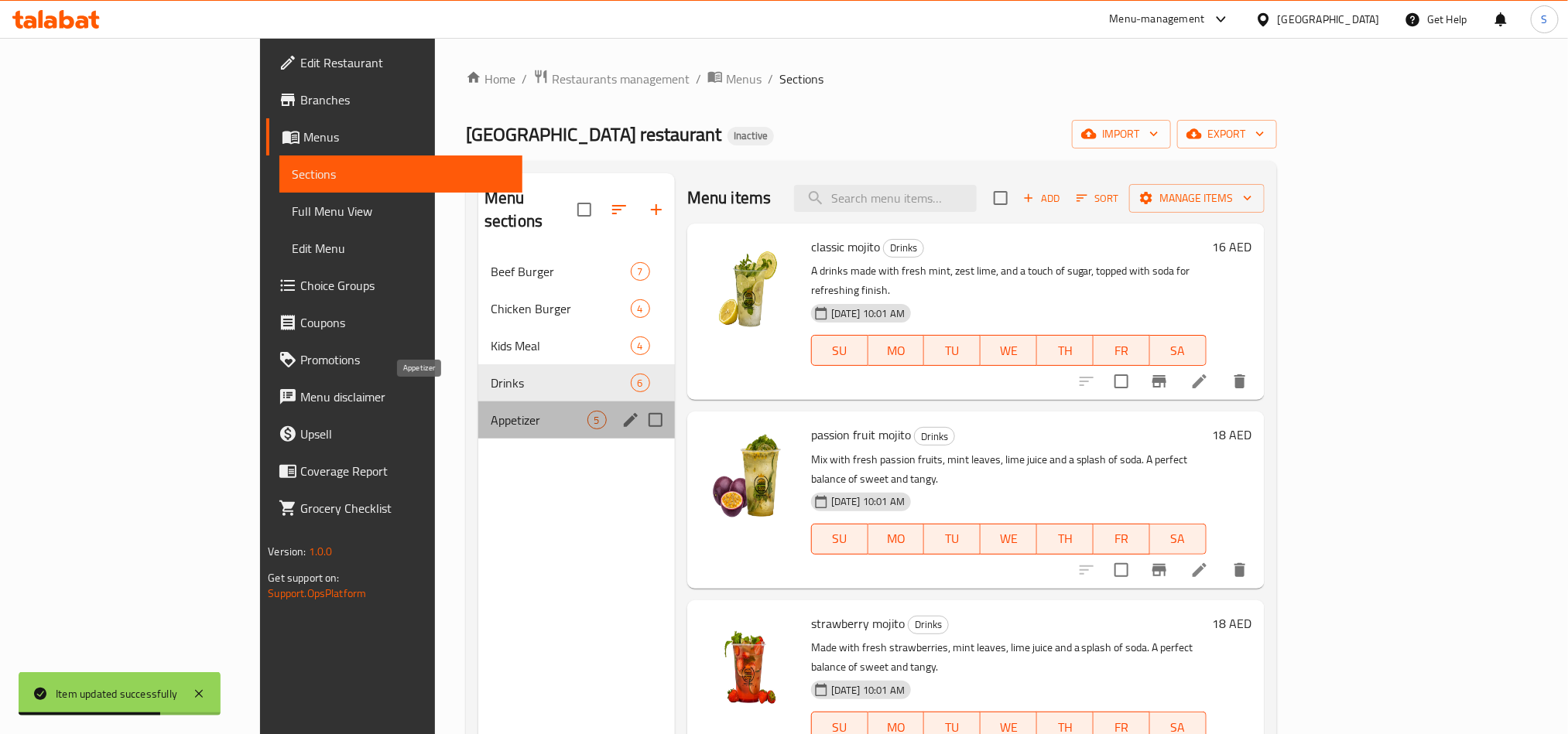
click at [491, 411] on span "Appetizer" at bounding box center [538, 421] width 96 height 19
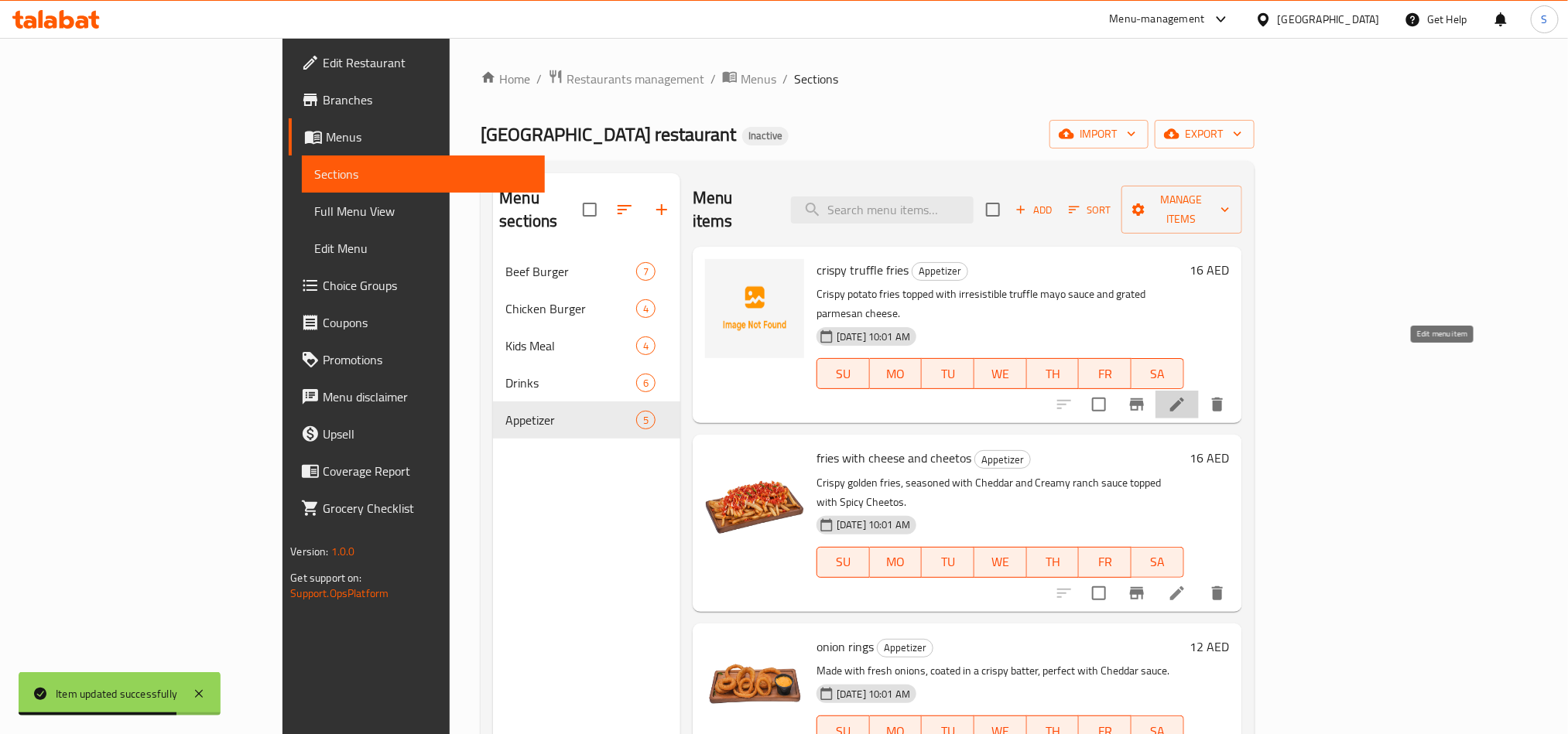
click at [1186, 396] on icon at bounding box center [1178, 405] width 19 height 19
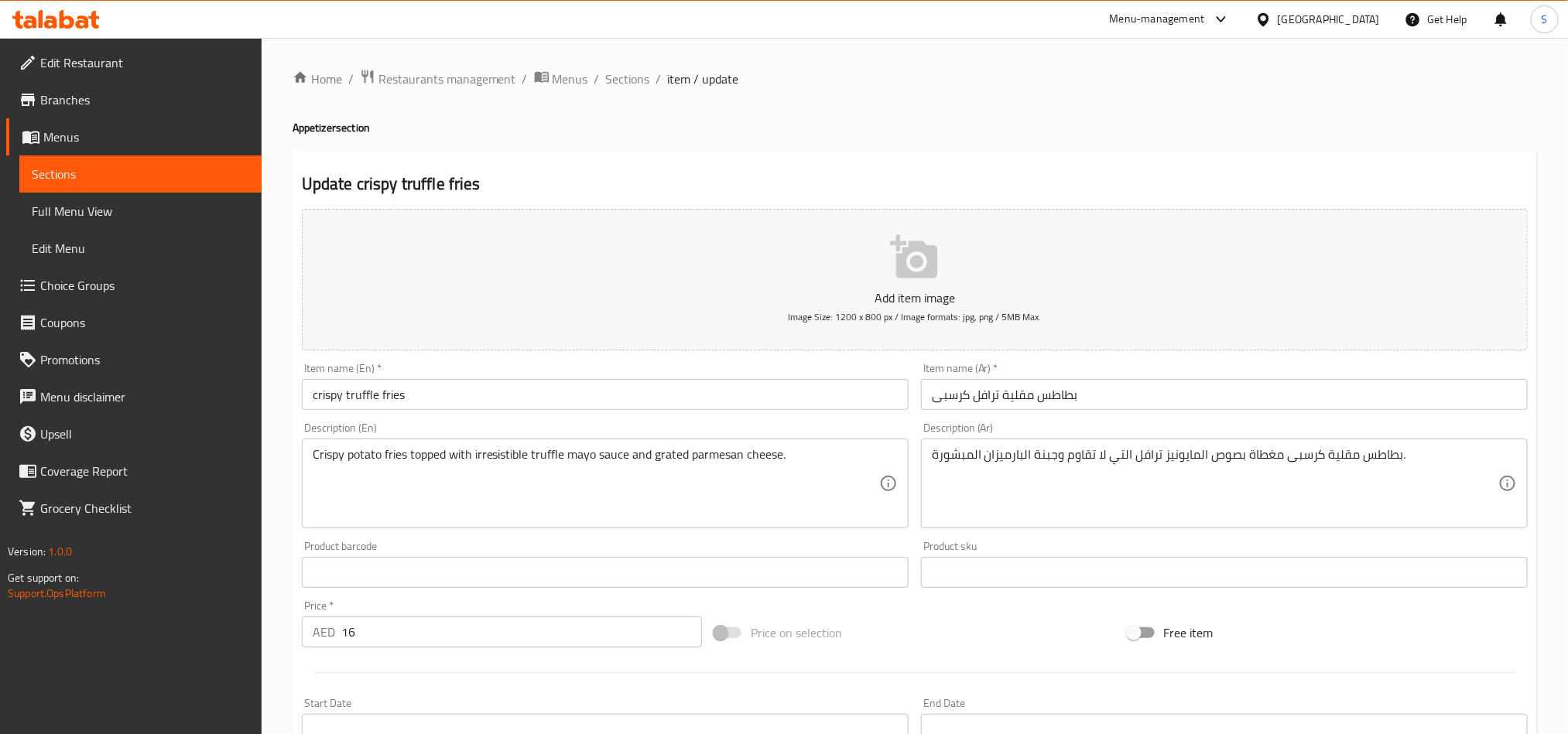
click at [991, 400] on input "بطاطس مقلية ترافل كرسبى" at bounding box center [1225, 395] width 607 height 31
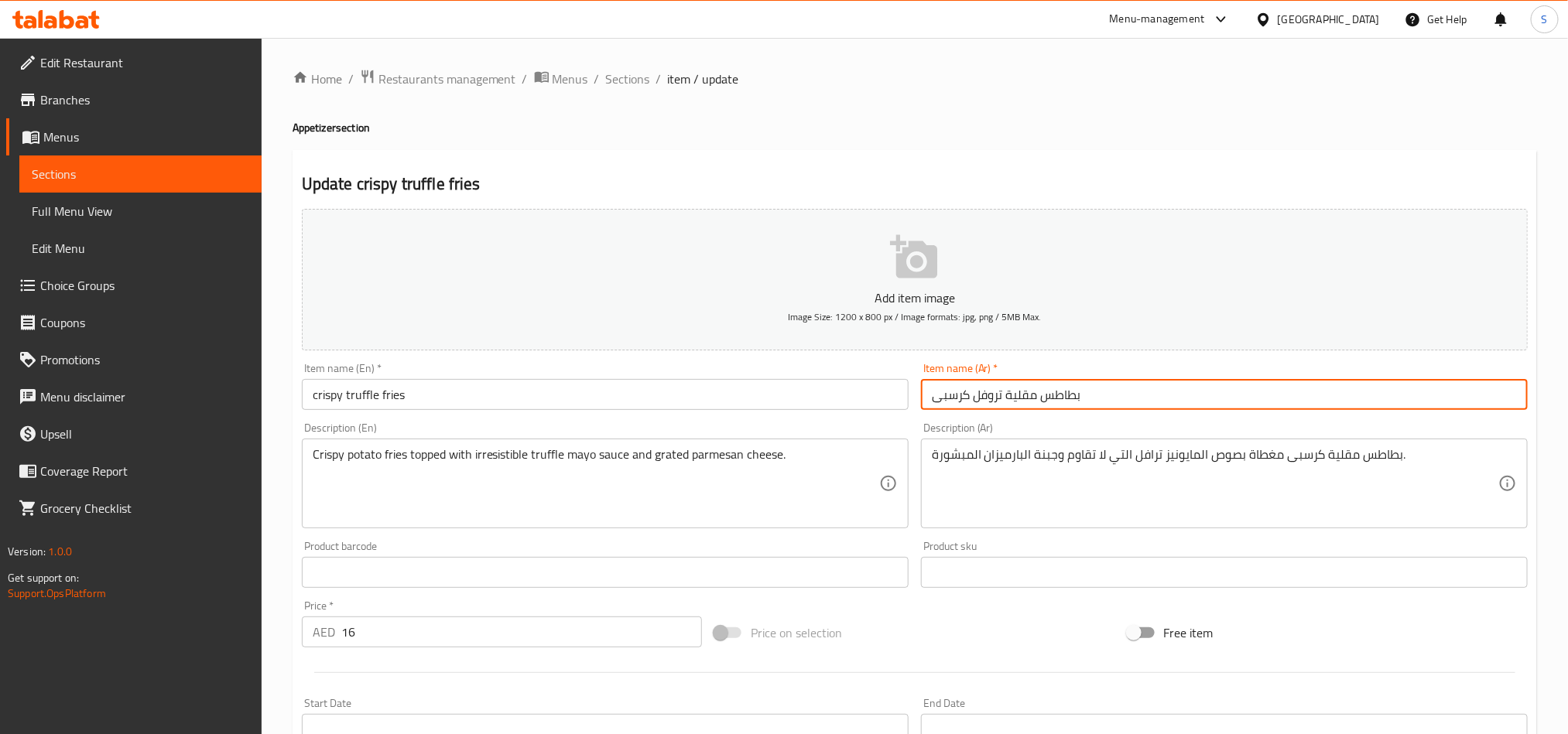
type input "بطاطس مقلية تروفل كرسبى"
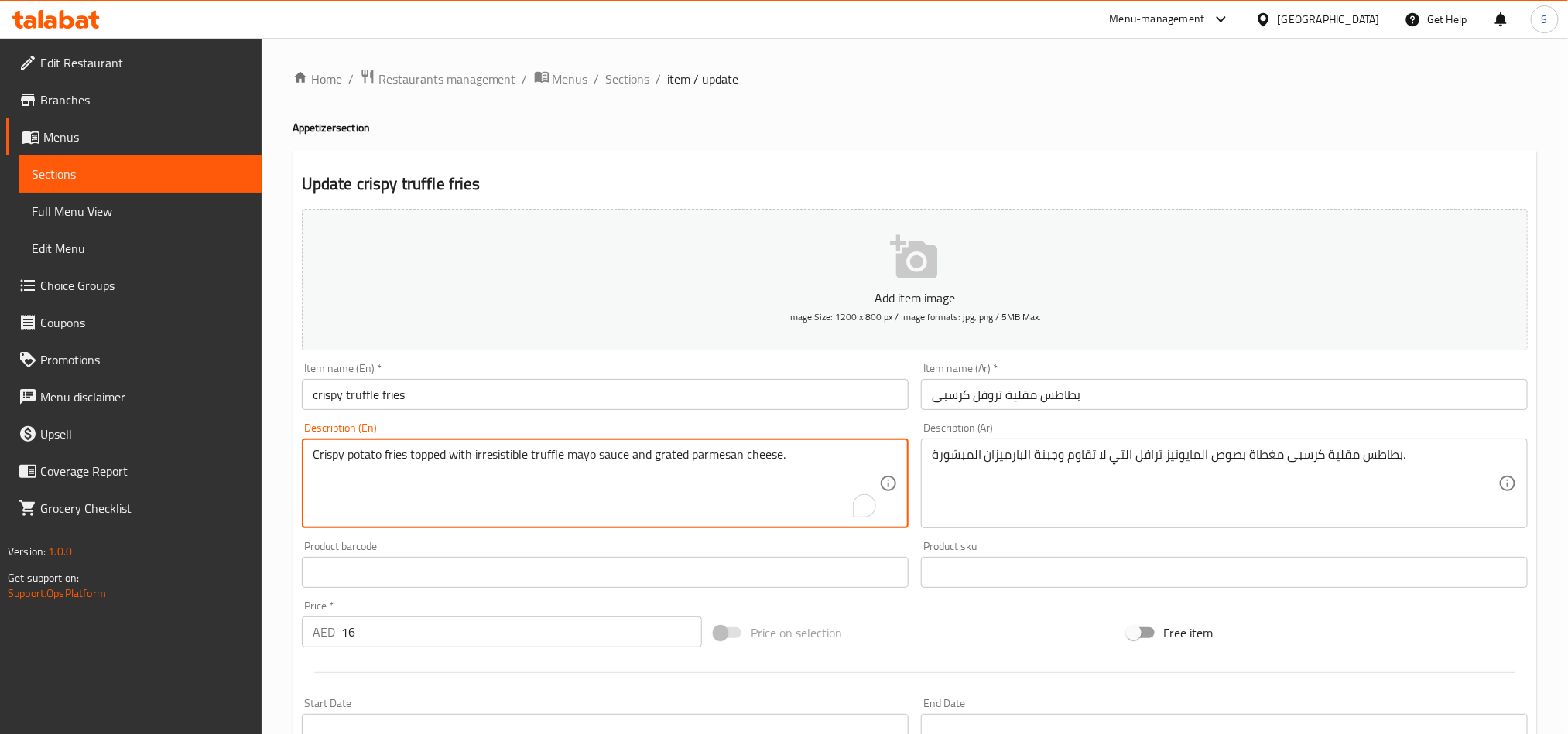
click at [502, 458] on textarea "Crispy potato fries topped with irresistible truffle mayo sauce and grated parm…" at bounding box center [596, 484] width 567 height 74
type textarea "Crispy potato fries topped with truffle mayo sauce and grated parmesan cheese."
click at [1338, 458] on textarea "بطاطس مقلية كرسبى مغطاة بصوص المايونيز ترافل التي لا تقاوم وجبنة البارميزان الم…" at bounding box center [1215, 484] width 567 height 74
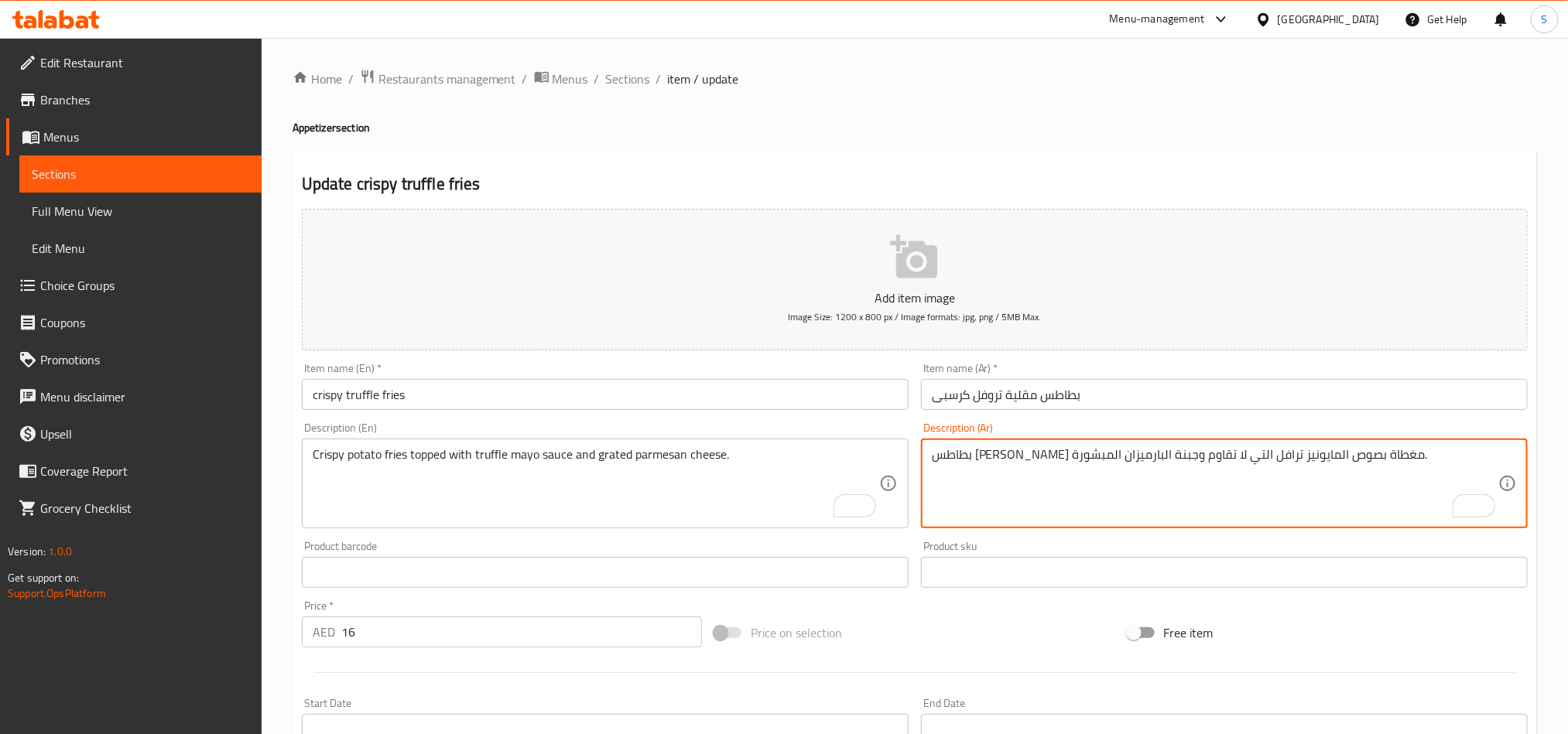
click at [1147, 456] on textarea "بطاطس فرايز كرسبى مغطاة بصوص المايونيز ترافل التي لا تقاوم وجبنة البارميزان الم…" at bounding box center [1215, 484] width 567 height 74
type textarea "بطاطس فرايز كرسبى مغطاة بصوص تروفل المايونيز التي لا تقاوم وجبنة البارميزان الم…"
click at [1129, 458] on textarea "بطاطس [PERSON_NAME] مغطاة بصوص تروفل المايونيز التي لا تقاوم وجبنة البارميزان ا…" at bounding box center [1215, 484] width 567 height 74
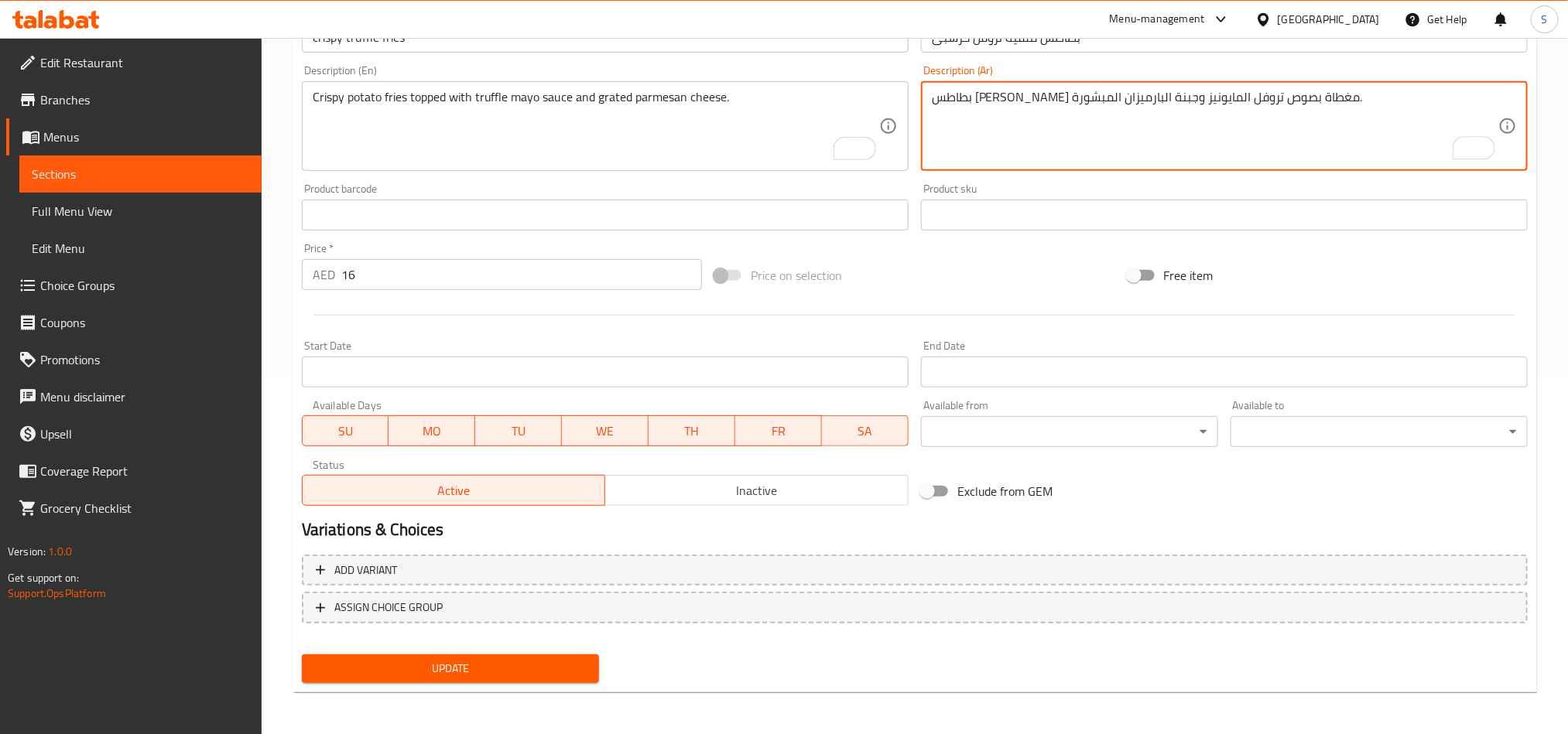
type textarea "بطاطس [PERSON_NAME] مغطاة بصوص تروفل المايونيز وجبنة البارميزان المبشورة."
click at [488, 655] on button "Update" at bounding box center [450, 669] width 297 height 29
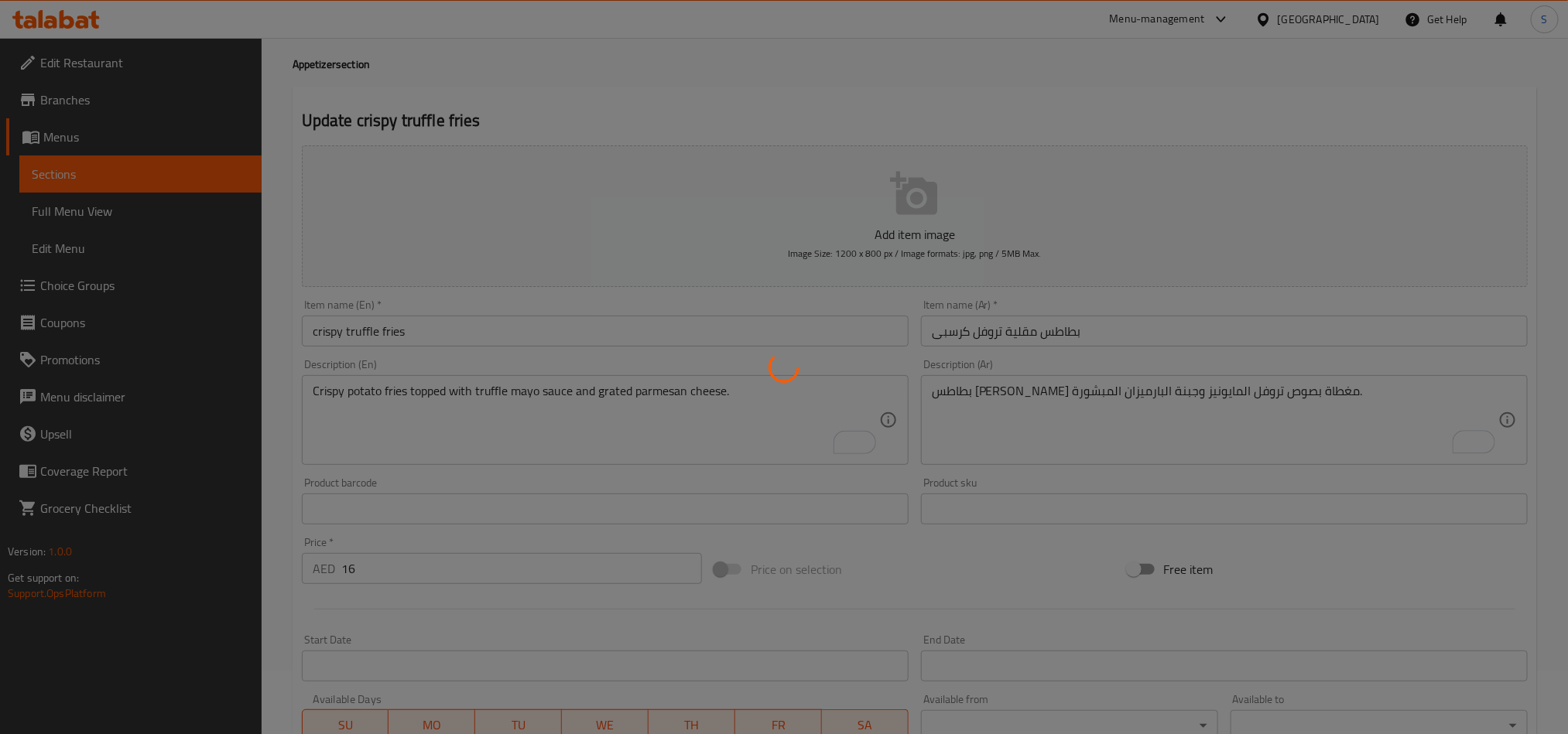
scroll to position [0, 0]
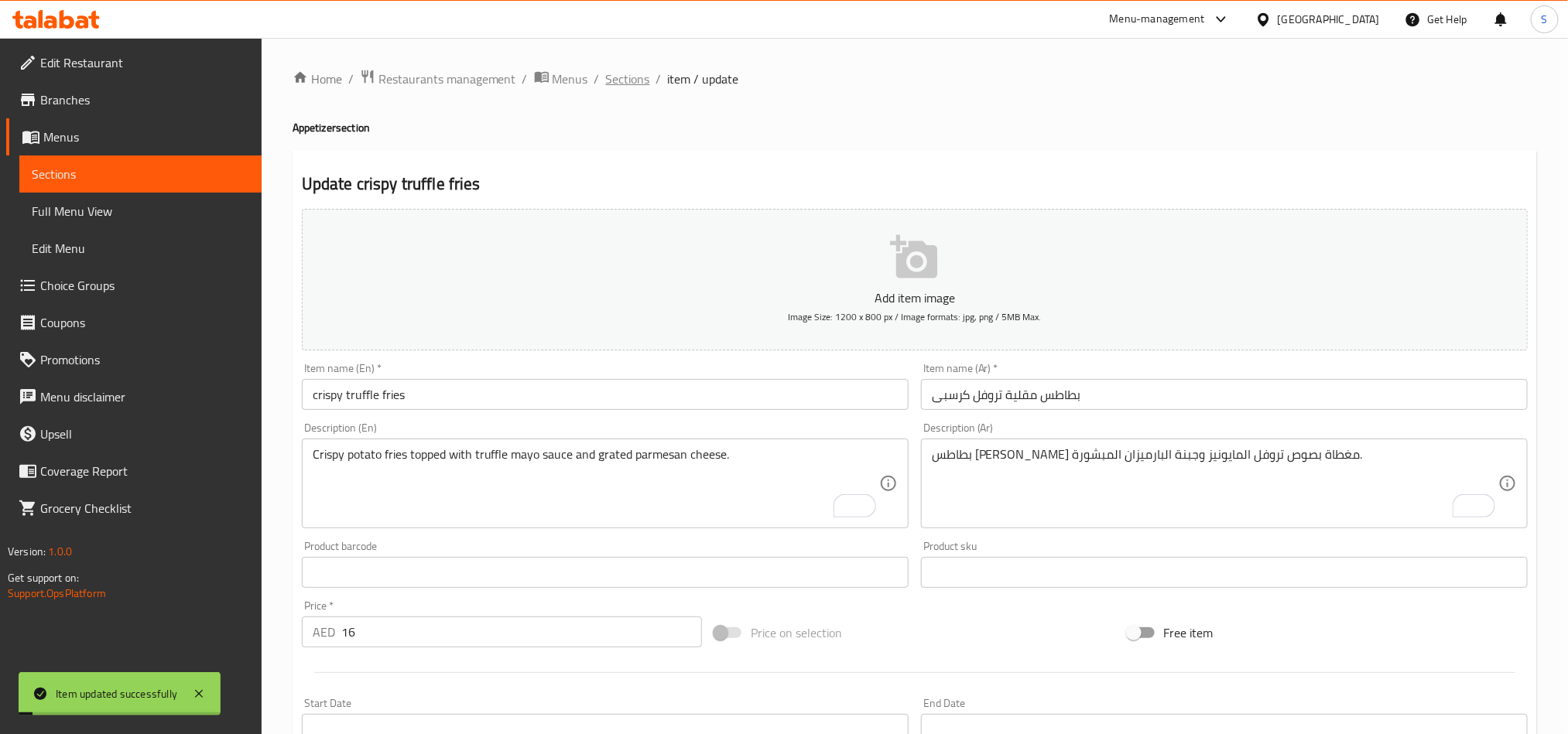
click at [625, 80] on span "Sections" at bounding box center [628, 79] width 44 height 19
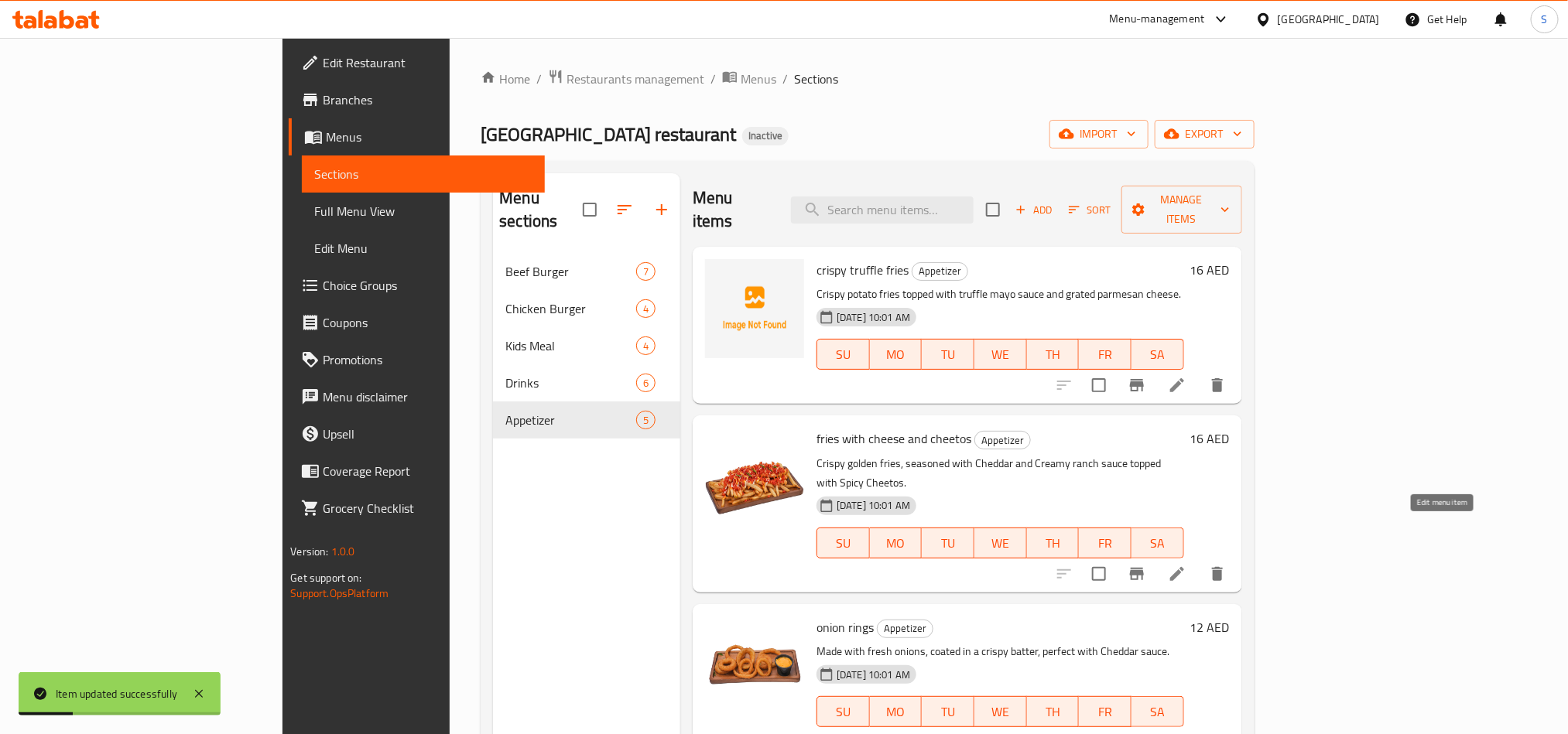
click at [1186, 565] on icon at bounding box center [1178, 574] width 19 height 19
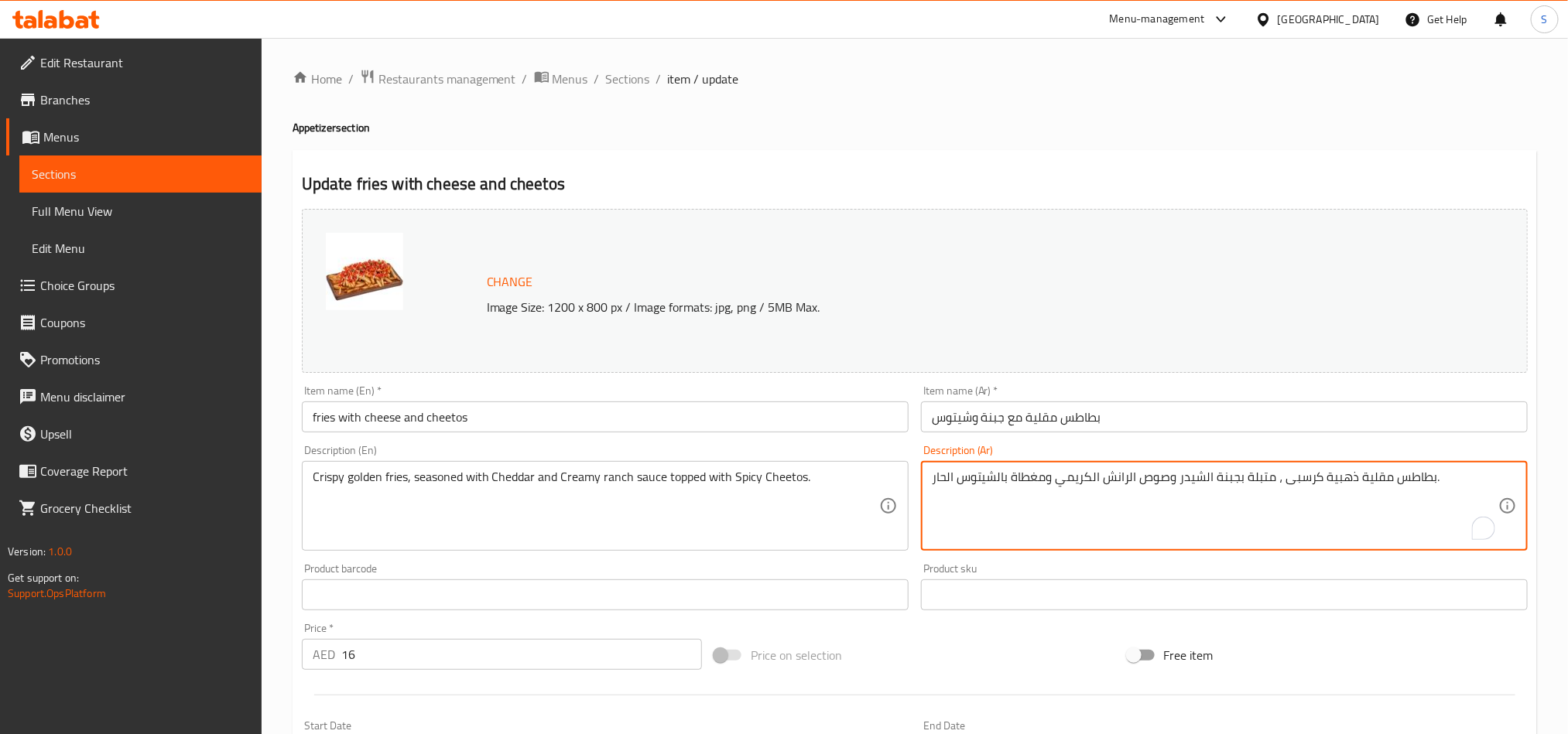
click at [1226, 483] on textarea "بطاطس مقلية ذهبية كرسبى ، متبلة بجبنة الشيدر وصوص الرانش الكريمي ومغطاة بالشيتو…" at bounding box center [1215, 507] width 567 height 74
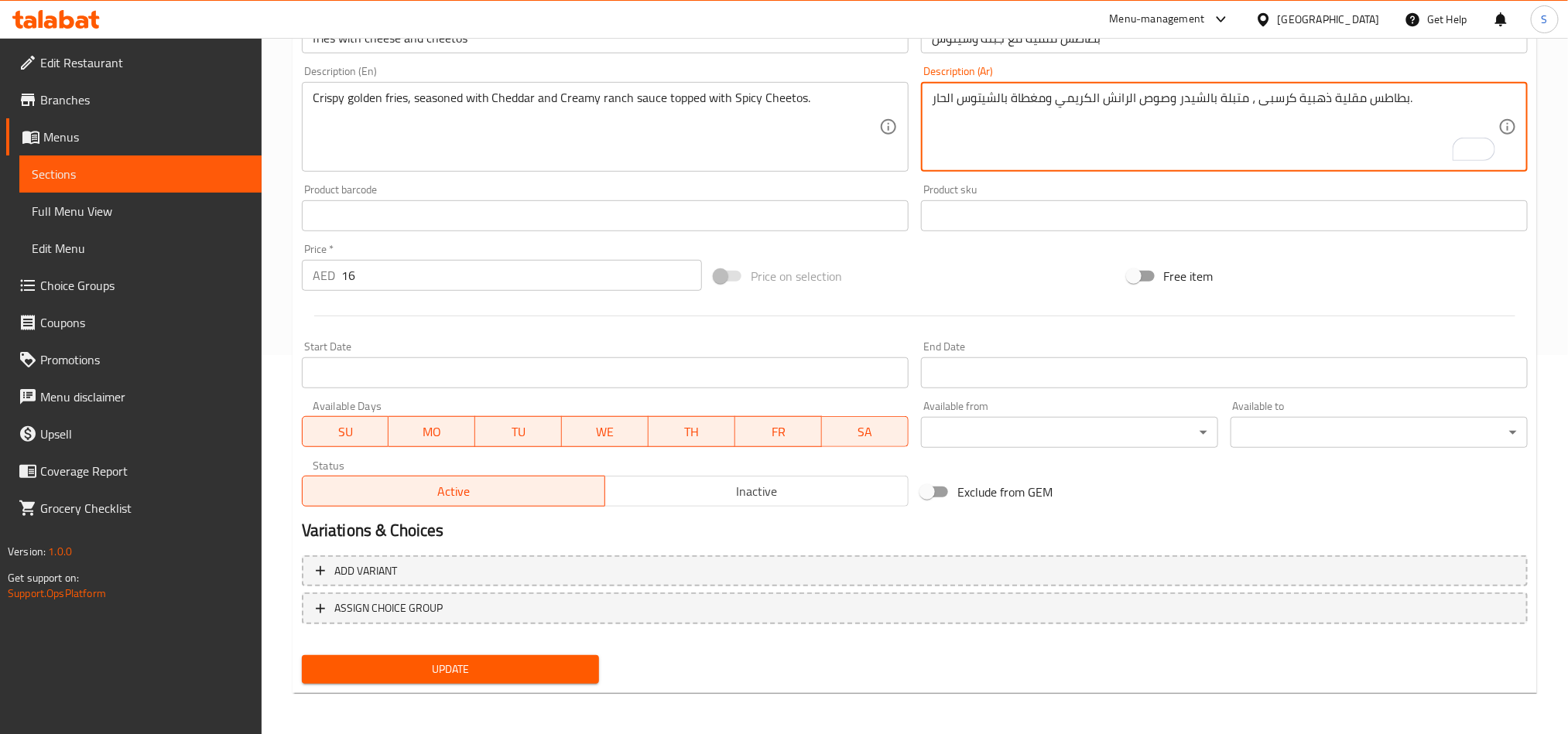
type textarea "بطاطس مقلية ذهبية كرسبى ، متبلة بالشيدر وصوص الرانش الكريمي ومغطاة بالشيتوس الح…"
click at [448, 673] on span "Update" at bounding box center [451, 670] width 273 height 20
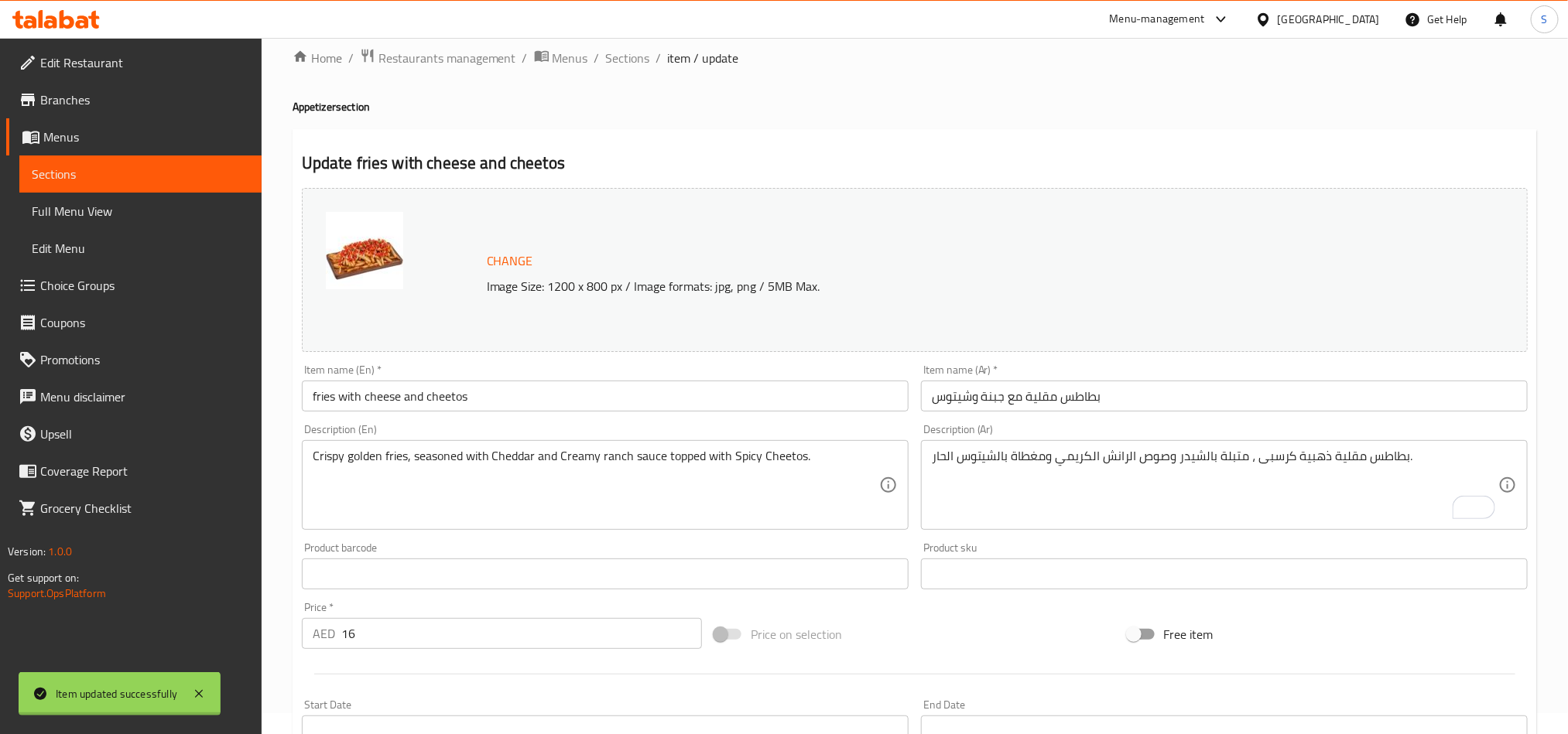
scroll to position [0, 0]
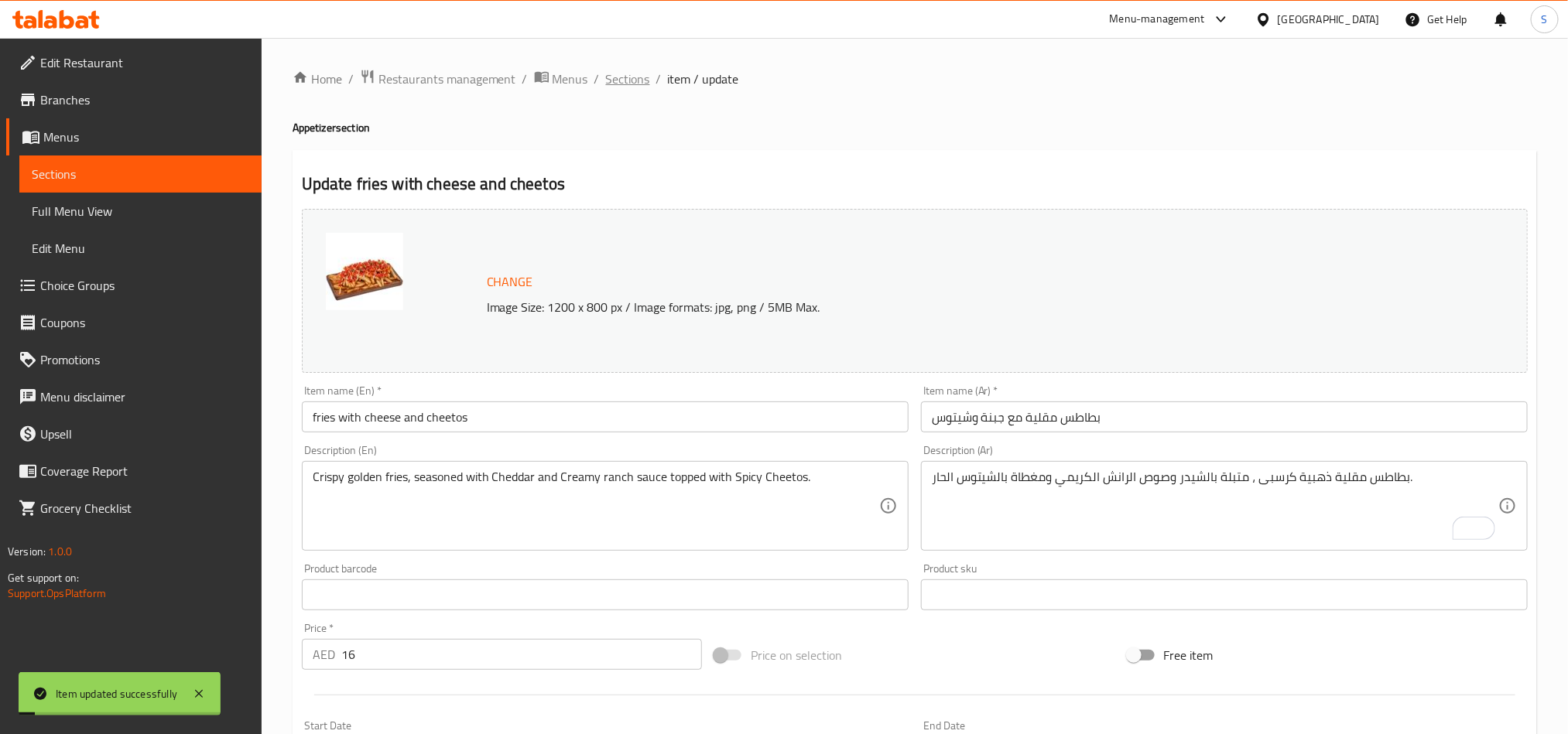
click at [622, 74] on span "Sections" at bounding box center [628, 79] width 44 height 19
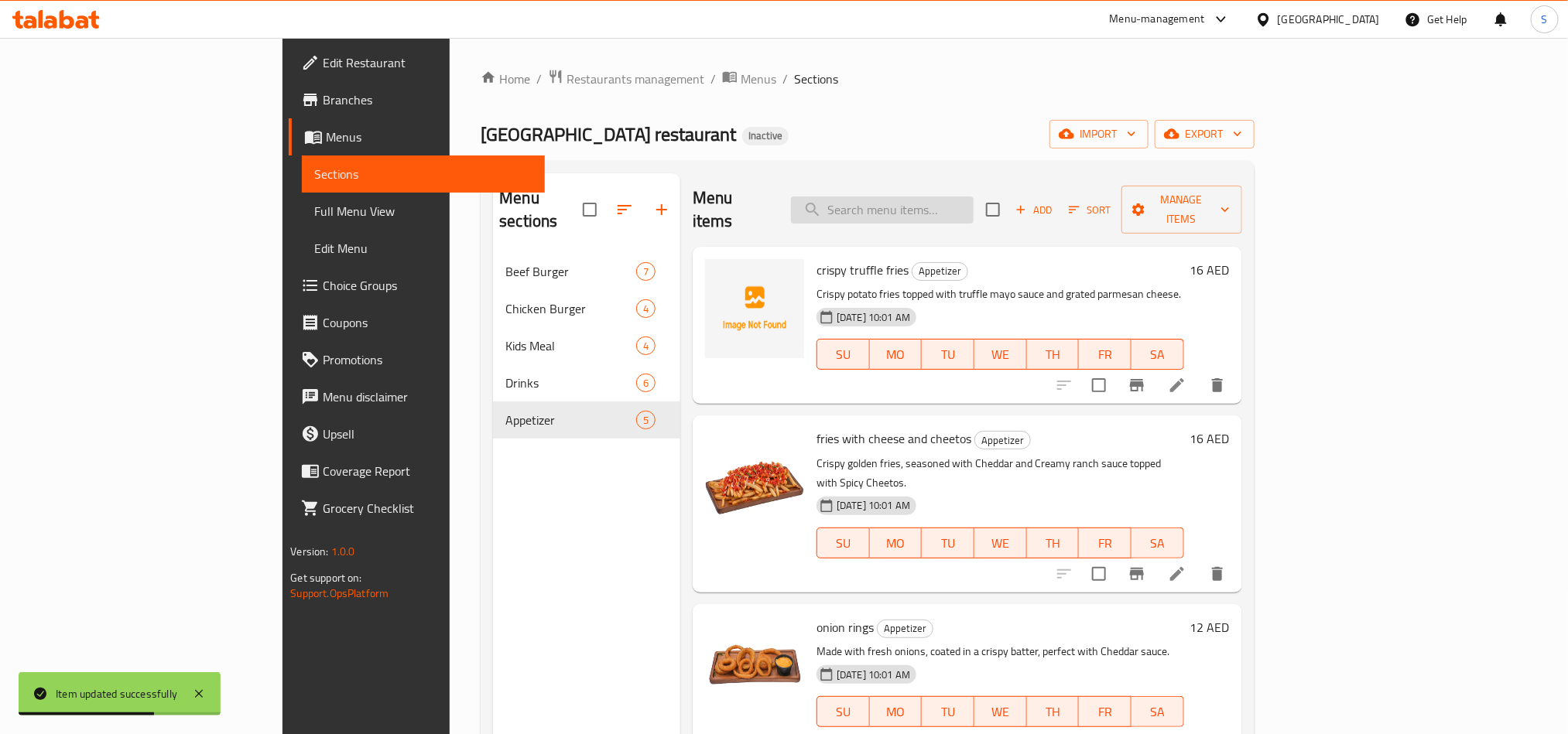
click at [974, 200] on input "search" at bounding box center [882, 210] width 183 height 27
paste input "onion rings"
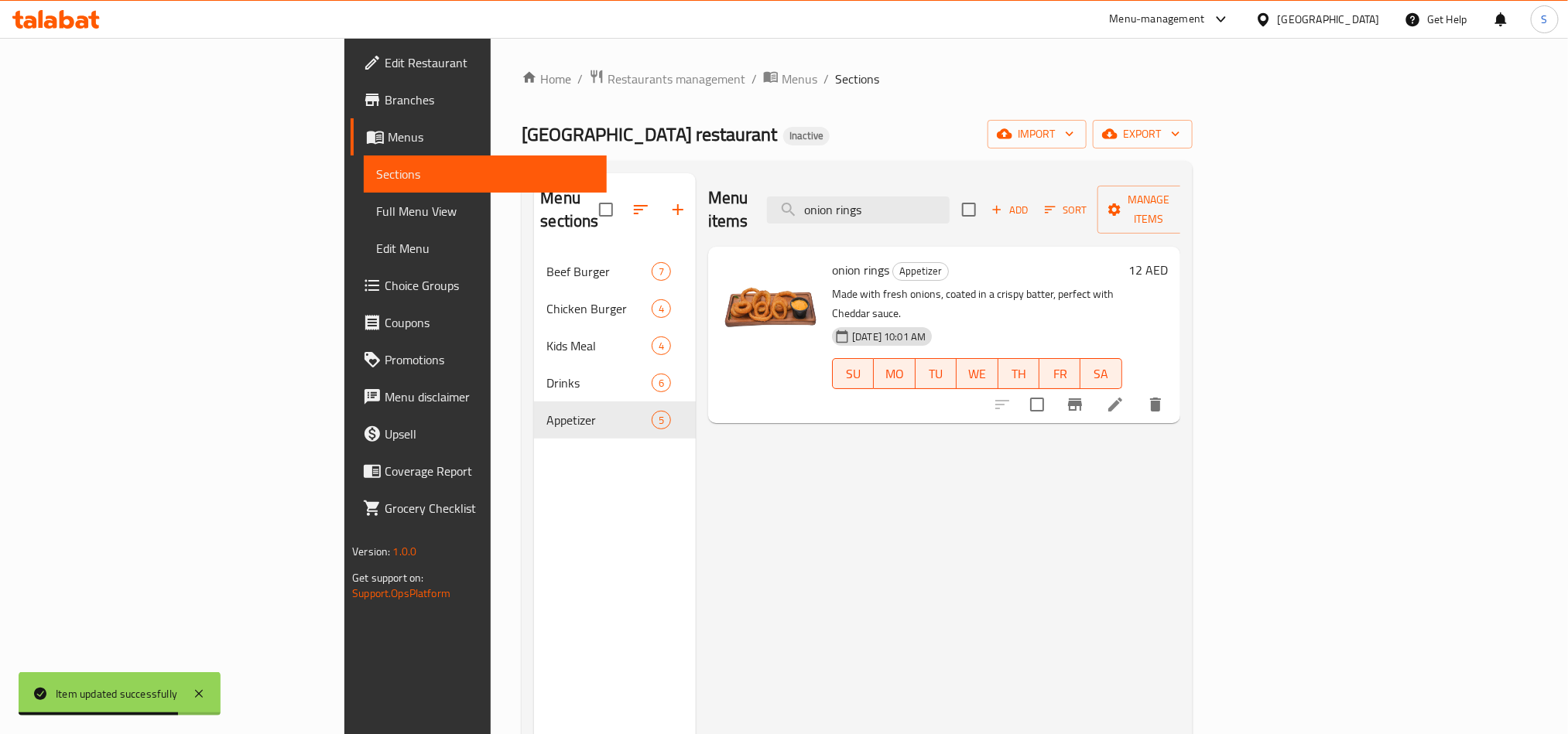
type input "onion rings"
click at [1124, 396] on icon at bounding box center [1116, 405] width 19 height 19
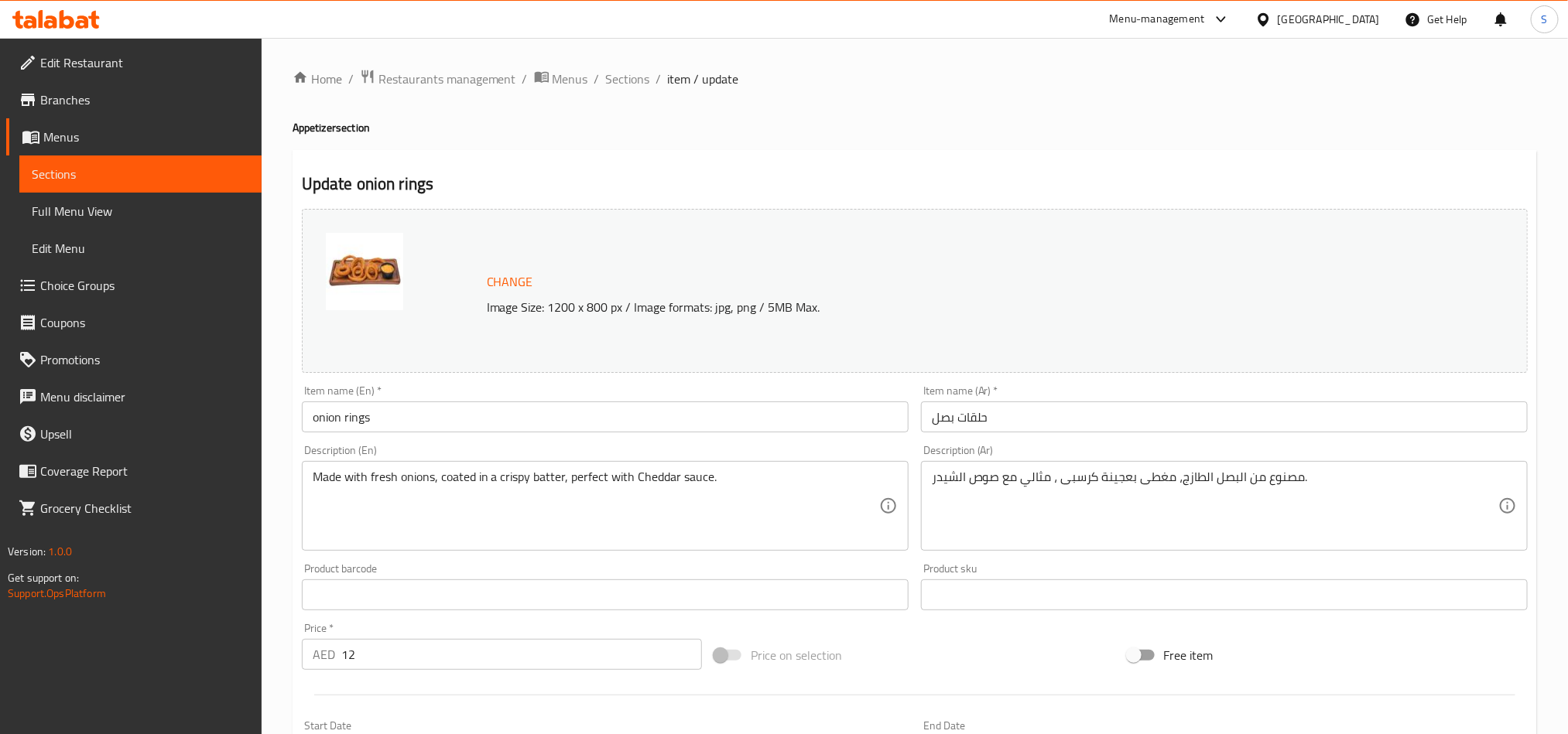
click at [1122, 483] on textarea "مصنوع من البصل الطازج، مغطى بعجينة كرسبى ، مثالي مع صوص الشيدر." at bounding box center [1215, 507] width 567 height 74
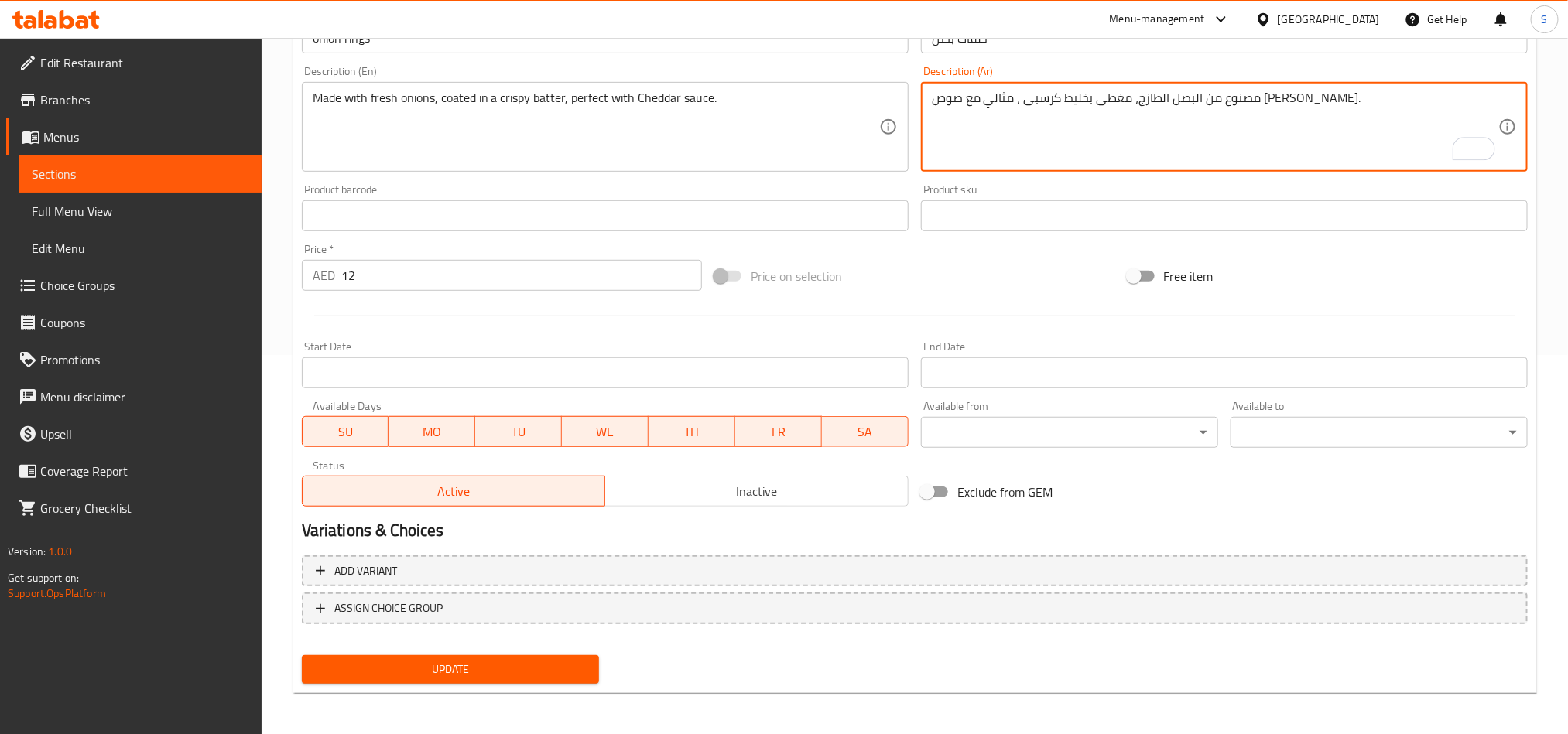
type textarea "مصنوع من البصل الطازج، مغطى بخليط كرسبى ، مثالي مع صوص [PERSON_NAME]."
click at [483, 669] on span "Update" at bounding box center [451, 670] width 273 height 20
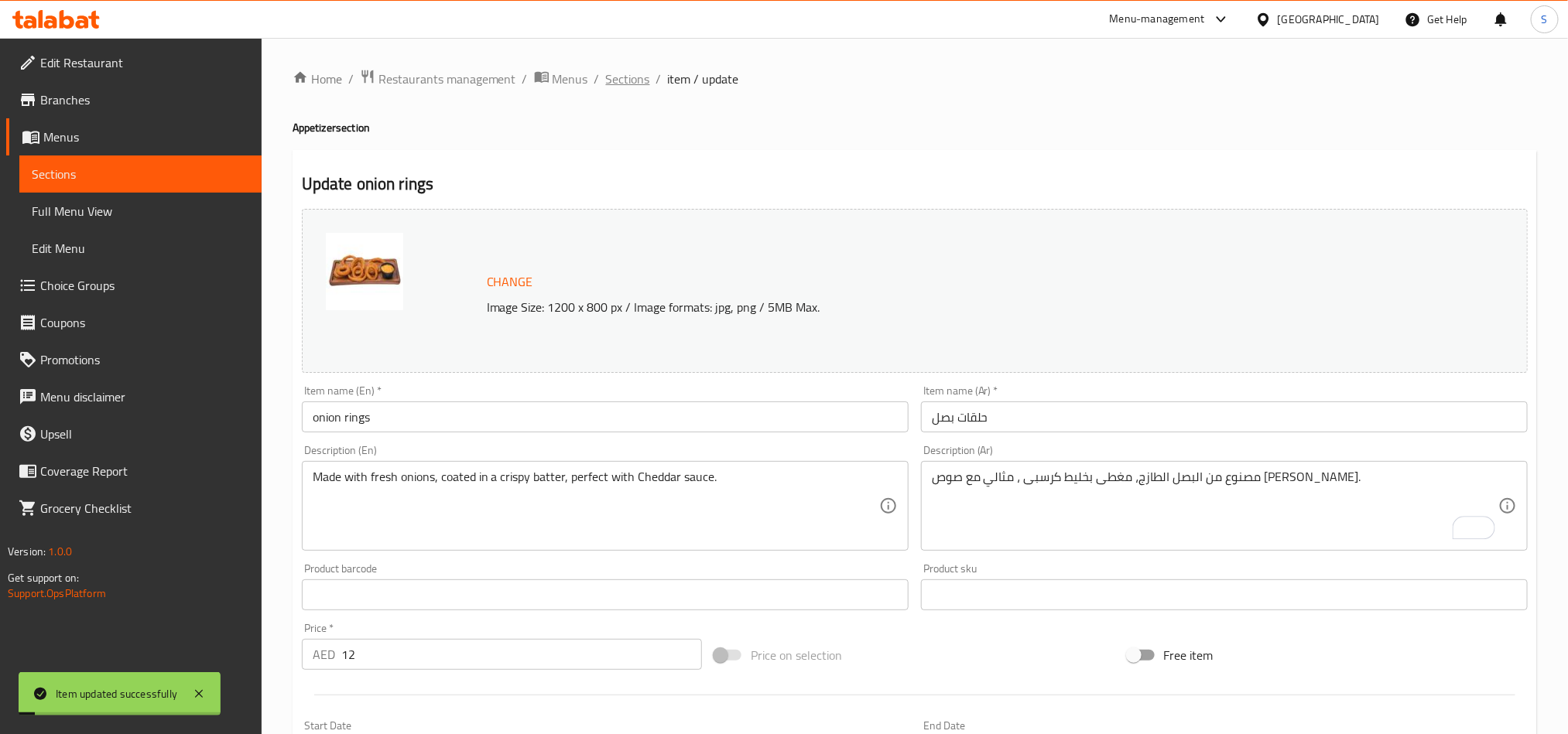
click at [625, 81] on span "Sections" at bounding box center [628, 79] width 44 height 19
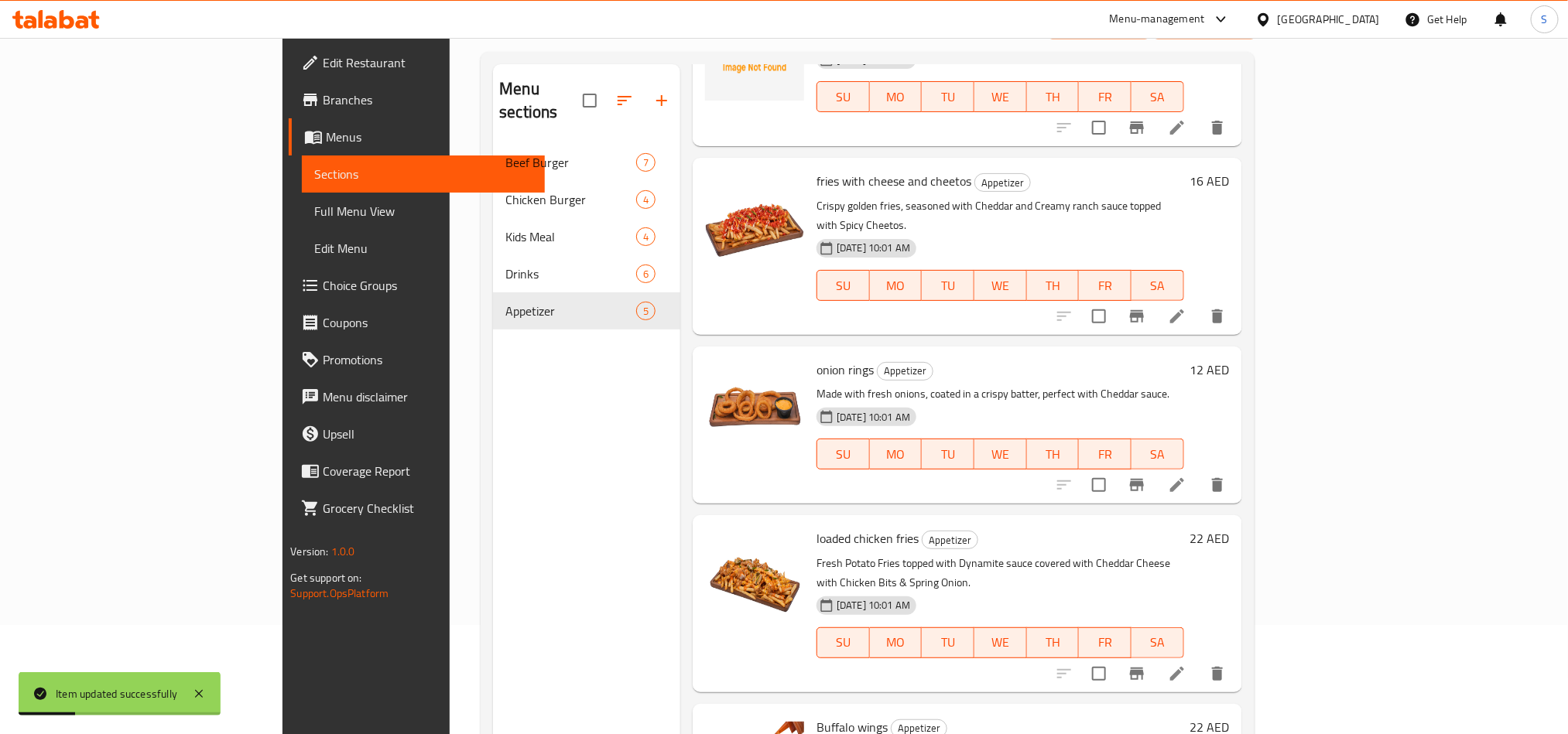
scroll to position [217, 0]
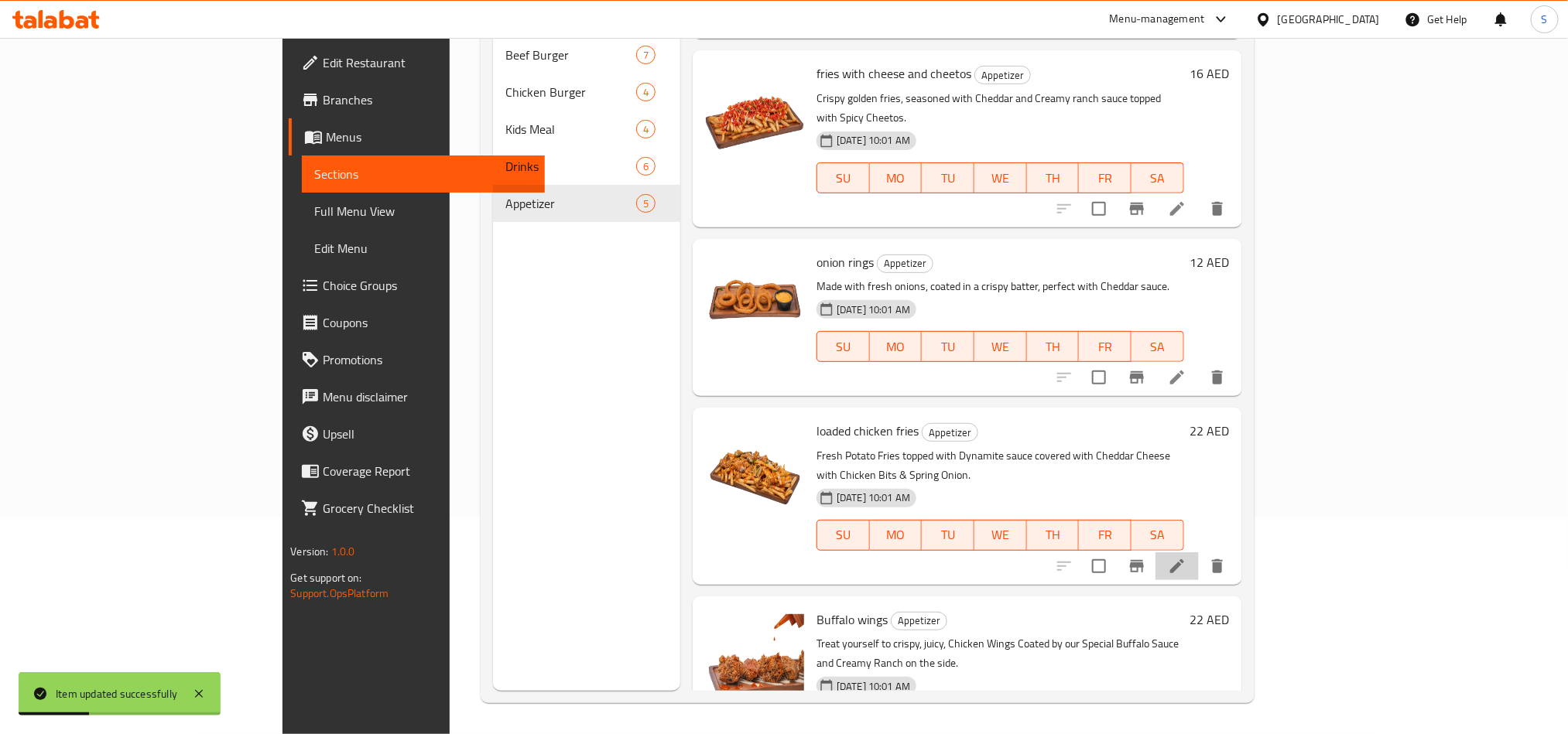
click at [1199, 552] on li at bounding box center [1177, 566] width 43 height 28
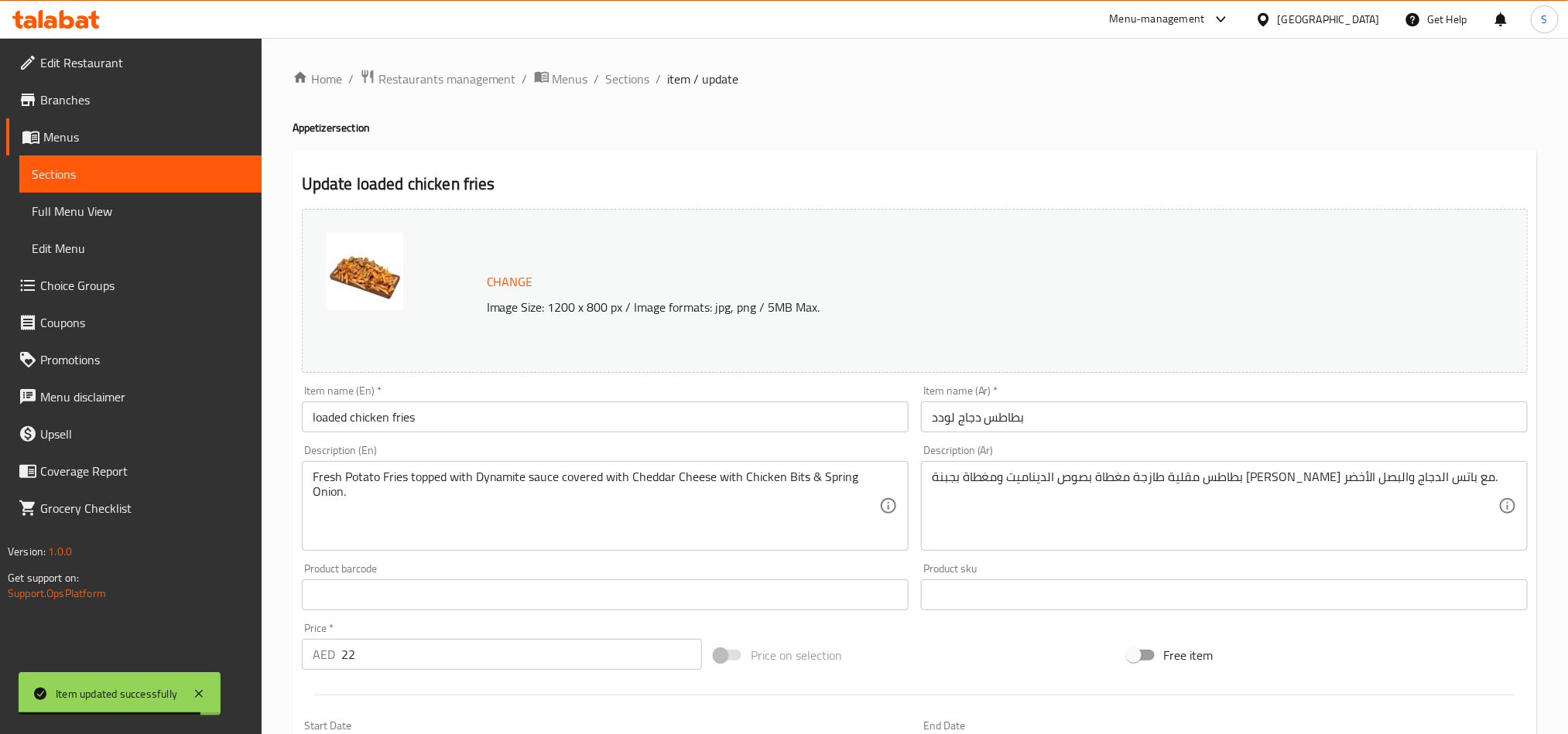
click at [1009, 423] on input "بطاطس دجاج لودد" at bounding box center [1225, 418] width 607 height 31
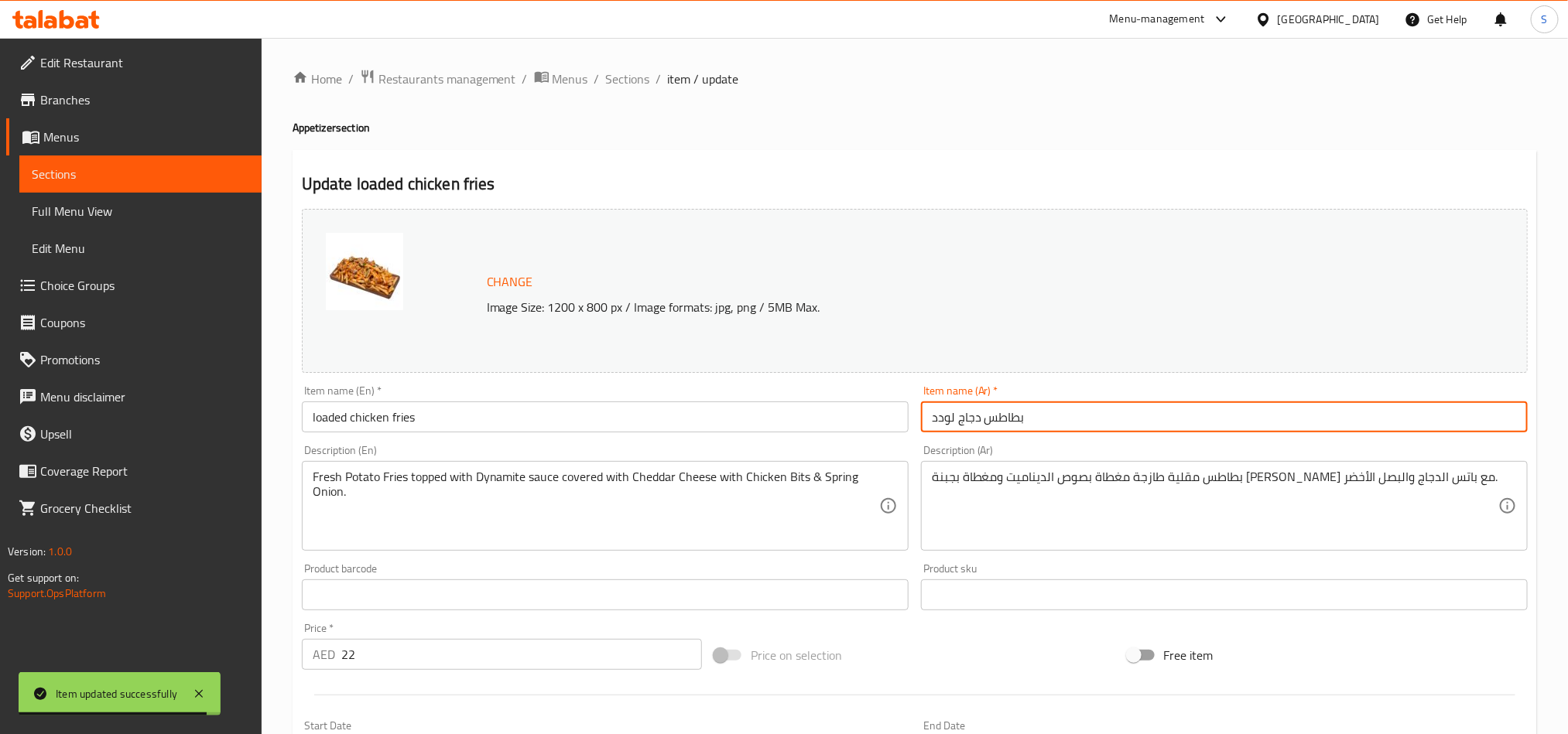
click at [1009, 423] on input "بطاطس دجاج لودد" at bounding box center [1225, 418] width 607 height 31
type input "فرايز دجاج لودد"
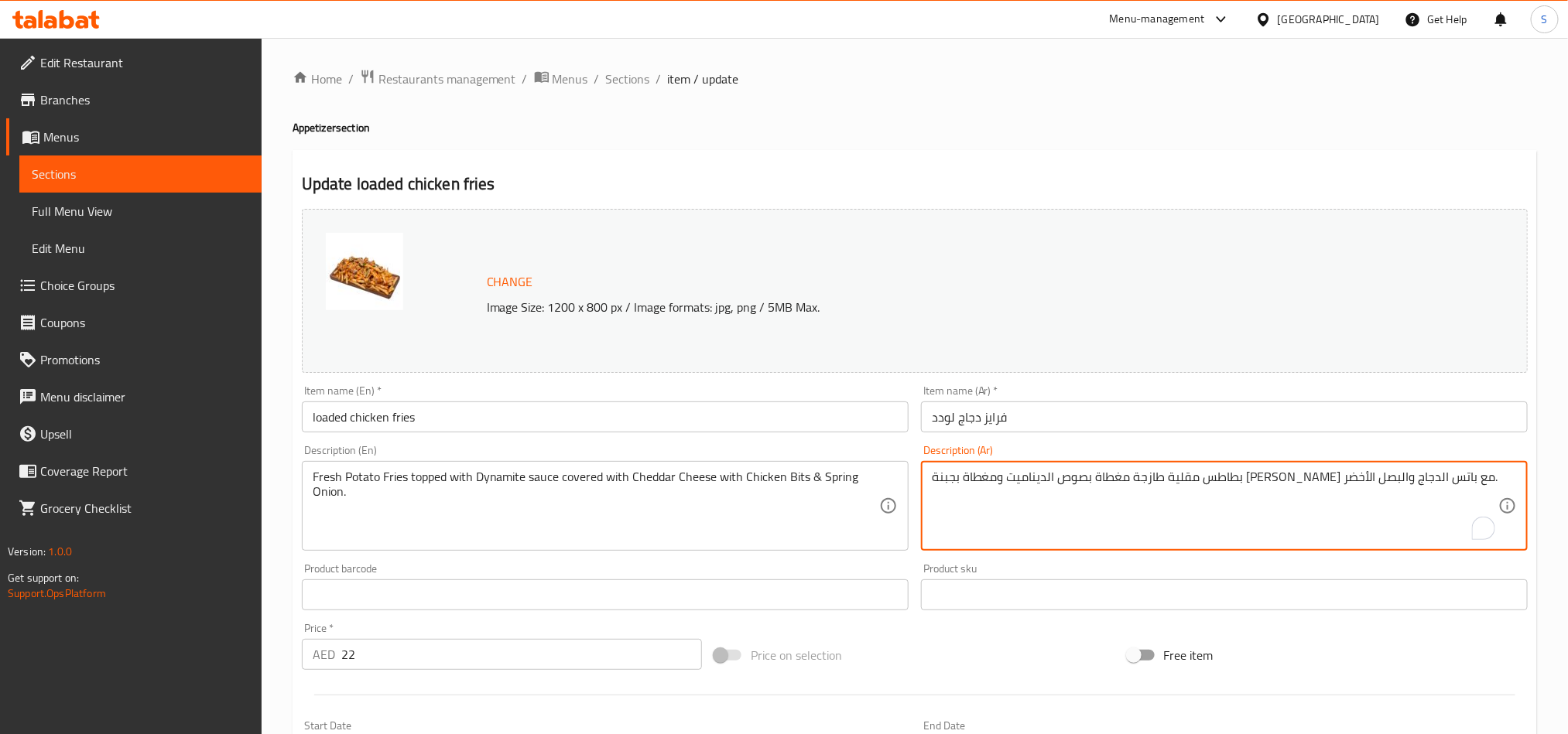
click at [1373, 478] on textarea "بطاطس مقلية طازجة مغطاة بصوص الديناميت ومغطاة بجبنة الشيدر مع باتس الدجاج والبص…" at bounding box center [1215, 507] width 567 height 74
click at [1055, 476] on textarea "بطاطس فرايز طازجة مغطاة بصوص الديناميت ومغطاة بجبنة الشيدر مع باتس الدجاج والبص…" at bounding box center [1215, 507] width 567 height 74
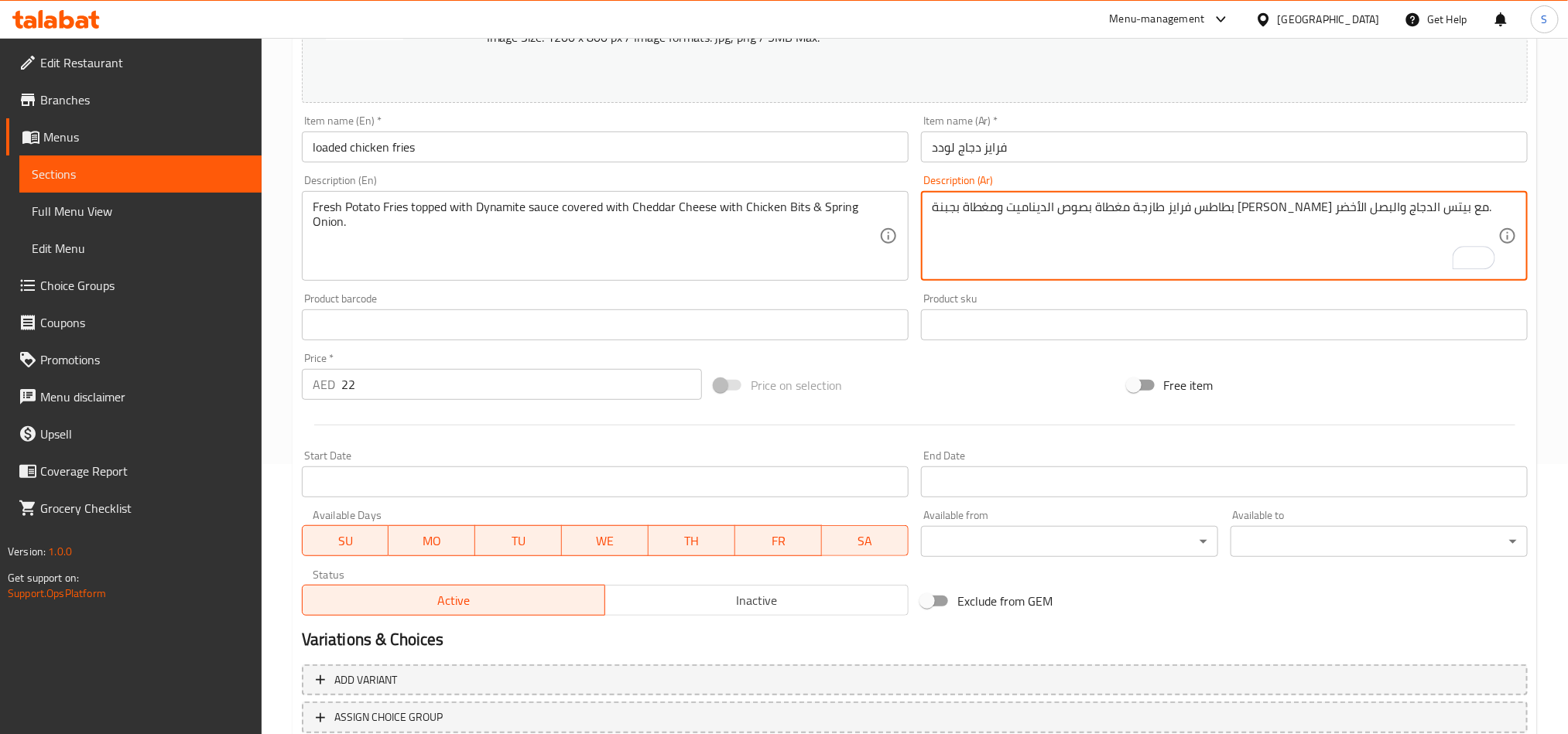
scroll to position [379, 0]
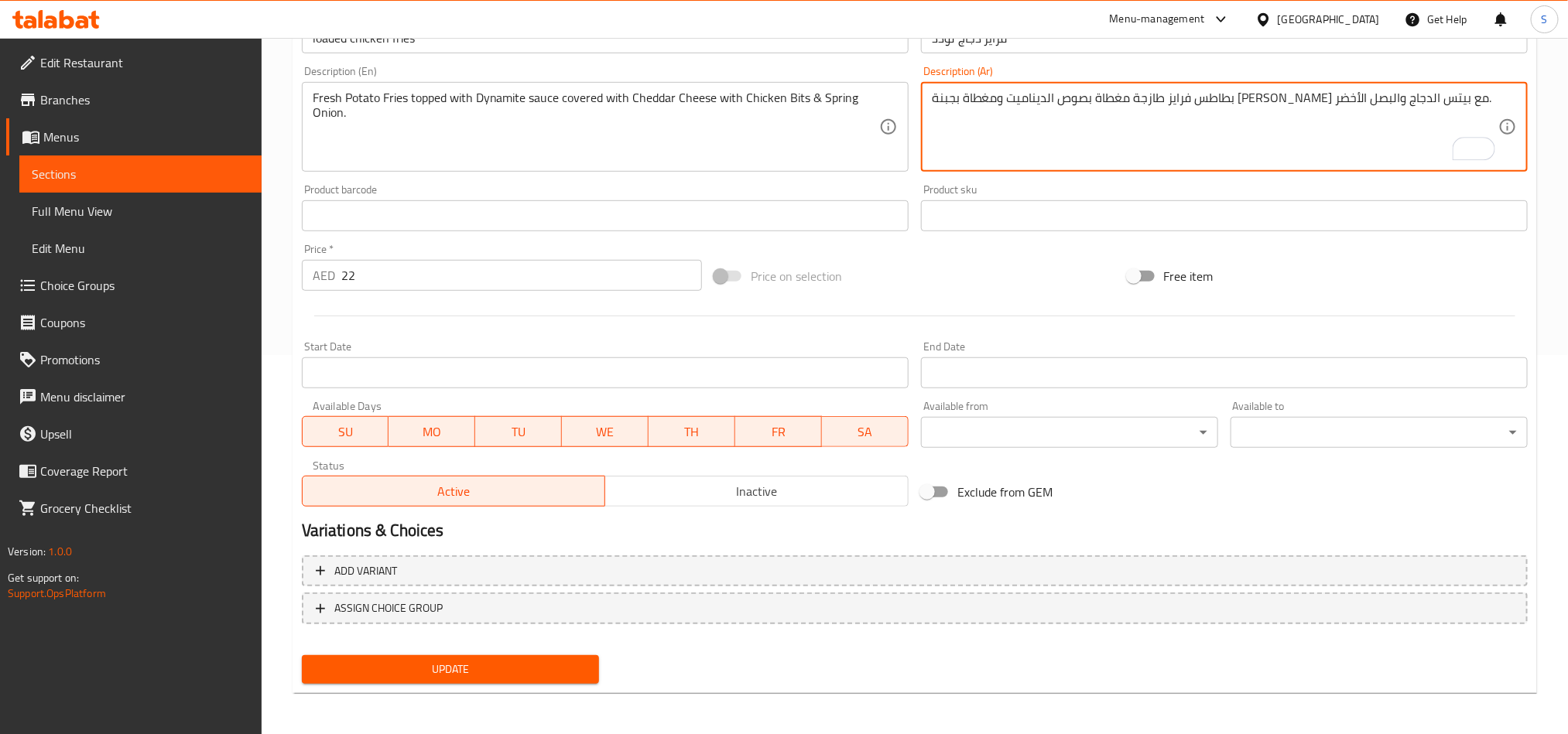
type textarea "بطاطس فرايز طازجة مغطاة بصوص الديناميت ومغطاة بجبنة [PERSON_NAME] مع بيتس الدجا…"
click at [576, 665] on span "Update" at bounding box center [451, 670] width 273 height 20
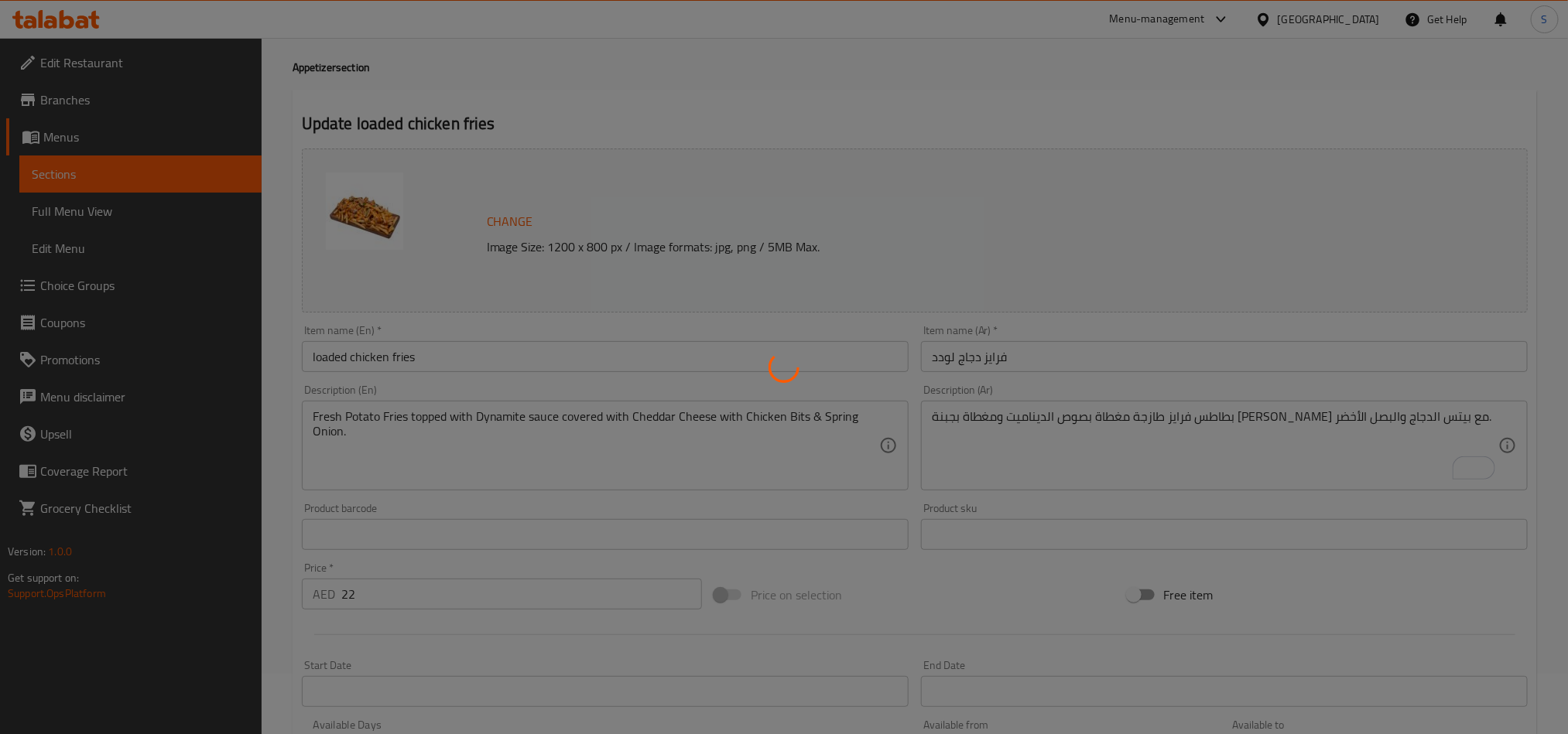
scroll to position [0, 0]
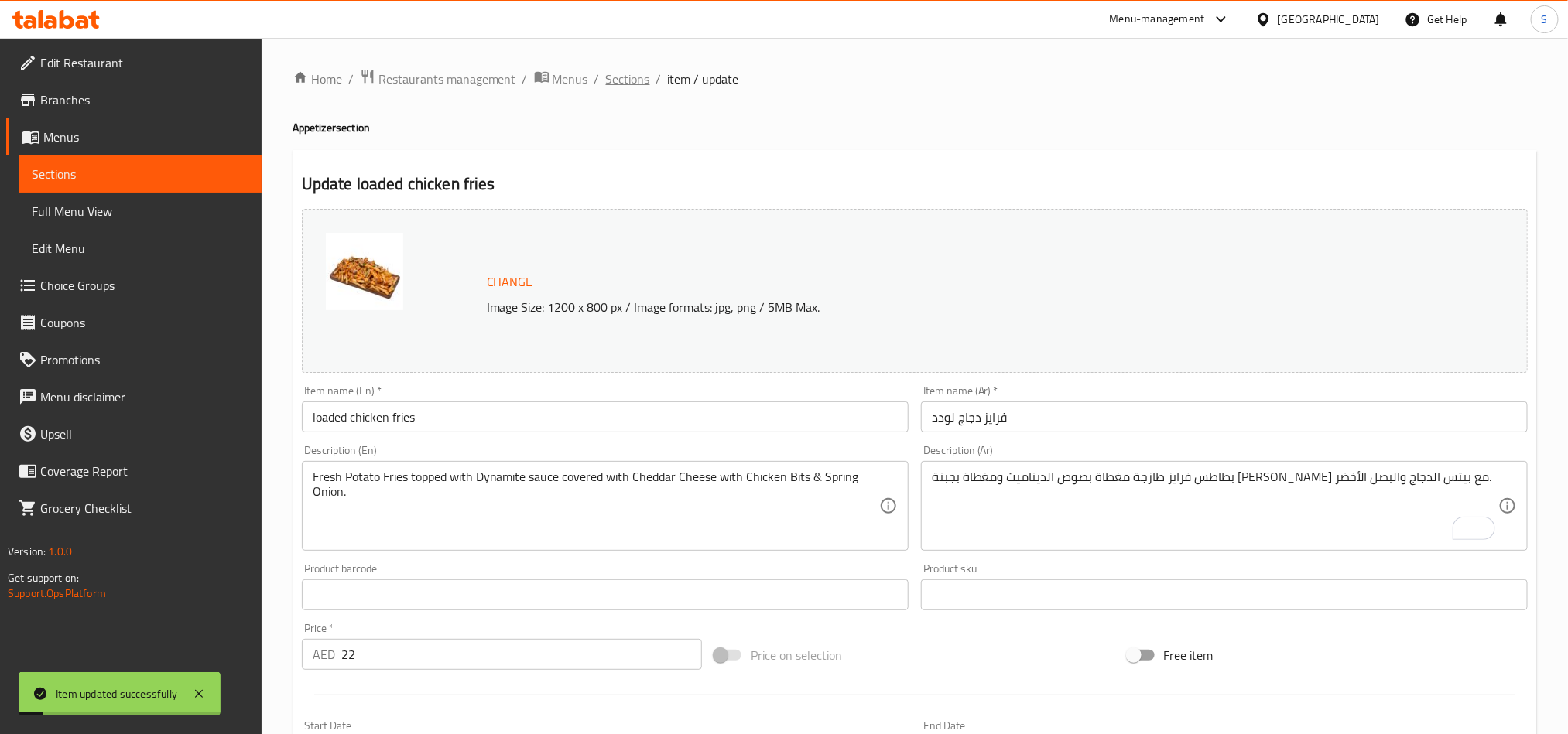
click at [632, 75] on span "Sections" at bounding box center [628, 79] width 44 height 19
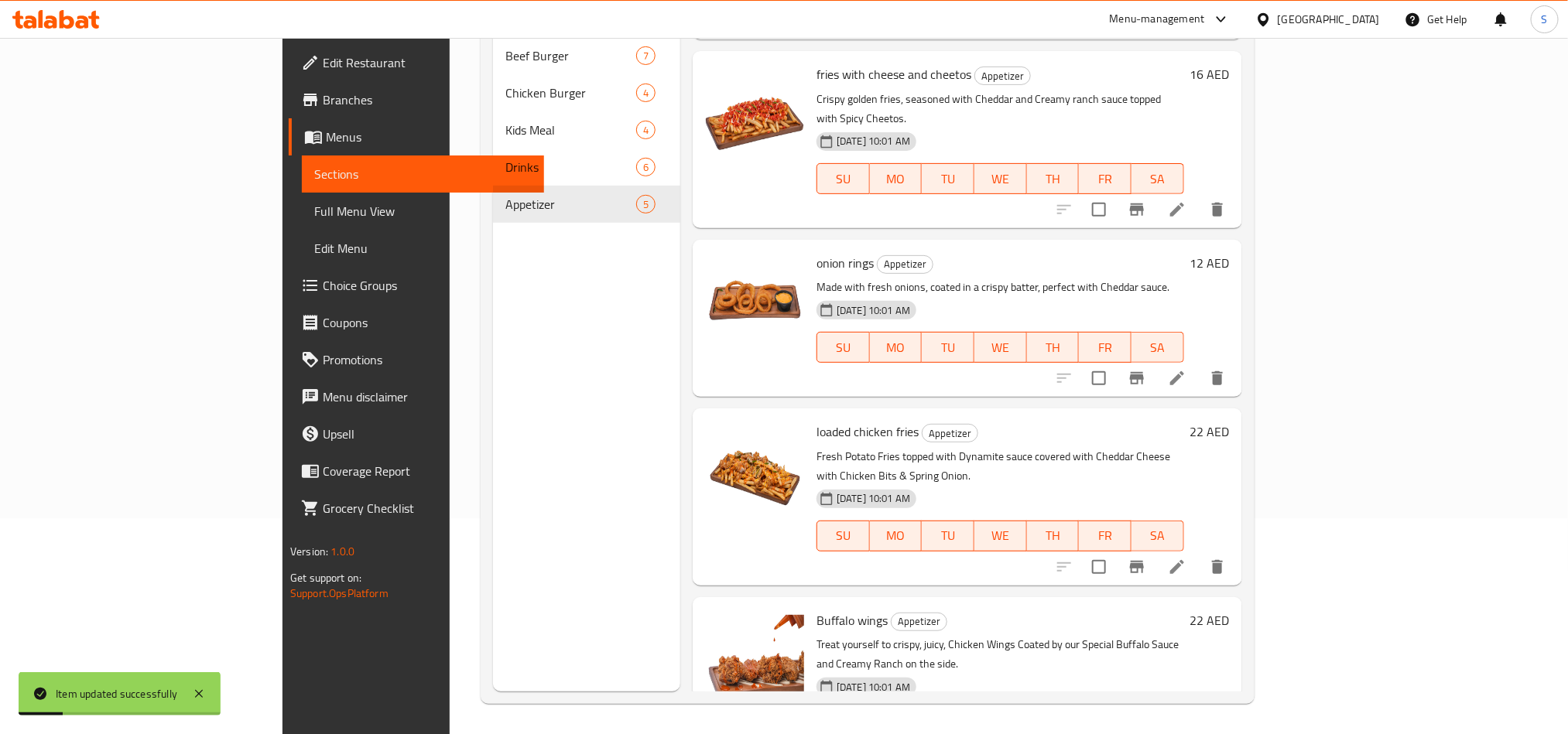
scroll to position [217, 0]
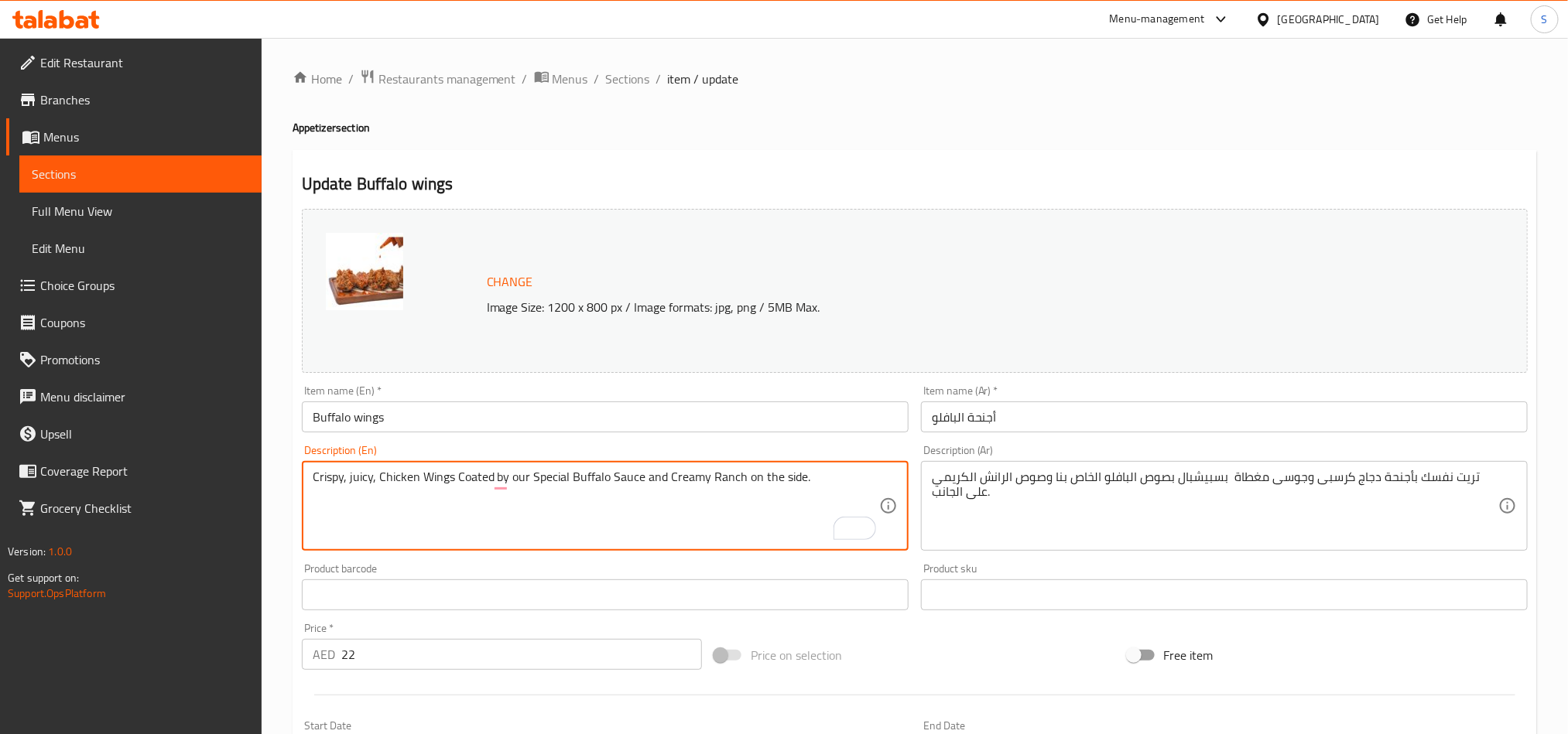
type textarea "Crispy, juicy, Chicken Wings Coated by our Special Buffalo Sauce and Creamy Ran…"
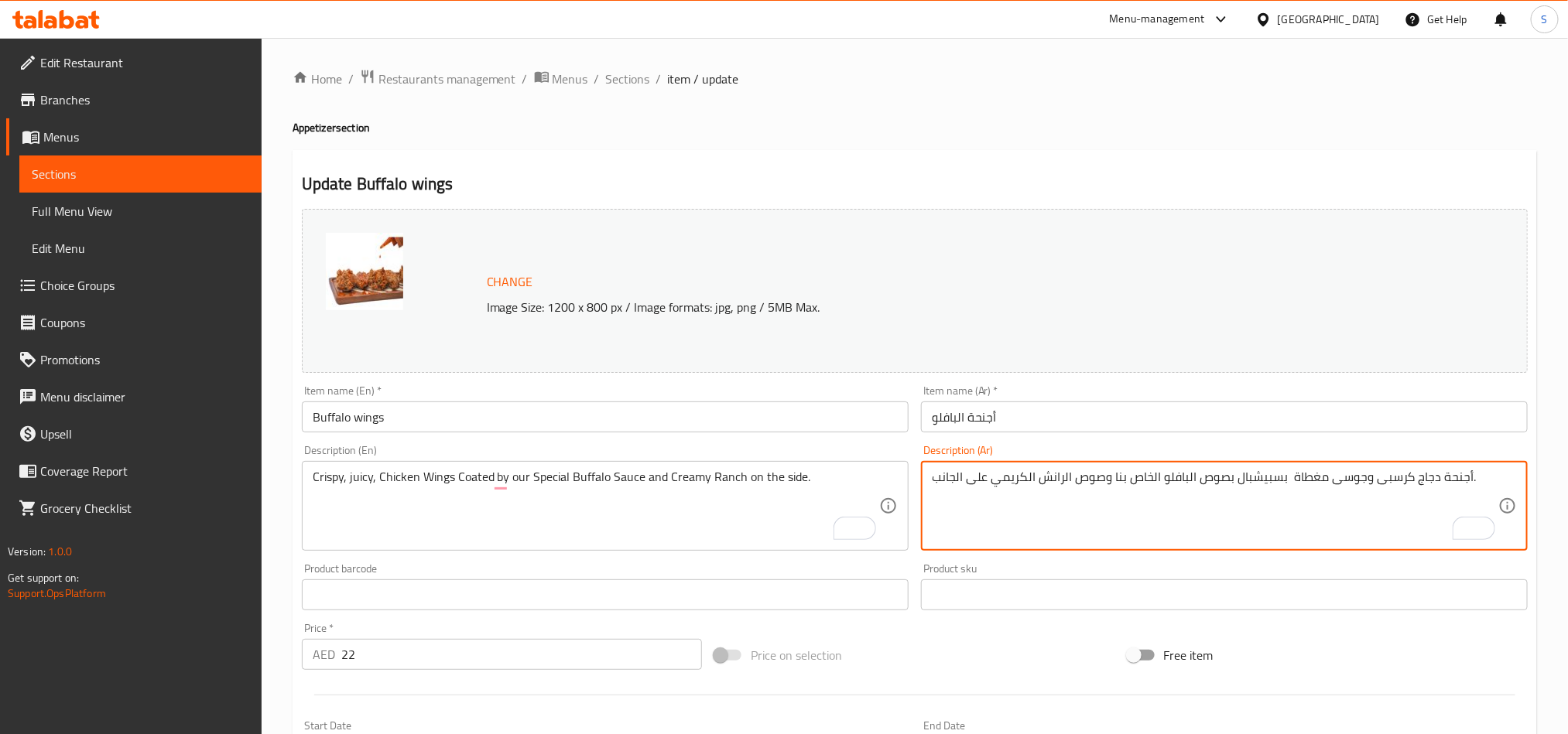
click at [1289, 483] on textarea "أجنحة دجاج كرسبى وجوسى مغطاة بسبيشبال بصوص البافلو الخاص بنا وصوص الرانش الكريم…" at bounding box center [1215, 507] width 567 height 74
click at [1094, 476] on textarea "أجنحة دجاج كرسبى وجوسى مغطاة بصوص بافلو سبيشيال الخاص بنا وصوص الرانش الكريمي ع…" at bounding box center [1215, 507] width 567 height 74
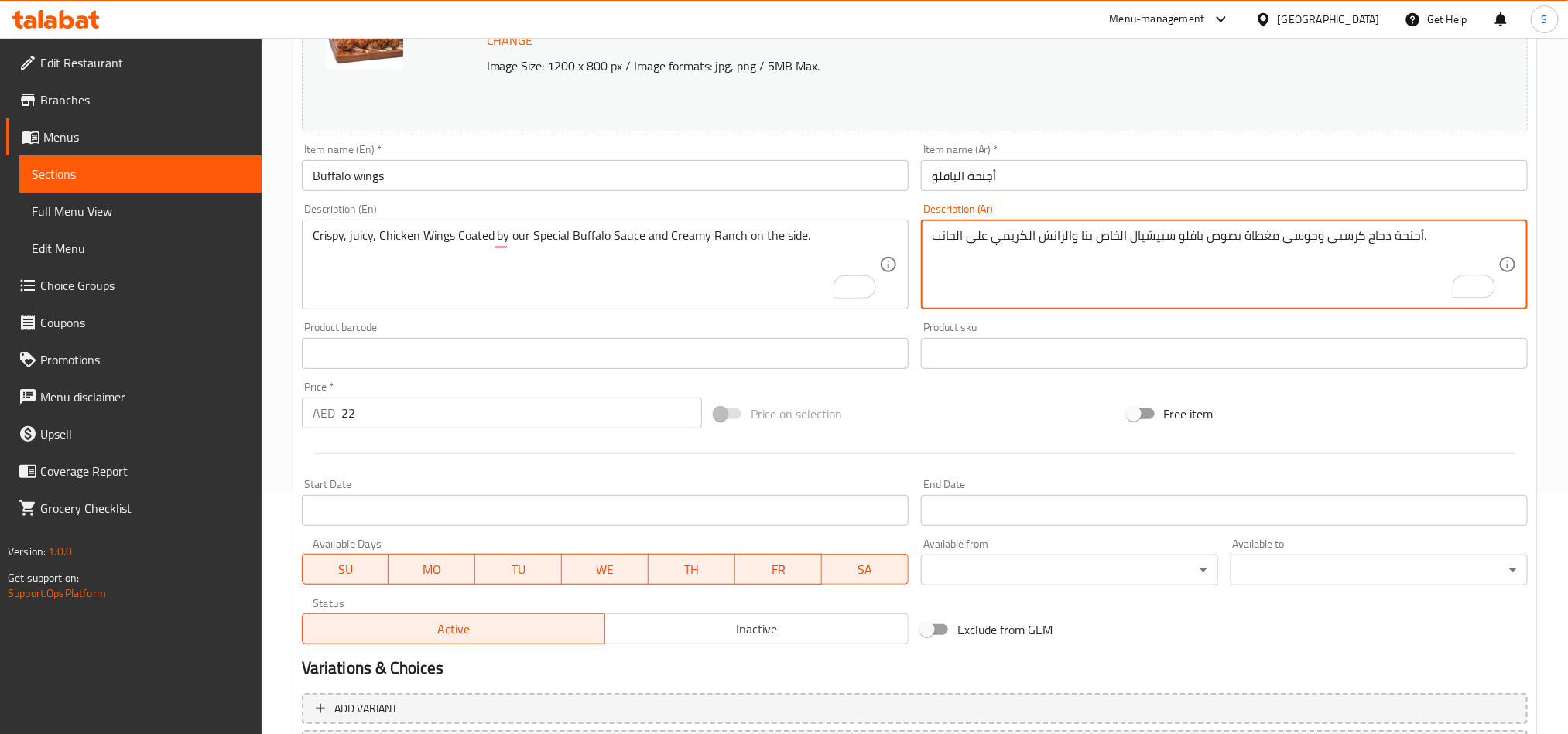
scroll to position [379, 0]
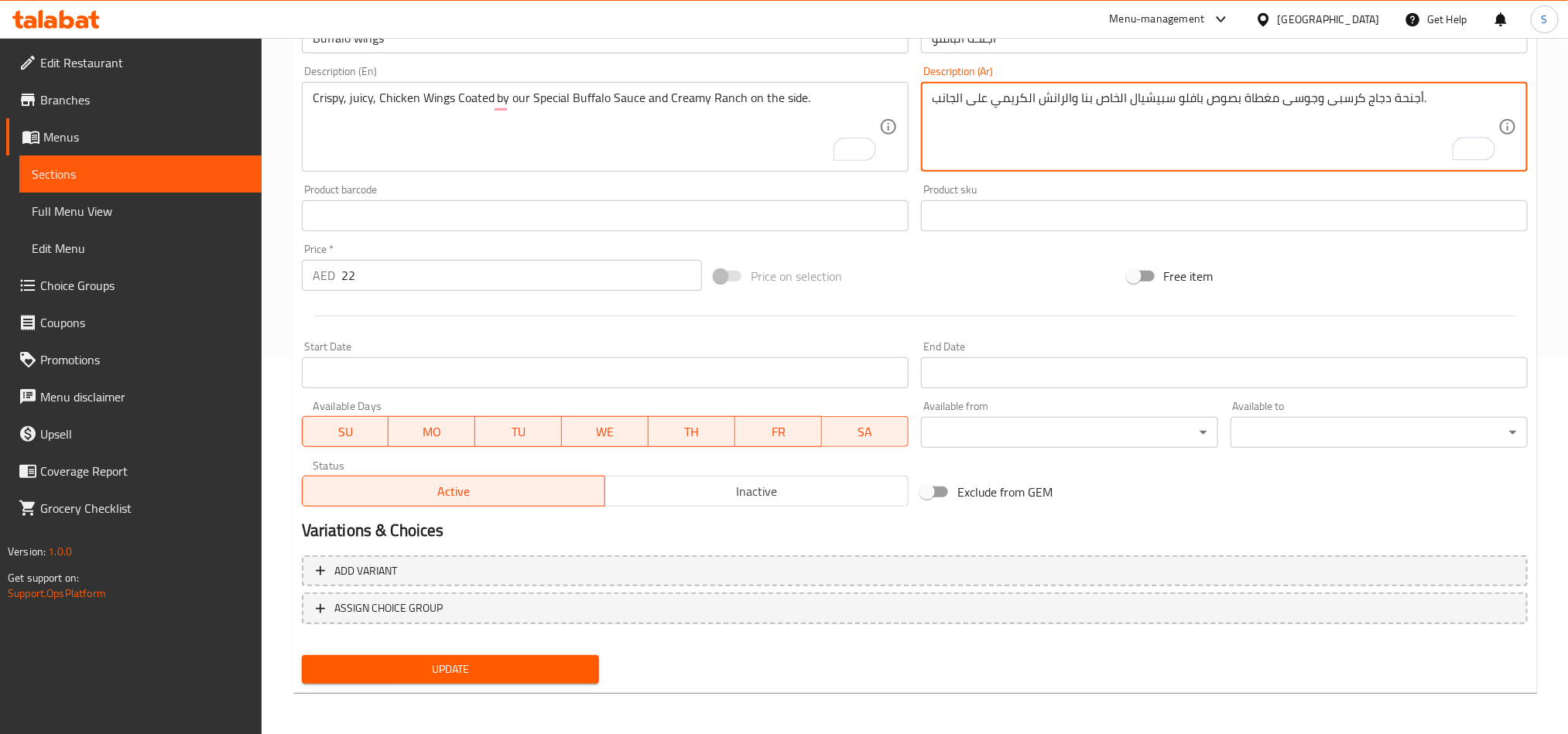
type textarea "أجنحة دجاج كرسبى وجوسى مغطاة بصوص بافلو سبيشيال الخاص بنا والرانش الكريمي على ا…"
click at [574, 651] on div "Update" at bounding box center [450, 670] width 310 height 41
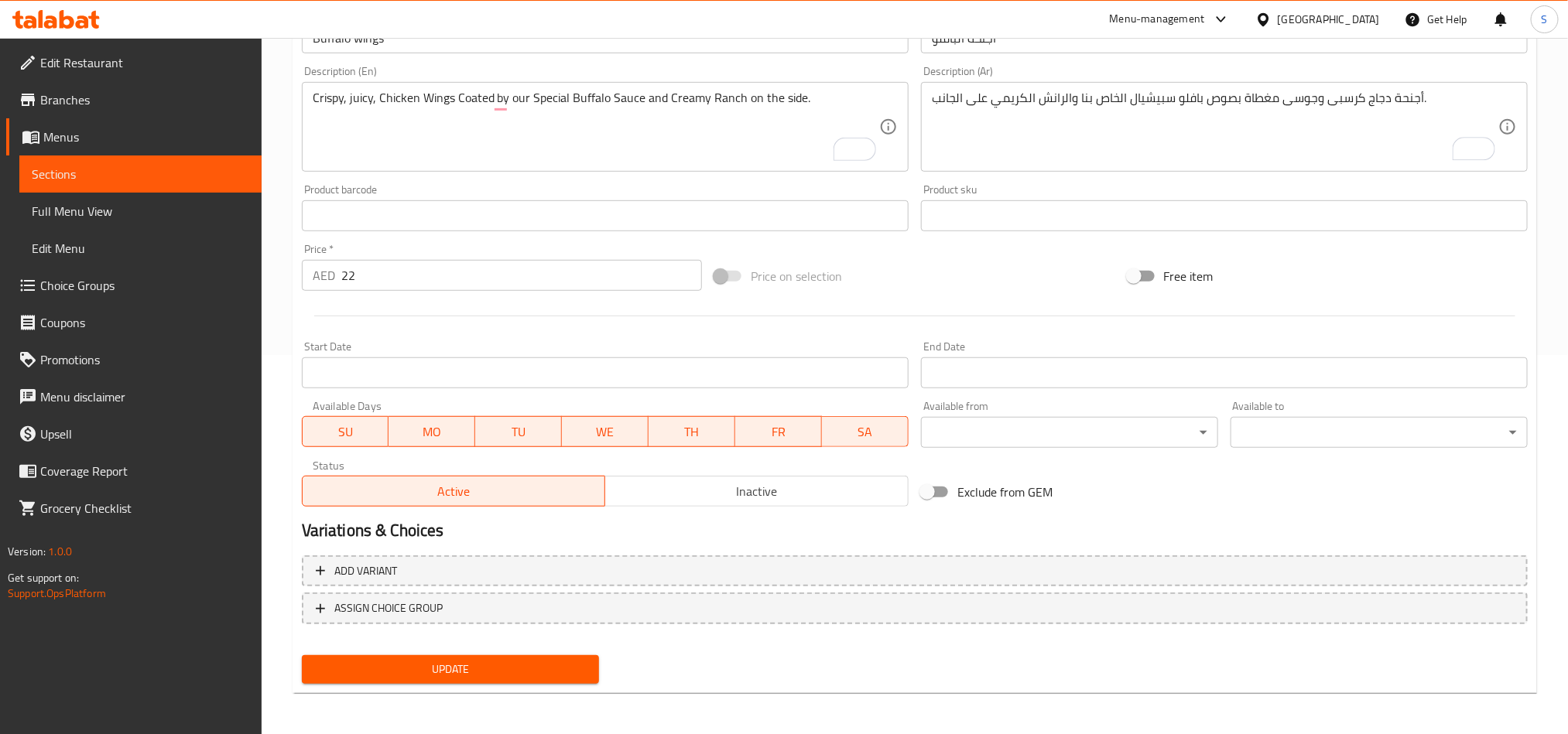
click at [560, 664] on span "Update" at bounding box center [451, 670] width 273 height 20
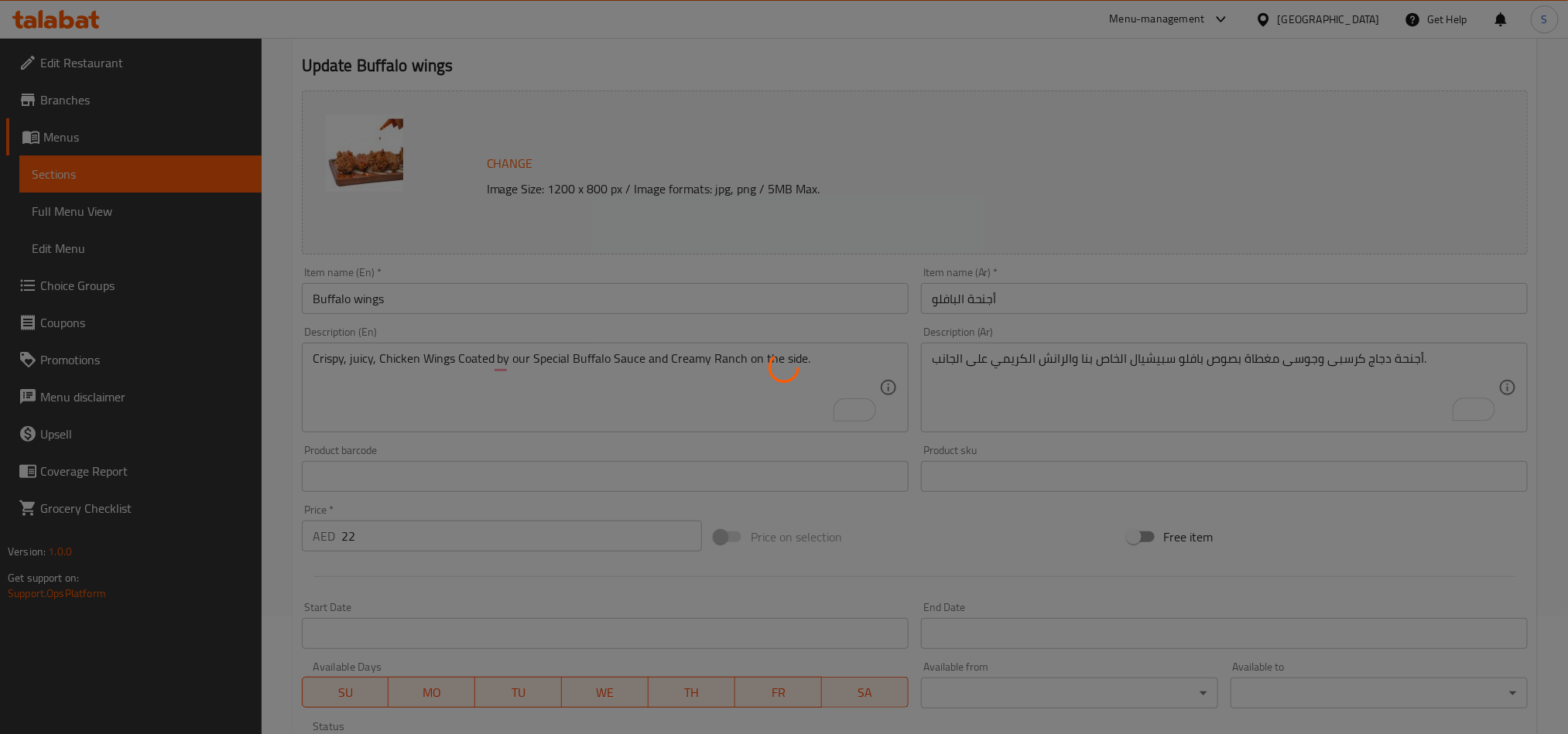
scroll to position [0, 0]
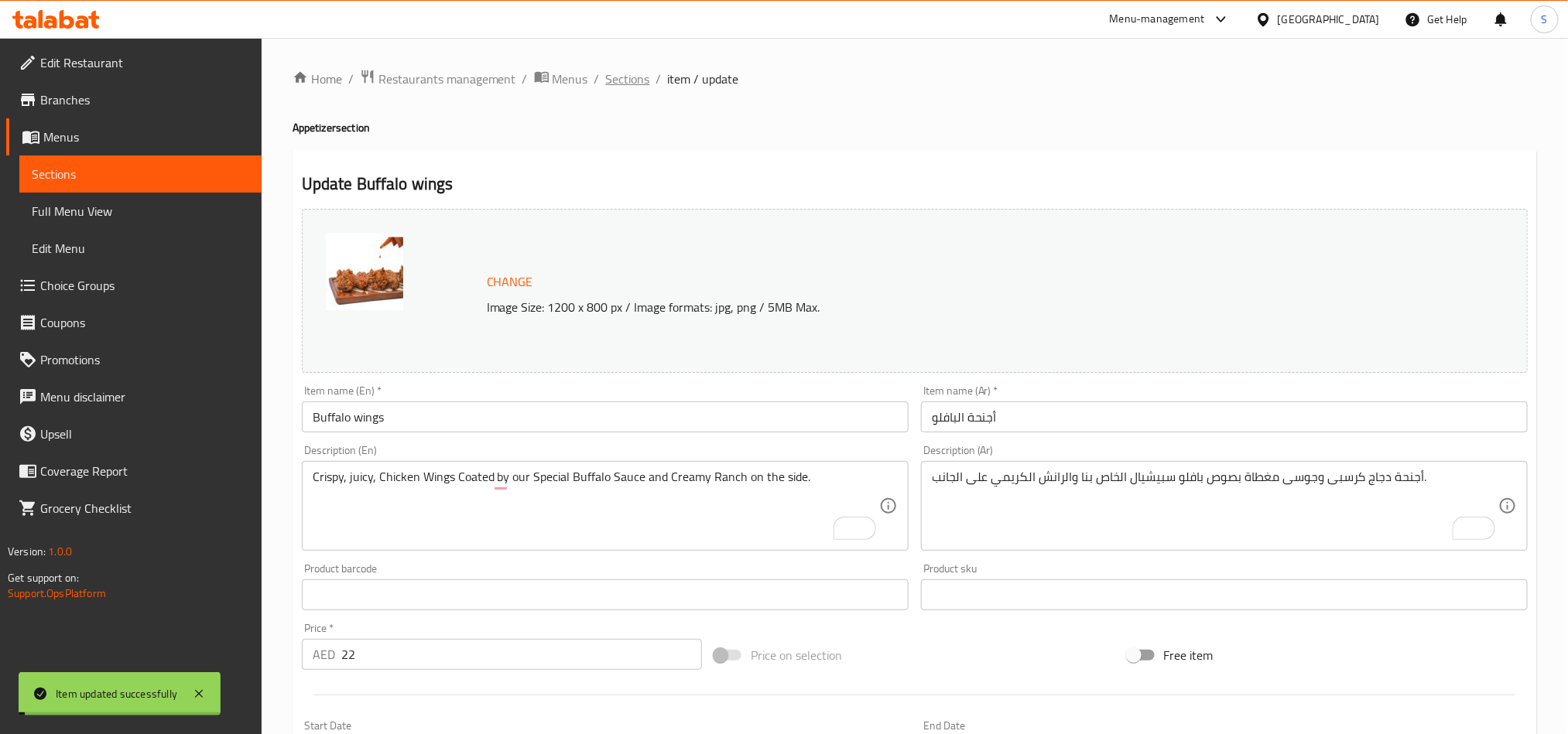
click at [615, 78] on span "Sections" at bounding box center [628, 79] width 44 height 19
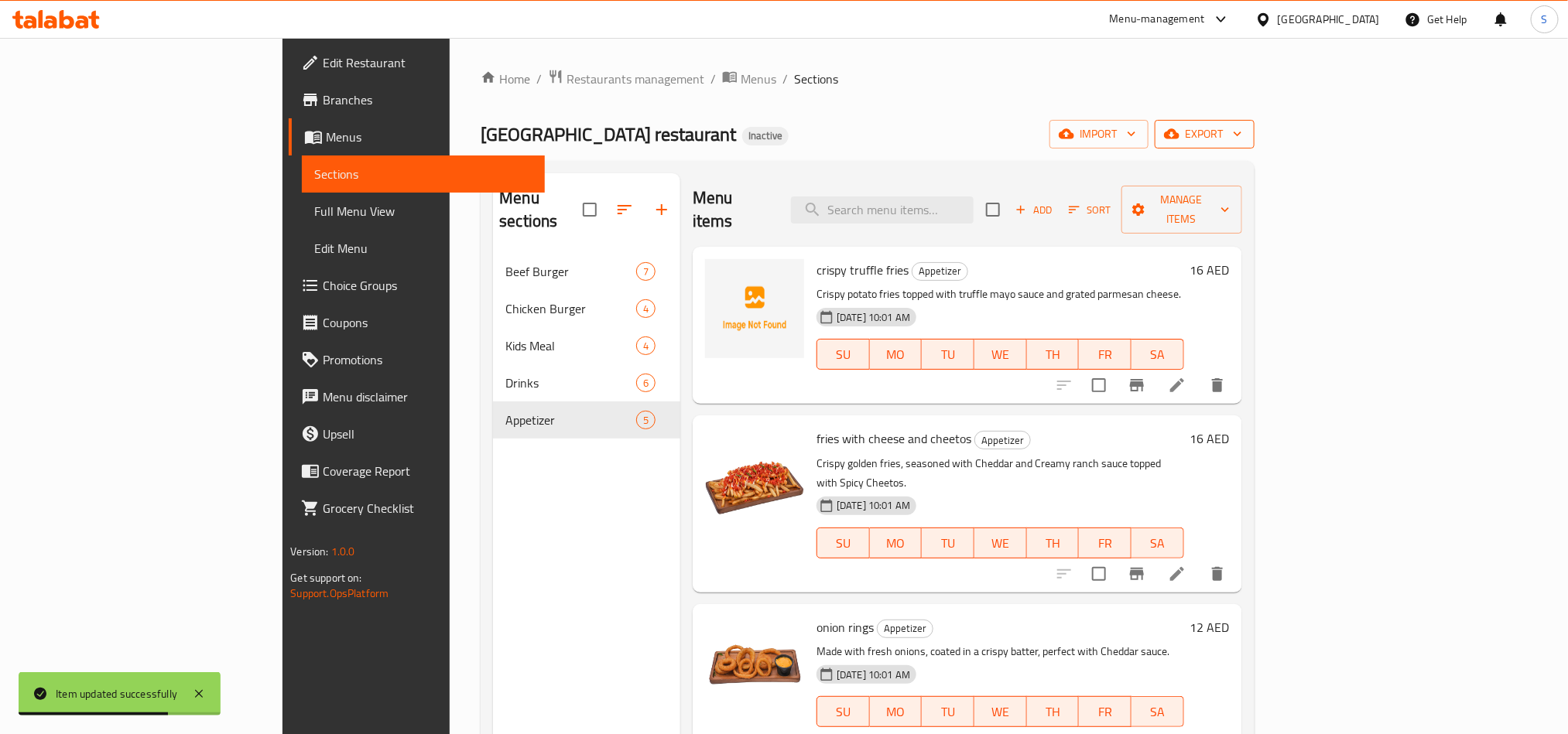
click at [1242, 135] on span "export" at bounding box center [1205, 134] width 75 height 20
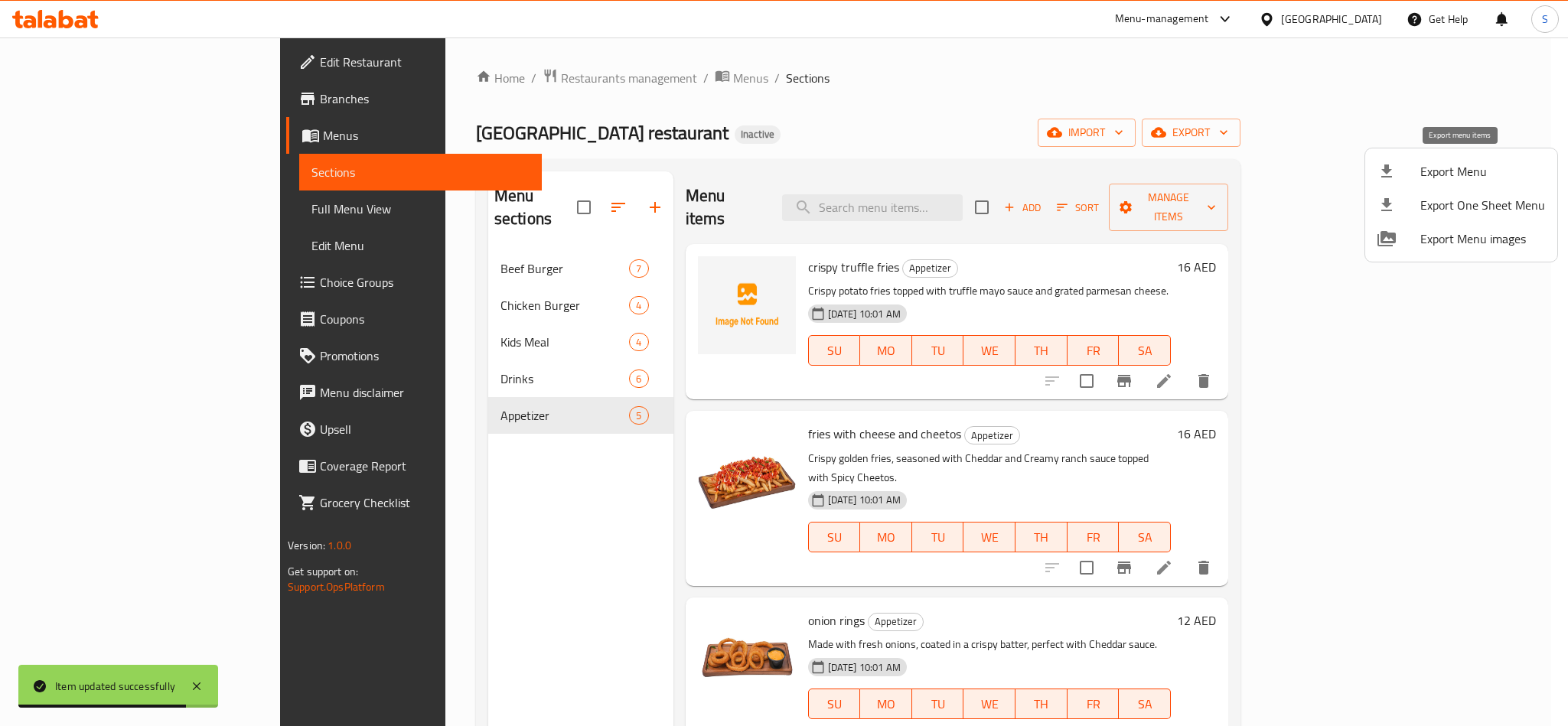
click at [1468, 167] on span "Export Menu" at bounding box center [1482, 171] width 125 height 19
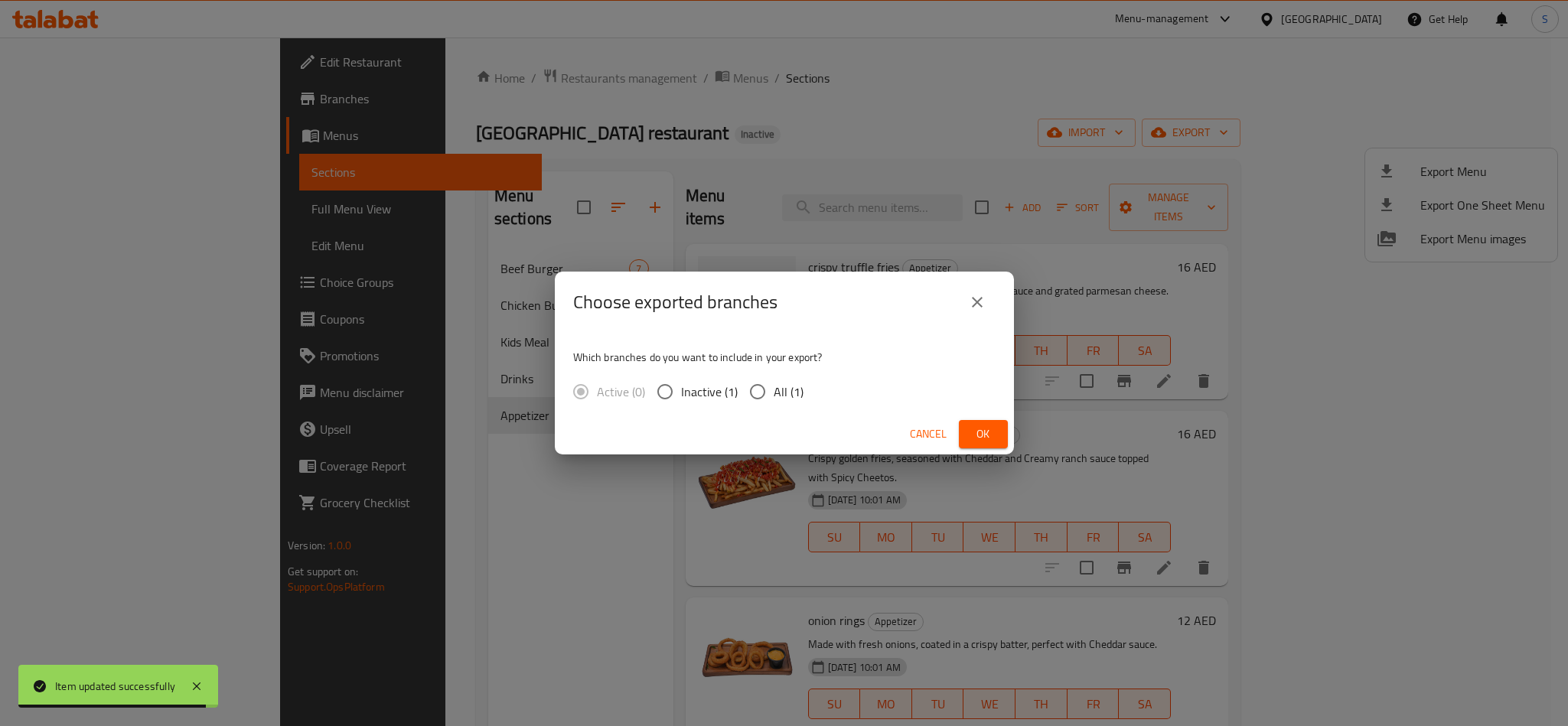
click at [772, 394] on input "All (1)" at bounding box center [757, 391] width 32 height 32
radio input "true"
click at [975, 439] on span "Ok" at bounding box center [984, 434] width 25 height 19
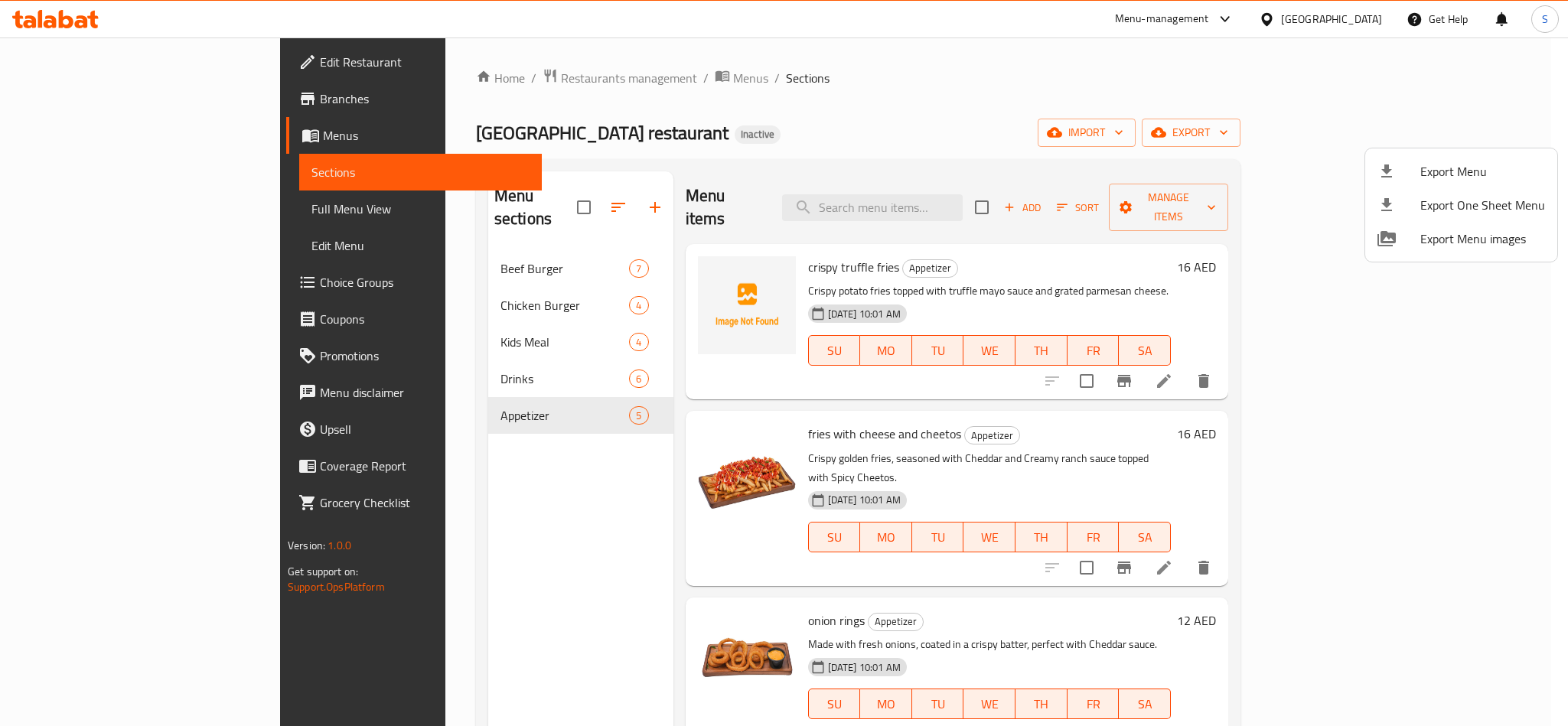
click at [680, 97] on div at bounding box center [784, 363] width 1568 height 726
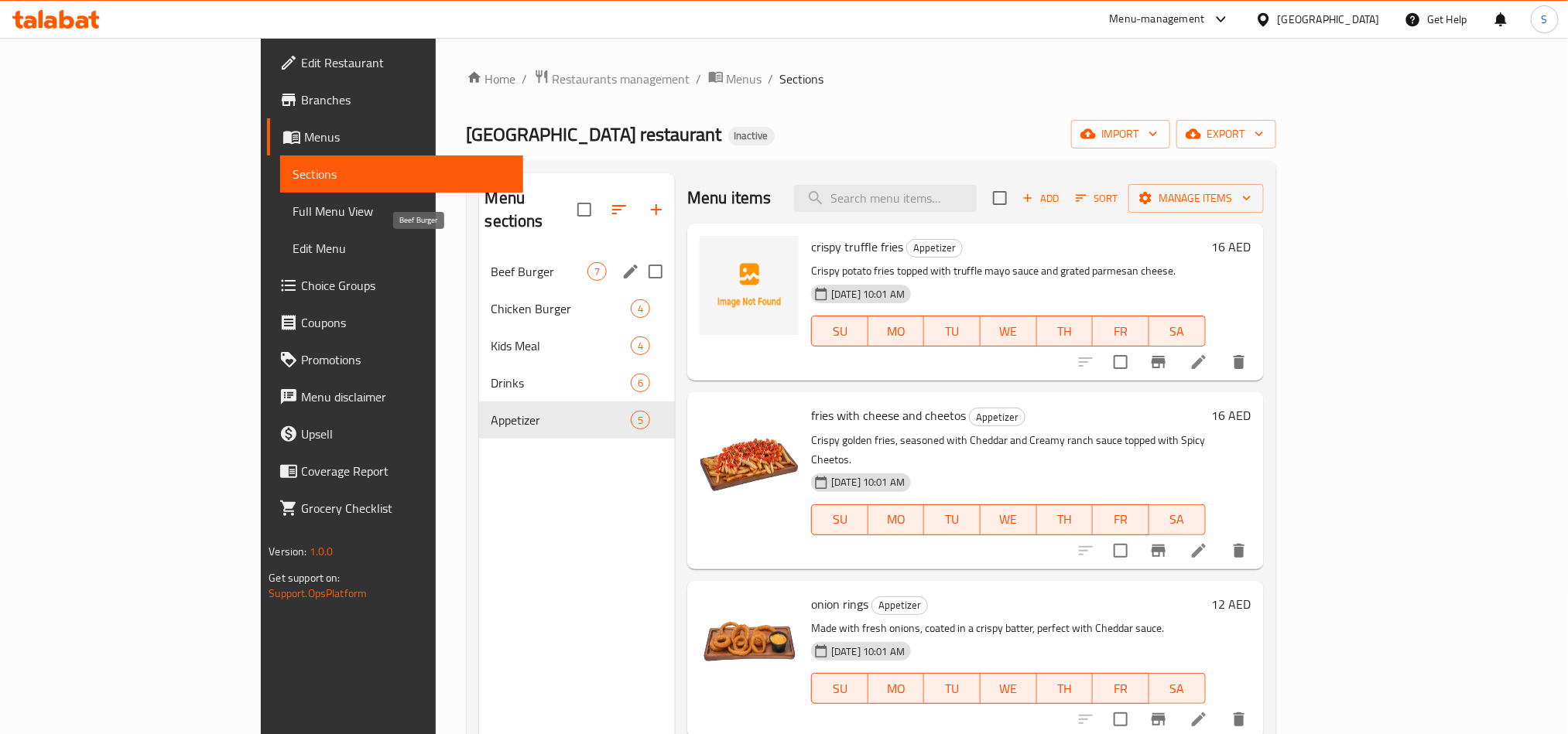
click at [491, 262] on span "Beef Burger" at bounding box center [539, 272] width 96 height 19
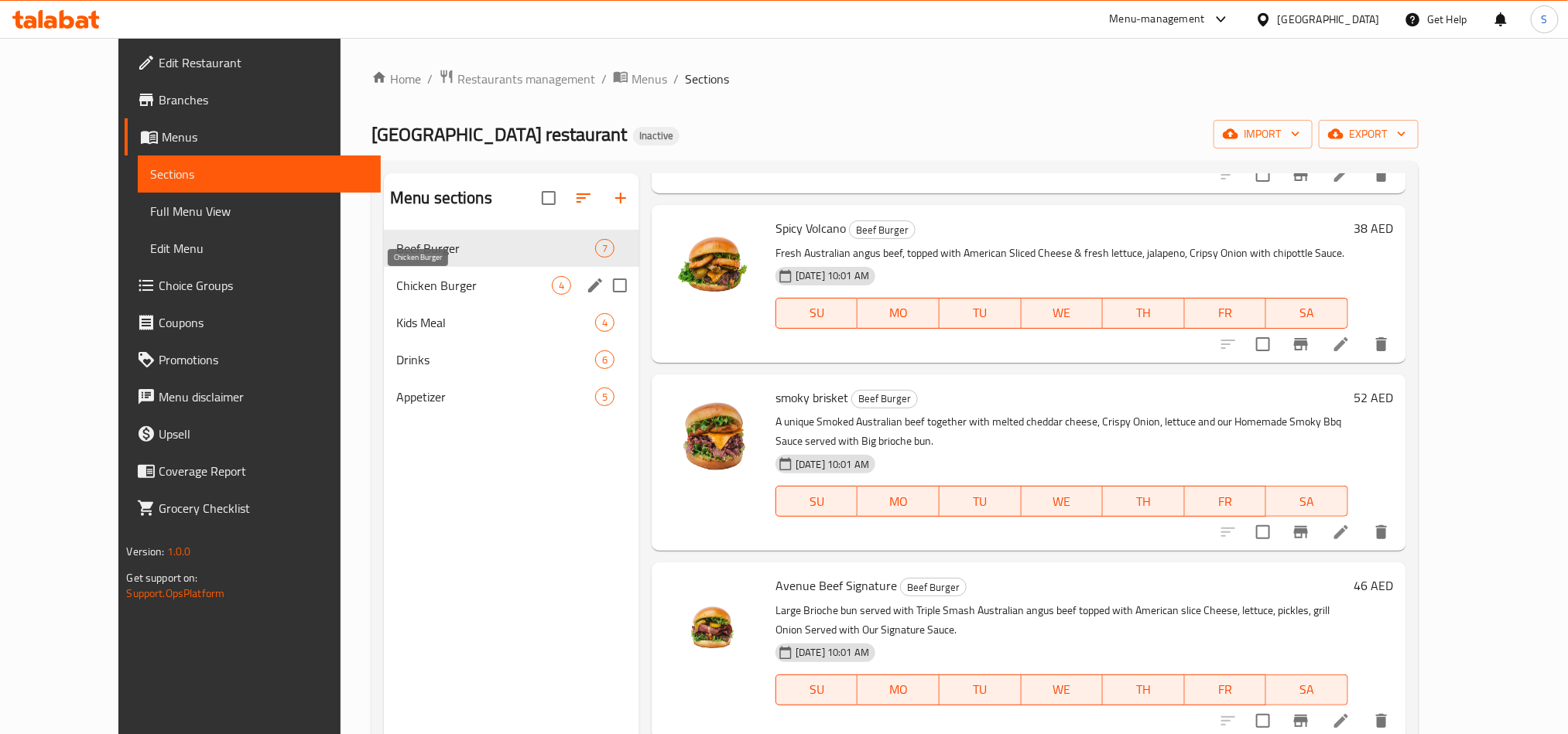
click at [397, 282] on span "Chicken Burger" at bounding box center [474, 286] width 156 height 19
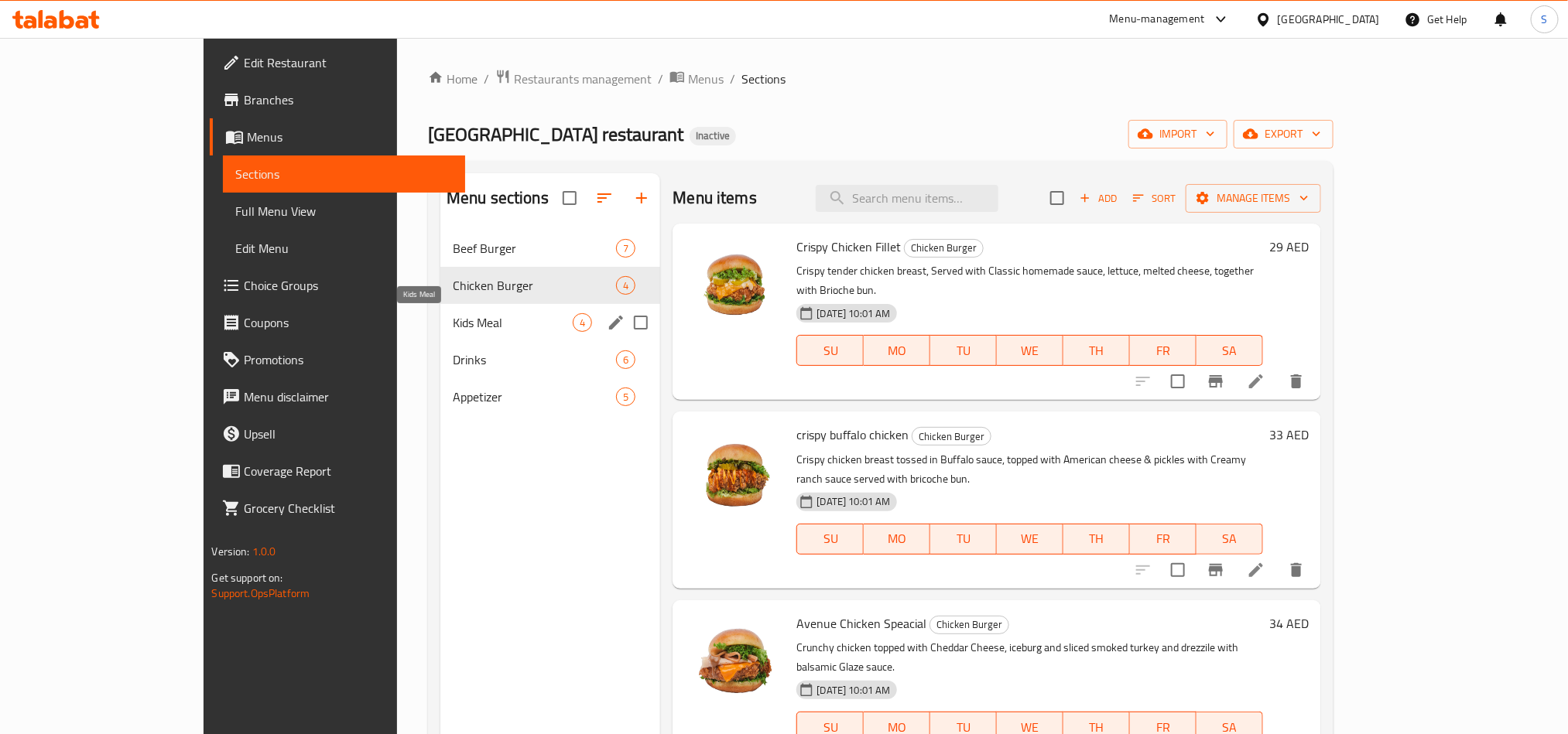
click at [453, 325] on span "Kids Meal" at bounding box center [512, 323] width 120 height 19
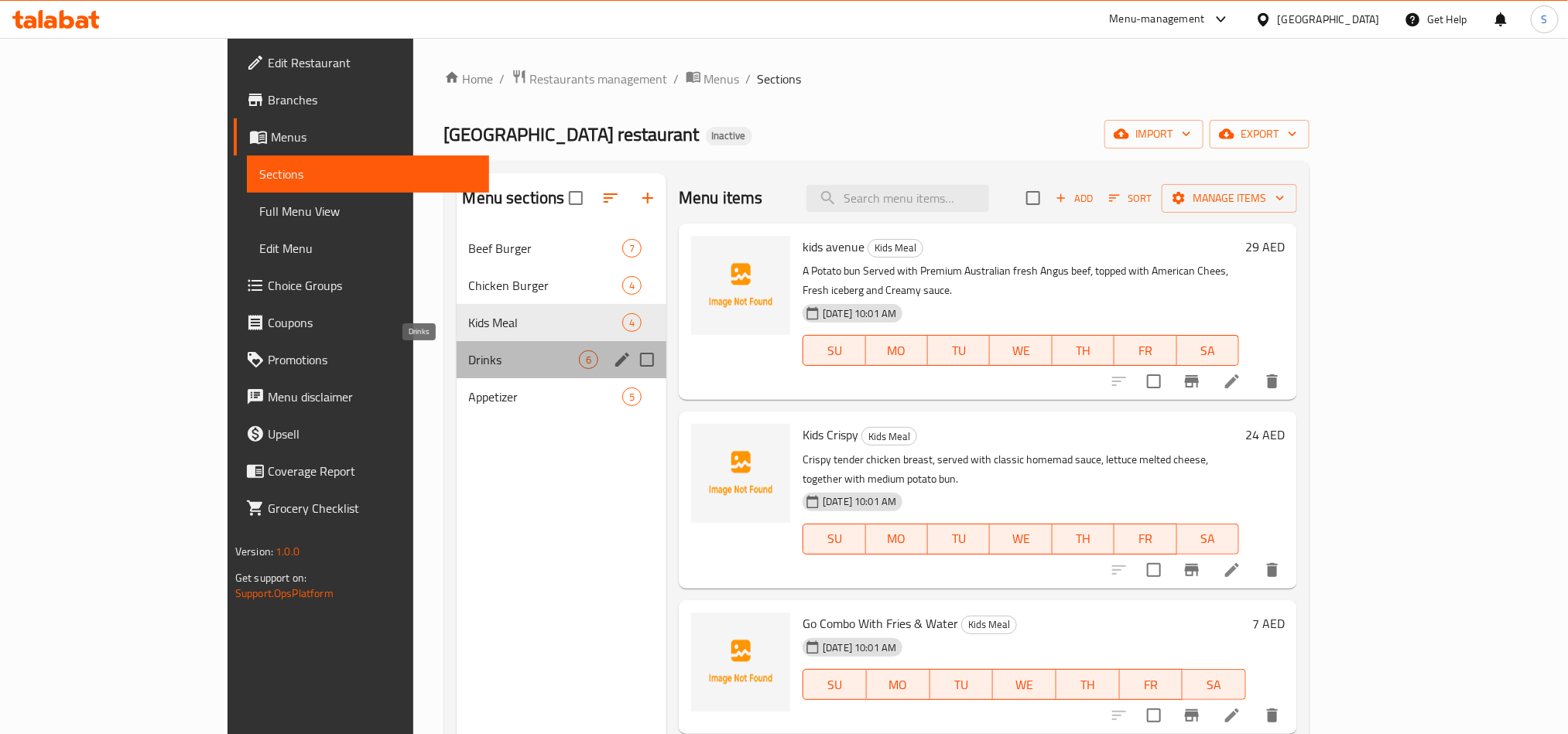
click at [469, 360] on span "Drinks" at bounding box center [524, 360] width 110 height 19
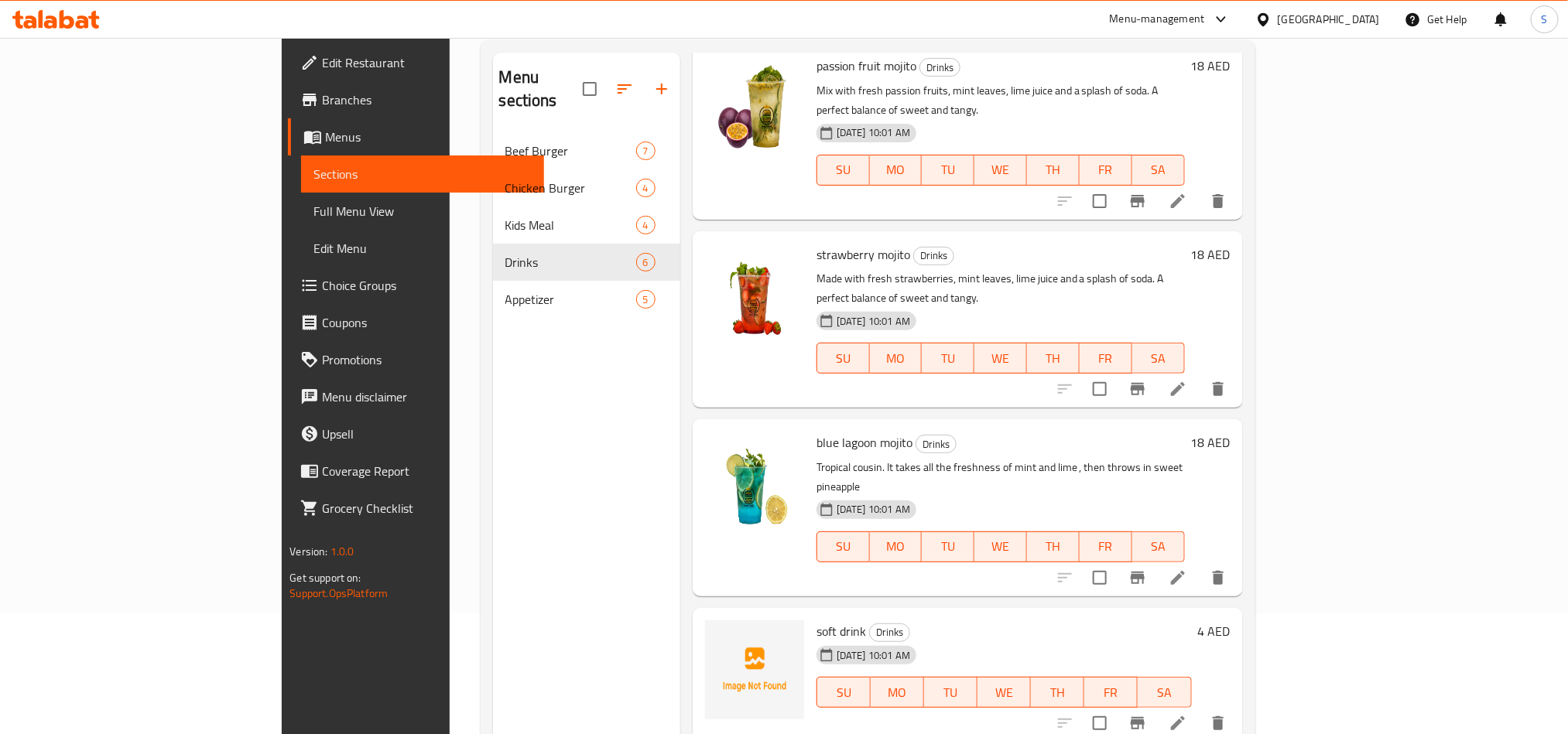
scroll to position [217, 0]
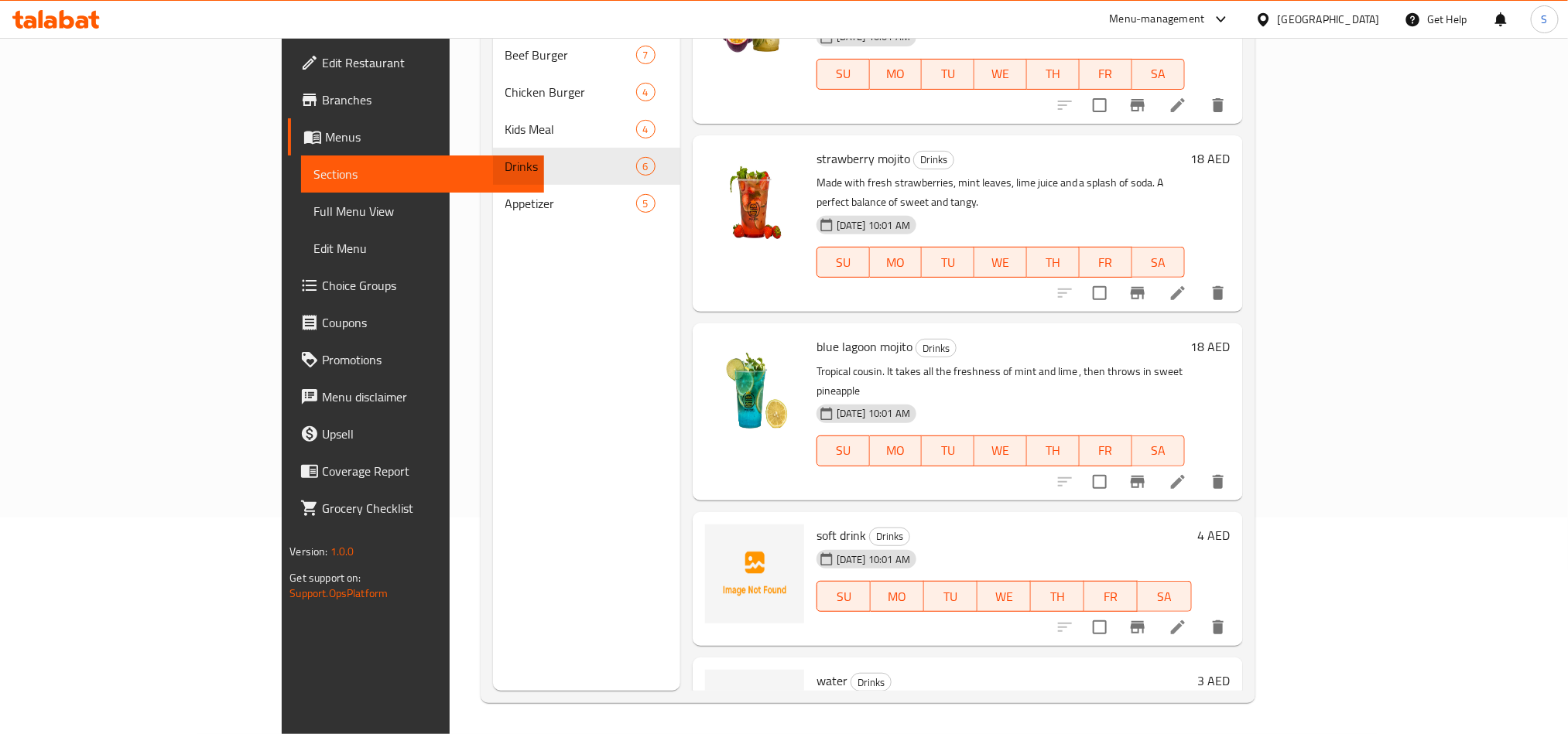
click at [817, 669] on span "water" at bounding box center [832, 681] width 31 height 24
copy h6 "water"
click at [959, 533] on div "soft drink Drinks 31-08-2025 10:01 AM SU MO TU WE TH FR SA" at bounding box center [1004, 580] width 388 height 122
drag, startPoint x: 820, startPoint y: 540, endPoint x: 915, endPoint y: 701, distance: 186.9
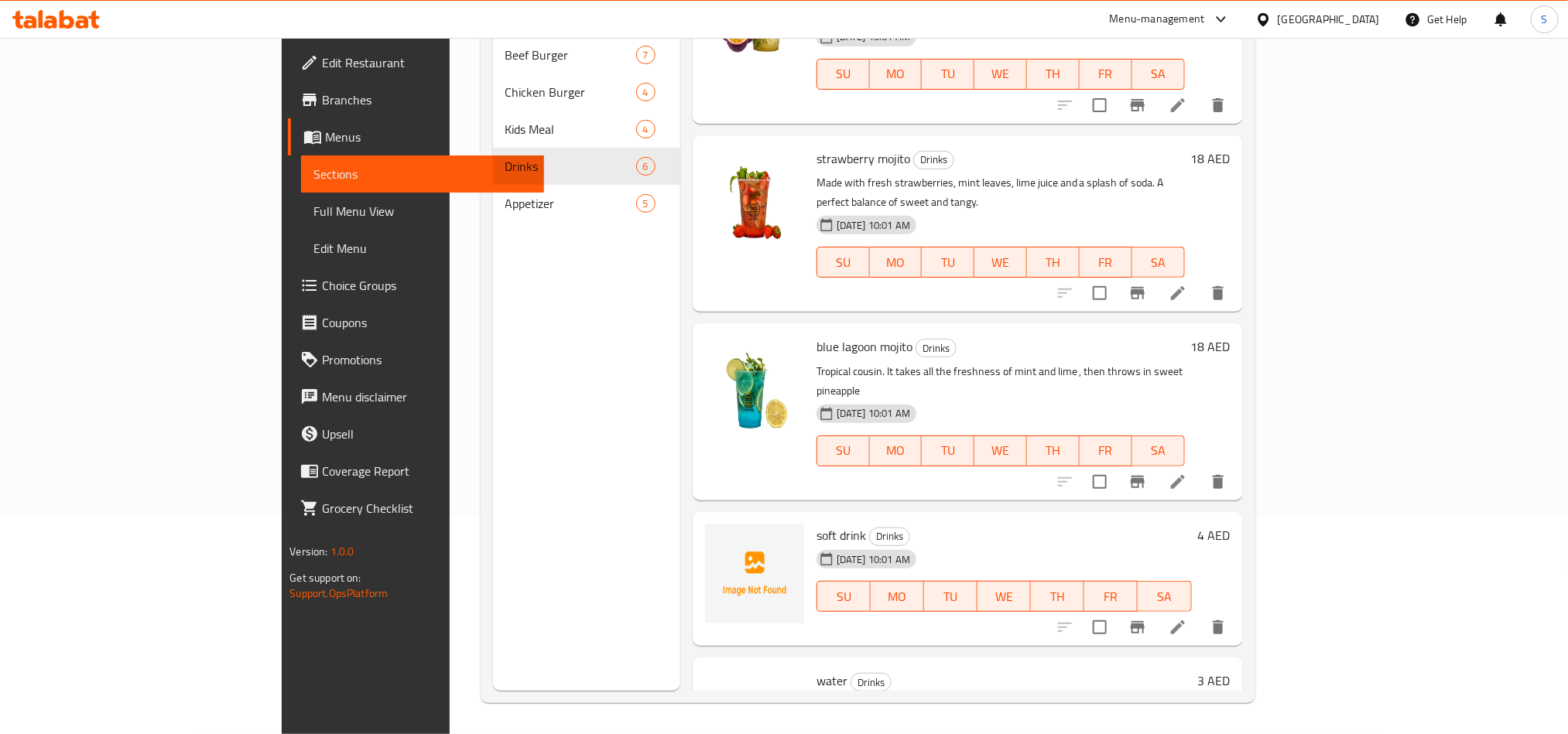
click at [820, 540] on div "soft drink Drinks 31-08-2025 10:01 AM SU MO TU WE TH FR SA 4 AED" at bounding box center [968, 580] width 550 height 135
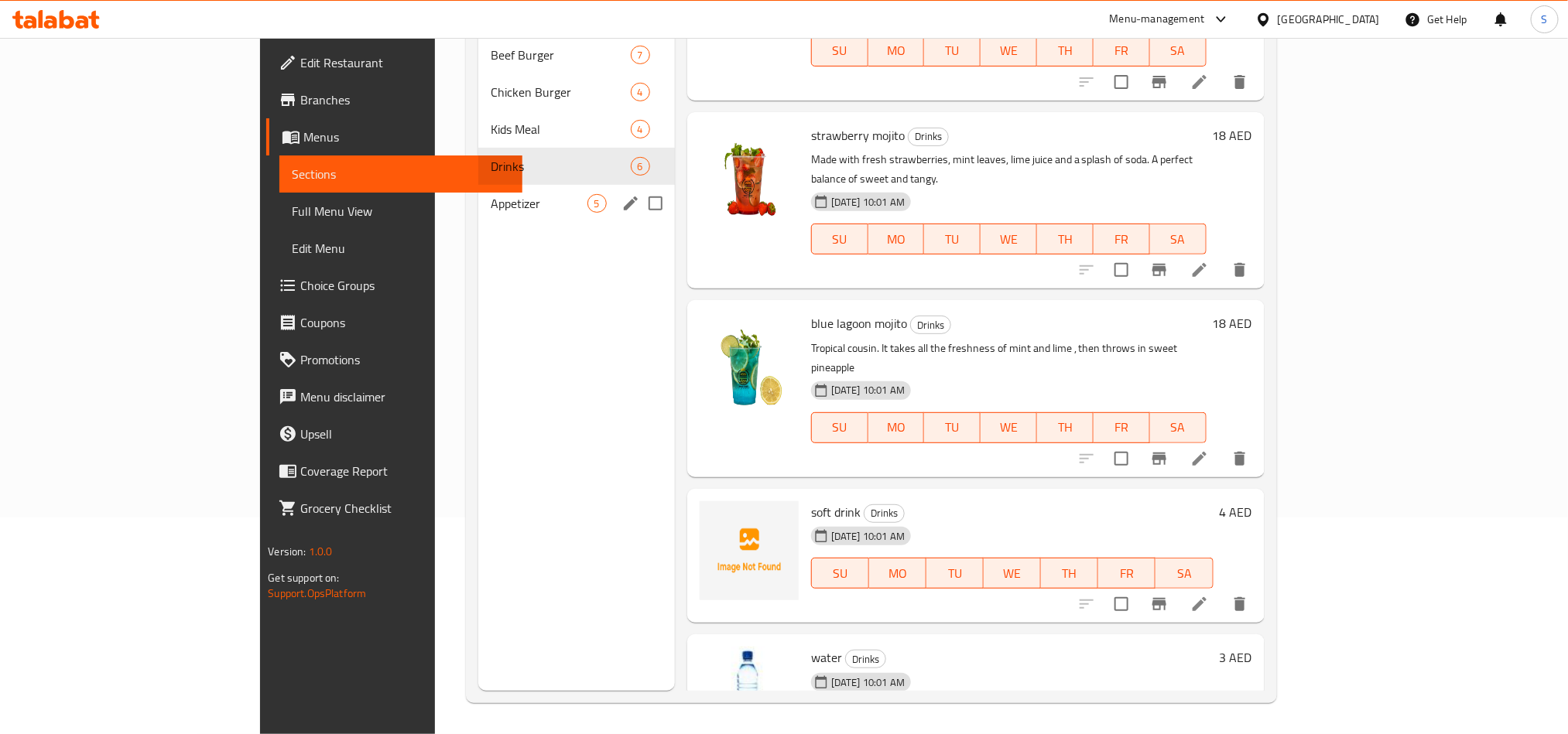
click at [491, 194] on span "Appetizer" at bounding box center [538, 204] width 96 height 19
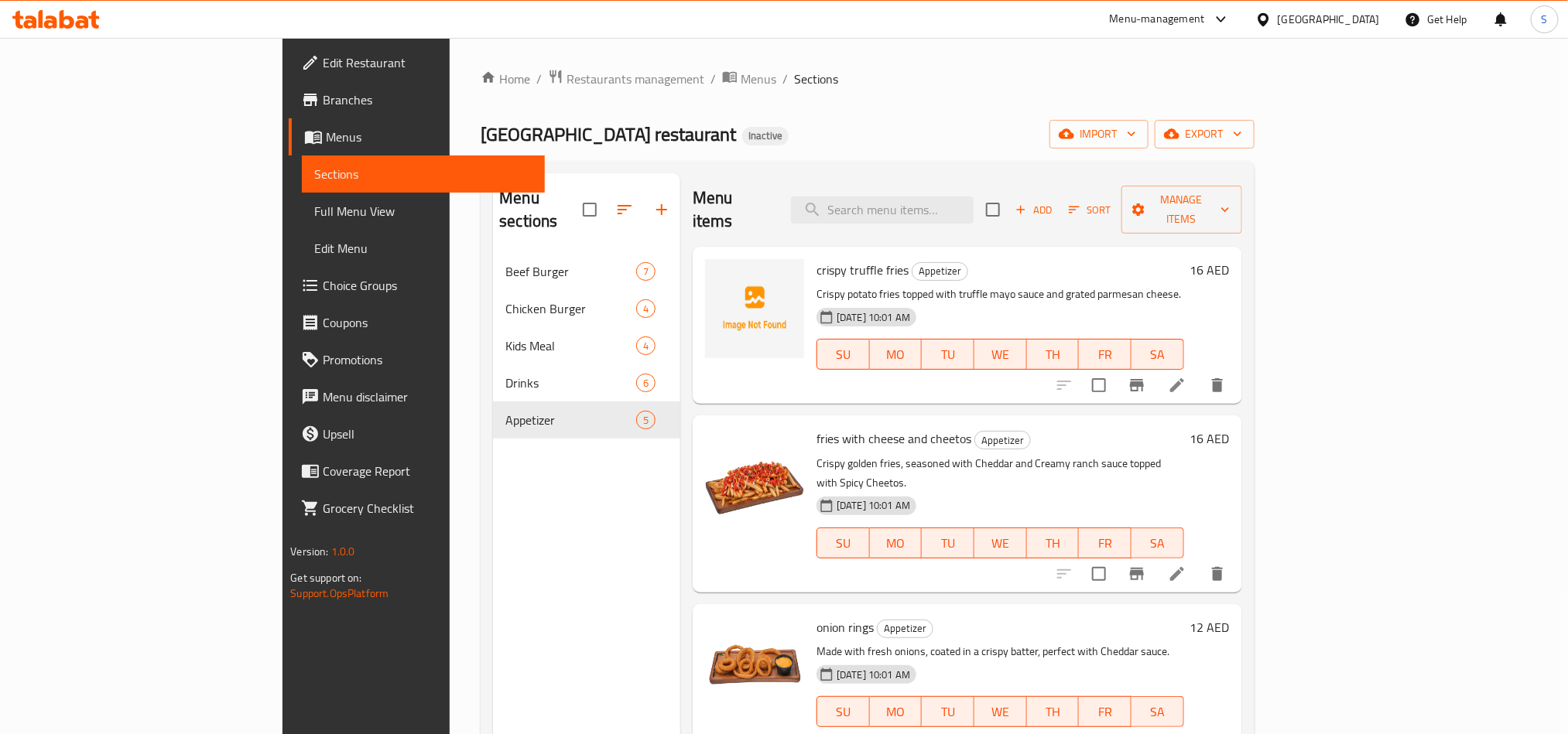
click at [817, 259] on span "crispy truffle fries" at bounding box center [863, 270] width 92 height 24
copy h6 "crispy truffle fries"
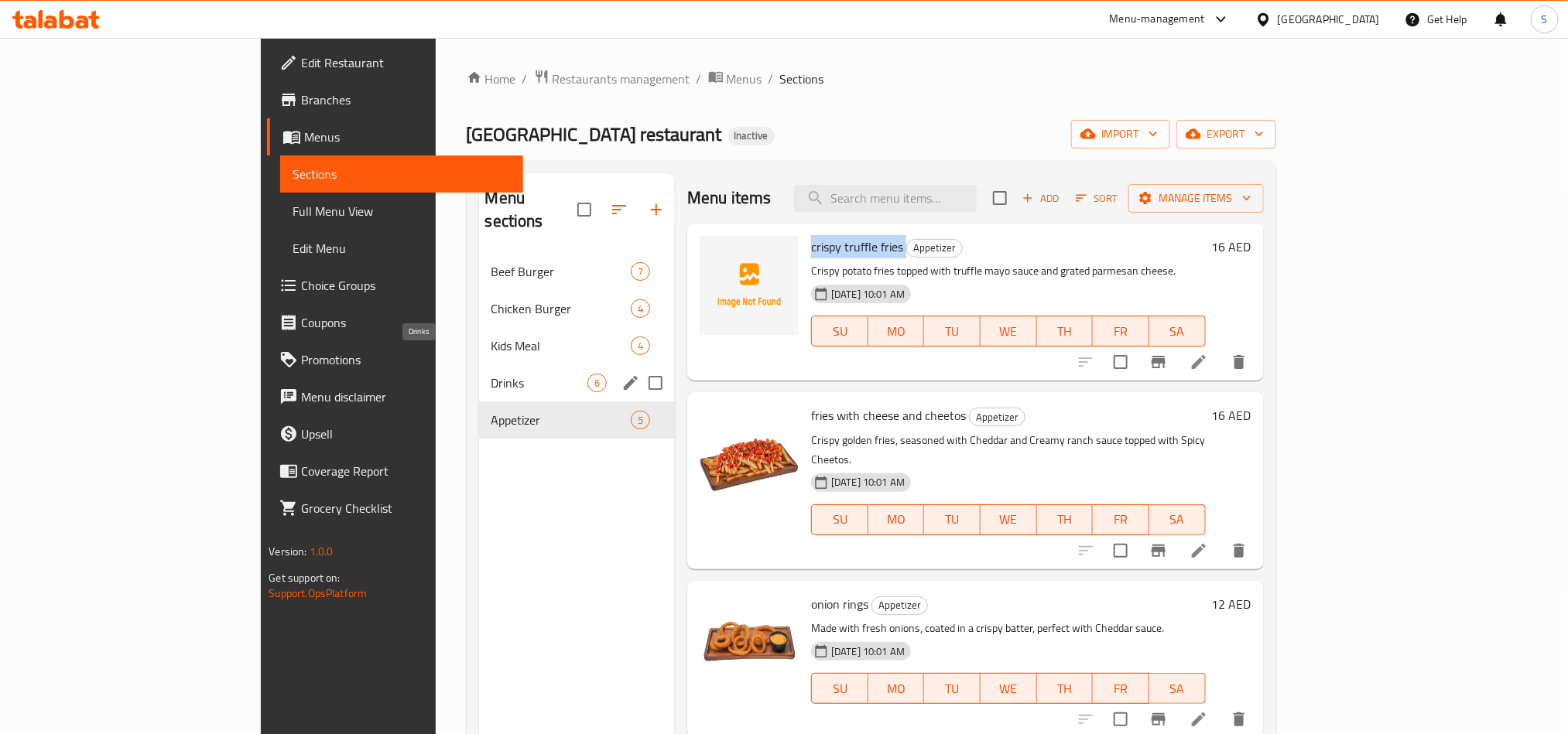
click at [491, 374] on span "Drinks" at bounding box center [539, 383] width 96 height 19
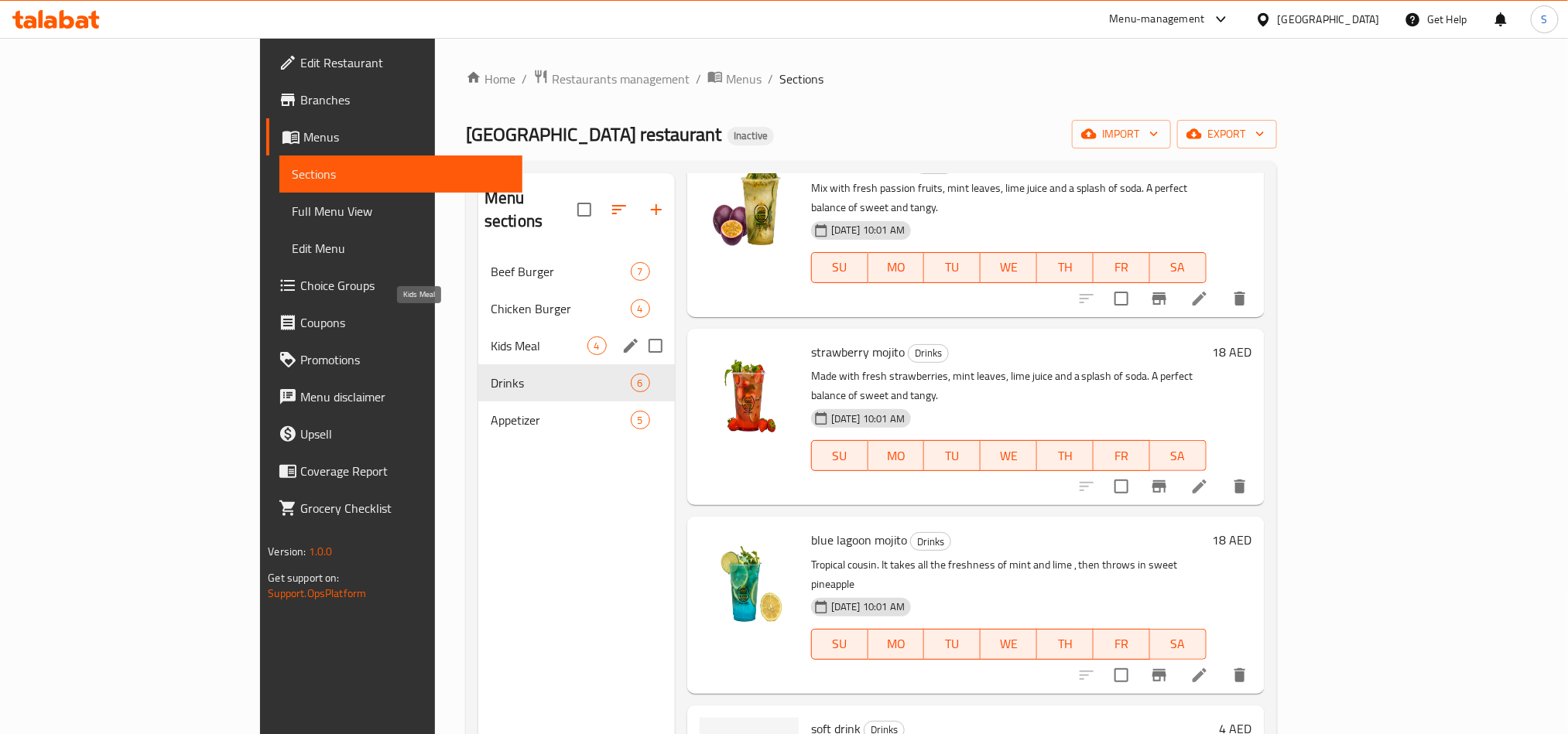
click at [491, 337] on span "Kids Meal" at bounding box center [538, 346] width 96 height 19
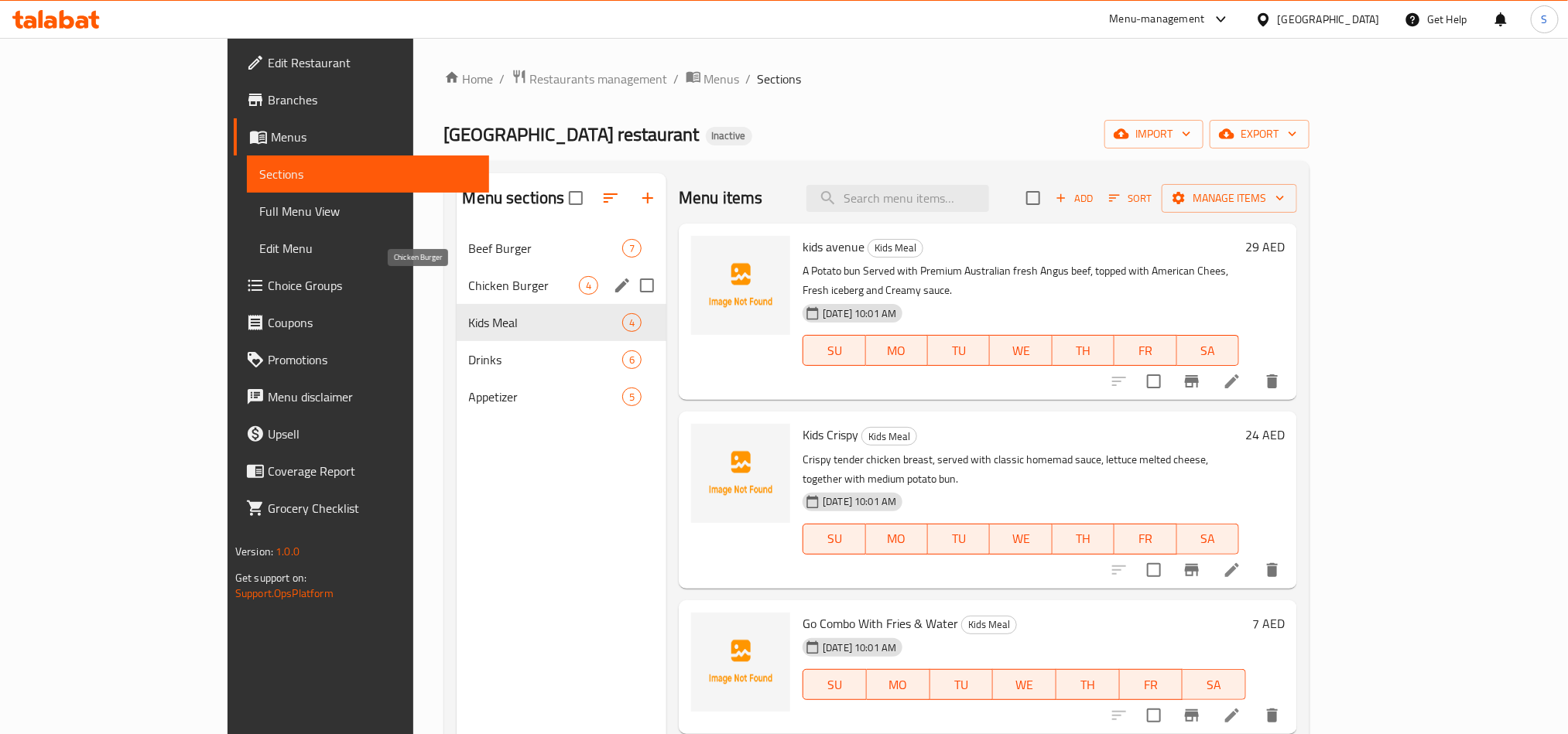
click at [469, 284] on span "Chicken Burger" at bounding box center [524, 286] width 110 height 19
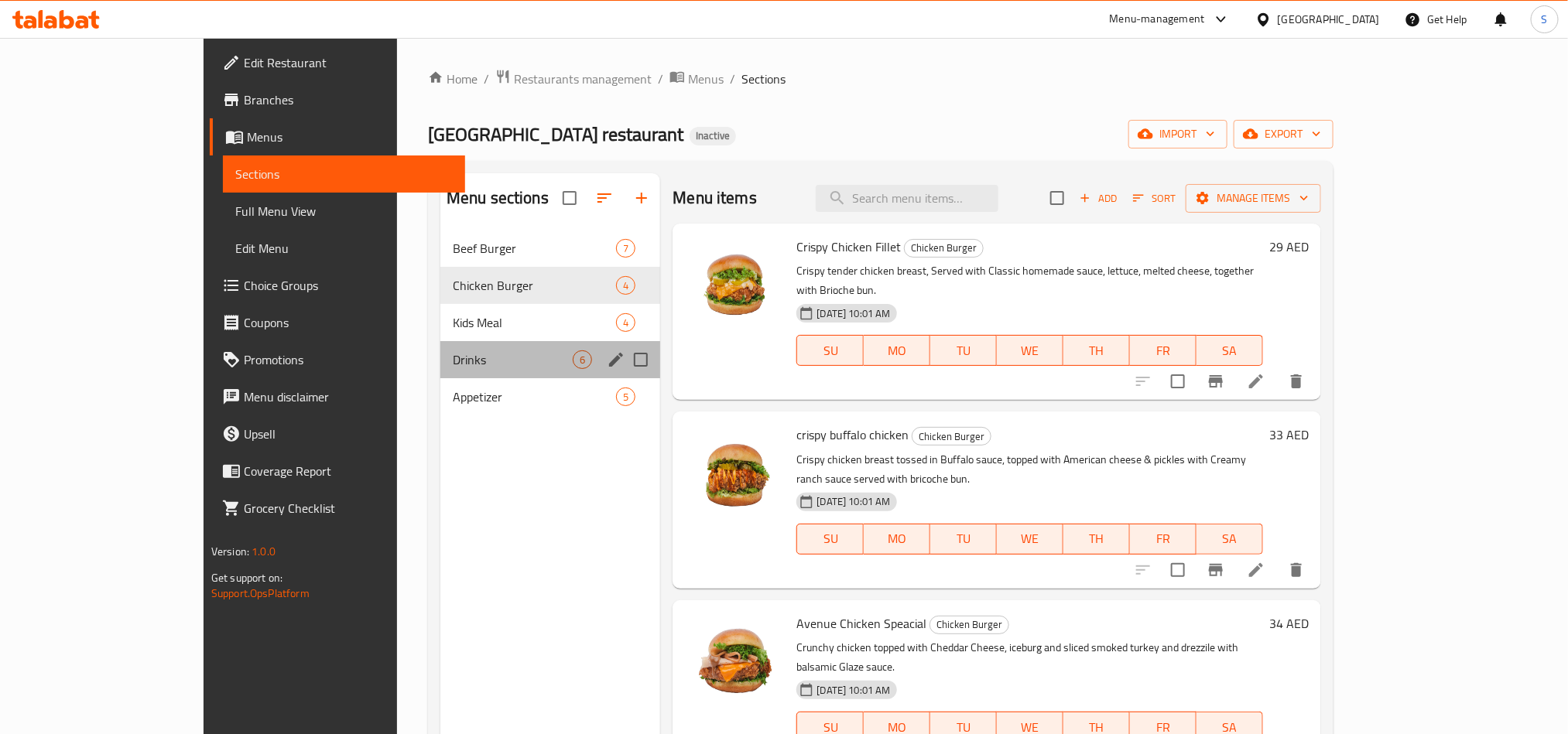
click at [448, 371] on div "Drinks 6" at bounding box center [551, 360] width 221 height 37
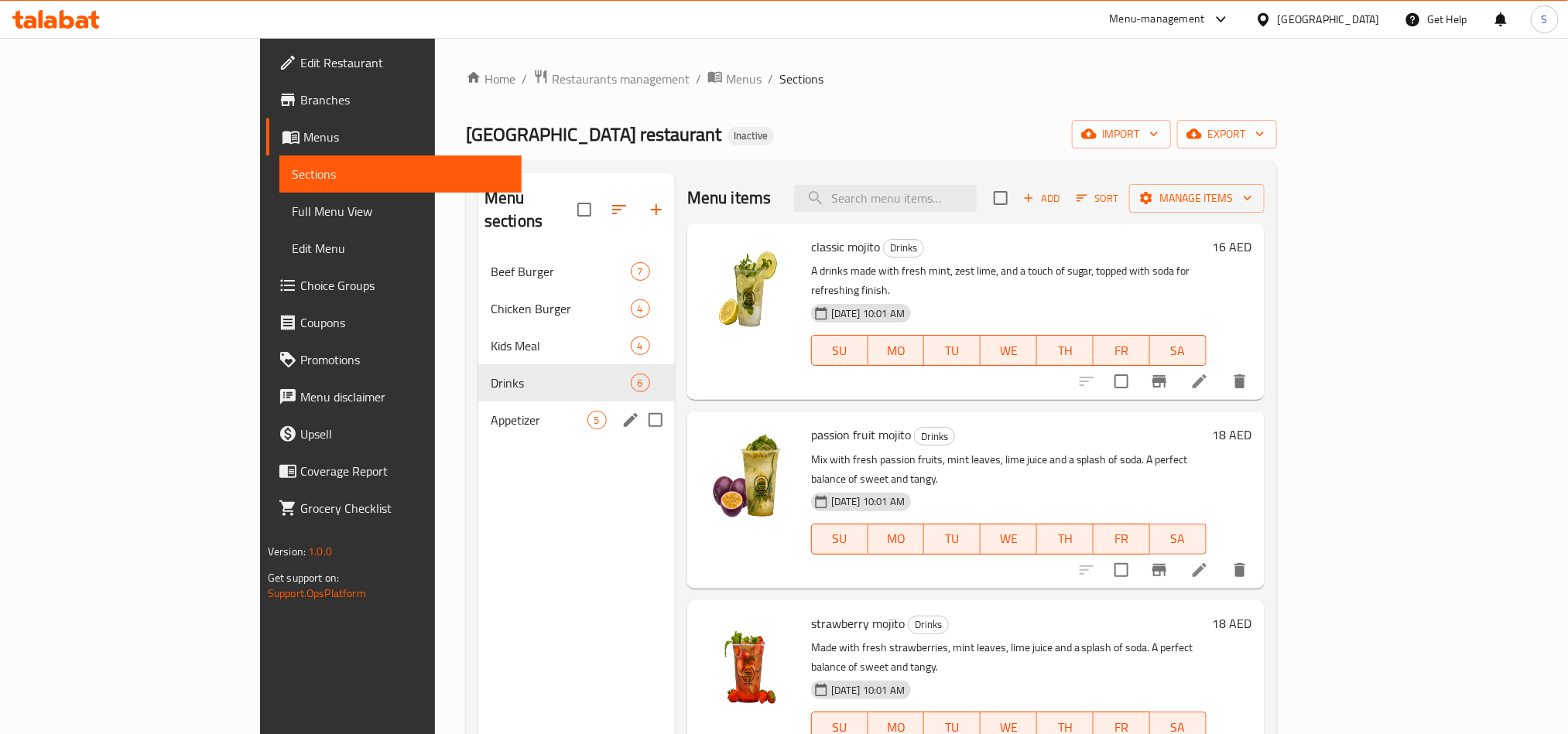
click at [491, 411] on span "Appetizer" at bounding box center [538, 421] width 96 height 19
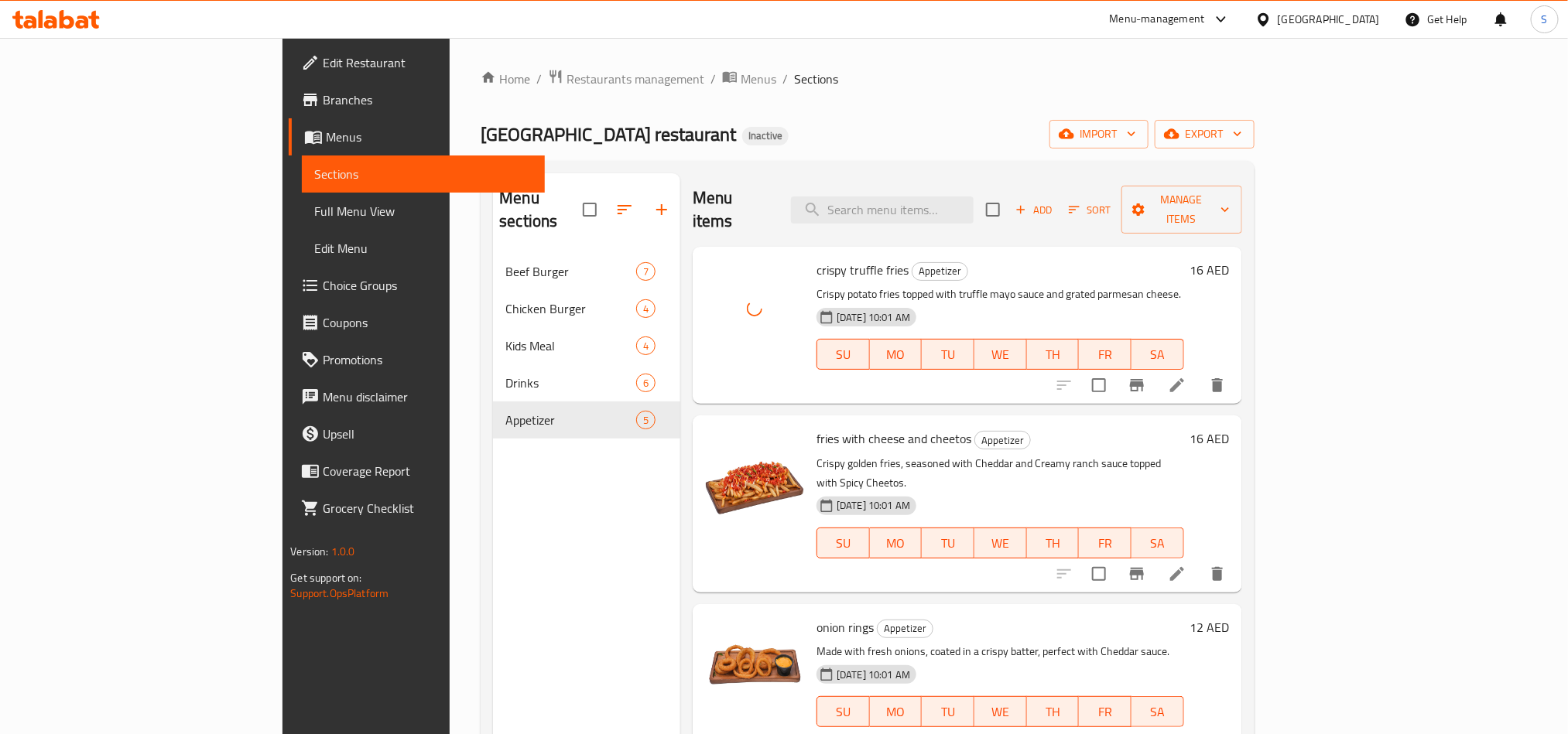
click at [817, 259] on span "crispy truffle fries" at bounding box center [863, 270] width 92 height 24
copy h6 "crispy truffle fries"
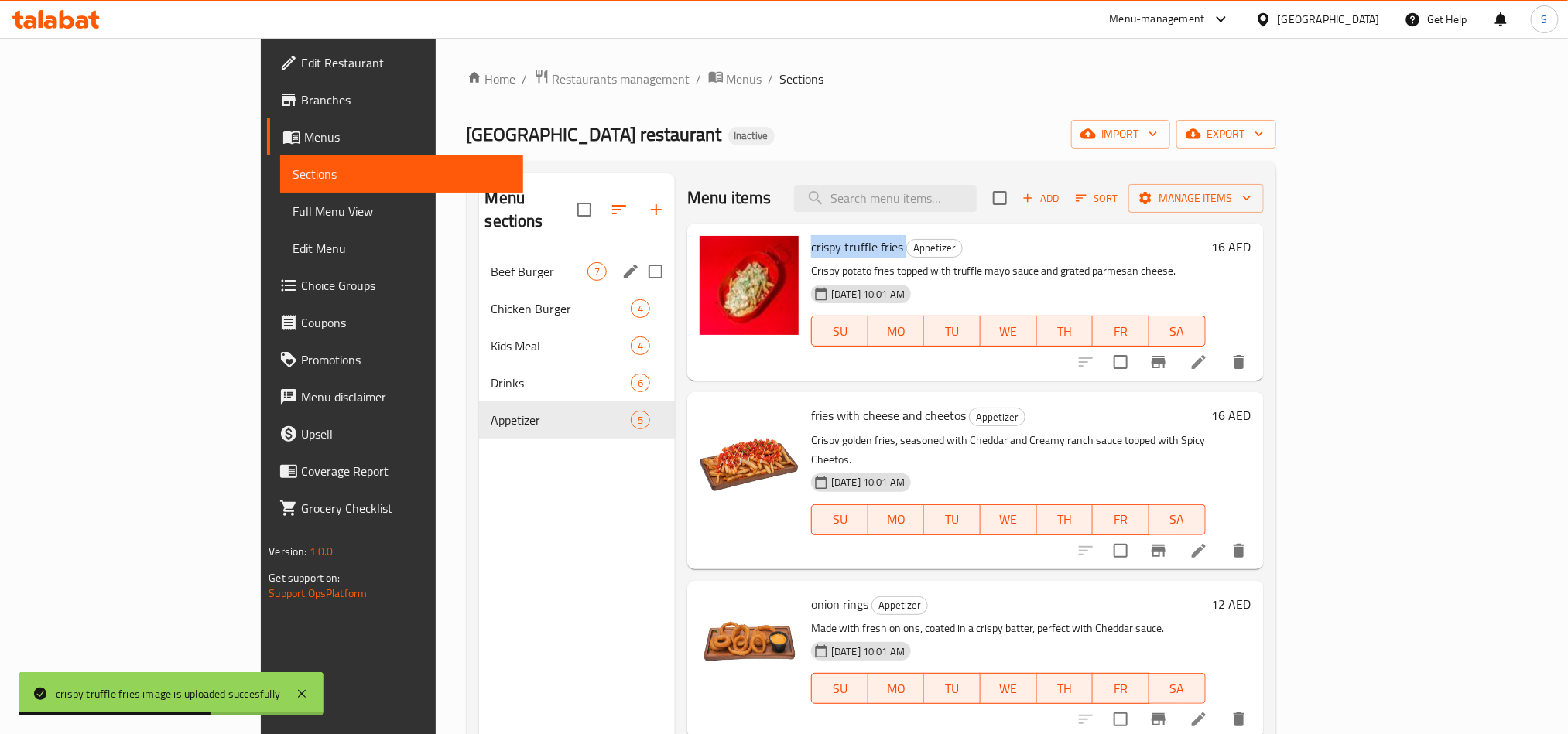
click at [491, 262] on span "Beef Burger" at bounding box center [539, 272] width 96 height 19
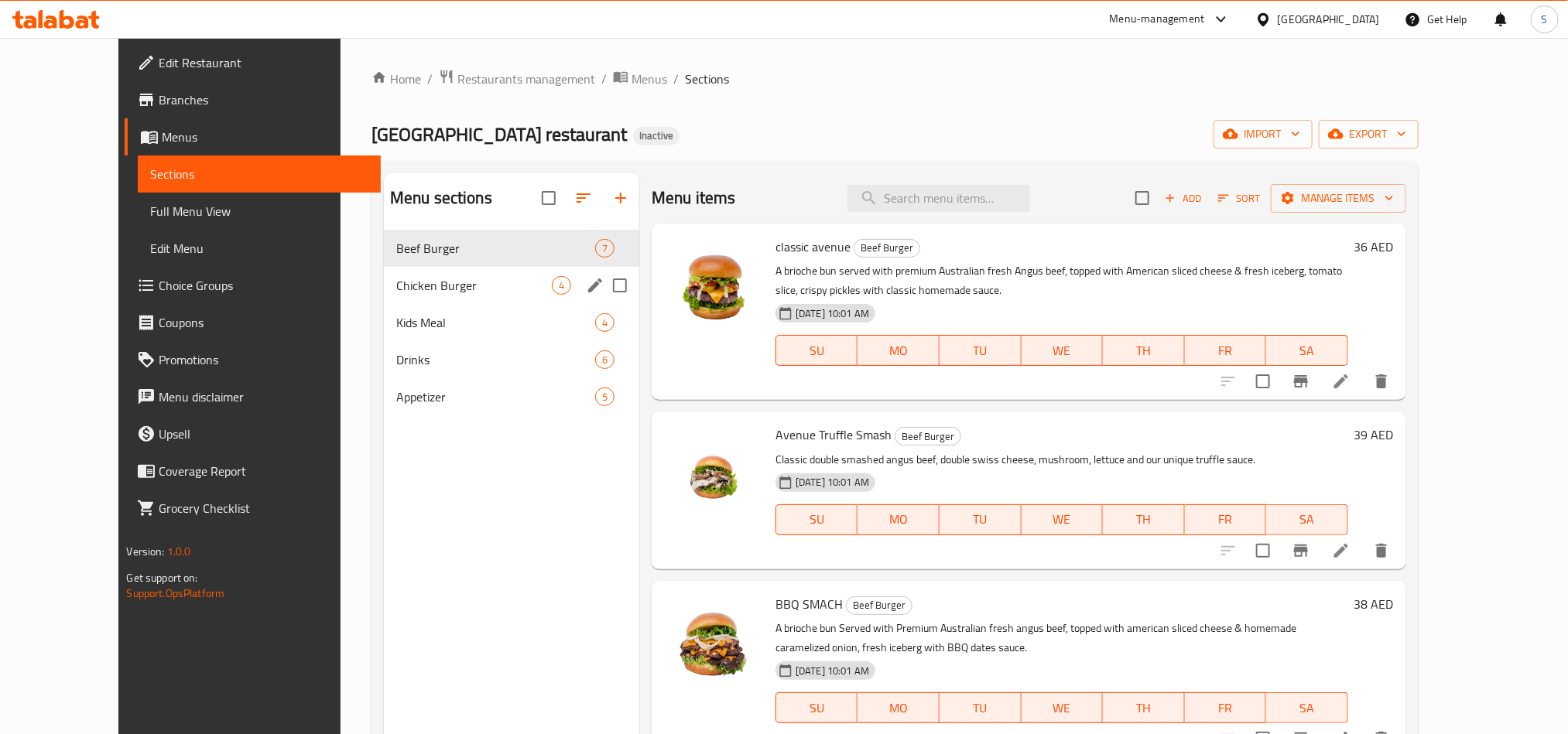
click at [397, 280] on span "Chicken Burger" at bounding box center [474, 286] width 156 height 19
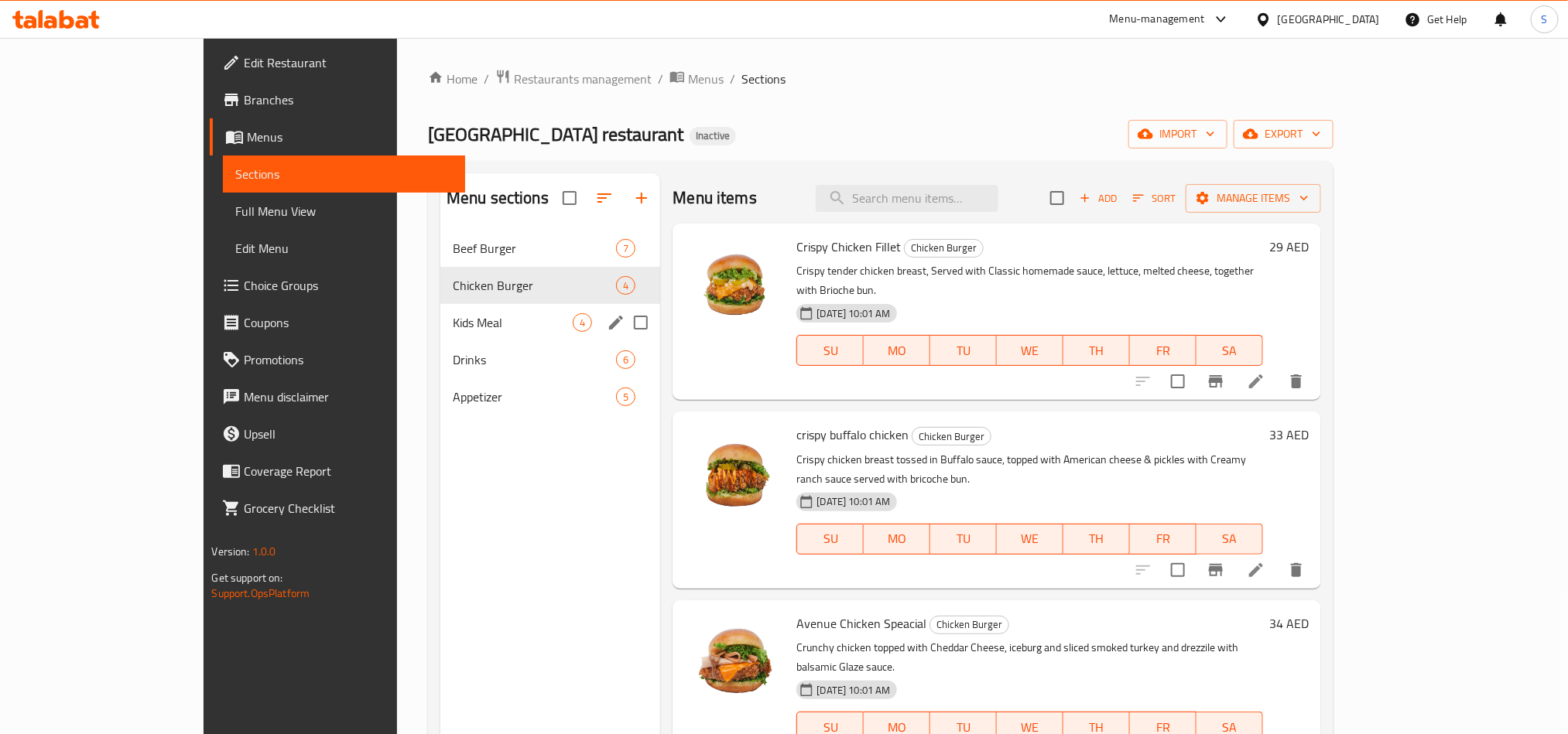
click at [440, 305] on div "Kids Meal 4" at bounding box center [551, 322] width 221 height 37
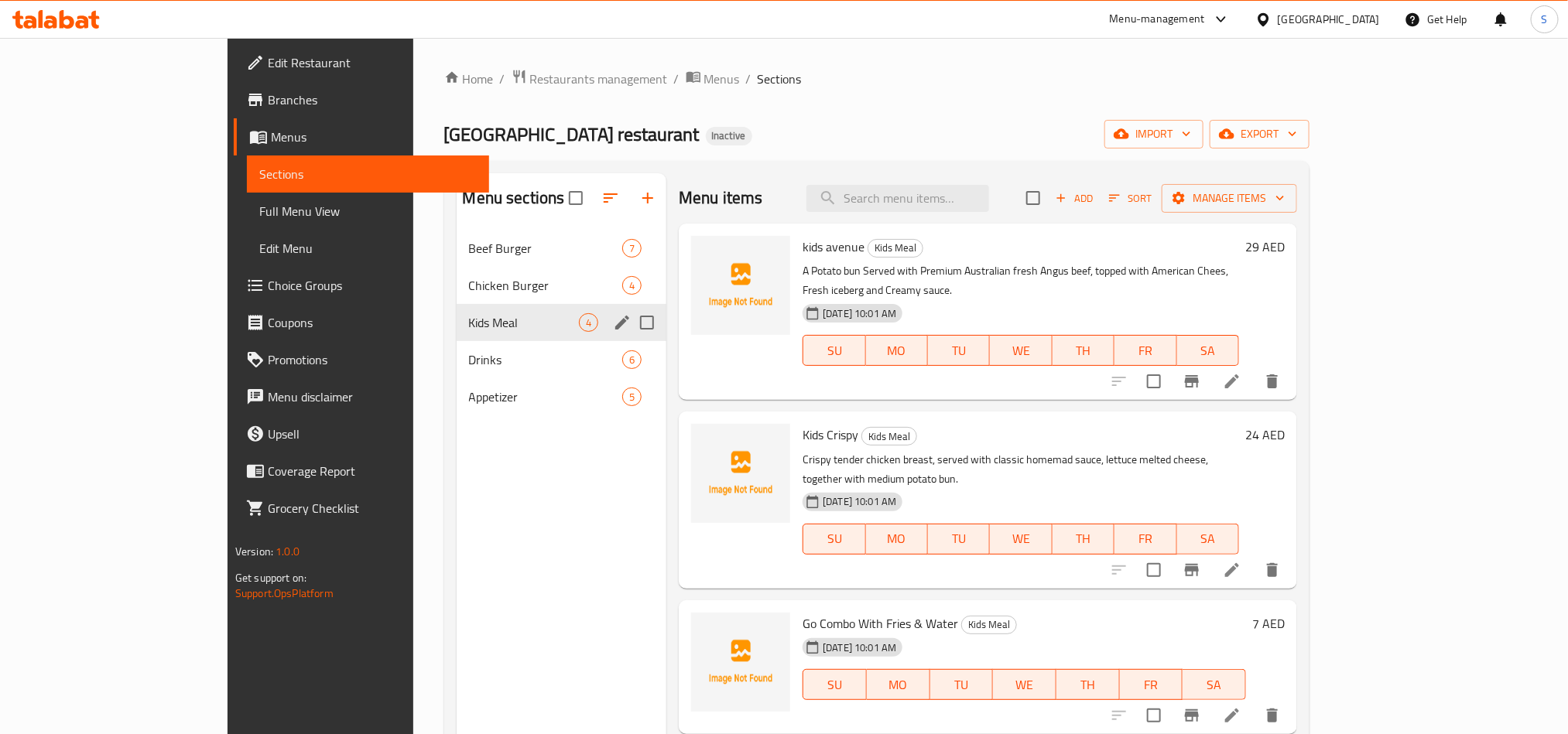
click at [469, 362] on span "Drinks" at bounding box center [546, 360] width 154 height 19
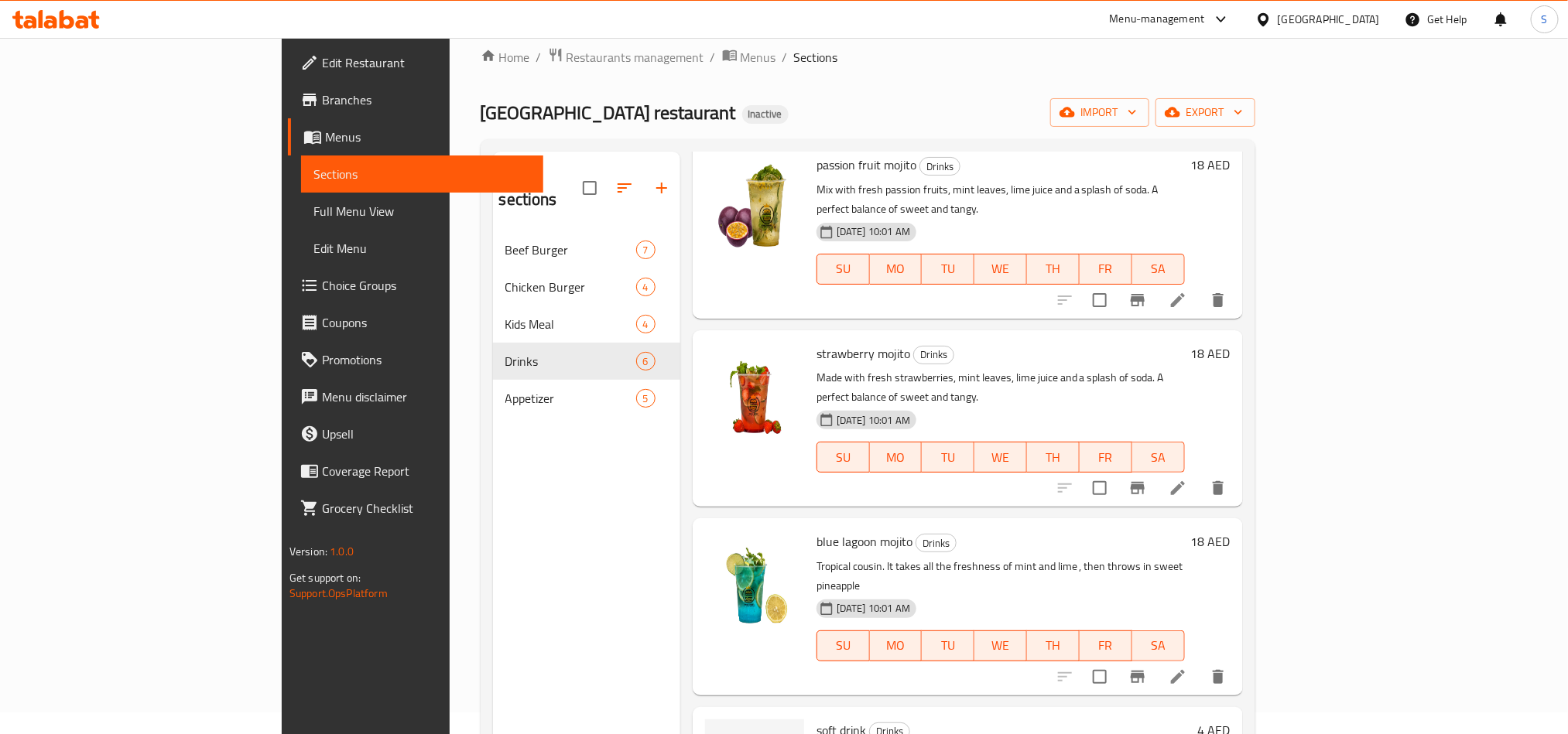
scroll to position [217, 0]
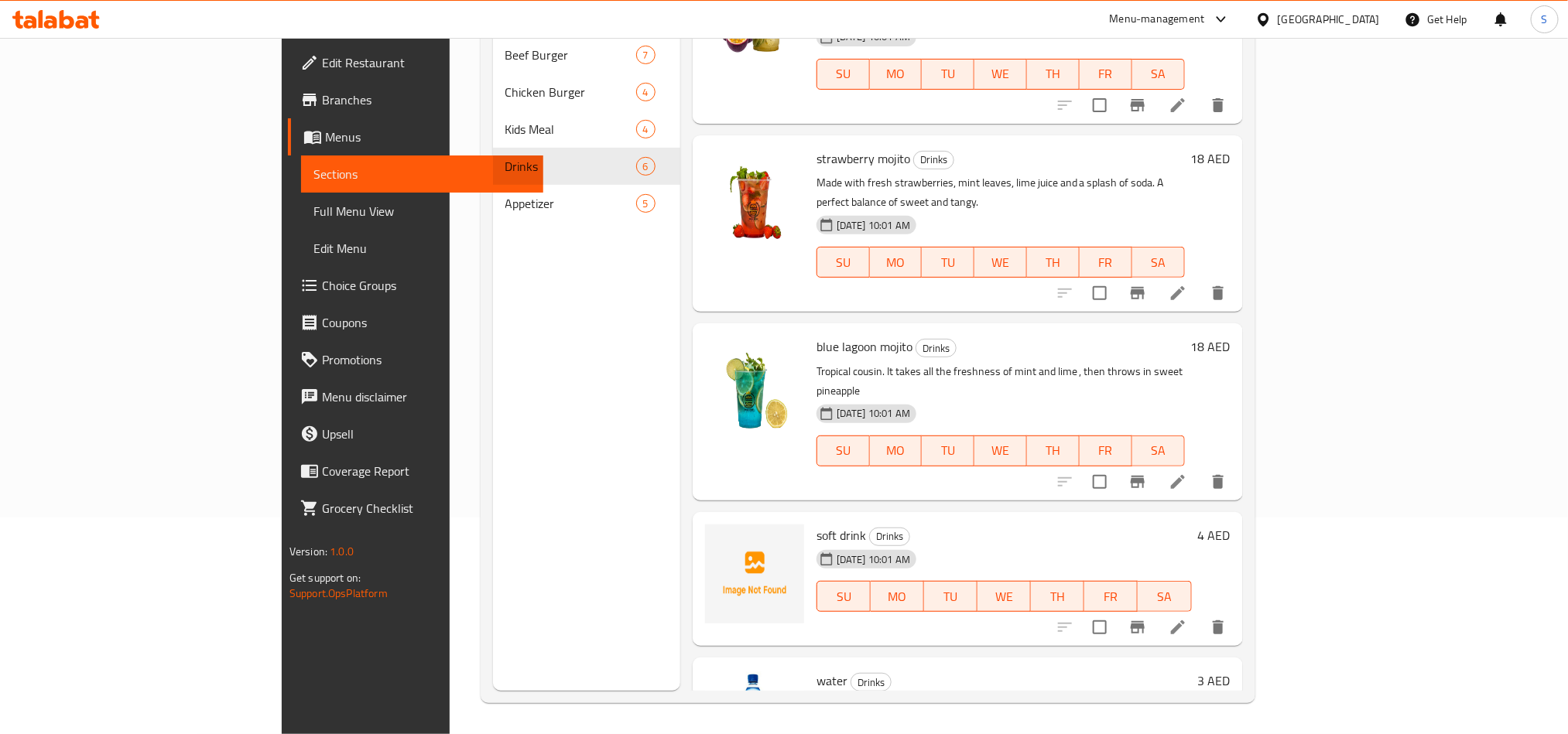
click at [817, 524] on span "soft drink" at bounding box center [841, 536] width 49 height 24
copy h6 "soft drink"
click at [936, 519] on div "soft drink Drinks 31-08-2025 10:01 AM SU MO TU WE TH FR SA" at bounding box center [1004, 580] width 388 height 122
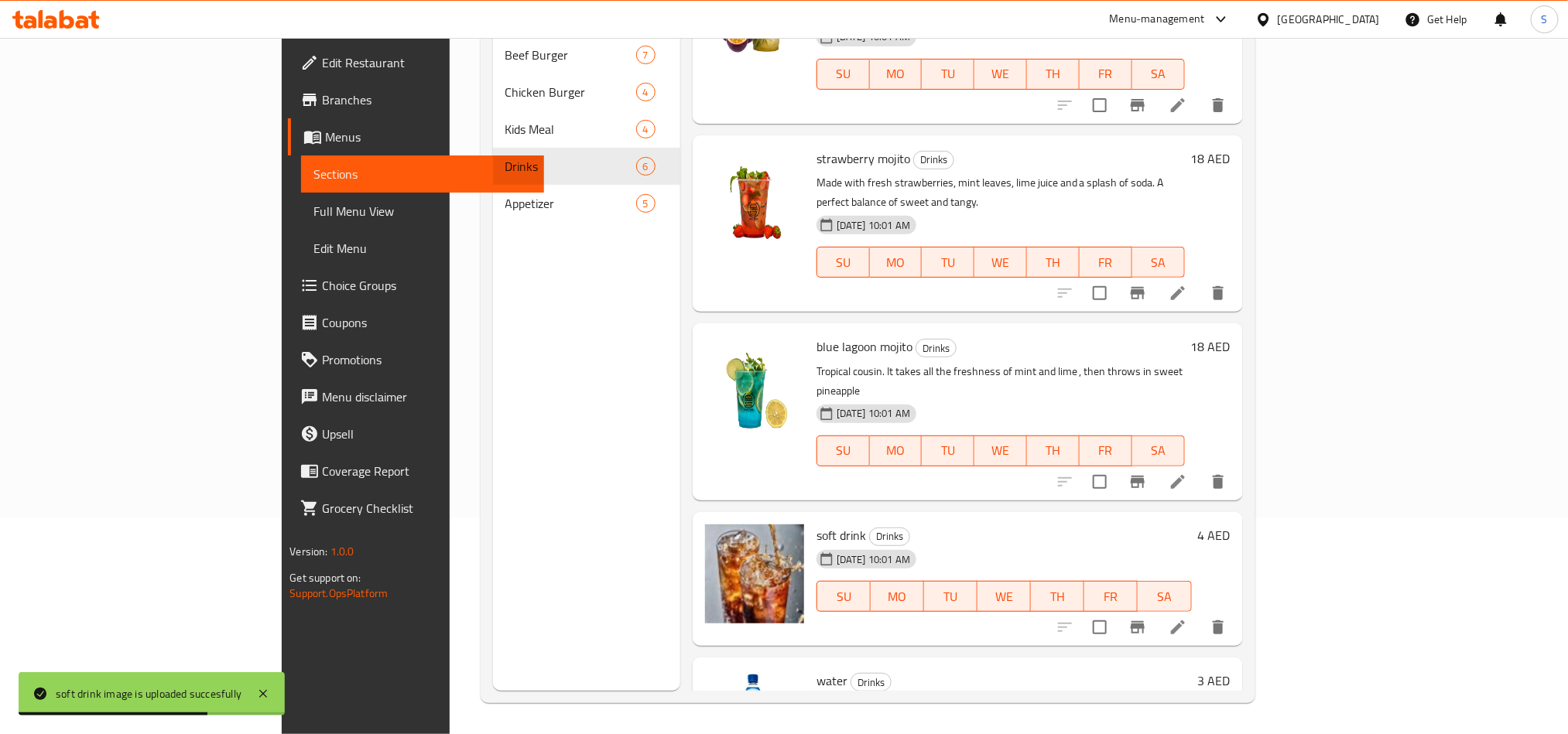
click at [817, 524] on span "soft drink" at bounding box center [841, 536] width 49 height 24
copy h6 "soft drink"
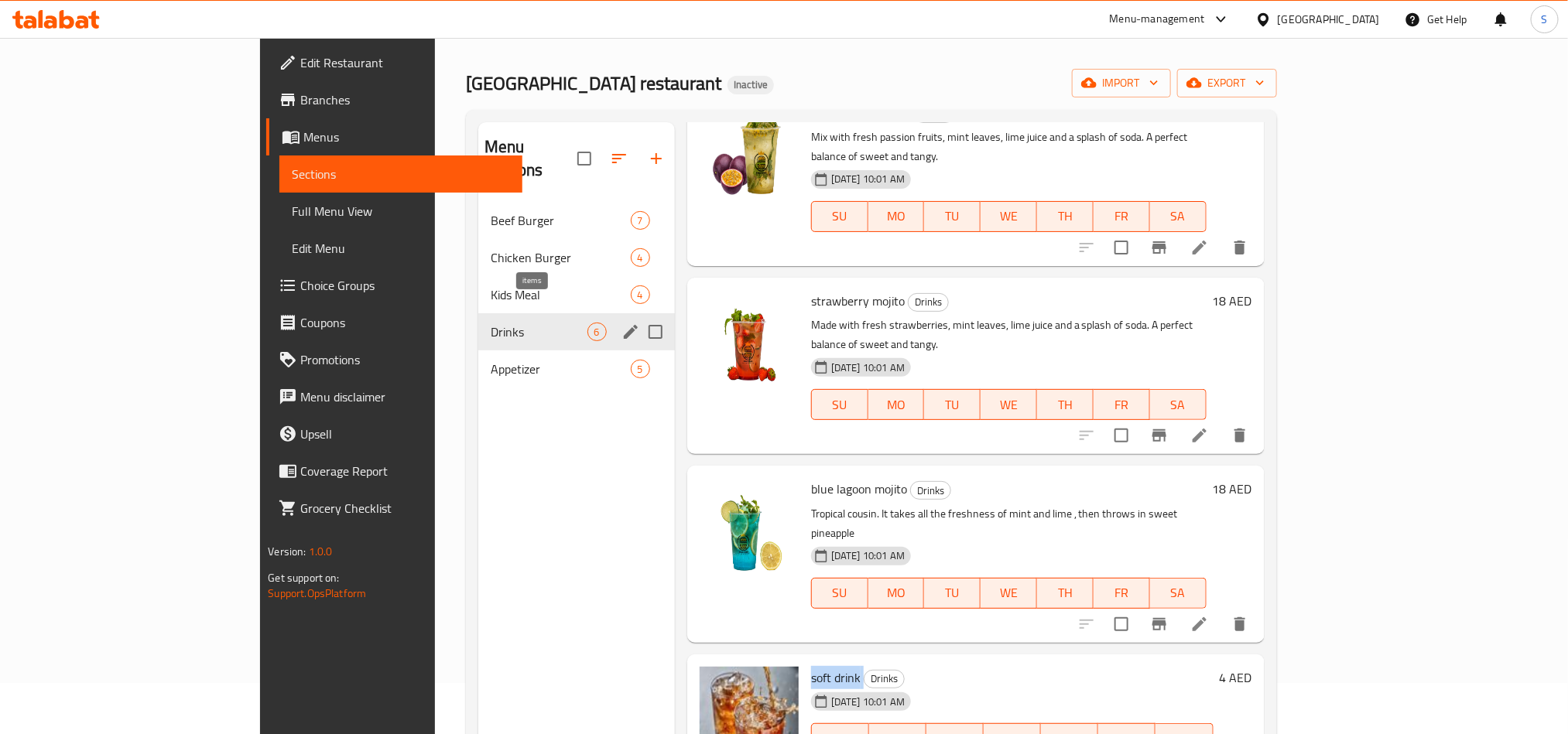
scroll to position [0, 0]
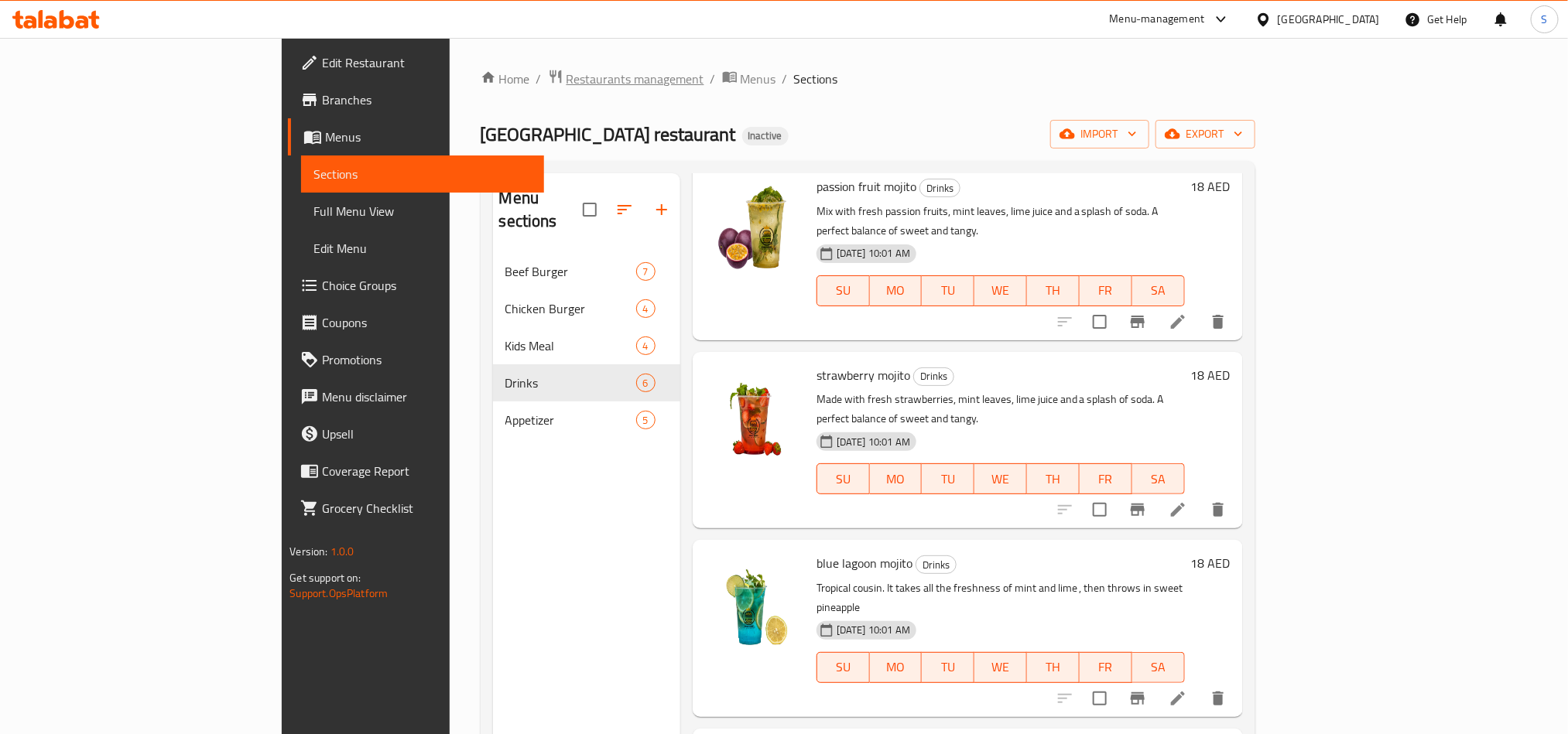
click at [567, 75] on span "Restaurants management" at bounding box center [636, 79] width 138 height 19
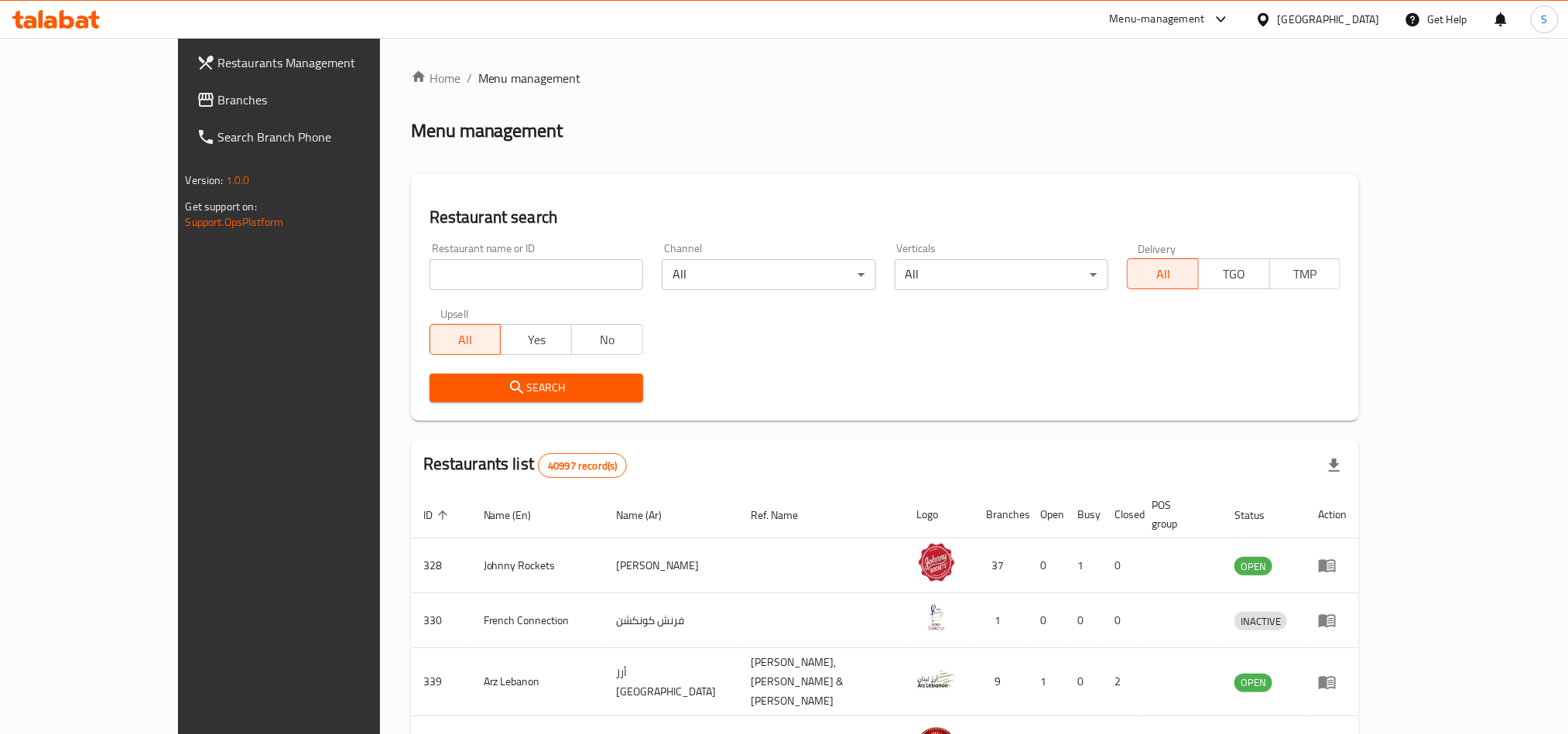
click at [184, 109] on link "Branches" at bounding box center [312, 99] width 255 height 37
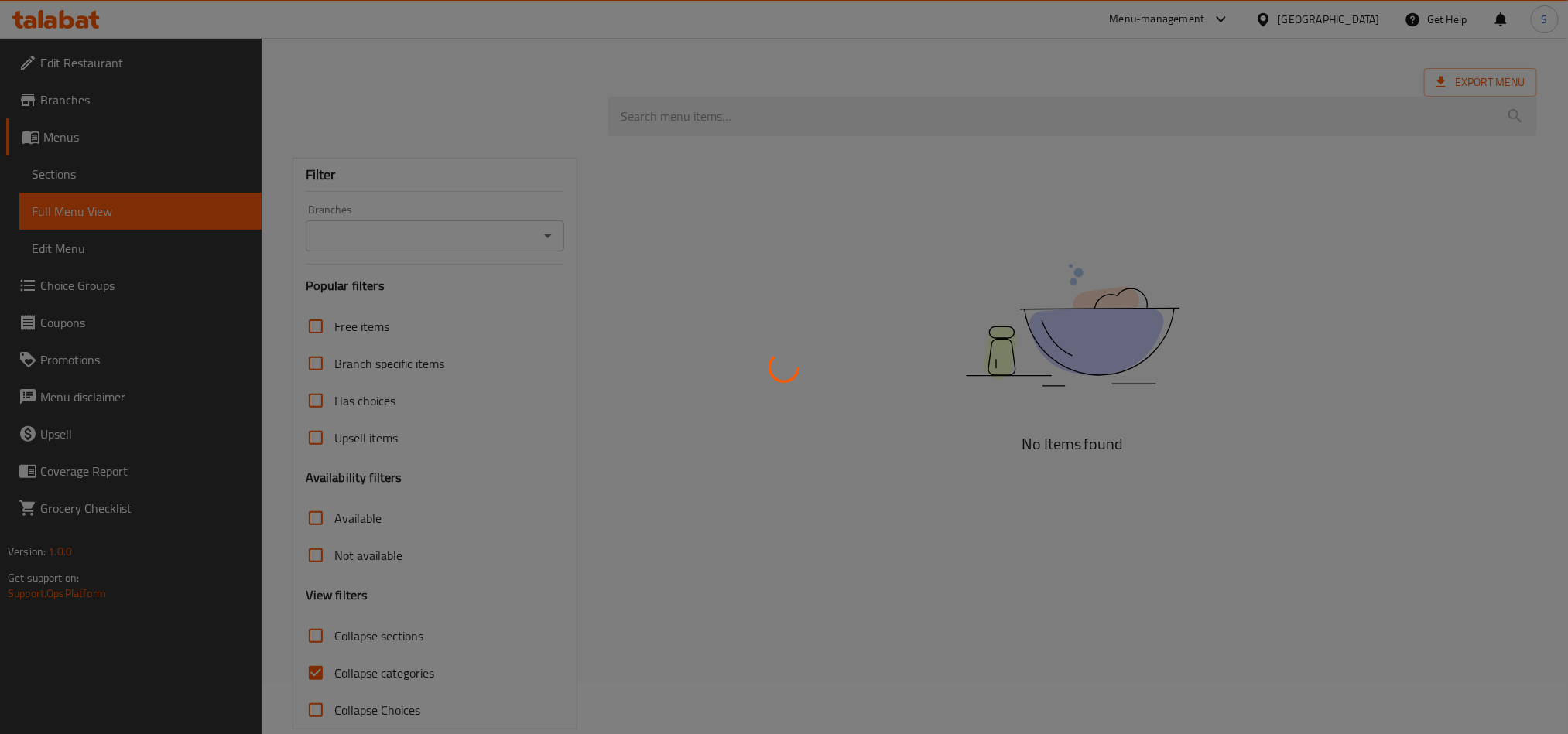
scroll to position [80, 0]
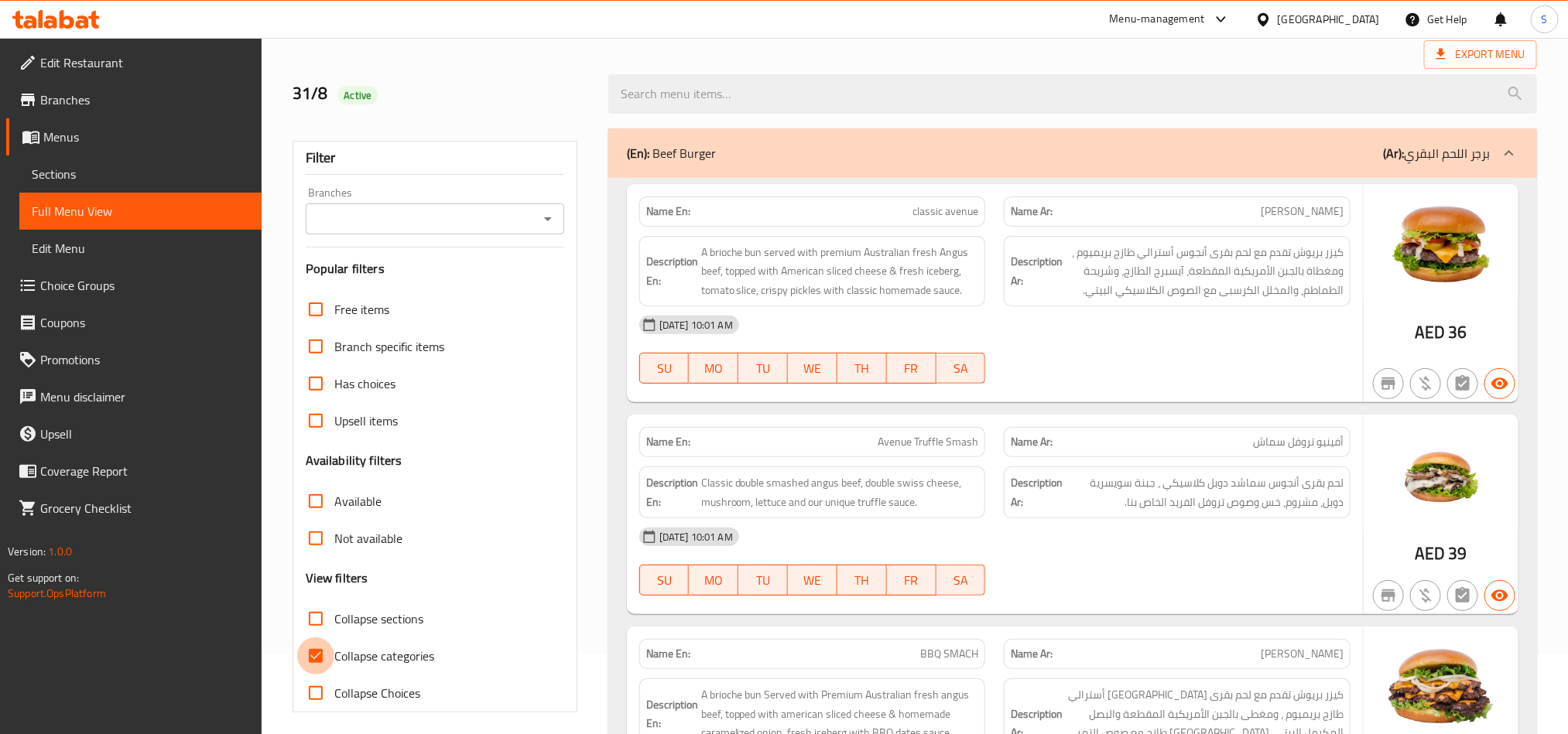
click at [312, 653] on input "Collapse categories" at bounding box center [315, 656] width 37 height 37
checkbox input "false"
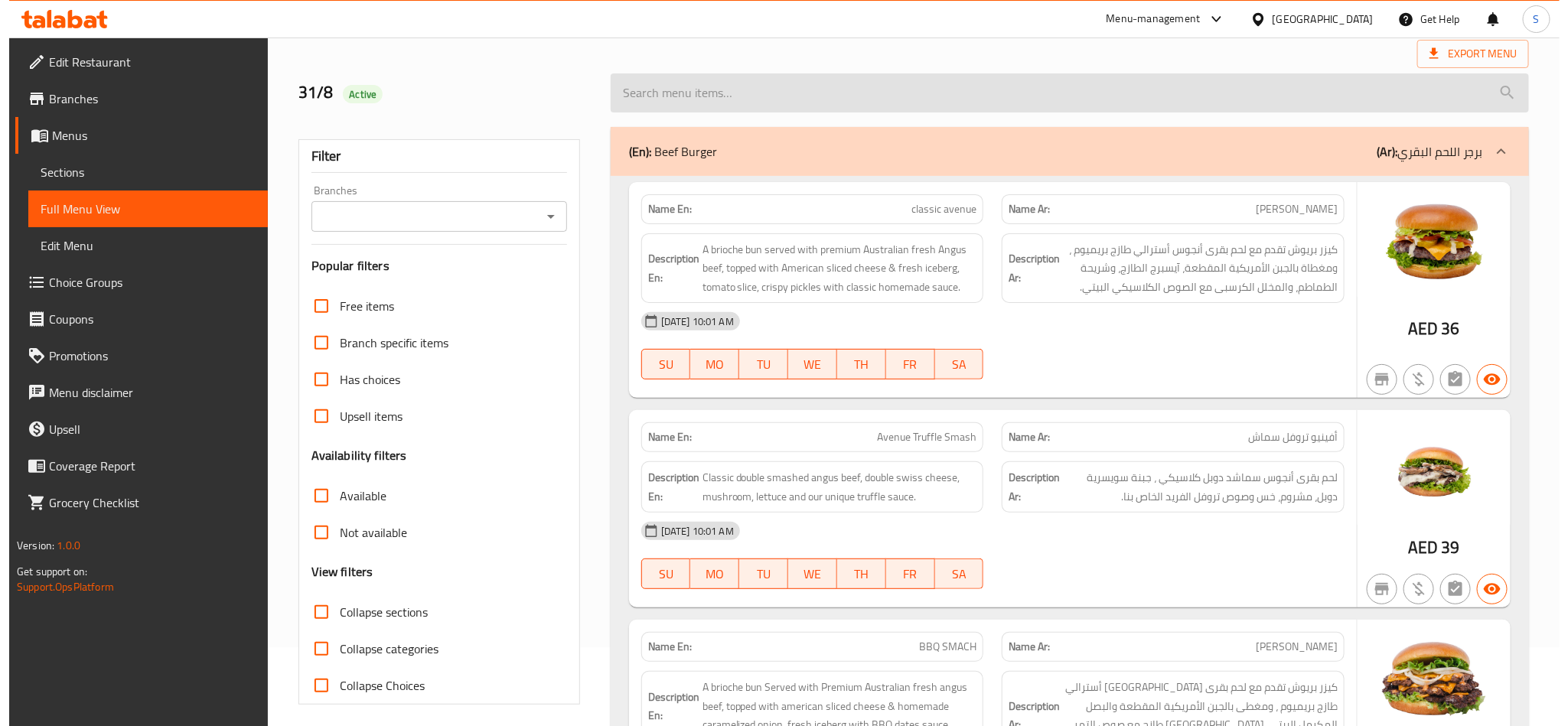
scroll to position [0, 0]
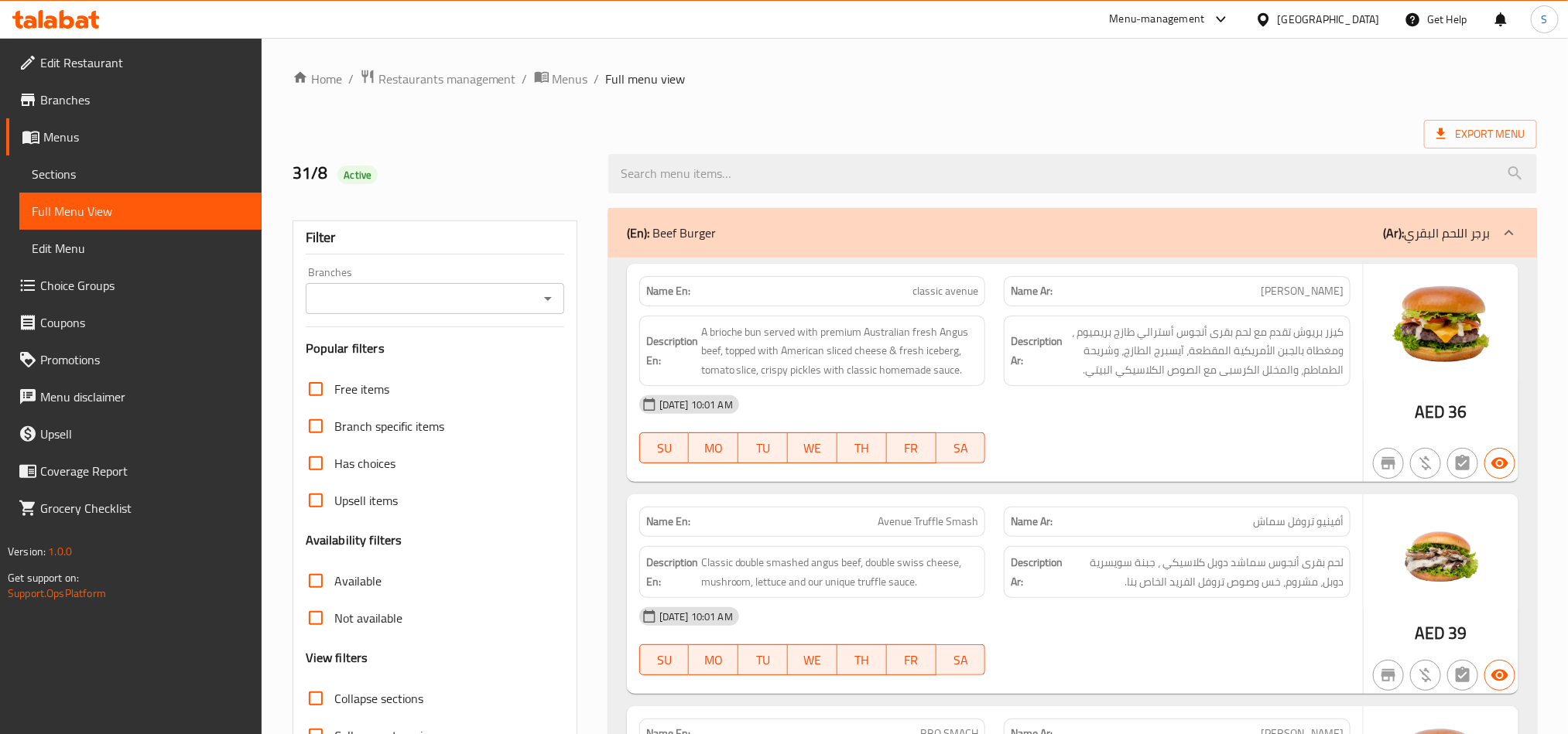
click at [661, 286] on strong "Name En:" at bounding box center [668, 291] width 44 height 16
copy strong "Name En:"
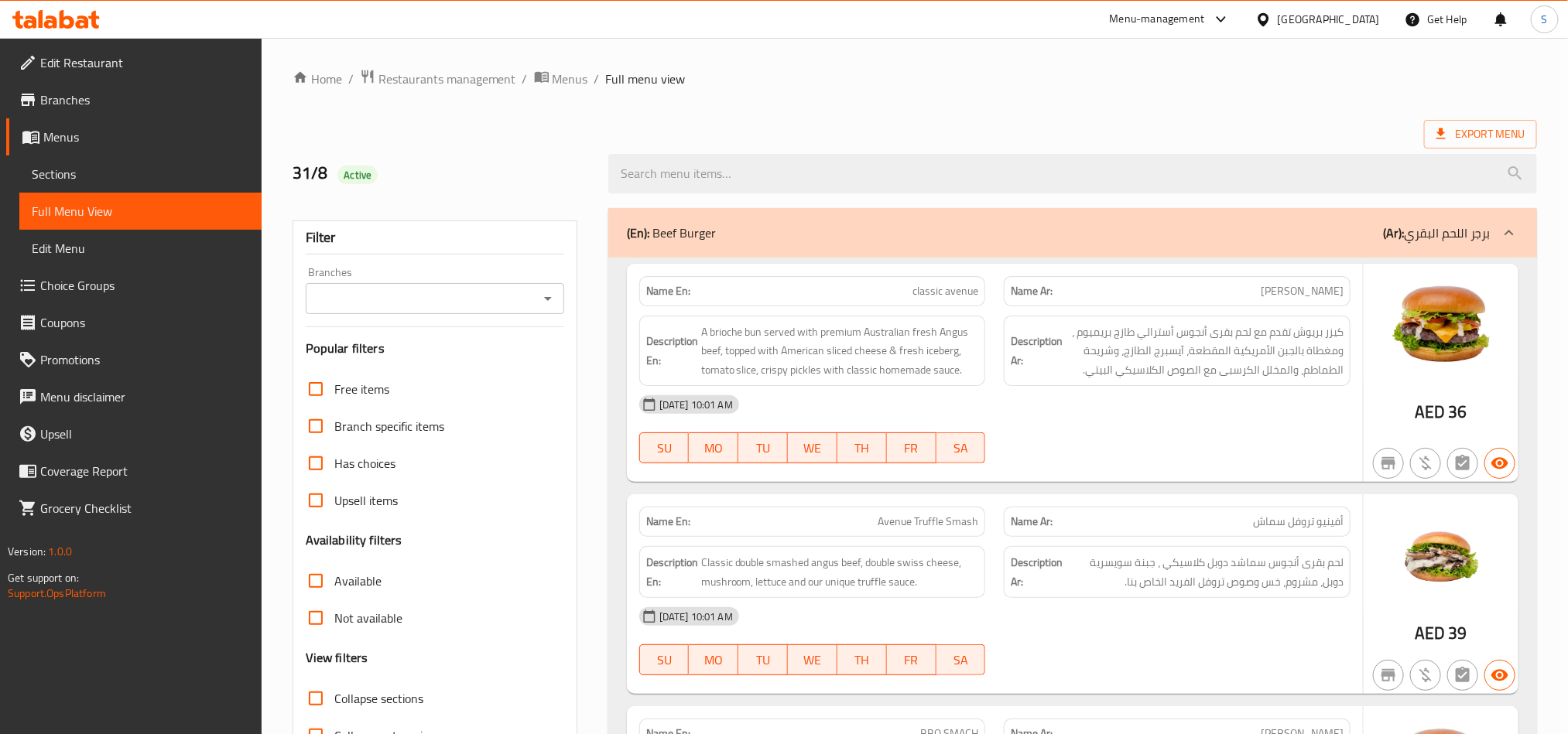
click at [1251, 123] on div "Export Menu" at bounding box center [914, 134] width 1244 height 29
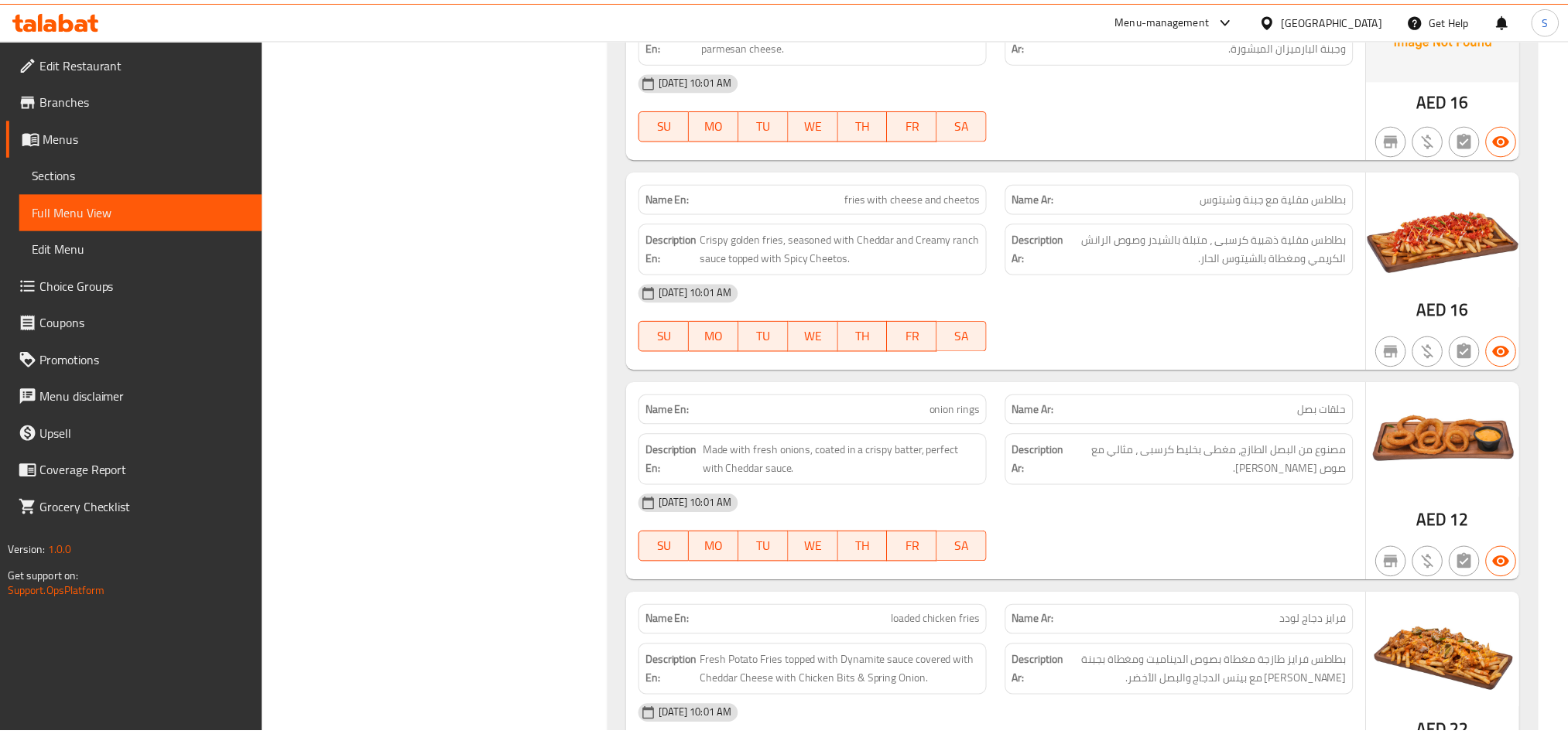
scroll to position [5532, 0]
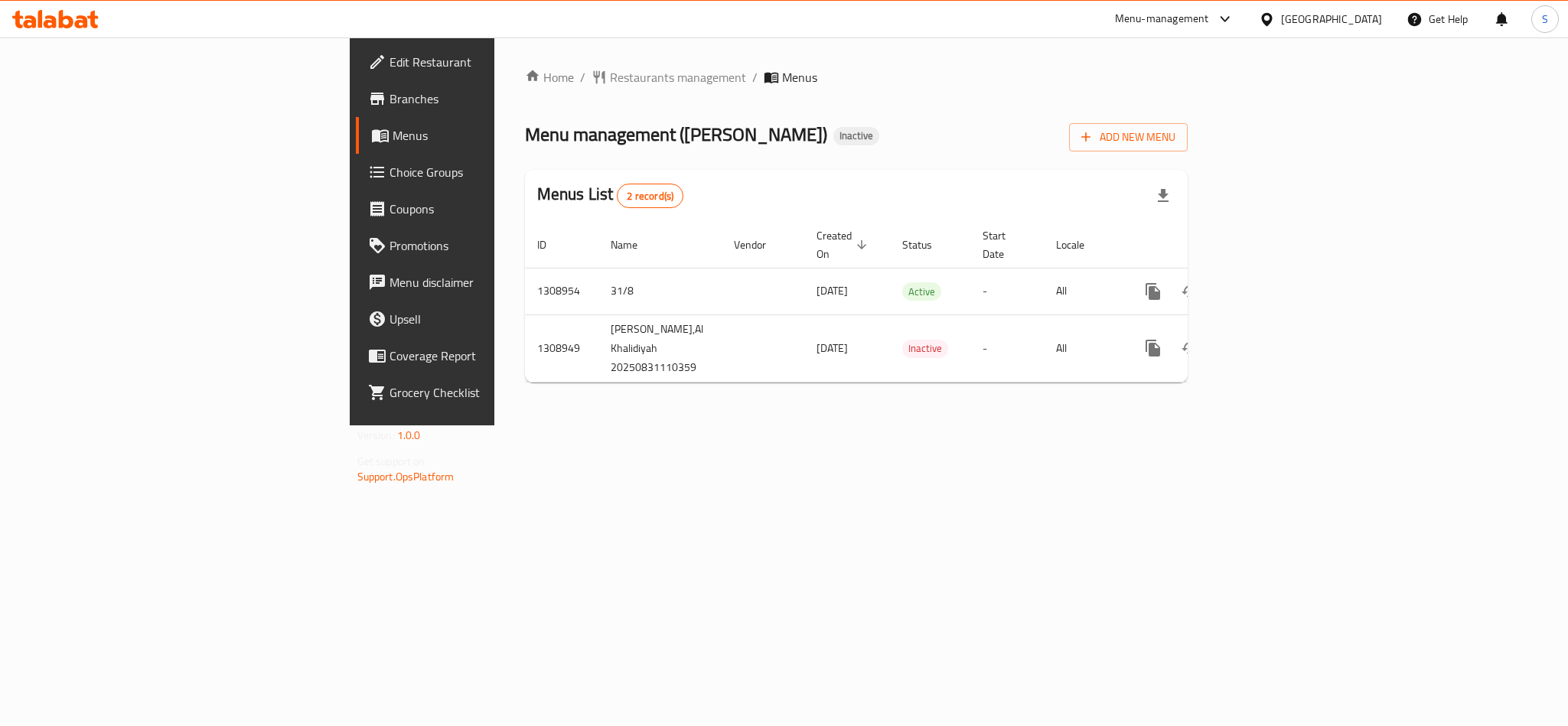
click at [719, 425] on div "Home / Restaurants management / Menus Menu management ( Bebe Brioche ) Inactive…" at bounding box center [856, 231] width 724 height 388
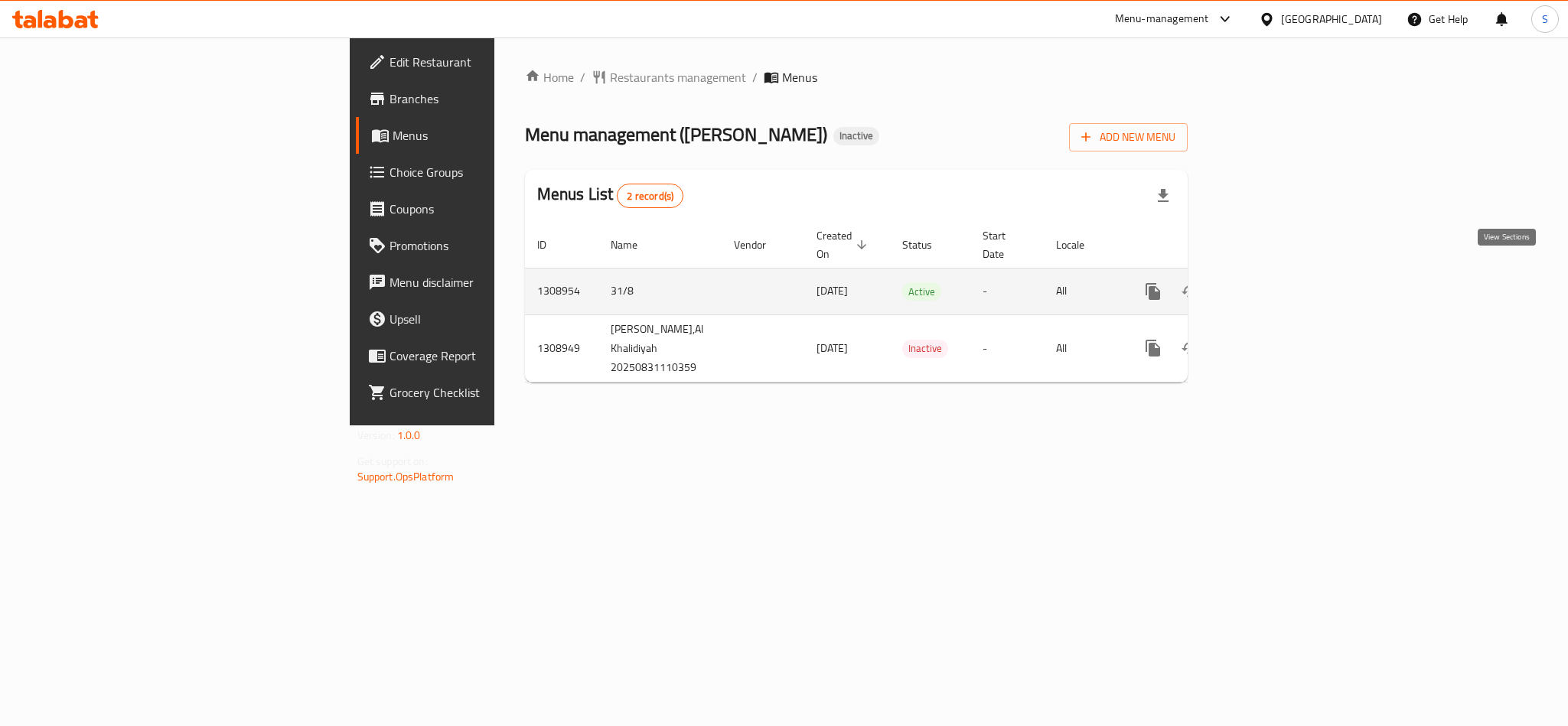
click at [1273, 283] on icon "enhanced table" at bounding box center [1264, 292] width 19 height 19
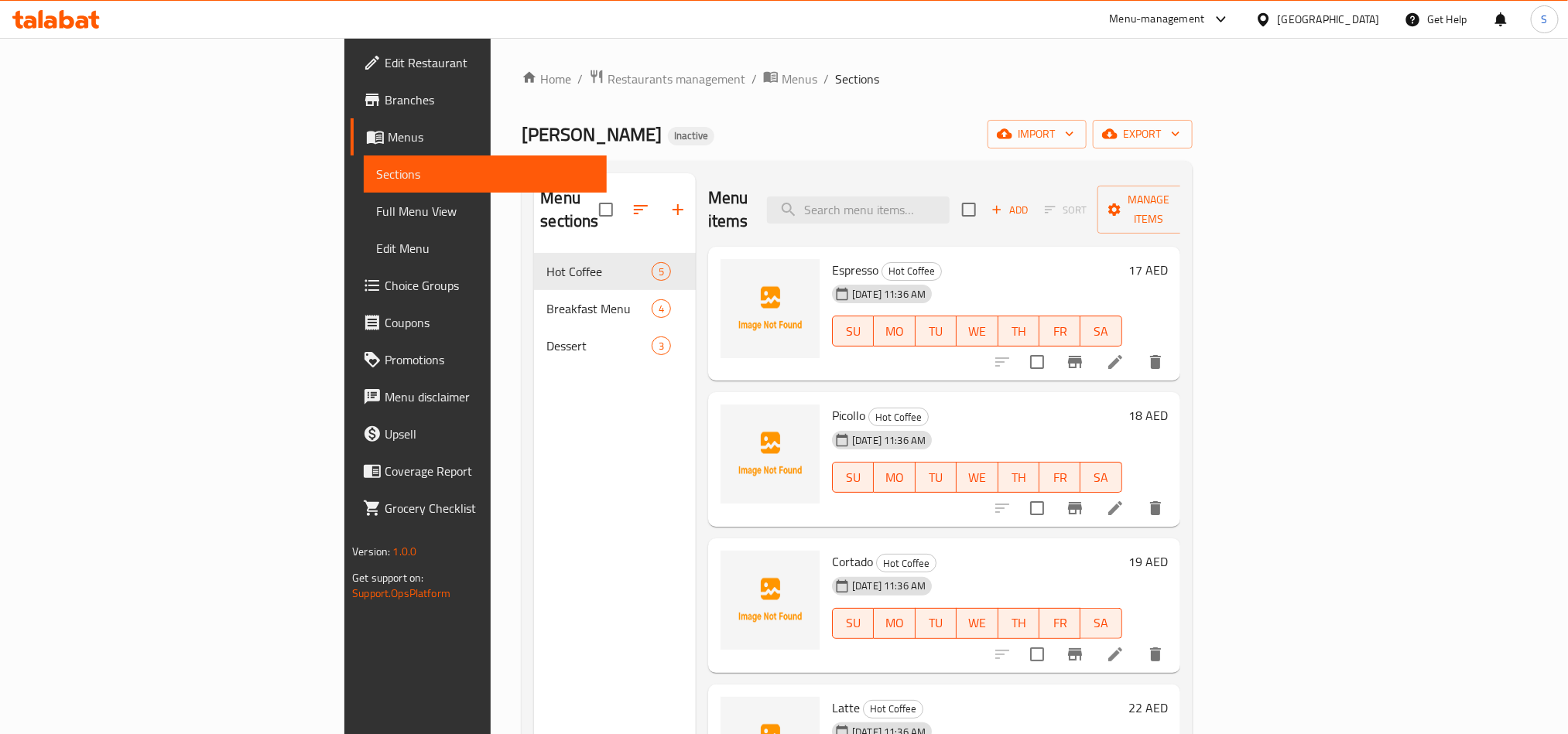
click at [831, 89] on ol "Home / Restaurants management / Menus / Sections" at bounding box center [856, 79] width 670 height 20
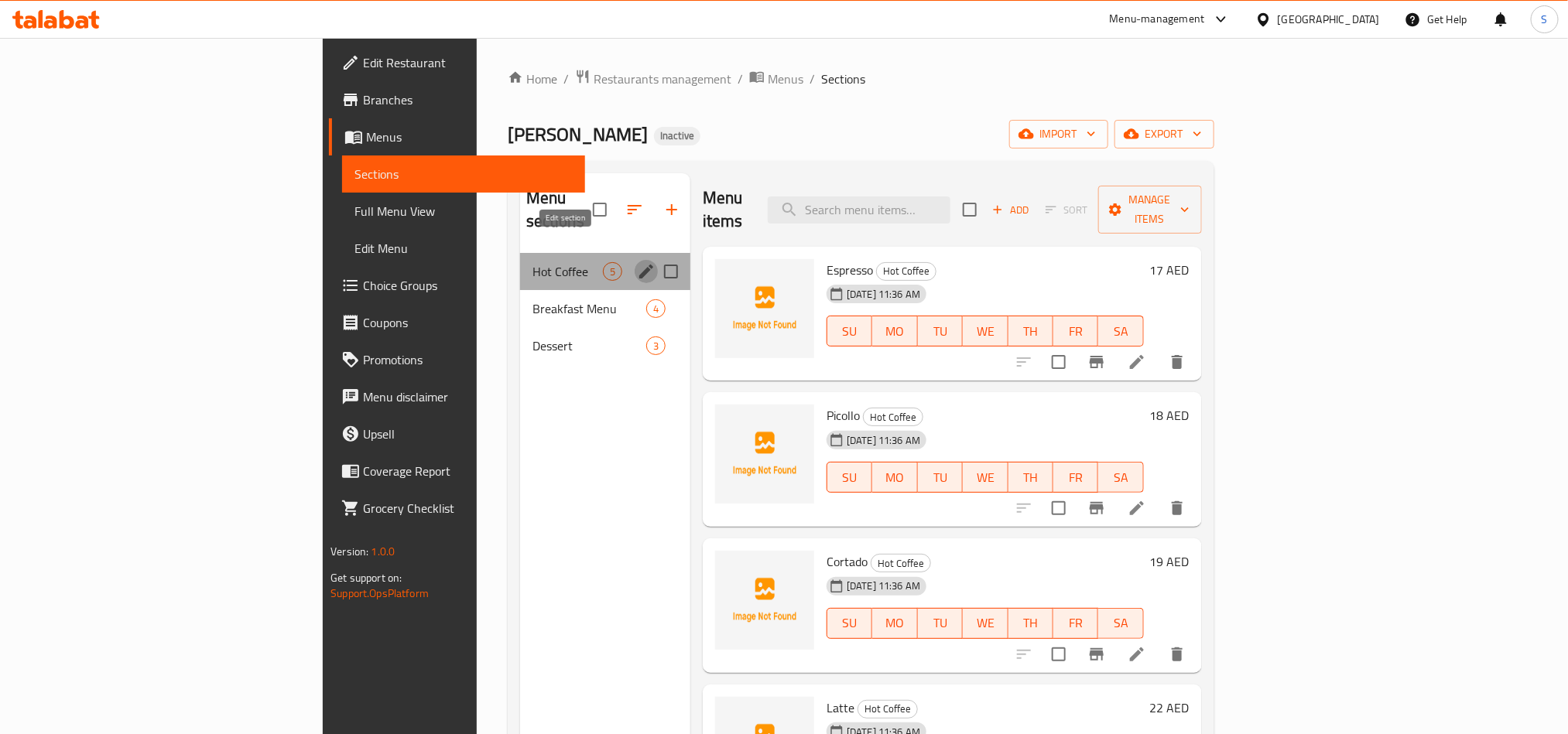
click at [637, 262] on icon "edit" at bounding box center [646, 272] width 19 height 19
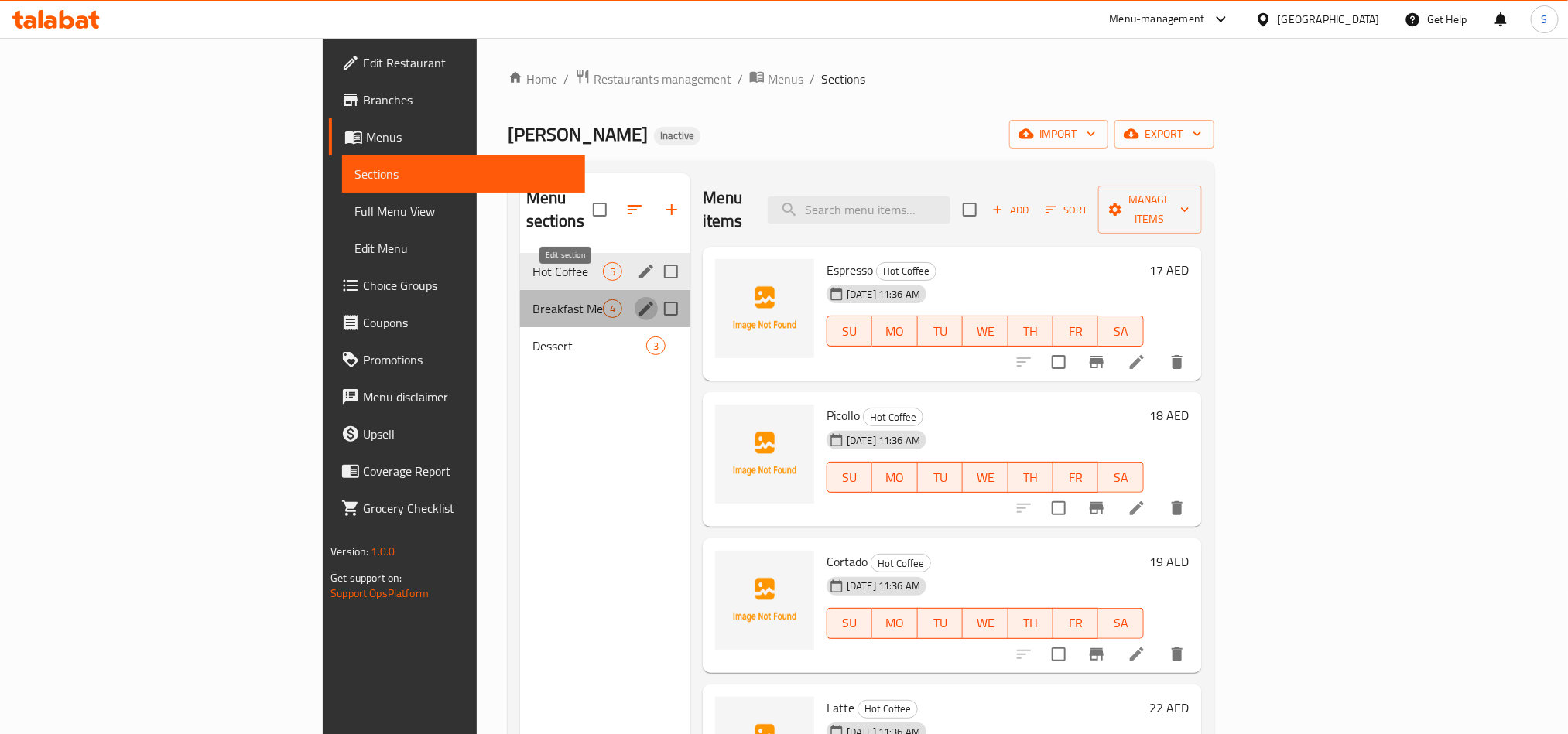
click at [639, 302] on icon "edit" at bounding box center [646, 309] width 14 height 14
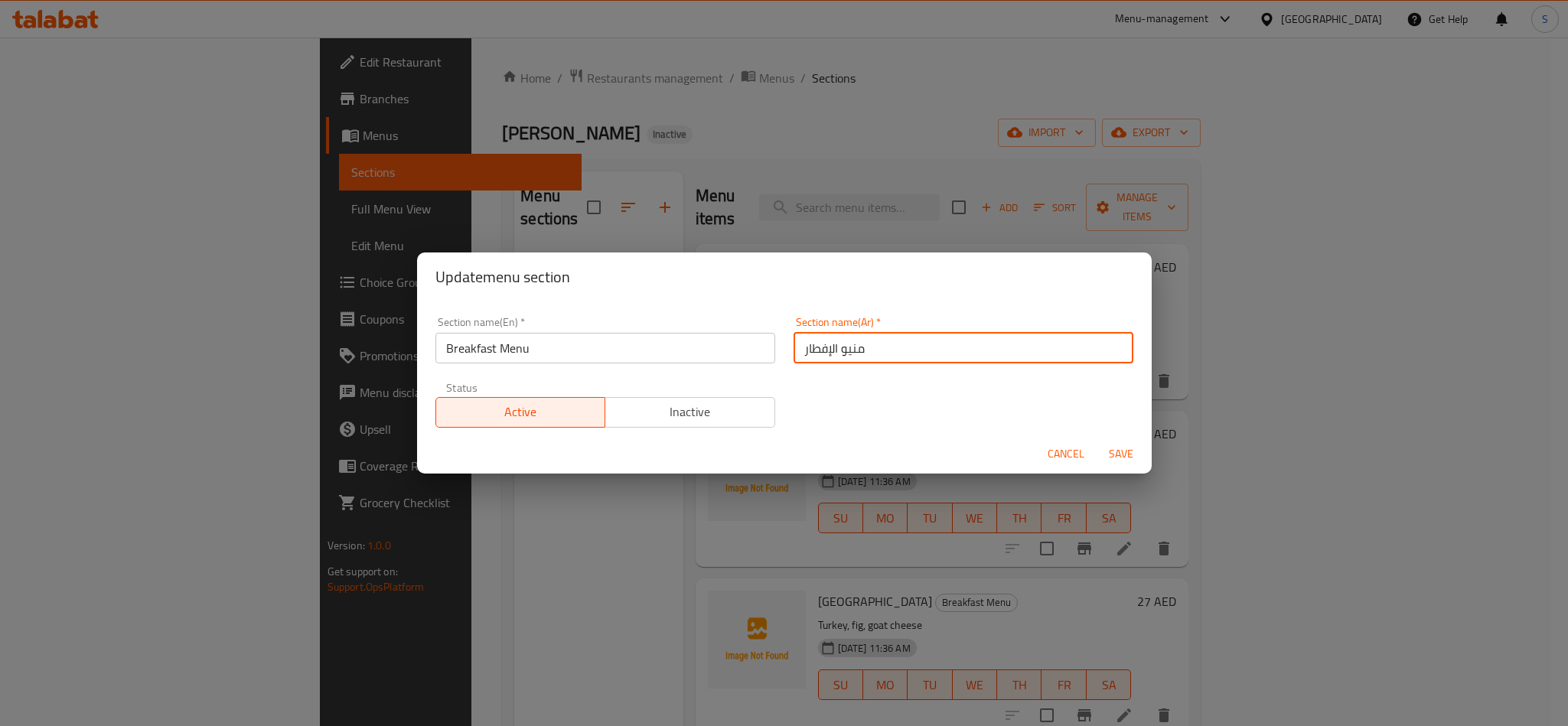
click at [851, 351] on input "منيو الإفطار" at bounding box center [963, 349] width 340 height 31
type input "قائمة الإفطار"
click at [1097, 440] on button "Save" at bounding box center [1121, 454] width 49 height 29
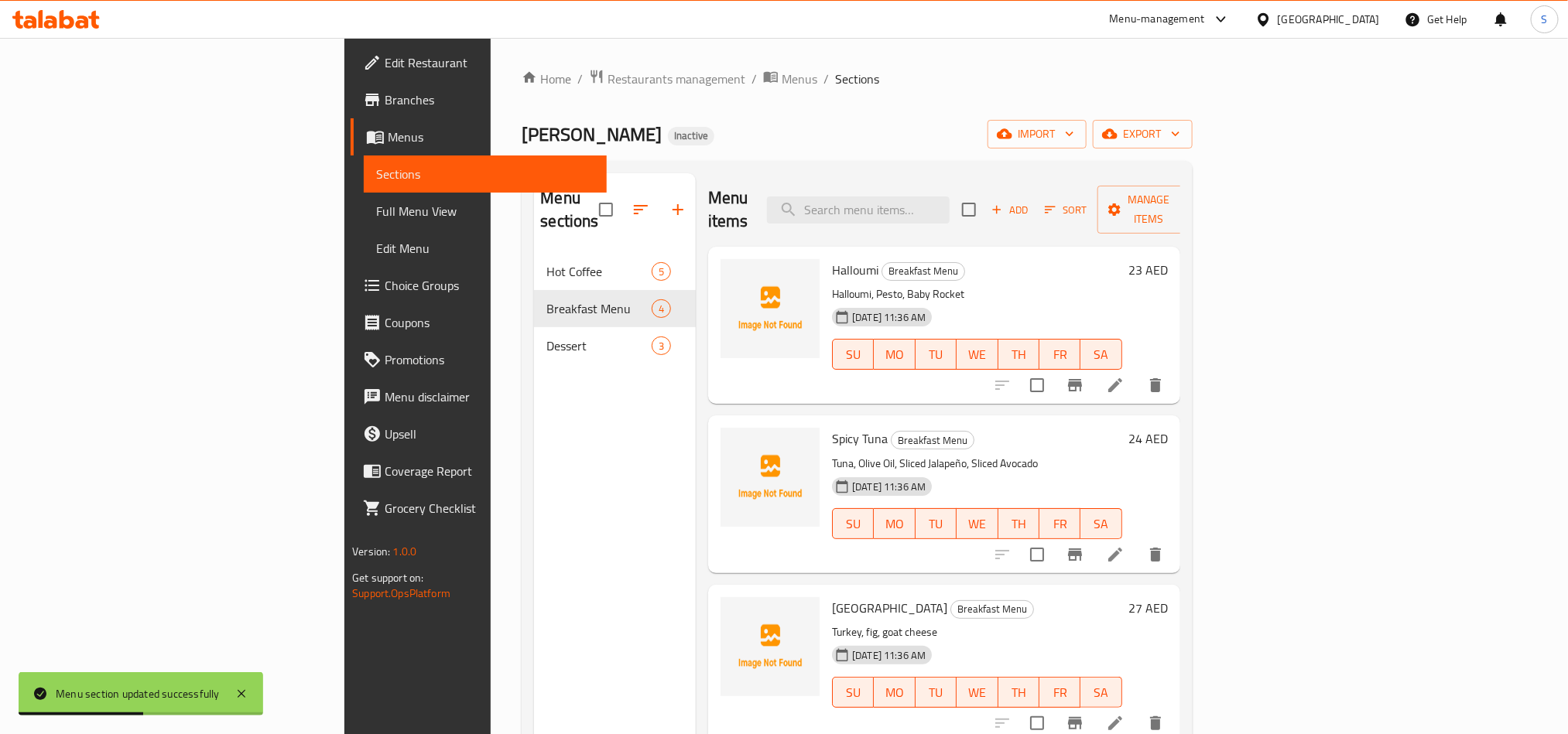
click at [952, 183] on div "Menu items Add Sort Manage items" at bounding box center [944, 210] width 473 height 74
click at [950, 197] on input "search" at bounding box center [858, 210] width 183 height 27
paste input "Spicy Tuna"
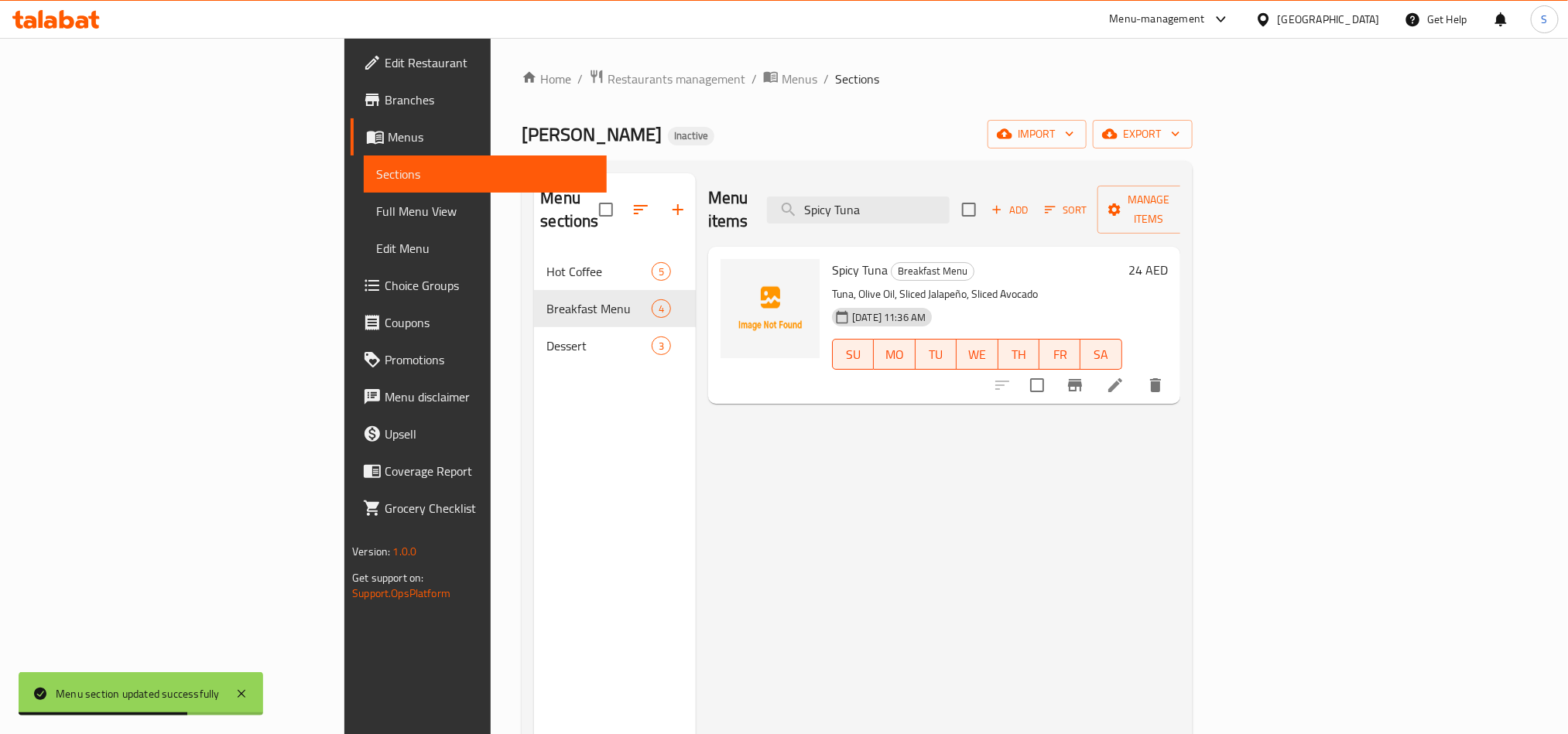
type input "Spicy Tuna"
click at [1122, 378] on icon at bounding box center [1116, 385] width 14 height 14
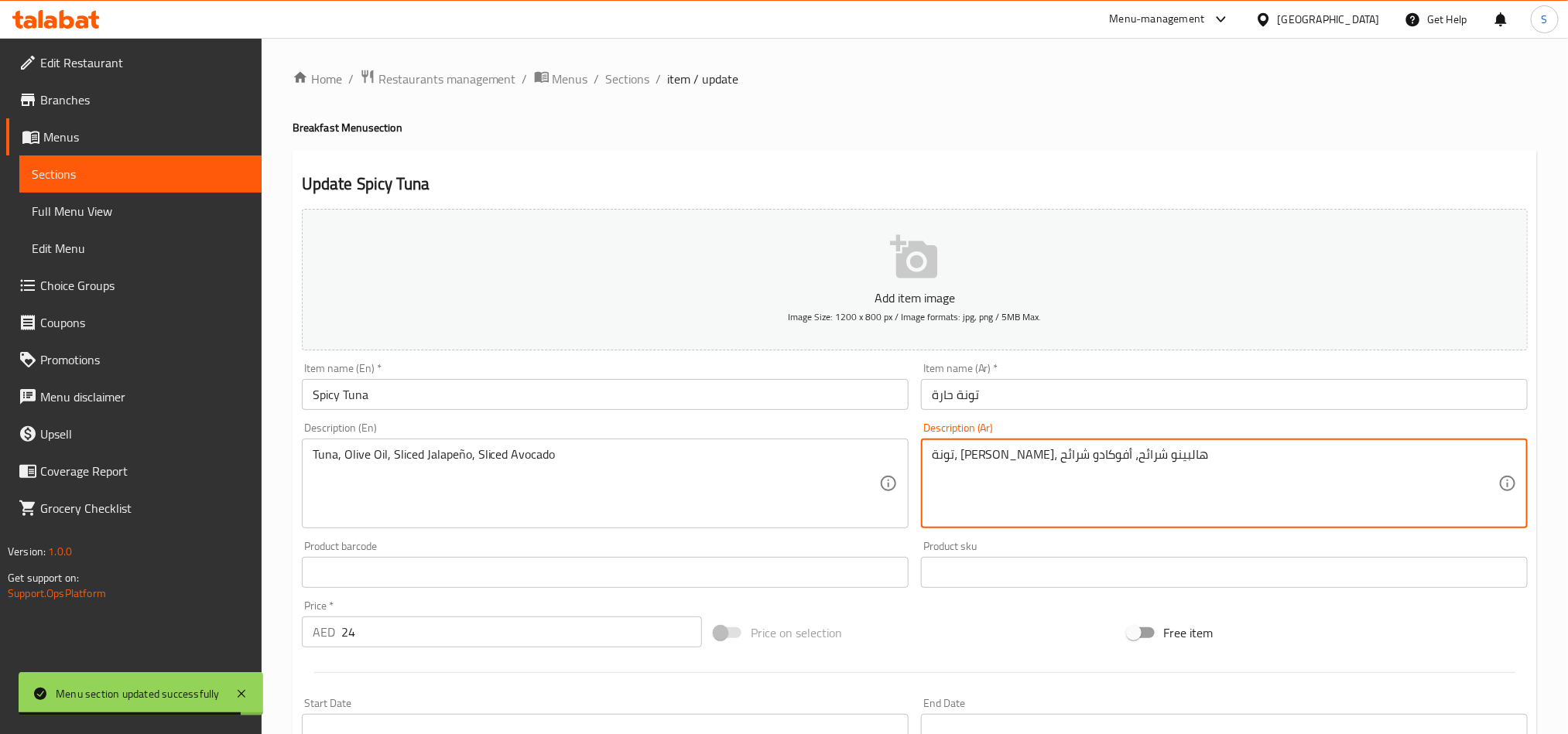
click at [1029, 449] on textarea "تونة، [PERSON_NAME]، هالبينو شرائح، أفوكادو شرائح" at bounding box center [1215, 484] width 567 height 74
click at [941, 461] on textarea "تونة، [PERSON_NAME]، هالبينو مقطع، أفوكادو شرائح" at bounding box center [1215, 484] width 567 height 74
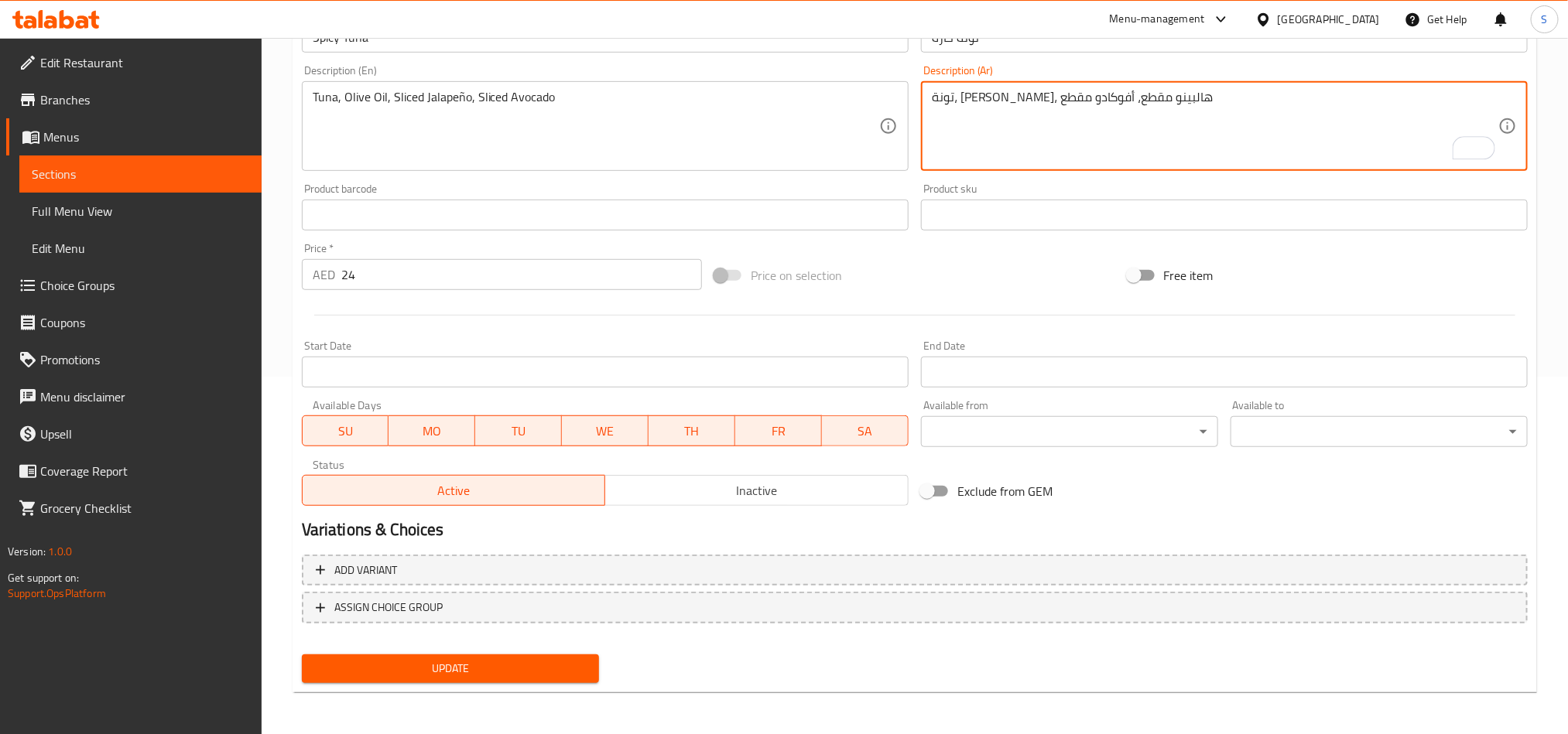
type textarea "تونة، [PERSON_NAME]، هالبينو مقطع، أفوكادو مقطع"
click at [553, 665] on span "Update" at bounding box center [451, 669] width 273 height 20
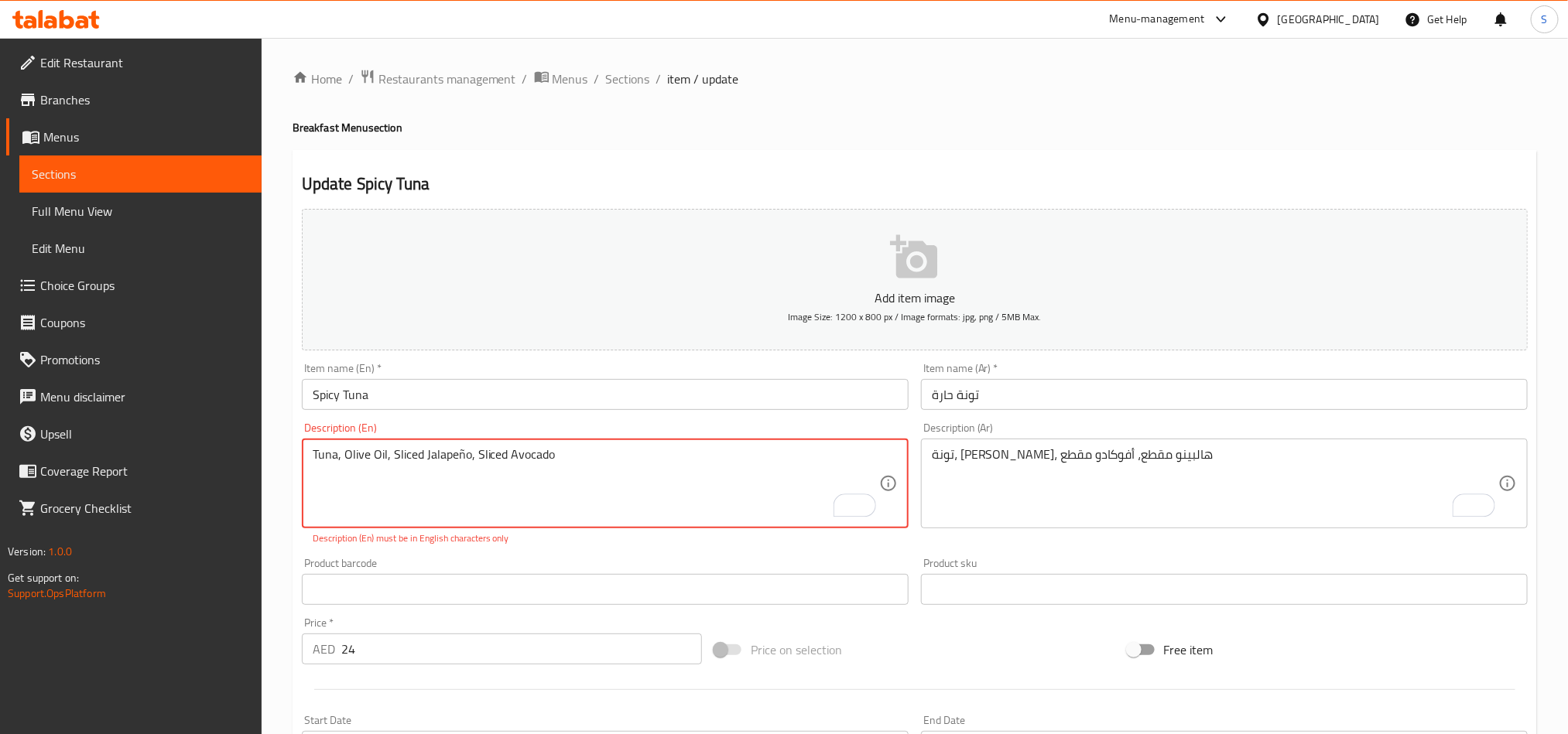
click at [462, 454] on textarea "Tuna, Olive Oil, Sliced Jalapeño, Sliced Avocado" at bounding box center [596, 484] width 567 height 74
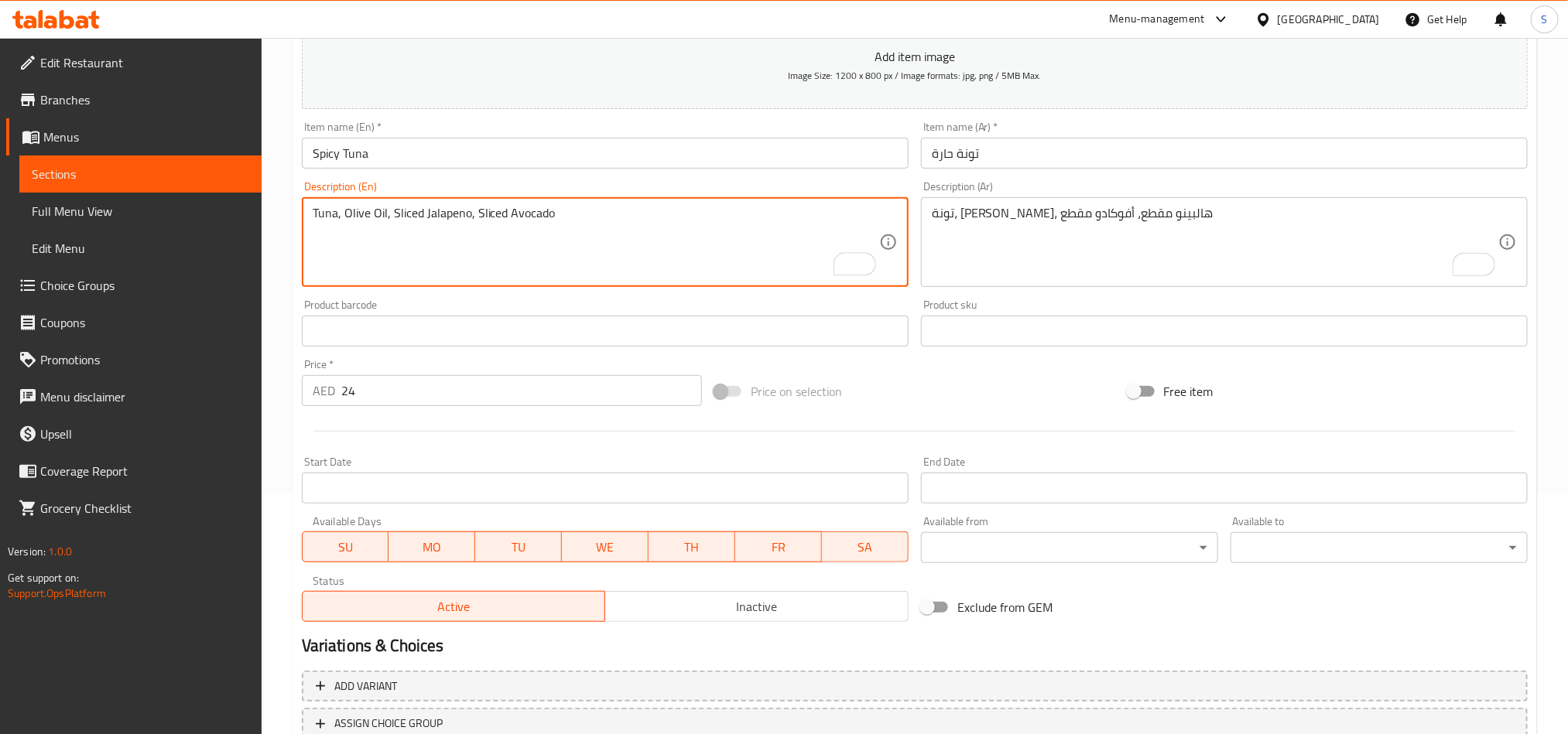
scroll to position [357, 0]
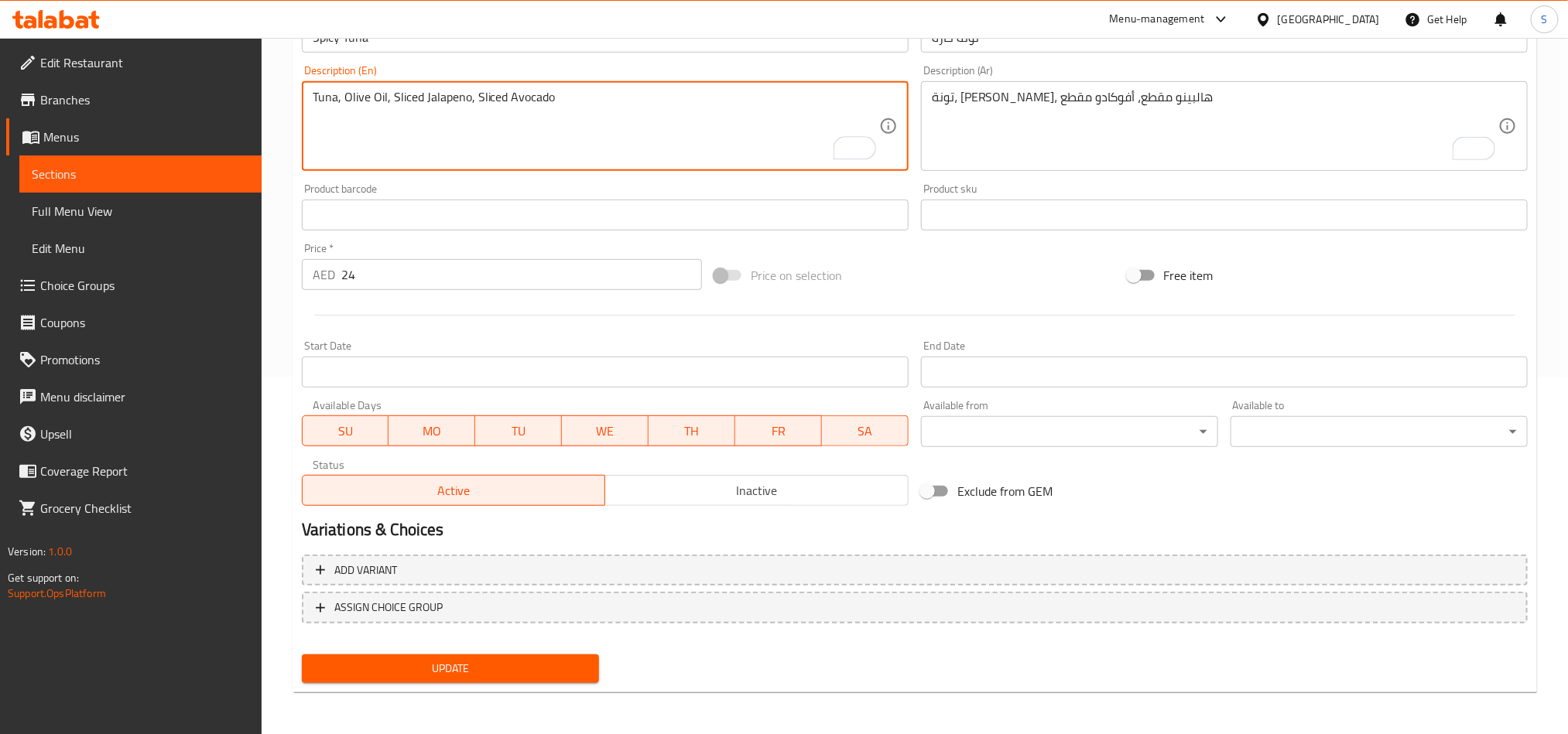
type textarea "Tuna, Olive Oil, Sliced Jalapeno, Sliced Avocado"
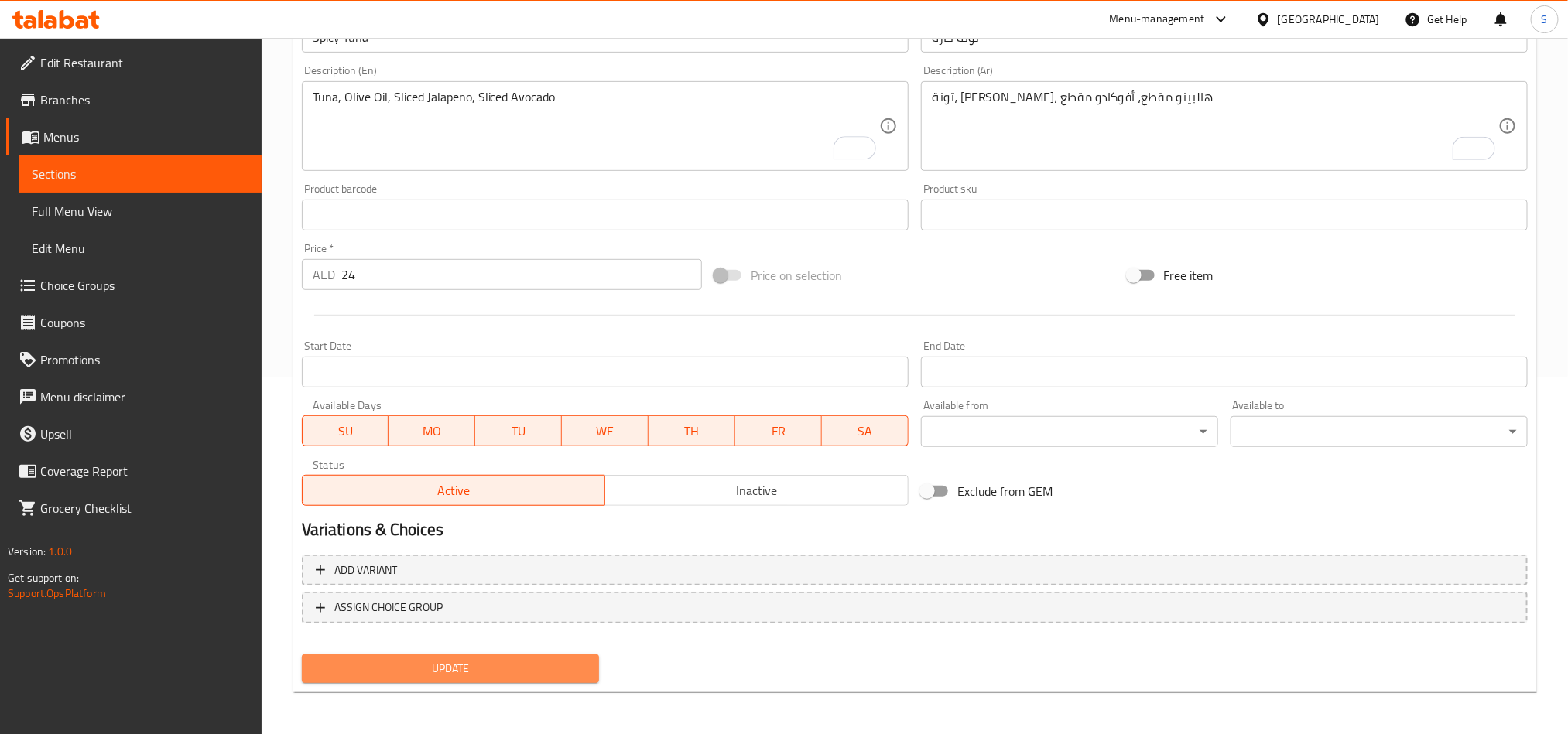
click at [463, 660] on span "Update" at bounding box center [451, 669] width 273 height 20
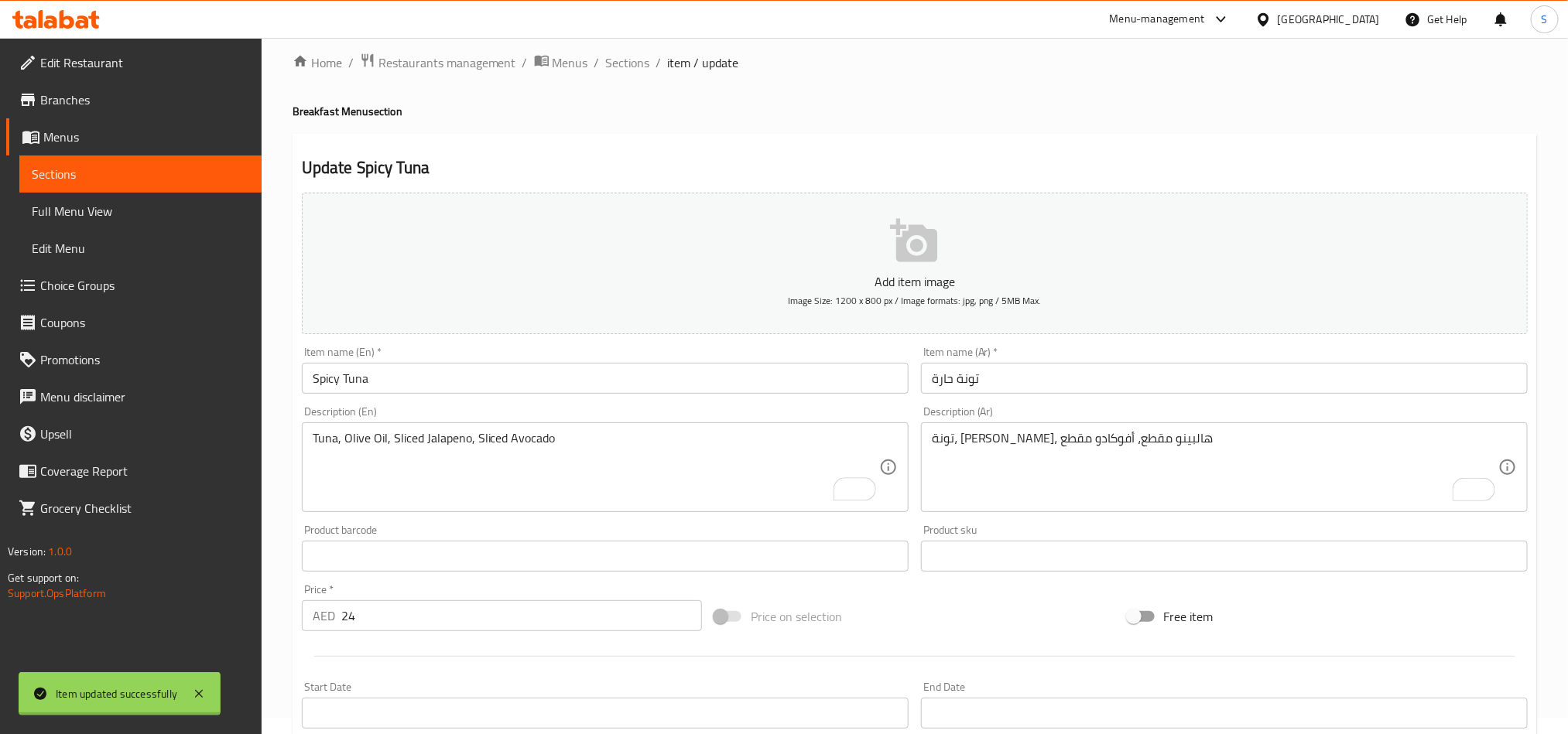
scroll to position [0, 0]
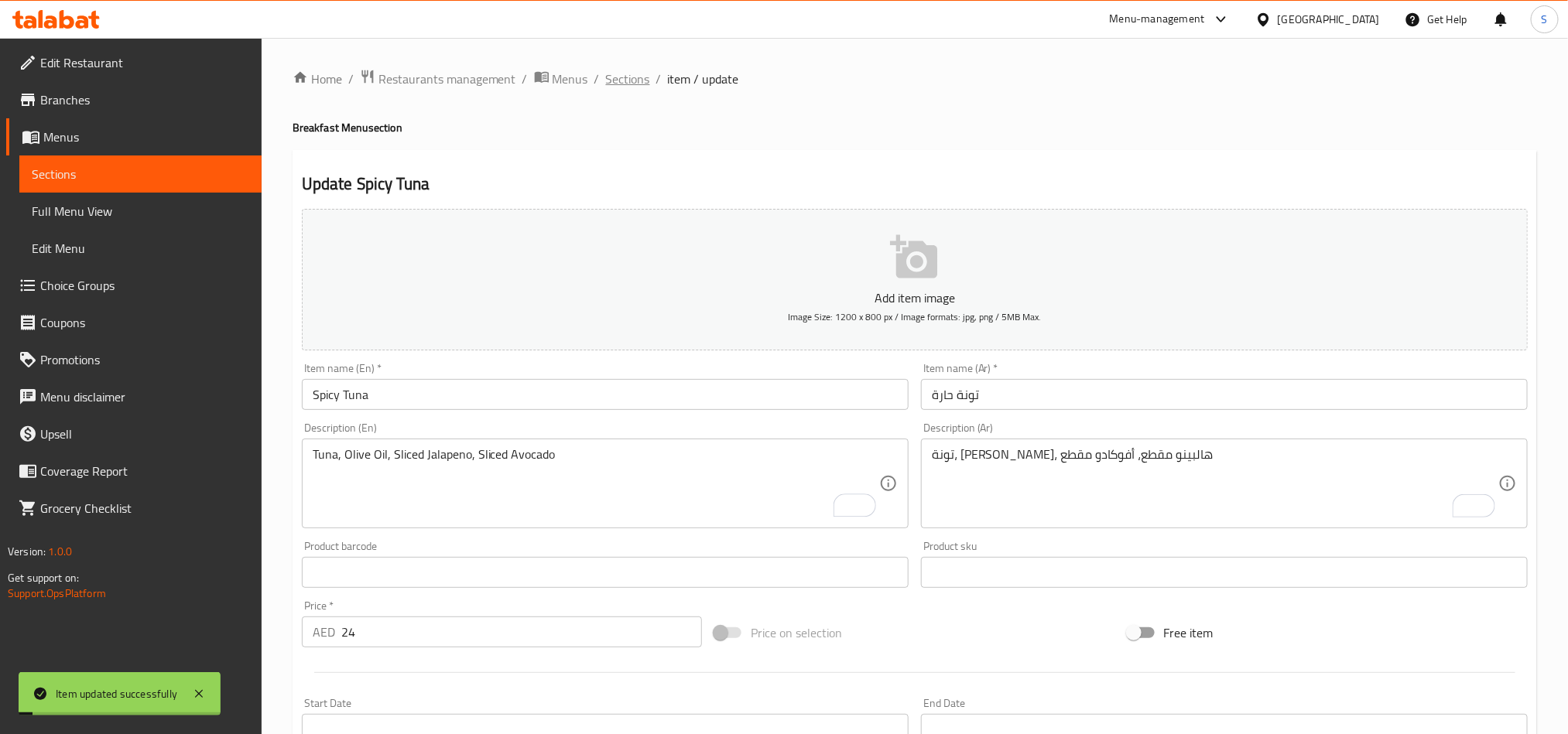
click at [623, 82] on span "Sections" at bounding box center [628, 79] width 44 height 19
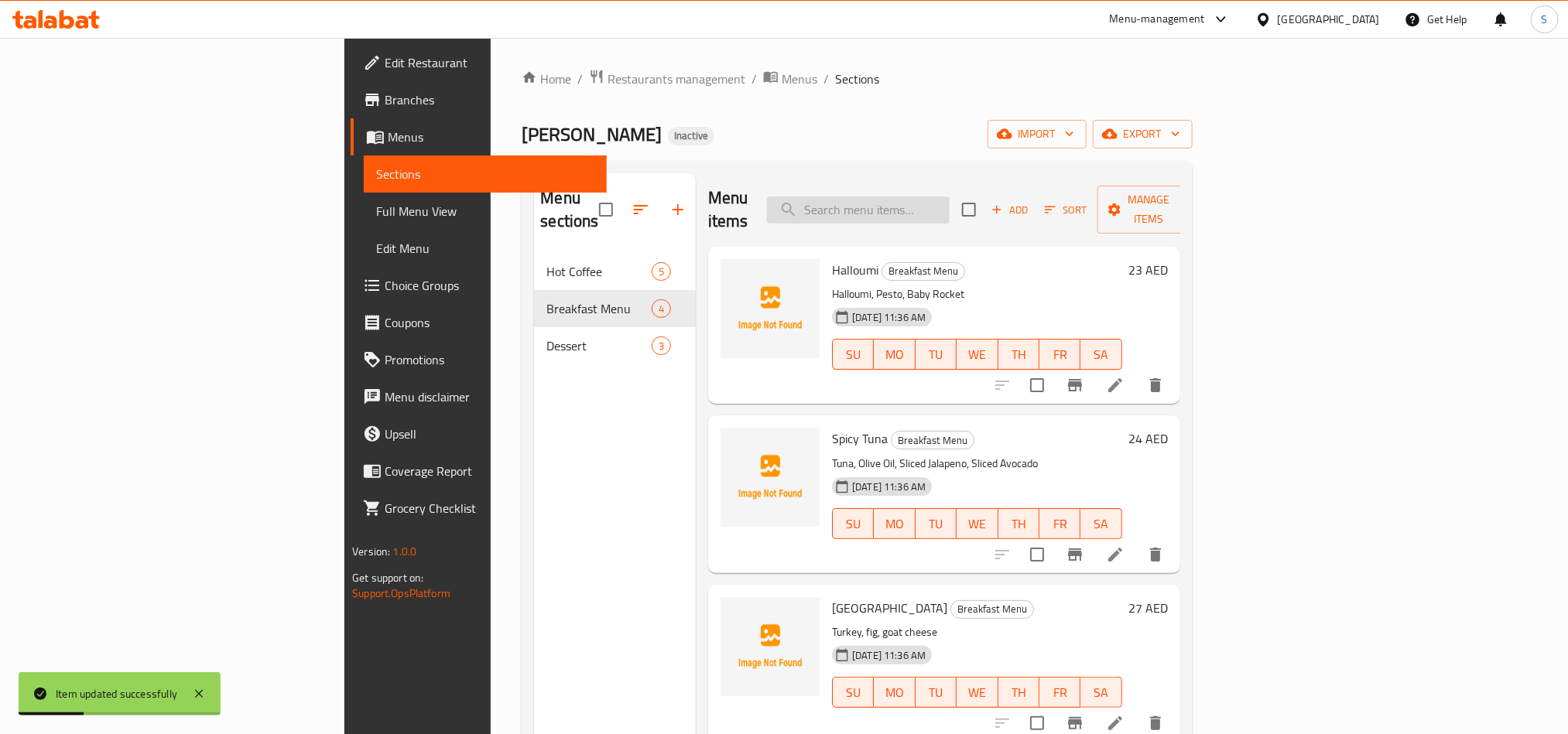
click at [950, 201] on input "search" at bounding box center [858, 210] width 183 height 27
paste input "[GEOGRAPHIC_DATA]"
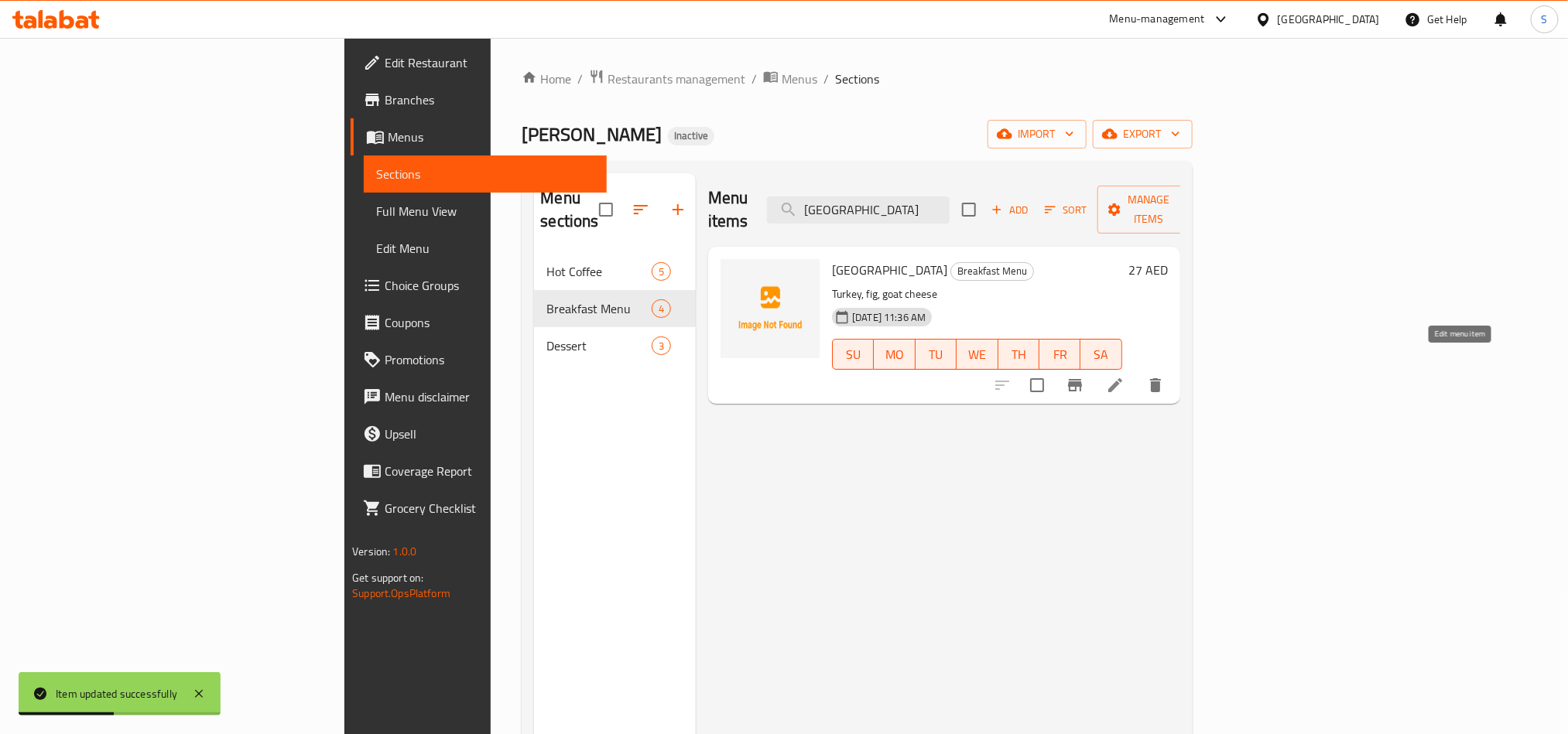
type input "[GEOGRAPHIC_DATA]"
click at [1122, 378] on icon at bounding box center [1116, 385] width 14 height 14
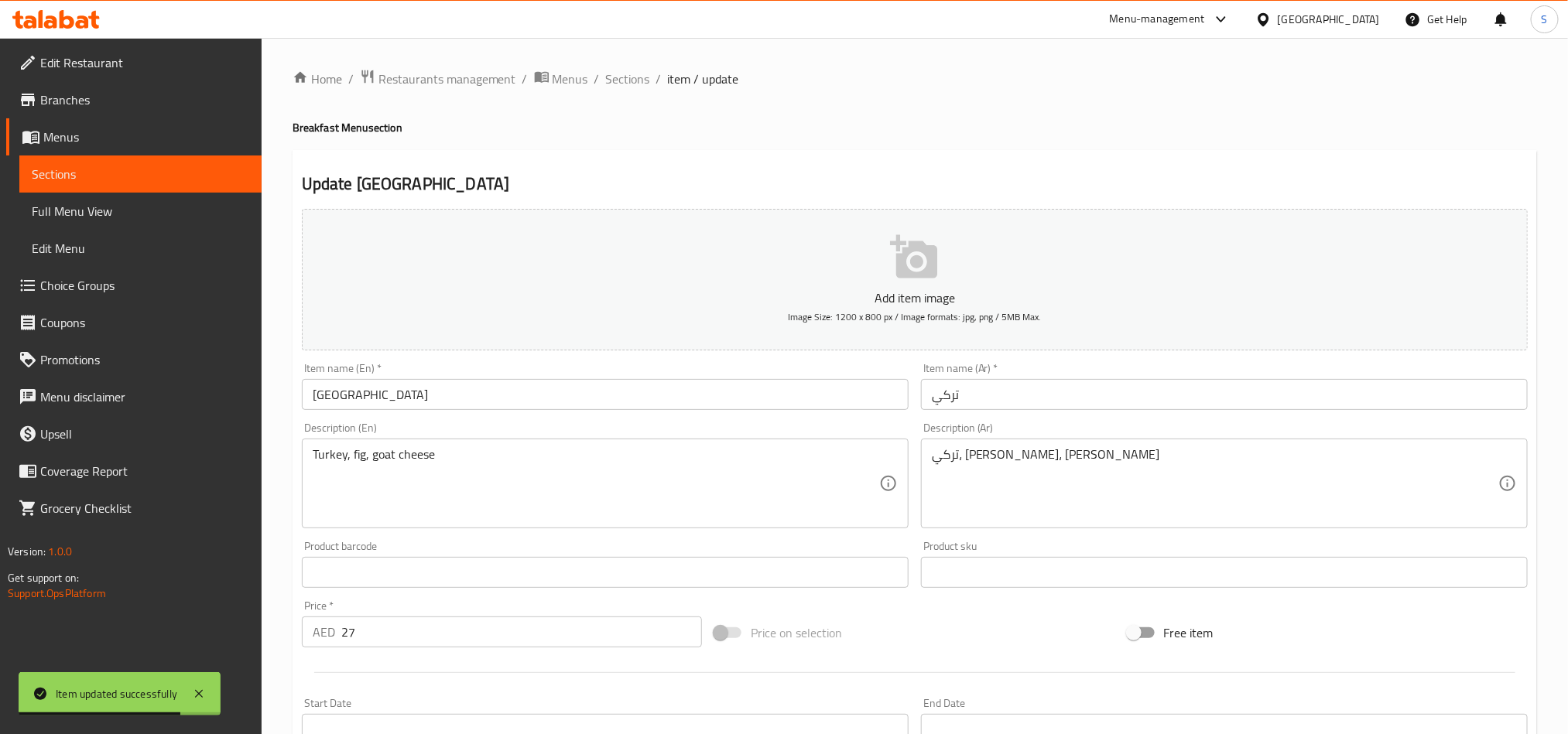
click at [952, 402] on input "تركي" at bounding box center [1225, 395] width 607 height 31
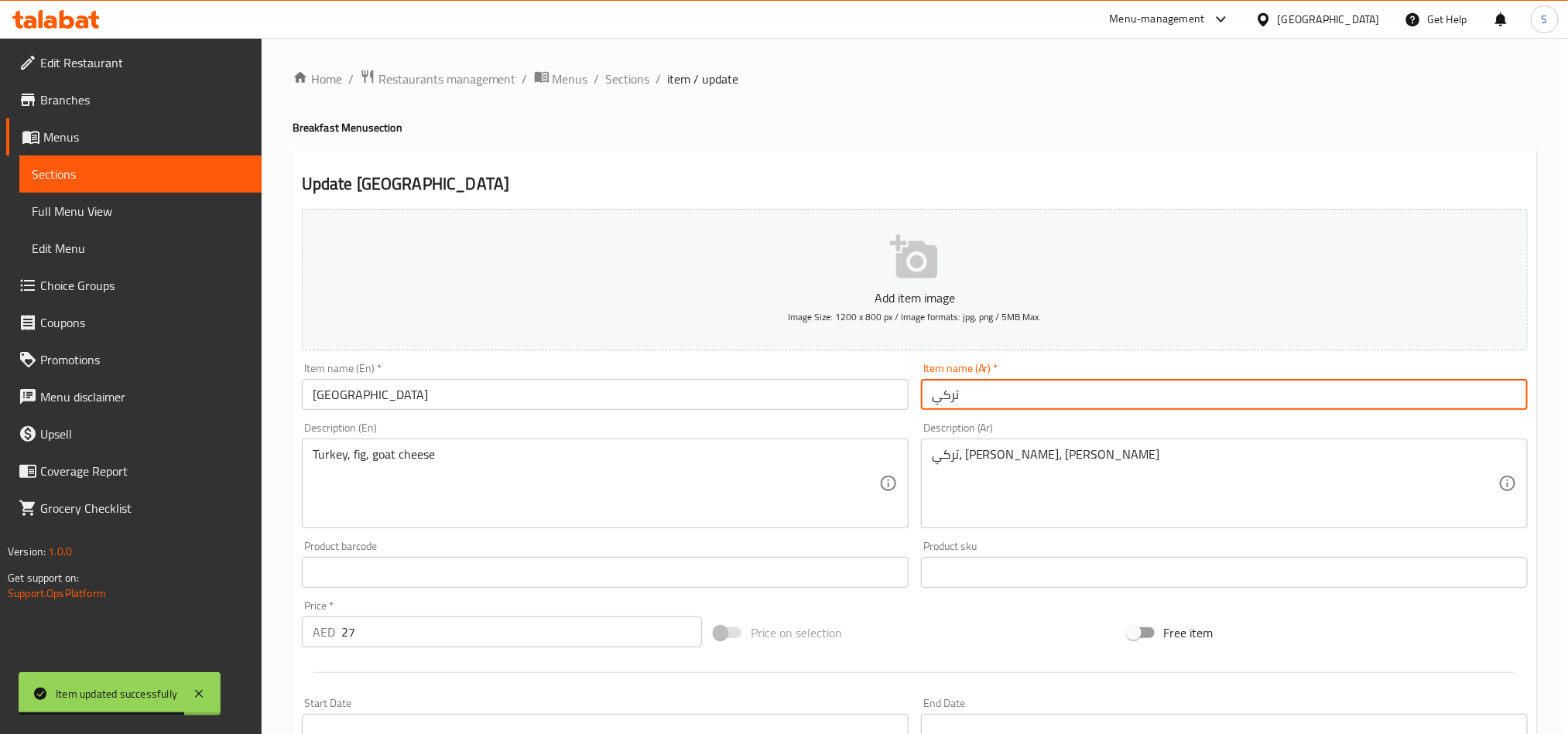
click at [952, 402] on input "تركي" at bounding box center [1225, 395] width 607 height 31
type input "لحم رومي"
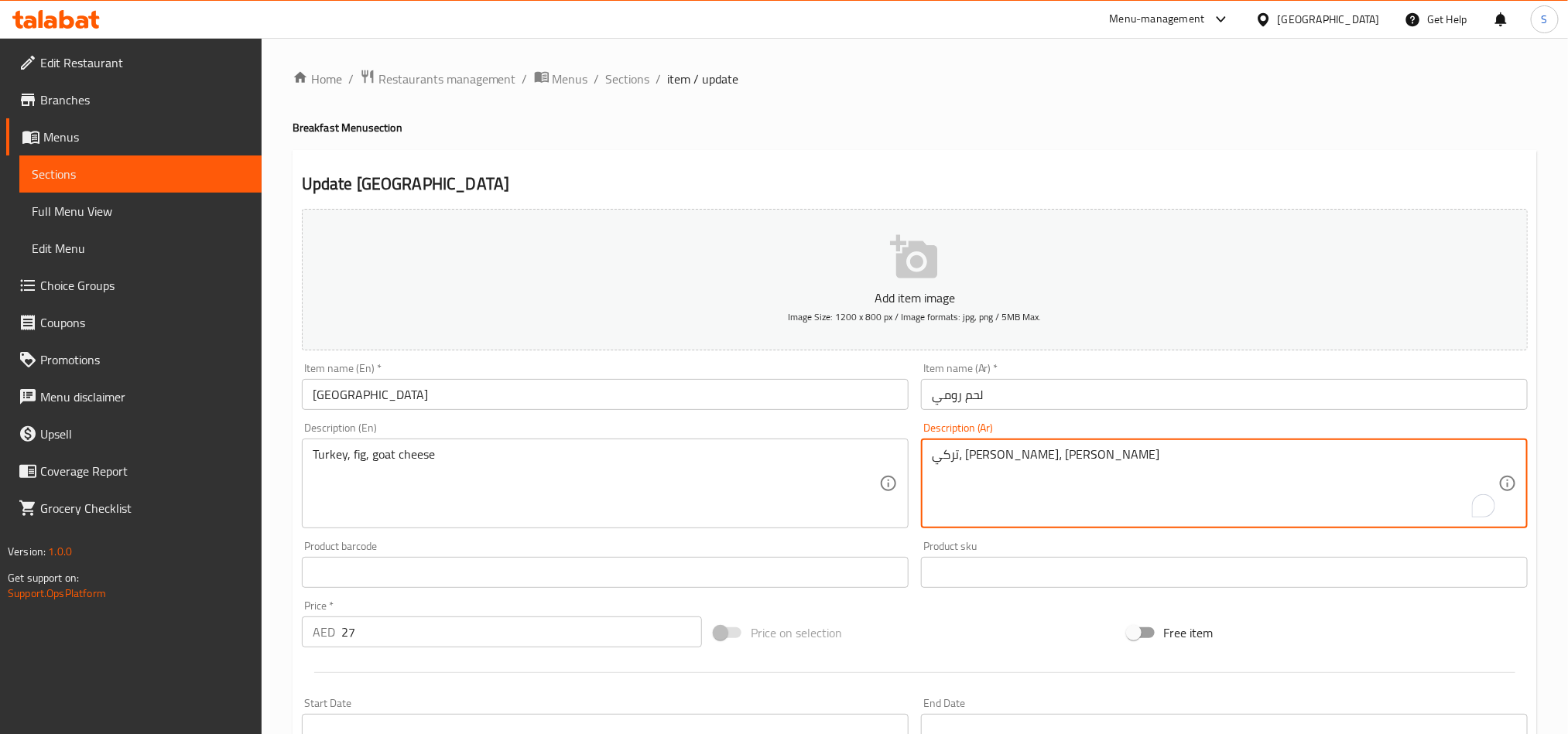
click at [1027, 456] on textarea "تركي، تين، جبن ماعز" at bounding box center [1215, 484] width 567 height 74
type textarea "لحم رومي، تين، جبن ماعز"
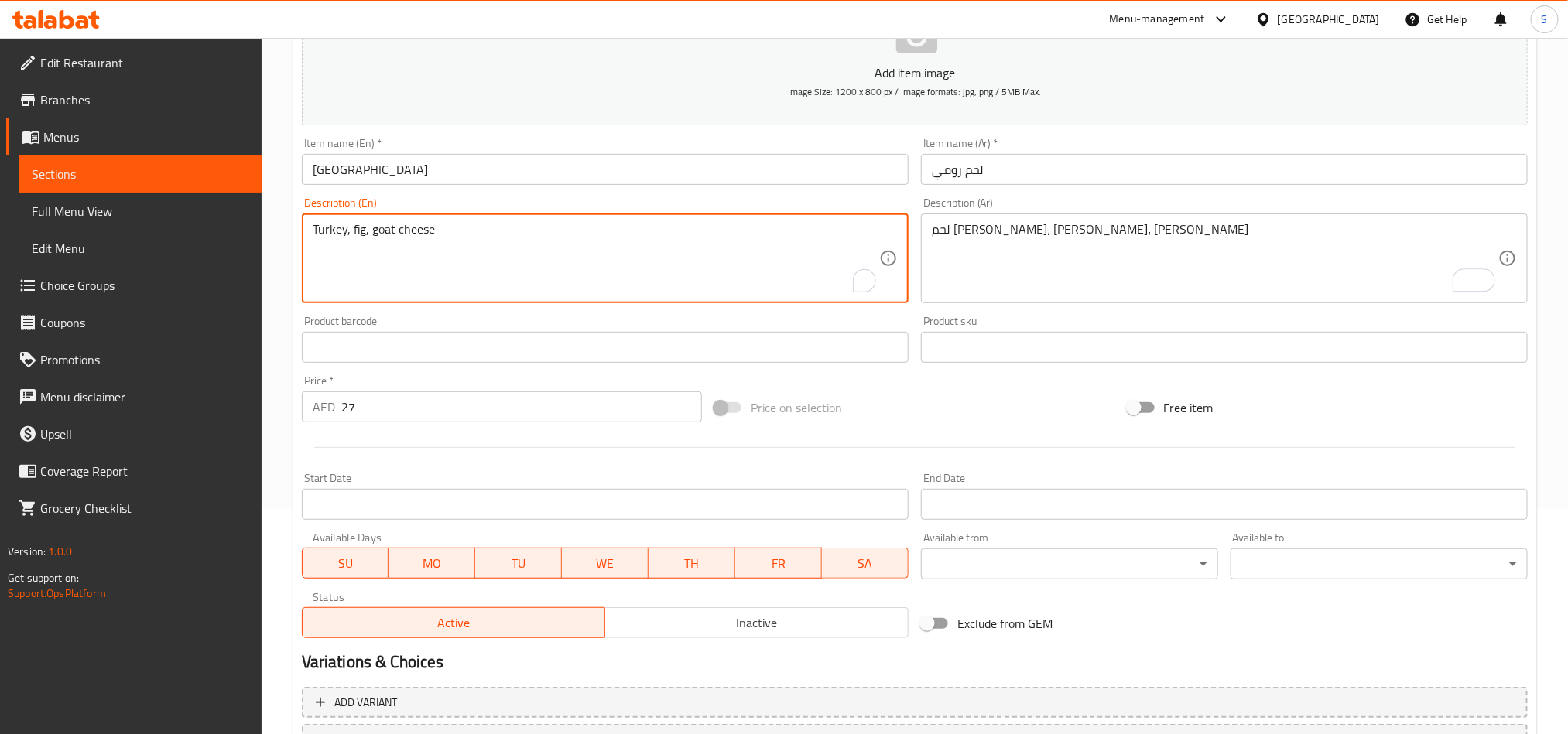
scroll to position [357, 0]
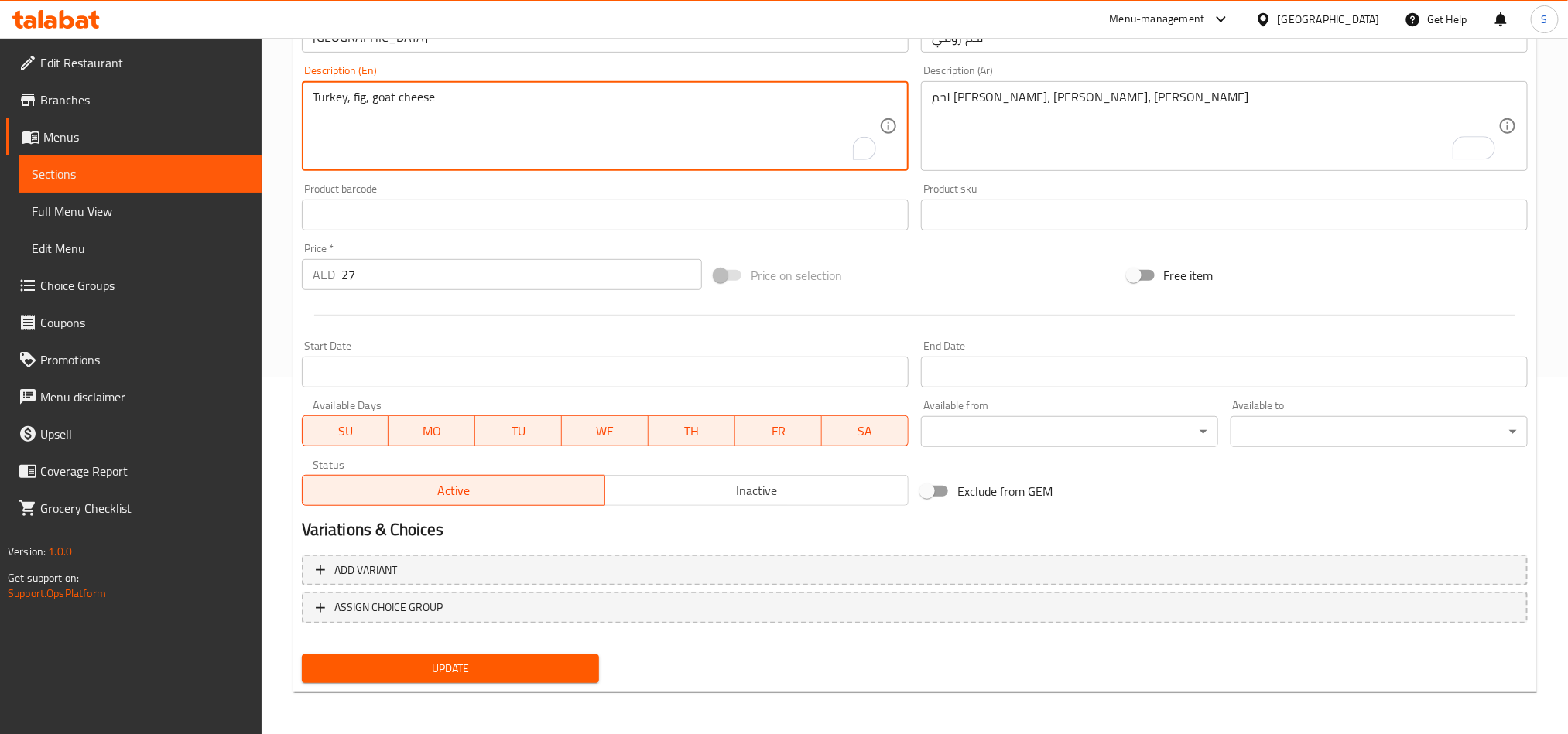
click at [412, 667] on span "Update" at bounding box center [451, 669] width 273 height 20
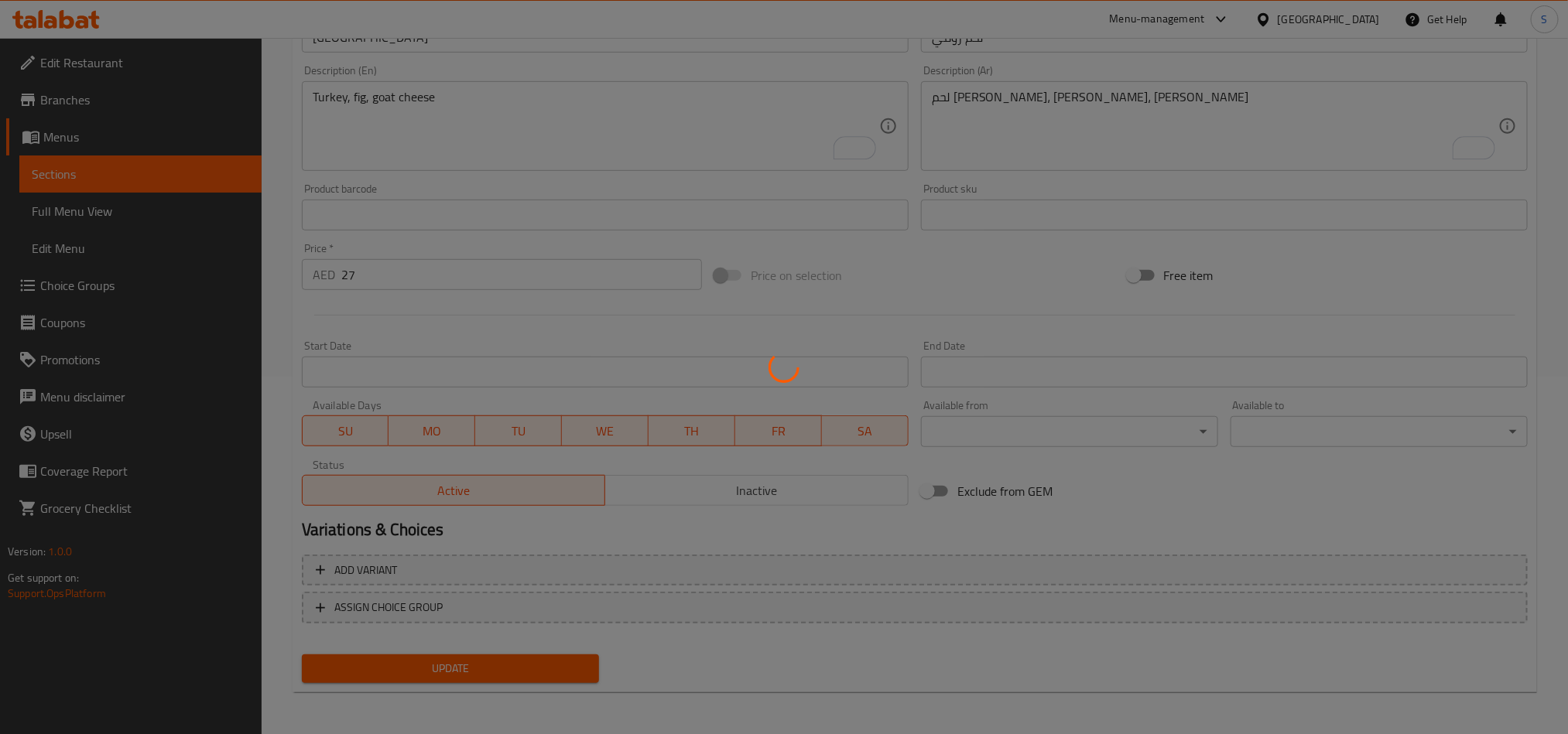
scroll to position [0, 0]
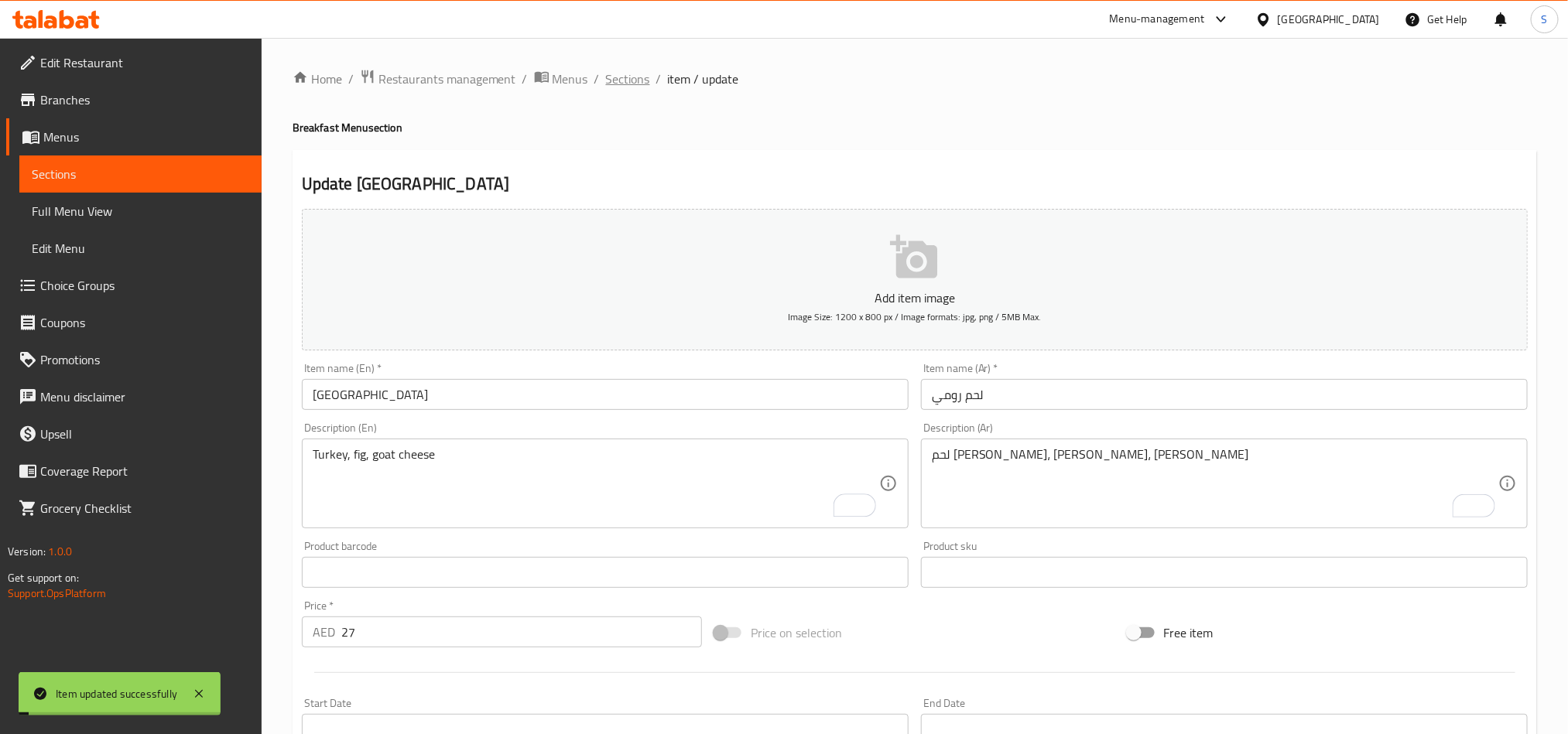
click at [621, 80] on span "Sections" at bounding box center [628, 79] width 44 height 19
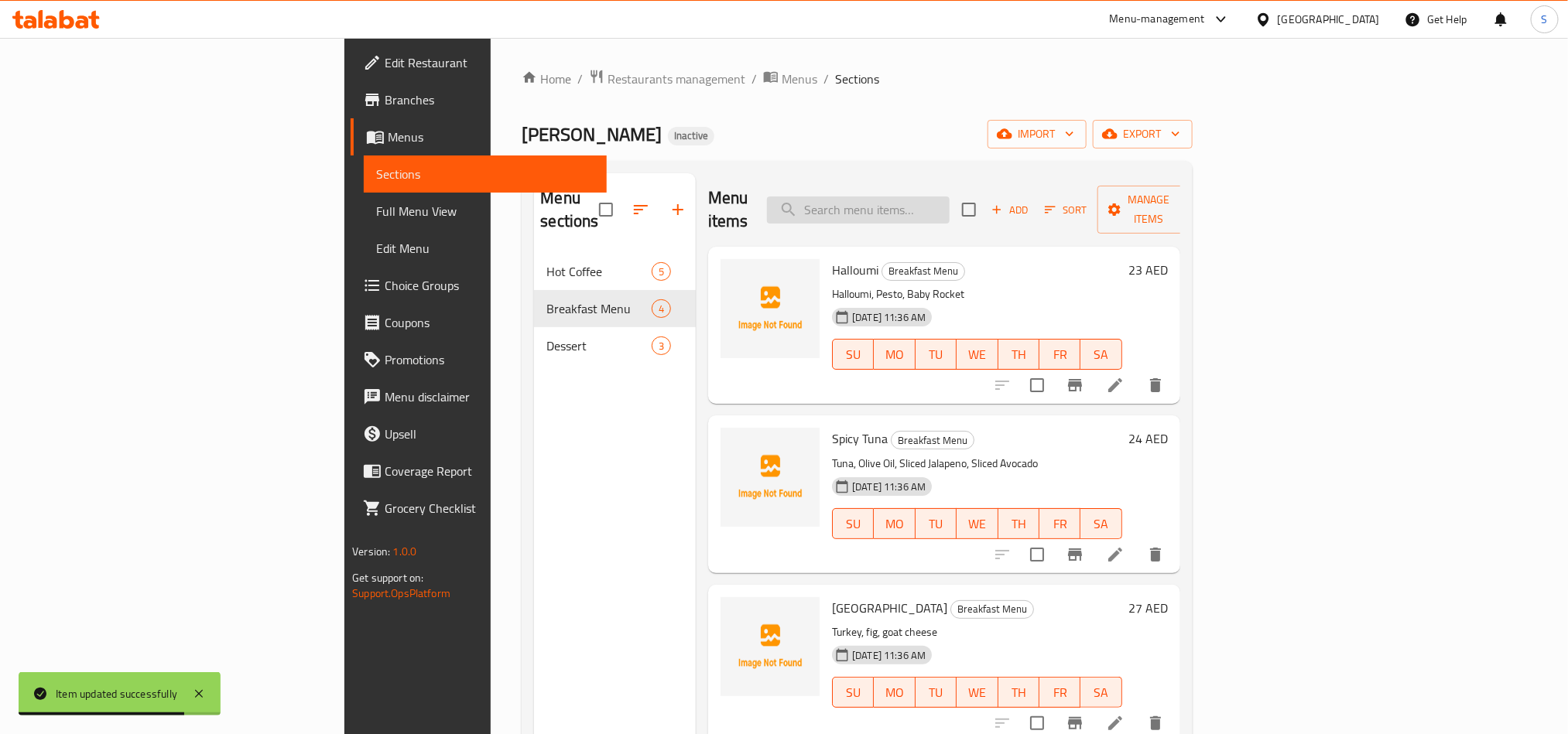
click at [950, 197] on input "search" at bounding box center [858, 210] width 183 height 27
paste input "French Toast"
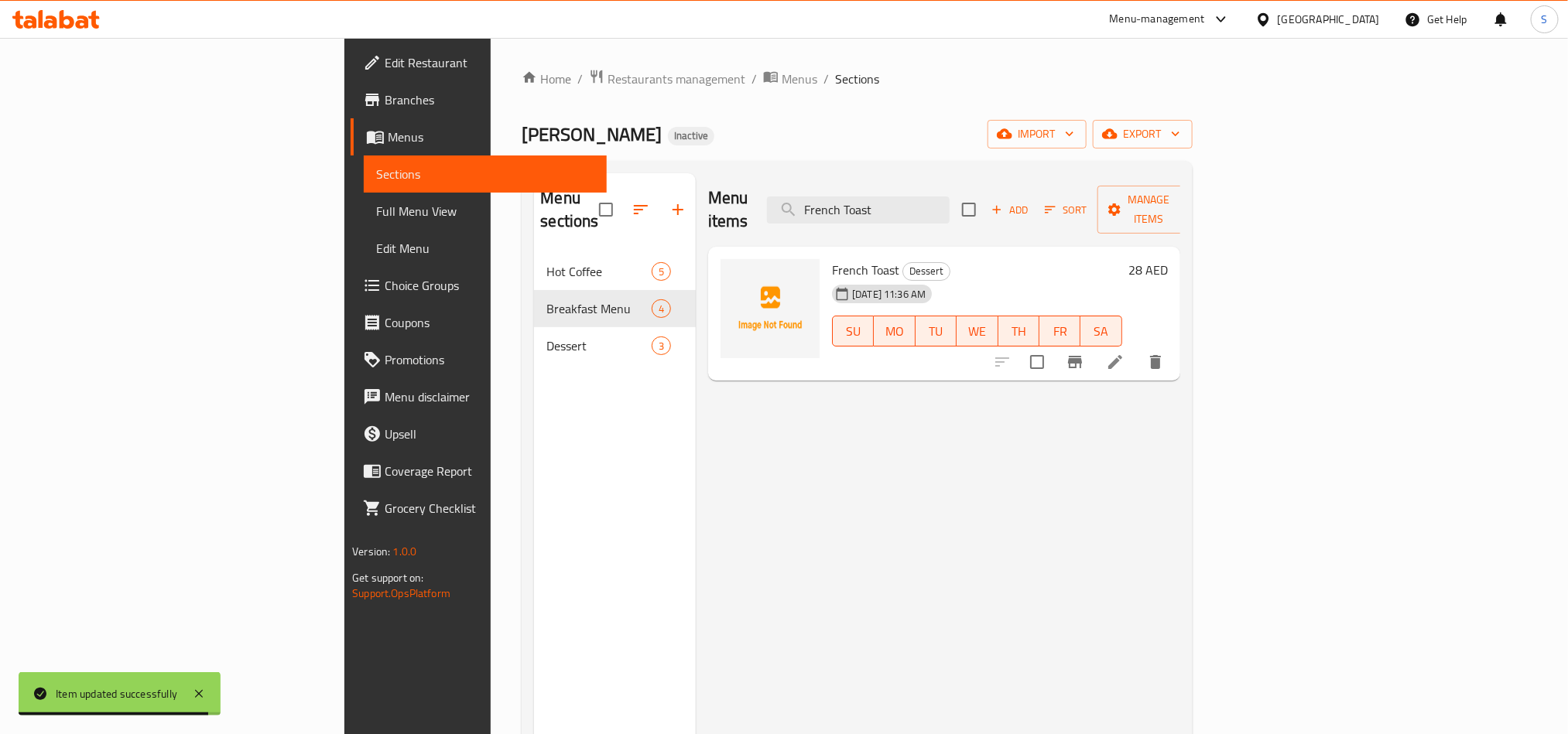
type input "French Toast"
click at [1124, 353] on icon at bounding box center [1116, 362] width 19 height 19
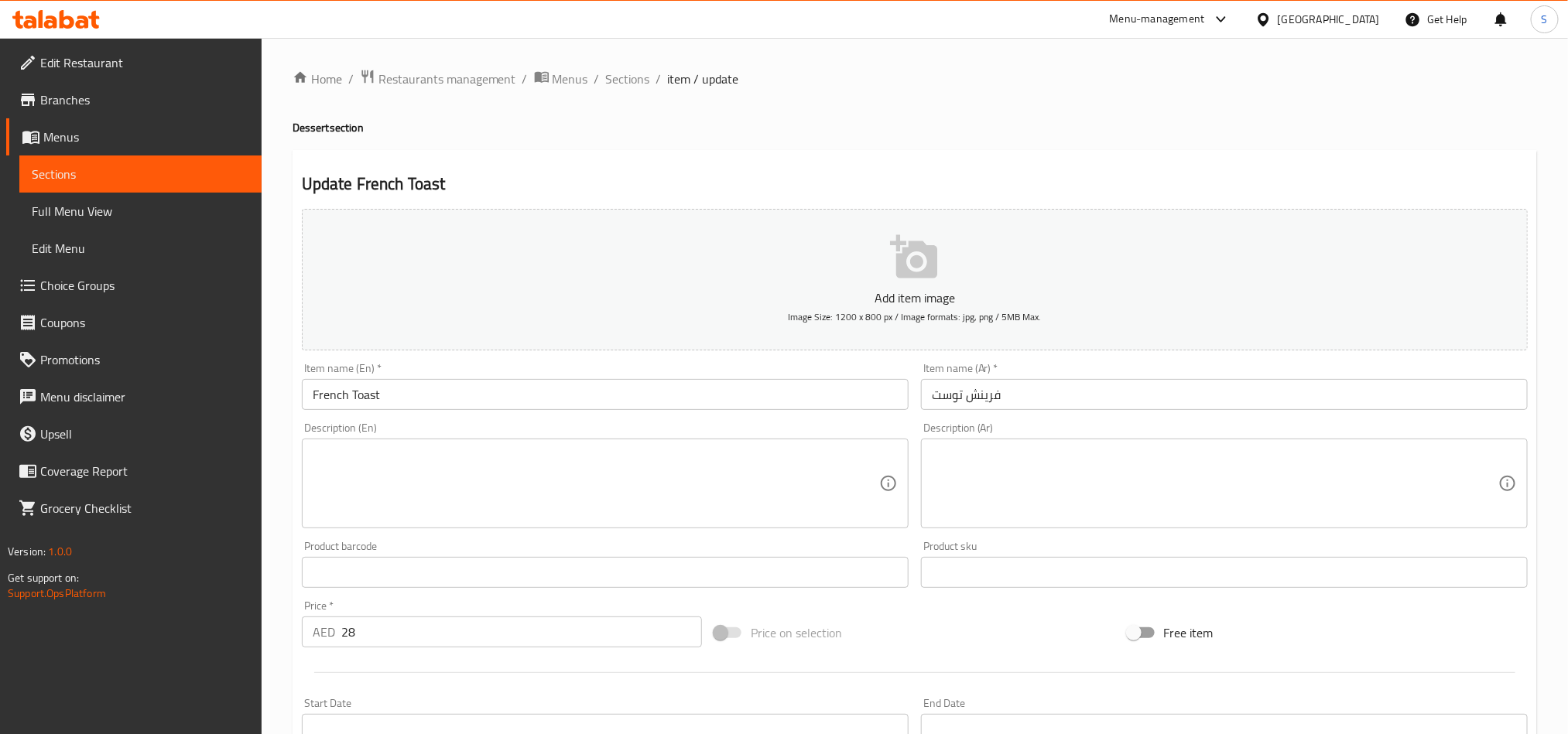
click at [945, 396] on input "فرينش توست" at bounding box center [1225, 395] width 607 height 31
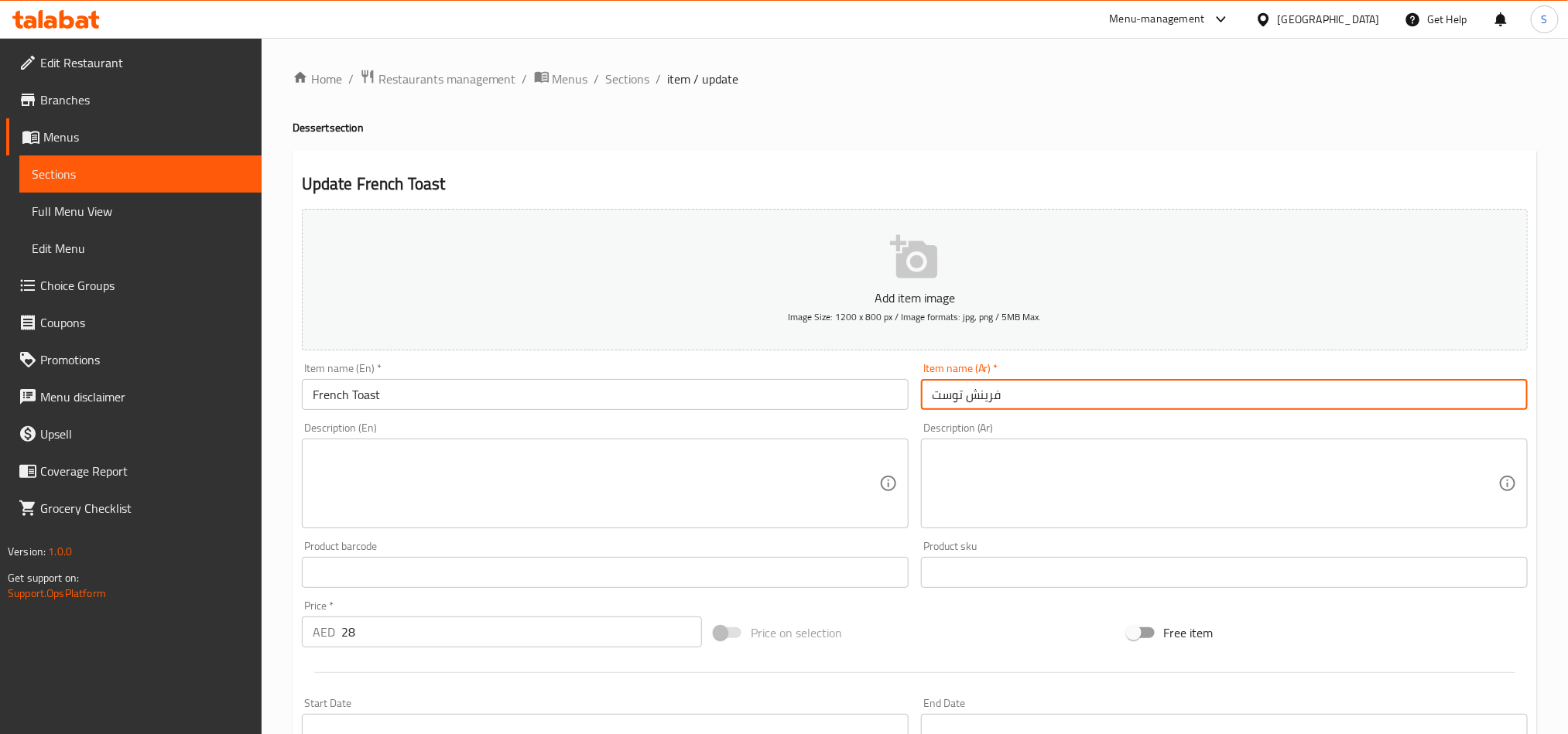
click at [945, 396] on input "فرينش توست" at bounding box center [1225, 395] width 607 height 31
paste input "خبز فرنسي محمص"
type input "خبز فرنسي محمص"
click at [795, 479] on textarea at bounding box center [596, 484] width 567 height 74
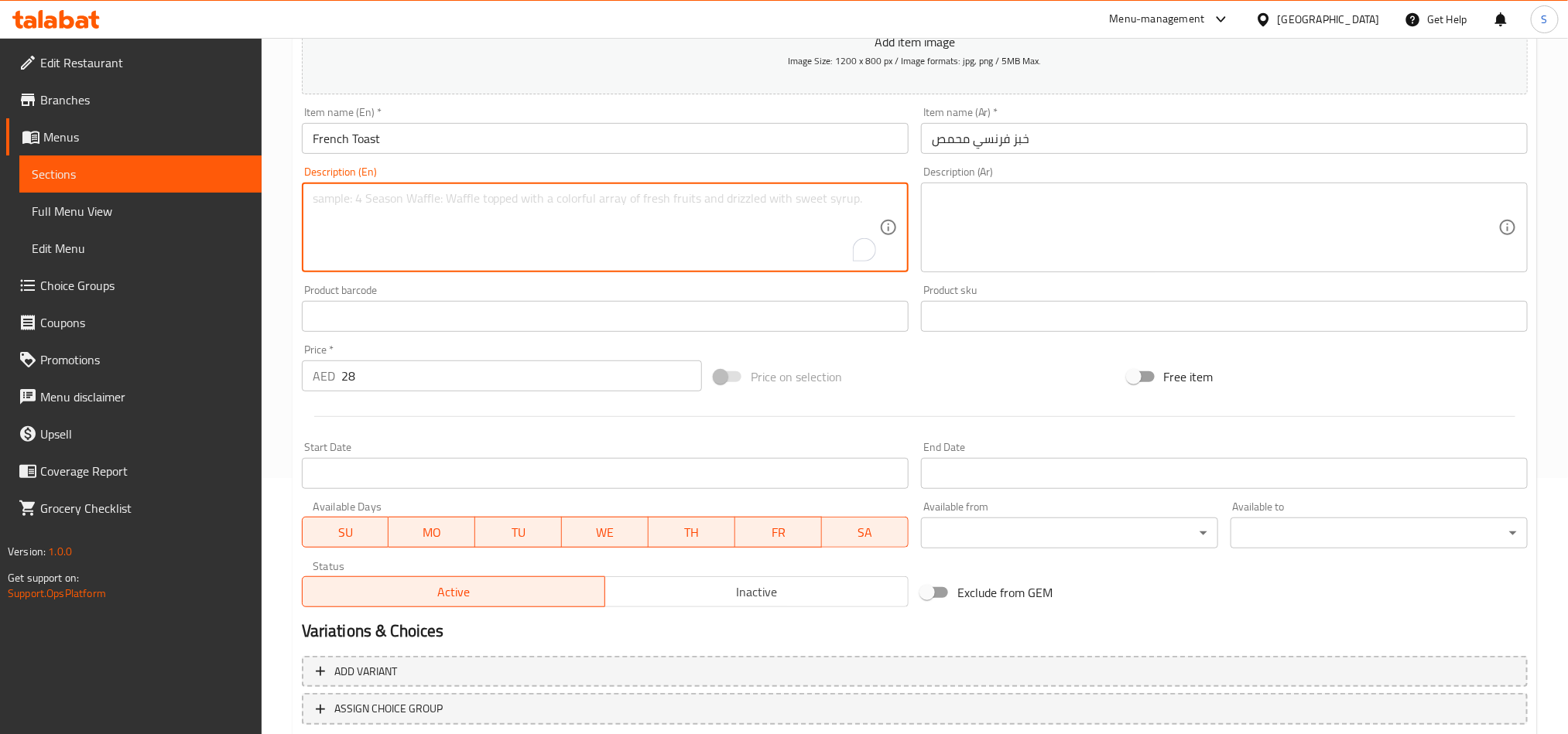
scroll to position [357, 0]
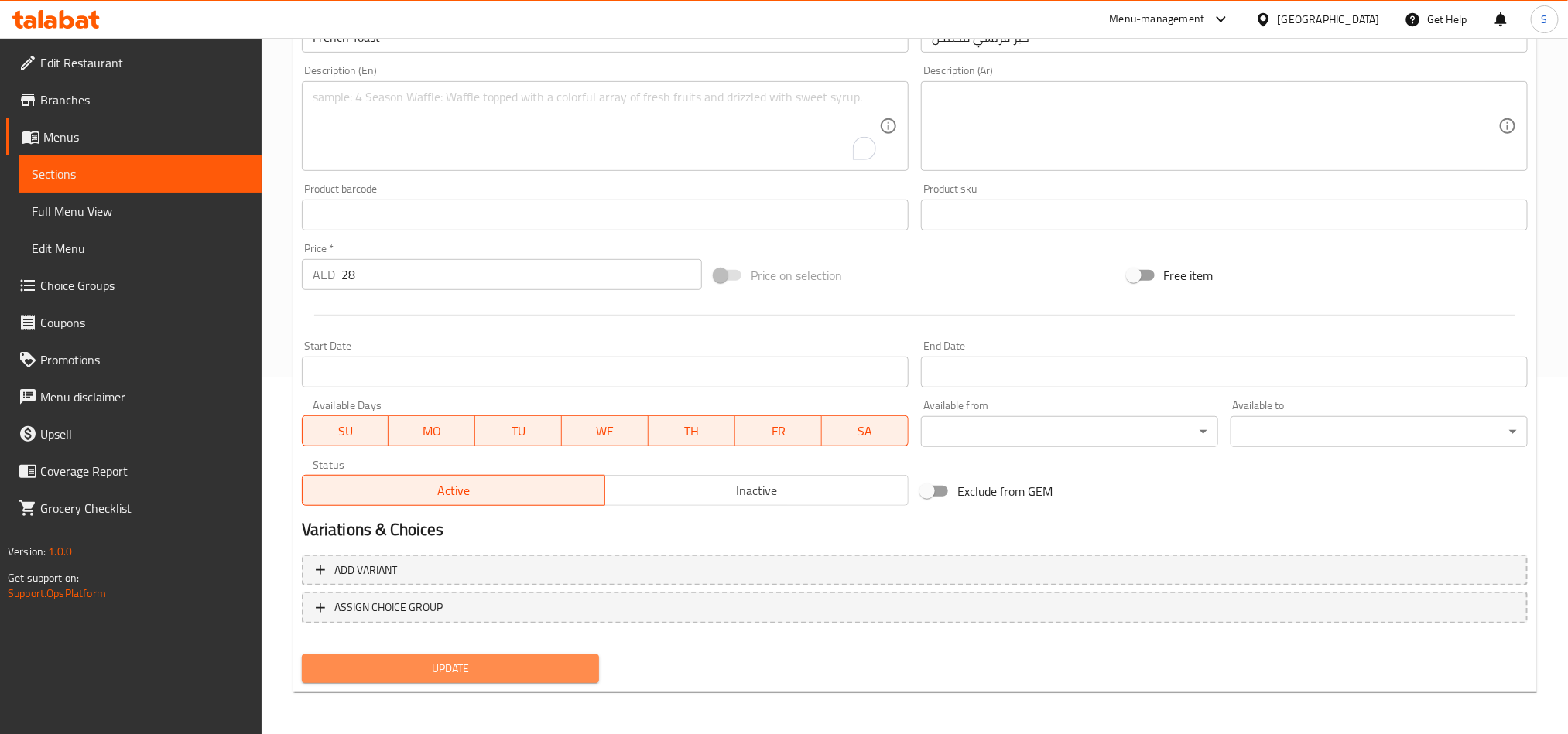
drag, startPoint x: 567, startPoint y: 662, endPoint x: 212, endPoint y: 221, distance: 566.1
click at [565, 662] on span "Update" at bounding box center [451, 669] width 273 height 20
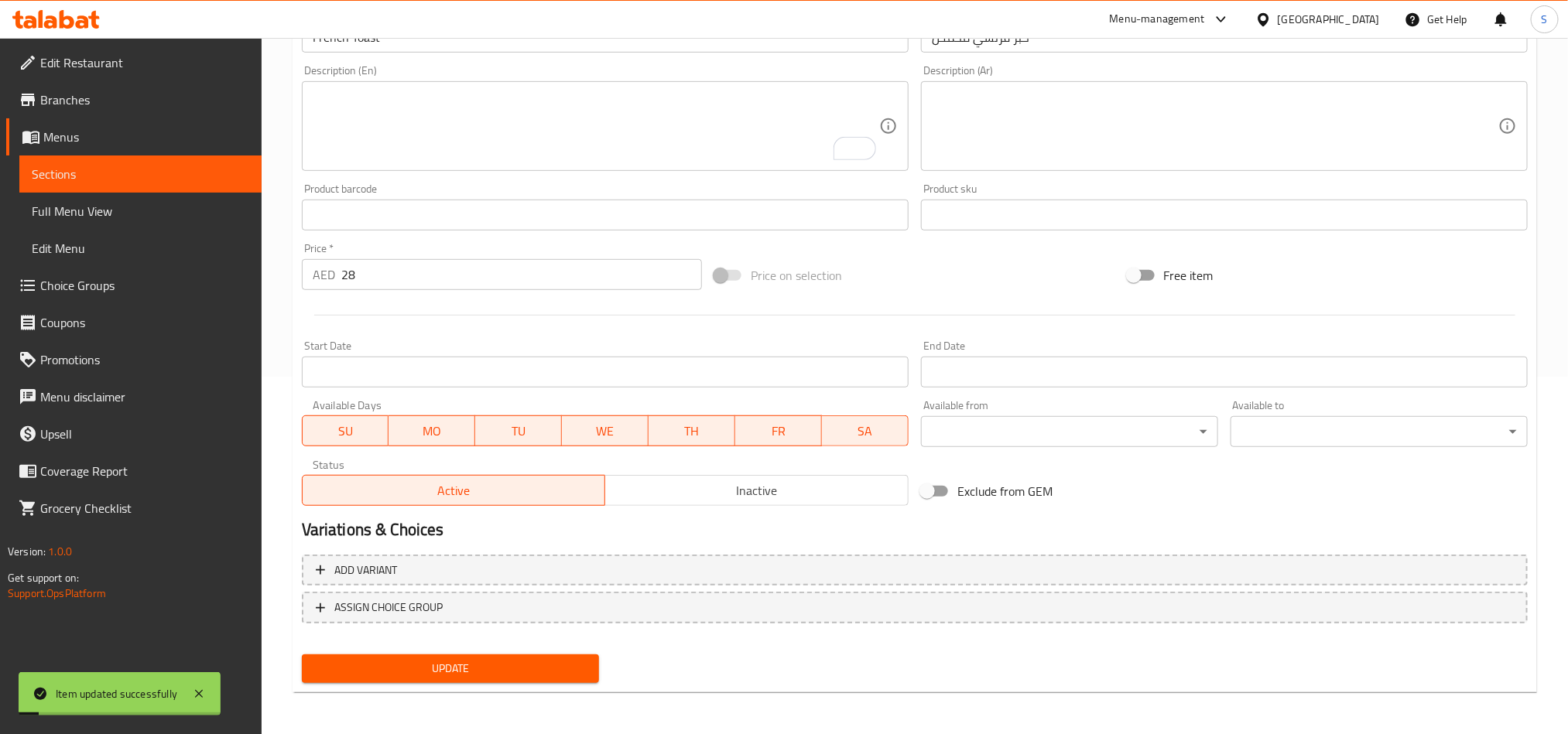
scroll to position [0, 0]
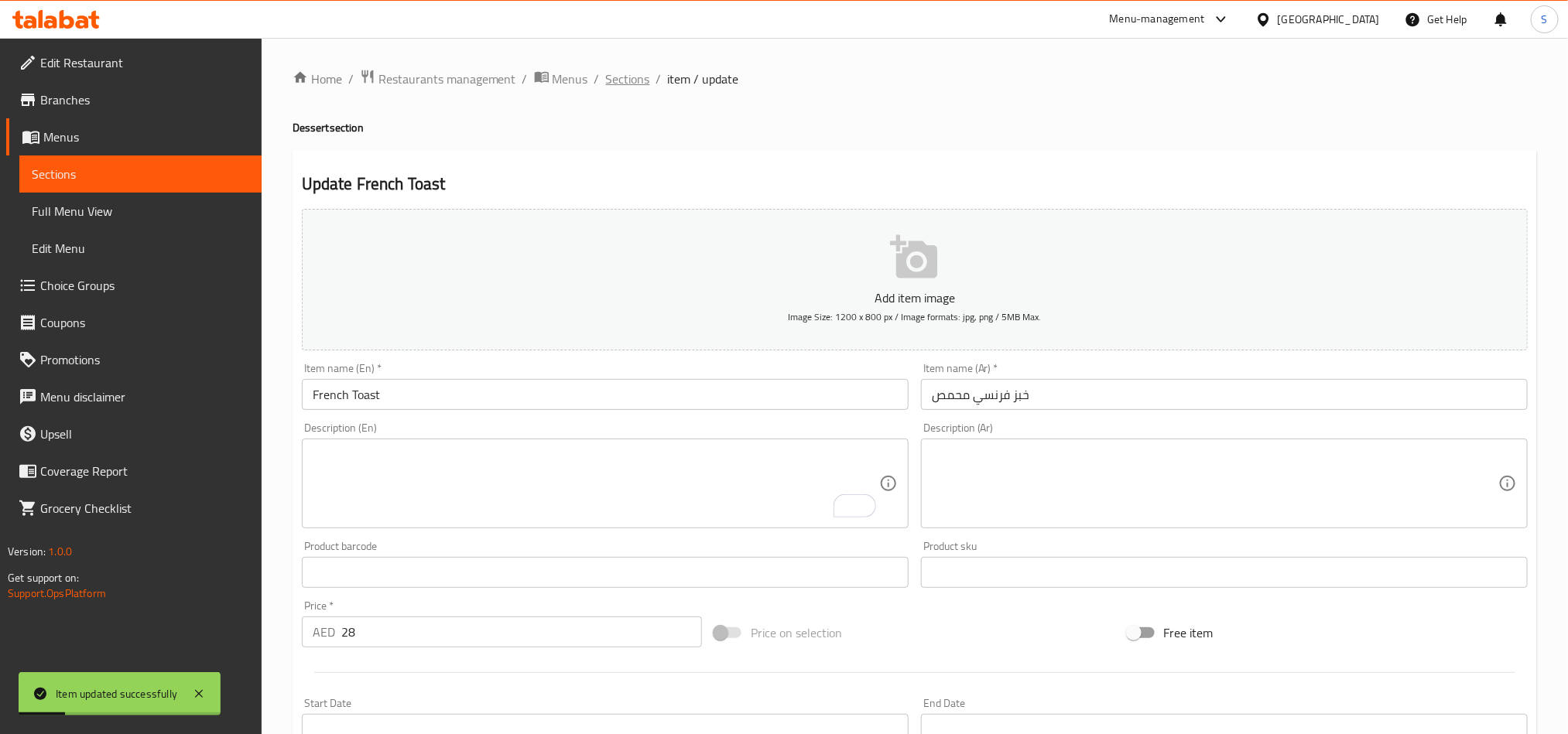
click at [611, 81] on span "Sections" at bounding box center [628, 79] width 44 height 19
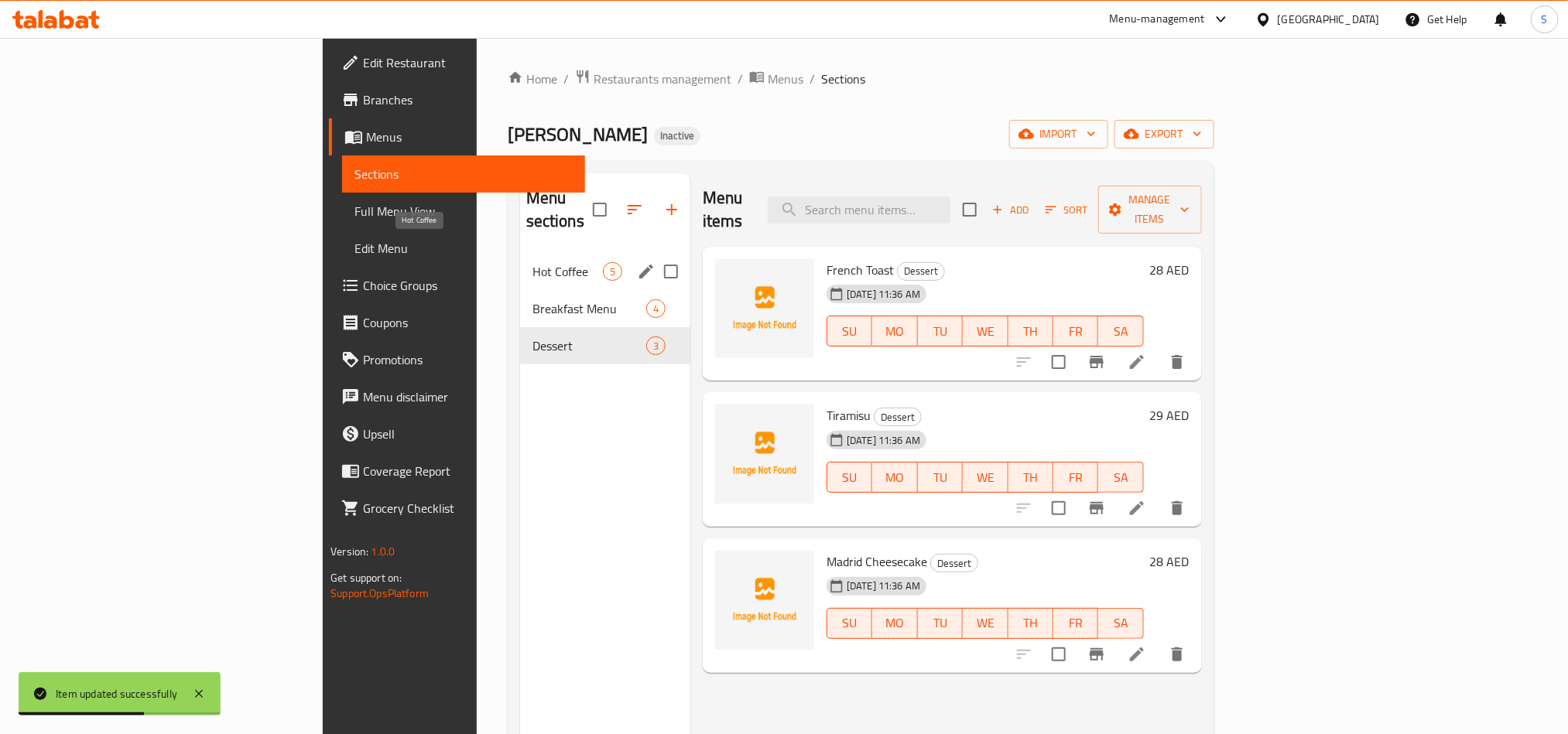
click at [533, 262] on span "Hot Coffee" at bounding box center [568, 272] width 71 height 19
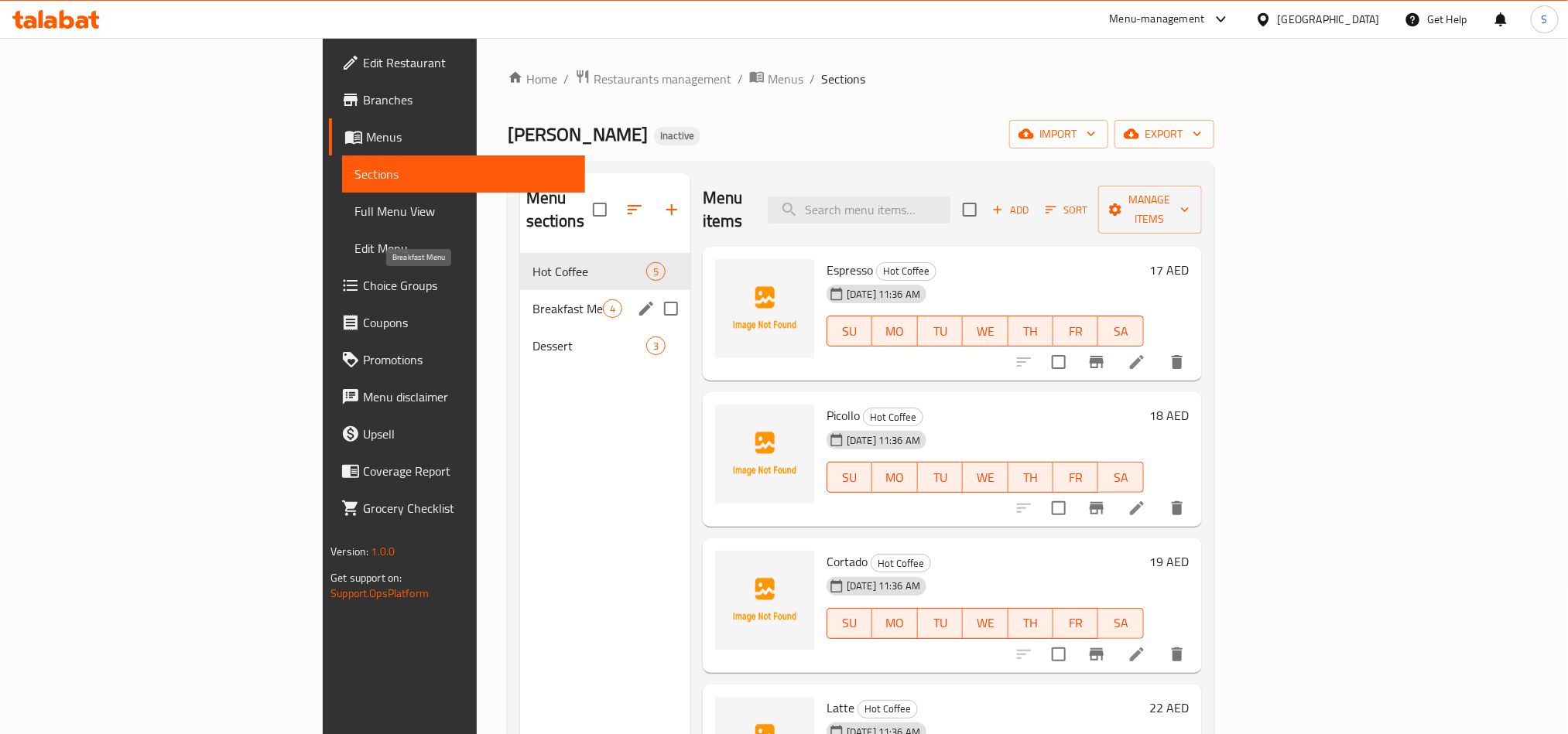
click at [533, 299] on span "Breakfast Menu" at bounding box center [568, 309] width 71 height 19
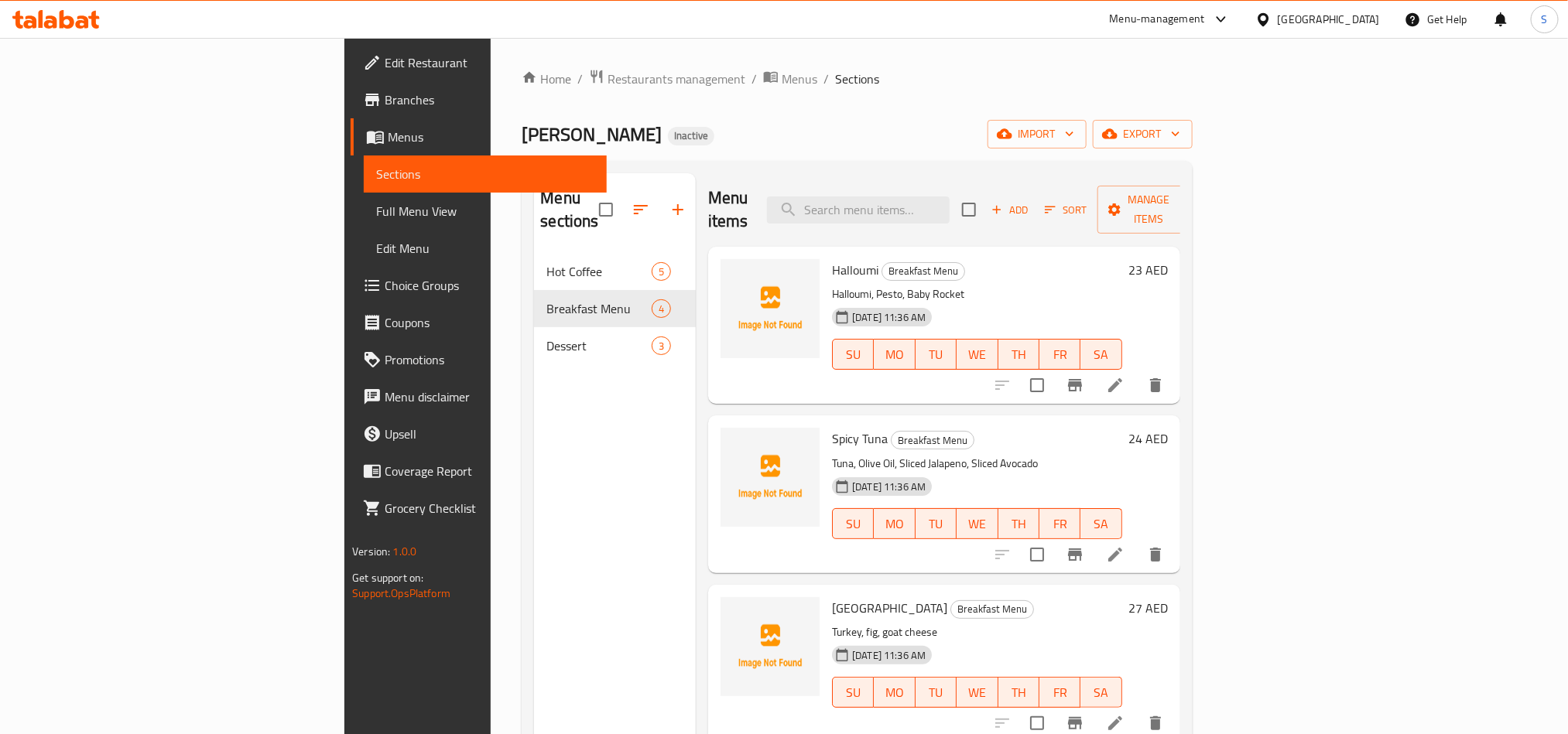
click at [730, 154] on div "Home / Restaurants management / Menus / Sections Bebe Brioche Inactive import e…" at bounding box center [856, 494] width 670 height 852
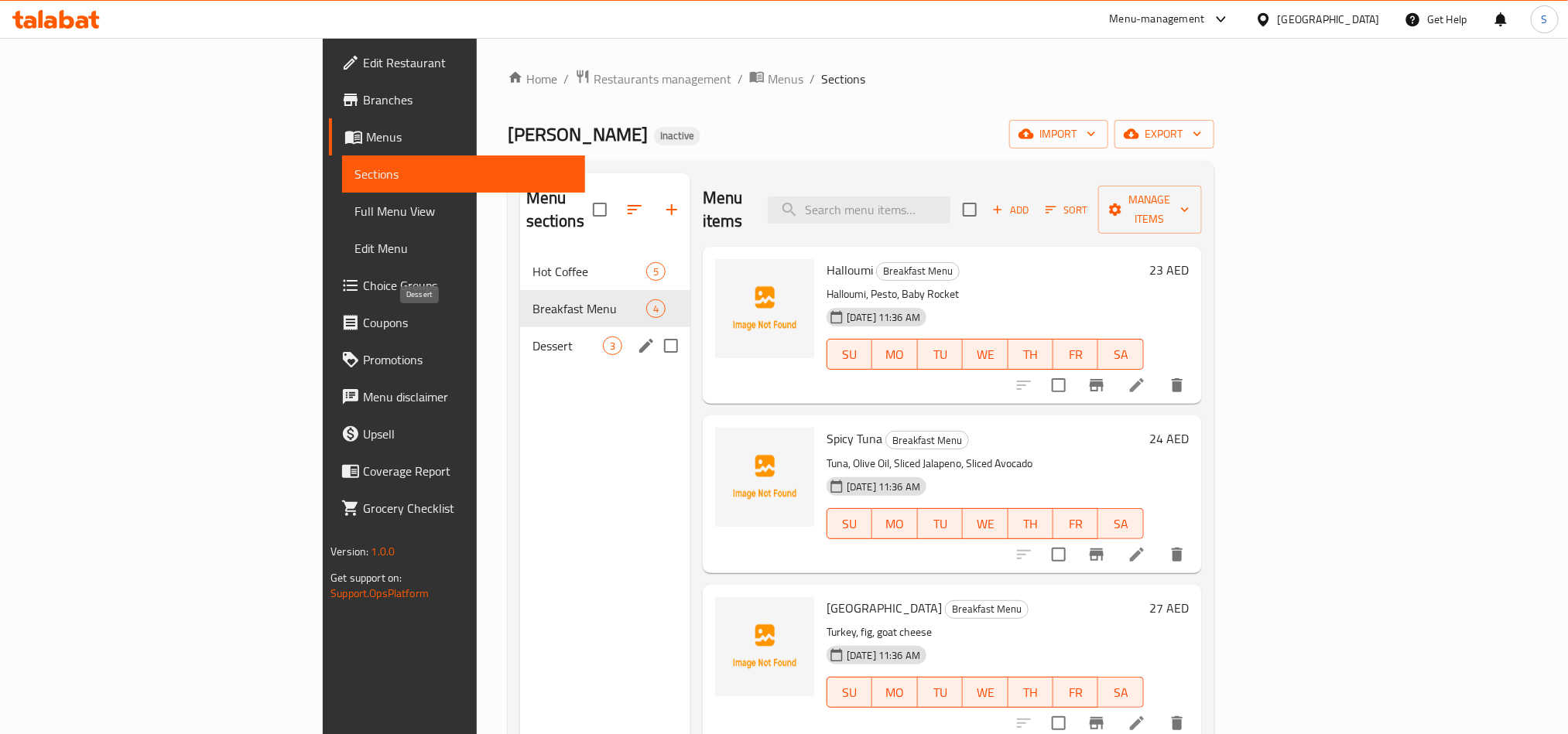
click at [533, 337] on span "Dessert" at bounding box center [568, 346] width 71 height 19
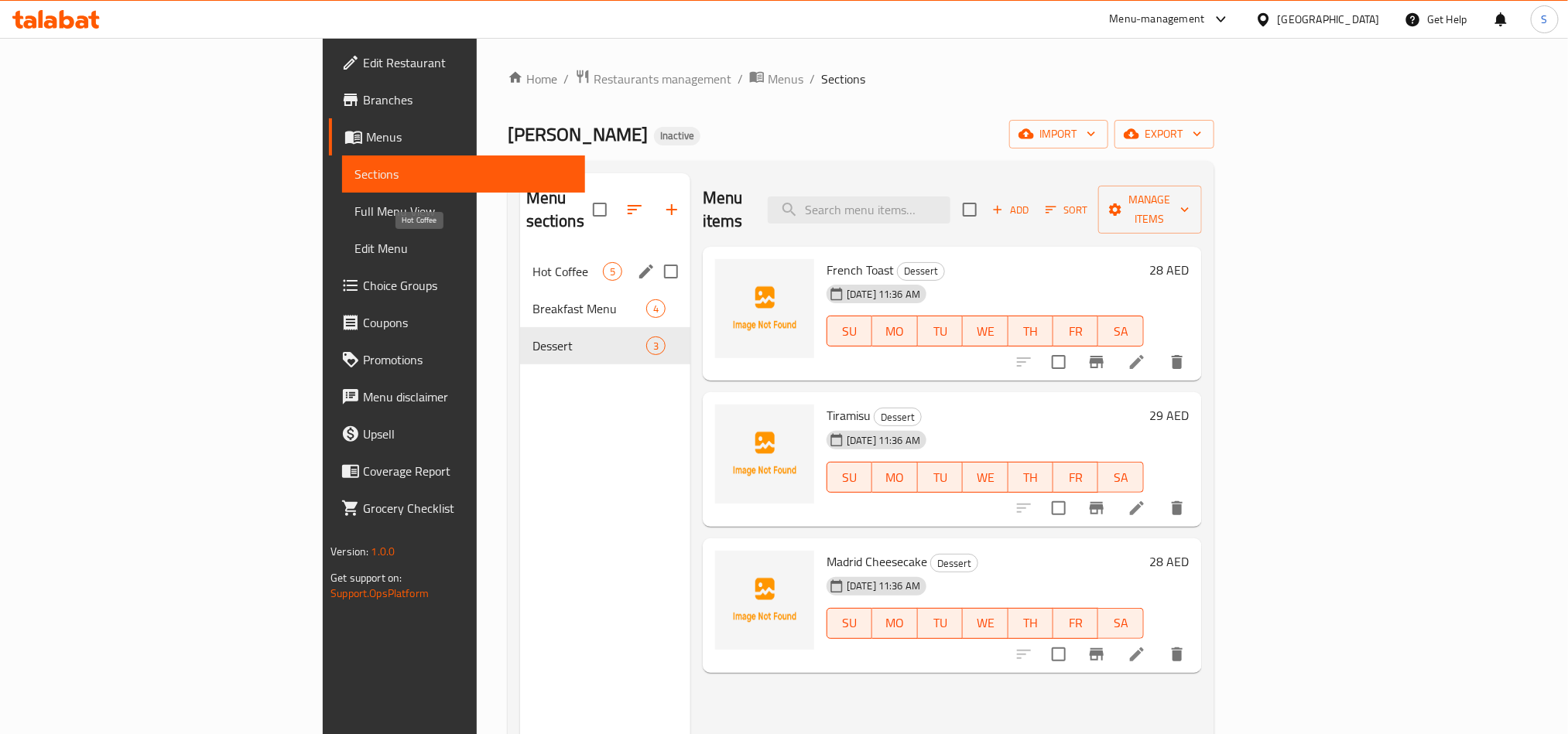
click at [533, 262] on span "Hot Coffee" at bounding box center [568, 272] width 71 height 19
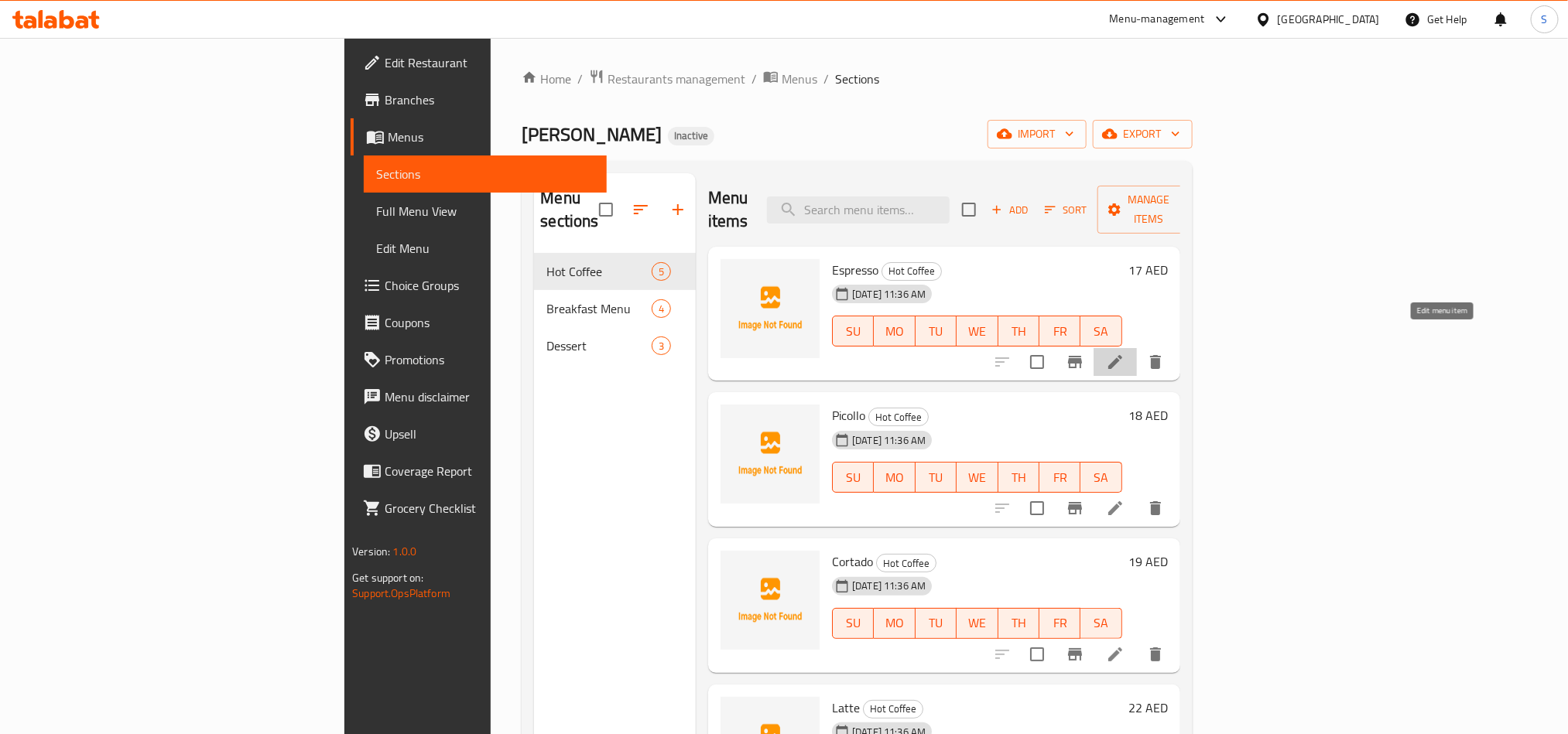
click at [1124, 353] on icon at bounding box center [1116, 362] width 19 height 19
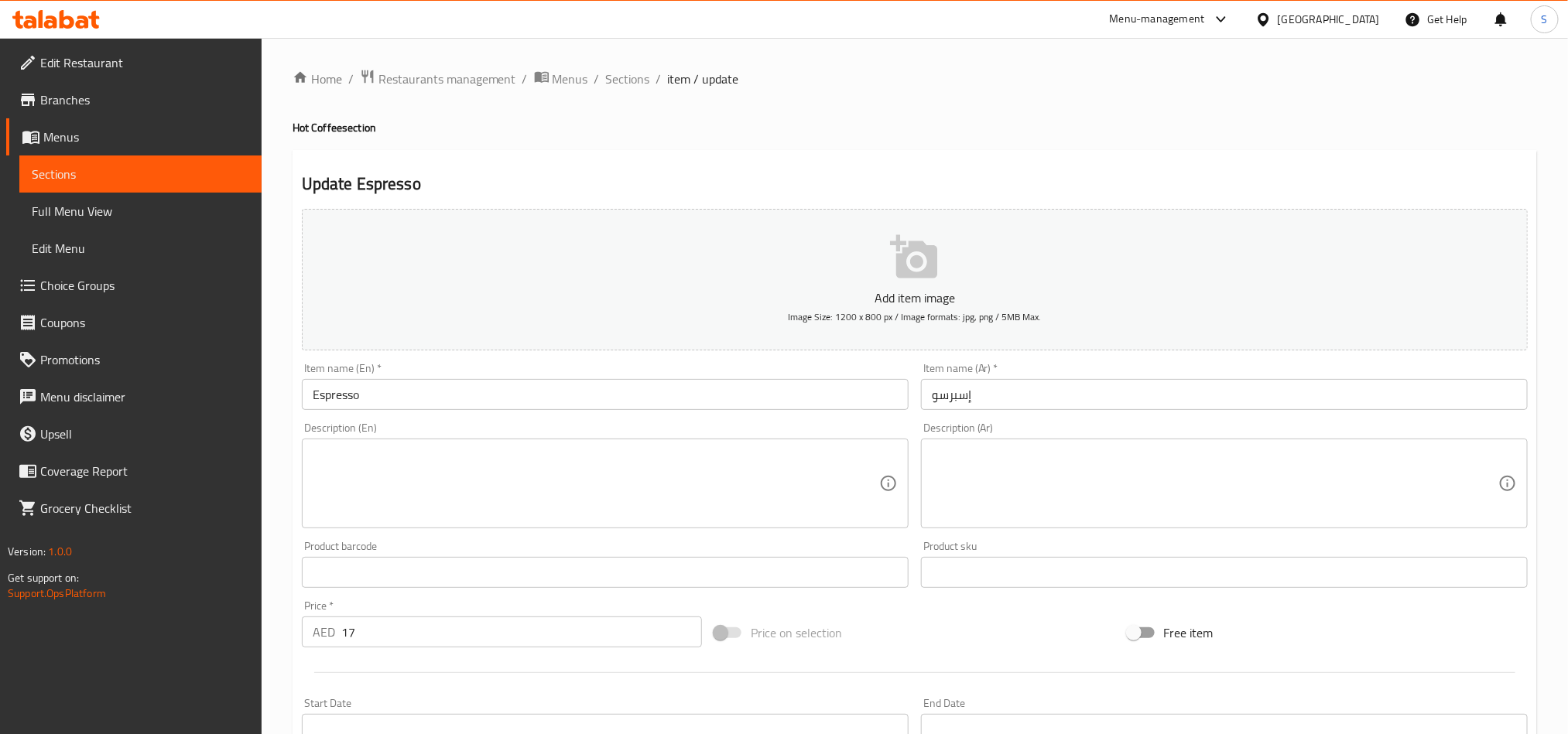
click at [693, 499] on textarea at bounding box center [596, 484] width 567 height 74
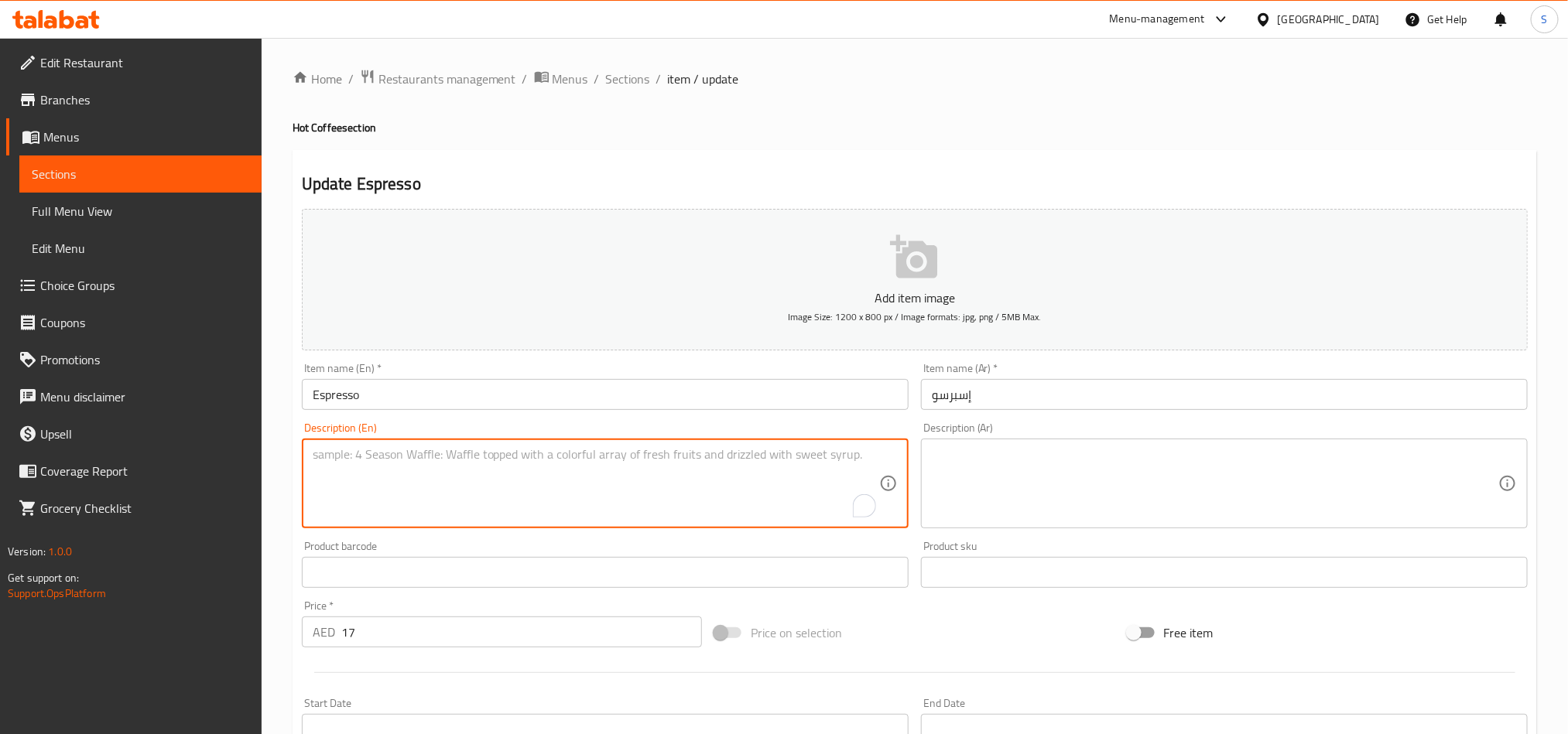
click at [948, 396] on input "إسبرسو" at bounding box center [1225, 395] width 607 height 31
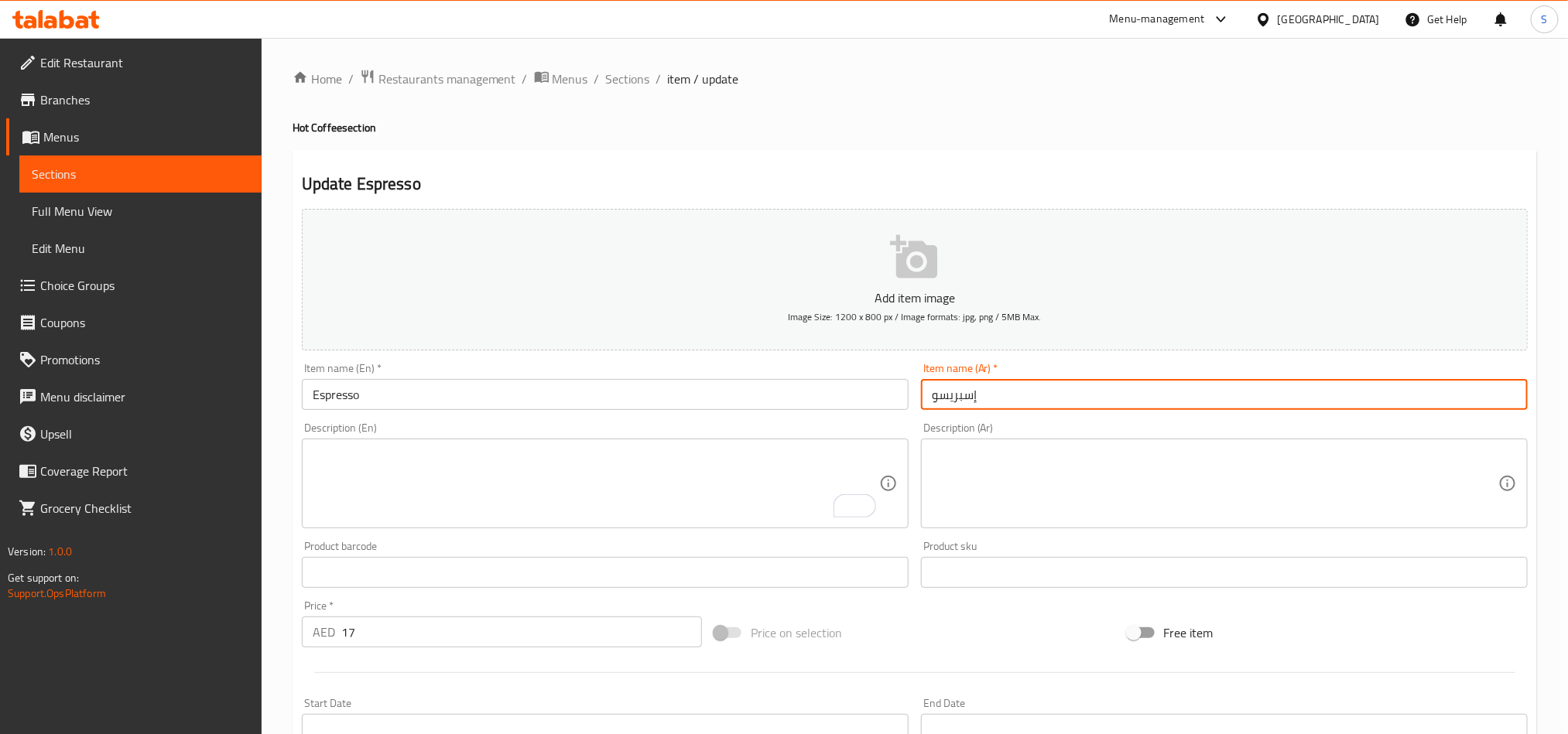
type input "إسبريسو"
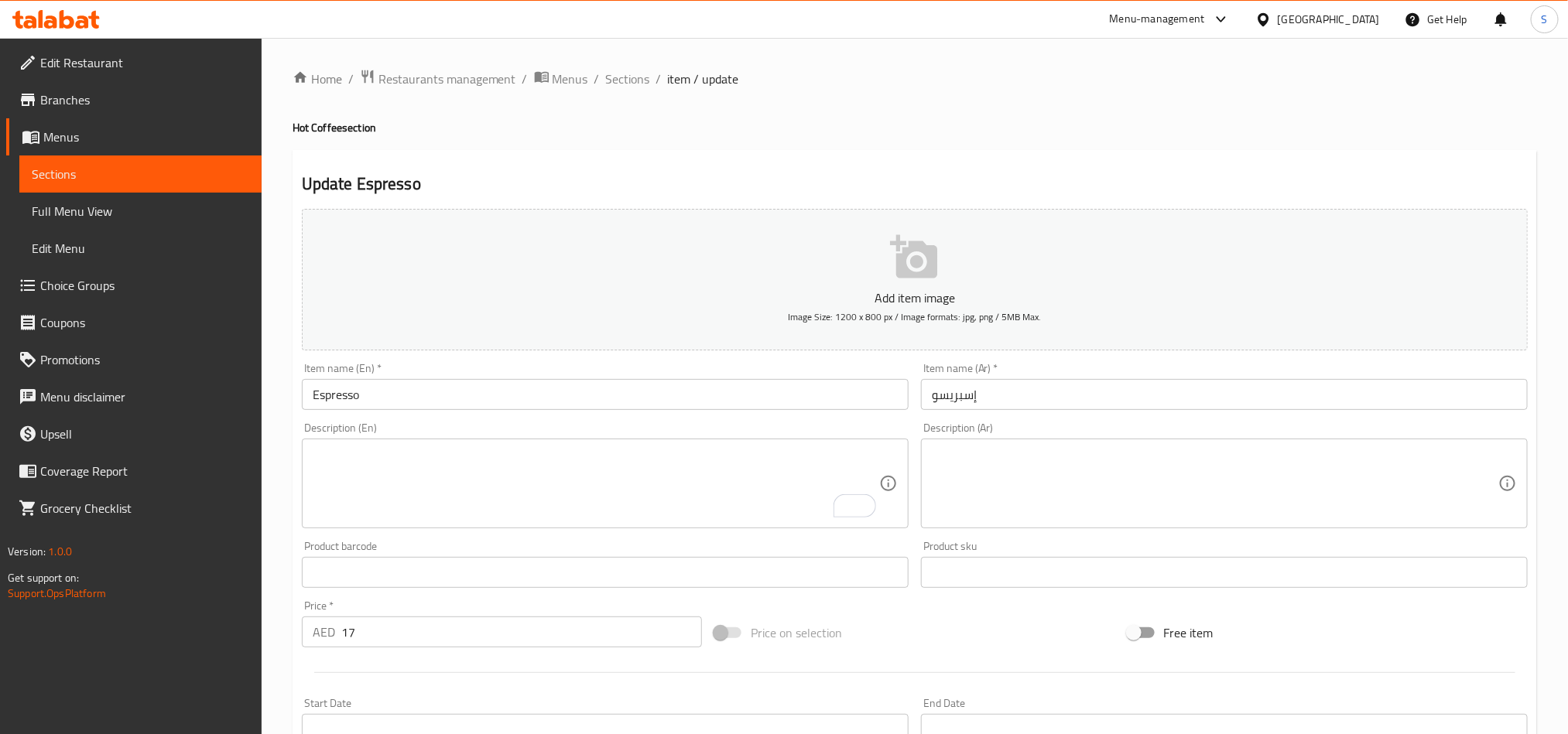
click at [687, 474] on textarea "To enrich screen reader interactions, please activate Accessibility in Grammarl…" at bounding box center [596, 484] width 567 height 74
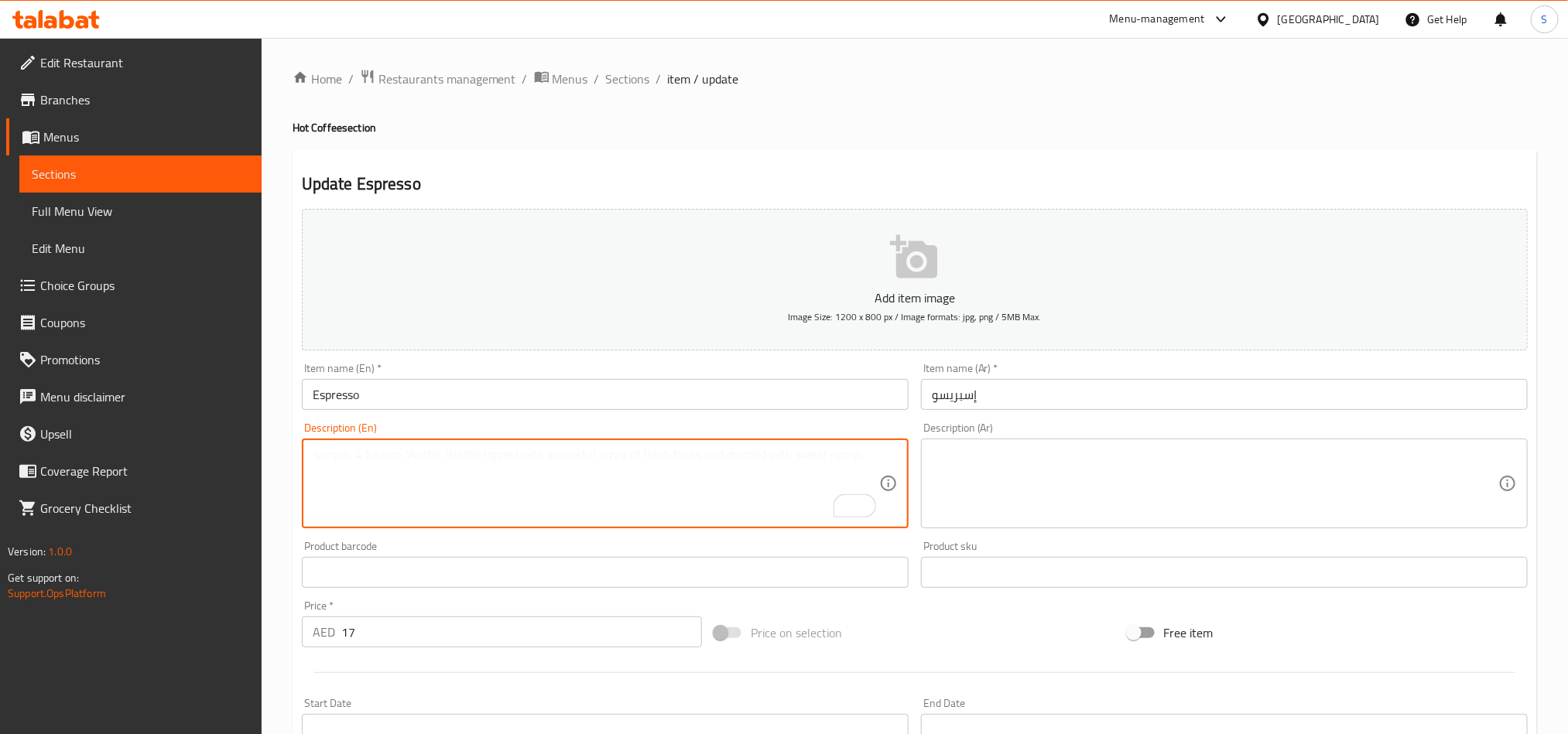
paste textarea "A strong coffee concentrate made with finely-ground coffee beans and hot water."
type textarea "A strong coffee concentrate made with finely-ground coffee beans and hot water."
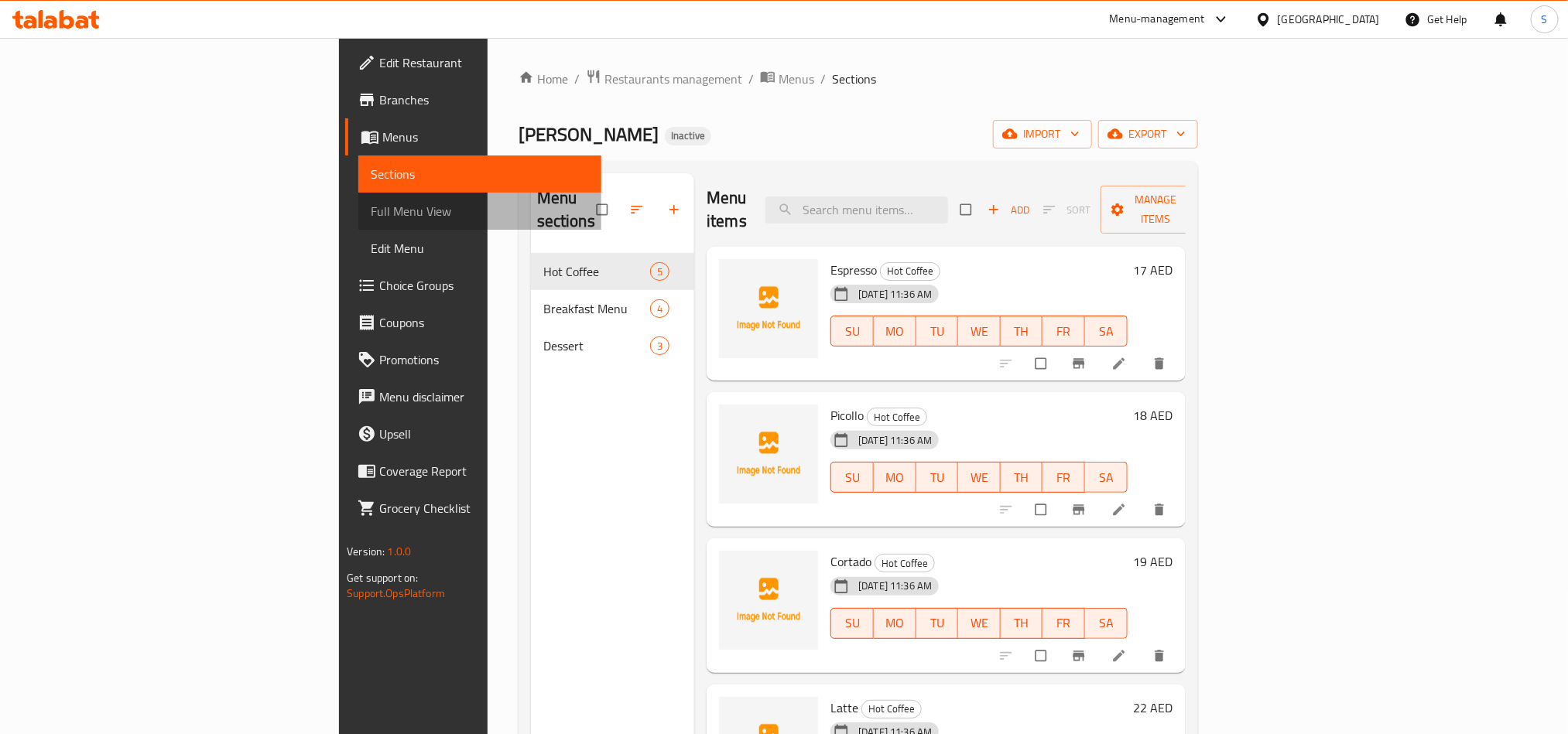
click at [371, 215] on span "Full Menu View" at bounding box center [480, 212] width 218 height 19
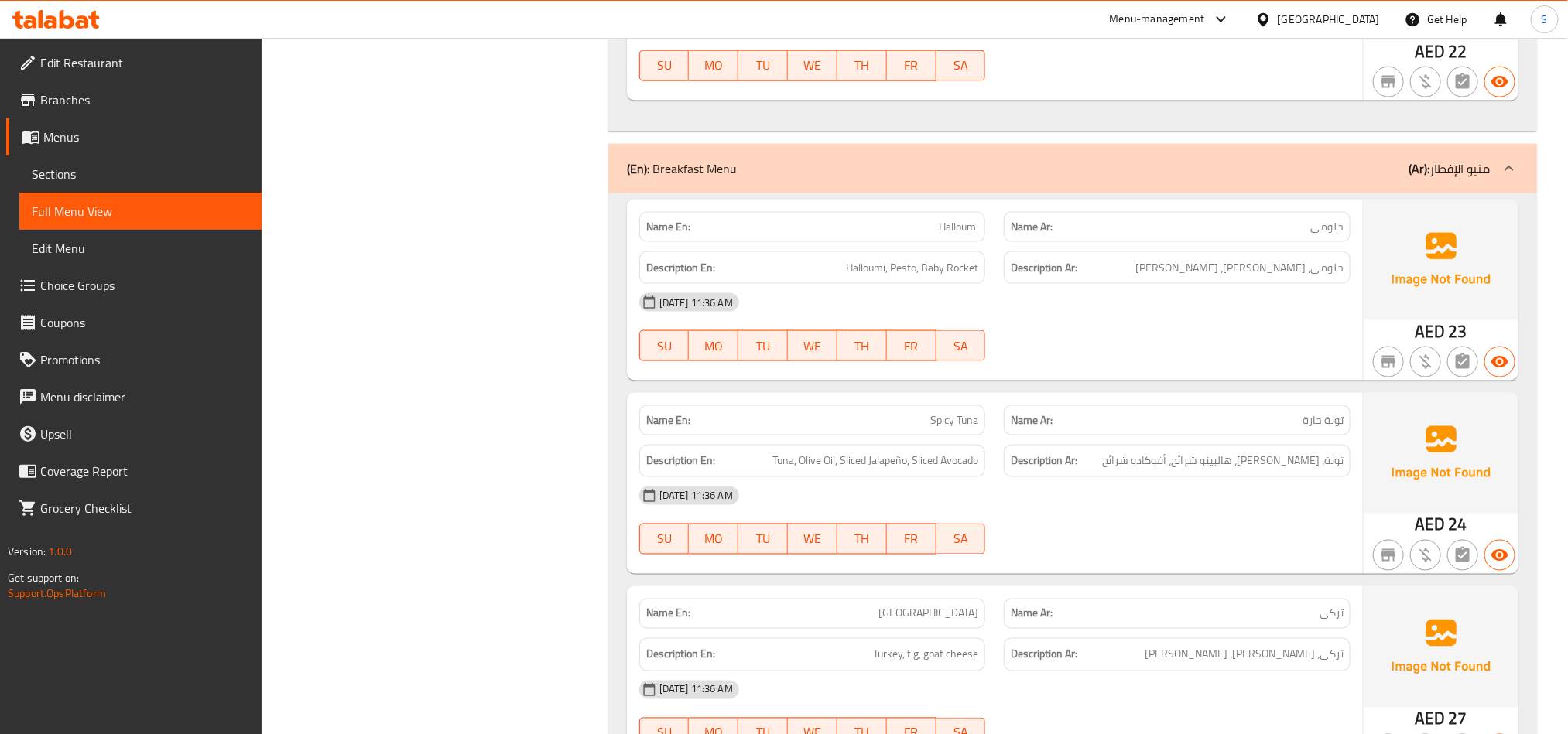
scroll to position [1161, 0]
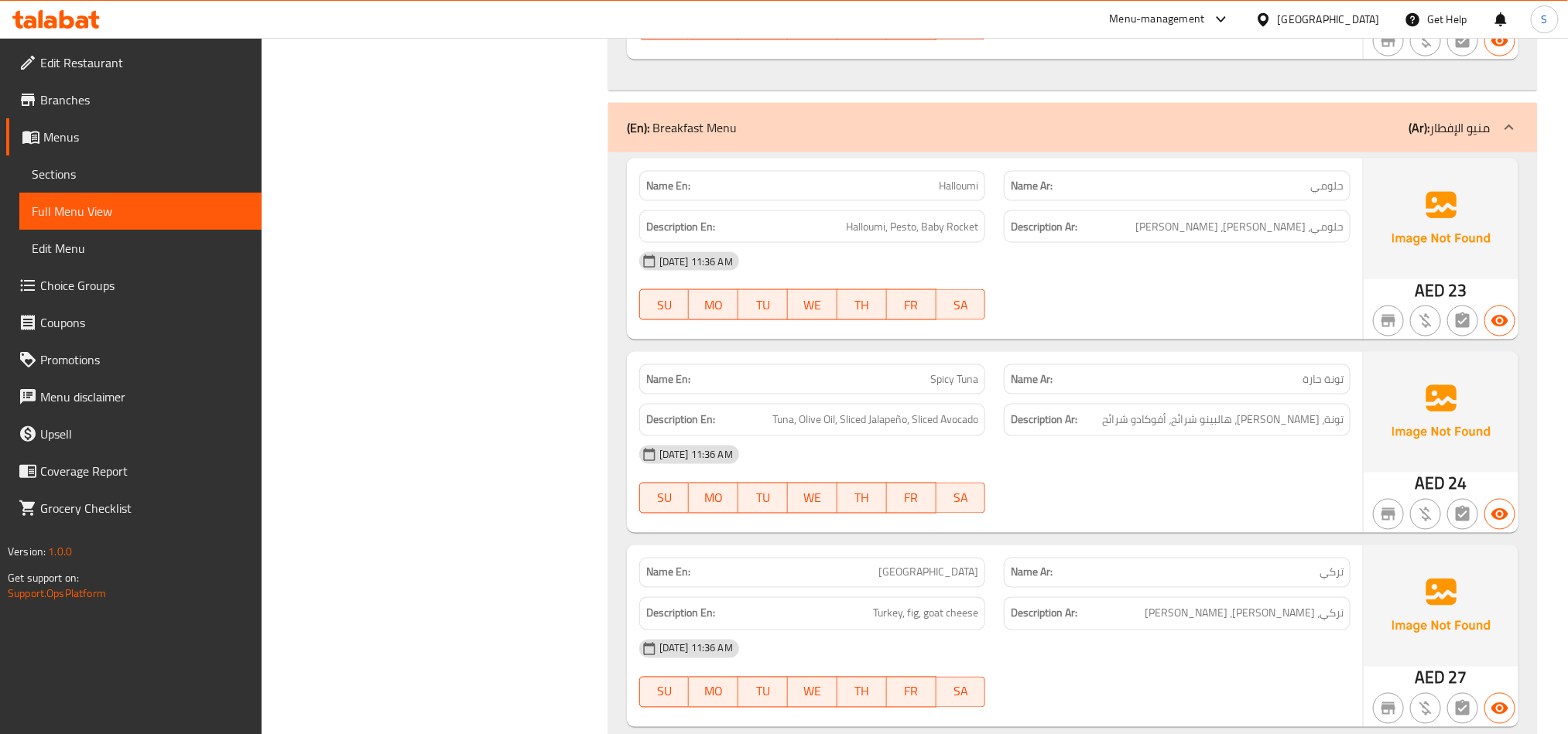
click at [960, 381] on span "Spicy Tuna" at bounding box center [954, 379] width 48 height 16
copy span "Spicy Tuna"
click at [504, 381] on div "Filter Branches Branches Popular filters Free items Branch specific items Has c…" at bounding box center [441, 342] width 316 height 2609
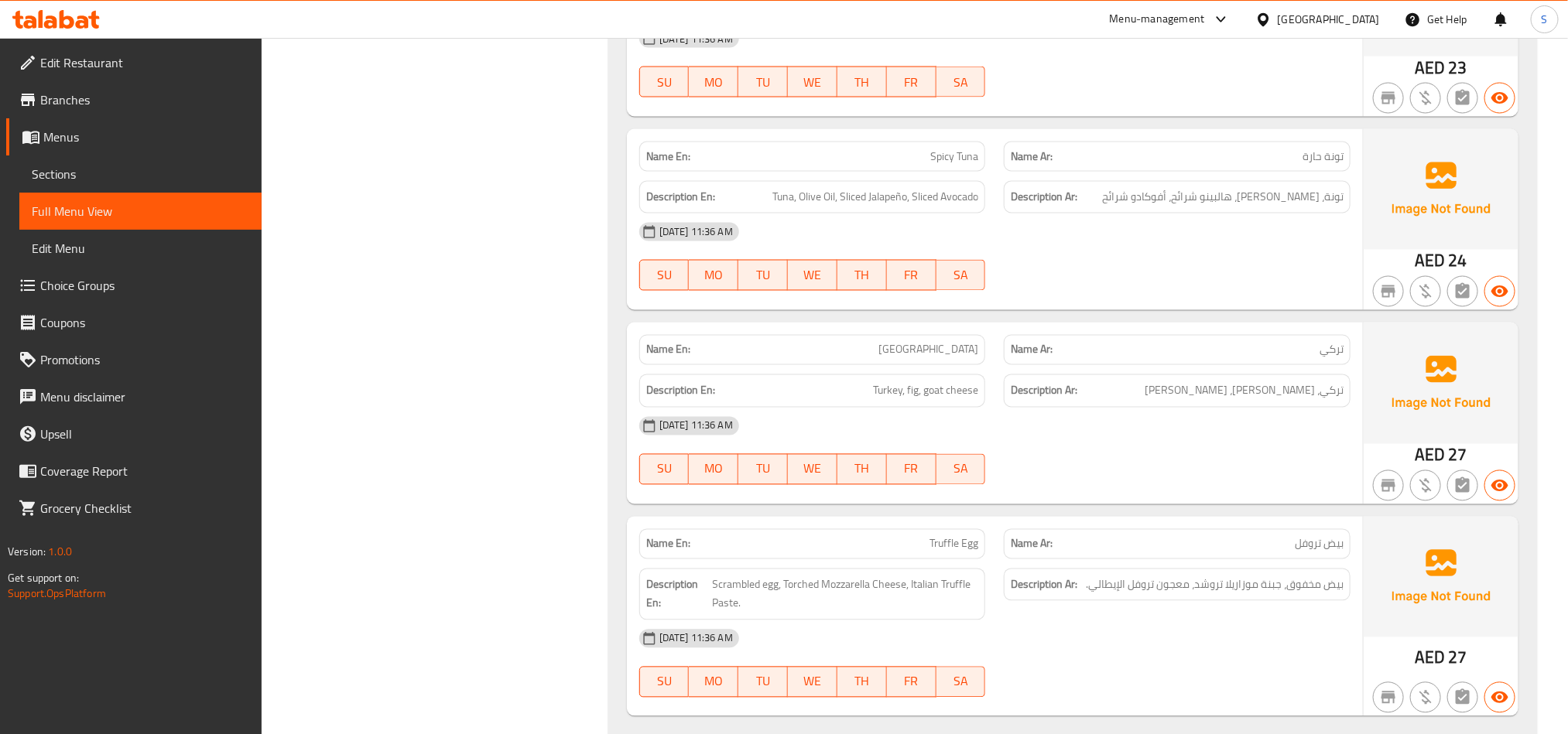
scroll to position [1393, 0]
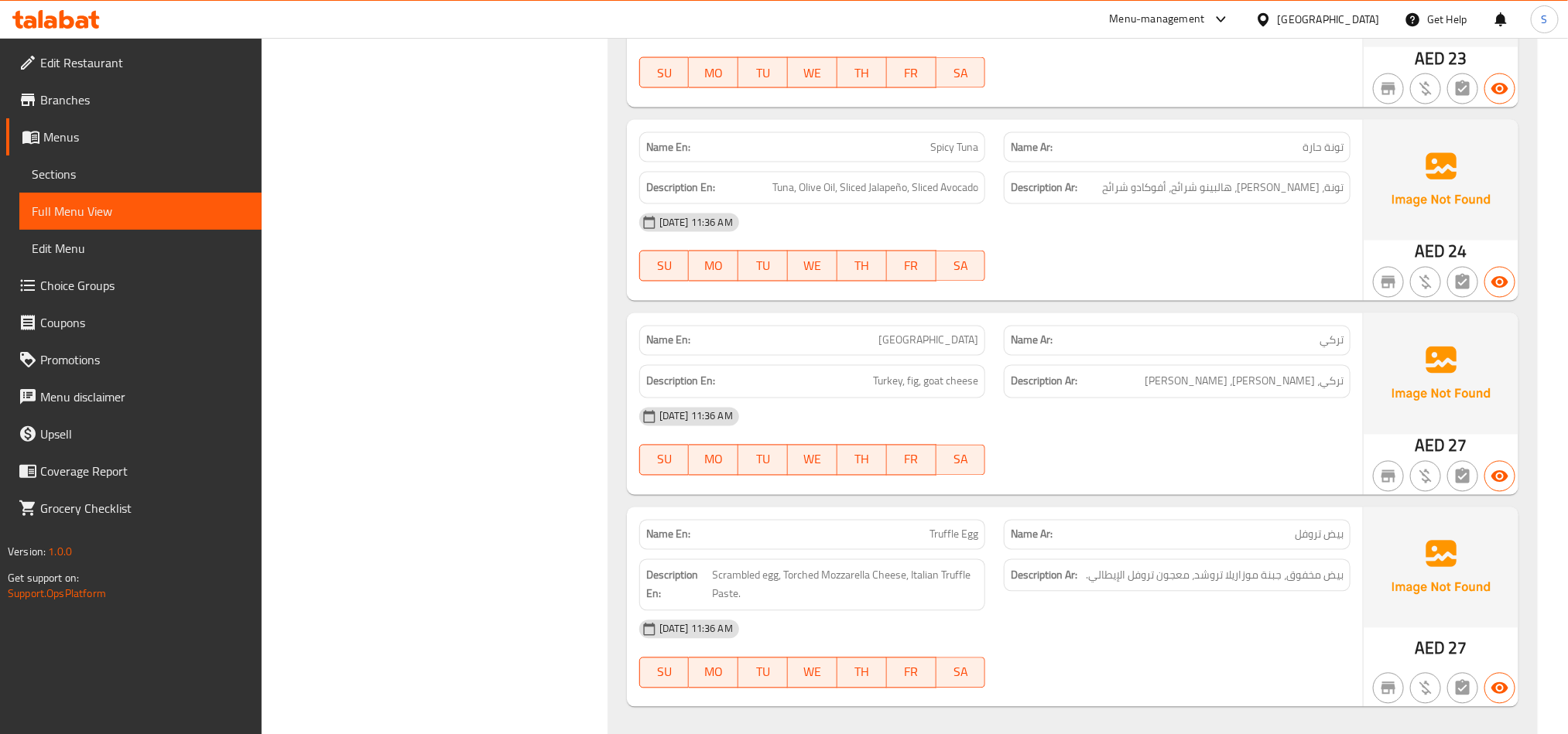
click at [961, 347] on span "Turkey" at bounding box center [928, 341] width 100 height 16
copy span "Turkey"
click at [476, 428] on div "Filter Branches Branches Popular filters Free items Branch specific items Has c…" at bounding box center [441, 110] width 316 height 2609
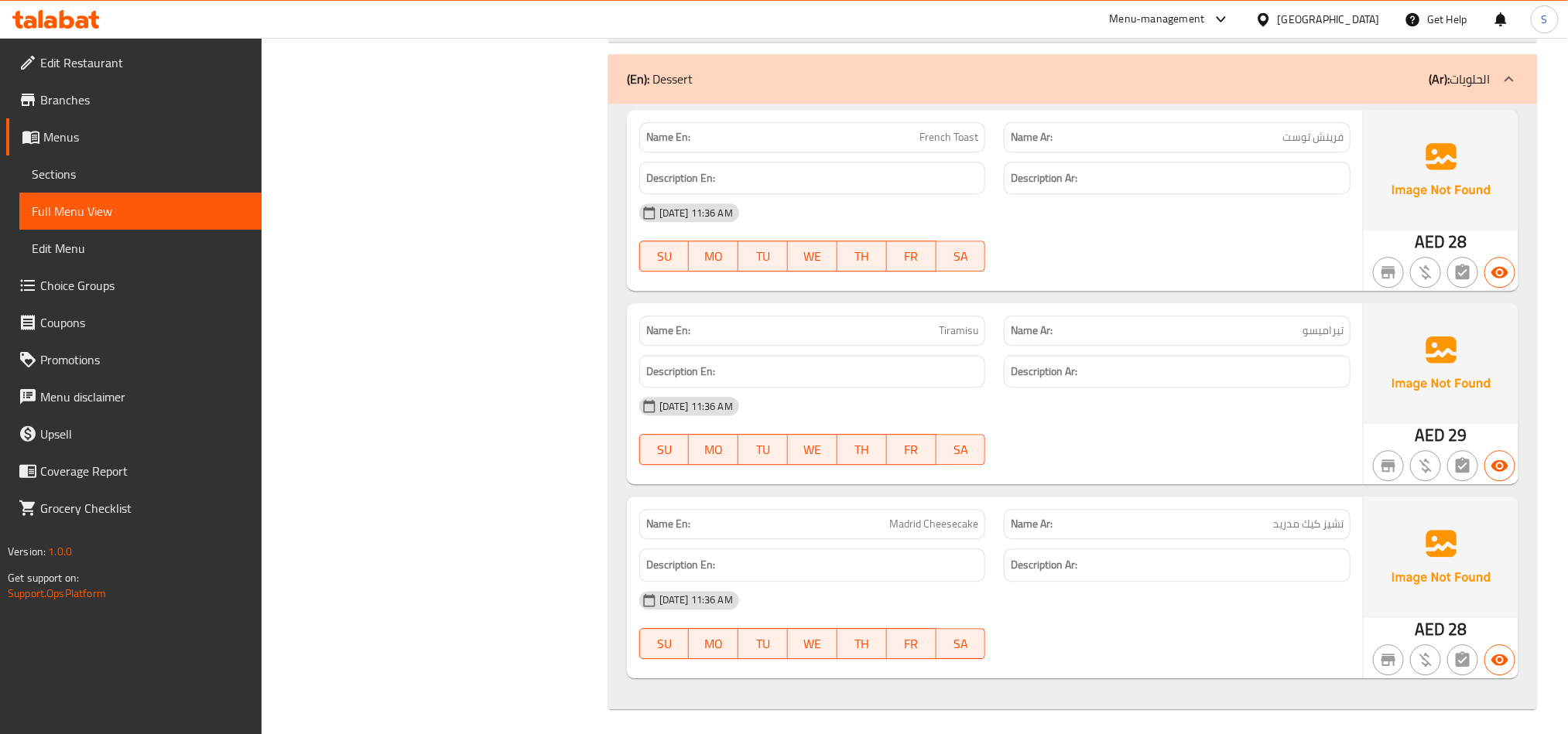
scroll to position [2106, 0]
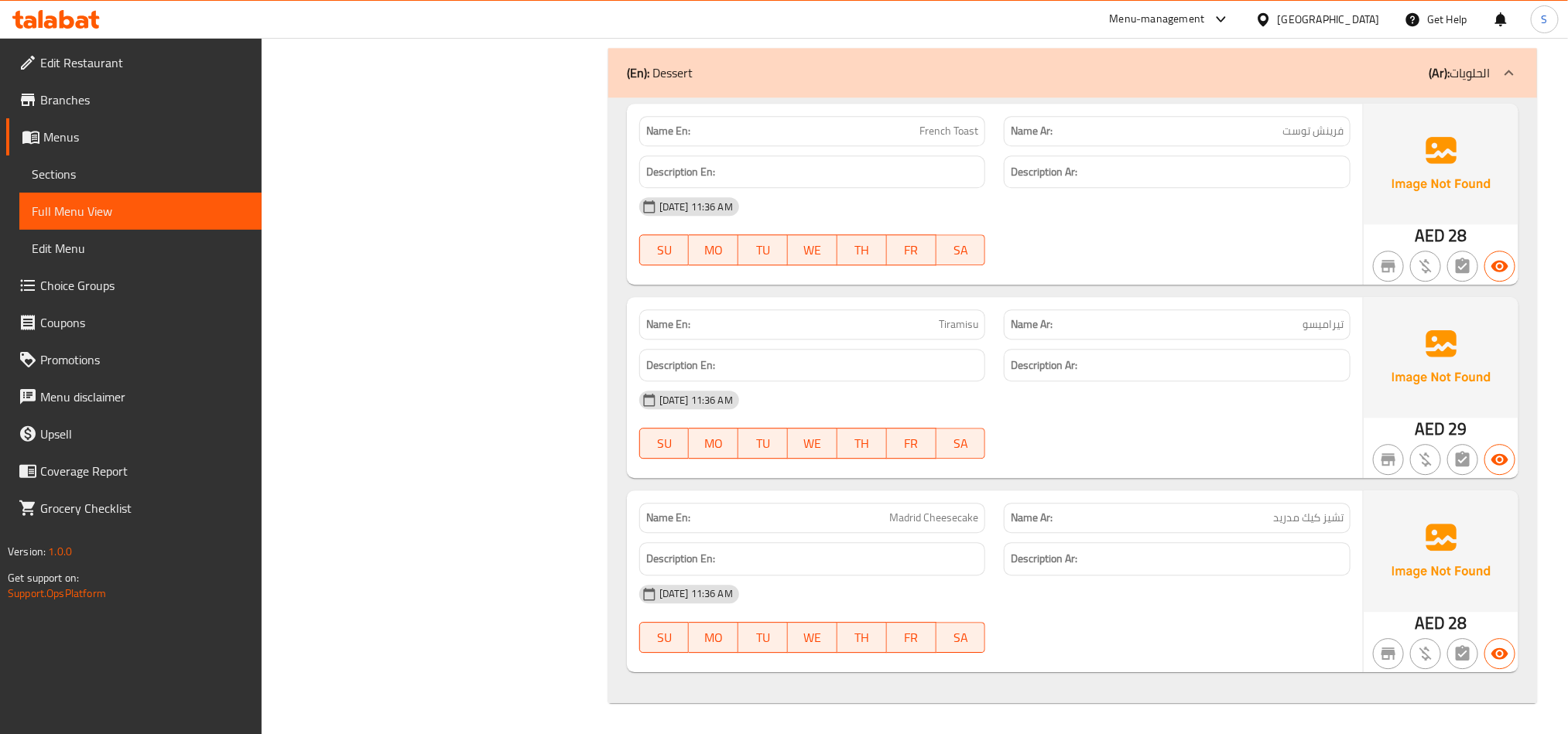
click at [943, 135] on span "French Toast" at bounding box center [949, 131] width 59 height 16
copy span "French Toast"
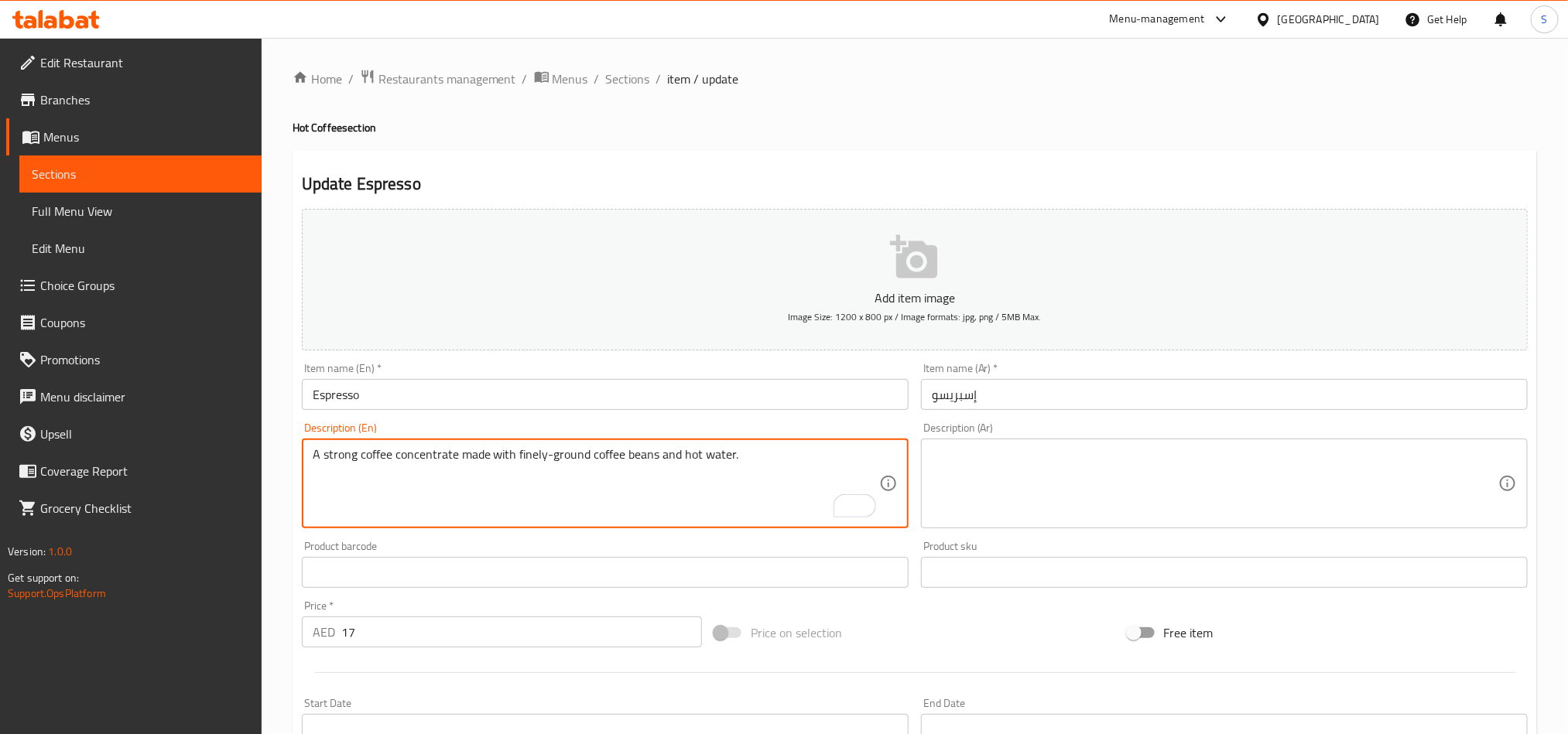
click at [1111, 497] on textarea at bounding box center [1215, 484] width 567 height 74
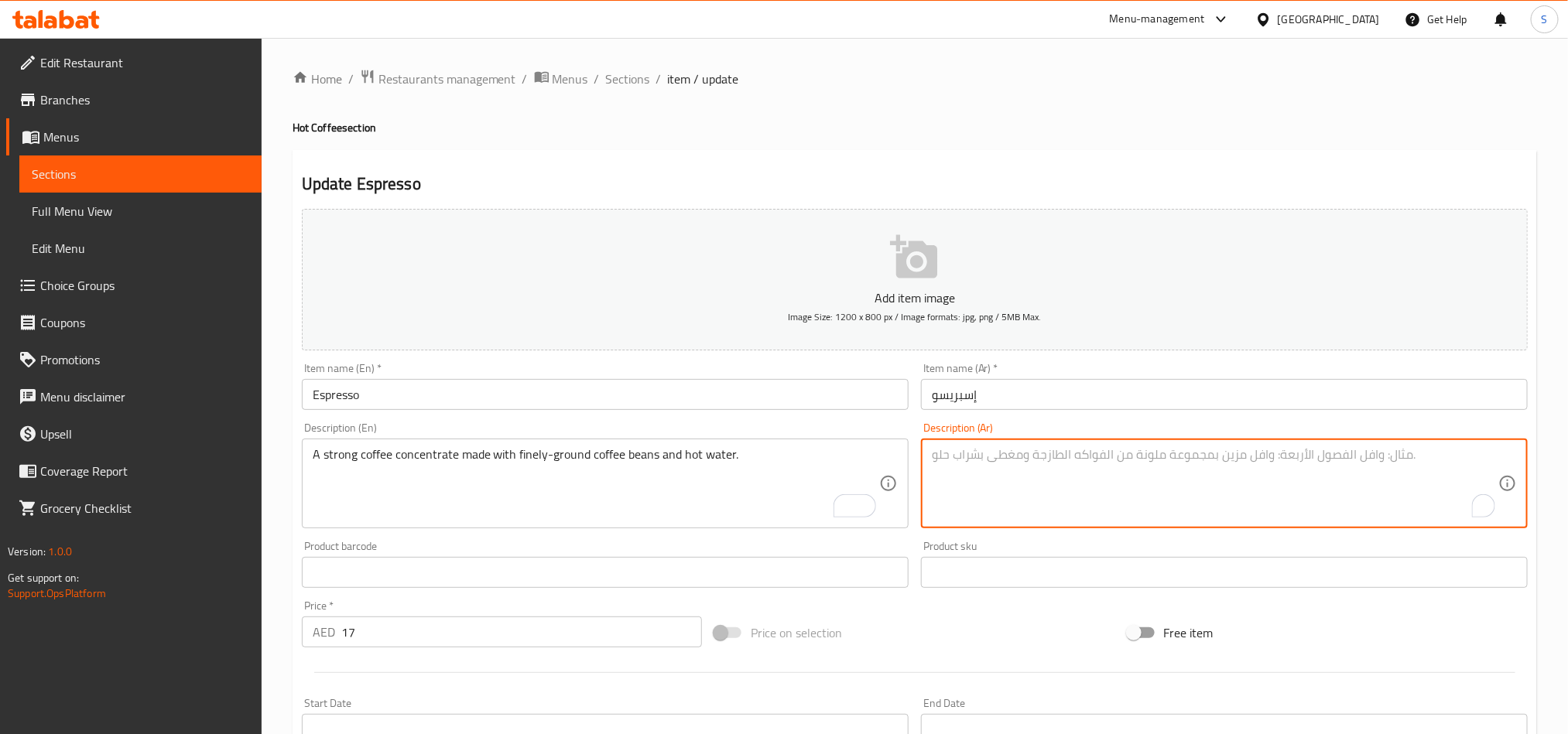
paste textarea "مركز قهوة قوي مصنوع من حبوب البن المطحونة ناعماً والماء الساخن."
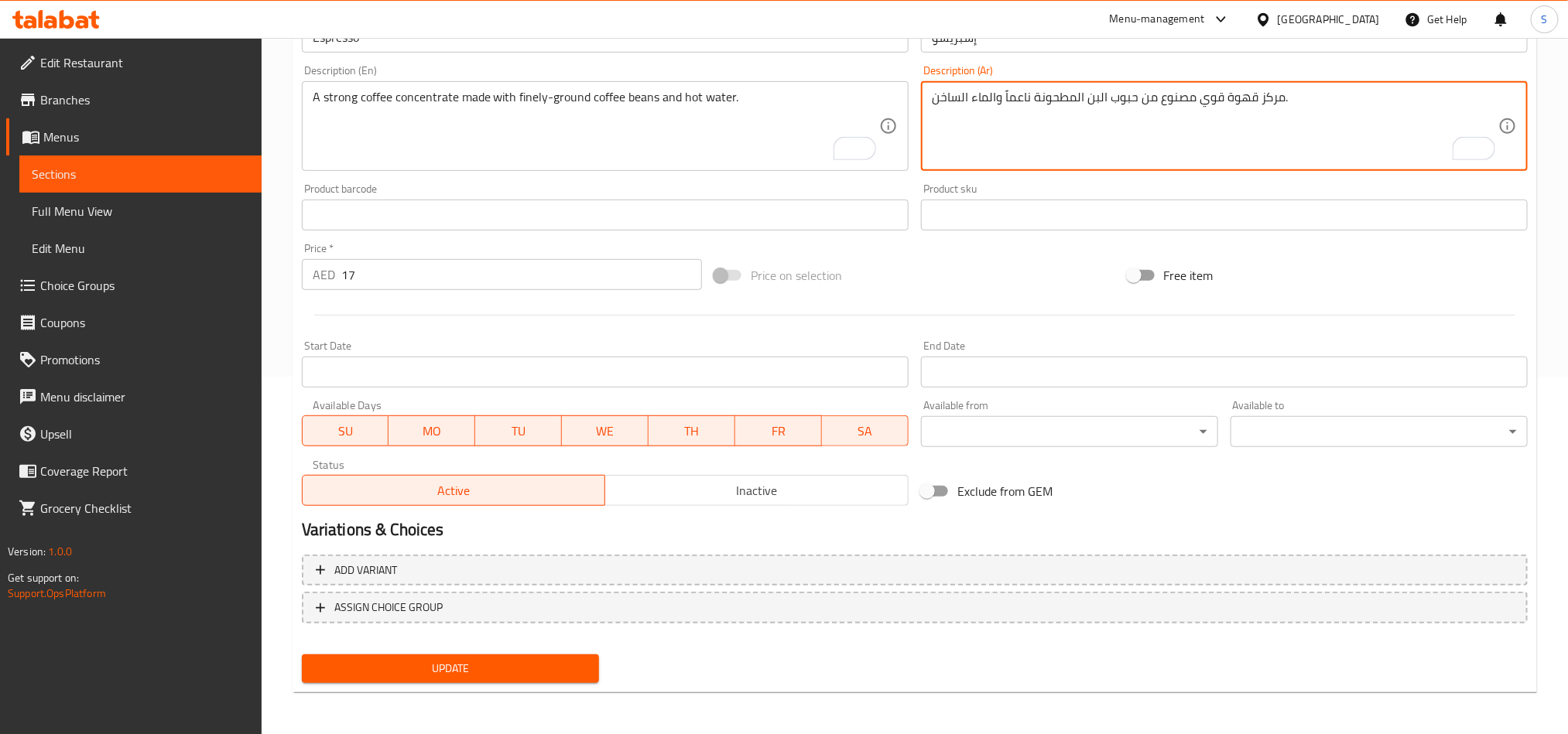
type textarea "مركز قهوة قوي مصنوع من حبوب البن المطحونة ناعماً والماء الساخن."
click at [545, 664] on span "Update" at bounding box center [451, 669] width 273 height 20
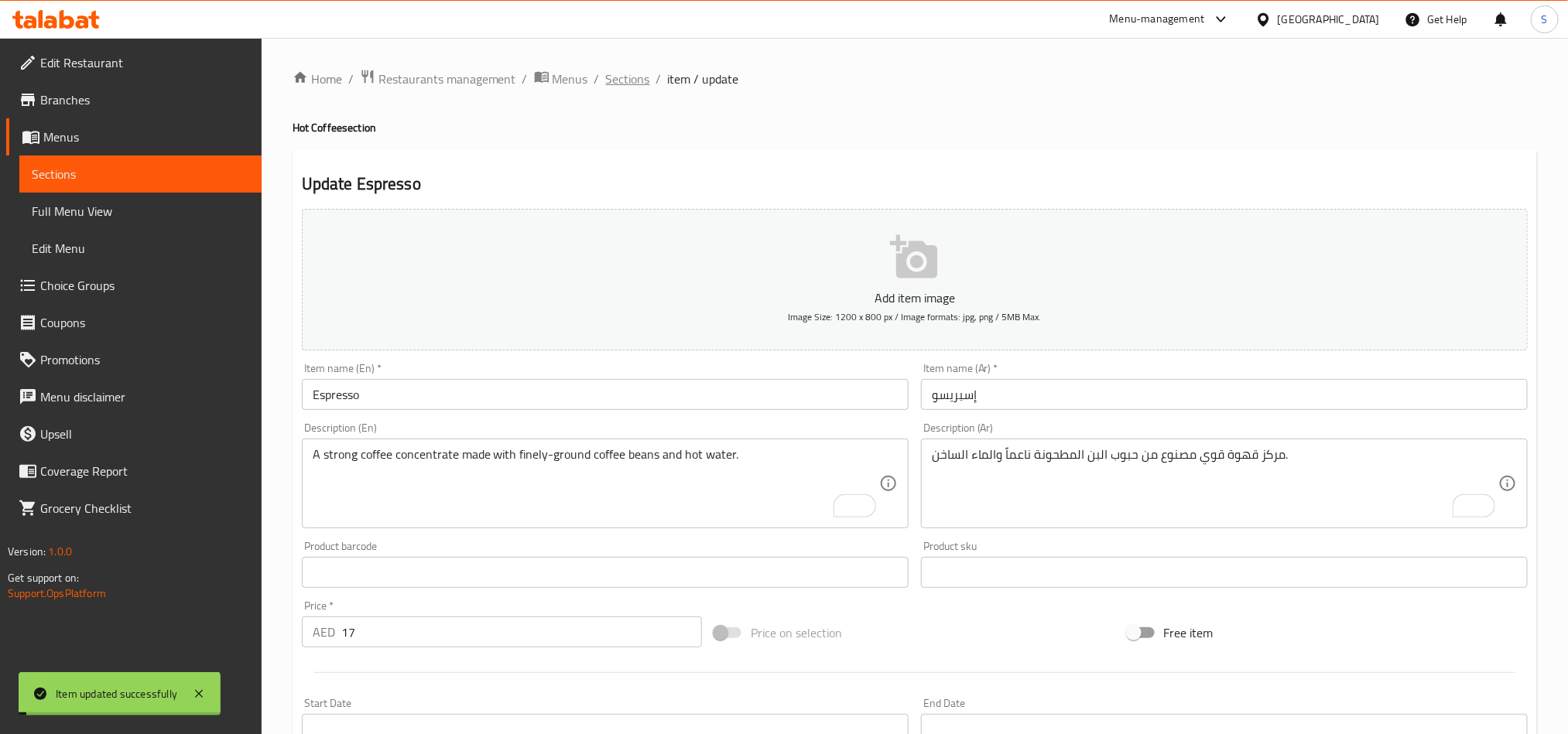
click at [625, 80] on span "Sections" at bounding box center [628, 79] width 44 height 19
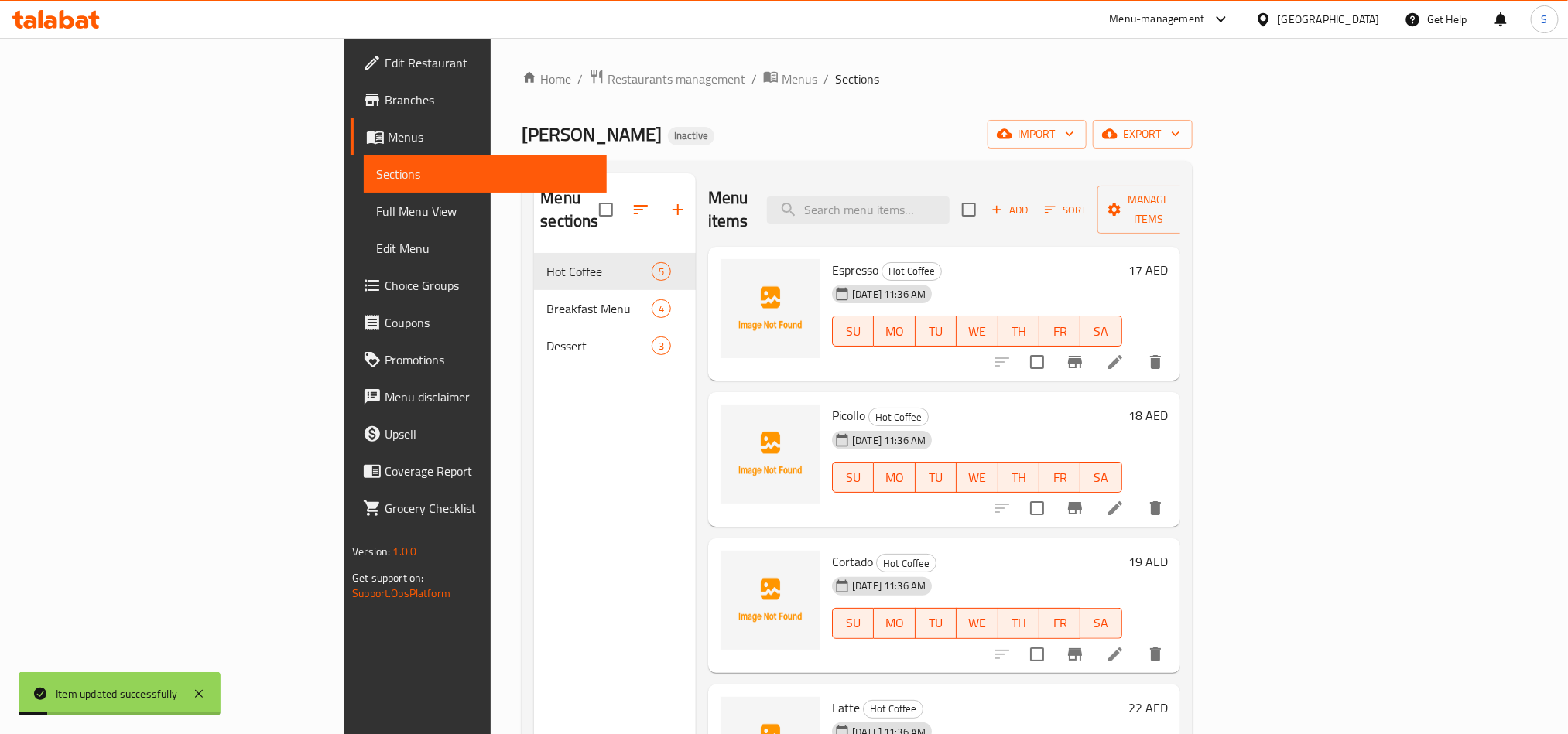
click at [1124, 499] on icon at bounding box center [1116, 508] width 19 height 19
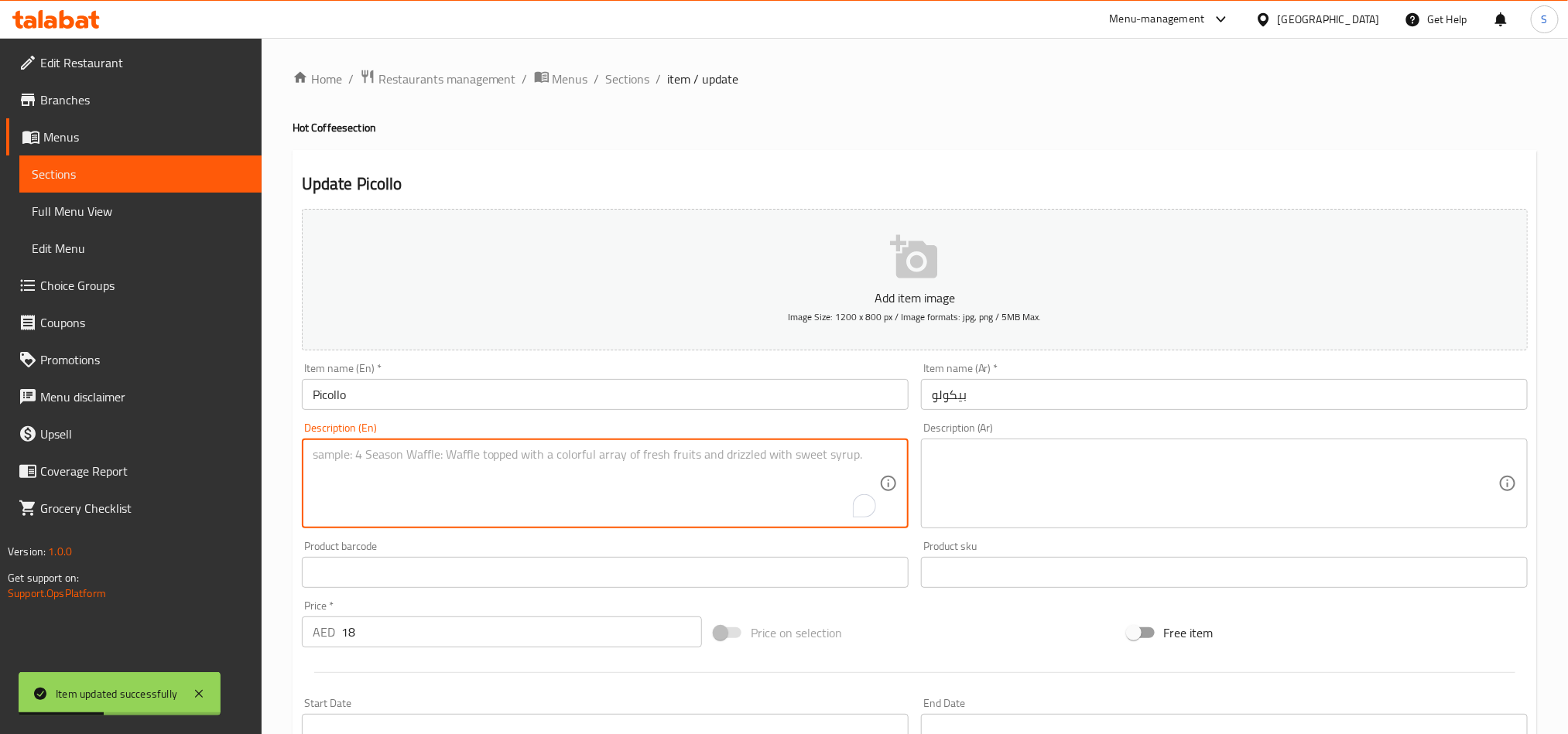
click at [559, 490] on textarea "To enrich screen reader interactions, please activate Accessibility in Grammarl…" at bounding box center [596, 484] width 567 height 74
paste textarea "A small macchiato made with ristretto, a type of espresso shot, and warm milk."
type textarea "A small macchiato made with ristretto, a type of espresso shot, and warm milk."
click at [1037, 497] on textarea at bounding box center [1215, 484] width 567 height 74
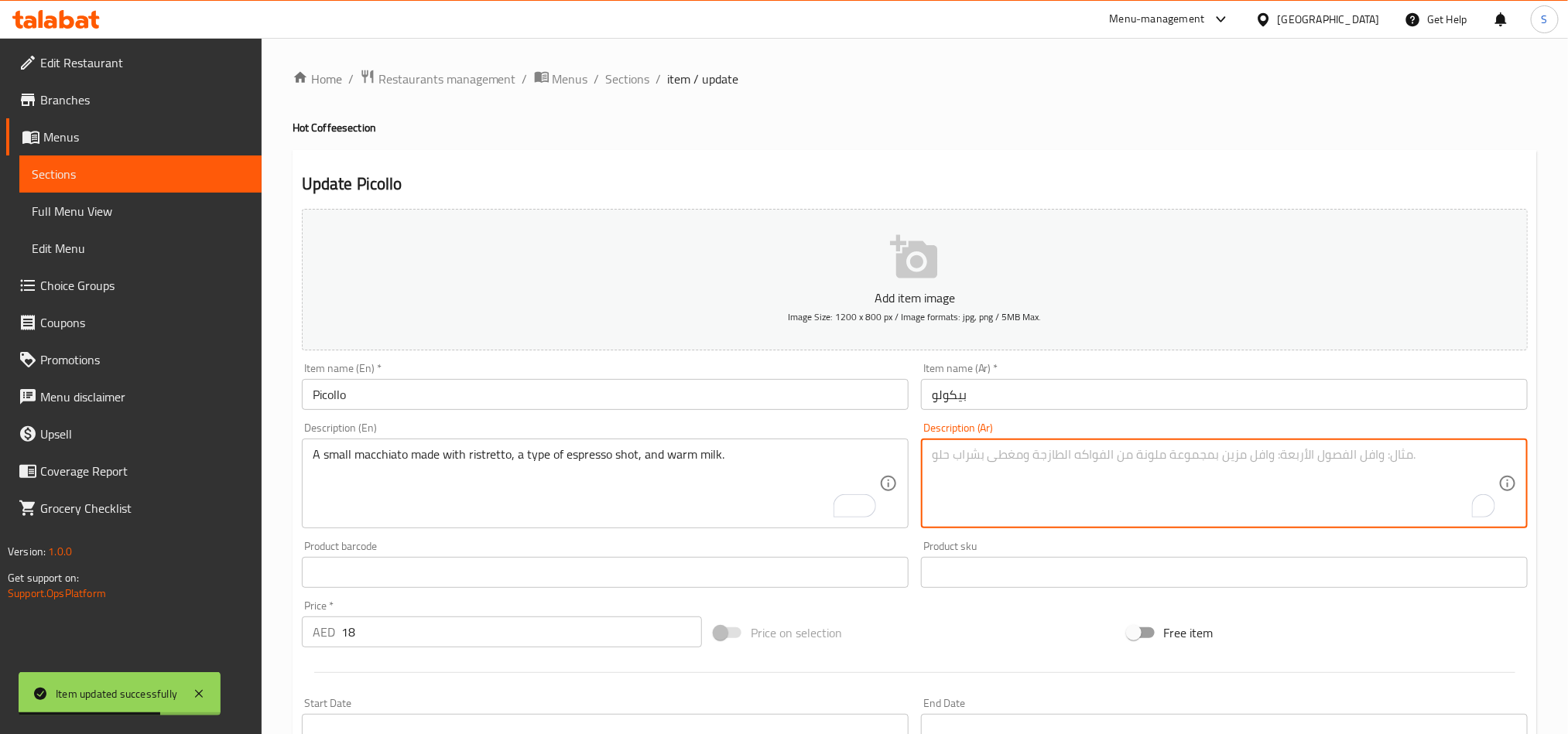
paste textarea "ماكياتو صغير مصنوع من الريستريتو، وهو نوع من جرعات الإسبريسو، والحليب الدافئ."
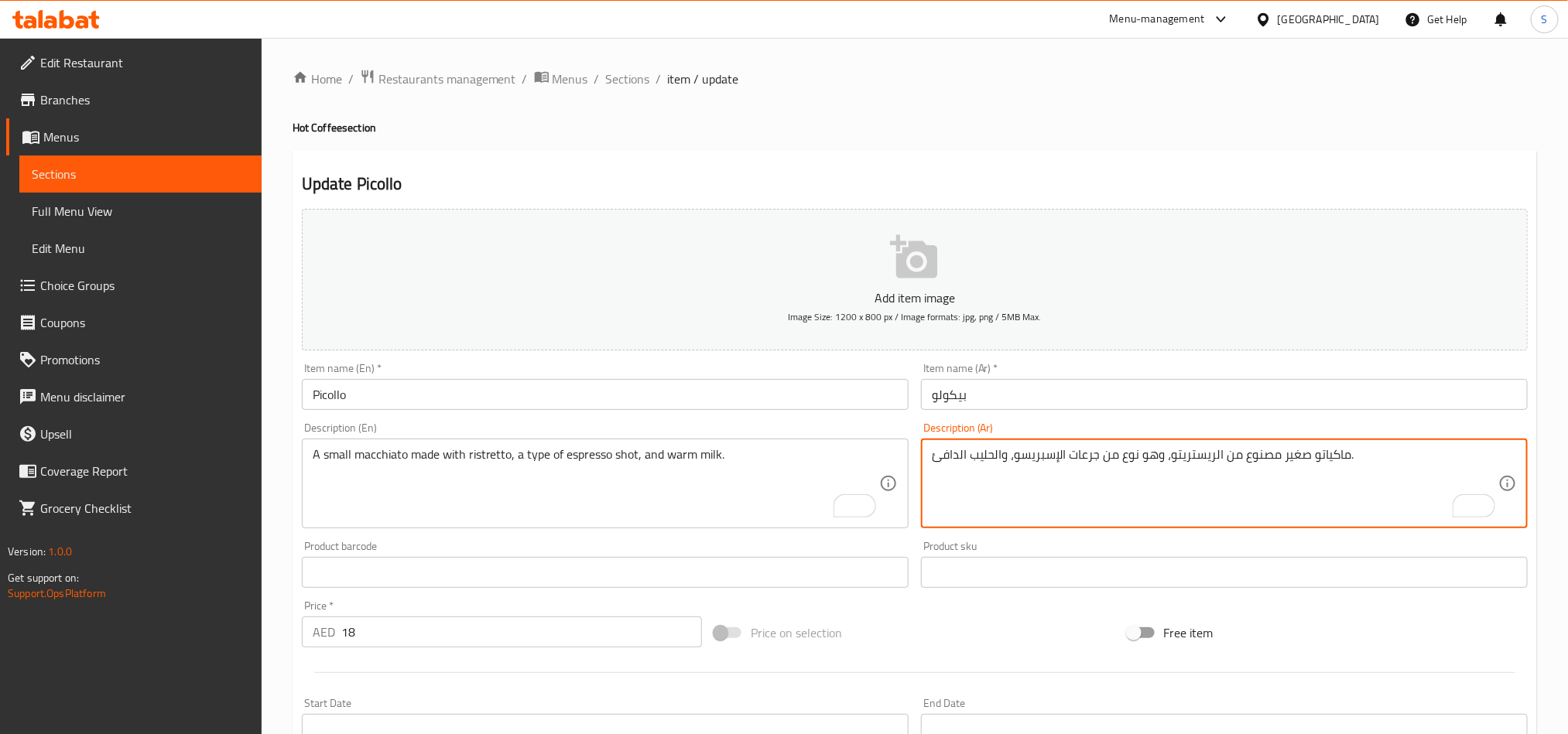
click at [1092, 462] on textarea "ماكياتو صغير مصنوع من الريستريتو، وهو نوع من جرعات الإسبريسو، والحليب الدافئ." at bounding box center [1215, 484] width 567 height 74
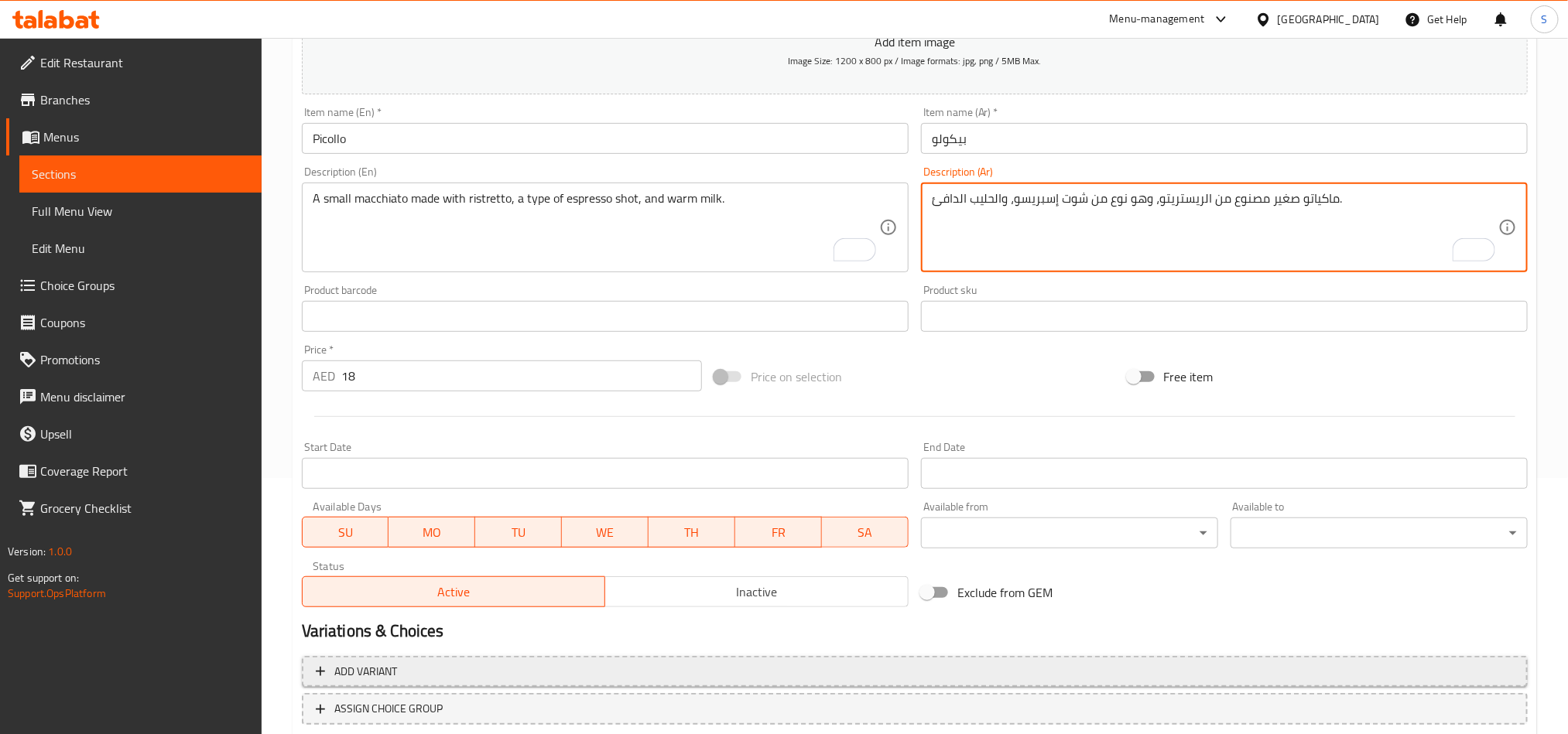
scroll to position [357, 0]
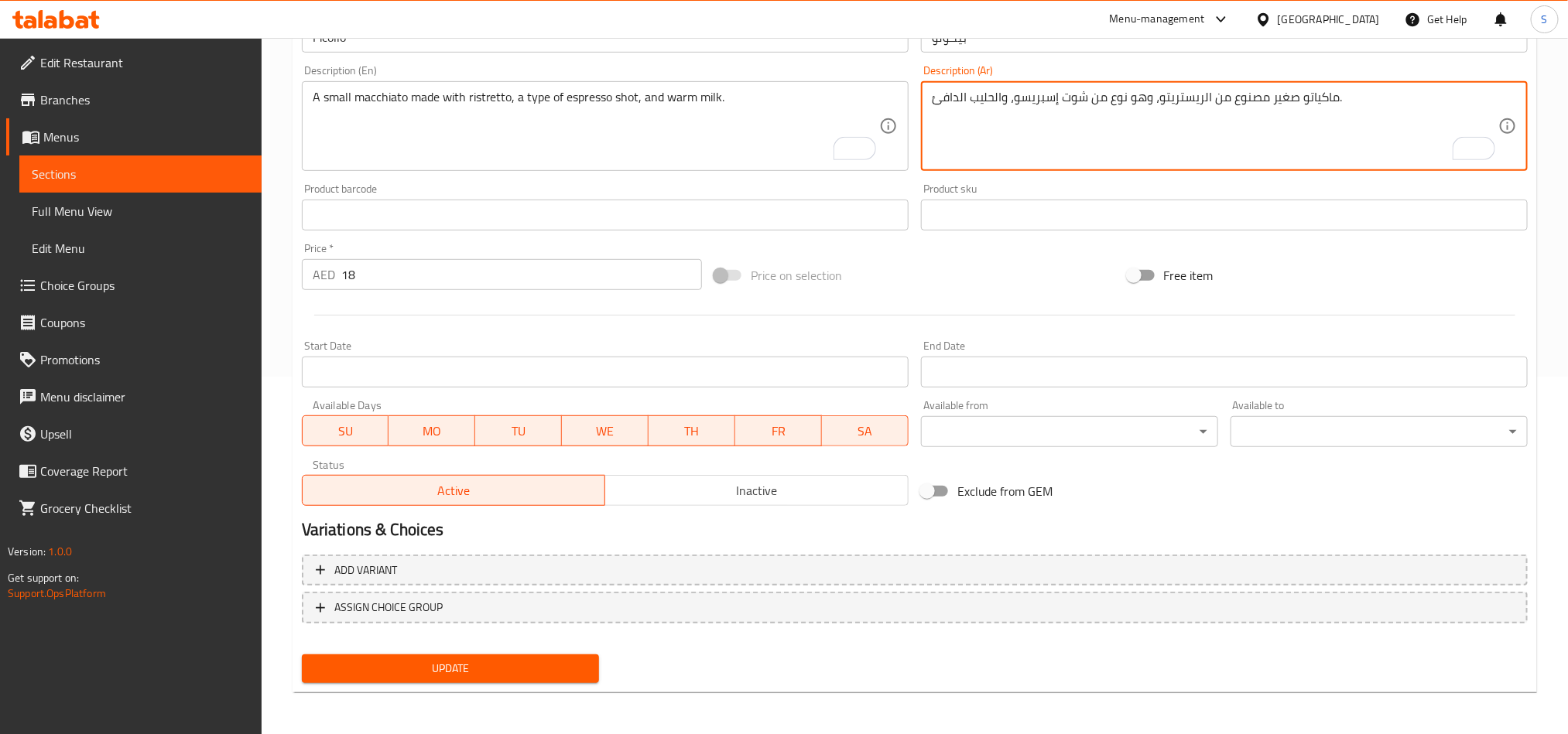
type textarea "ماكياتو صغير مصنوع من الريستريتو، وهو نوع من شوت إسبريسو، والحليب الدافئ."
click at [460, 665] on span "Update" at bounding box center [451, 669] width 273 height 20
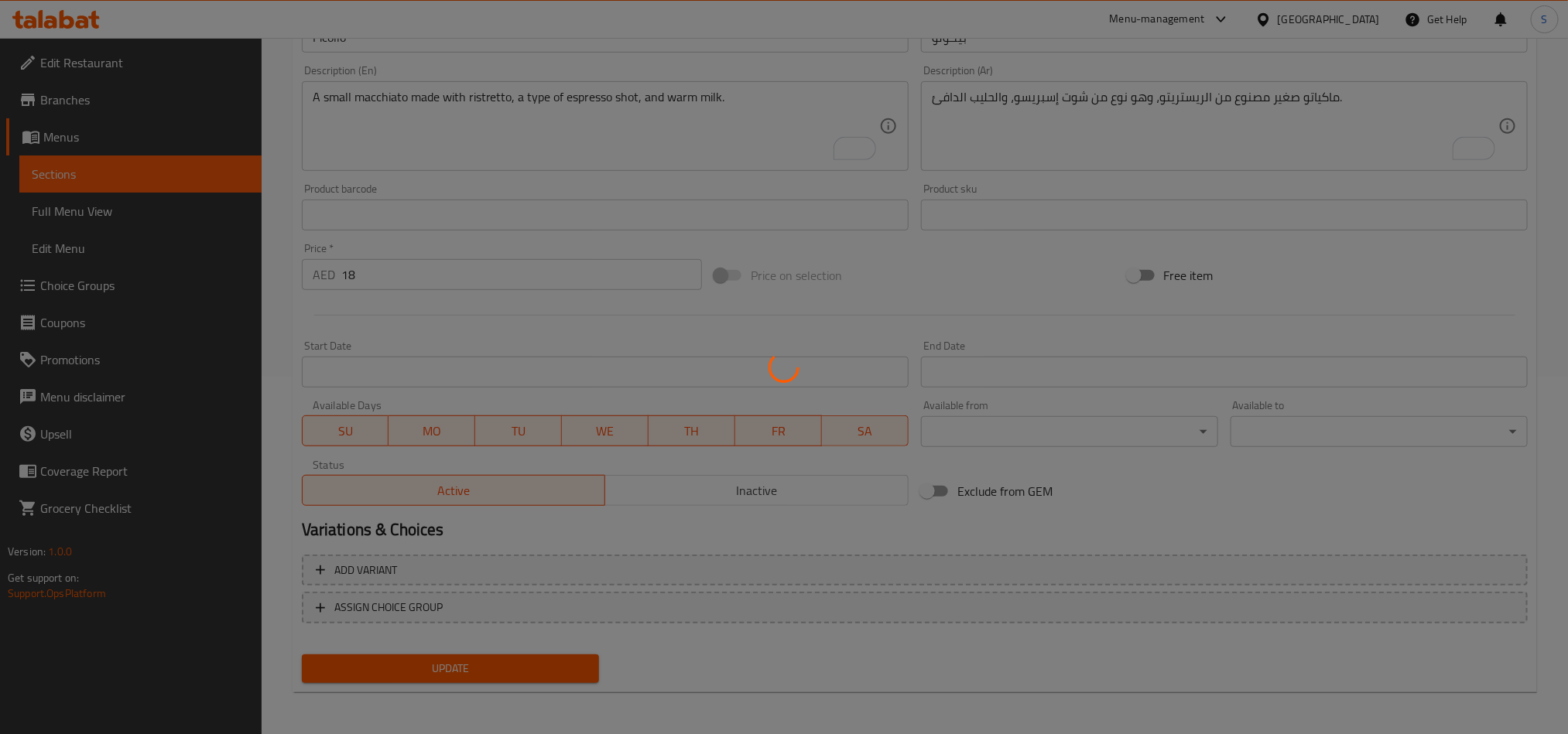
scroll to position [0, 0]
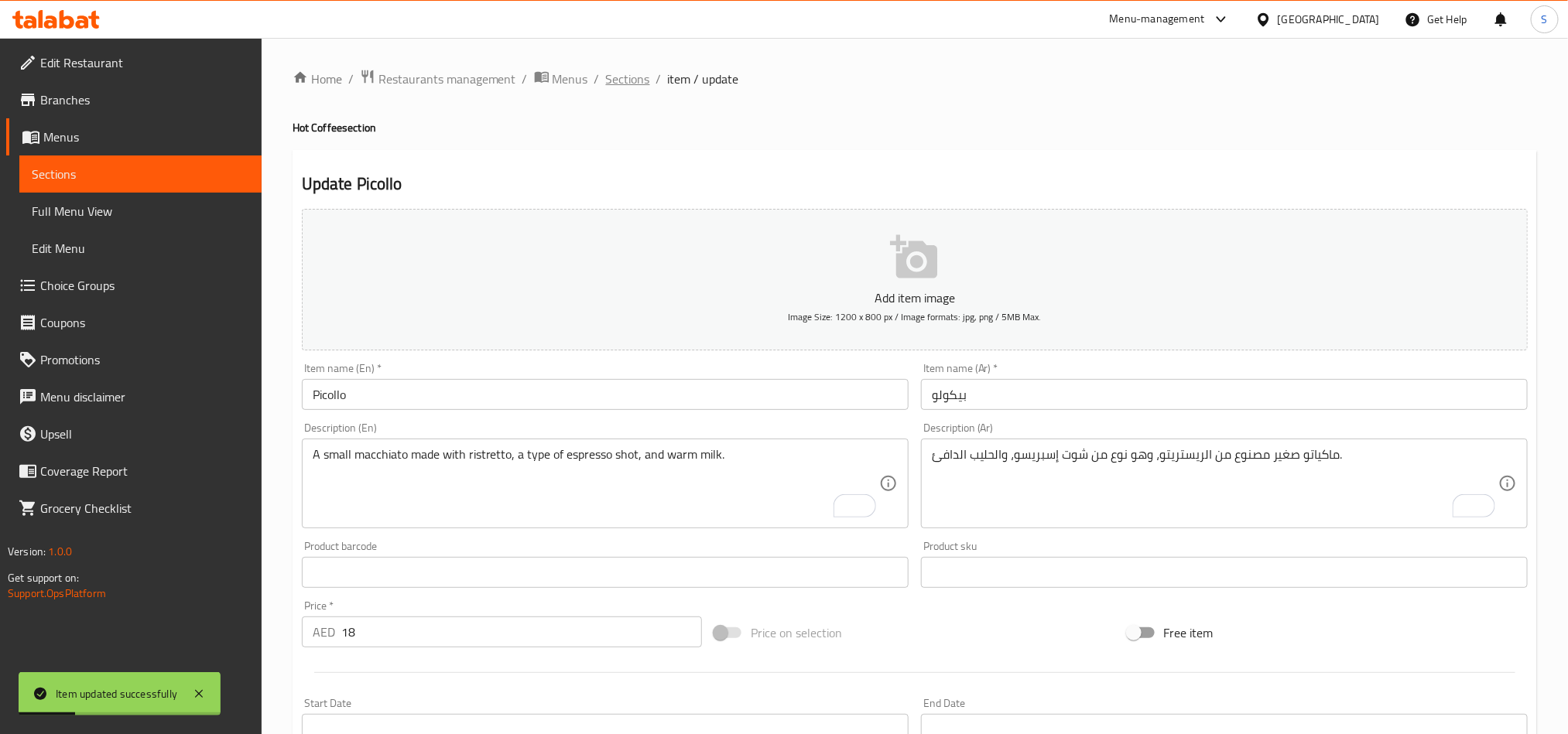
click at [617, 81] on span "Sections" at bounding box center [628, 79] width 44 height 19
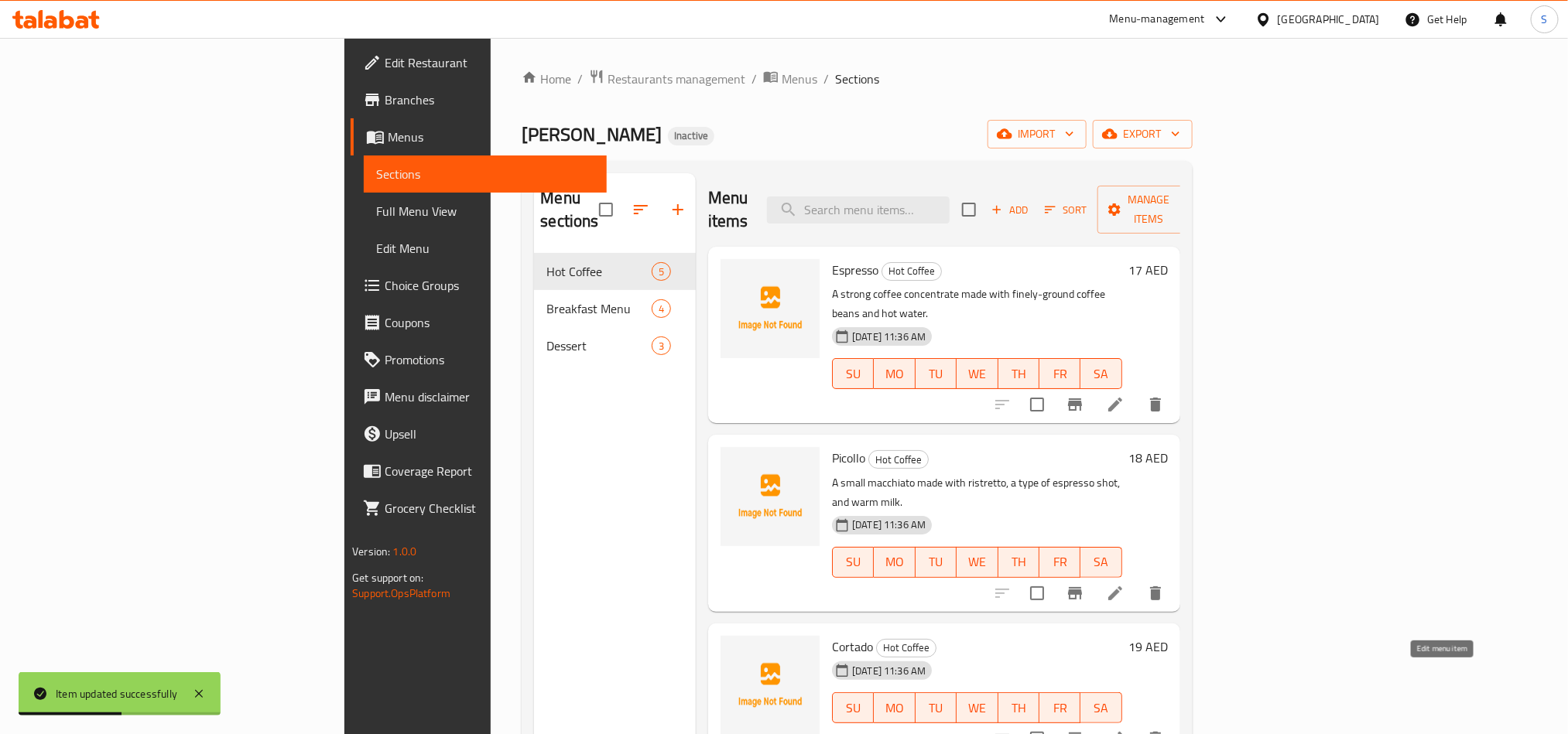
click at [1124, 730] on icon at bounding box center [1116, 739] width 19 height 19
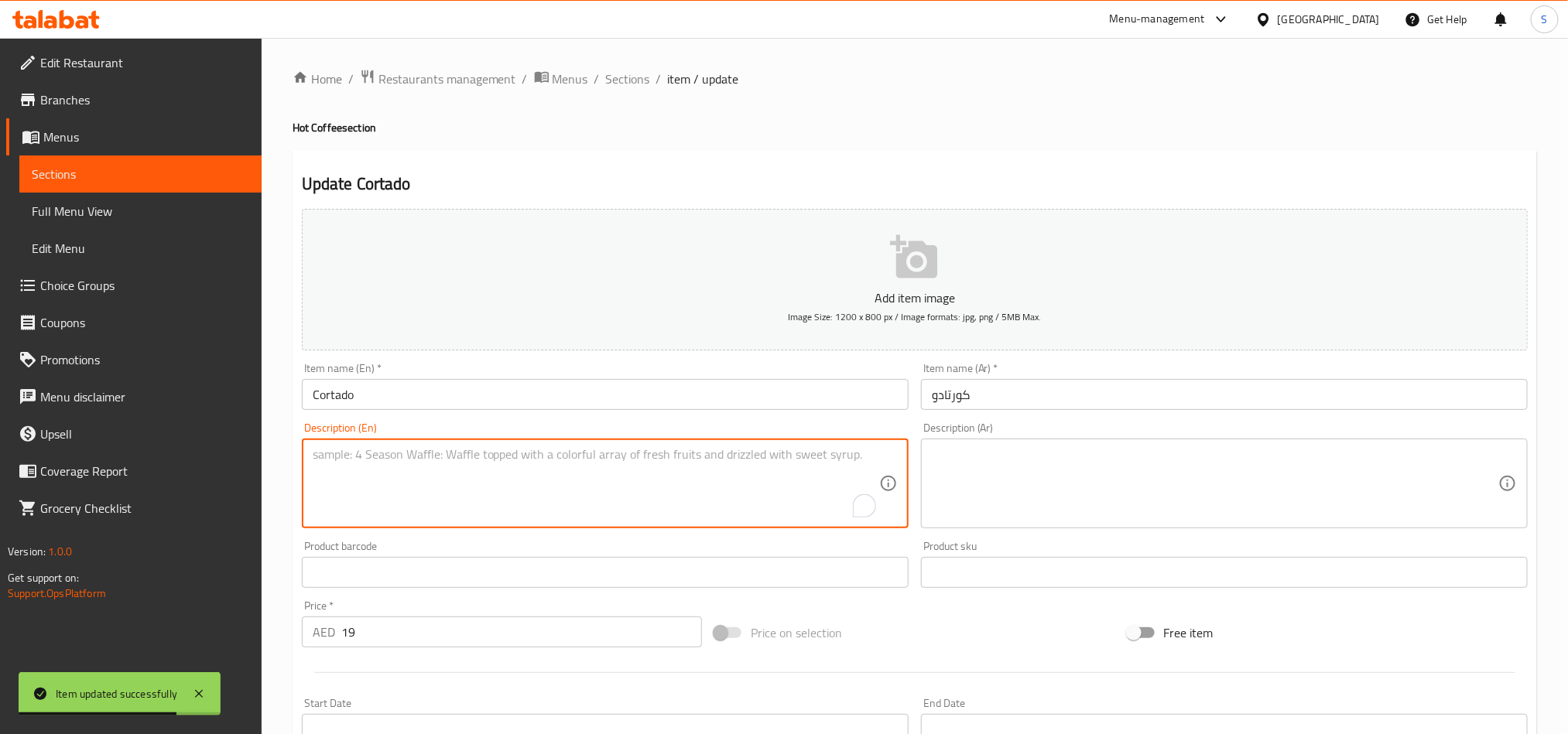
click at [706, 497] on textarea "To enrich screen reader interactions, please activate Accessibility in Grammarl…" at bounding box center [596, 484] width 567 height 74
paste textarea "A balanced coffee drink with equal parts espresso and steamed milk."
type textarea "A balanced coffee drink with equal parts espresso and steamed milk."
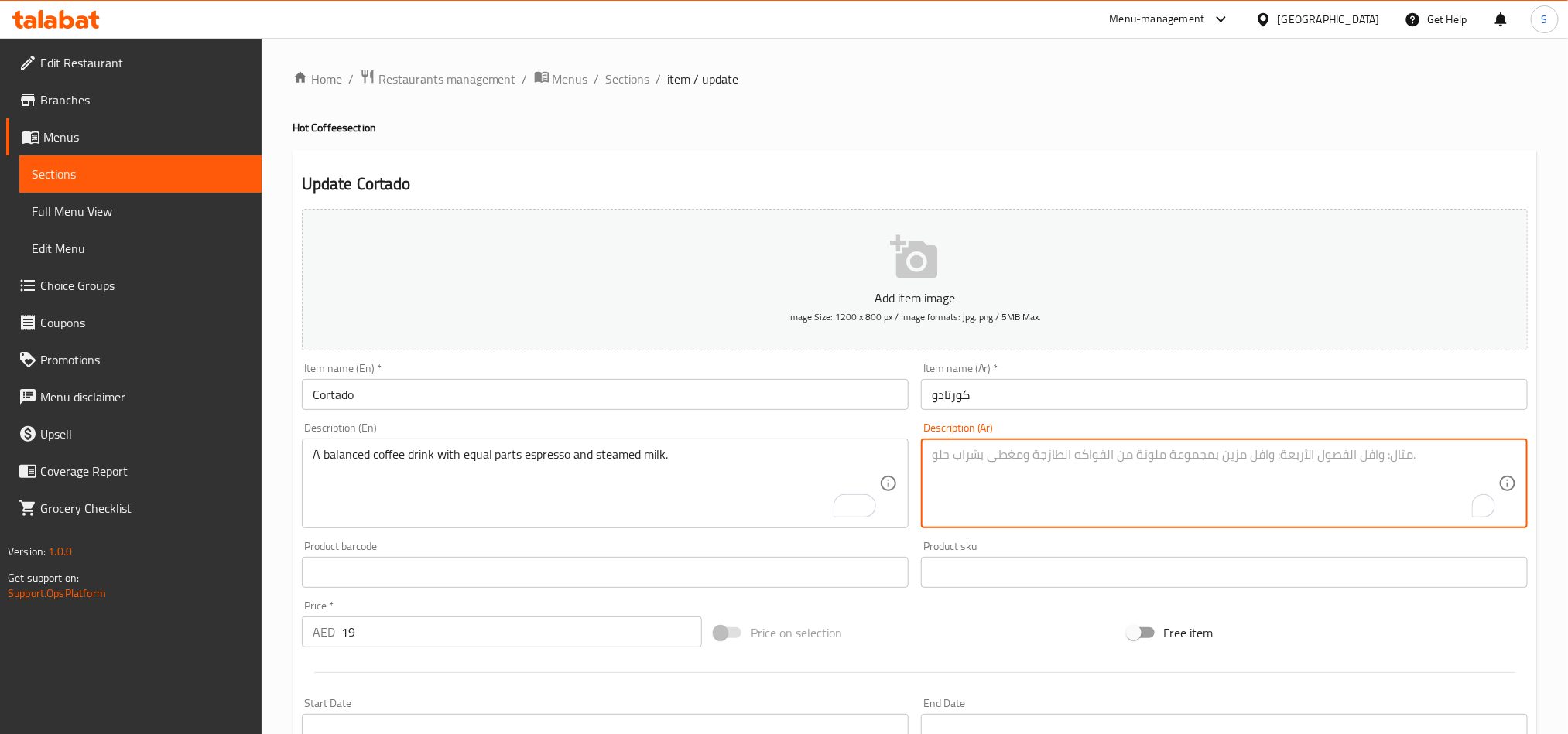
click at [1124, 485] on textarea "To enrich screen reader interactions, please activate Accessibility in Grammarl…" at bounding box center [1215, 484] width 567 height 74
paste textarea "مشروب قهوة متوازن يحتوي على أجزاء متساوية من الإسبريسو والحليب المبخر."
click at [1199, 460] on textarea "مشروب قهوة متوازن يحتوي على أجزاء متساوية من الإسبريسو والحليب المبخر." at bounding box center [1215, 484] width 567 height 74
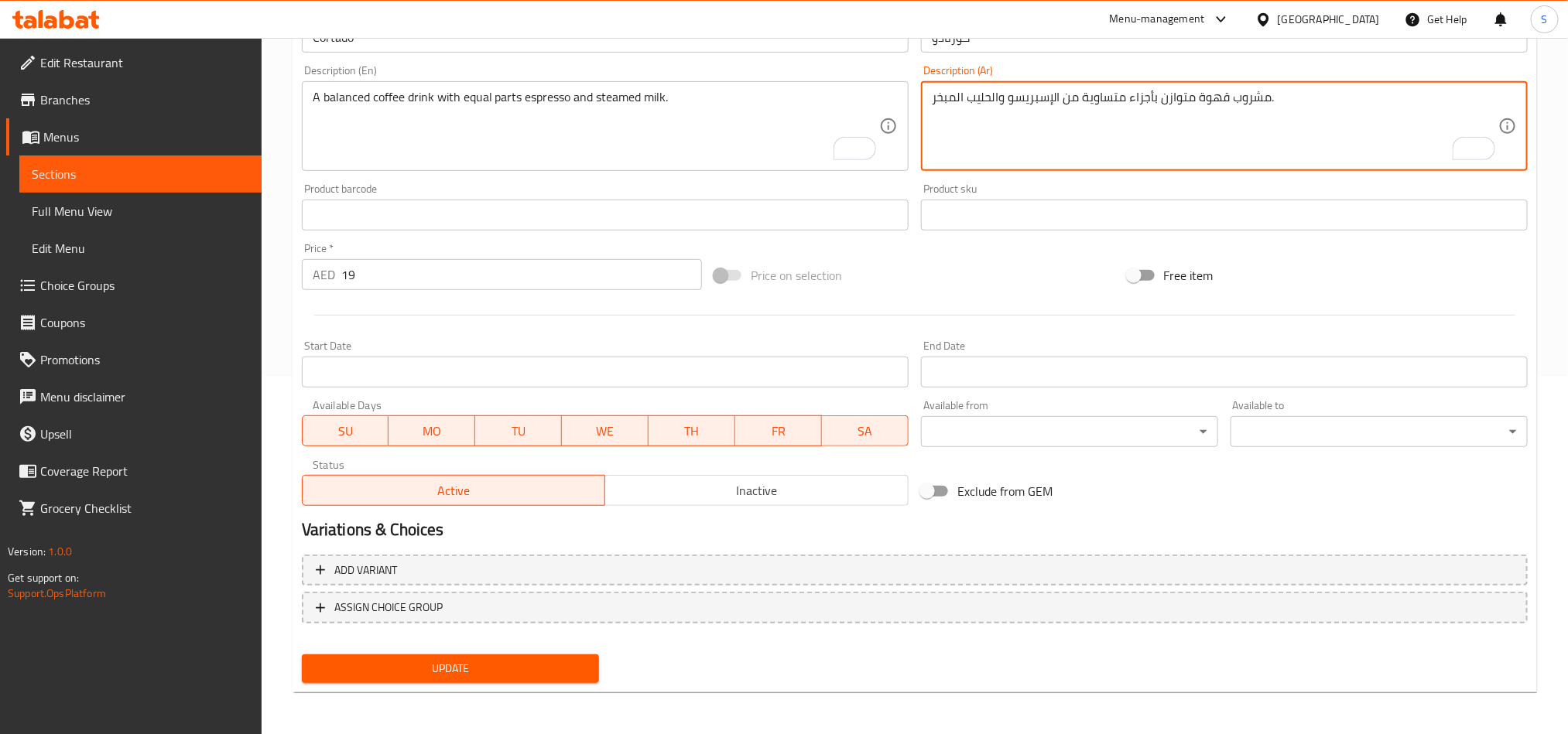
type textarea "مشروب قهوة متوازن بأجزاء متساوية من الإسبريسو والحليب المبخر."
click at [512, 668] on span "Update" at bounding box center [451, 669] width 273 height 20
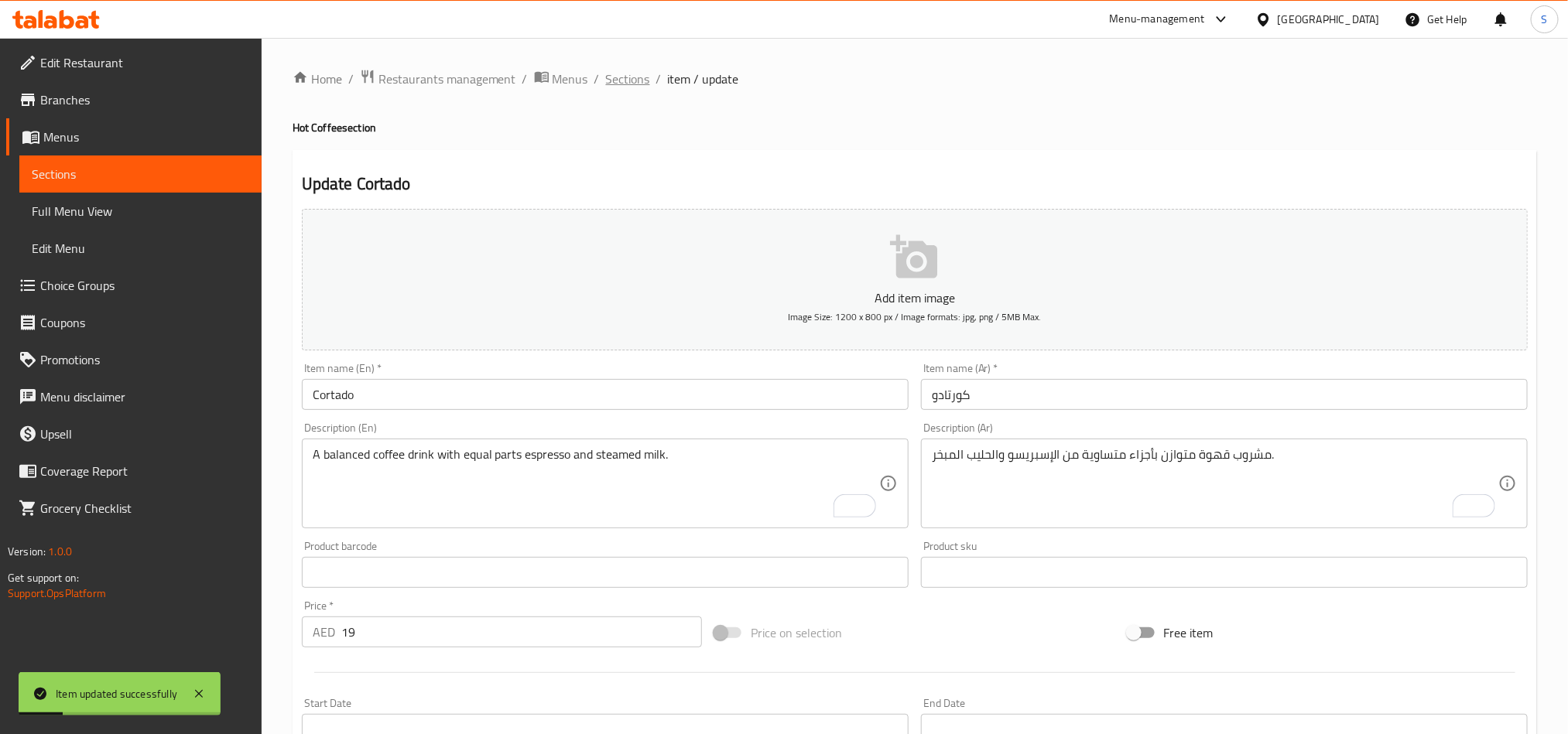
click at [632, 84] on span "Sections" at bounding box center [628, 79] width 44 height 19
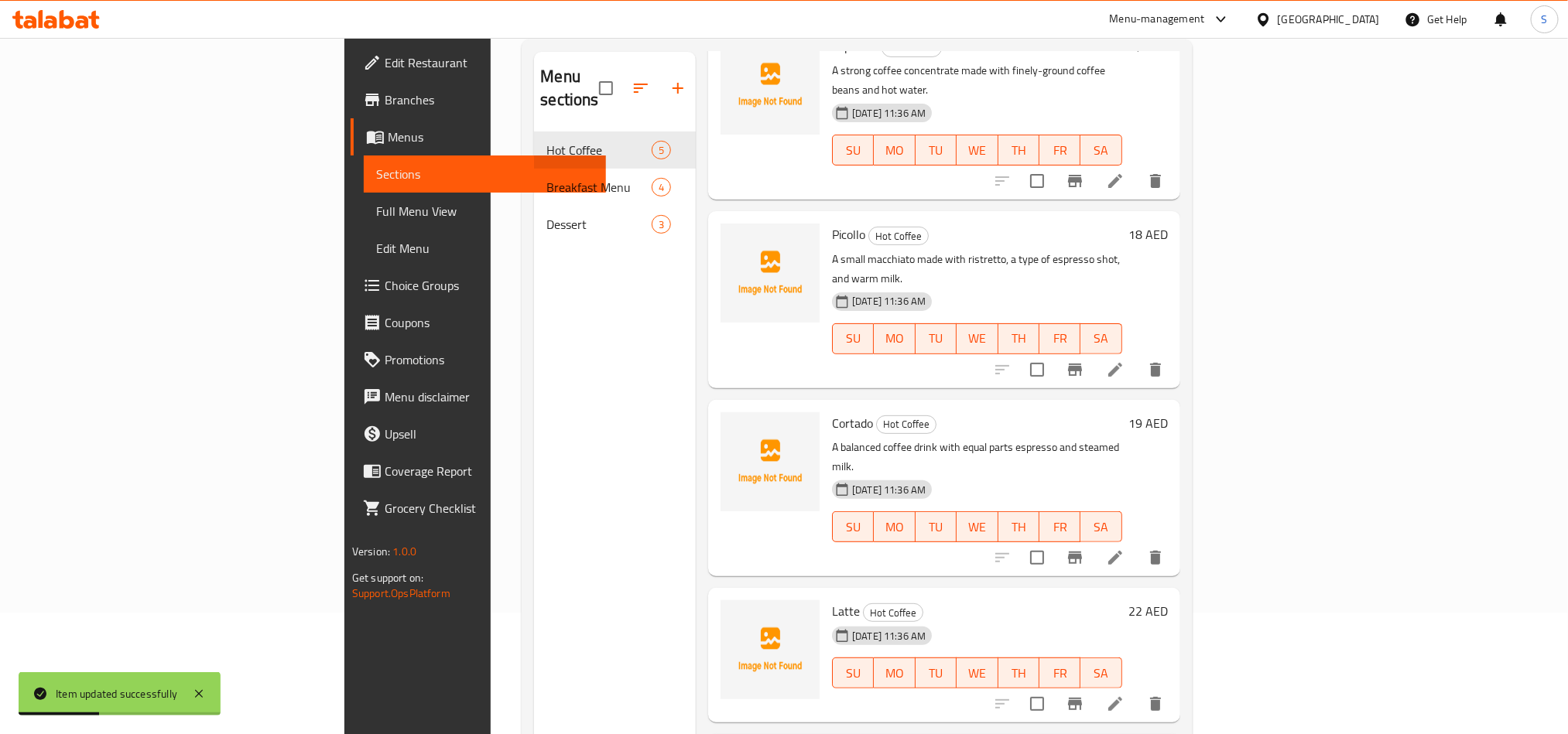
scroll to position [217, 0]
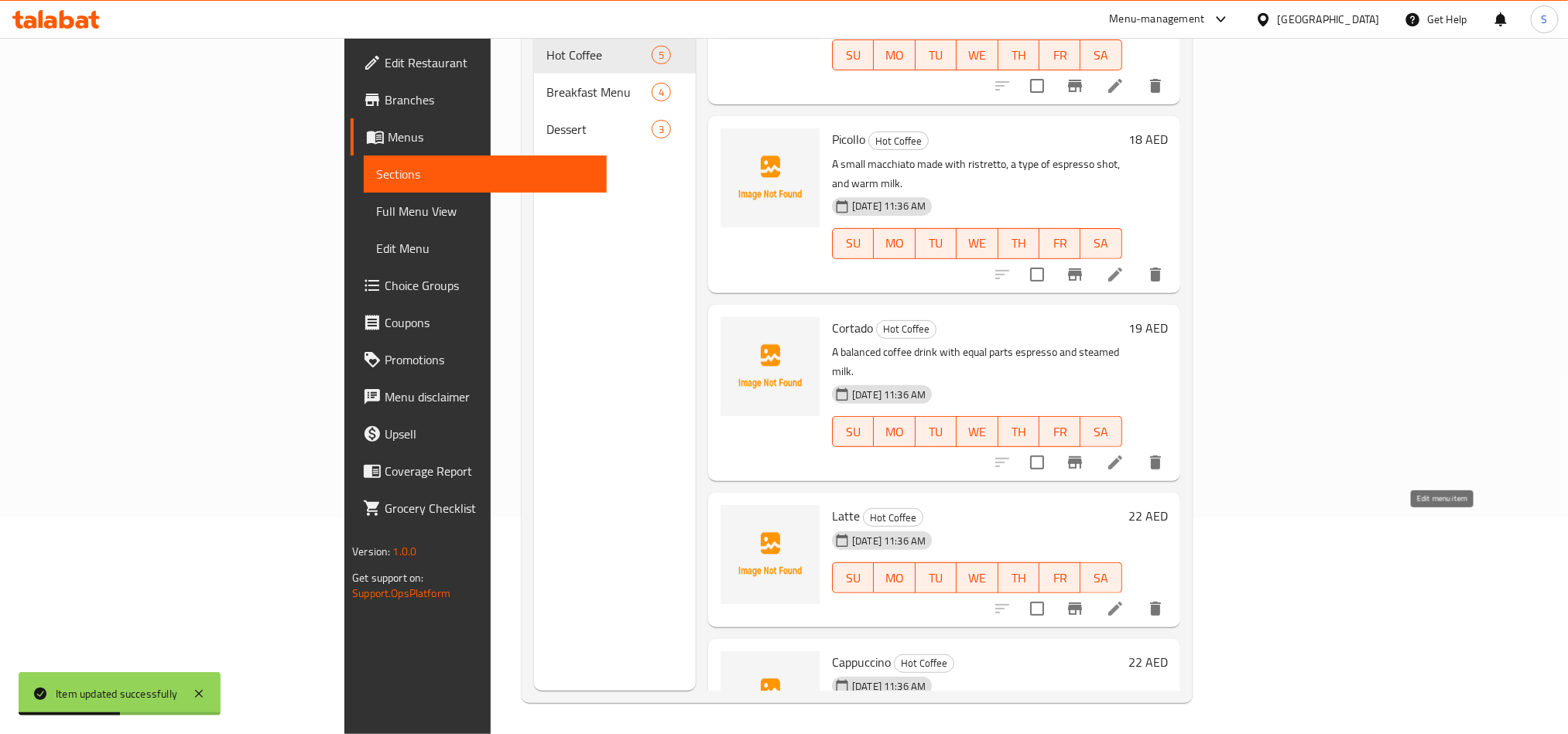
click at [1122, 602] on icon at bounding box center [1116, 609] width 14 height 14
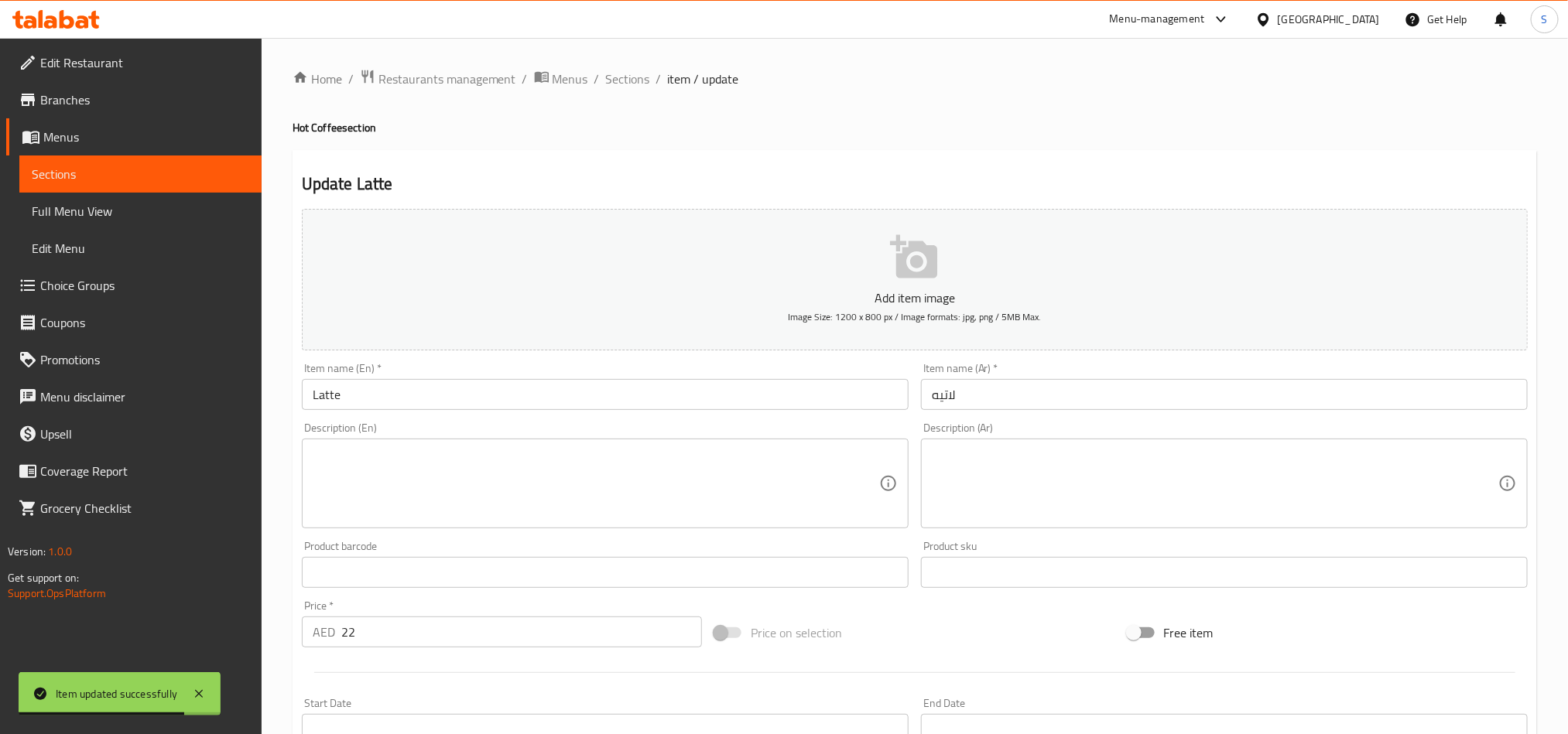
click at [694, 470] on textarea at bounding box center [596, 484] width 567 height 74
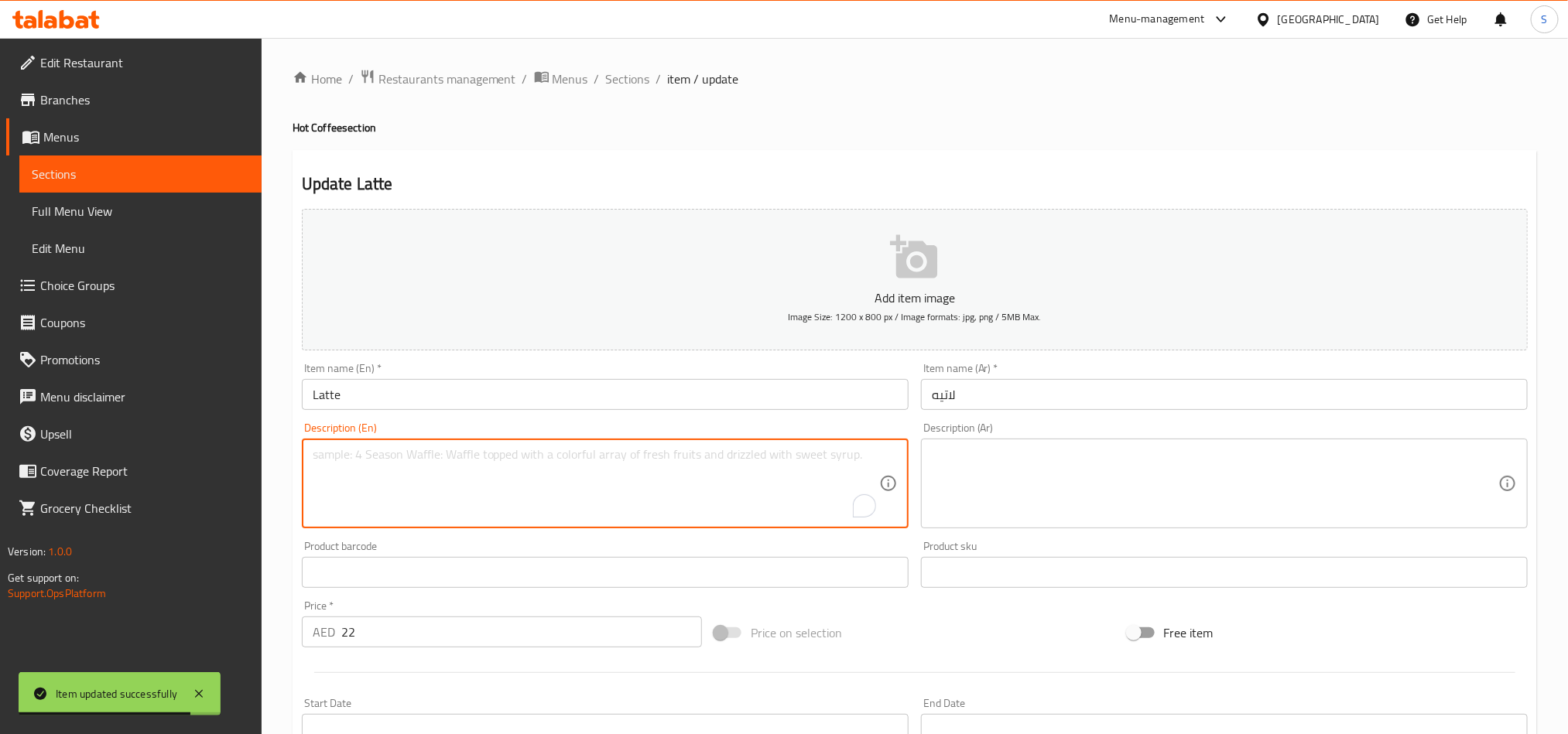
paste textarea "A popular drink made with a shot of espresso and steamed milk, topped with a th…"
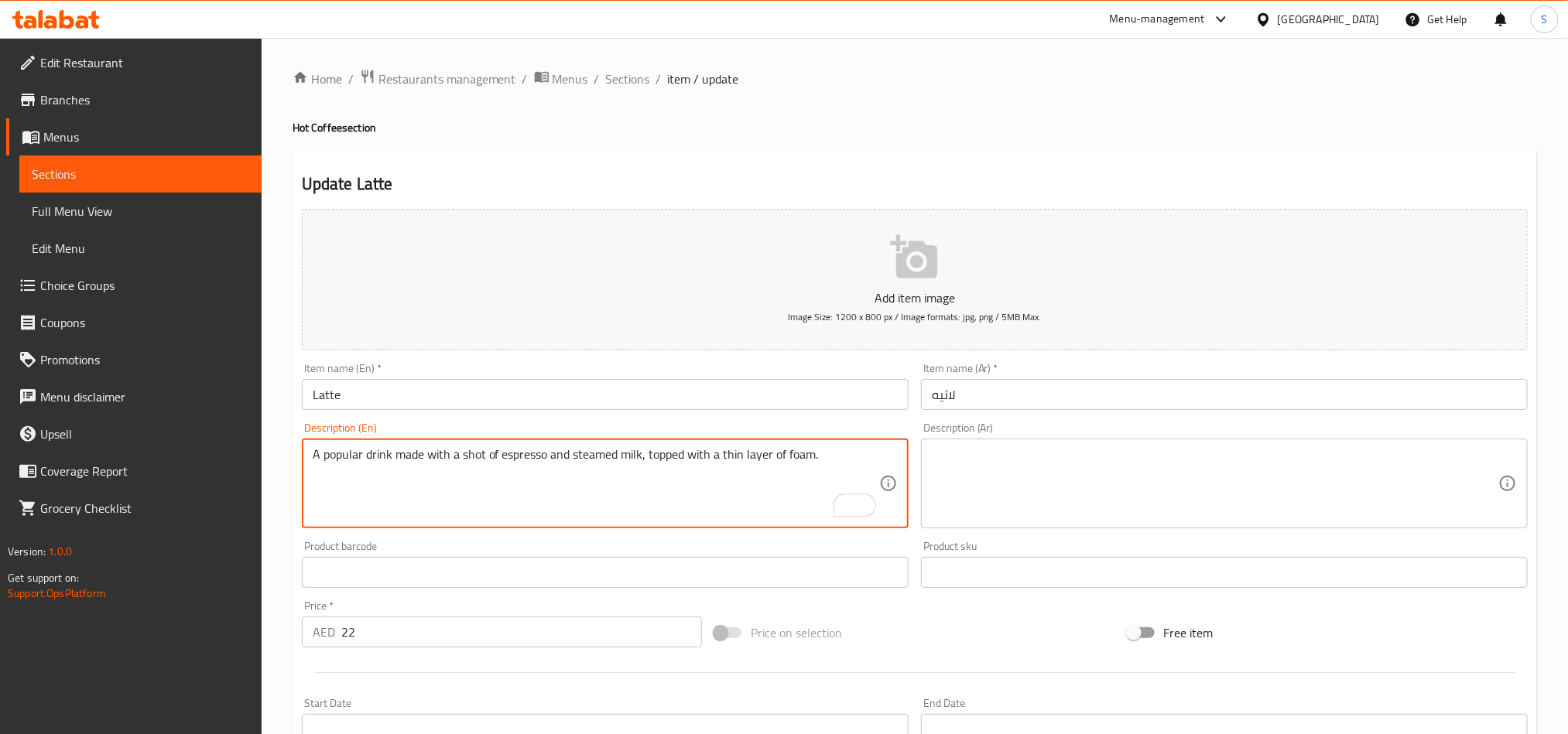
scroll to position [116, 0]
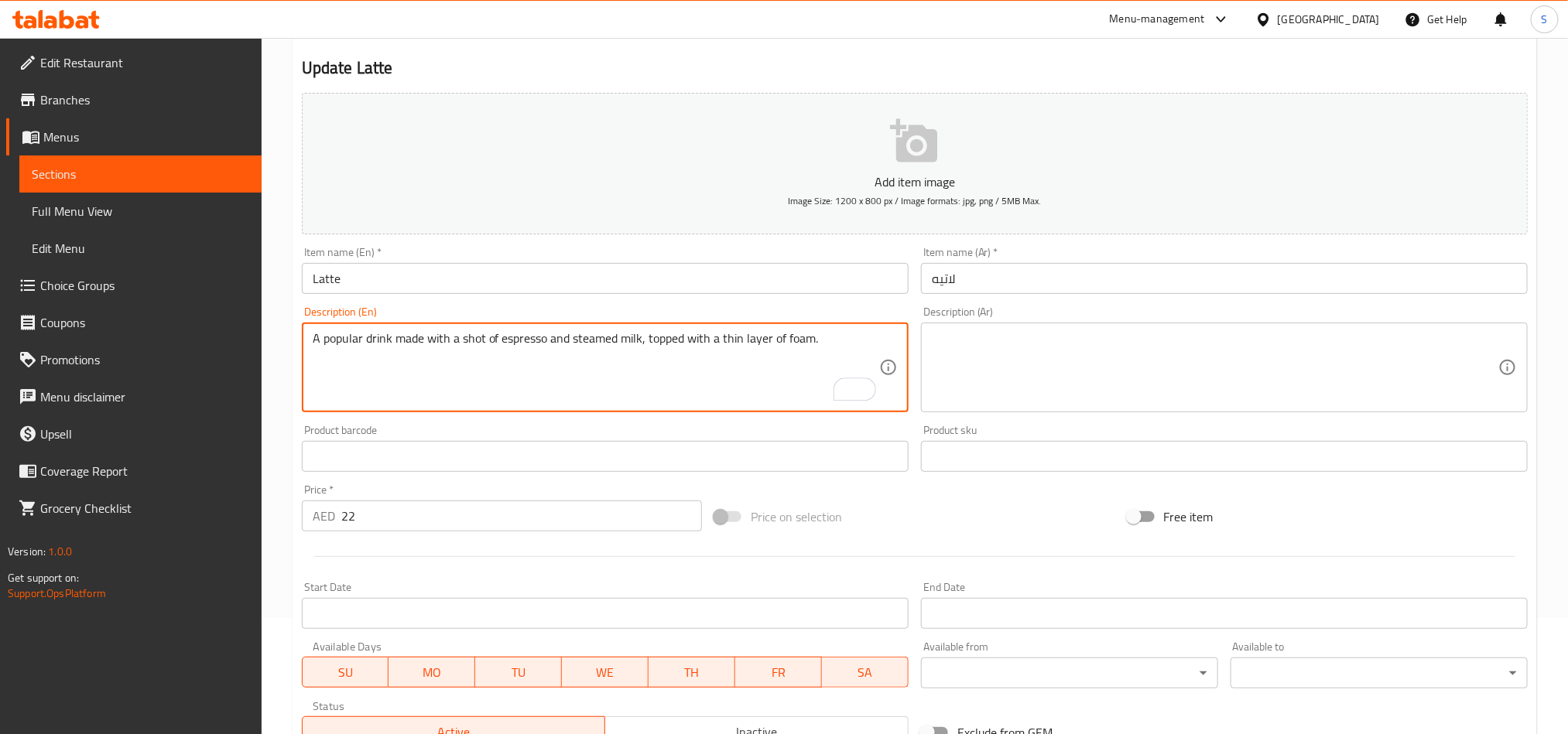
type textarea "A popular drink made with a shot of espresso and steamed milk, topped with a th…"
click at [1027, 360] on textarea at bounding box center [1215, 368] width 567 height 74
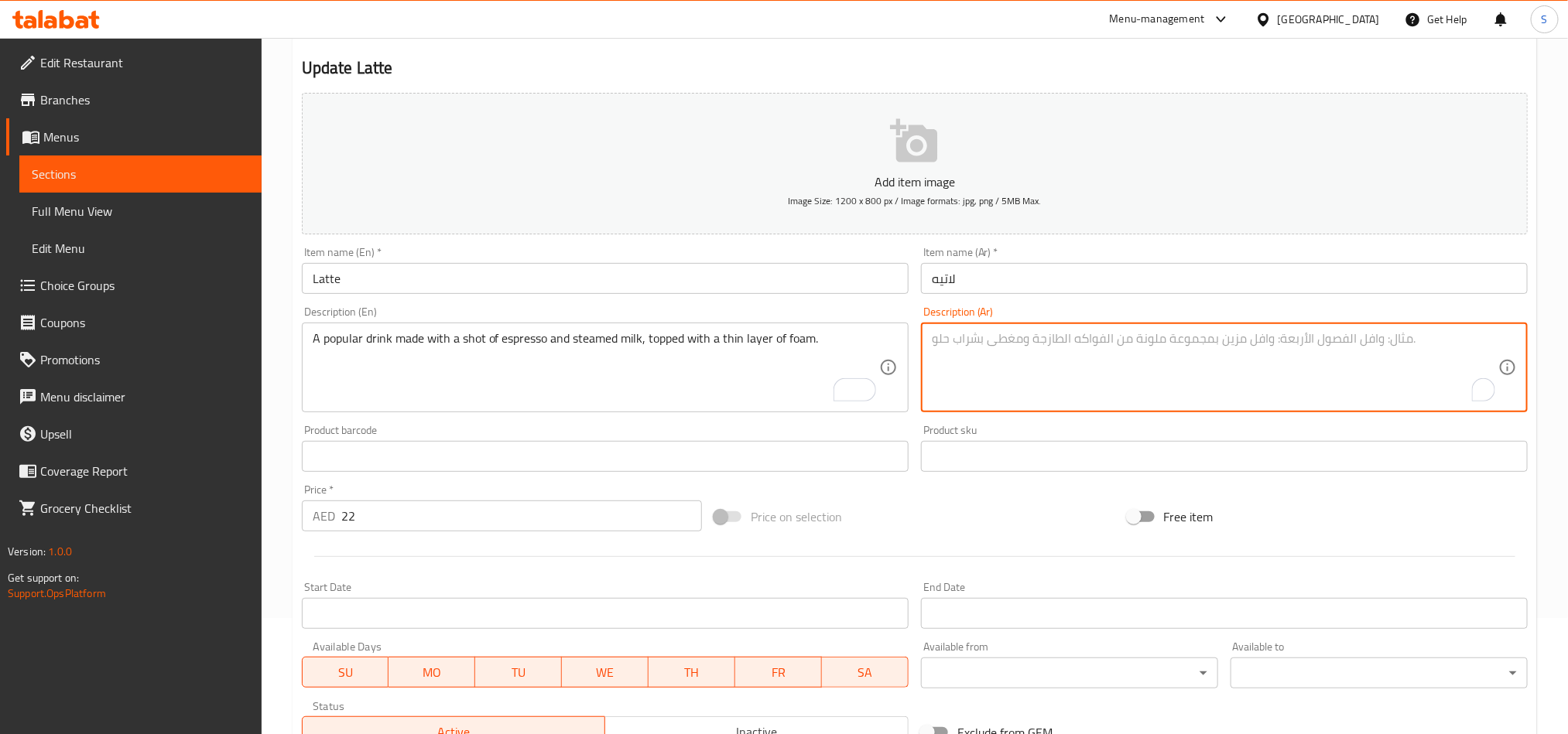
paste textarea "مشروب شعبي مصنوع من جرعة من الإسبريسو والحليب المبخر، ومغطى بطبقة رقيقة من الرغ…"
click at [1362, 344] on textarea "مشروب شعبي مصنوع من جرعة من الإسبريسو والحليب المبخر، ومغطى بطبقة رقيقة من الرغ…" at bounding box center [1215, 368] width 567 height 74
click at [1384, 332] on textarea "مشروب شعبي مصنوع من جرعة من الإسبريسو والحليب المبخر، ومغطى بطبقة رقيقة من الرغ…" at bounding box center [1215, 368] width 567 height 74
type textarea "مشروب شعبي مصنوع من جرعة من الإسبريسو والحليب المبخر، ومغطى بطبقة رقيقة من الرغ…"
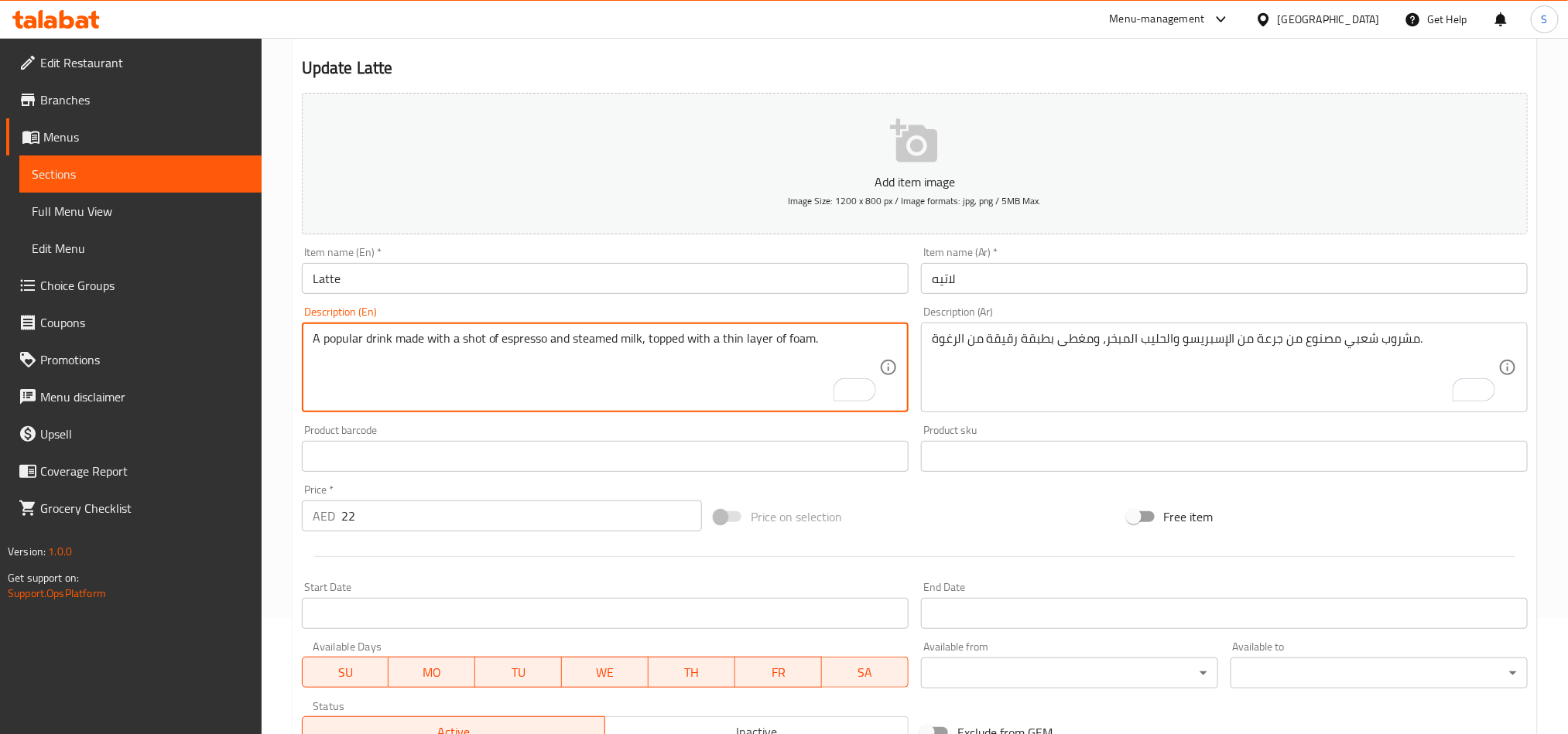
click at [342, 344] on textarea "A popular drink made with a shot of espresso and steamed milk, topped with a th…" at bounding box center [596, 368] width 567 height 74
type textarea "A drink made with a shot of espresso and steamed milk, topped with a thin layer…"
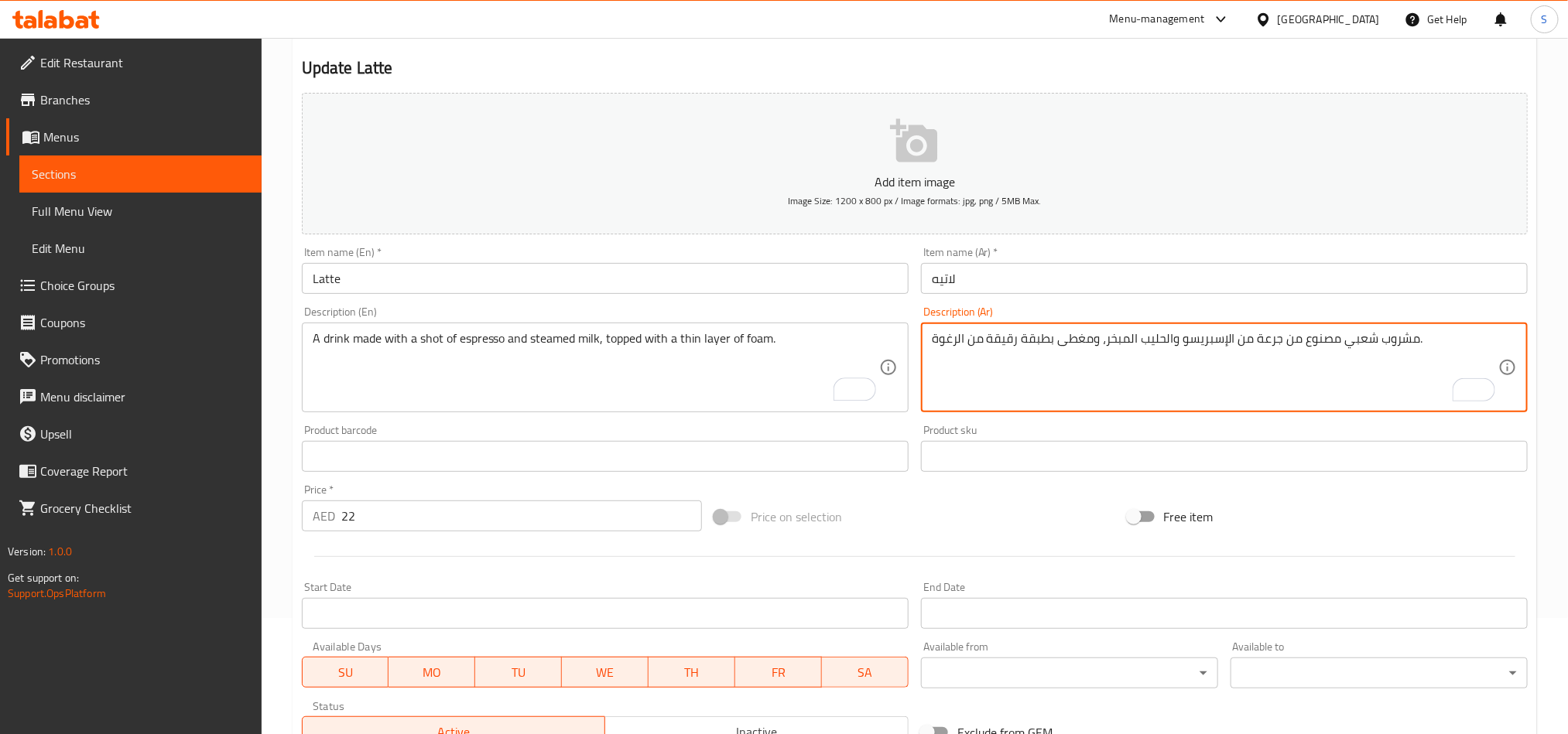
click at [1362, 342] on textarea "مشروب شعبي مصنوع من جرعة من الإسبريسو والحليب المبخر، ومغطى بطبقة رقيقة من الرغ…" at bounding box center [1215, 368] width 567 height 74
click at [1270, 342] on textarea "مشروب مصنوع من جرعة من الإسبريسو والحليب المبخر، ومغطى بطبقة رقيقة من الرغوة." at bounding box center [1215, 368] width 567 height 74
click at [1247, 340] on textarea "مشروب مصنوع من شوت من الإسبريسو والحليب المبخر، ومغطى بطبقة رقيقة من الرغوة." at bounding box center [1215, 368] width 567 height 74
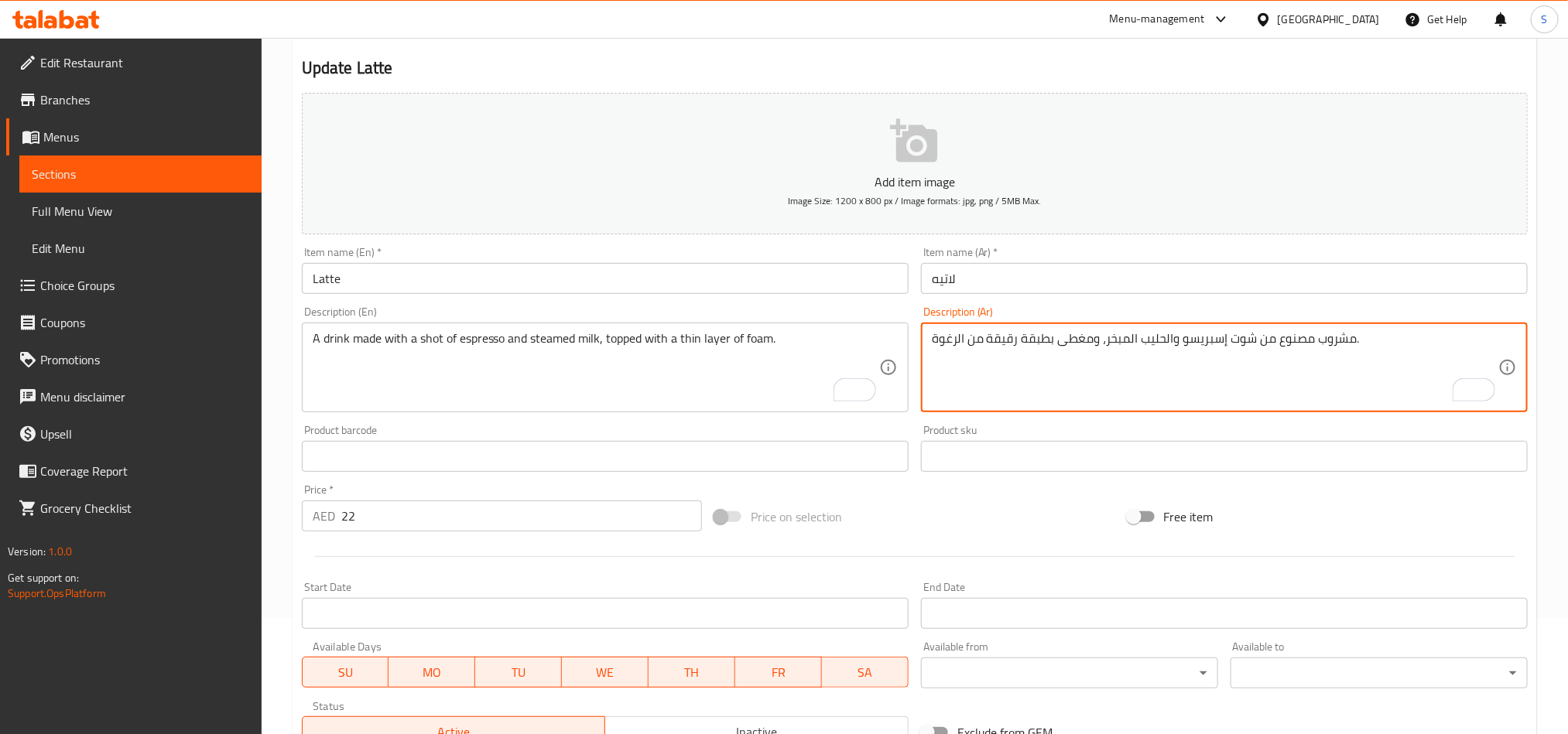
click at [1001, 344] on textarea "مشروب مصنوع من شوت إسبريسو والحليب المبخر، ومغطى بطبقة رقيقة من الرغوة." at bounding box center [1215, 368] width 567 height 74
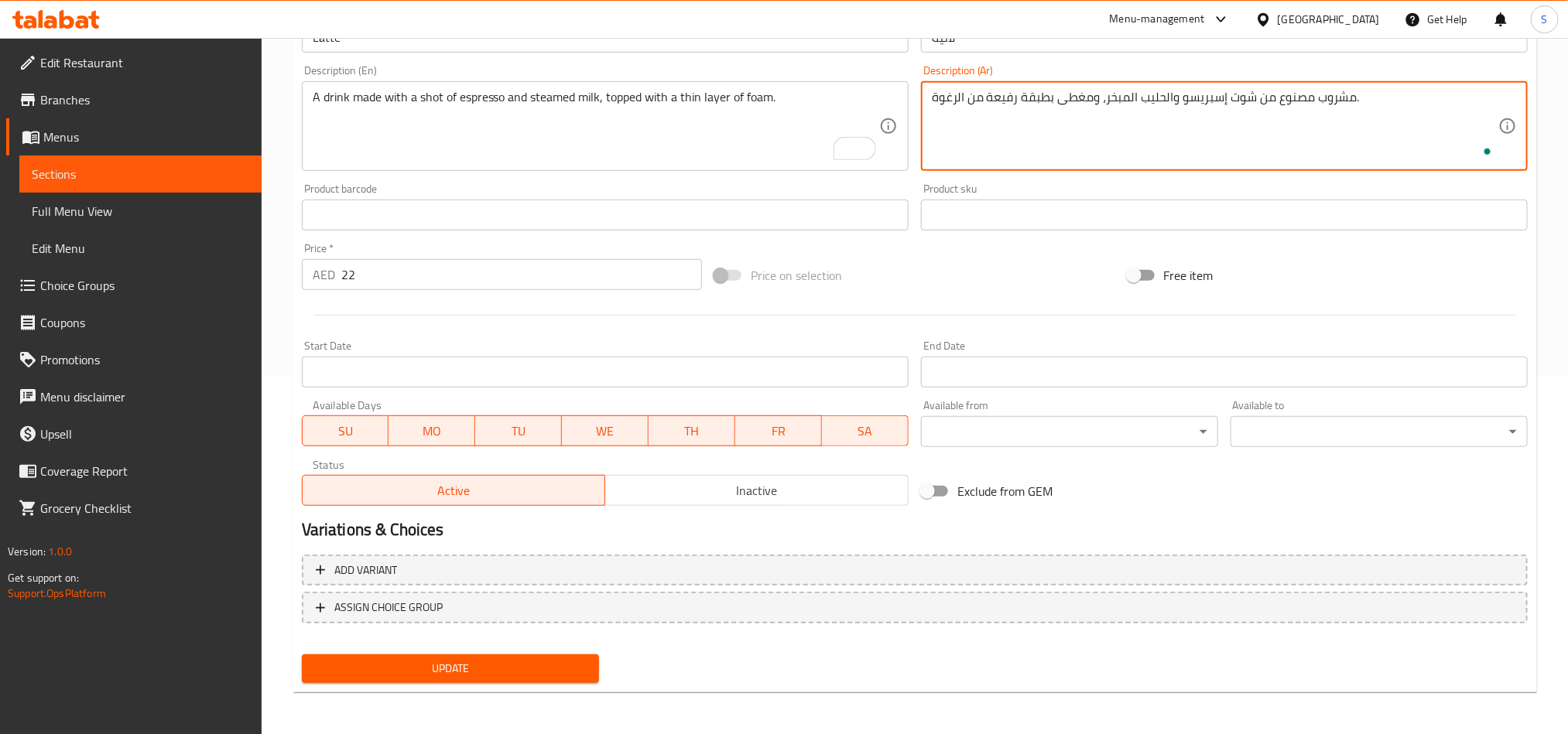
type textarea "مشروب مصنوع من شوت إسبريسو والحليب المبخر، ومغطى بطبقة رفيعة من الرغوة."
click at [469, 660] on span "Update" at bounding box center [451, 669] width 273 height 20
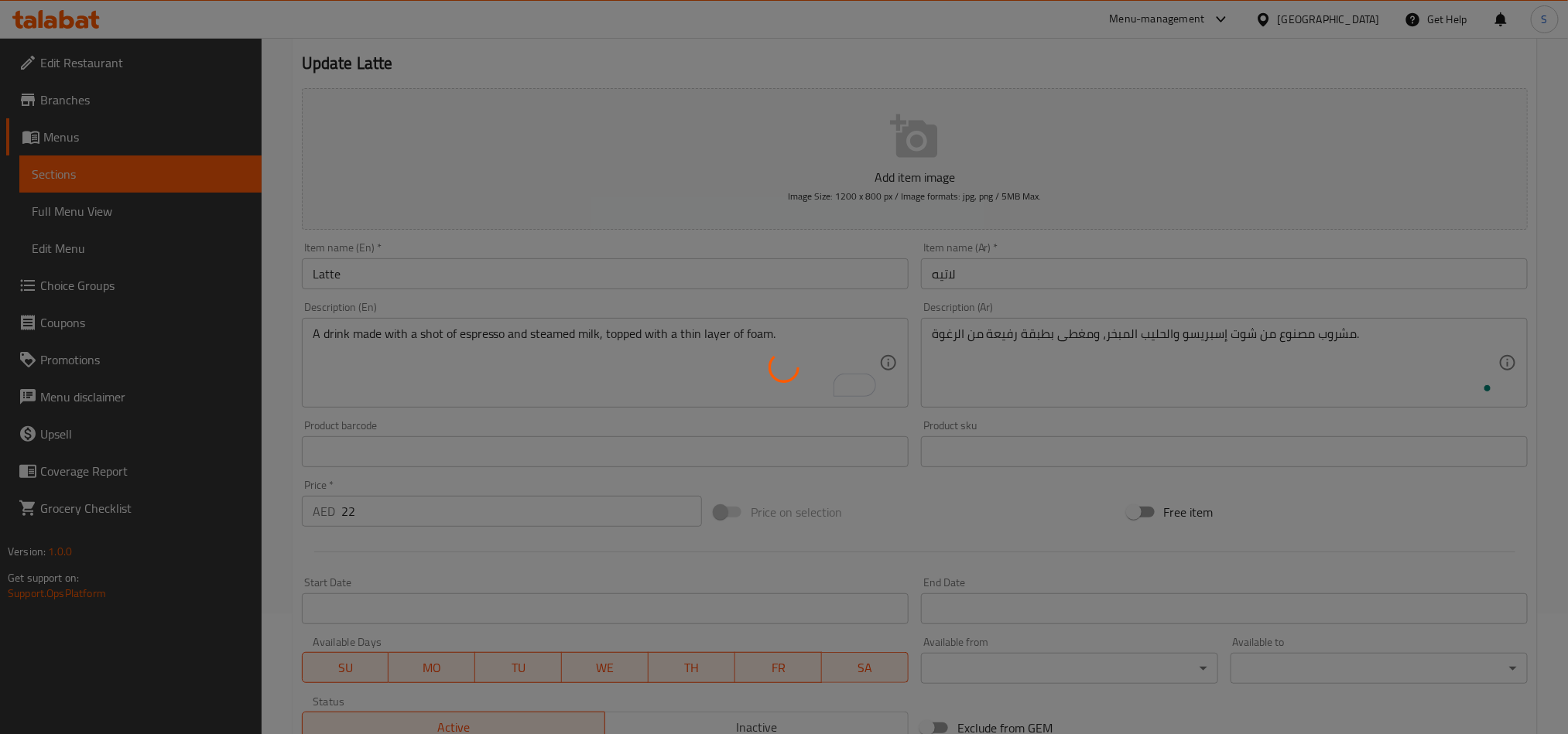
scroll to position [0, 0]
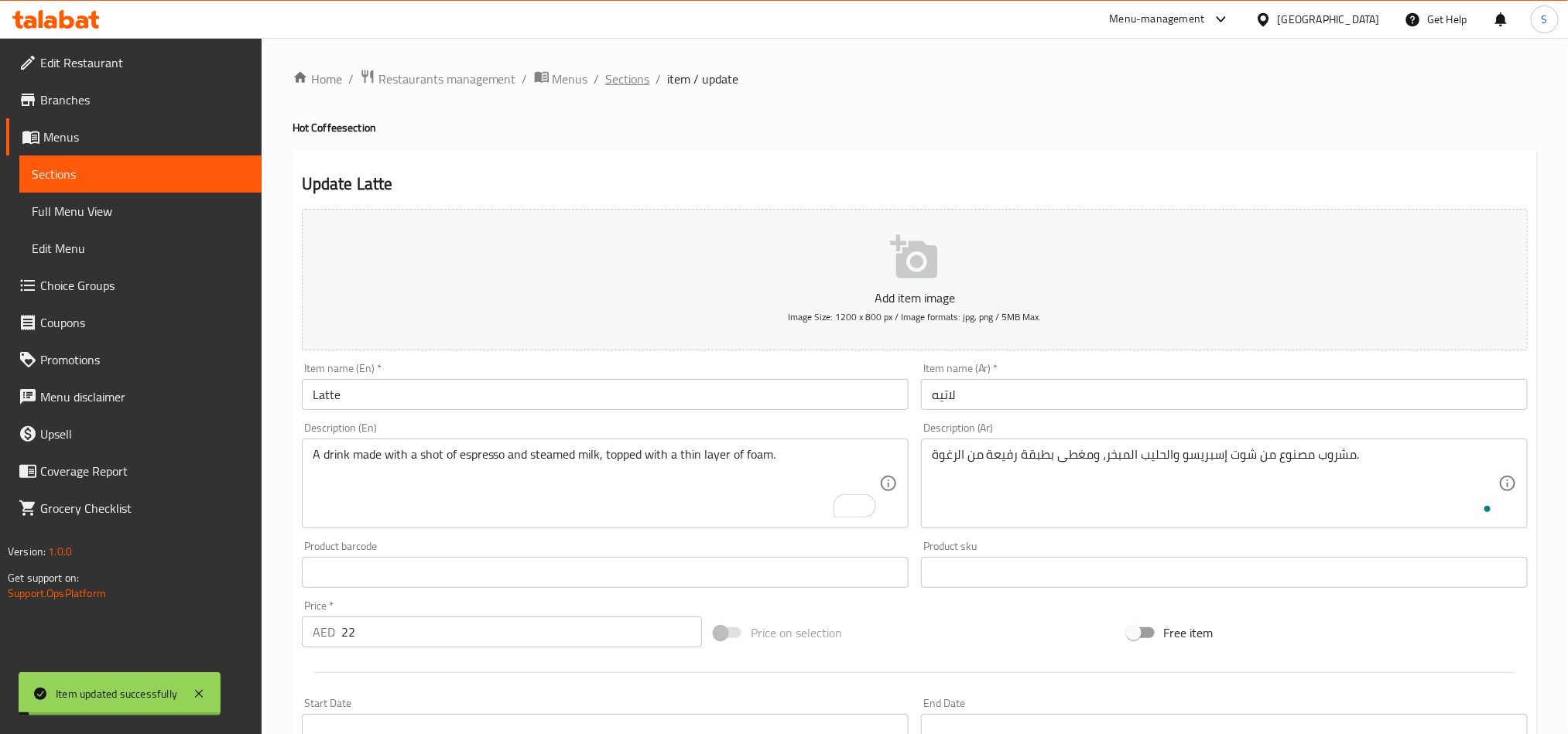
click at [613, 80] on span "Sections" at bounding box center [628, 79] width 44 height 19
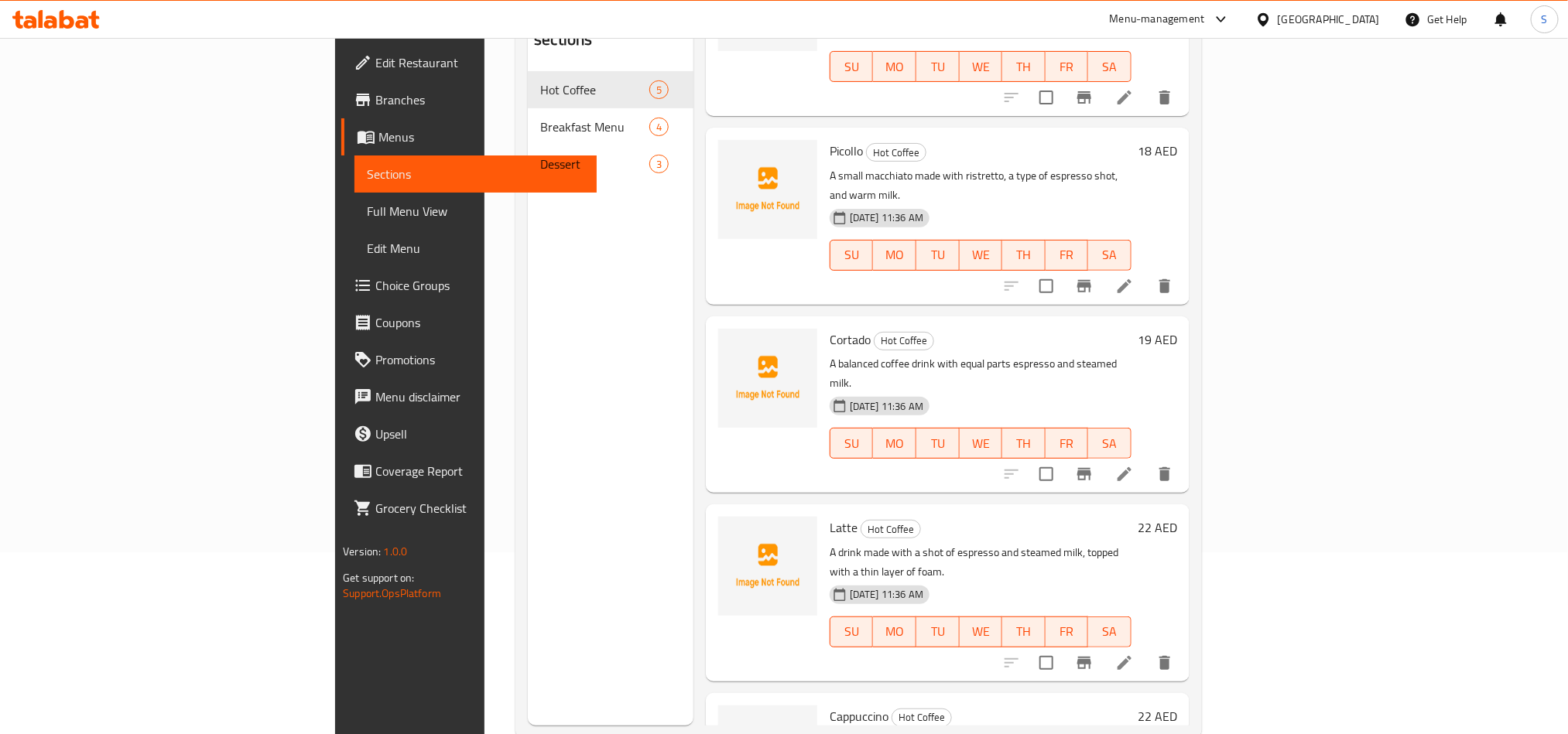
scroll to position [217, 0]
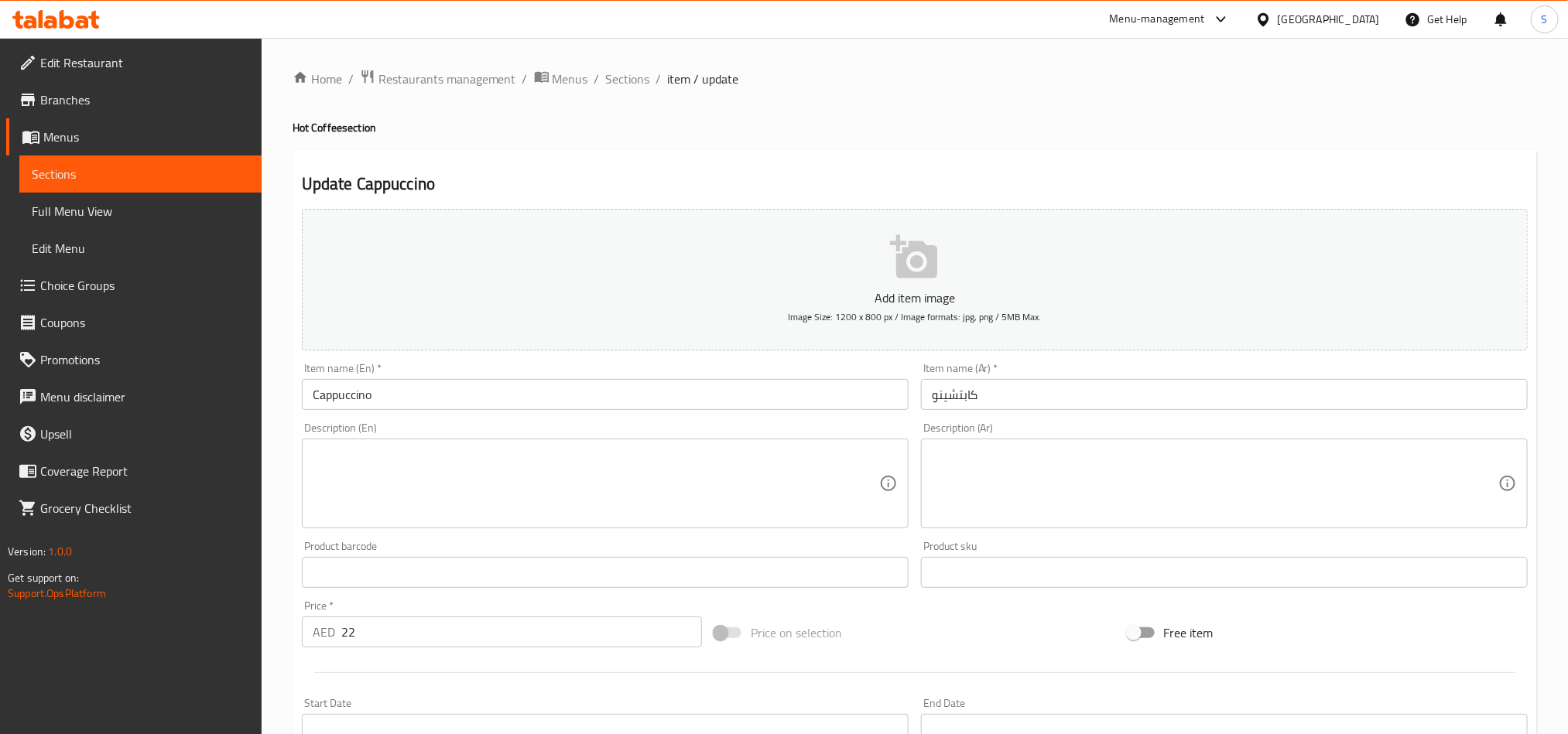
click at [678, 475] on textarea at bounding box center [596, 484] width 567 height 74
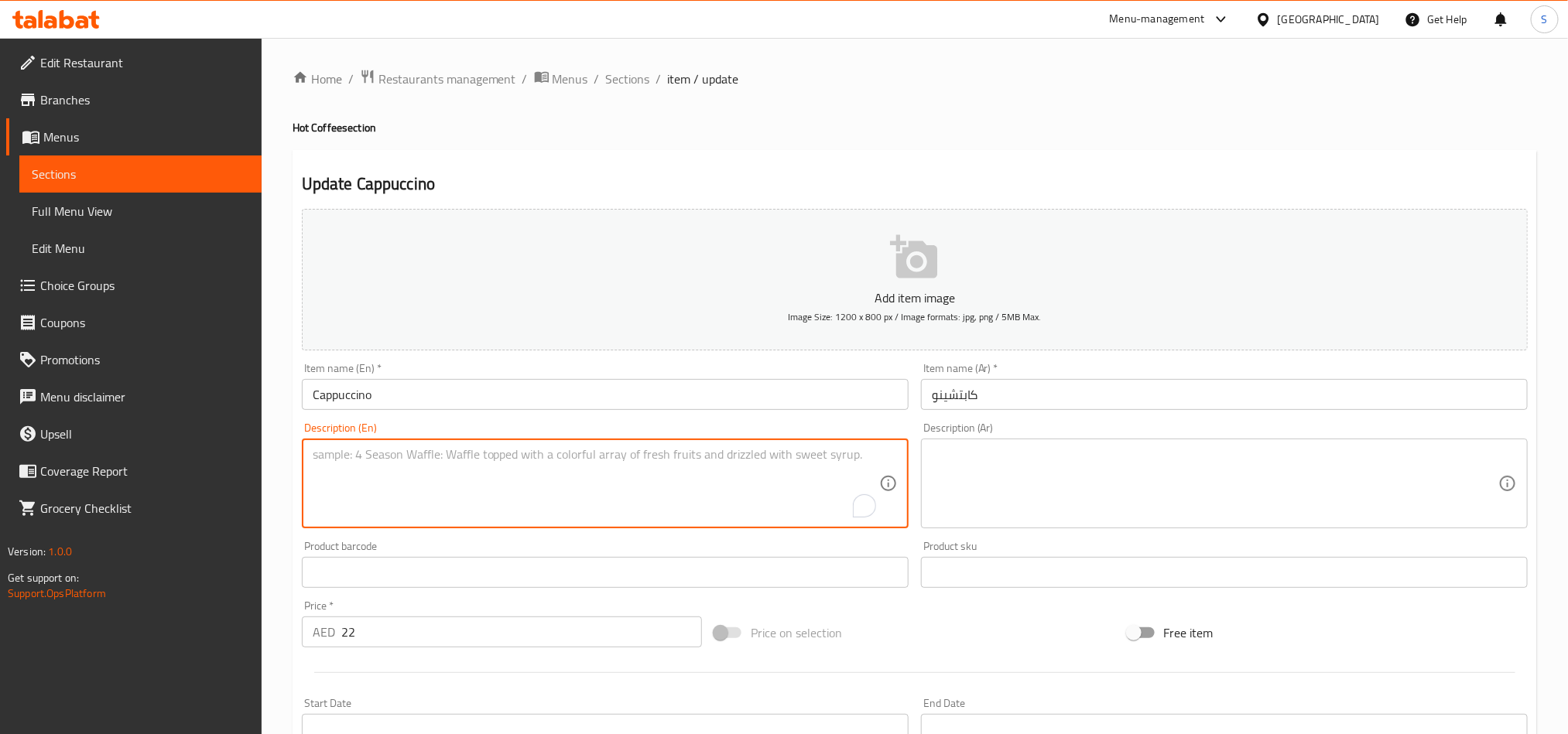
paste textarea "A classic coffee made with equal parts espresso, steamed milk, and milk foam."
type textarea "A classic coffee made with equal parts espresso, steamed milk, and milk foam."
click at [1017, 467] on textarea at bounding box center [1215, 484] width 567 height 74
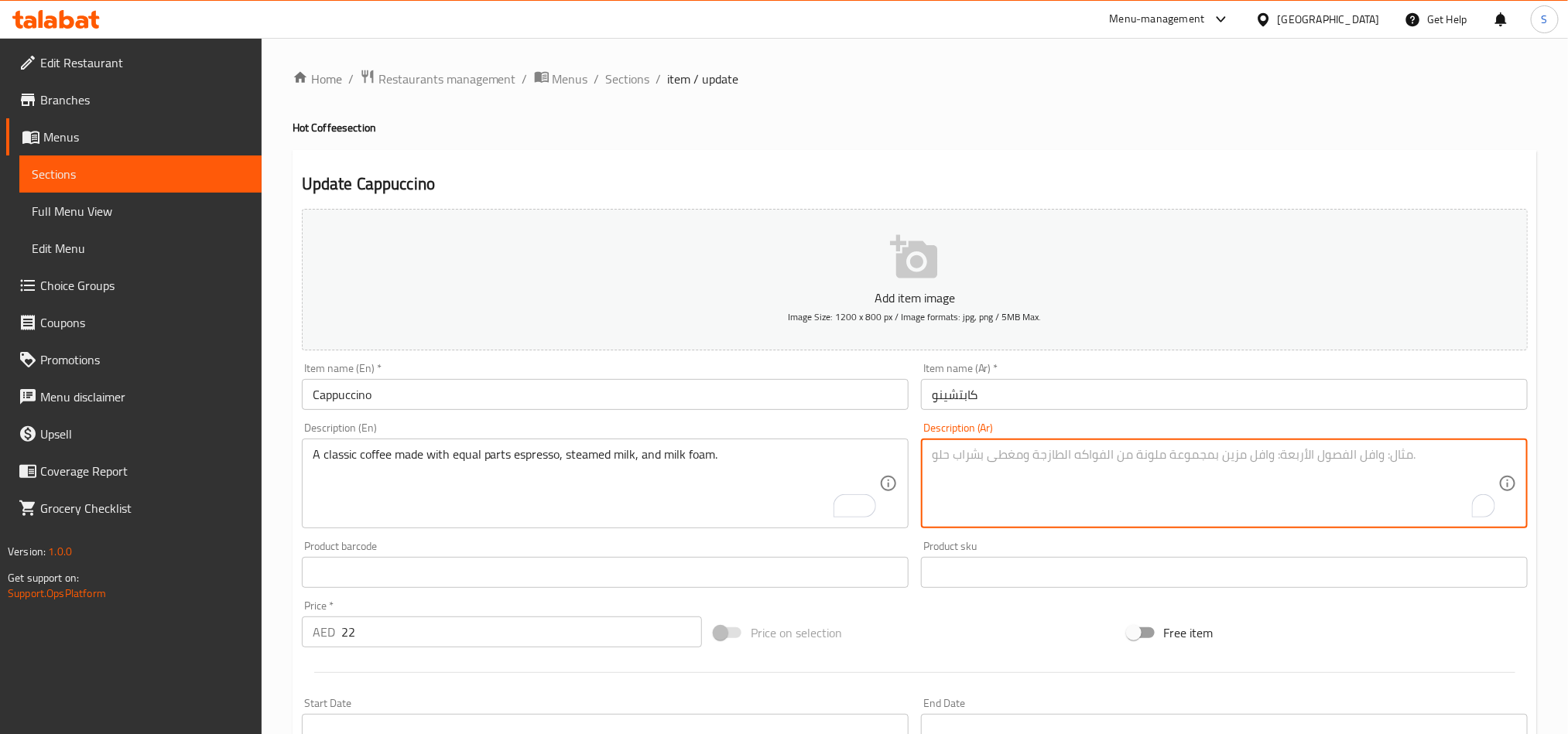
paste textarea "قهوة كلاسيكية مصنوعة من أجزاء متساوية من الإسبريسو والحليب المبخر ورغوة الحليب."
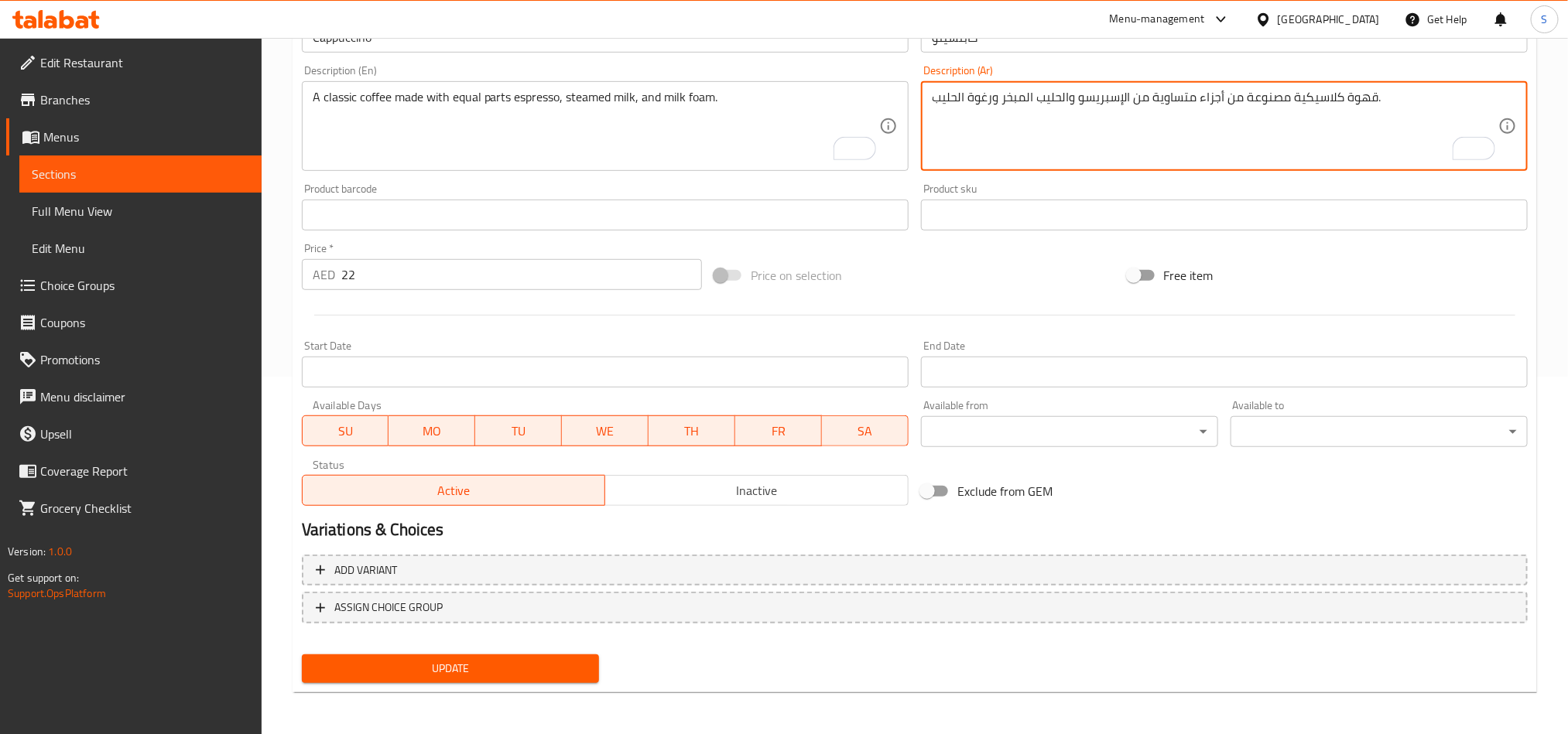
type textarea "قهوة كلاسيكية مصنوعة من أجزاء متساوية من الإسبريسو والحليب المبخر ورغوة الحليب."
click at [530, 681] on button "Update" at bounding box center [450, 669] width 297 height 29
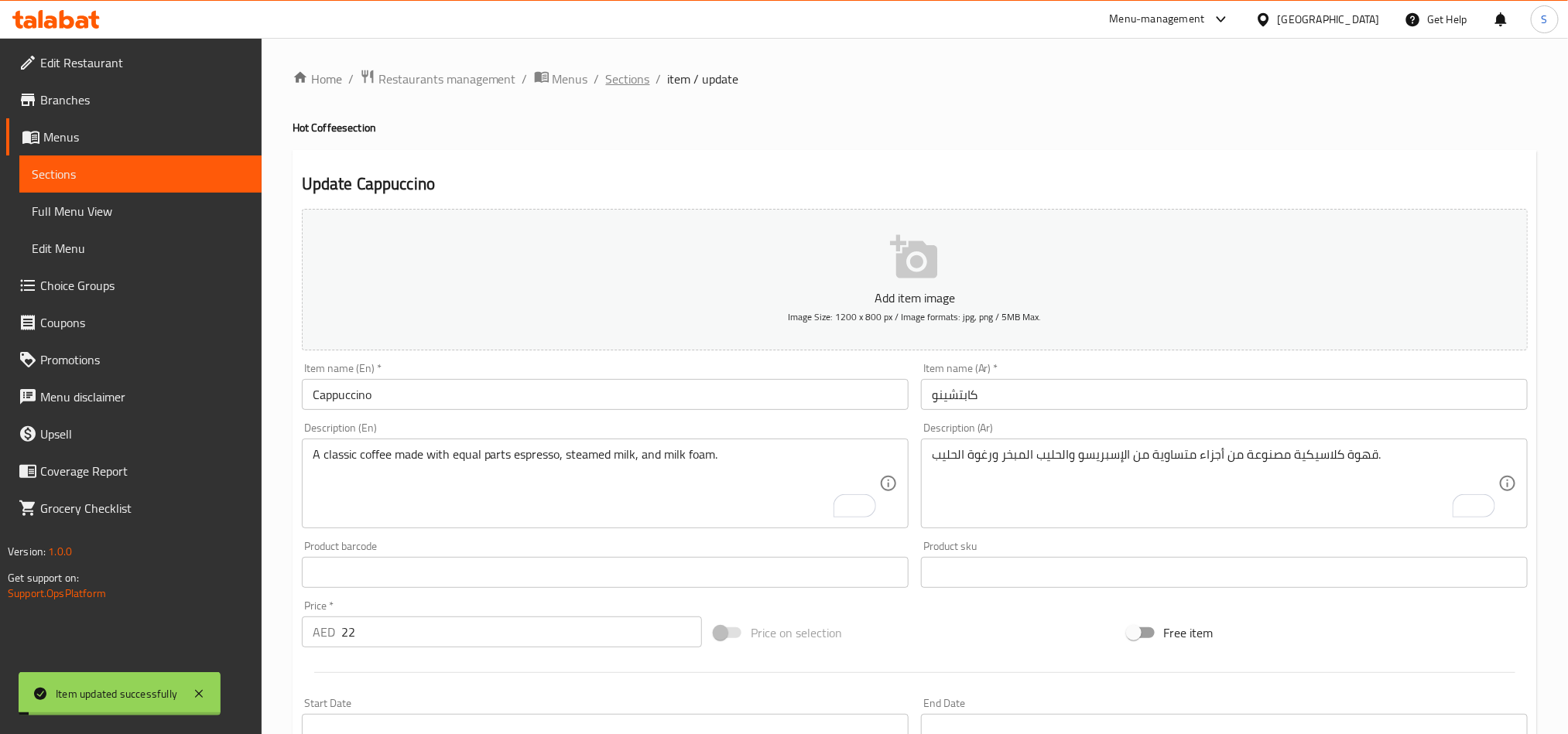
click at [610, 74] on span "Sections" at bounding box center [628, 79] width 44 height 19
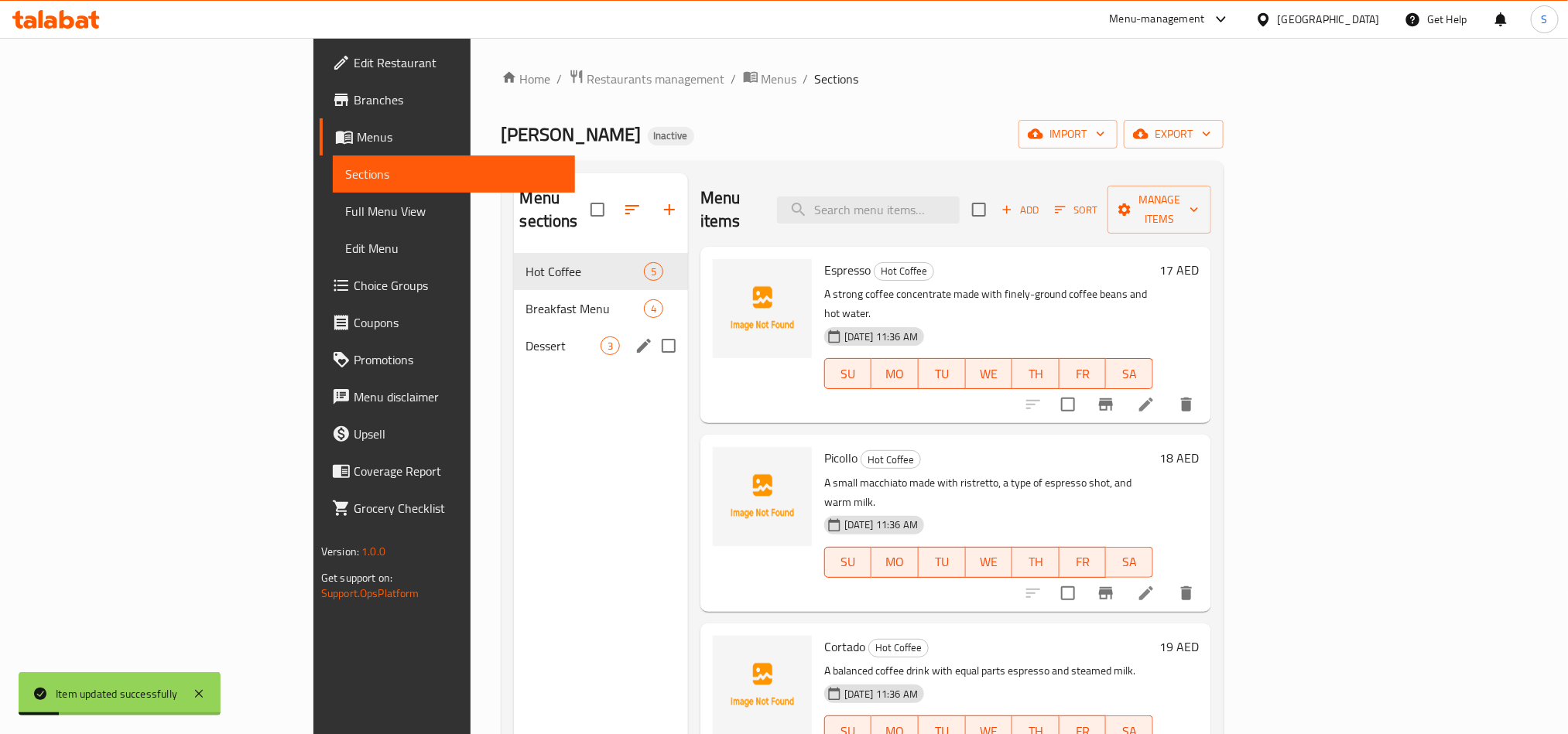
click at [527, 337] on span "Dessert" at bounding box center [563, 346] width 74 height 19
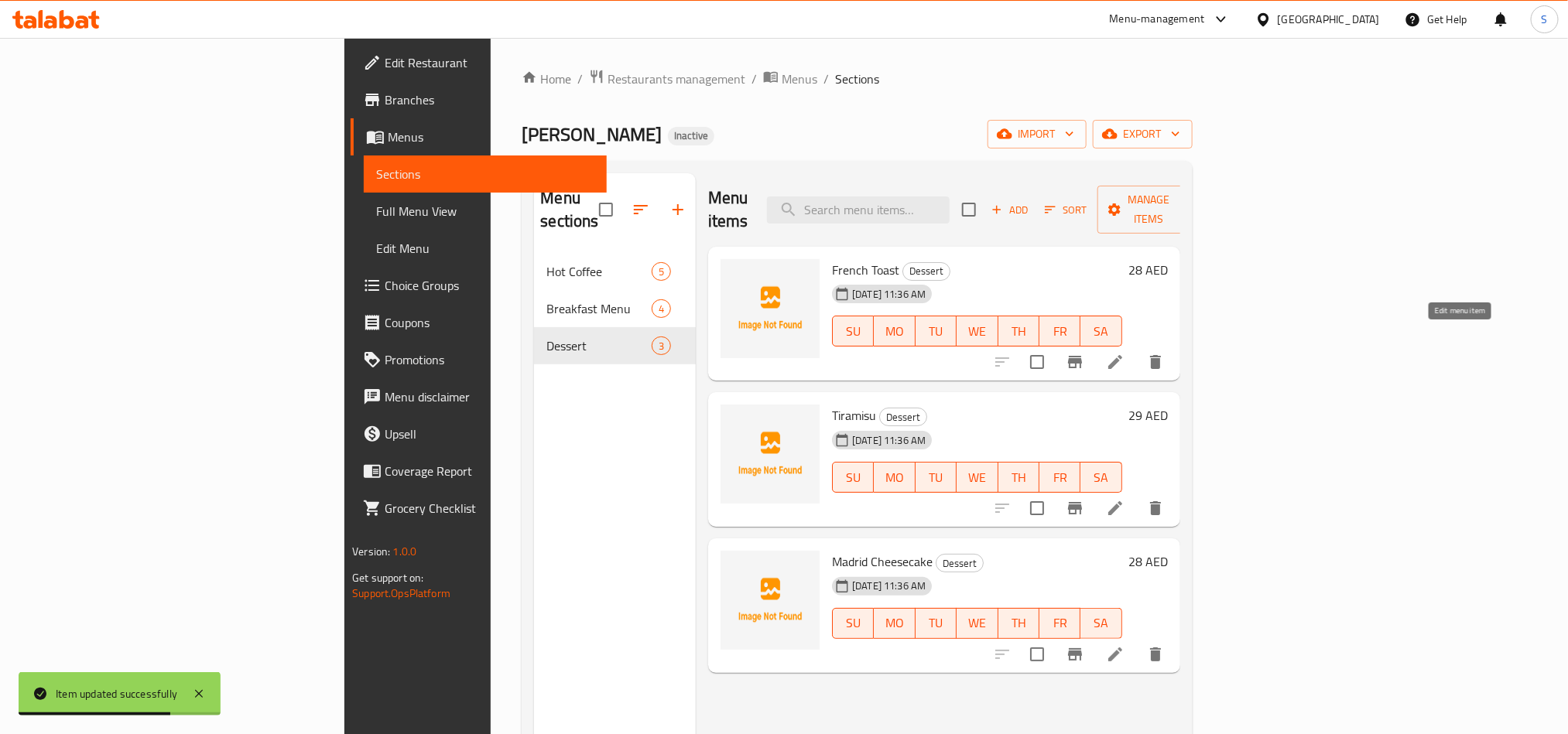
click at [1124, 353] on icon at bounding box center [1116, 362] width 19 height 19
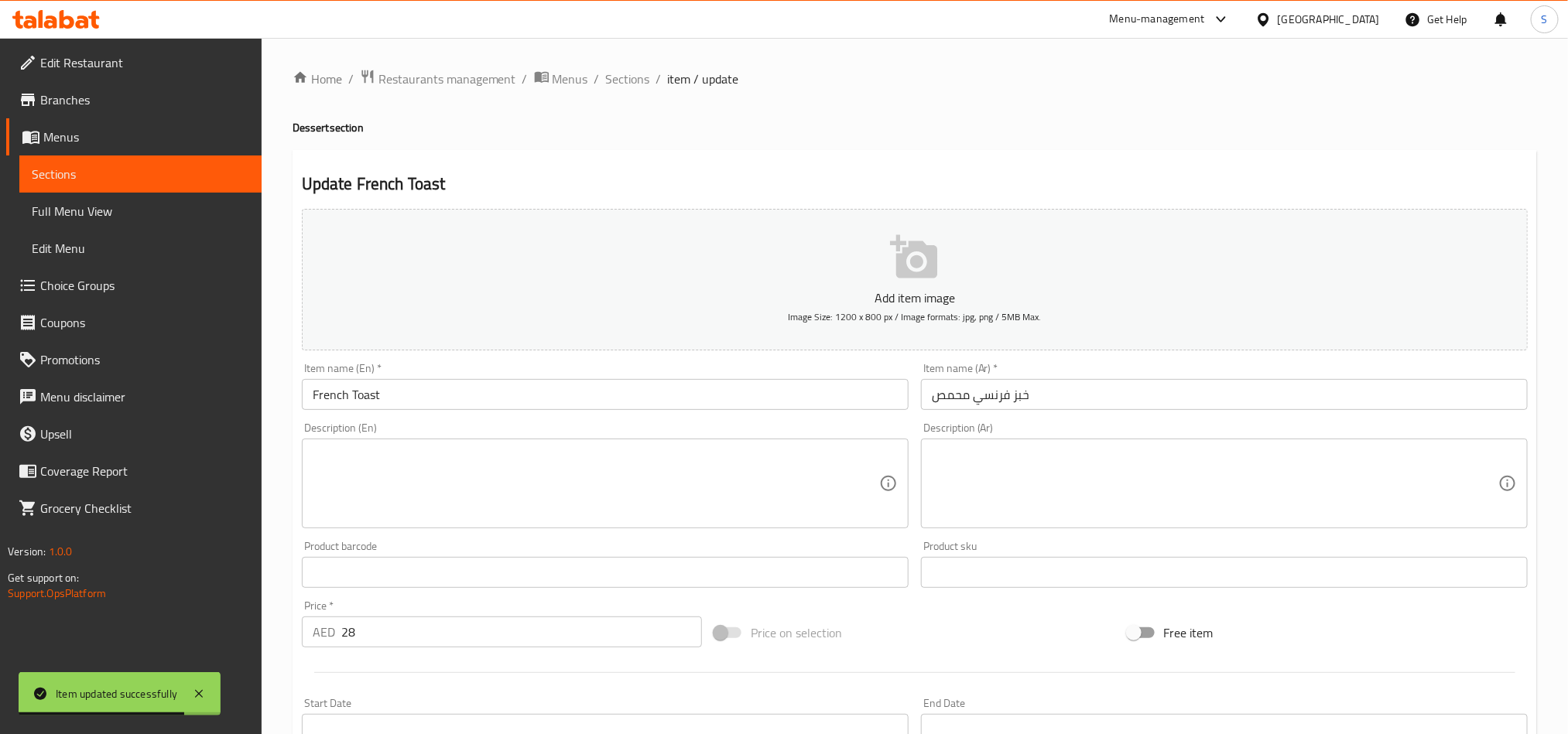
click at [512, 508] on textarea at bounding box center [596, 484] width 567 height 74
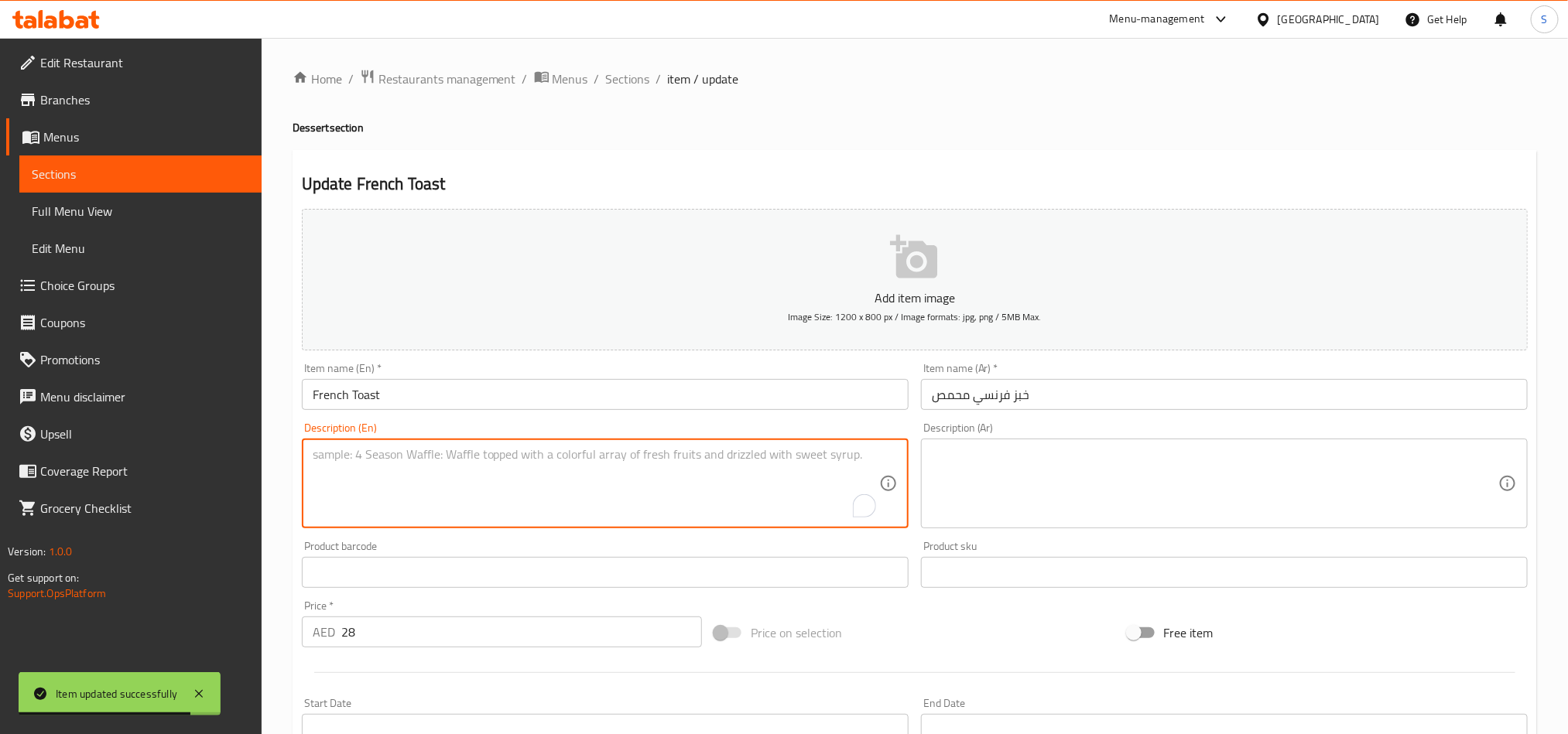
paste textarea "Slices of bread soaked in an egg and milk mixture, fried until golden brown."
type textarea "Slices of bread soaked in an egg and milk mixture, fried until golden brown."
click at [1030, 518] on textarea at bounding box center [1215, 484] width 567 height 74
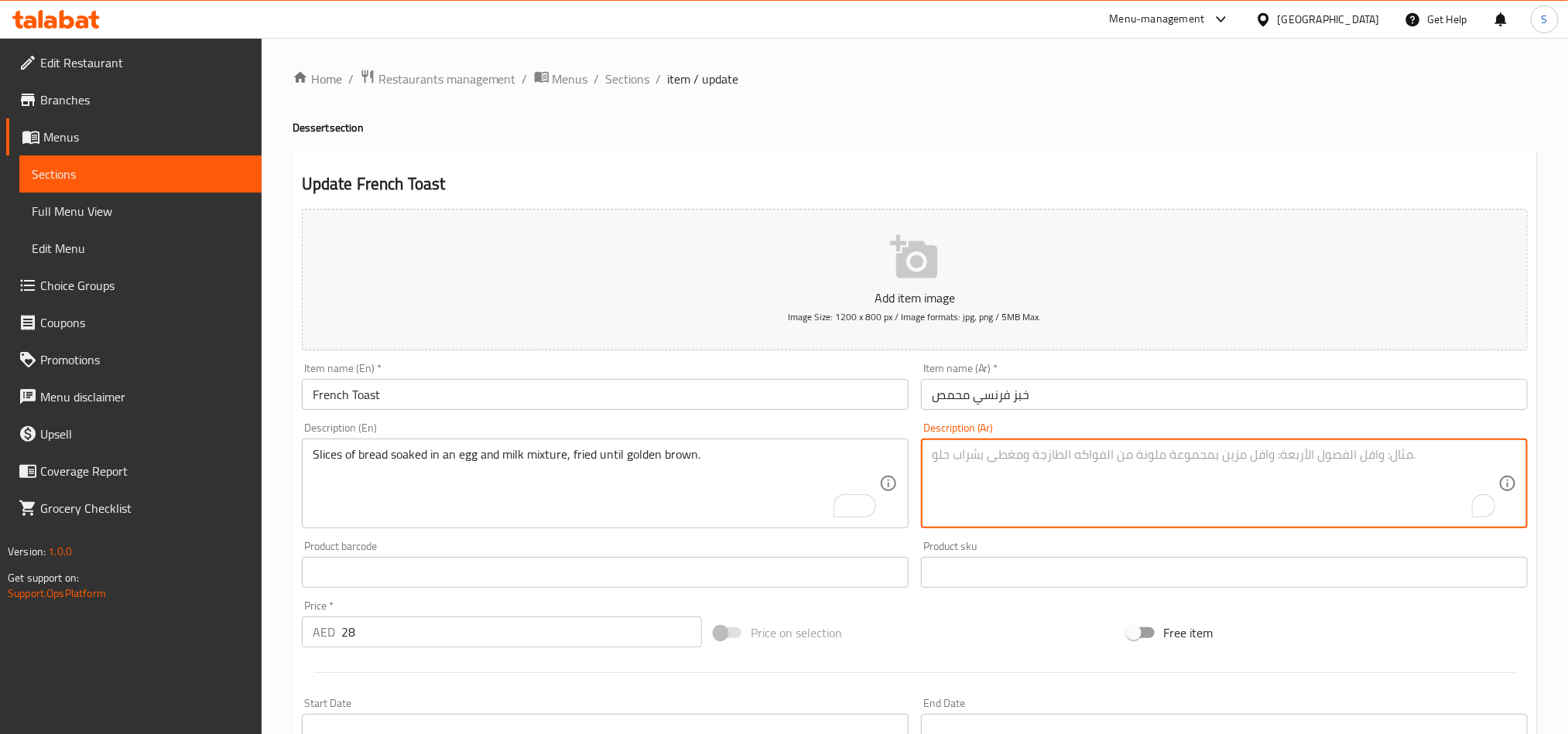
paste textarea "شرائح الخبز المنقوعة في خليط البيض والحليب، مقلية حتى يصبح لونها ذهبيا."
click at [976, 456] on textarea "شرائح الخبز المنقوعة في خليط البيض والحليب، مقلية حتى يصبح لونها ذهبيا." at bounding box center [1215, 484] width 567 height 74
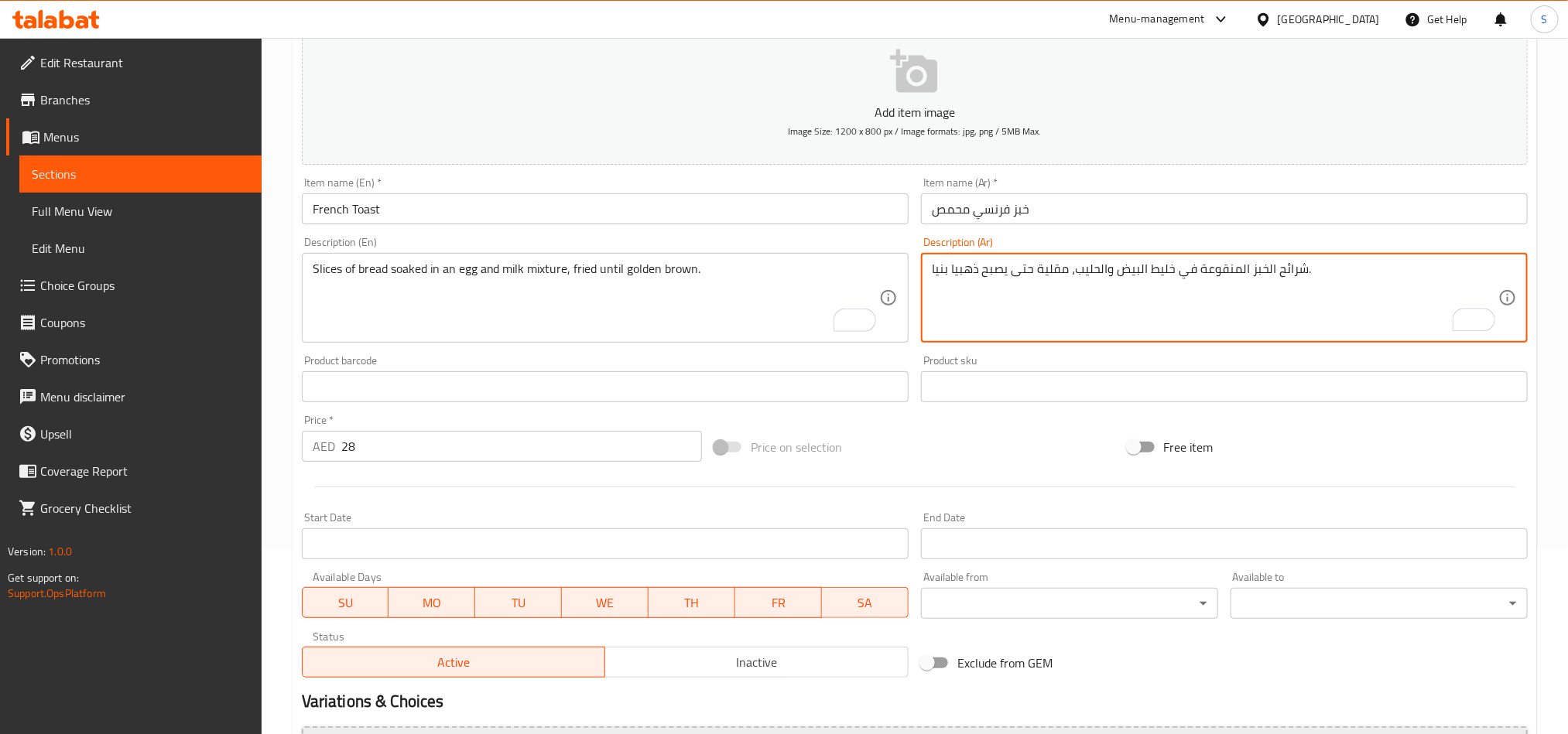
scroll to position [357, 0]
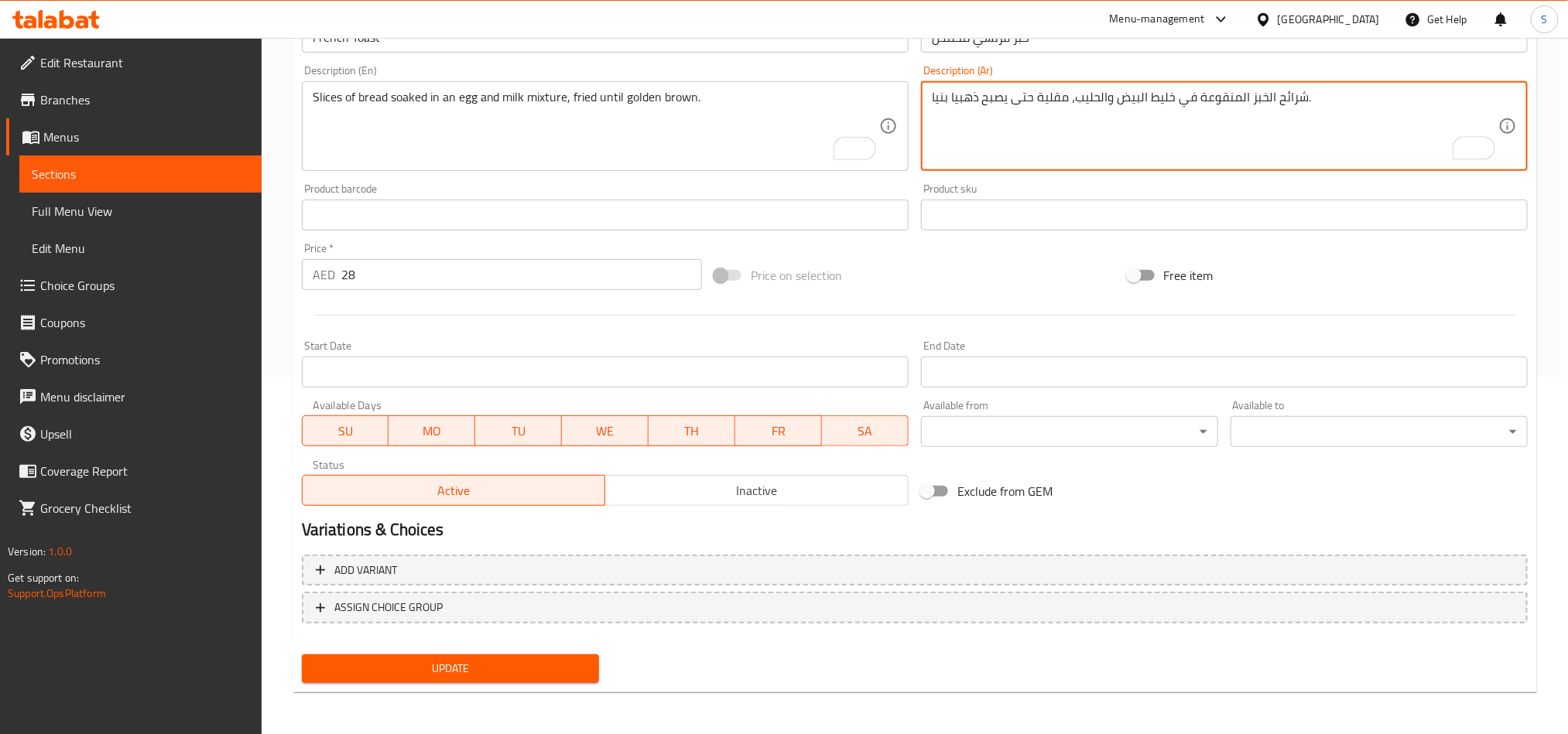
type textarea "شرائح الخبز المنقوعة في خليط البيض والحليب، مقلية حتى يصبح ذهبيا بنيا."
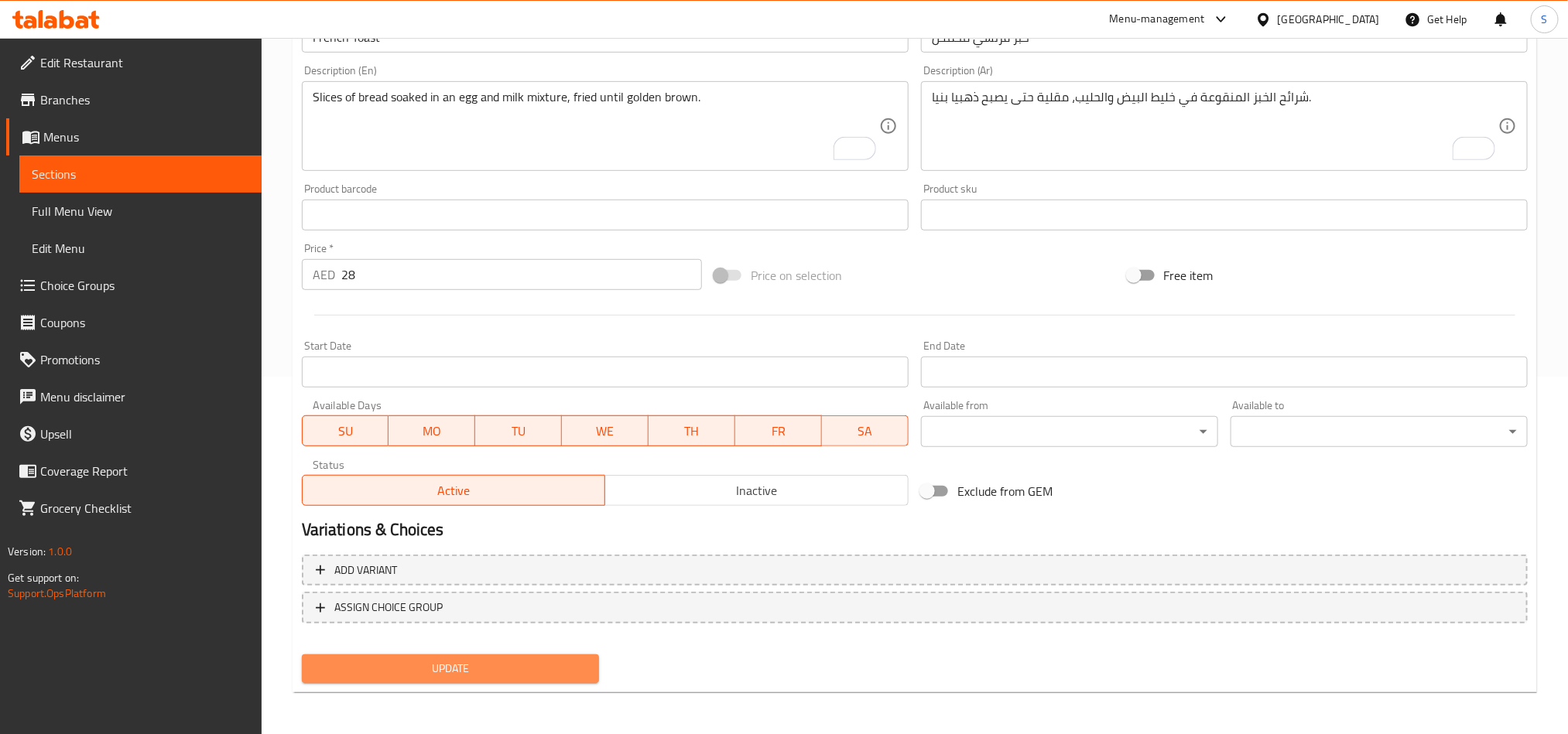
click at [476, 660] on span "Update" at bounding box center [451, 669] width 273 height 20
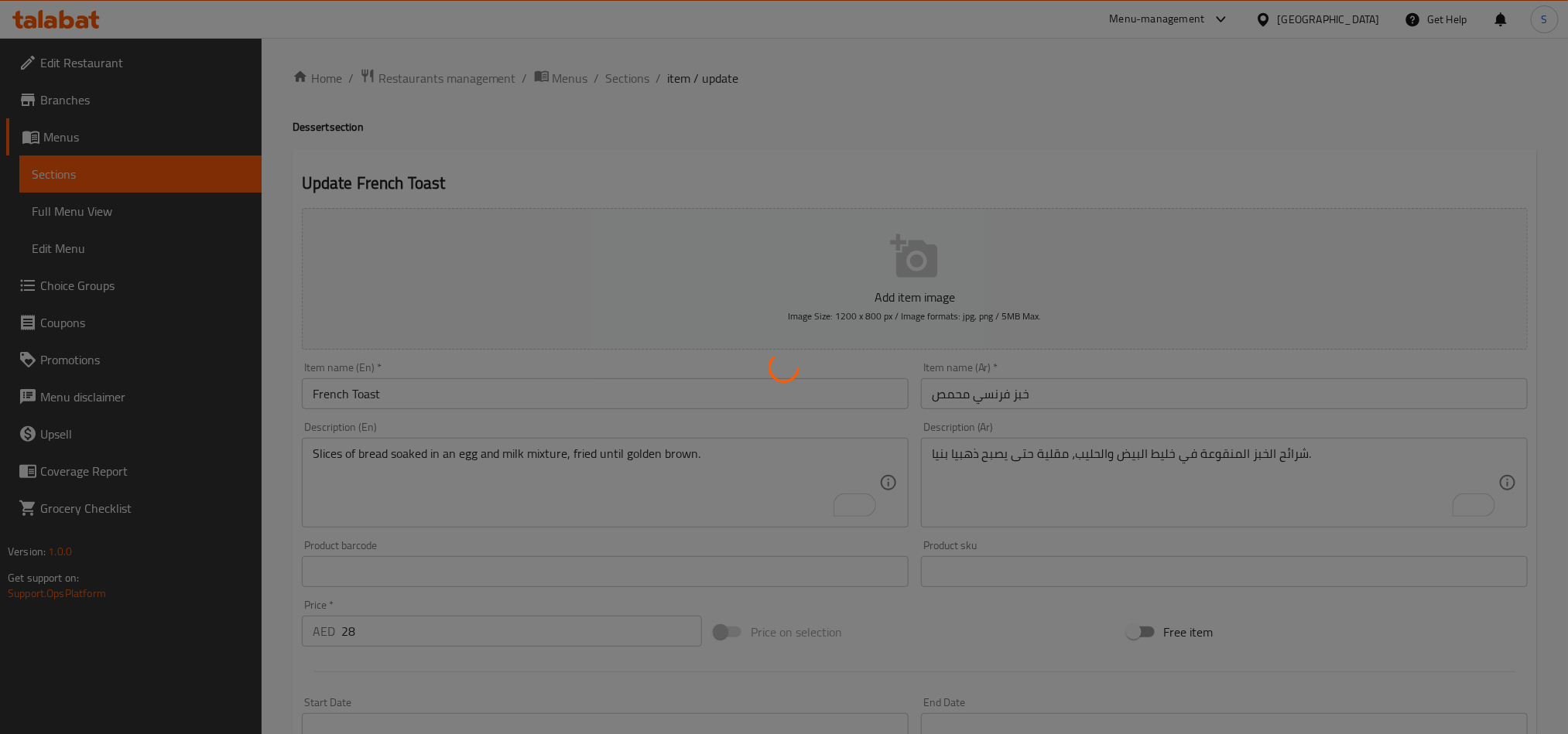
scroll to position [0, 0]
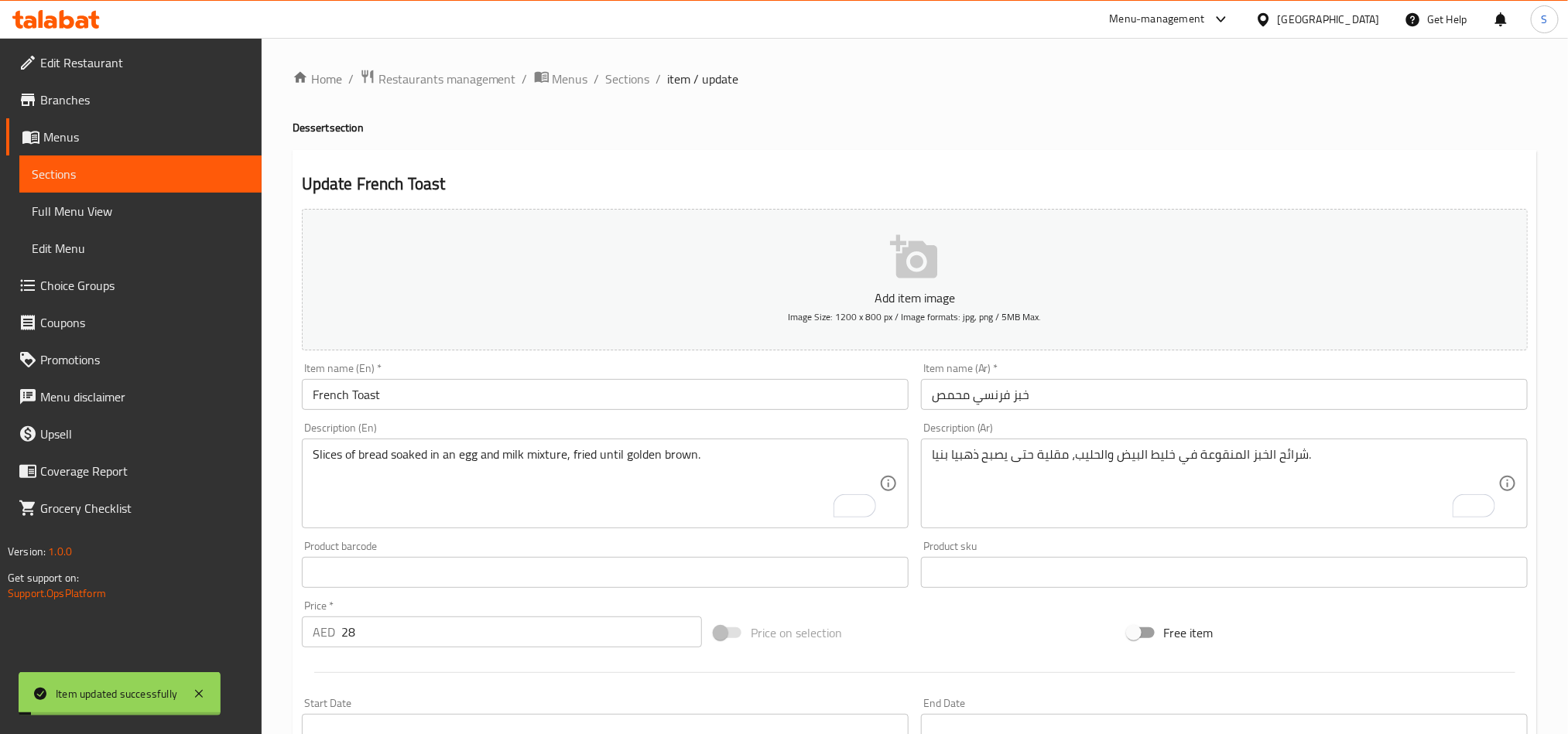
click at [545, 454] on textarea "Slices of bread soaked in an egg and milk mixture, fried until golden brown." at bounding box center [596, 484] width 567 height 74
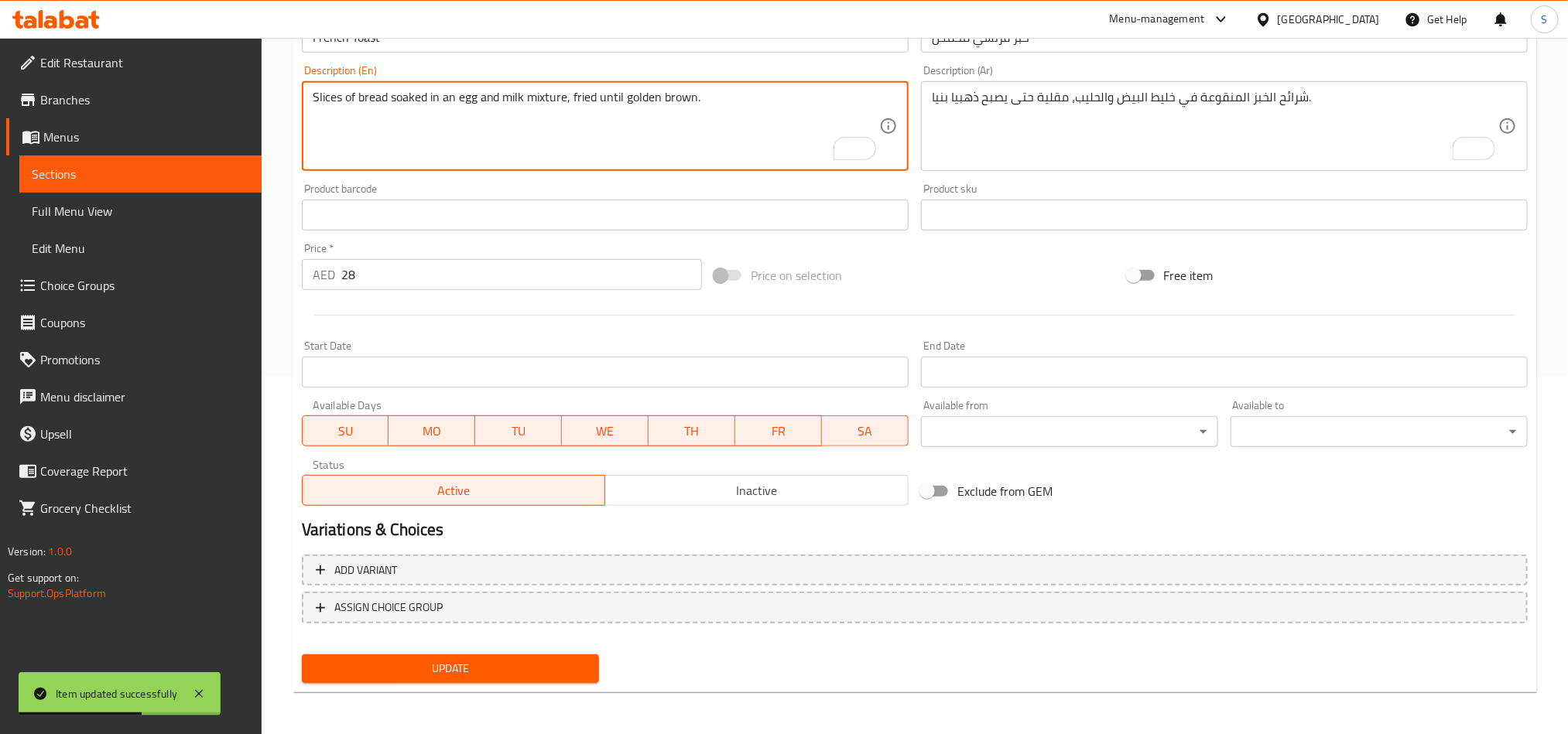
click at [469, 667] on span "Update" at bounding box center [451, 669] width 273 height 20
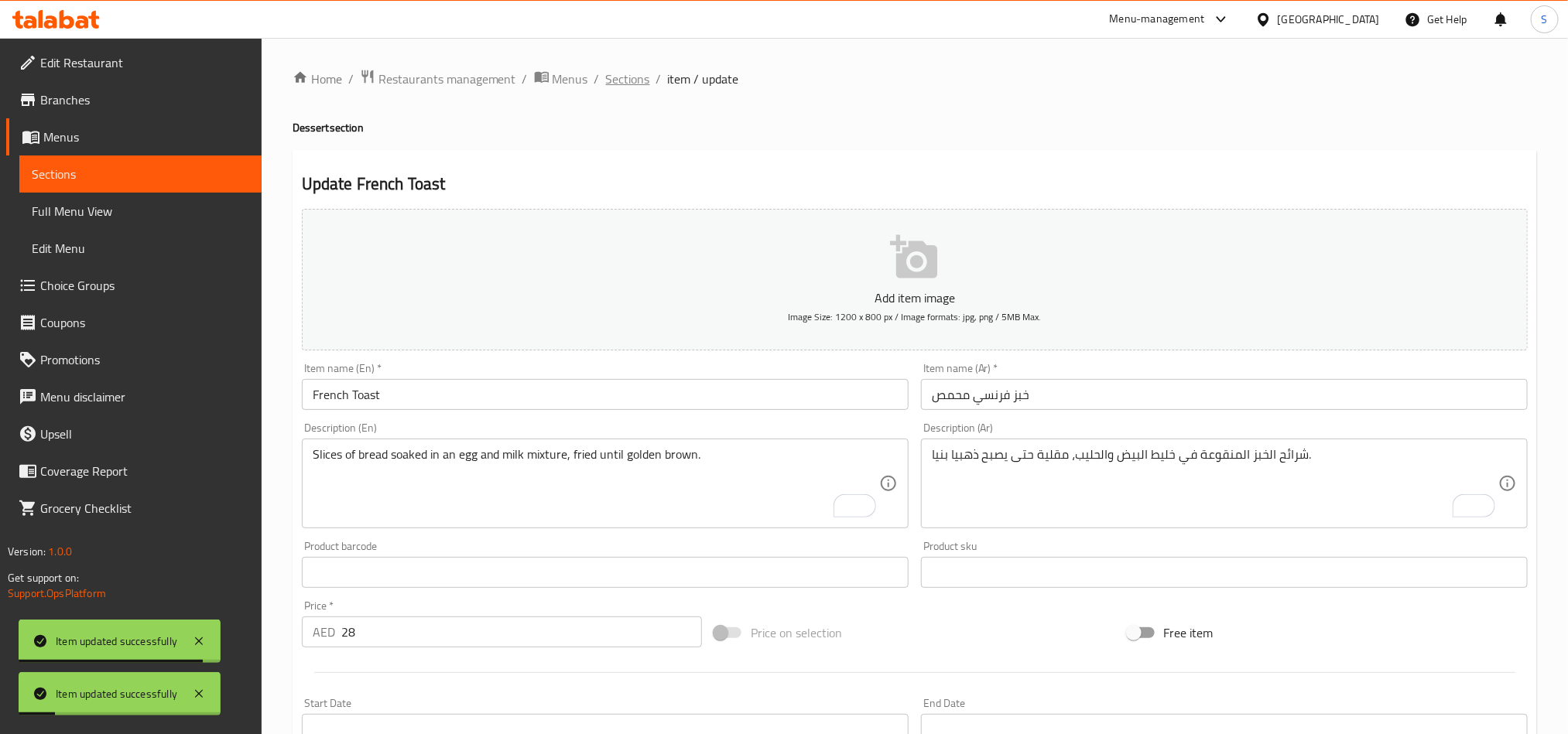
click at [625, 74] on span "Sections" at bounding box center [628, 79] width 44 height 19
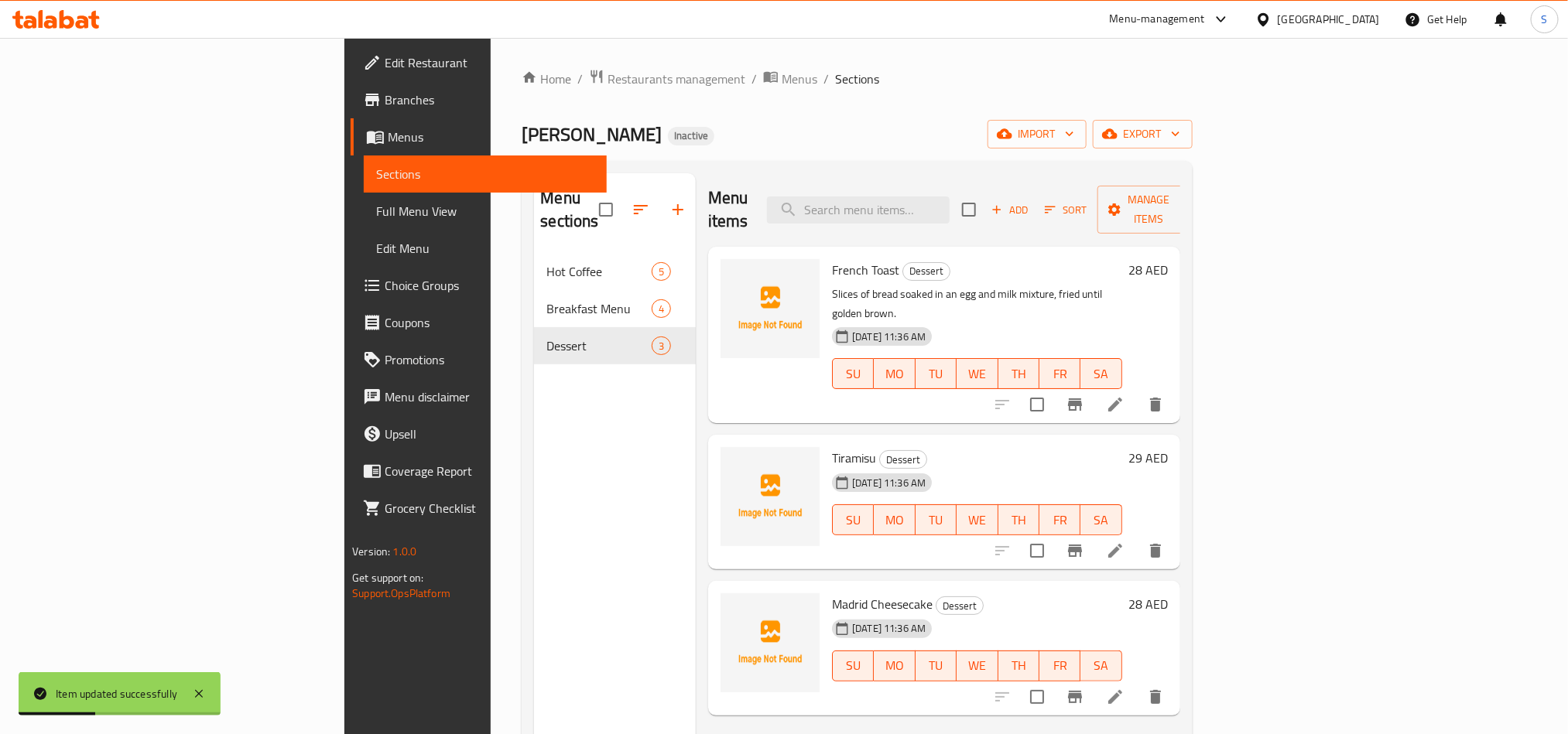
click at [1124, 541] on icon at bounding box center [1116, 551] width 19 height 19
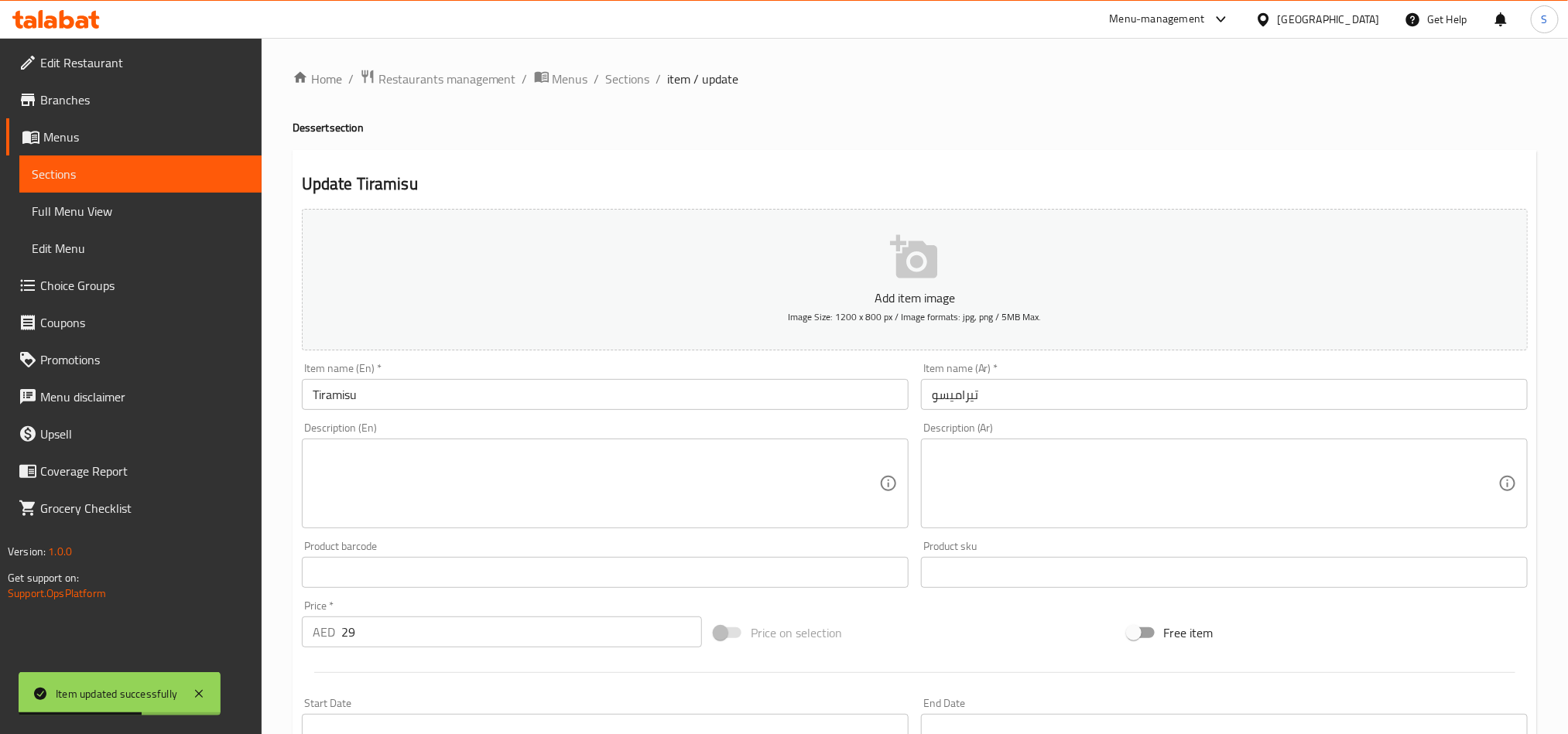
click at [353, 479] on textarea at bounding box center [596, 484] width 567 height 74
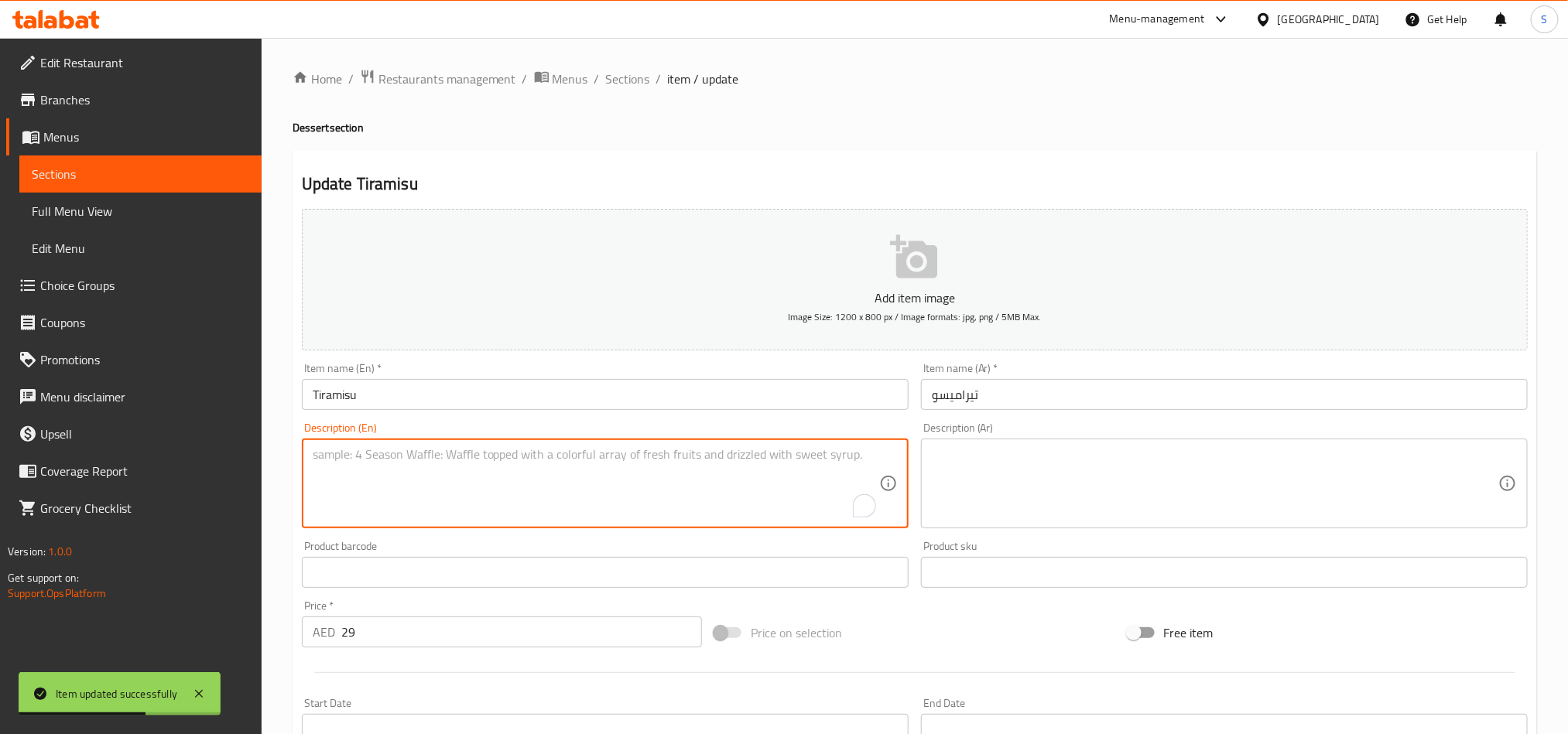
paste textarea "A dessert with ladyfingers dipped in coffee, layered with mascarpone cheese and…"
type textarea "A dessert with ladyfingers dipped in coffee, layered with mascarpone cheese and…"
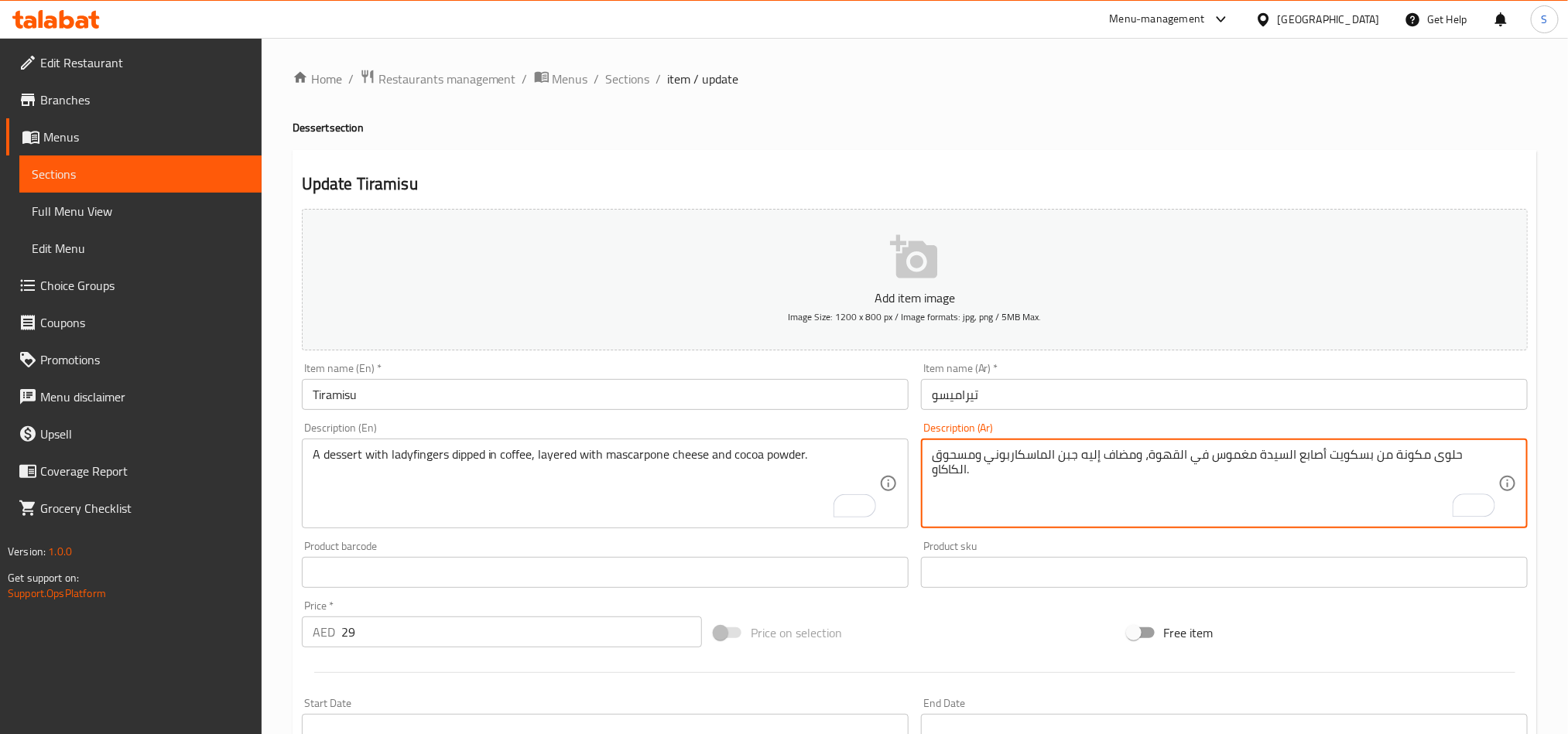
click at [1447, 458] on textarea "حلوى مكونة من بسكويت أصابع السيدة مغموس في القهوة، ومضاف إليه جبن الماسكاربوني …" at bounding box center [1215, 484] width 567 height 74
click at [1182, 453] on textarea "حلوى مع [PERSON_NAME] مغموس في القهوة، ومضاف إليه جبن الماسكاربوني ومسحوق الكاك…" at bounding box center [1215, 484] width 567 height 74
click at [997, 458] on textarea "حلوى مع [PERSON_NAME] مغموس في القهوة، طبقات مع جبن الماسكاربوني ومسحوق الكاكاو." at bounding box center [1215, 484] width 567 height 74
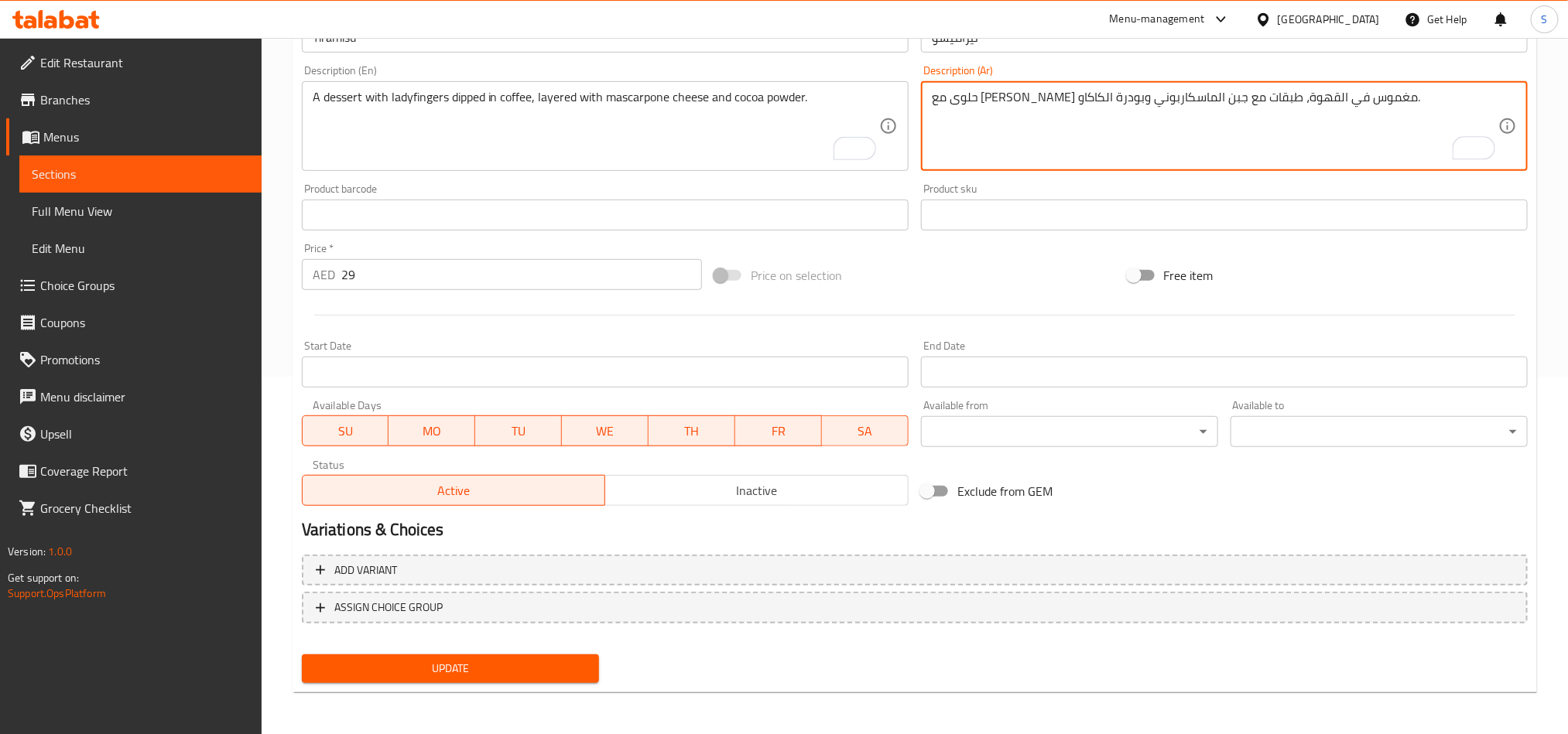
type textarea "حلوى مع [PERSON_NAME] مغموس في القهوة، طبقات مع جبن الماسكاربوني وبودرة الكاكاو."
click at [502, 660] on span "Update" at bounding box center [451, 669] width 273 height 20
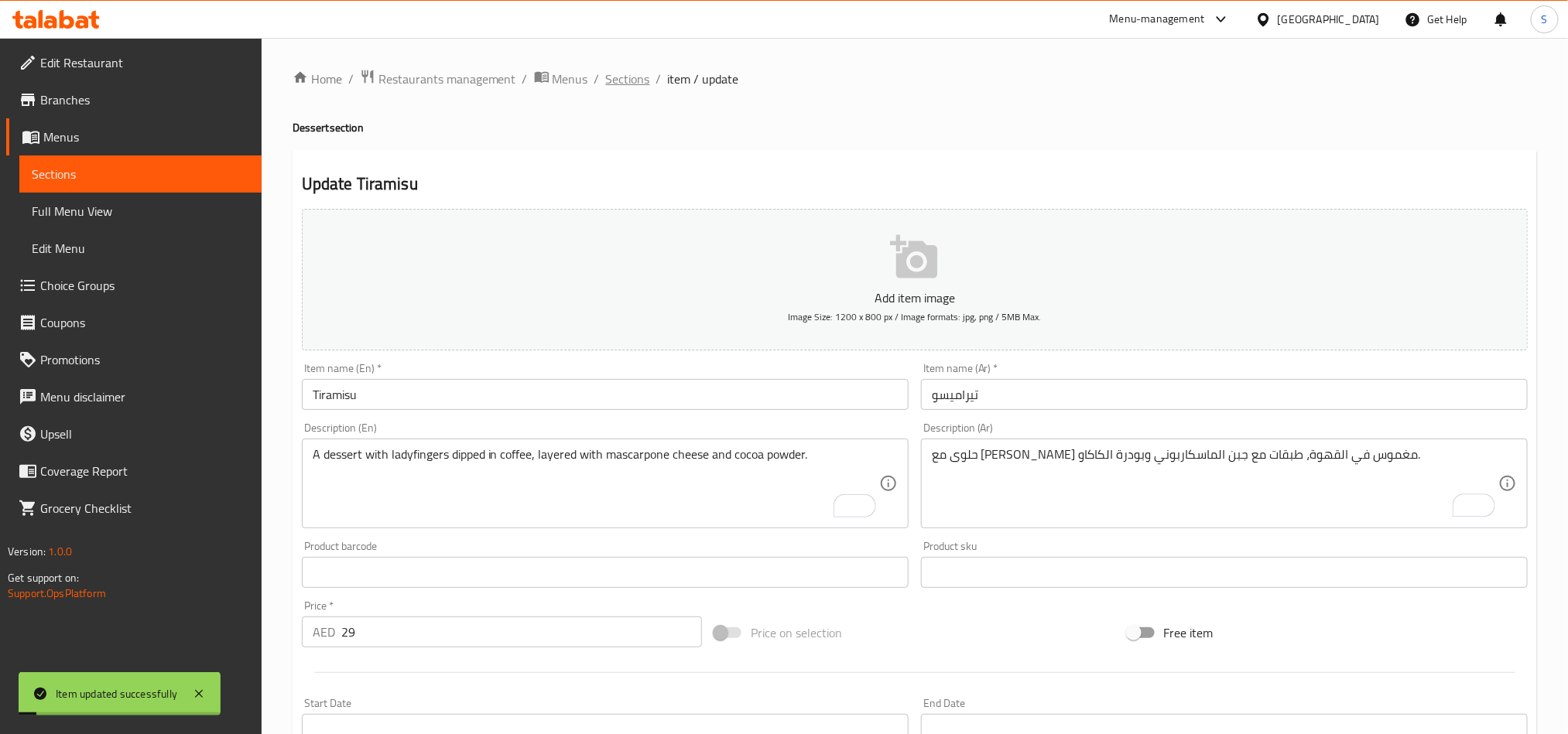
click at [629, 73] on span "Sections" at bounding box center [628, 79] width 44 height 19
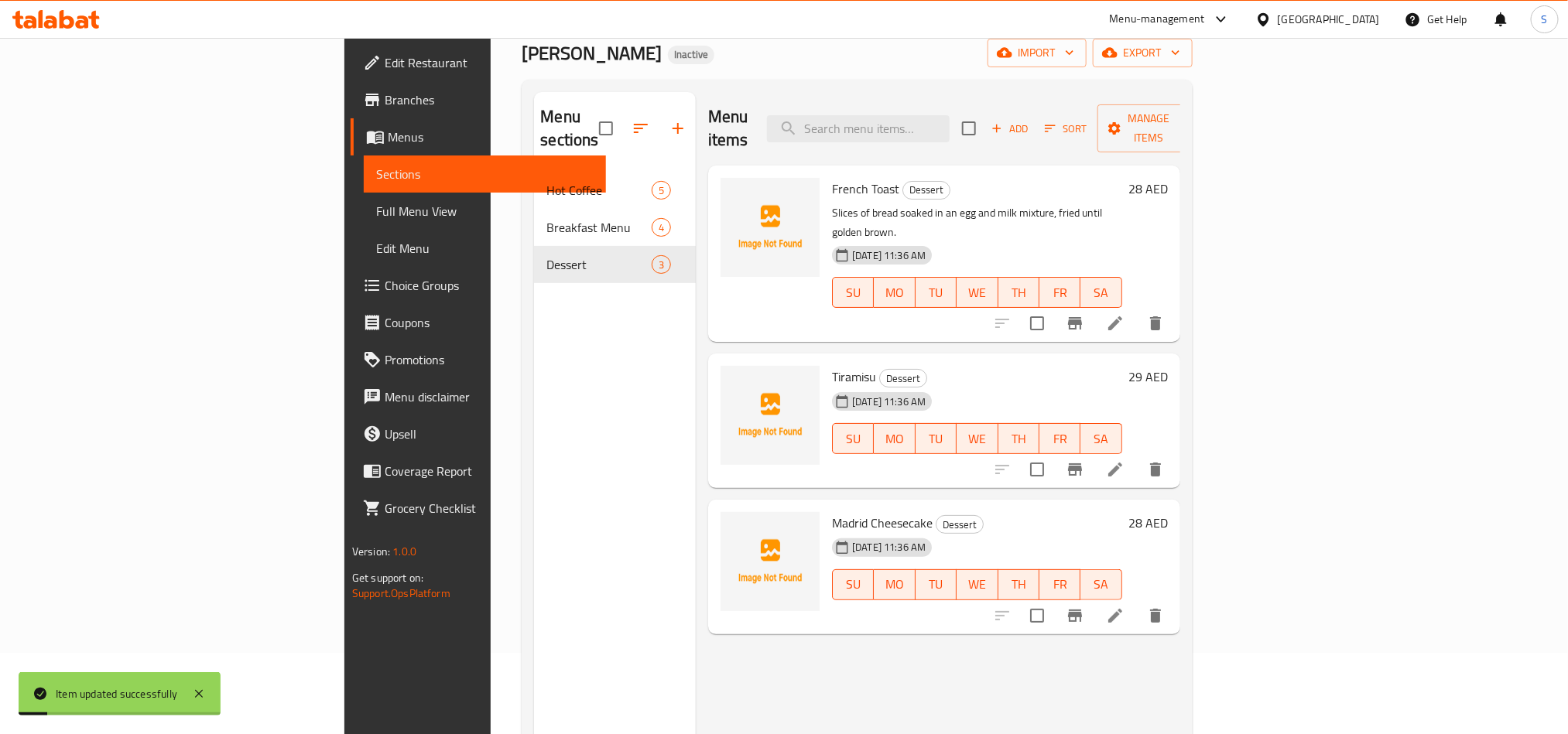
scroll to position [217, 0]
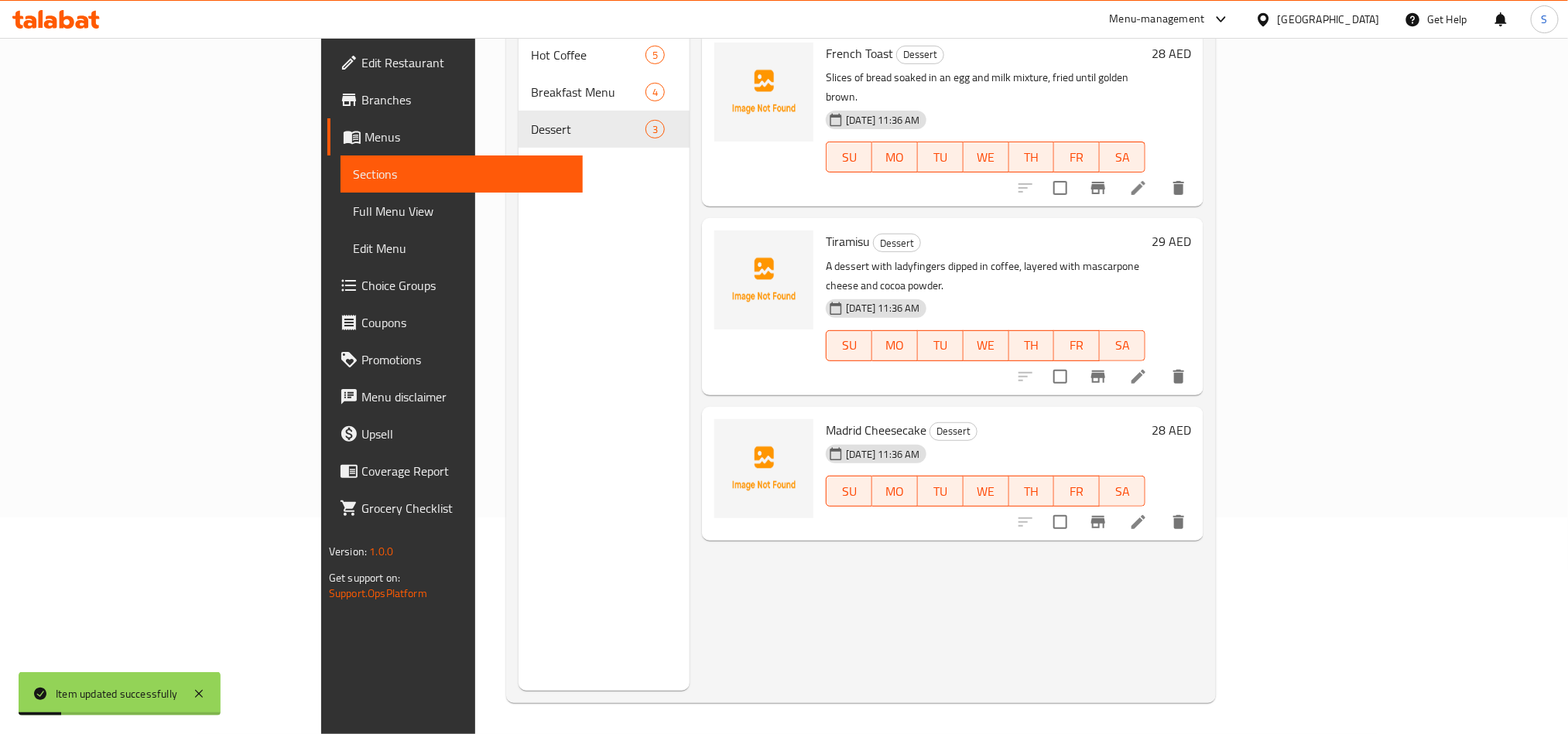
click at [1161, 508] on li at bounding box center [1138, 522] width 43 height 28
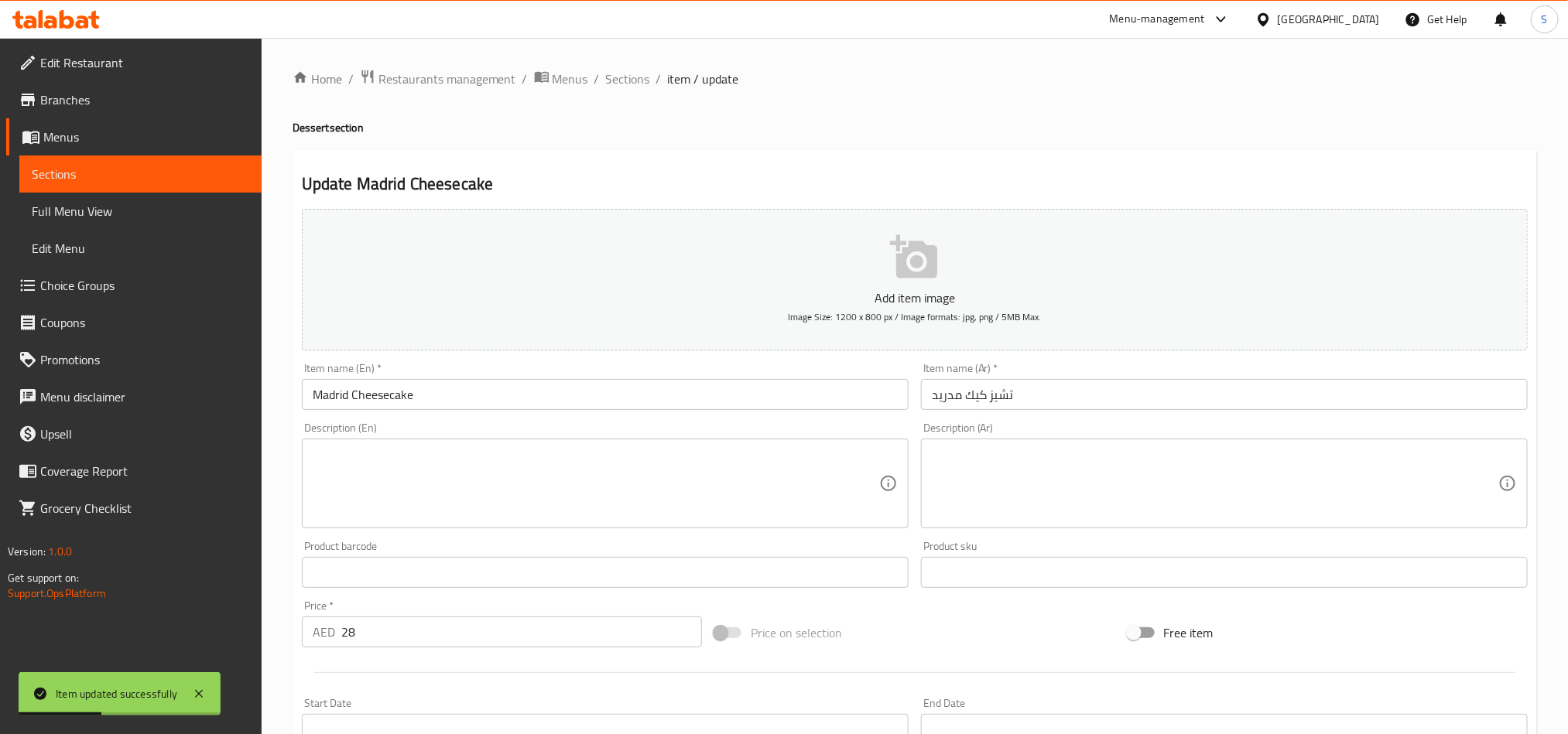
click at [511, 485] on textarea at bounding box center [596, 484] width 567 height 74
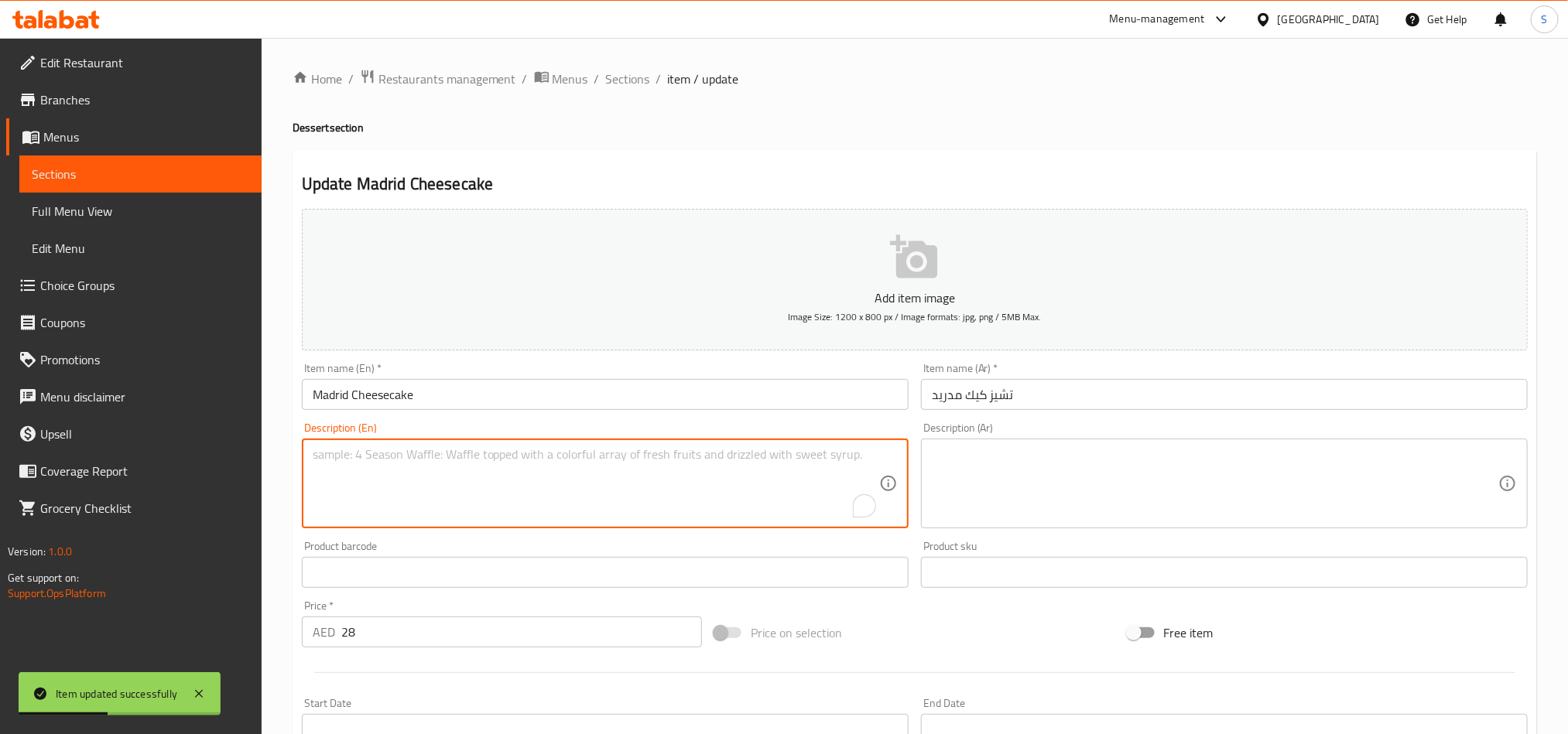
paste textarea "A creamy baked cheesecake made with cream cheese, heavy cream, and eggs."
type textarea "A creamy baked cheesecake made with cream cheese, heavy cream, and eggs."
click at [1019, 476] on textarea at bounding box center [1215, 484] width 567 height 74
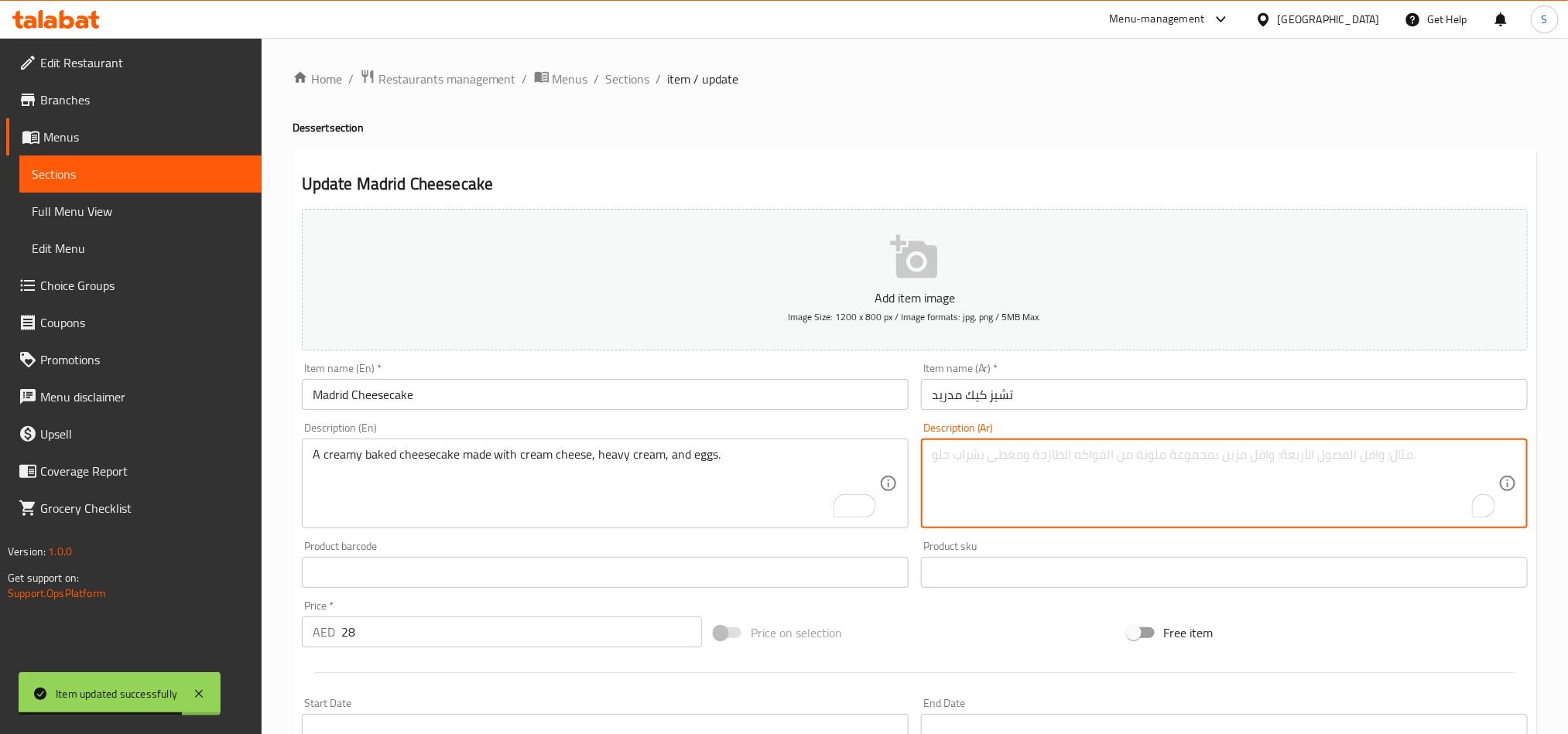
paste textarea "كعكة الجبن الكريمية المخبوزة المصنوعة من الجبن الكريمي والكريمة الثقيلة والبيض."
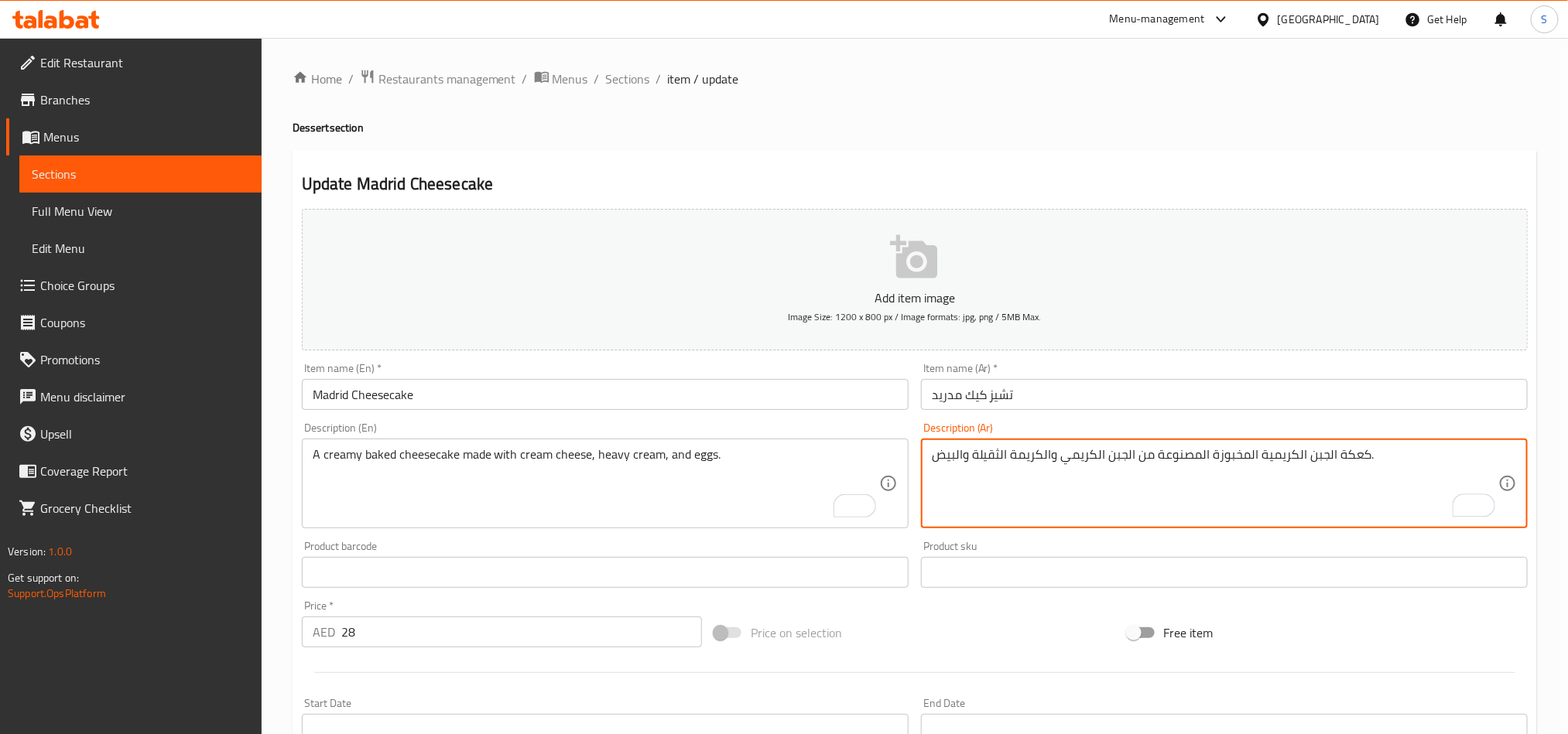
click at [1364, 455] on textarea "كعكة الجبن الكريمية المخبوزة المصنوعة من الجبن الكريمي والكريمة الثقيلة والبيض." at bounding box center [1215, 484] width 567 height 74
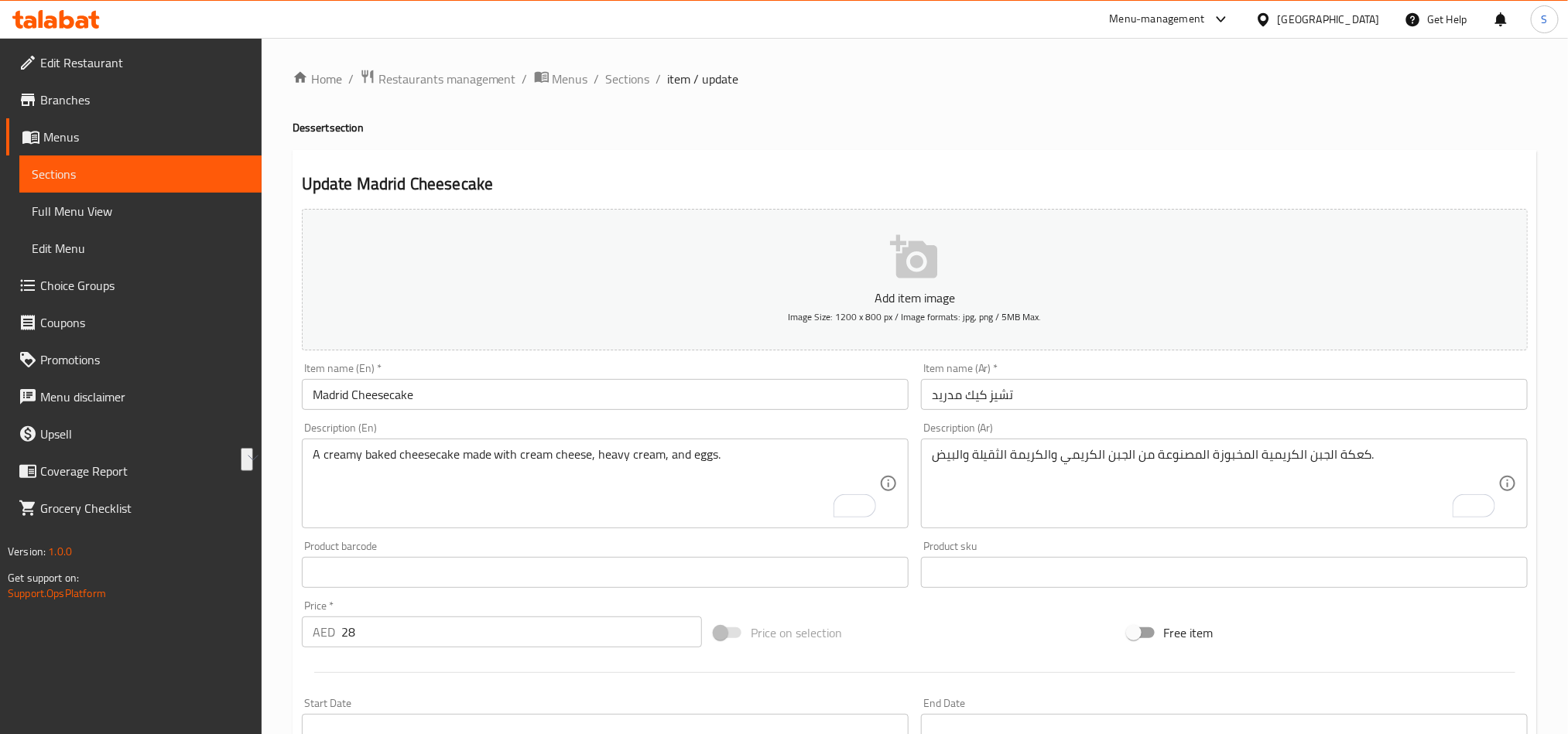
click at [1239, 486] on textarea "كعكة الجبن الكريمية المخبوزة المصنوعة من الجبن الكريمي والكريمة الثقيلة والبيض." at bounding box center [1215, 484] width 567 height 74
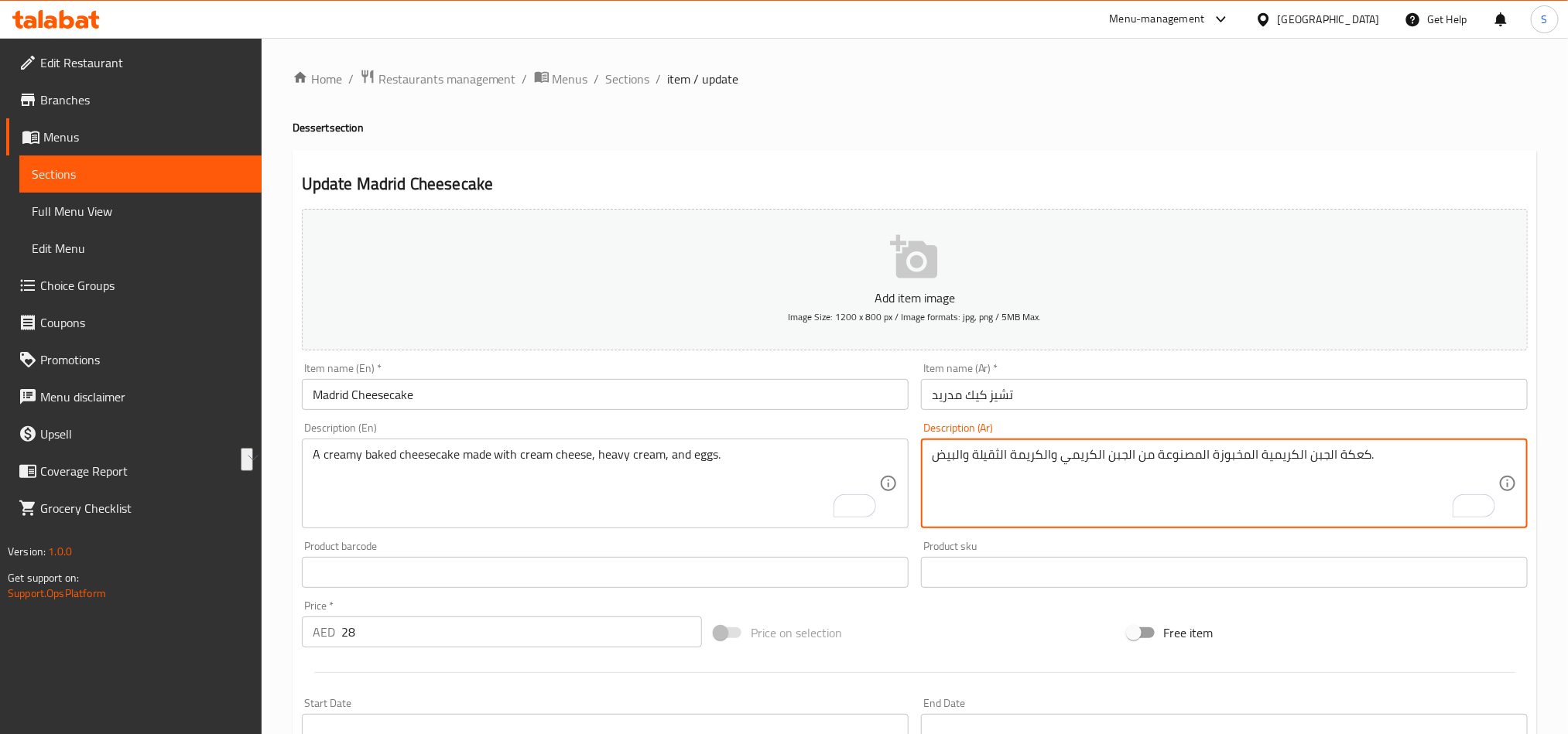
click at [1212, 463] on textarea "كعكة الجبن الكريمية المخبوزة المصنوعة من الجبن الكريمي والكريمة الثقيلة والبيض." at bounding box center [1215, 484] width 567 height 74
click at [1364, 493] on textarea "كعكة الجبن الكريمية المخبوزة المصنوعة من الجبن الكريمي والكريمة الثقيلة والبيض." at bounding box center [1215, 484] width 567 height 74
click at [1444, 460] on textarea "كعكة الجبن الكريمية المخبوزة المصنوعة من الجبن الكريمي والكريمة الثقيلة والبيض." at bounding box center [1215, 484] width 567 height 74
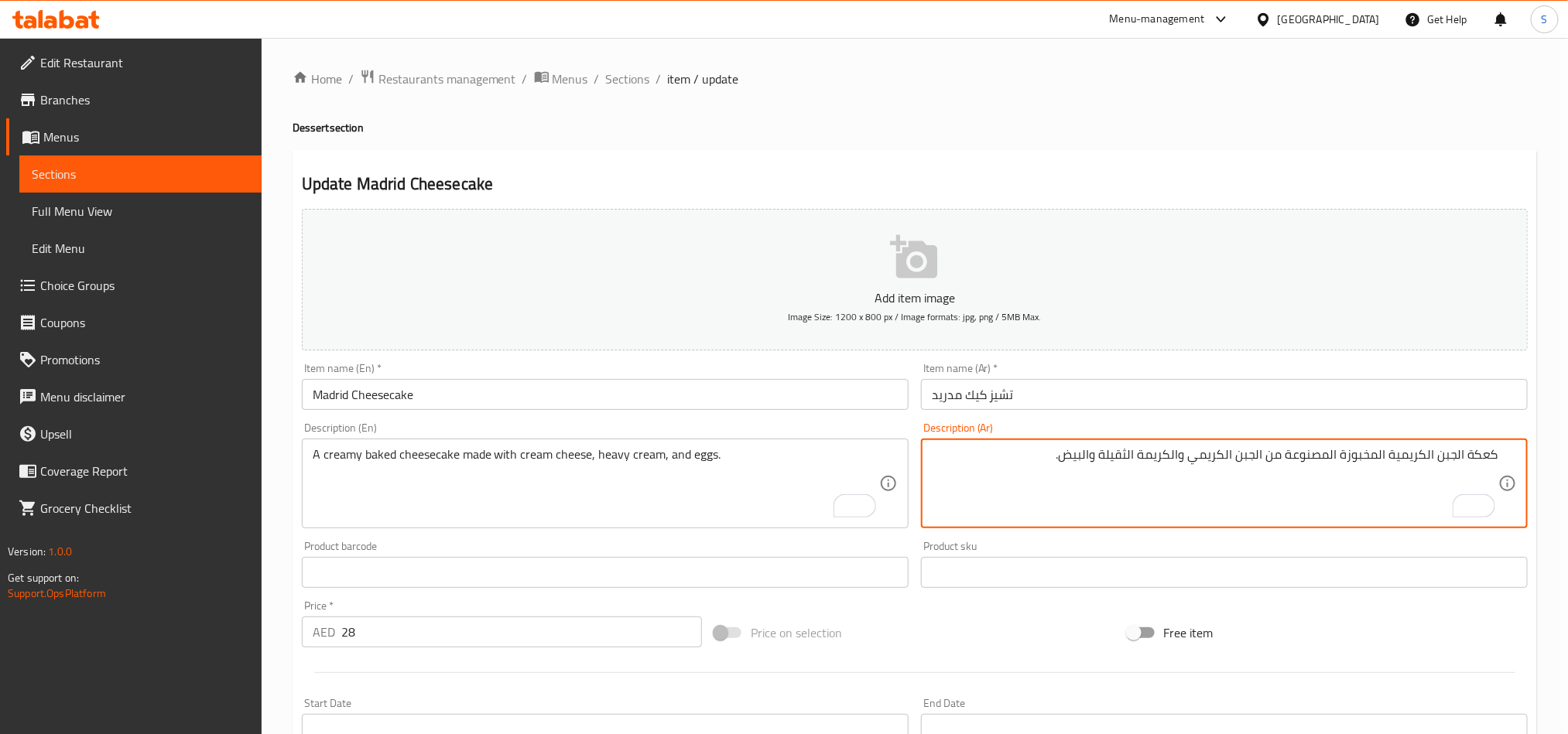
click at [1440, 460] on textarea "كعكة الجبن الكريمية المخبوزة المصنوعة من الجبن الكريمي والكريمة الثقيلة والبيض." at bounding box center [1215, 484] width 567 height 74
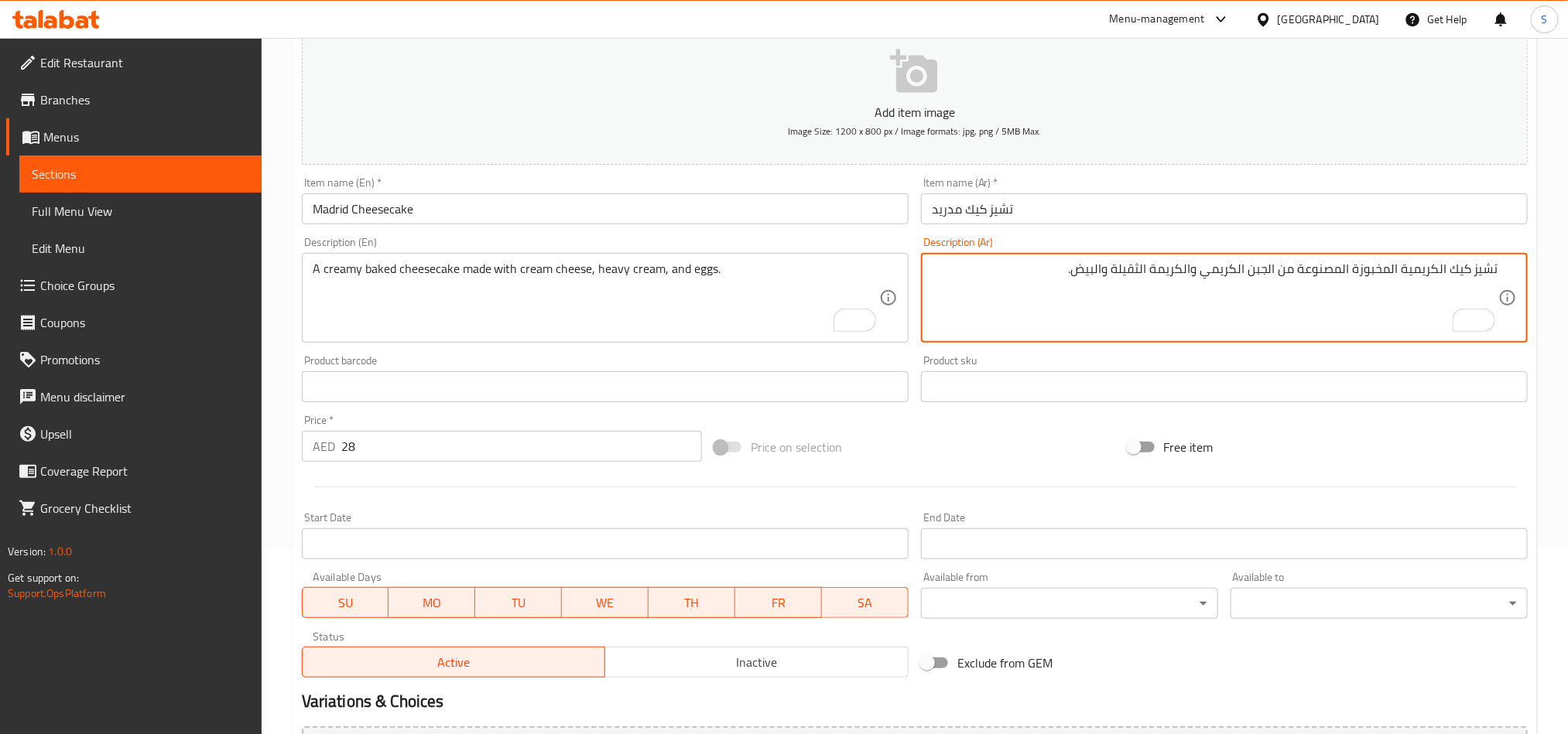
scroll to position [357, 0]
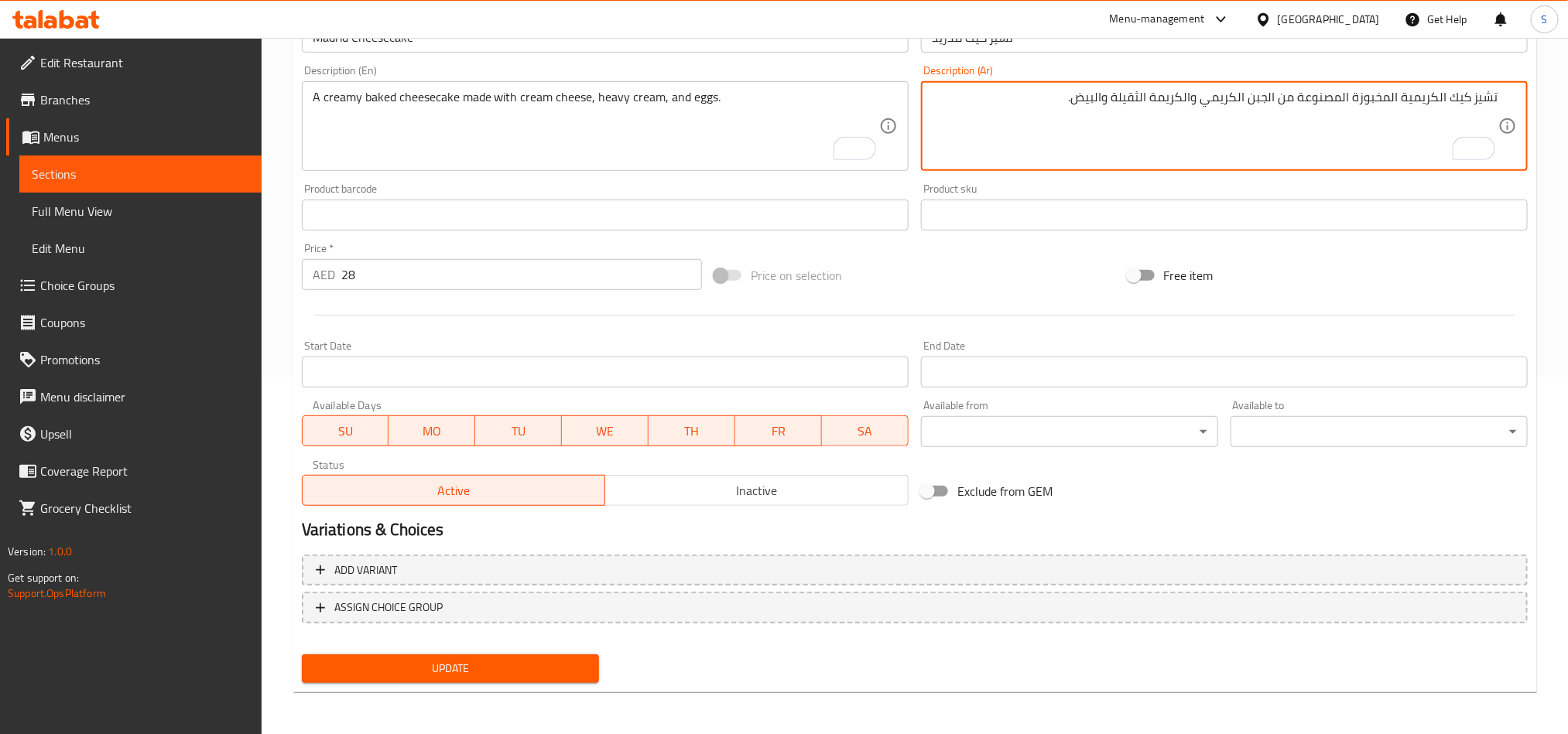
click at [528, 660] on span "Update" at bounding box center [451, 669] width 273 height 20
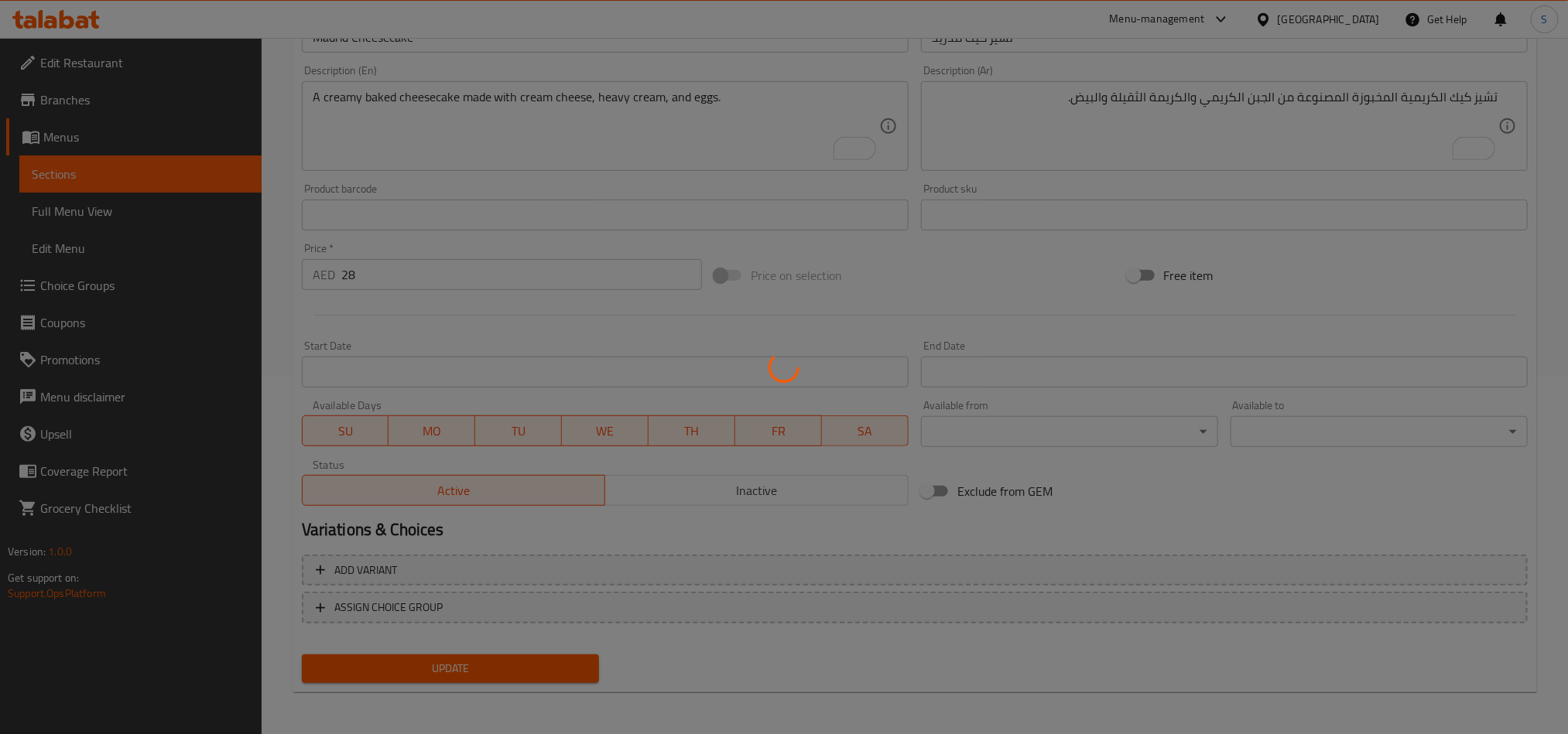
scroll to position [0, 0]
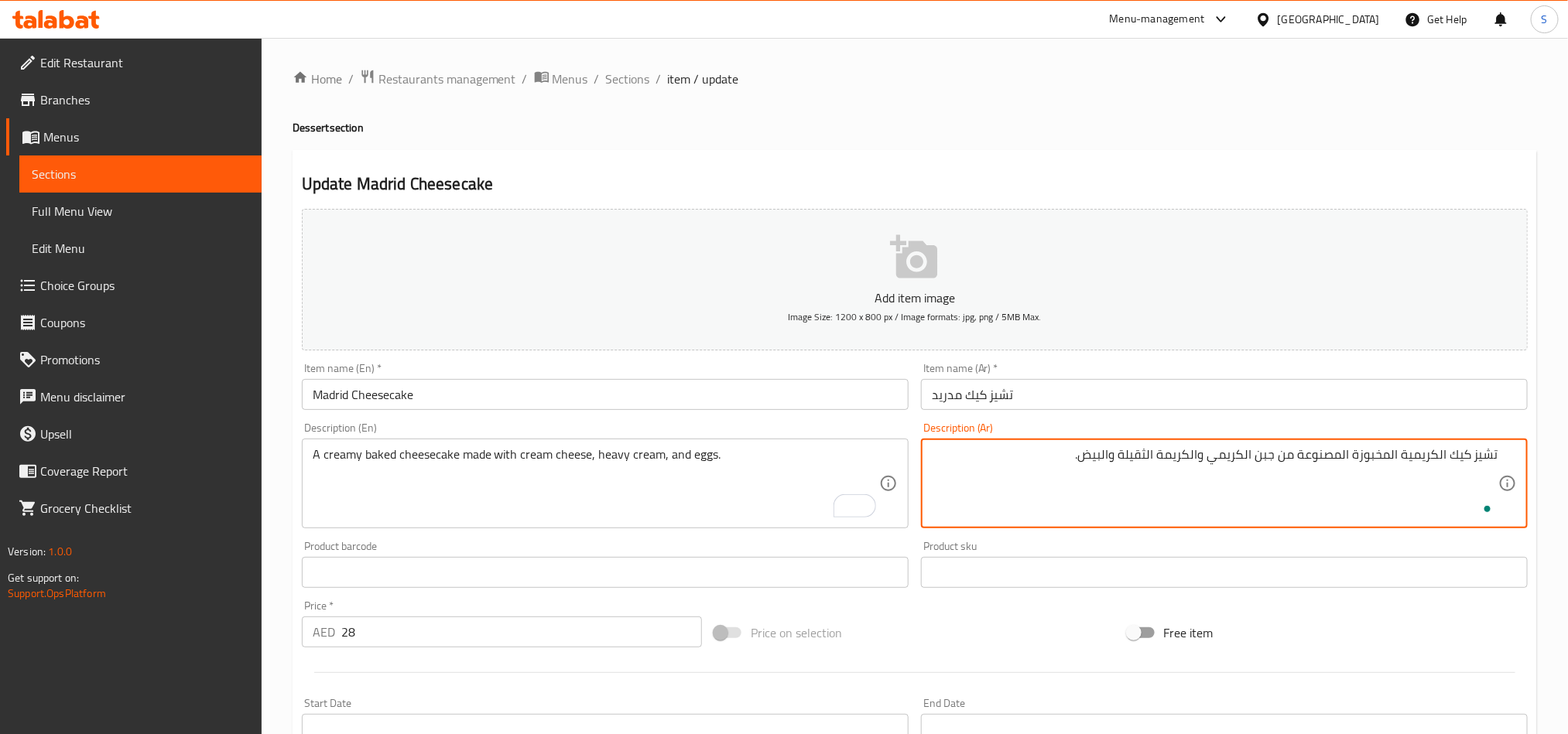
click at [1215, 461] on textarea "تشيز كيك الكريمية المخبوزة المصنوعة من جبن الكريمي والكريمة الثقيلة والبيض." at bounding box center [1215, 484] width 567 height 74
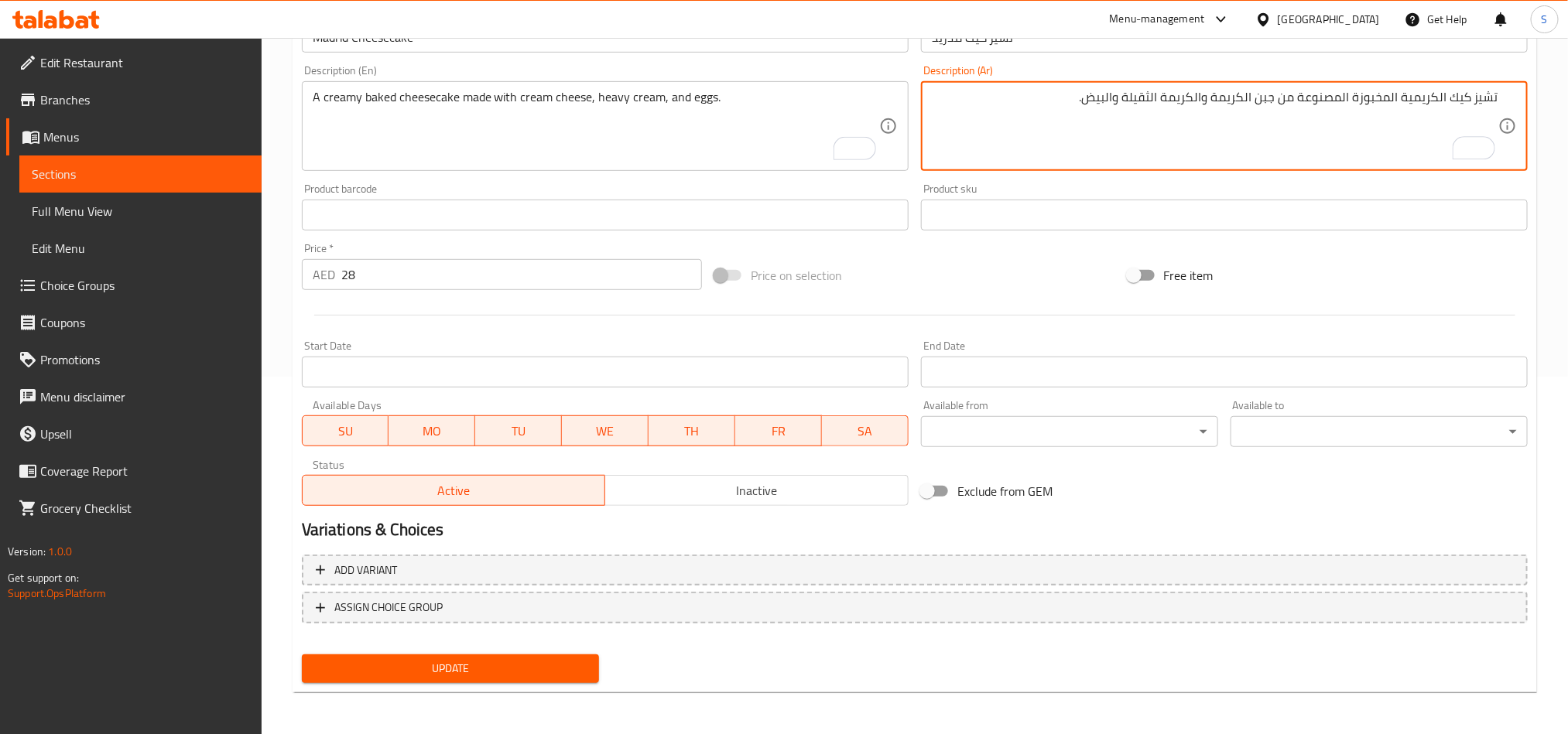
type textarea "تشيز كيك الكريمية المخبوزة المصنوعة من جبن الكريمة والكريمة الثقيلة والبيض."
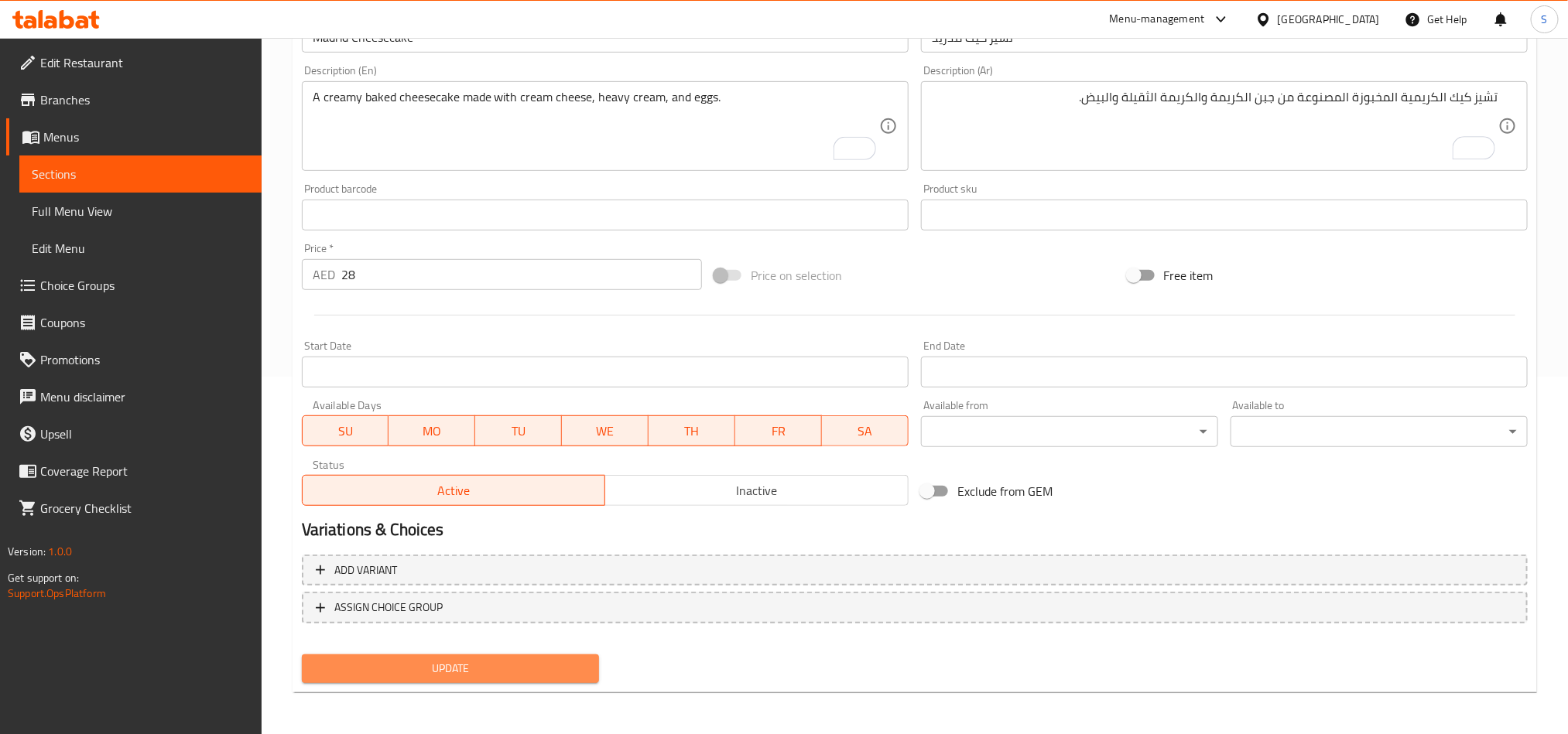
click at [476, 674] on span "Update" at bounding box center [451, 669] width 273 height 20
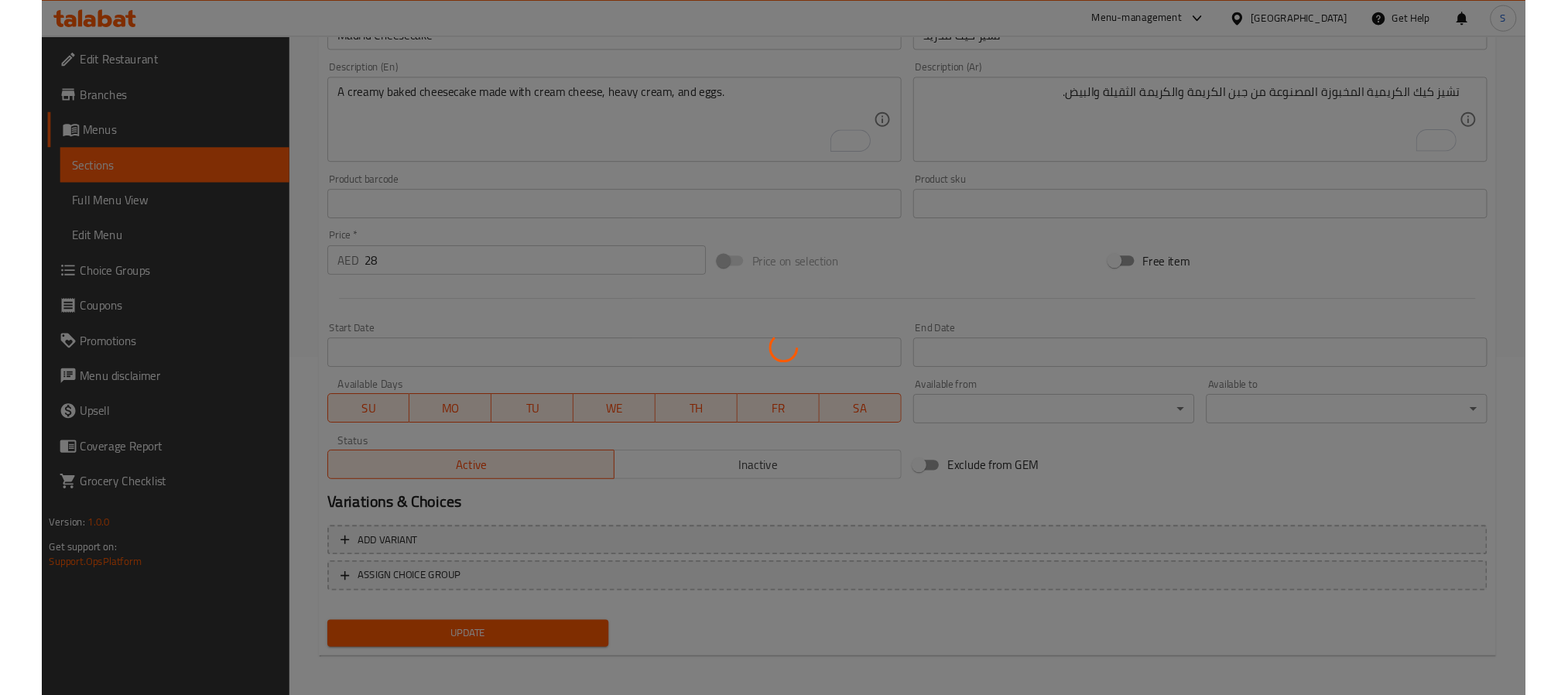
scroll to position [0, 0]
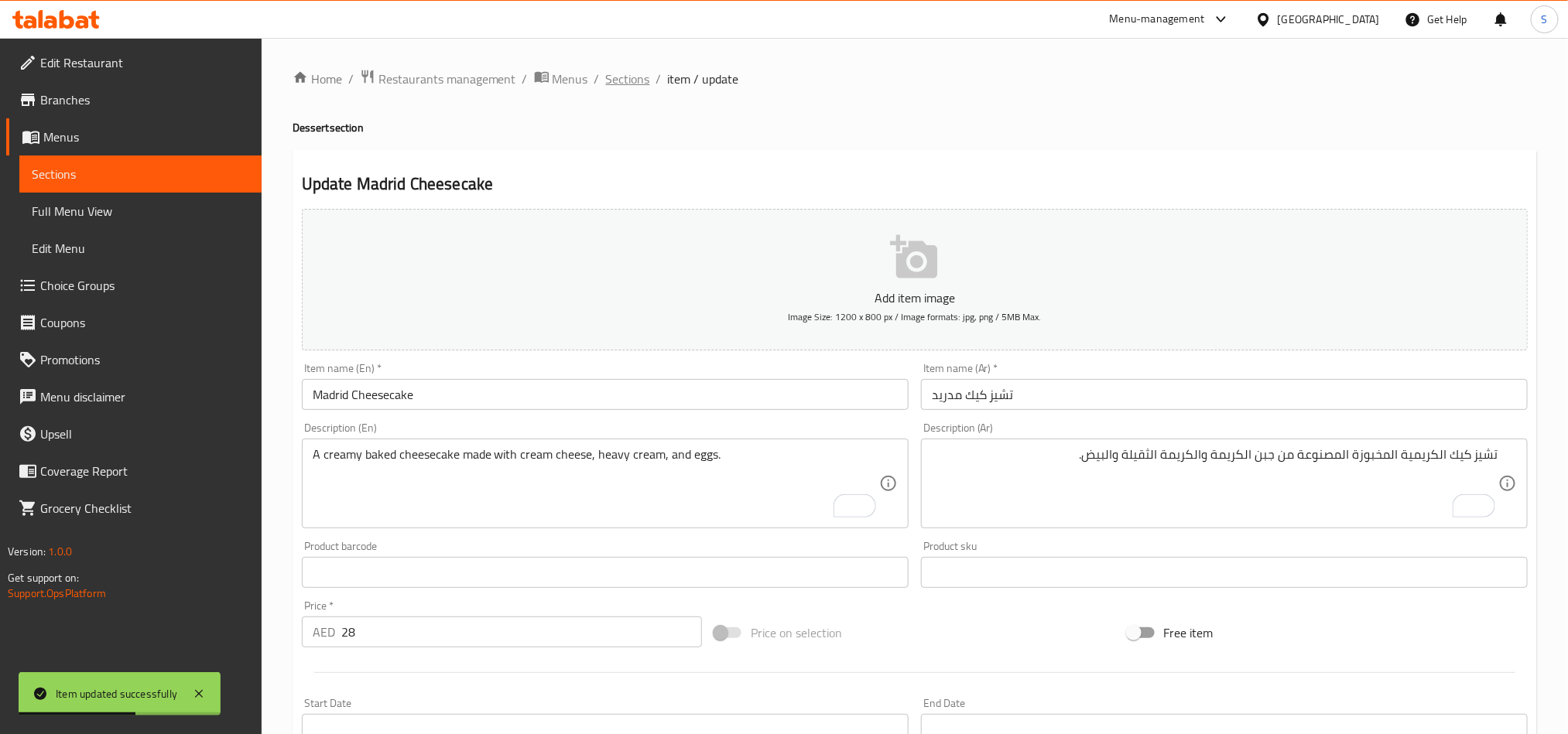
click at [620, 70] on span "Sections" at bounding box center [628, 79] width 44 height 19
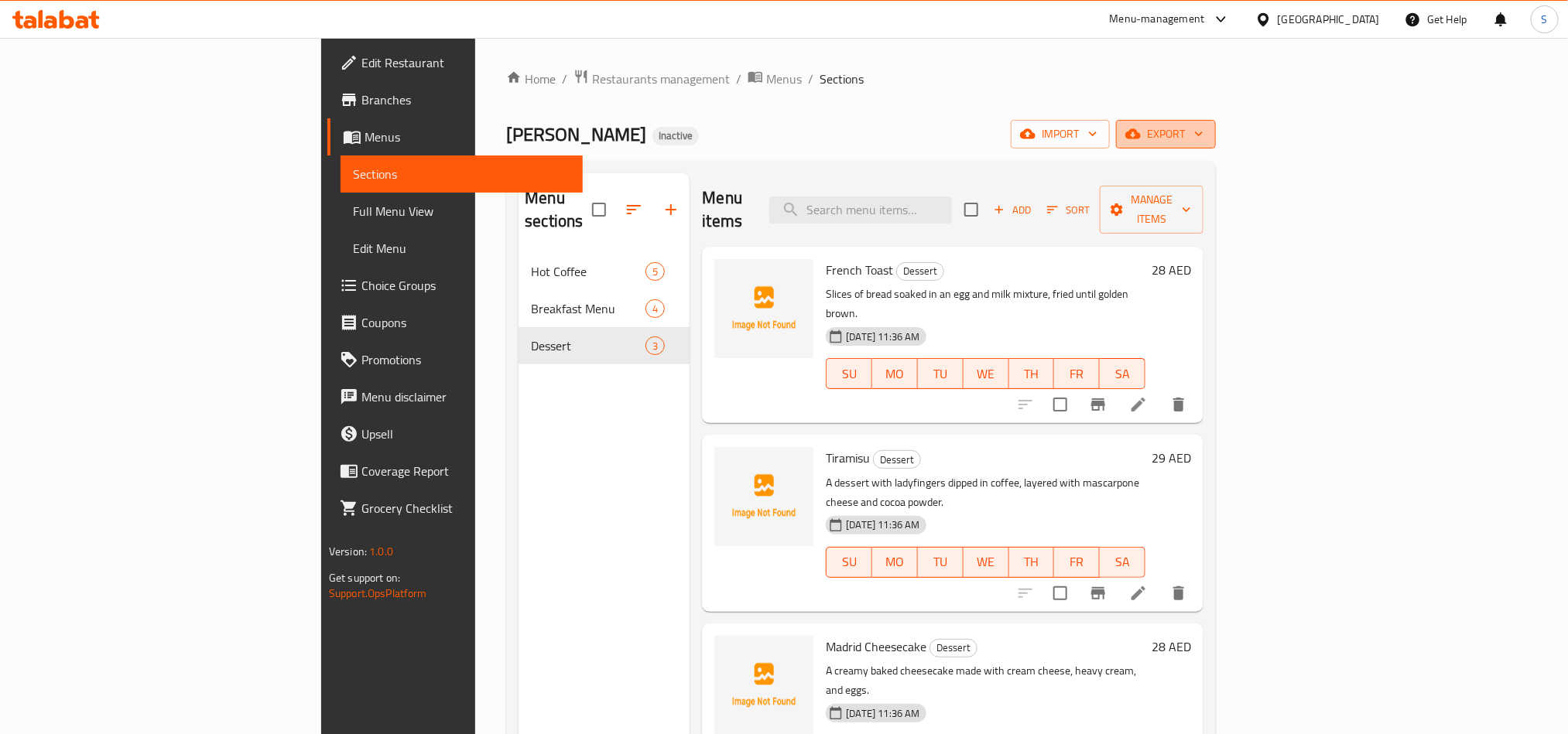
click at [1216, 120] on button "export" at bounding box center [1165, 134] width 100 height 29
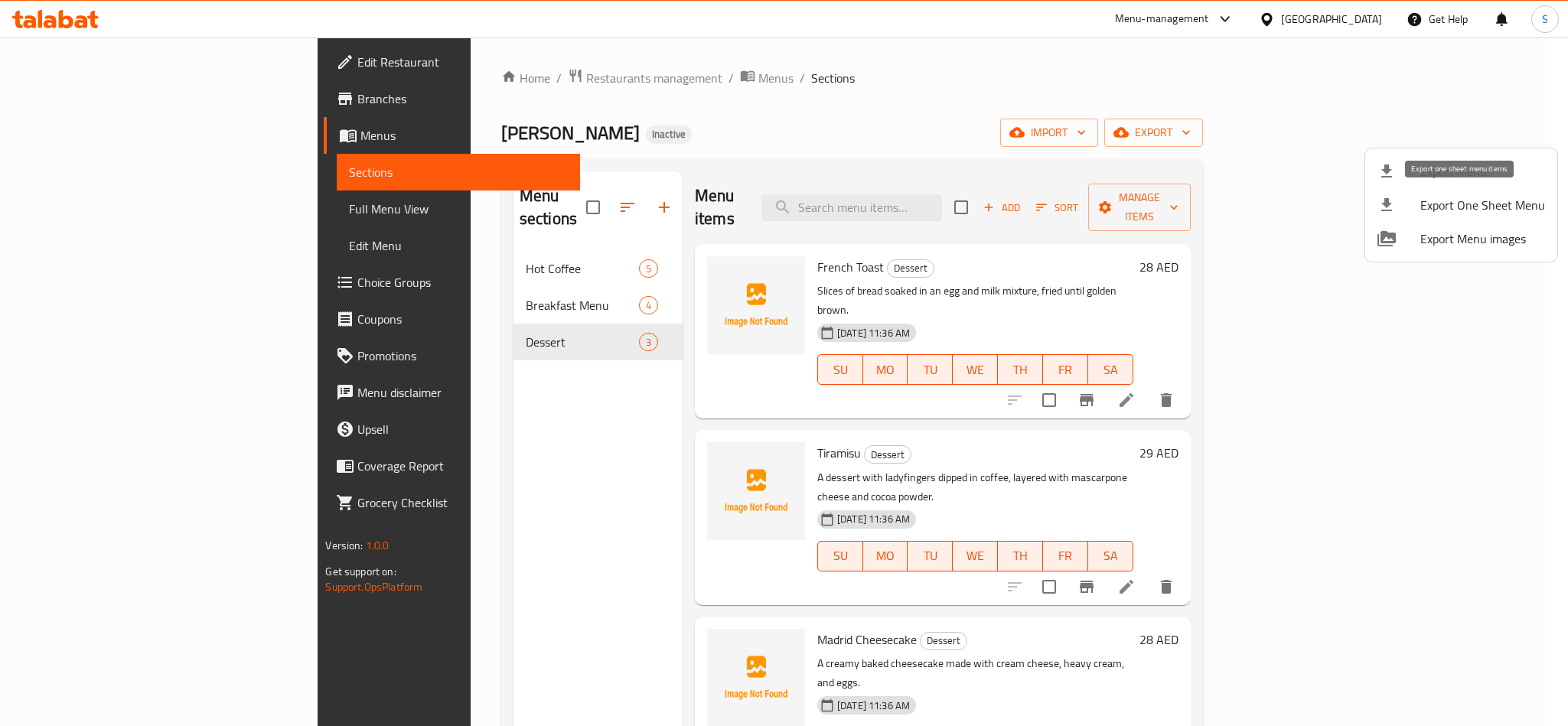
click at [1435, 177] on span "Export Menu" at bounding box center [1482, 171] width 125 height 19
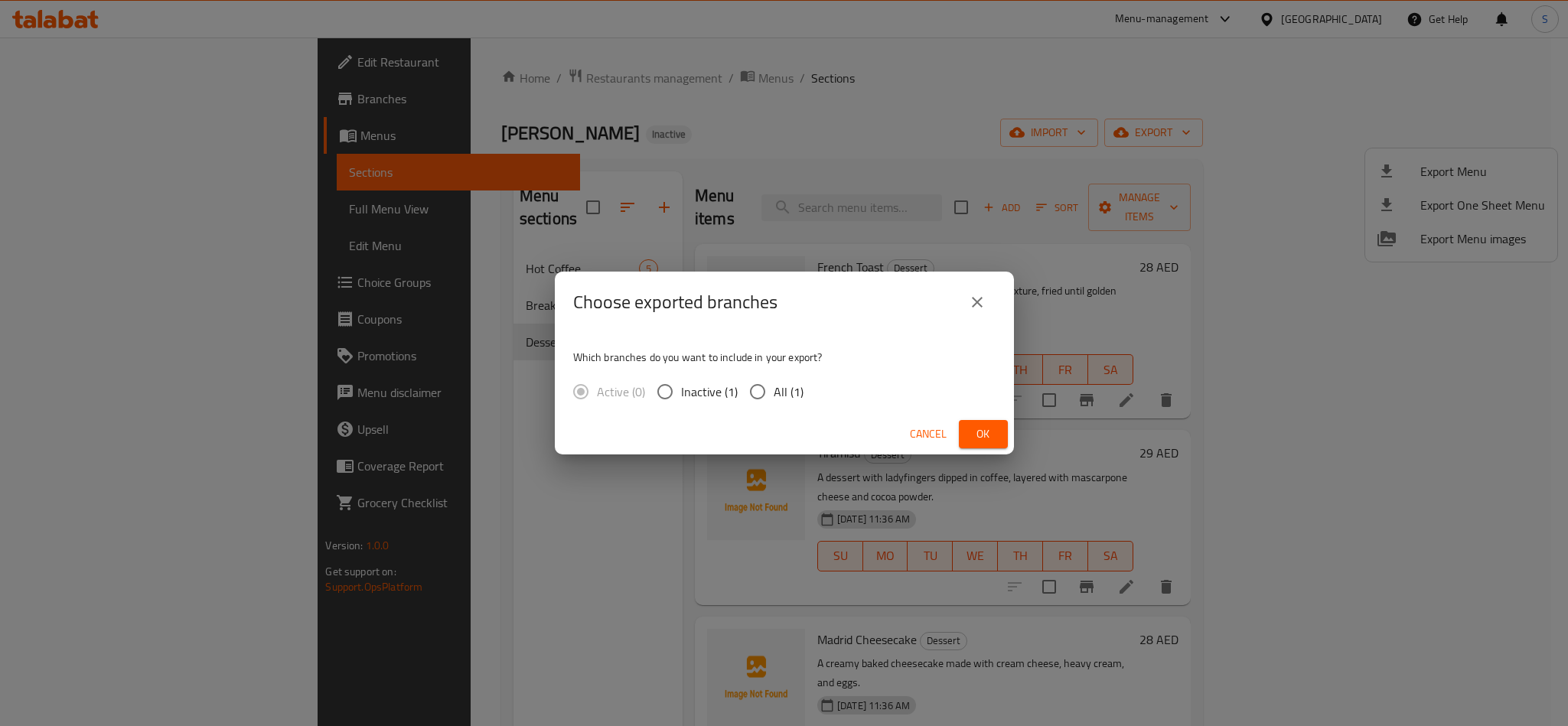
click at [751, 396] on input "All (1)" at bounding box center [757, 391] width 32 height 32
radio input "true"
click at [982, 430] on span "Ok" at bounding box center [984, 434] width 25 height 19
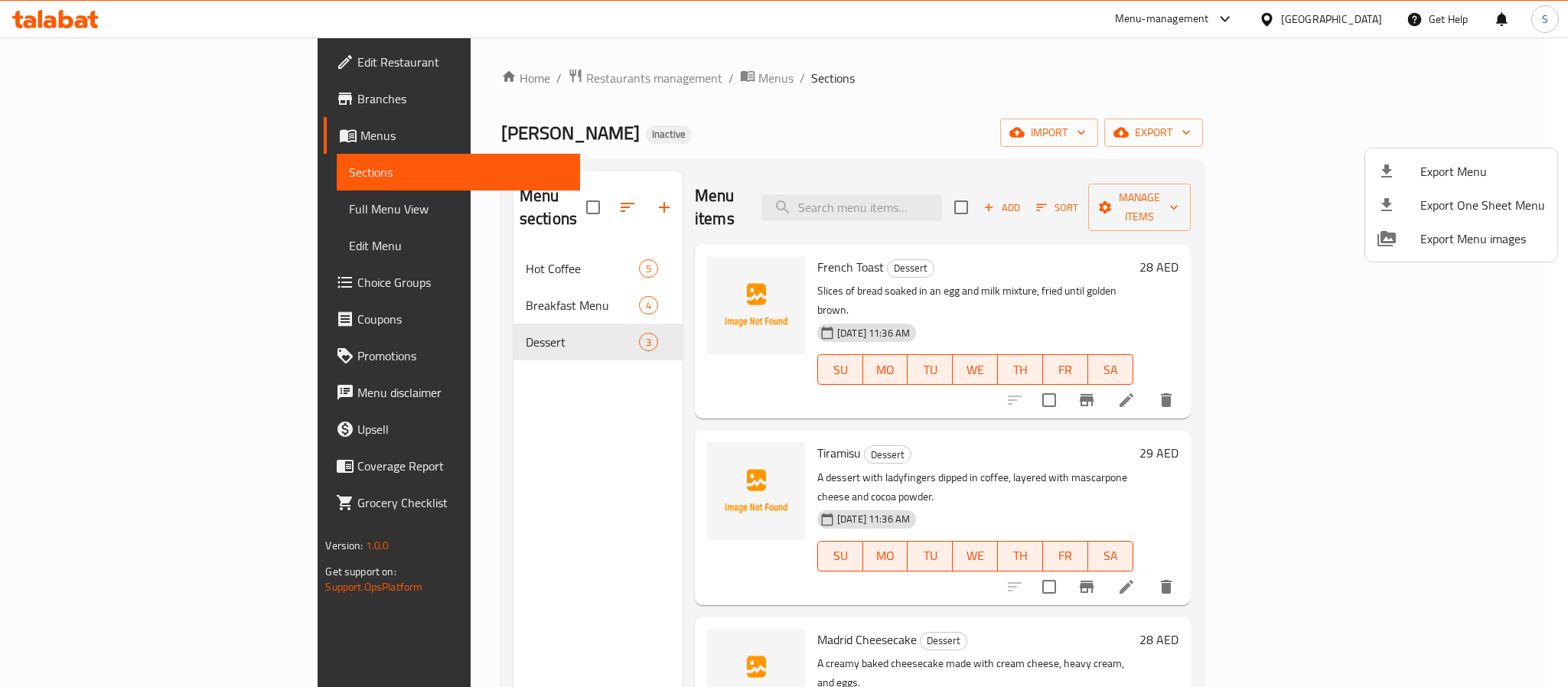
click at [90, 57] on div at bounding box center [784, 343] width 1568 height 687
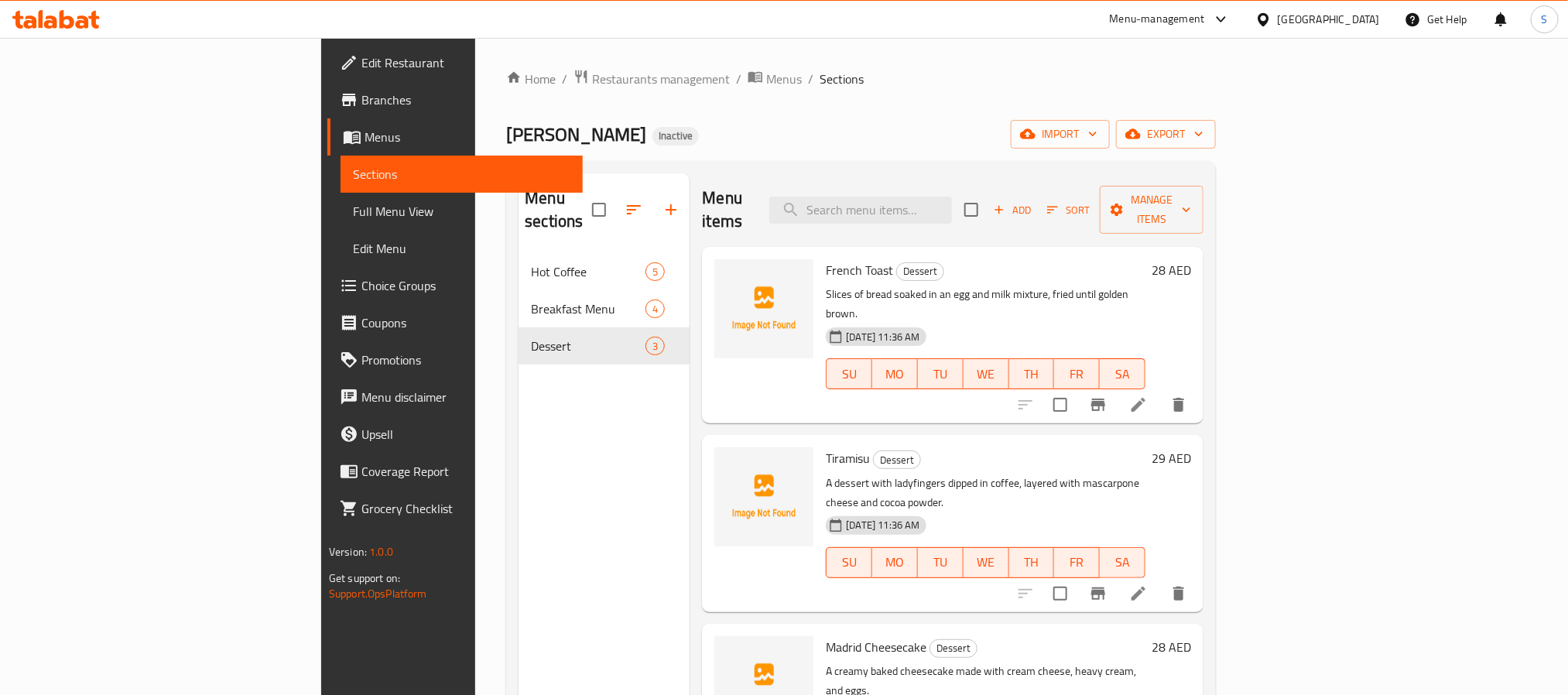
click at [361, 58] on span "Edit Restaurant" at bounding box center [465, 63] width 209 height 19
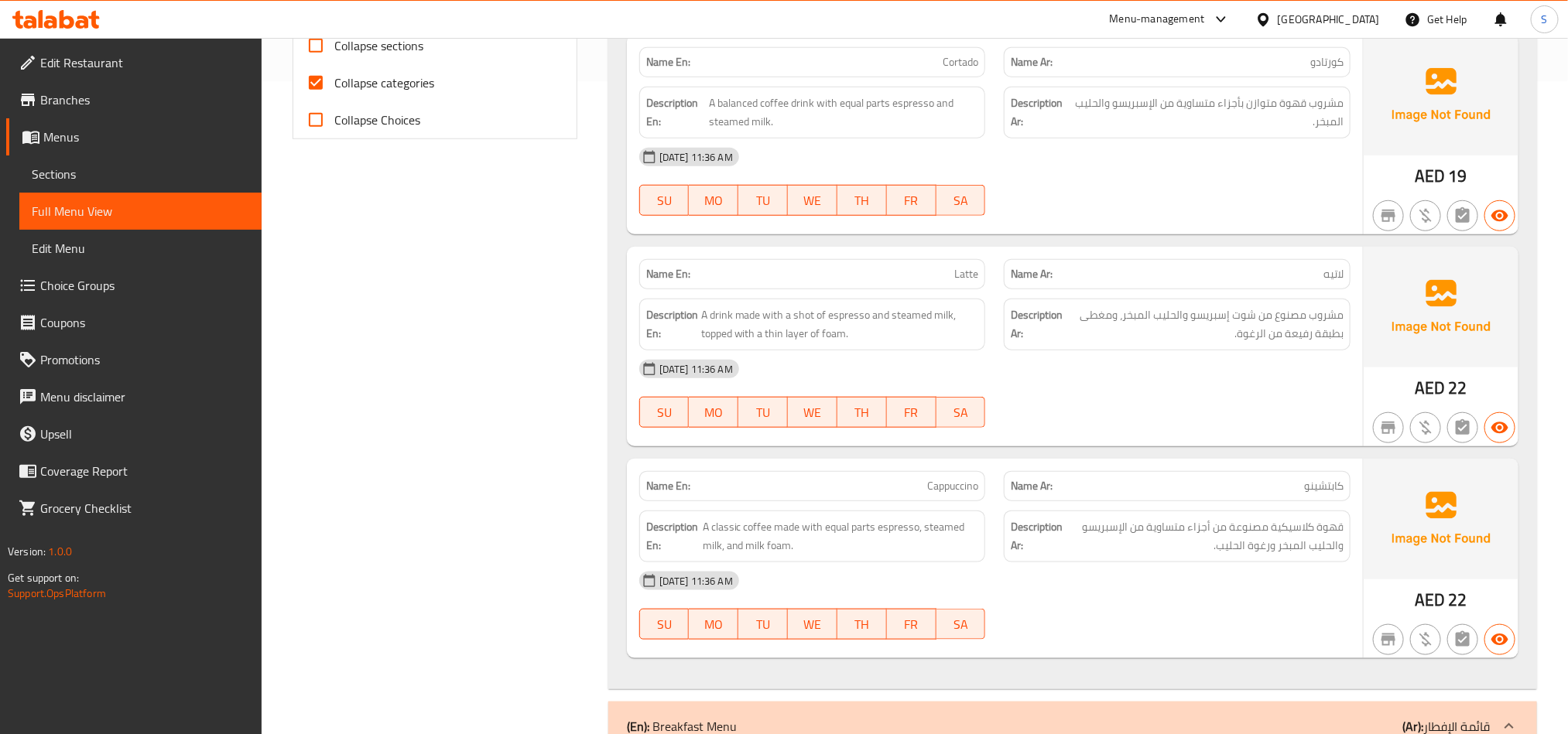
scroll to position [696, 0]
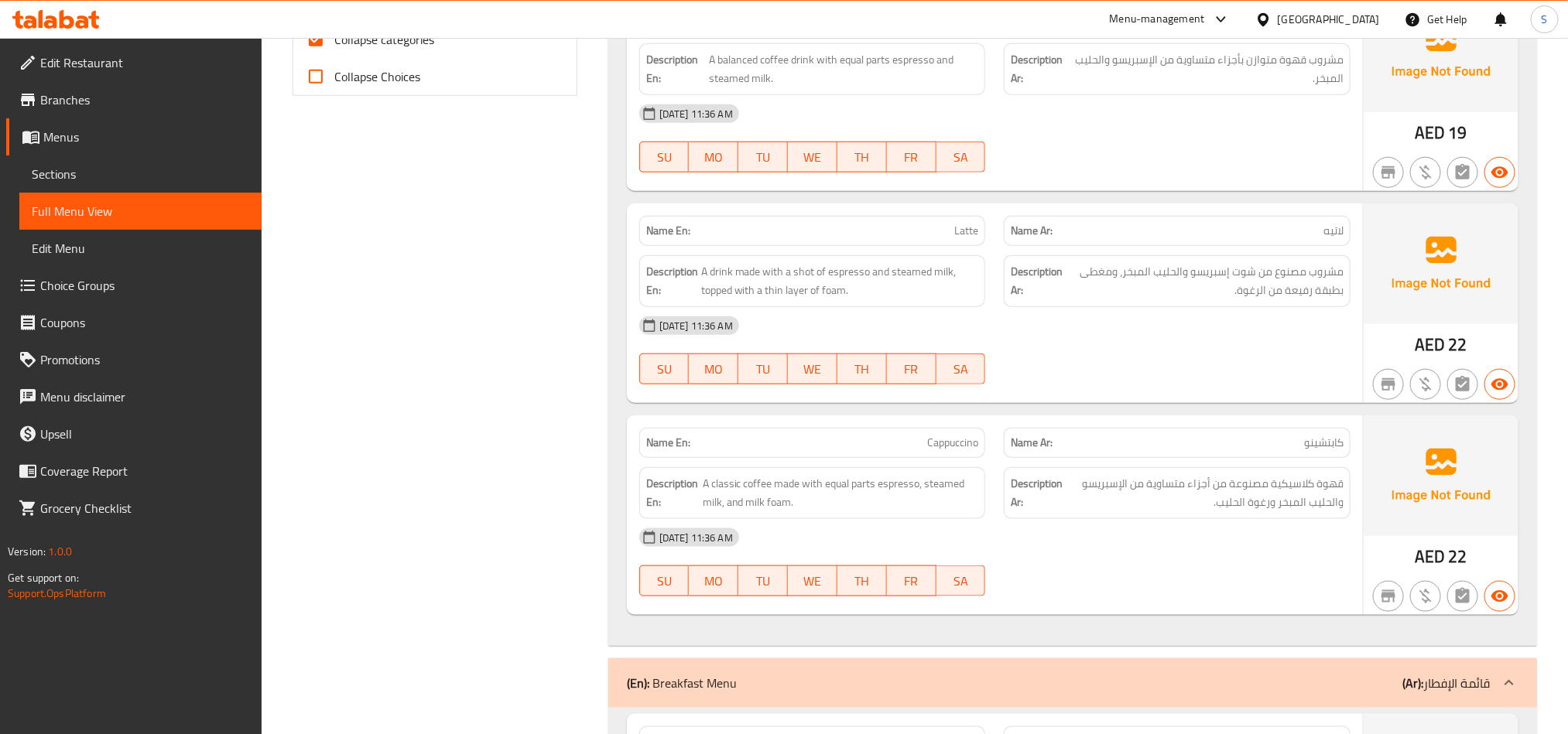
click at [316, 44] on input "Collapse categories" at bounding box center [315, 39] width 37 height 37
checkbox input "false"
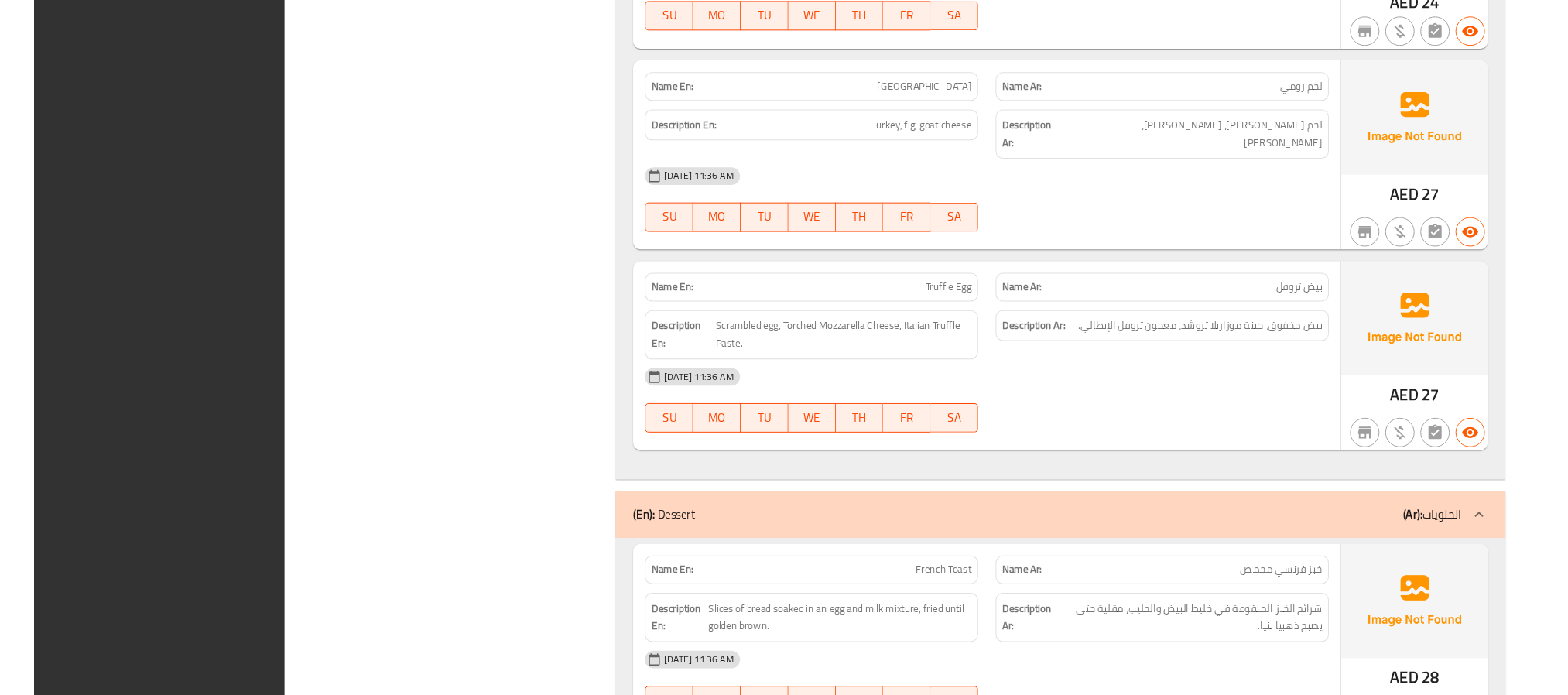
scroll to position [2257, 0]
